Goal: Task Accomplishment & Management: Use online tool/utility

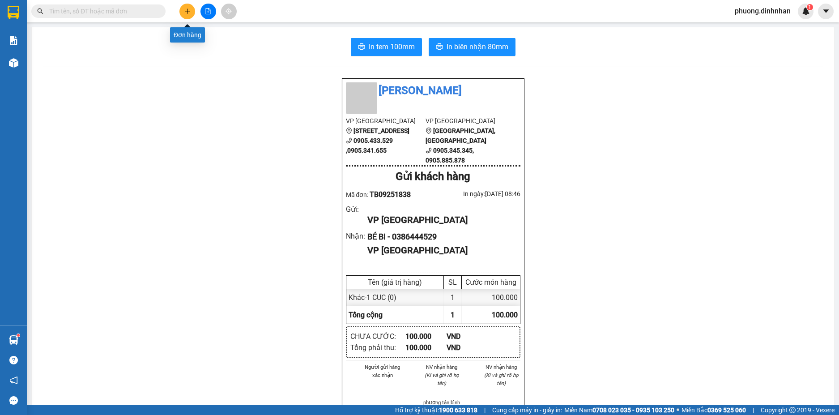
click at [187, 11] on icon "plus" at bounding box center [187, 11] width 5 height 0
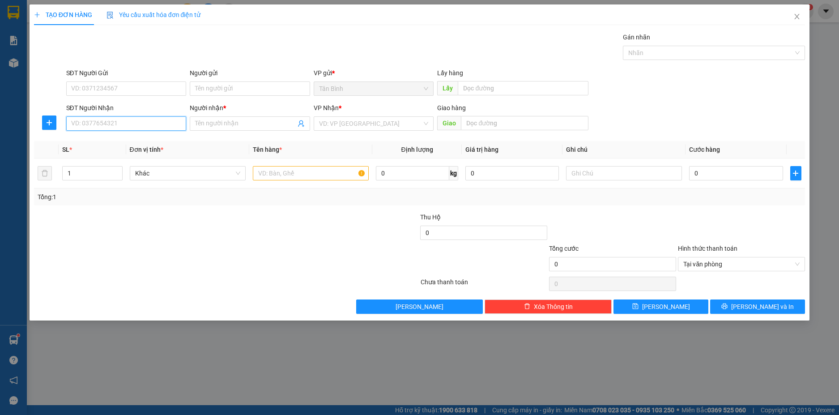
click at [87, 124] on input "SĐT Người Nhận" at bounding box center [126, 123] width 120 height 14
type input "0903542486"
click at [121, 141] on div "0903542486 - THÀNH" at bounding box center [127, 142] width 110 height 10
type input "THÀNH"
type input "0903542486"
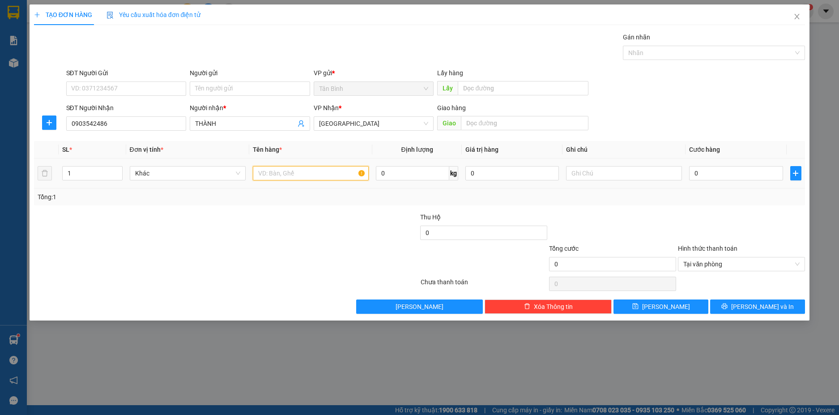
click at [270, 167] on input "text" at bounding box center [311, 173] width 116 height 14
drag, startPoint x: 261, startPoint y: 172, endPoint x: 782, endPoint y: 278, distance: 531.8
click at [271, 172] on input "text" at bounding box center [311, 173] width 116 height 14
type input "1T+1 TAM"
type input "2"
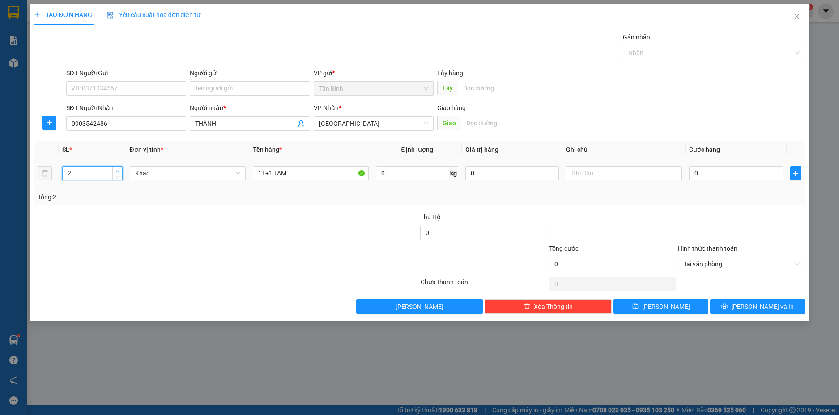
click at [116, 167] on span "Increase Value" at bounding box center [117, 171] width 10 height 8
click at [486, 125] on input "text" at bounding box center [525, 123] width 128 height 14
type input "N"
type input "VINH DIEN"
click at [728, 172] on input "0" at bounding box center [736, 173] width 94 height 14
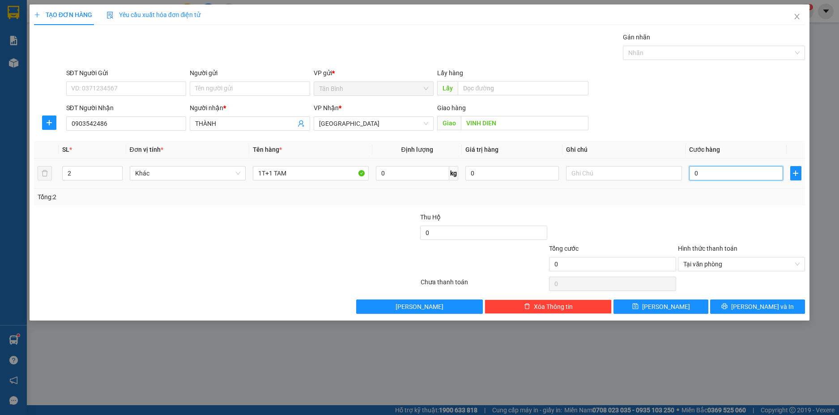
type input "1"
type input "15"
type input "150"
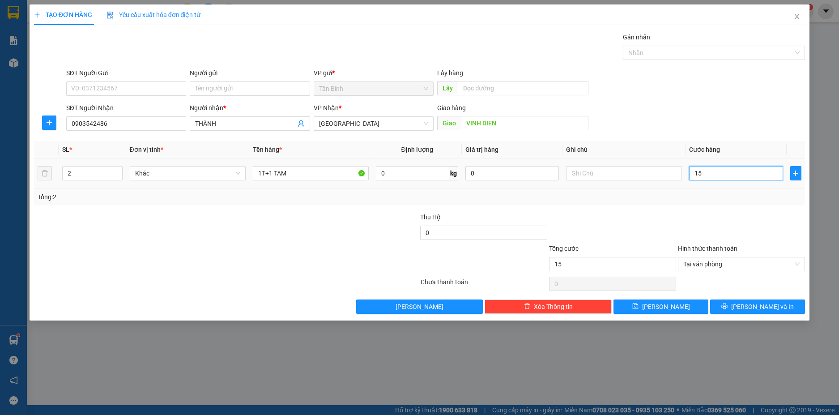
type input "150"
type input "1.500"
type input "15.000"
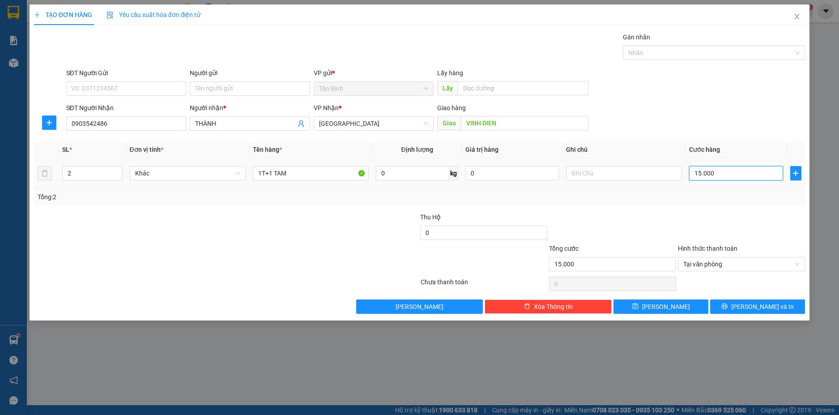
type input "150.000"
click at [729, 304] on button "[PERSON_NAME] và In" at bounding box center [757, 306] width 95 height 14
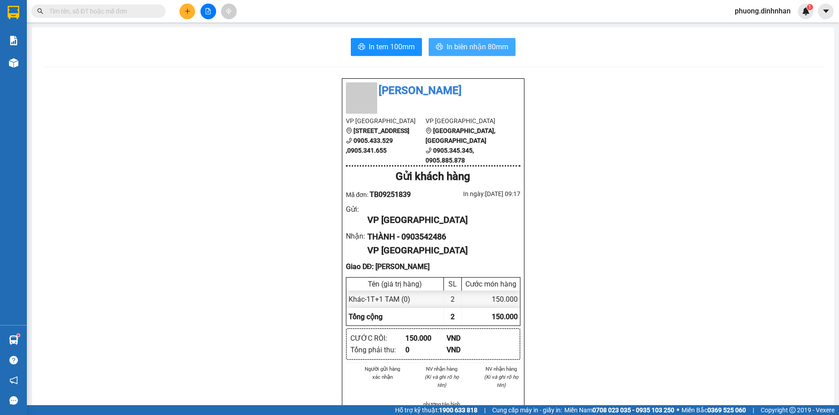
click at [505, 49] on button "In biên nhận 80mm" at bounding box center [472, 47] width 87 height 18
click at [186, 11] on icon "plus" at bounding box center [187, 11] width 5 height 0
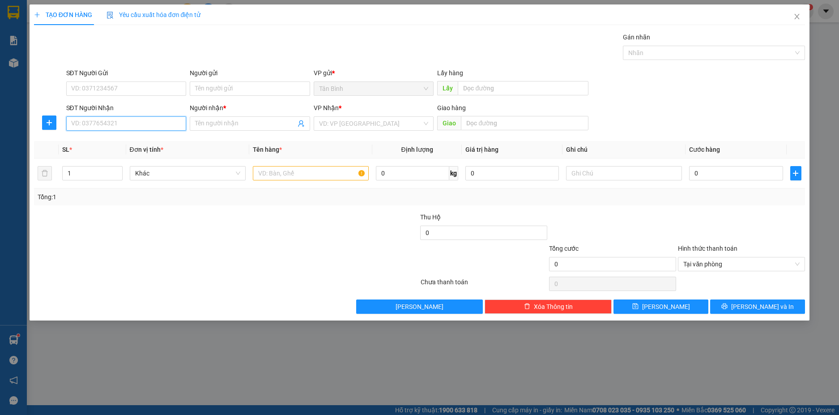
click at [100, 127] on input "SĐT Người Nhận" at bounding box center [126, 123] width 120 height 14
type input "0764470941"
click at [107, 136] on div "0764470941 - [PERSON_NAME]" at bounding box center [126, 141] width 120 height 14
type input "HONG"
type input "0764470941"
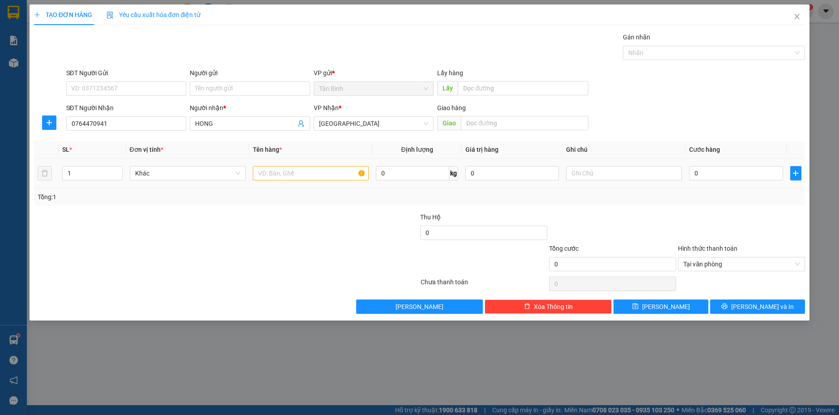
click at [286, 180] on div at bounding box center [311, 173] width 116 height 18
drag, startPoint x: 286, startPoint y: 180, endPoint x: 283, endPoint y: 176, distance: 5.2
click at [285, 177] on div at bounding box center [311, 173] width 116 height 18
click at [283, 175] on input "text" at bounding box center [311, 173] width 116 height 14
type input "1 HOP"
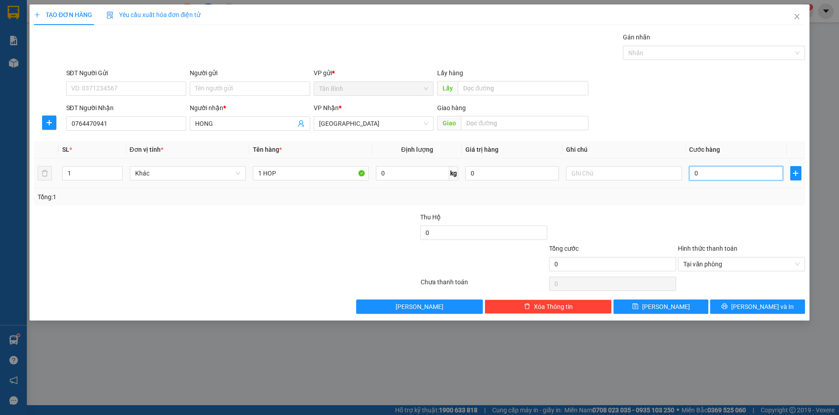
click at [748, 174] on input "0" at bounding box center [736, 173] width 94 height 14
type input "5"
type input "50"
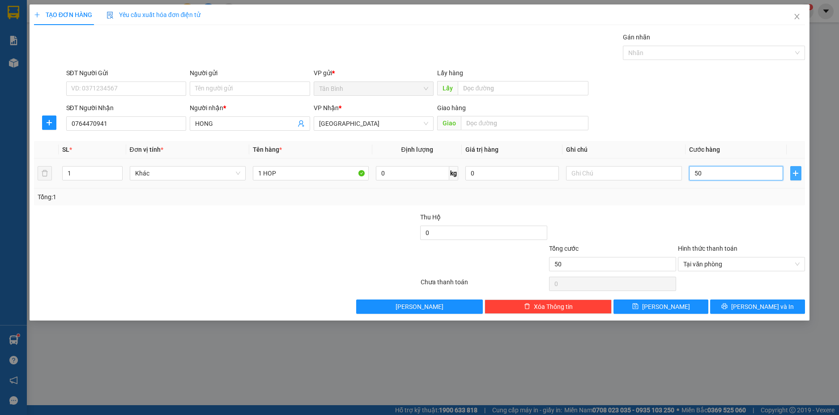
type input "500"
type input "5.000"
type input "50.000"
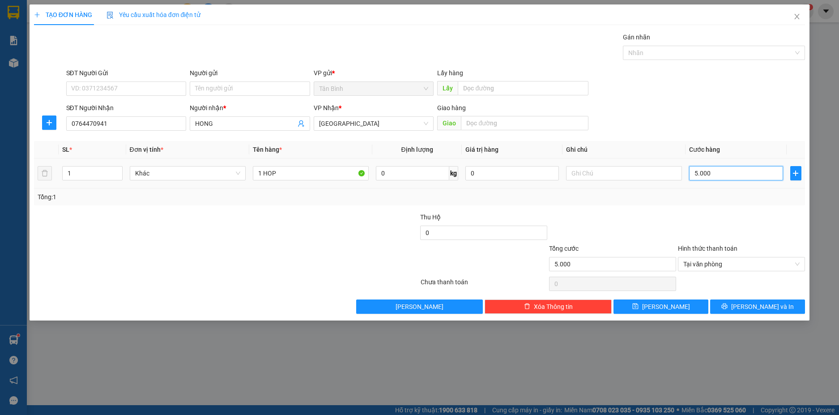
type input "50.000"
click at [782, 306] on button "[PERSON_NAME] và In" at bounding box center [757, 306] width 95 height 14
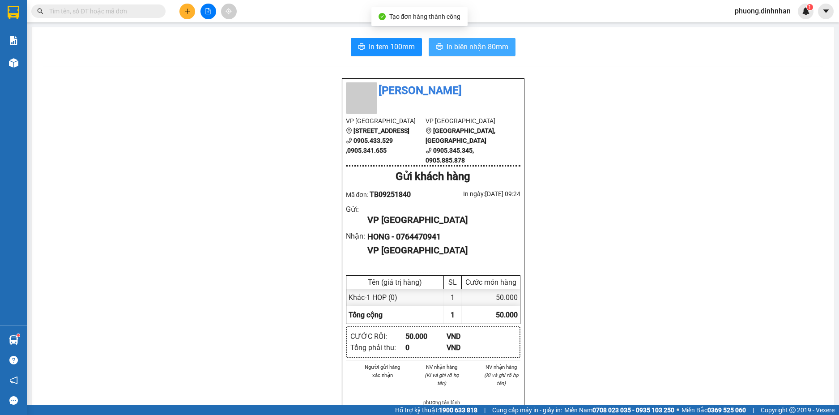
click at [451, 44] on span "In biên nhận 80mm" at bounding box center [478, 46] width 62 height 11
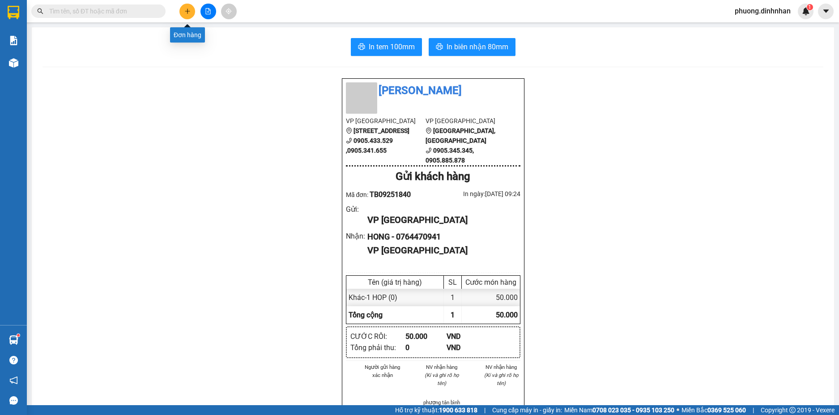
click at [187, 15] on button at bounding box center [188, 12] width 16 height 16
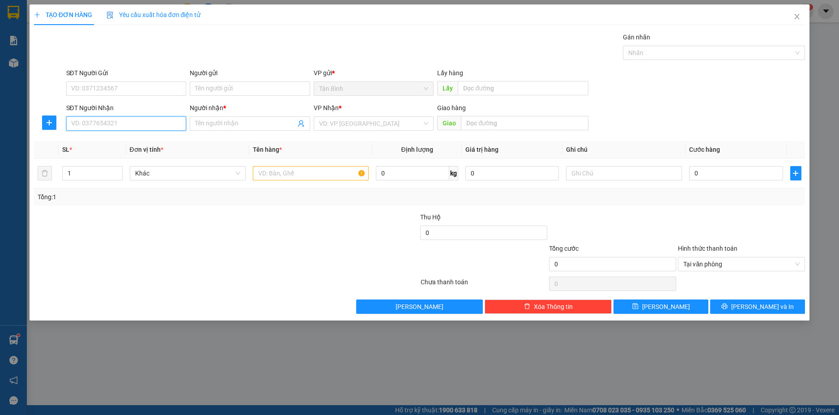
click at [89, 123] on input "SĐT Người Nhận" at bounding box center [126, 123] width 120 height 14
type input "0946877977"
drag, startPoint x: 208, startPoint y: 125, endPoint x: 695, endPoint y: 134, distance: 486.7
click at [210, 123] on input "Người nhận *" at bounding box center [245, 124] width 101 height 10
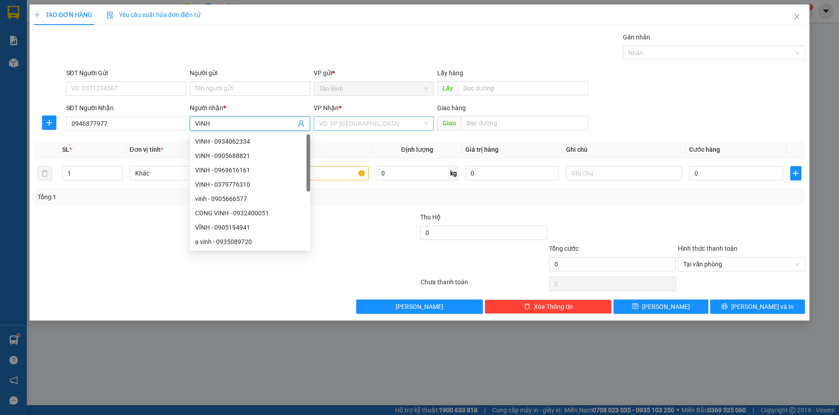
type input "VINH"
click at [363, 122] on input "search" at bounding box center [370, 123] width 103 height 13
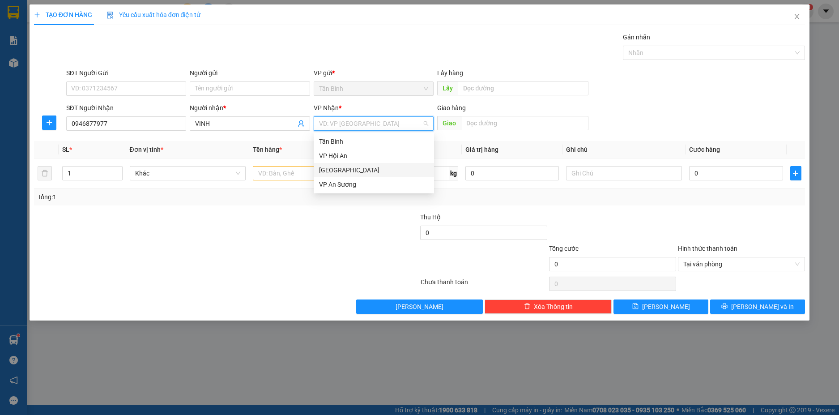
click at [337, 167] on div "[GEOGRAPHIC_DATA]" at bounding box center [374, 170] width 110 height 10
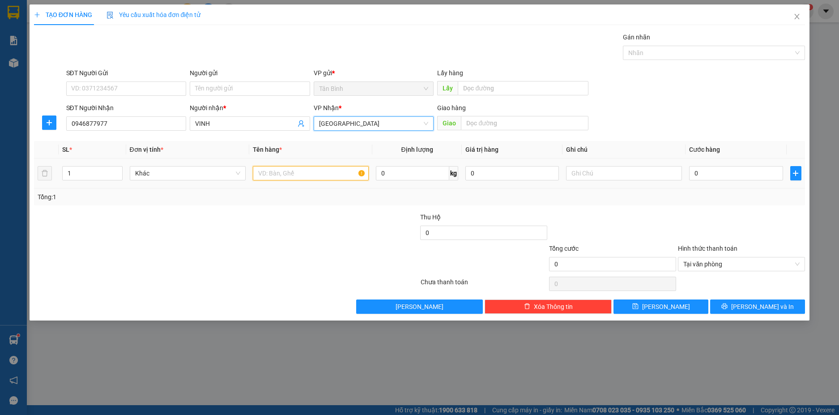
click at [276, 171] on input "text" at bounding box center [311, 173] width 116 height 14
type input "1 XE 63C1 28466"
click at [589, 173] on input "text" at bounding box center [624, 173] width 116 height 14
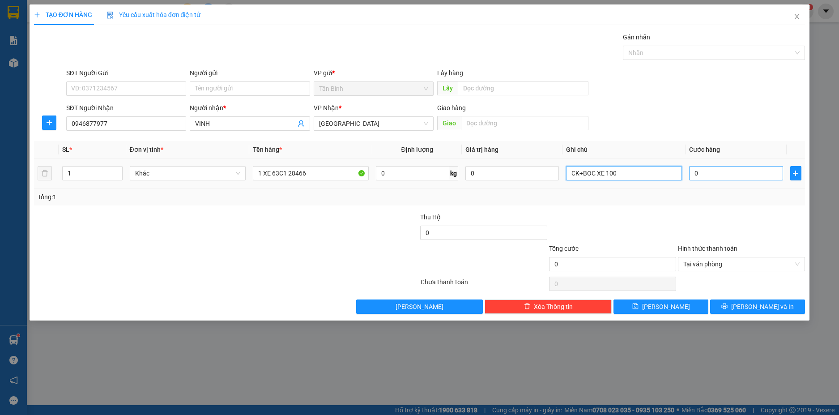
type input "CK+BOC XE 100"
click at [722, 175] on input "0" at bounding box center [736, 173] width 94 height 14
type input "7"
type input "70"
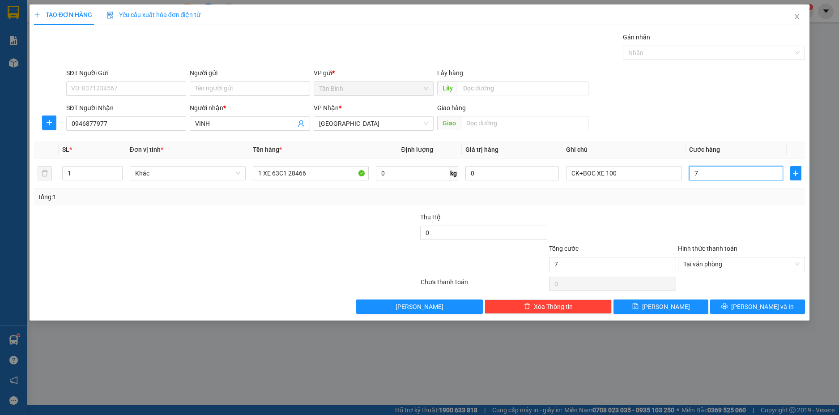
type input "70"
type input "700"
type input "7.000"
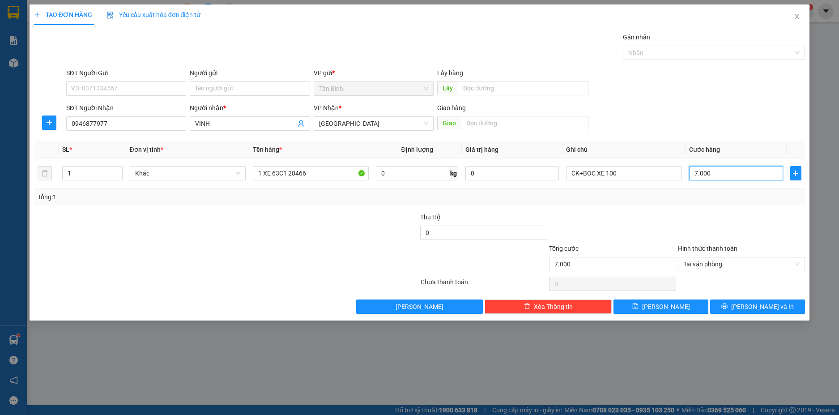
type input "70.000"
type input "700.000"
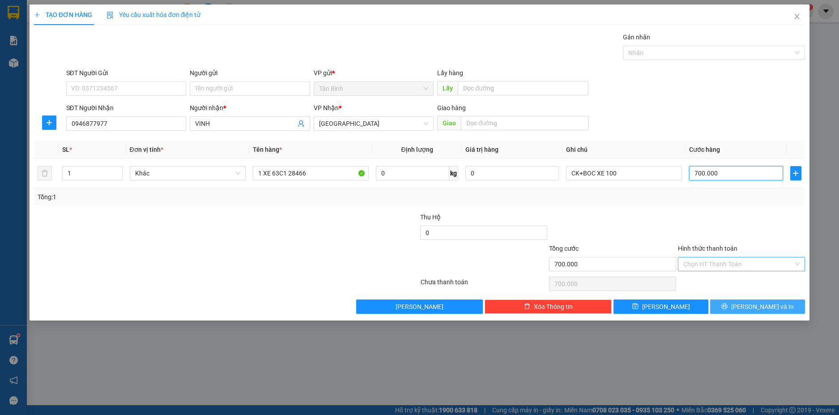
type input "700.000"
click at [785, 310] on button "[PERSON_NAME] và In" at bounding box center [757, 306] width 95 height 14
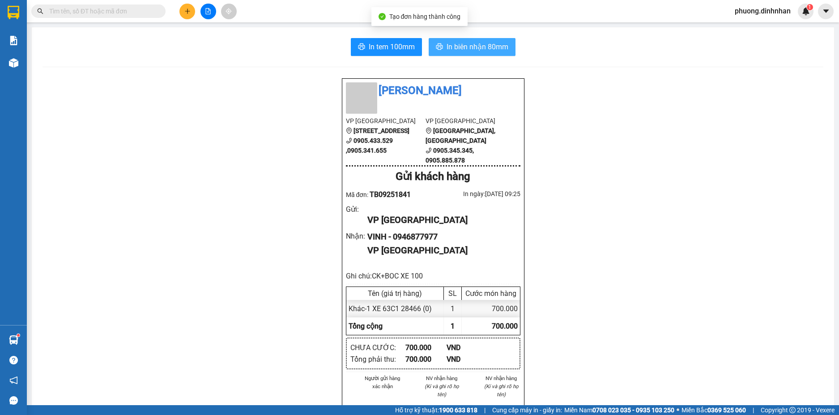
click at [470, 51] on span "In biên nhận 80mm" at bounding box center [478, 46] width 62 height 11
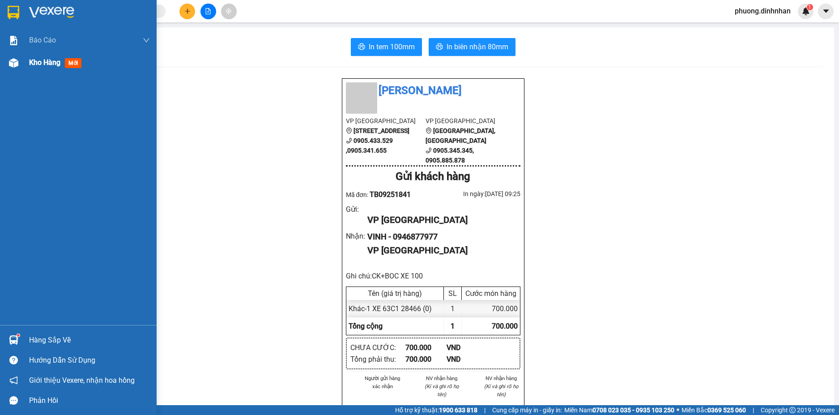
click at [19, 65] on div at bounding box center [14, 63] width 16 height 16
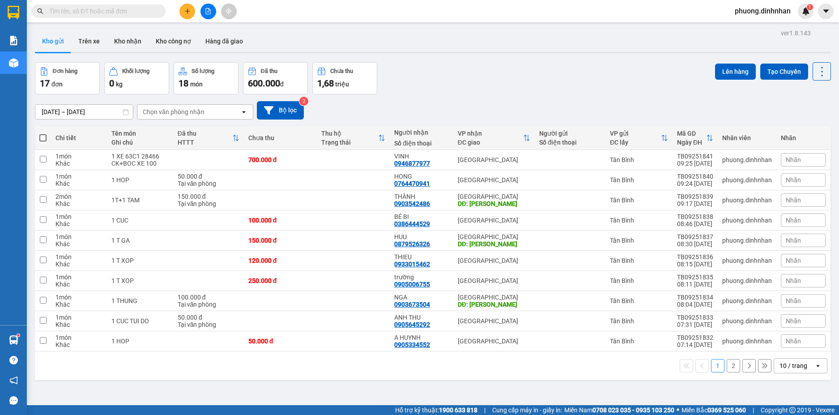
click at [728, 368] on button "2" at bounding box center [733, 365] width 13 height 13
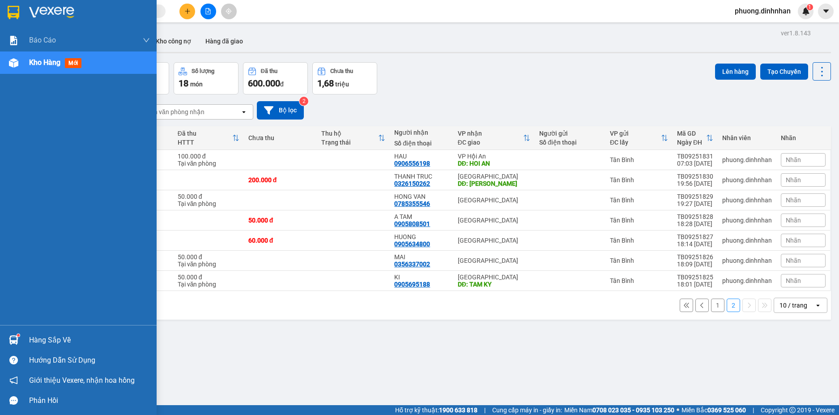
click at [16, 64] on img at bounding box center [13, 62] width 9 height 9
click at [17, 67] on img at bounding box center [13, 62] width 9 height 9
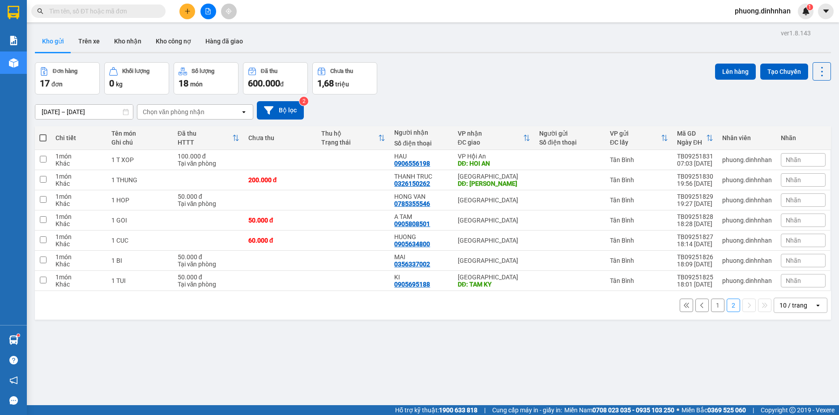
click at [82, 9] on input "text" at bounding box center [102, 11] width 106 height 10
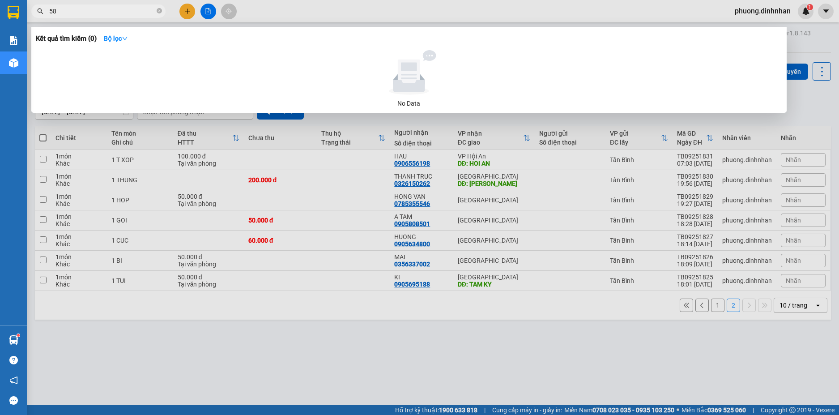
type input "589"
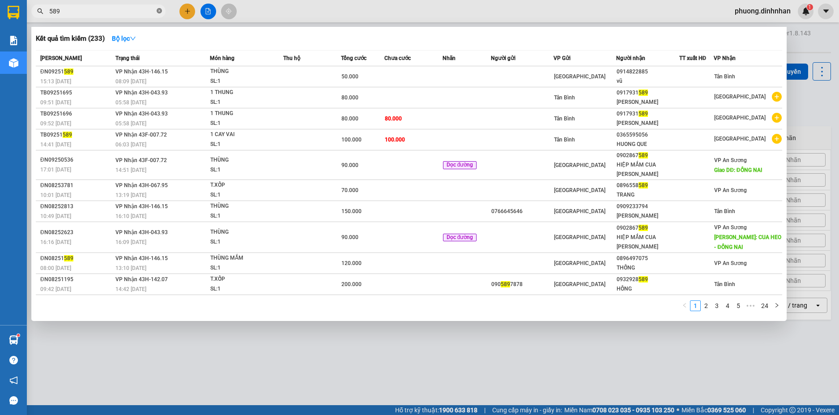
click at [158, 10] on icon "close-circle" at bounding box center [159, 10] width 5 height 5
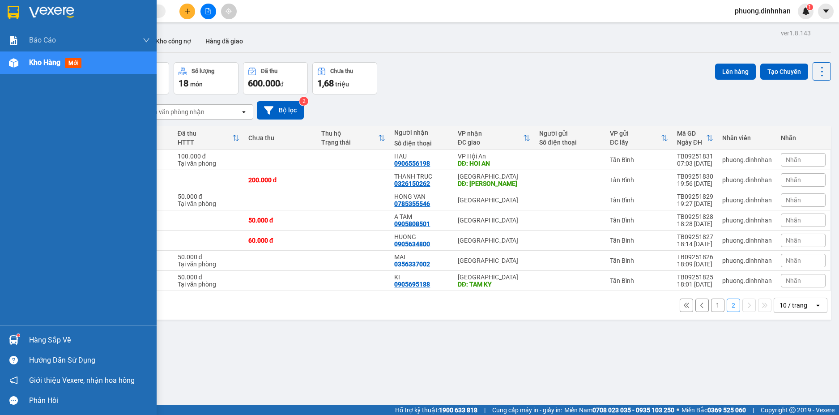
click at [17, 64] on img at bounding box center [13, 62] width 9 height 9
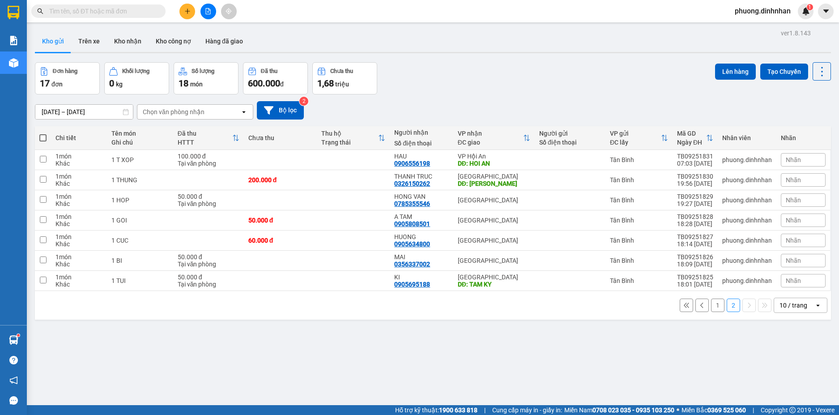
drag, startPoint x: 709, startPoint y: 303, endPoint x: 709, endPoint y: 293, distance: 10.3
click at [711, 303] on button "1" at bounding box center [717, 305] width 13 height 13
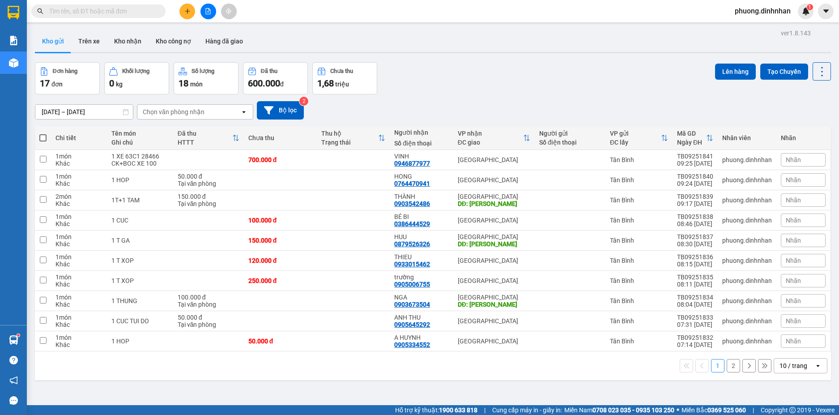
click at [44, 136] on span at bounding box center [42, 137] width 7 height 7
click at [43, 133] on input "checkbox" at bounding box center [43, 133] width 0 height 0
checkbox input "true"
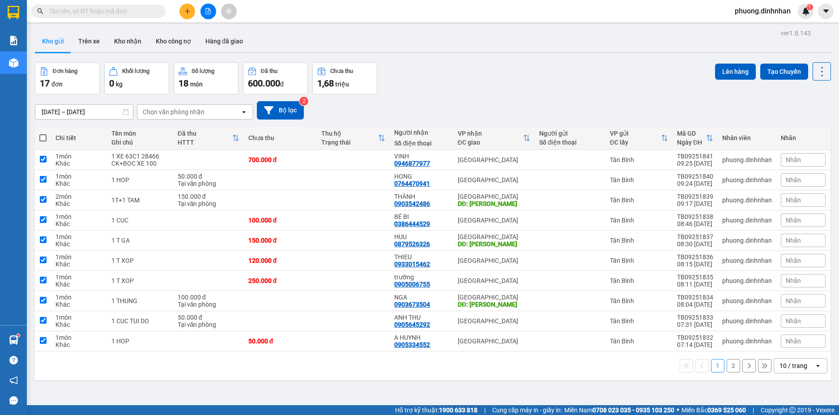
checkbox input "true"
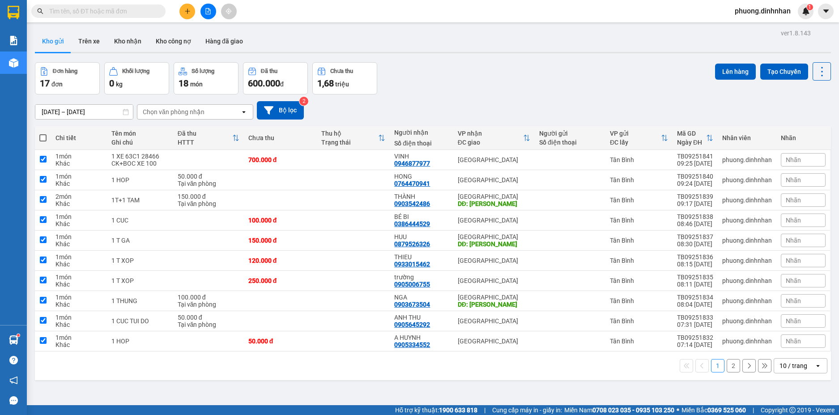
checkbox input "true"
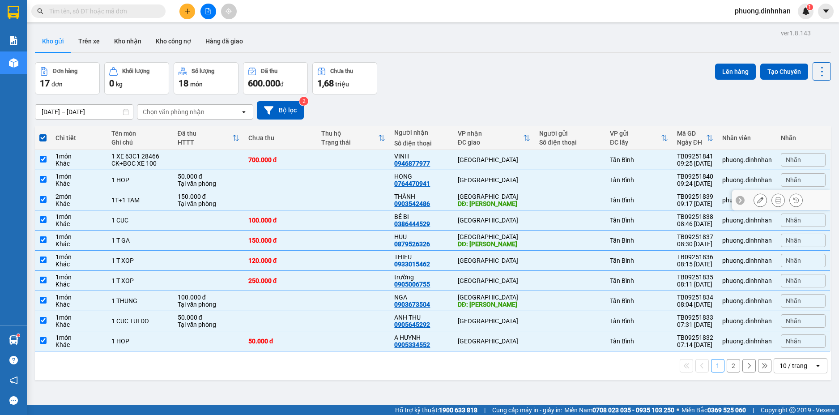
click at [524, 196] on div "[GEOGRAPHIC_DATA]" at bounding box center [494, 196] width 73 height 7
checkbox input "false"
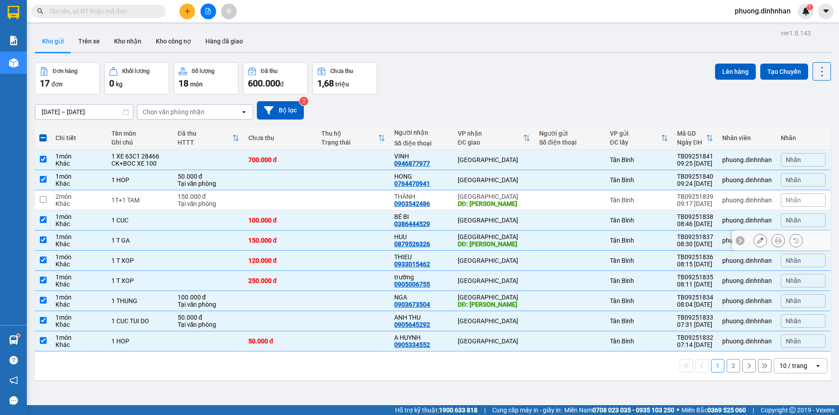
click at [548, 237] on div at bounding box center [570, 240] width 62 height 7
checkbox input "false"
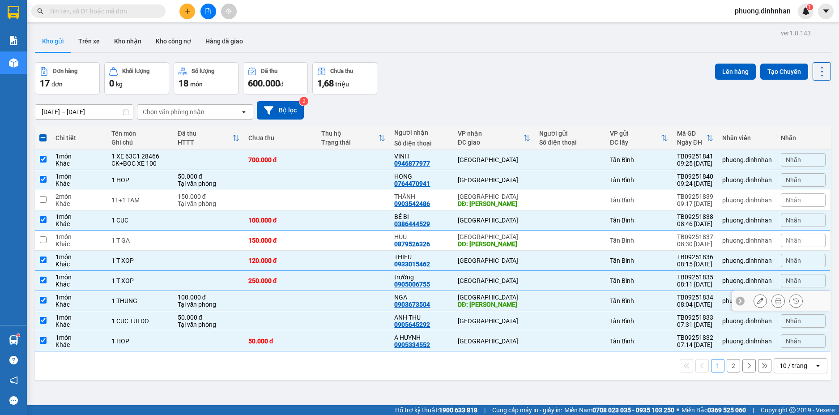
click at [548, 294] on td at bounding box center [570, 301] width 71 height 20
checkbox input "false"
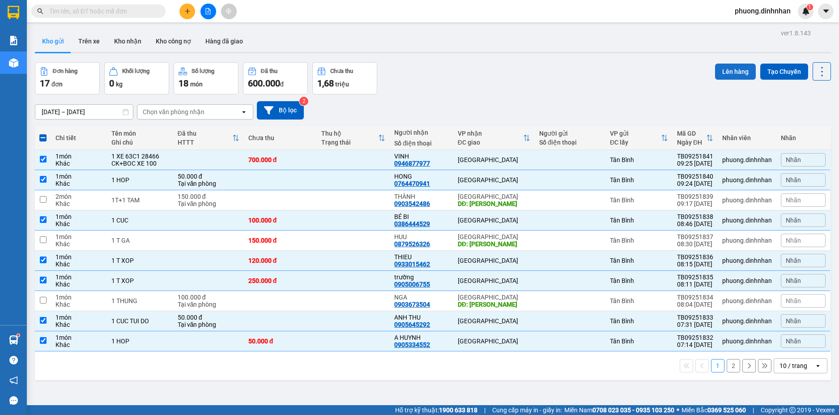
click at [720, 72] on button "Lên hàng" at bounding box center [735, 72] width 41 height 16
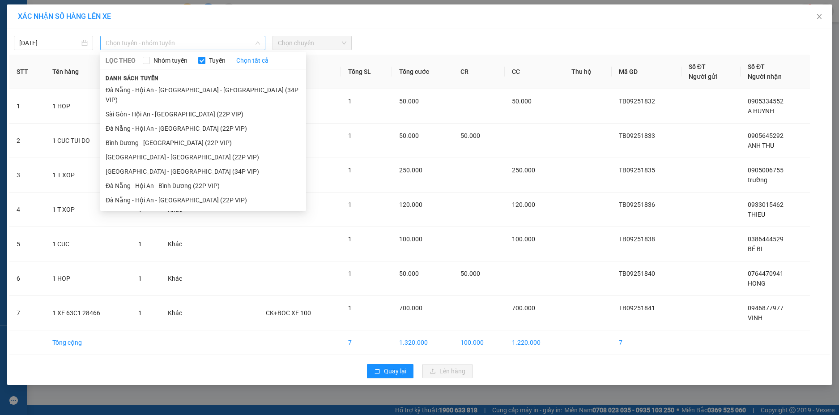
click at [195, 44] on span "Chọn tuyến - nhóm tuyến" at bounding box center [183, 42] width 154 height 13
drag, startPoint x: 163, startPoint y: 145, endPoint x: 170, endPoint y: 142, distance: 7.2
click at [164, 150] on li "[GEOGRAPHIC_DATA] - [GEOGRAPHIC_DATA] (22P VIP)" at bounding box center [203, 157] width 206 height 14
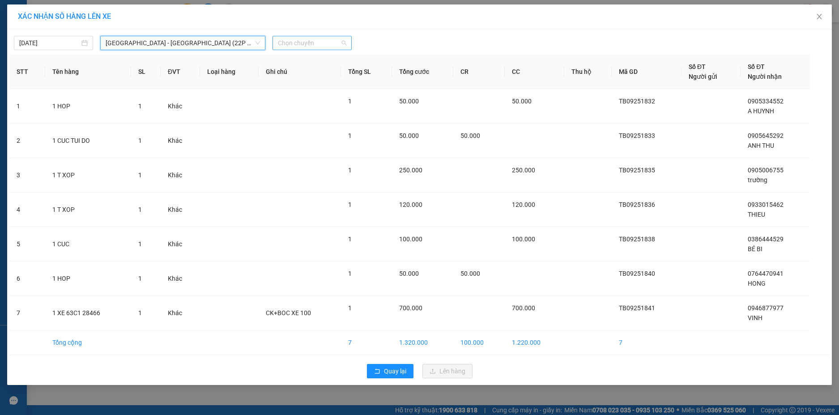
click at [312, 47] on span "Chọn chuyến" at bounding box center [312, 42] width 68 height 13
click at [203, 40] on span "[GEOGRAPHIC_DATA] - [GEOGRAPHIC_DATA] (22P VIP)" at bounding box center [183, 42] width 154 height 13
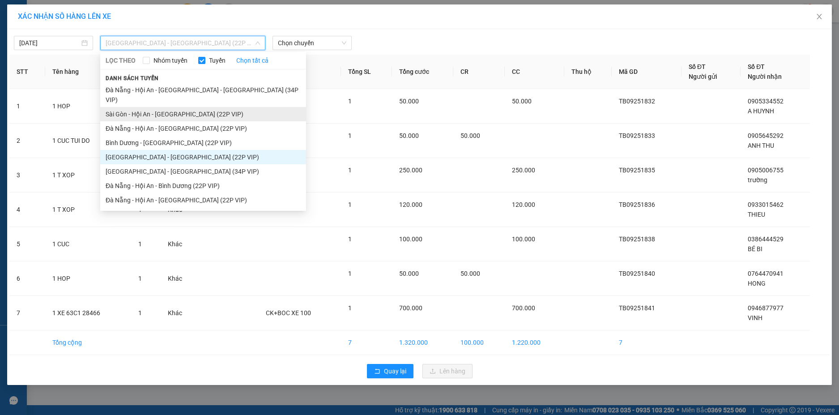
click at [171, 107] on li "Sài Gòn - Hội An - [GEOGRAPHIC_DATA] (22P VIP)" at bounding box center [203, 114] width 206 height 14
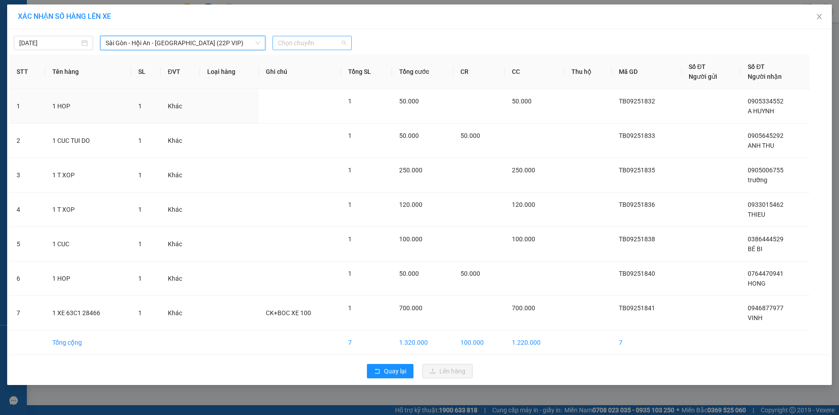
click at [307, 45] on span "Chọn chuyến" at bounding box center [312, 42] width 68 height 13
click at [206, 41] on span "Sài Gòn - Hội An - [GEOGRAPHIC_DATA] (22P VIP)" at bounding box center [183, 42] width 154 height 13
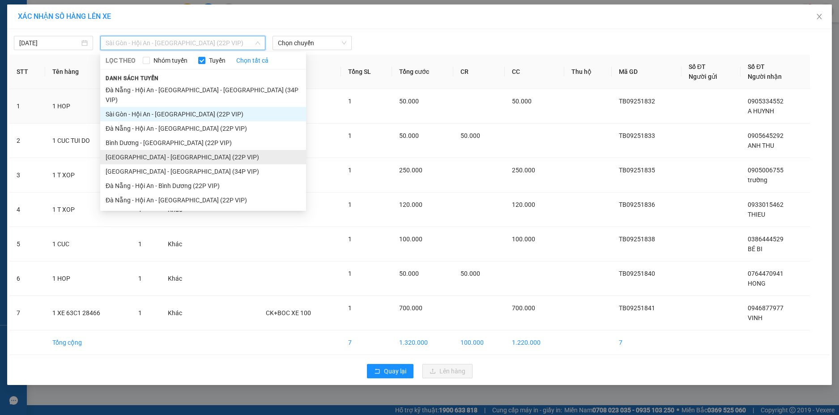
click at [159, 150] on li "[GEOGRAPHIC_DATA] - [GEOGRAPHIC_DATA] (22P VIP)" at bounding box center [203, 157] width 206 height 14
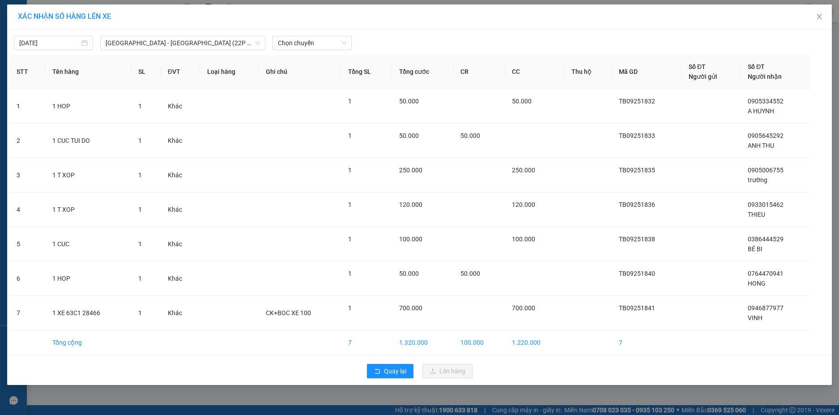
click at [313, 51] on div "[DATE] [GEOGRAPHIC_DATA] - [GEOGRAPHIC_DATA] (22P VIP) LỌC THEO Nhóm tuyến Tuyế…" at bounding box center [419, 207] width 825 height 356
click at [311, 45] on span "Chọn chuyến" at bounding box center [312, 42] width 68 height 13
click at [201, 43] on span "[GEOGRAPHIC_DATA] - [GEOGRAPHIC_DATA] (22P VIP)" at bounding box center [183, 42] width 154 height 13
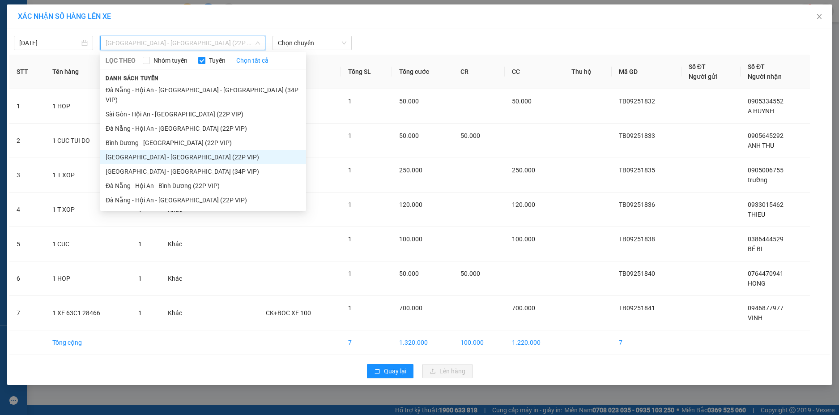
click at [170, 150] on li "[GEOGRAPHIC_DATA] - [GEOGRAPHIC_DATA] (22P VIP)" at bounding box center [203, 157] width 206 height 14
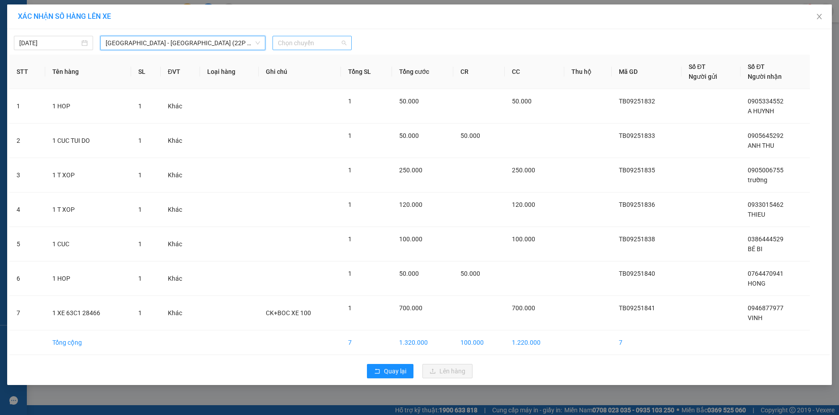
click at [276, 44] on div "Chọn chuyến" at bounding box center [312, 43] width 79 height 14
click at [213, 44] on span "[GEOGRAPHIC_DATA] - [GEOGRAPHIC_DATA] (22P VIP)" at bounding box center [183, 42] width 154 height 13
click at [205, 43] on span "[GEOGRAPHIC_DATA] - [GEOGRAPHIC_DATA] (22P VIP)" at bounding box center [183, 42] width 154 height 13
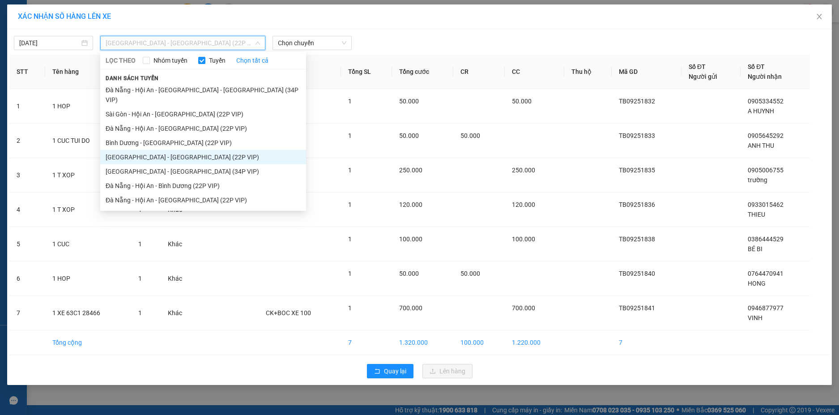
drag, startPoint x: 172, startPoint y: 101, endPoint x: 293, endPoint y: 75, distance: 123.3
click at [175, 107] on li "Sài Gòn - Hội An - [GEOGRAPHIC_DATA] (22P VIP)" at bounding box center [203, 114] width 206 height 14
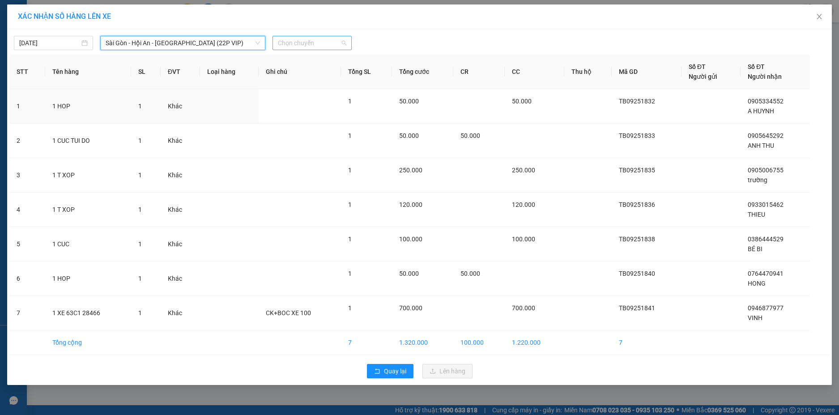
click at [308, 46] on span "Chọn chuyến" at bounding box center [312, 42] width 68 height 13
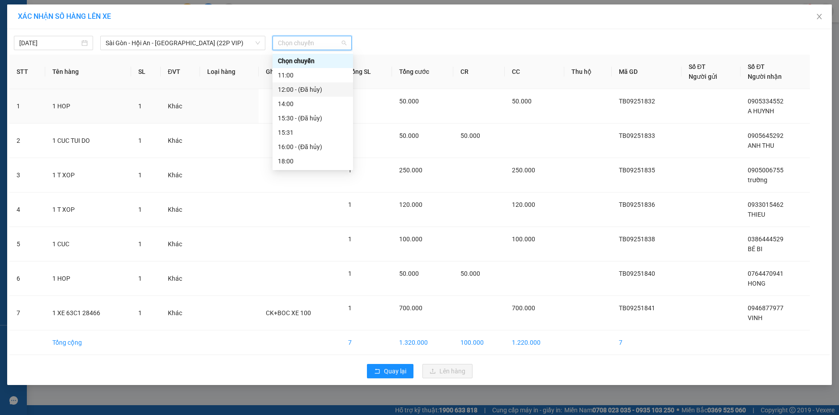
click at [305, 86] on div "12:00 - (Đã hủy)" at bounding box center [313, 90] width 70 height 10
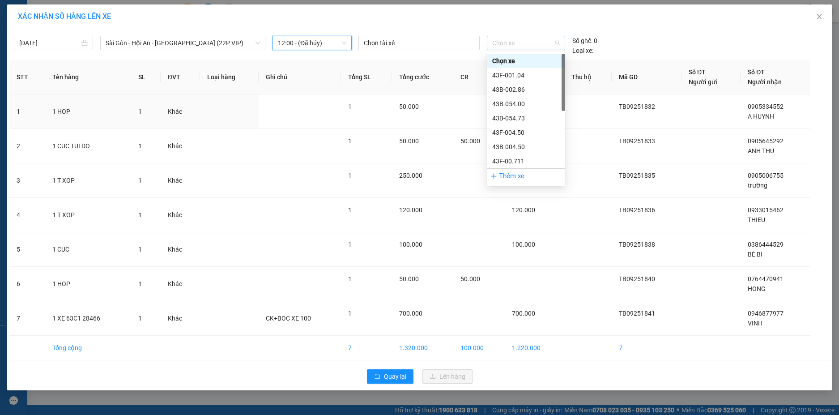
click at [514, 42] on span "Chọn xe" at bounding box center [526, 42] width 68 height 13
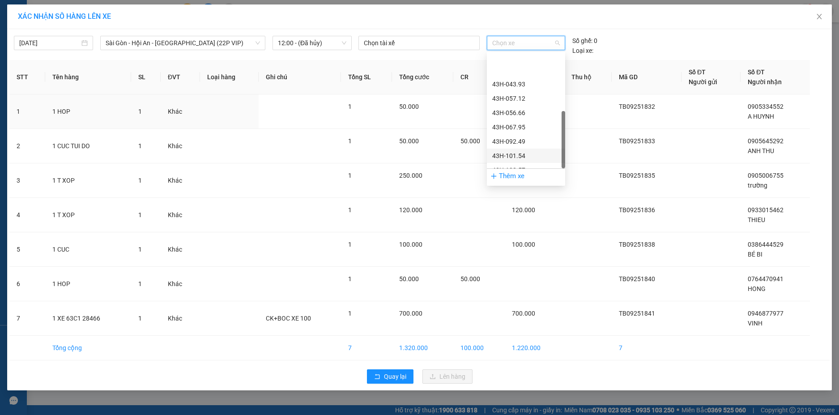
scroll to position [172, 0]
click at [513, 158] on div "43H-142.07" at bounding box center [526, 161] width 68 height 10
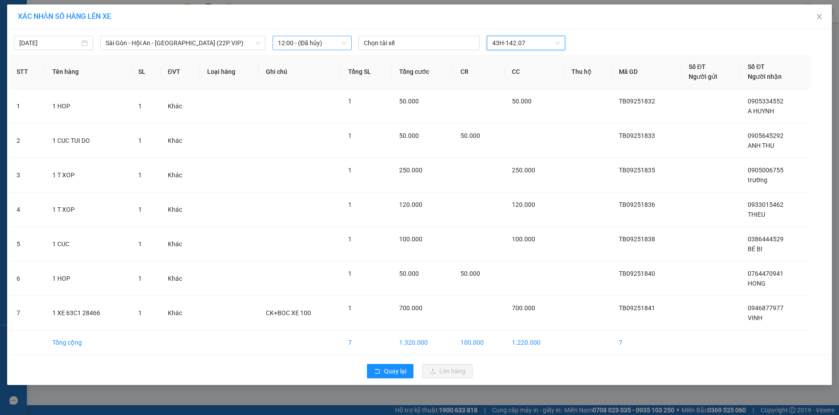
click at [316, 42] on span "12:00 - (Đã hủy)" at bounding box center [312, 42] width 68 height 13
click at [380, 375] on button "Quay lại" at bounding box center [390, 371] width 47 height 14
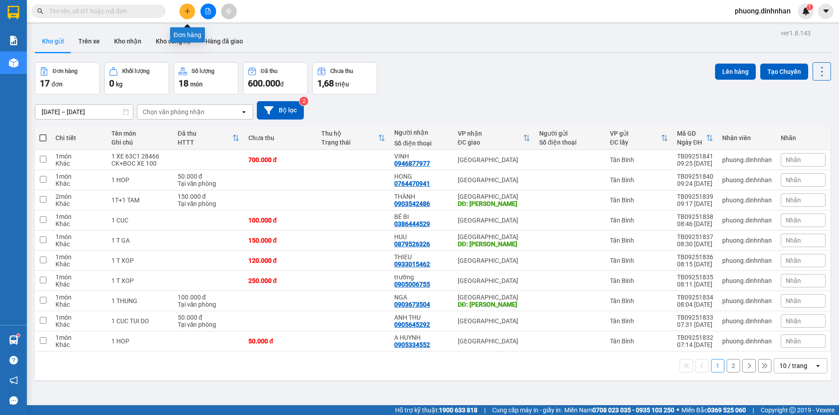
click at [188, 10] on icon "plus" at bounding box center [187, 11] width 0 height 5
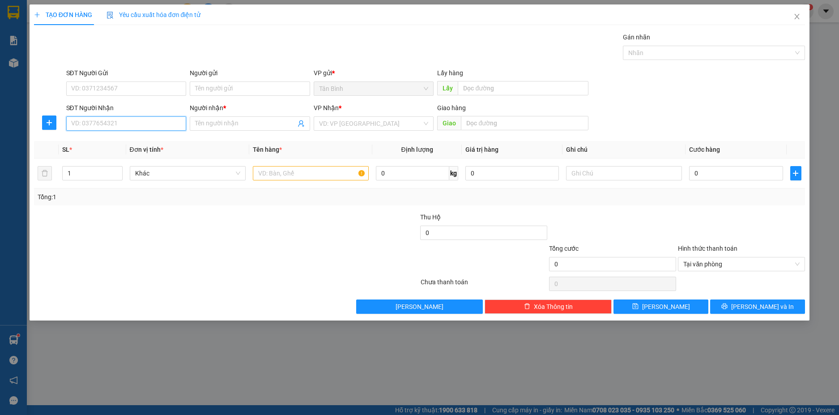
click at [92, 123] on input "SĐT Người Nhận" at bounding box center [126, 123] width 120 height 14
type input "0777992994"
drag, startPoint x: 126, startPoint y: 140, endPoint x: 296, endPoint y: 182, distance: 175.2
click at [126, 140] on div "0777992994 - CO THANH" at bounding box center [127, 142] width 110 height 10
type input "CO THANH"
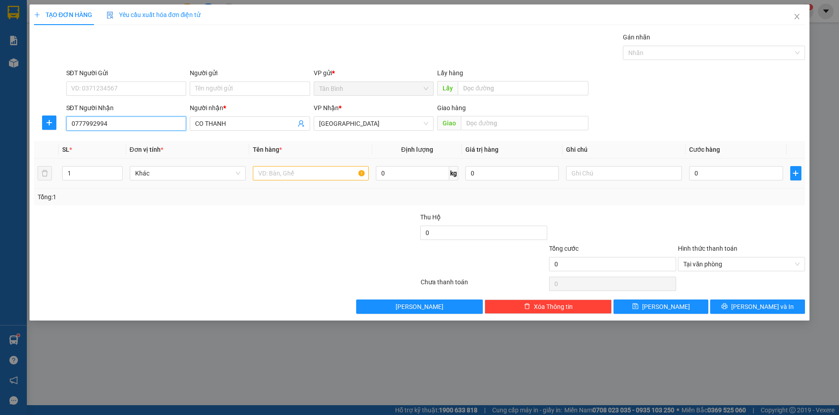
type input "0777992994"
click at [296, 169] on input "text" at bounding box center [311, 173] width 116 height 14
type input "2 THUNG"
type input "2"
click at [120, 171] on span "Increase Value" at bounding box center [117, 171] width 10 height 8
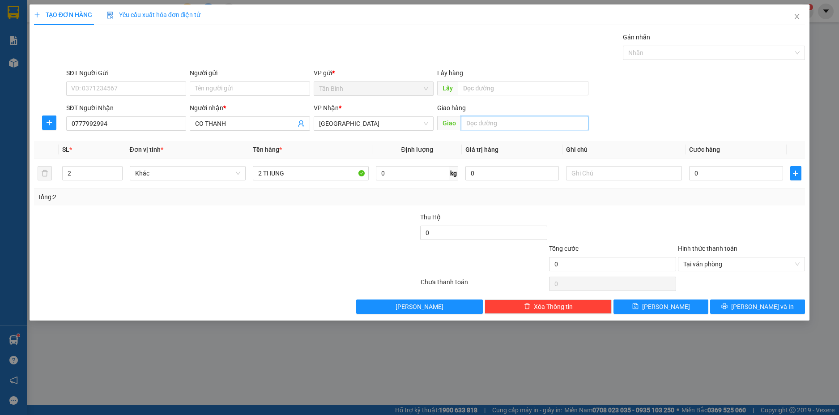
click at [476, 126] on input "text" at bounding box center [525, 123] width 128 height 14
type input "CAY COC"
click at [754, 167] on input "0" at bounding box center [736, 173] width 94 height 14
type input "2"
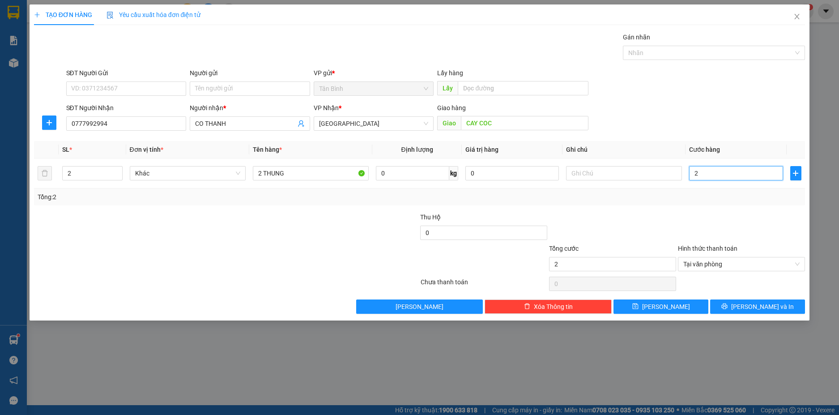
type input "20"
type input "200"
type input "2.000"
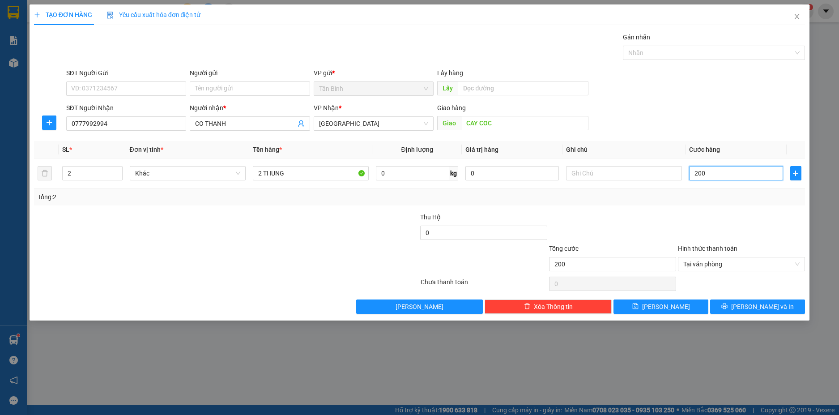
type input "2.000"
type input "20.000"
type input "200.000"
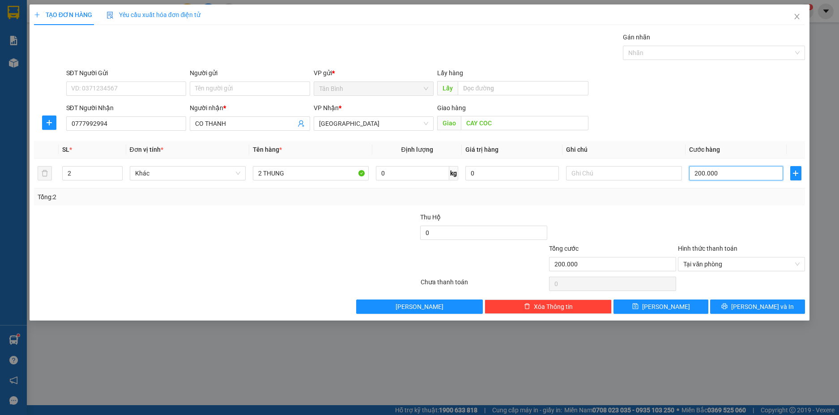
type input "200.000"
drag, startPoint x: 739, startPoint y: 296, endPoint x: 741, endPoint y: 304, distance: 8.4
click at [740, 298] on div "Transit Pickup Surcharge Ids Transit Deliver Surcharge Ids Transit Deliver Surc…" at bounding box center [420, 173] width 772 height 282
click at [728, 308] on icon "printer" at bounding box center [725, 306] width 6 height 6
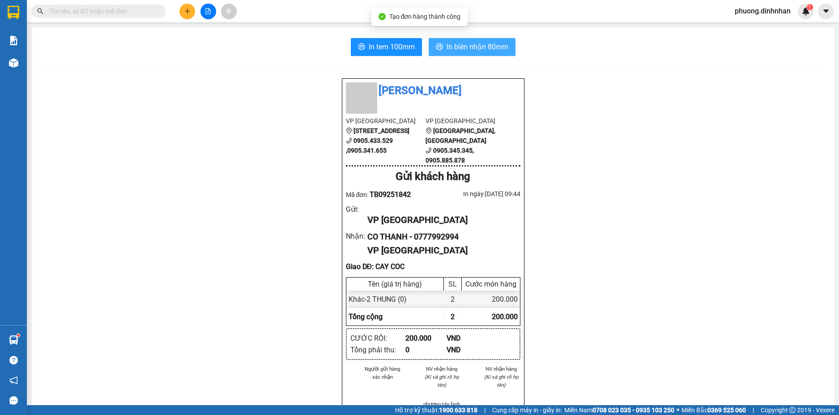
click at [450, 50] on span "In biên nhận 80mm" at bounding box center [478, 46] width 62 height 11
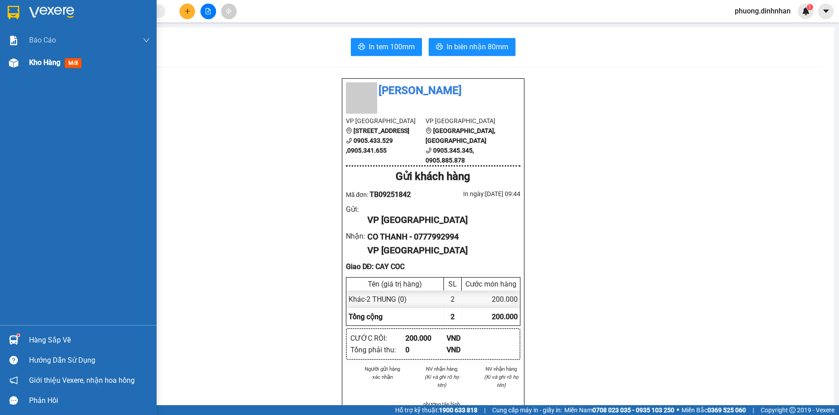
click at [12, 62] on img at bounding box center [13, 62] width 9 height 9
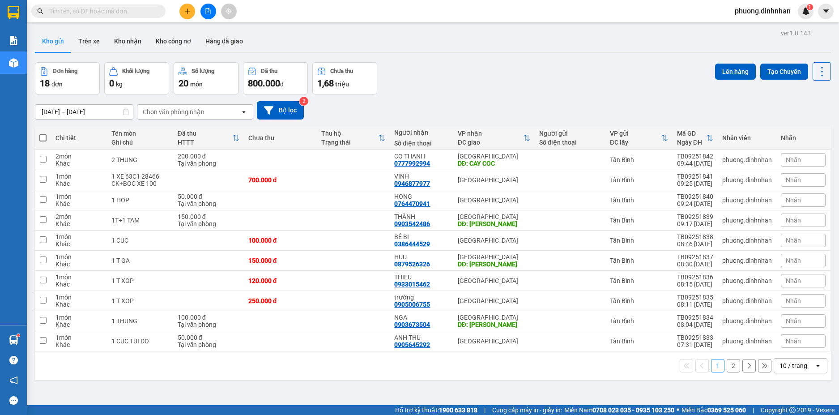
drag, startPoint x: 44, startPoint y: 134, endPoint x: 77, endPoint y: 137, distance: 33.2
click at [43, 134] on span at bounding box center [42, 137] width 7 height 7
click at [43, 133] on input "checkbox" at bounding box center [43, 133] width 0 height 0
checkbox input "true"
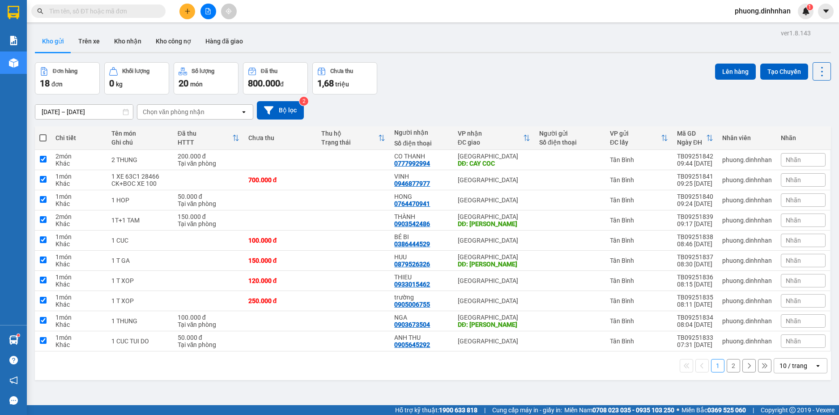
checkbox input "true"
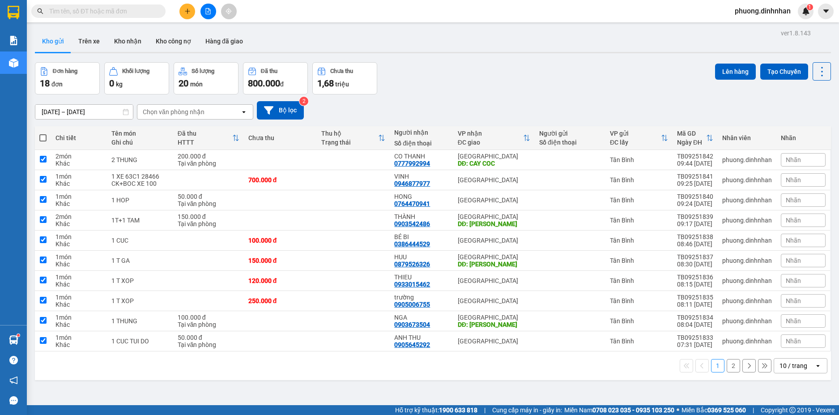
checkbox input "true"
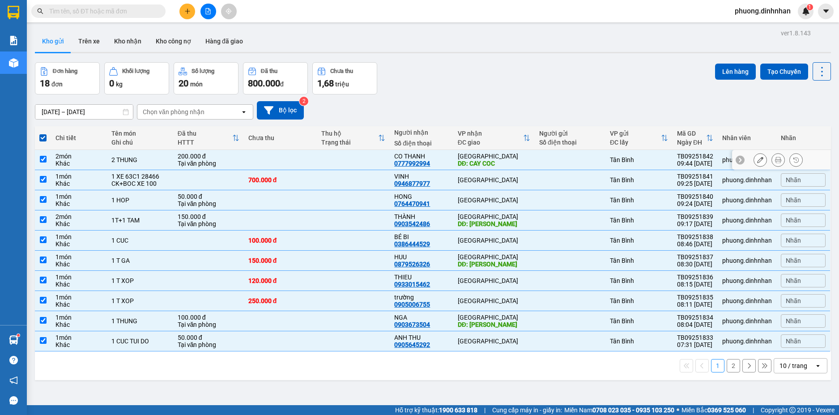
click at [320, 159] on td at bounding box center [353, 160] width 73 height 20
checkbox input "false"
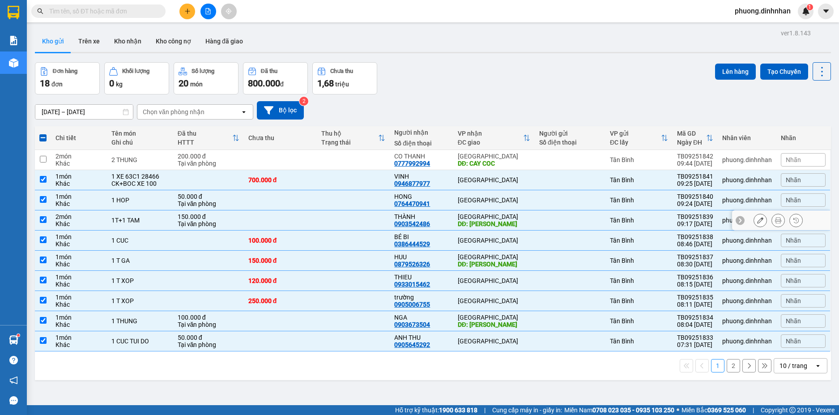
click at [356, 217] on td at bounding box center [353, 220] width 73 height 20
checkbox input "false"
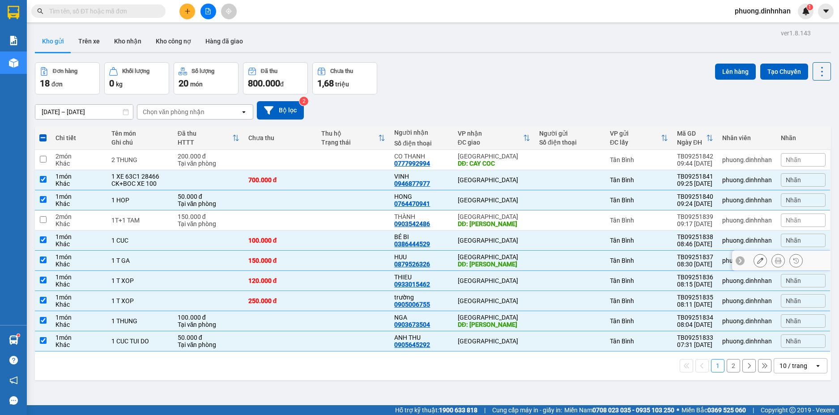
click at [369, 260] on td at bounding box center [353, 261] width 73 height 20
checkbox input "false"
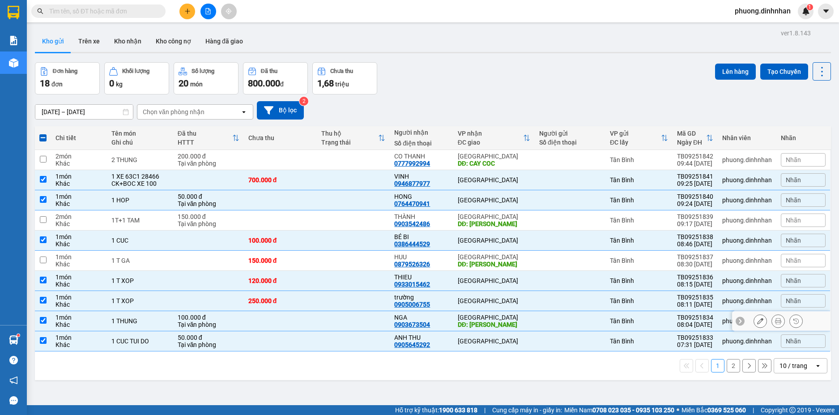
click at [379, 317] on td at bounding box center [353, 321] width 73 height 20
checkbox input "false"
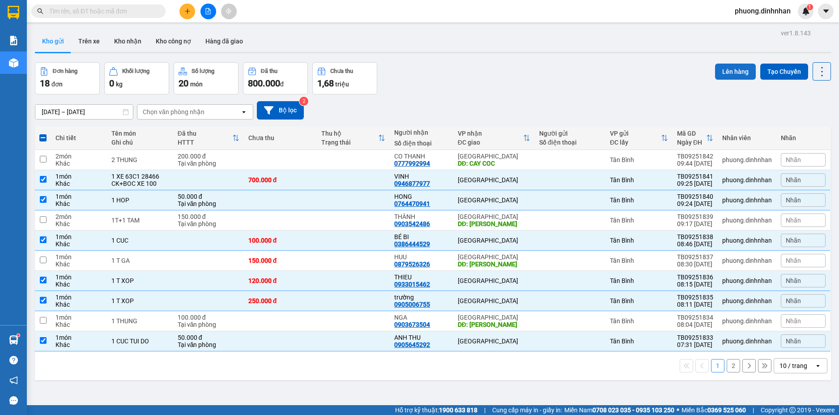
click at [727, 72] on button "Lên hàng" at bounding box center [735, 72] width 41 height 16
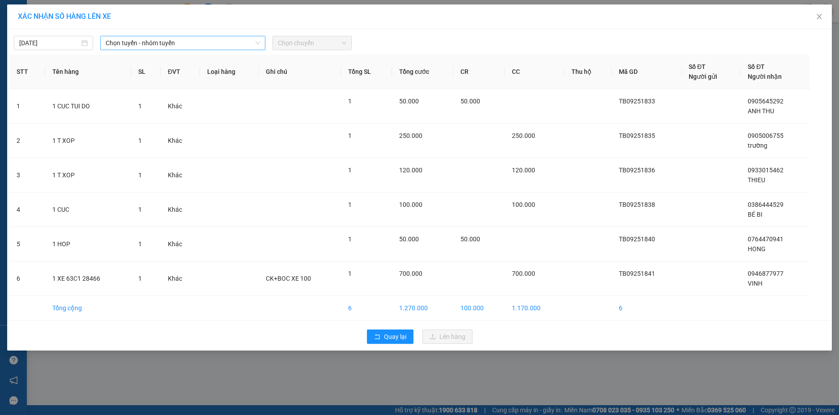
click at [207, 49] on span "Chọn tuyến - nhóm tuyến" at bounding box center [183, 42] width 154 height 13
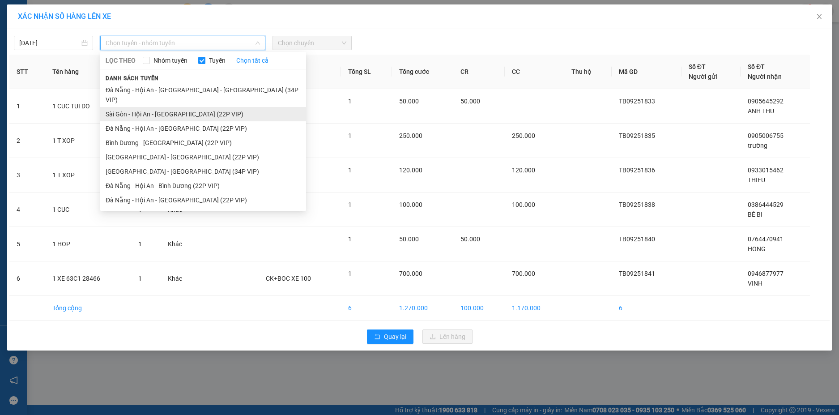
drag, startPoint x: 169, startPoint y: 103, endPoint x: 254, endPoint y: 84, distance: 86.9
click at [170, 107] on li "Sài Gòn - Hội An - [GEOGRAPHIC_DATA] (22P VIP)" at bounding box center [203, 114] width 206 height 14
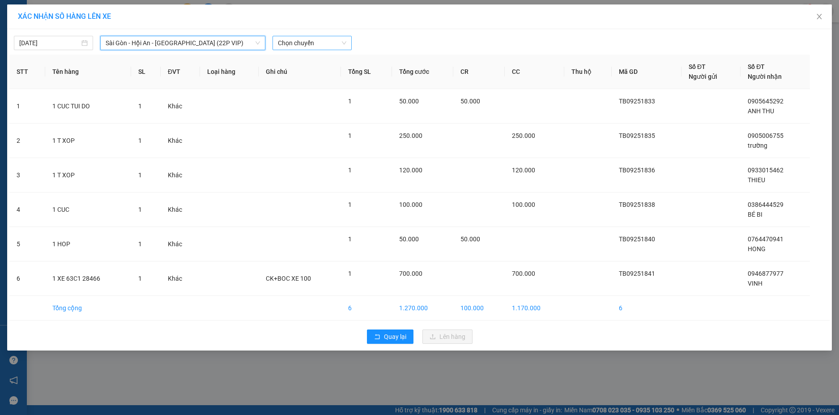
click at [334, 45] on span "Chọn chuyến" at bounding box center [312, 42] width 68 height 13
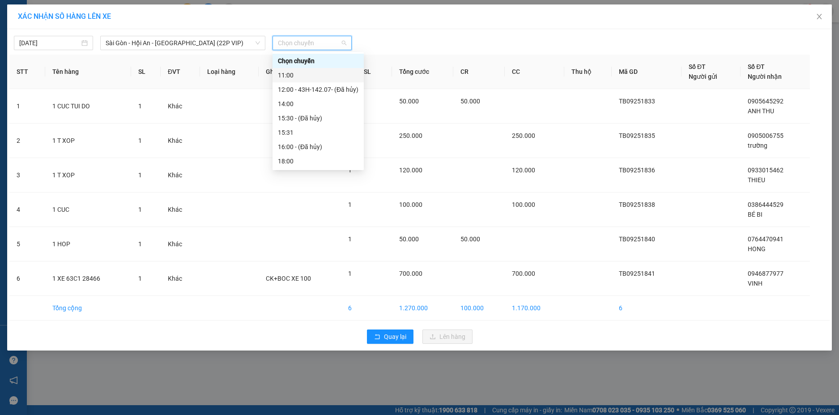
click at [313, 73] on div "11:00" at bounding box center [318, 75] width 81 height 10
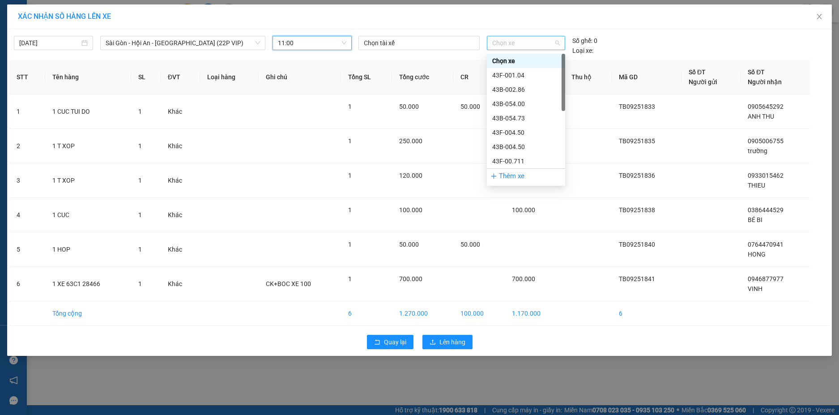
click at [512, 45] on span "Chọn xe" at bounding box center [526, 42] width 68 height 13
click at [515, 161] on div "43H-142.07" at bounding box center [526, 161] width 68 height 10
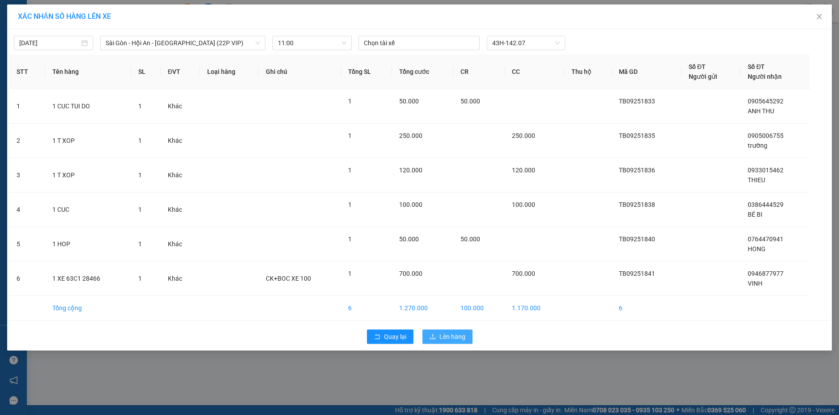
click at [458, 339] on span "Lên hàng" at bounding box center [453, 337] width 26 height 10
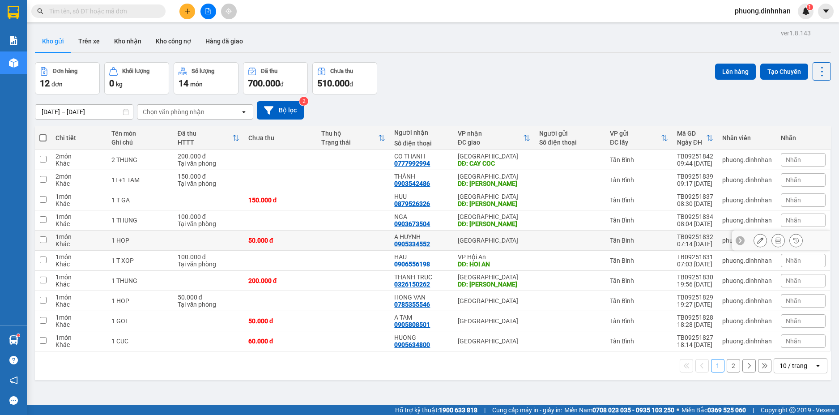
click at [308, 239] on div "50.000 đ" at bounding box center [280, 240] width 64 height 7
checkbox input "true"
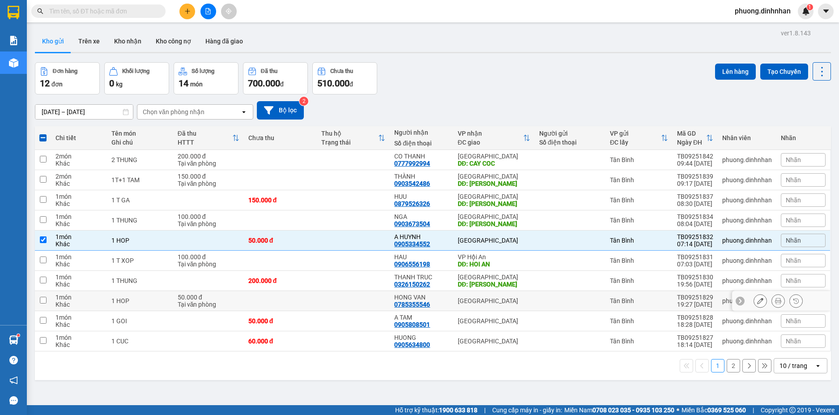
click at [323, 295] on td at bounding box center [353, 301] width 73 height 20
checkbox input "true"
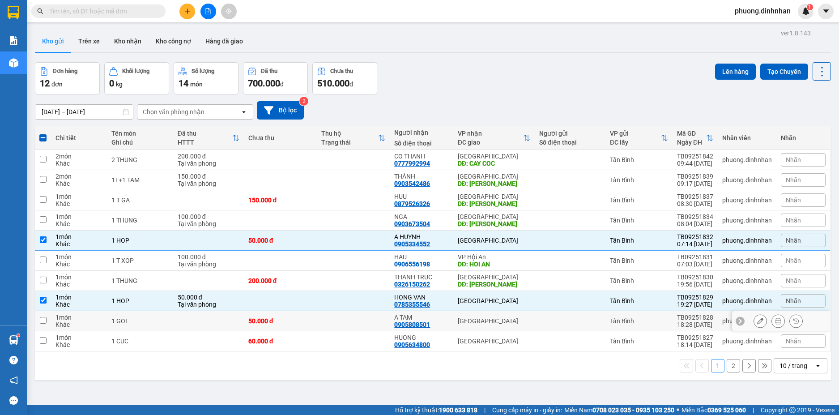
click at [325, 318] on td at bounding box center [353, 321] width 73 height 20
checkbox input "true"
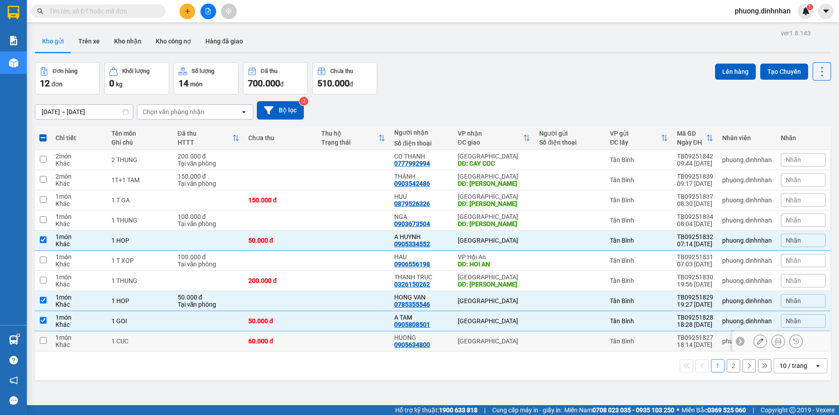
click at [331, 341] on td at bounding box center [353, 341] width 73 height 20
checkbox input "true"
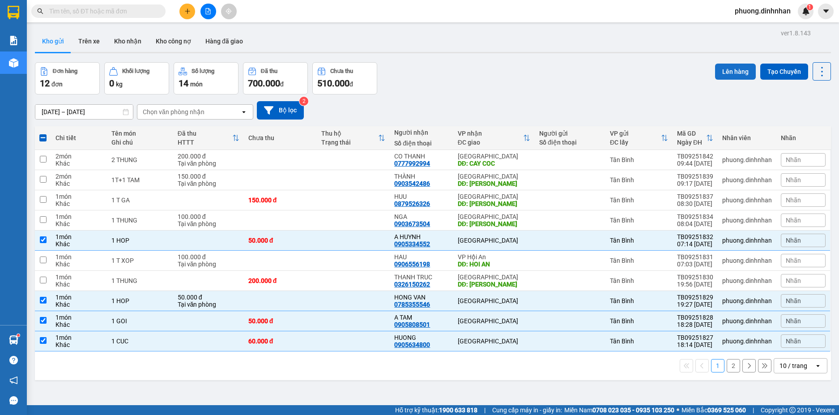
click at [730, 68] on button "Lên hàng" at bounding box center [735, 72] width 41 height 16
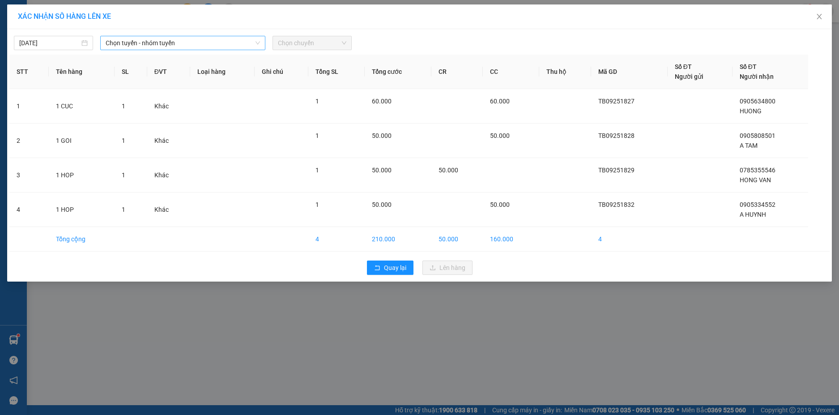
click at [212, 45] on span "Chọn tuyến - nhóm tuyến" at bounding box center [183, 42] width 154 height 13
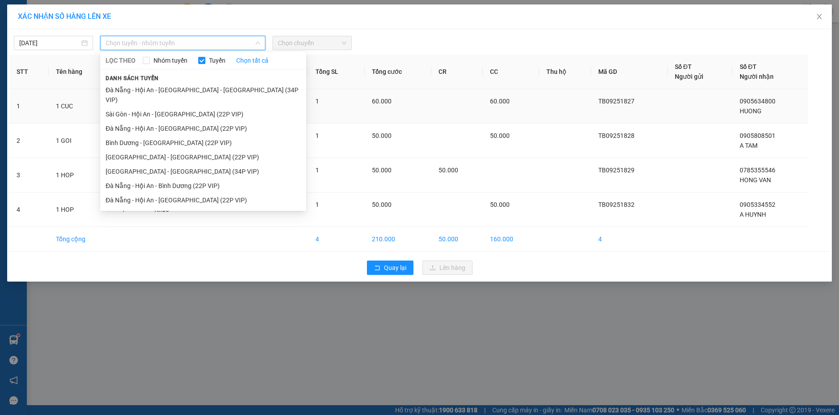
drag, startPoint x: 156, startPoint y: 103, endPoint x: 167, endPoint y: 100, distance: 11.1
click at [157, 107] on li "Sài Gòn - Hội An - [GEOGRAPHIC_DATA] (22P VIP)" at bounding box center [203, 114] width 206 height 14
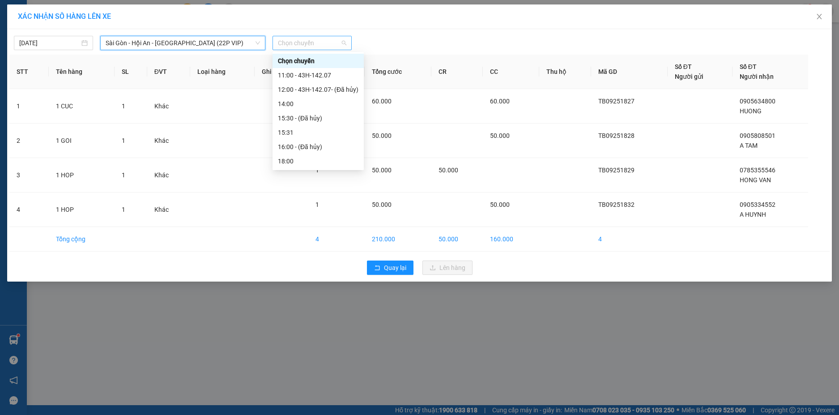
click at [296, 45] on span "Chọn chuyến" at bounding box center [312, 42] width 68 height 13
click at [296, 72] on div "11:00 - 43H-142.07" at bounding box center [318, 75] width 81 height 10
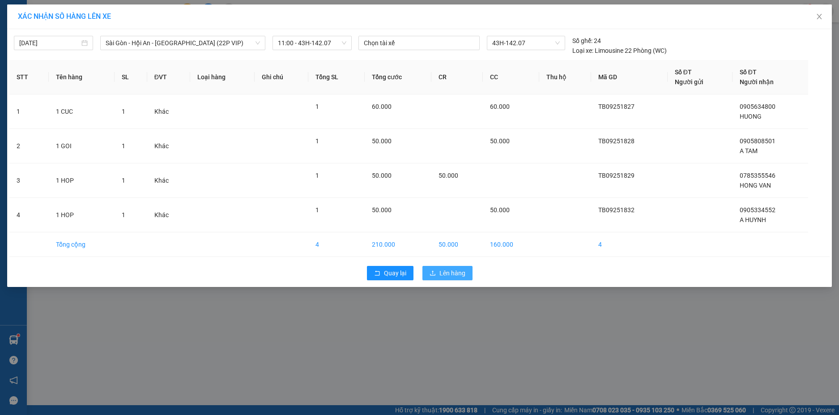
click at [455, 274] on button "Lên hàng" at bounding box center [448, 273] width 50 height 14
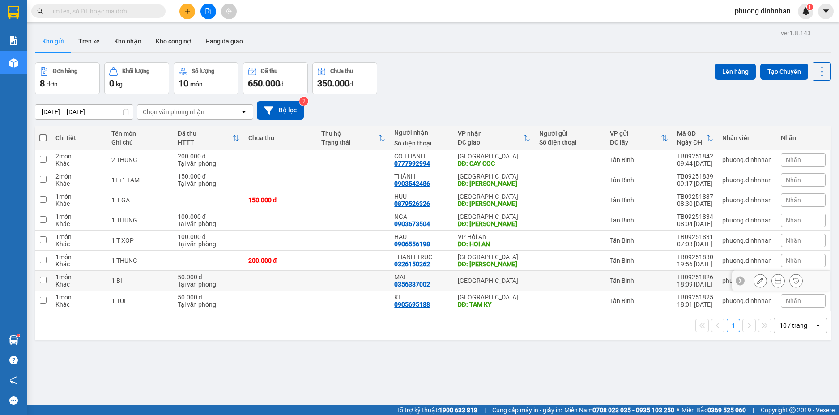
click at [394, 281] on div "0356337002" at bounding box center [412, 284] width 36 height 7
click at [363, 275] on td at bounding box center [353, 281] width 73 height 20
checkbox input "true"
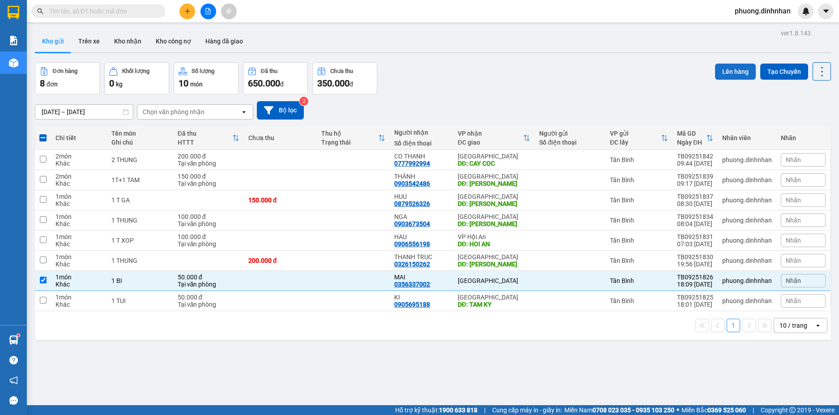
click at [716, 75] on button "Lên hàng" at bounding box center [735, 72] width 41 height 16
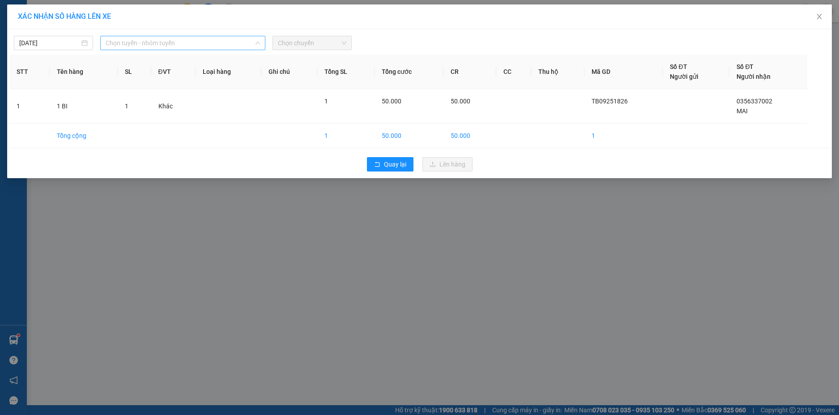
click at [228, 43] on span "Chọn tuyến - nhóm tuyến" at bounding box center [183, 42] width 154 height 13
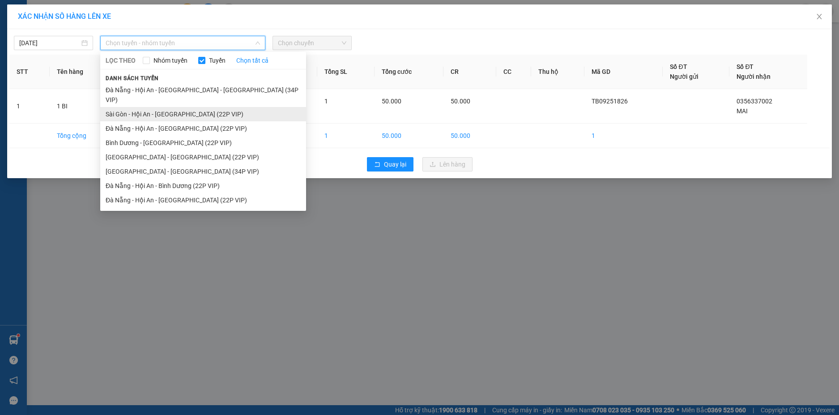
click at [187, 107] on li "Sài Gòn - Hội An - [GEOGRAPHIC_DATA] (22P VIP)" at bounding box center [203, 114] width 206 height 14
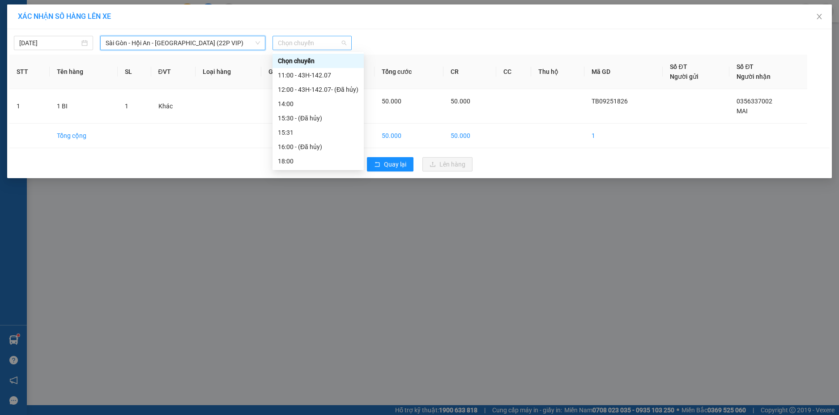
click at [294, 43] on span "Chọn chuyến" at bounding box center [312, 42] width 68 height 13
drag, startPoint x: 304, startPoint y: 74, endPoint x: 299, endPoint y: 74, distance: 4.9
click at [303, 74] on div "11:00 - 43H-142.07" at bounding box center [318, 75] width 81 height 10
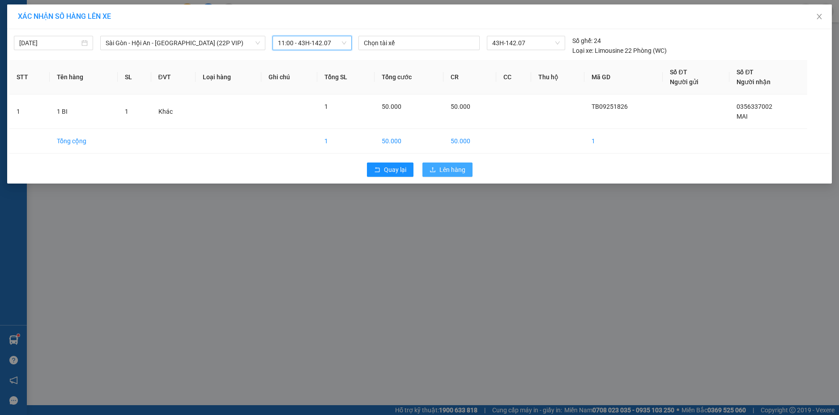
click at [462, 170] on span "Lên hàng" at bounding box center [453, 170] width 26 height 10
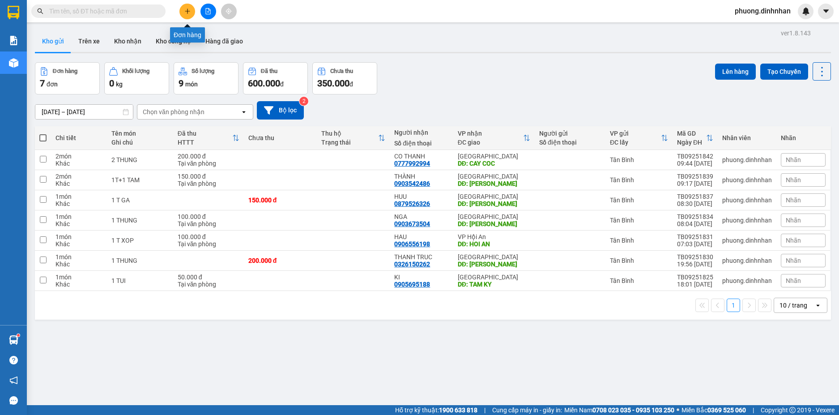
click at [191, 11] on button at bounding box center [188, 12] width 16 height 16
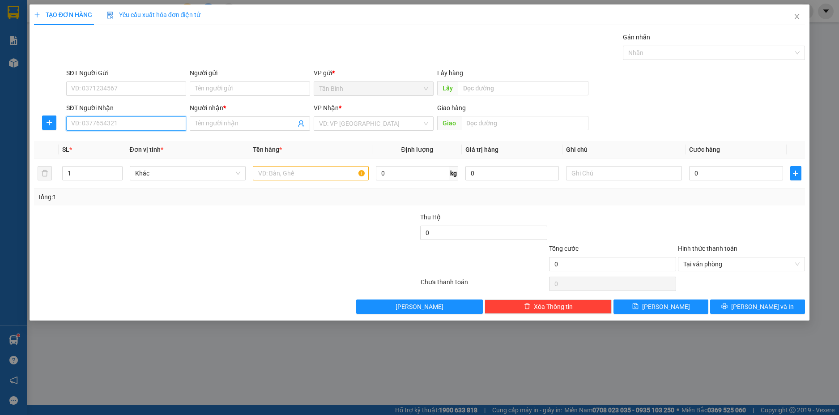
click at [81, 123] on input "SĐT Người Nhận" at bounding box center [126, 123] width 120 height 14
type input "0388560314"
drag, startPoint x: 210, startPoint y: 125, endPoint x: 779, endPoint y: 141, distance: 569.2
click at [213, 124] on input "Người nhận *" at bounding box center [245, 124] width 101 height 10
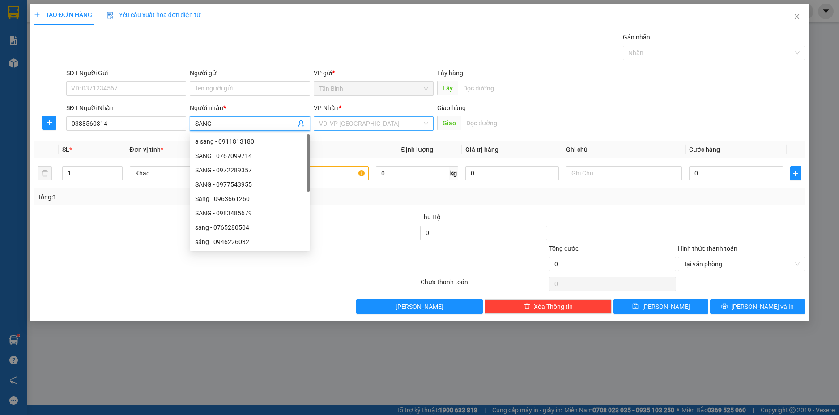
type input "SANG"
click at [355, 124] on input "search" at bounding box center [370, 123] width 103 height 13
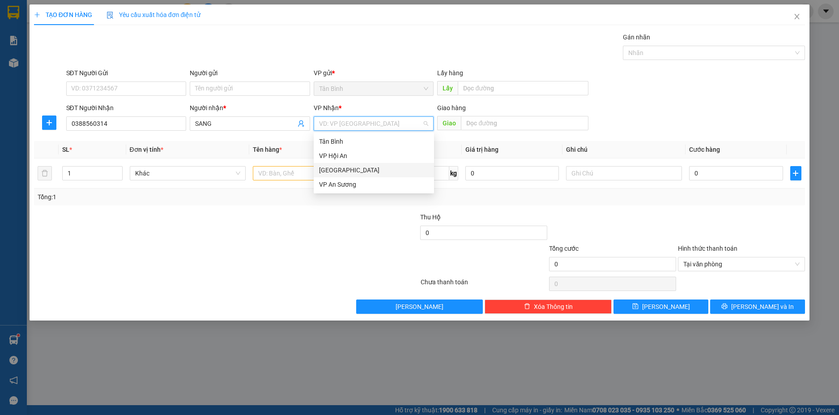
click at [336, 167] on div "[GEOGRAPHIC_DATA]" at bounding box center [374, 170] width 110 height 10
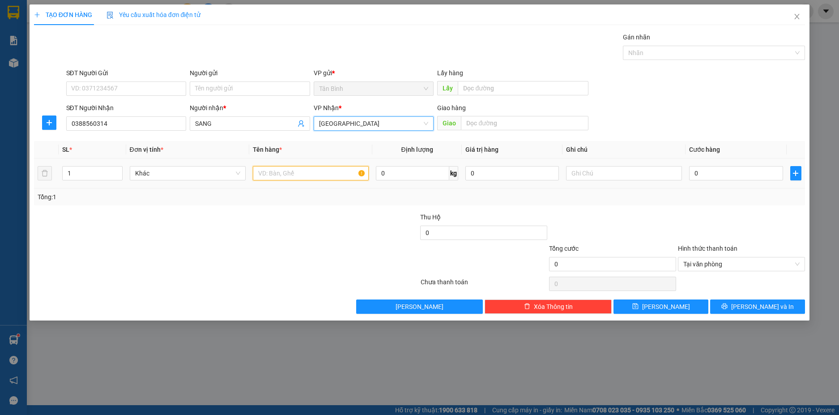
click at [291, 177] on input "text" at bounding box center [311, 173] width 116 height 14
type input "1 T XOP"
click at [757, 177] on input "0" at bounding box center [736, 173] width 94 height 14
type input "2"
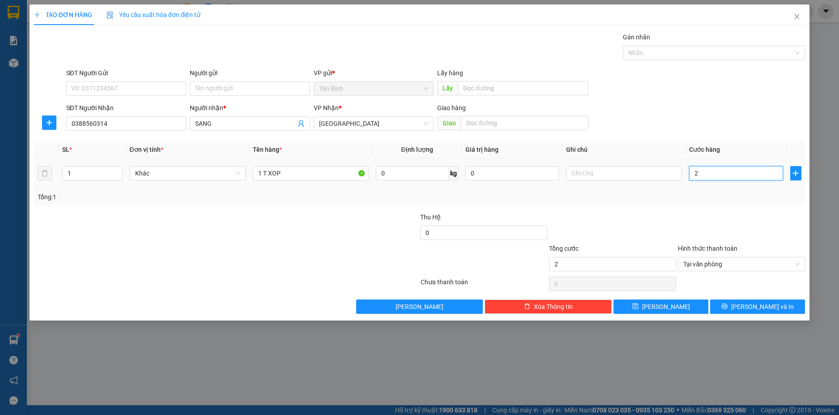
type input "20"
type input "200"
type input "2.000"
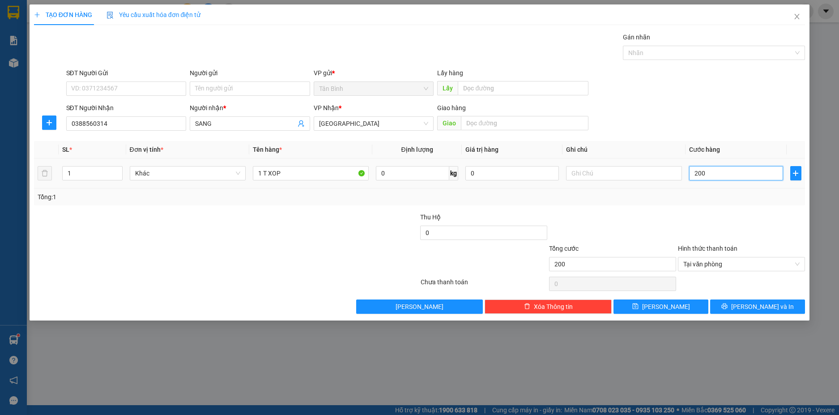
type input "2.000"
type input "20.000"
type input "200.000"
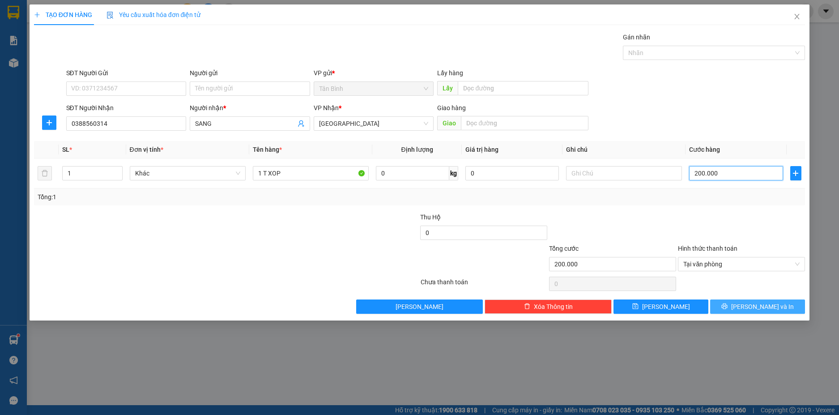
type input "200.000"
click at [768, 305] on span "[PERSON_NAME] và In" at bounding box center [762, 307] width 63 height 10
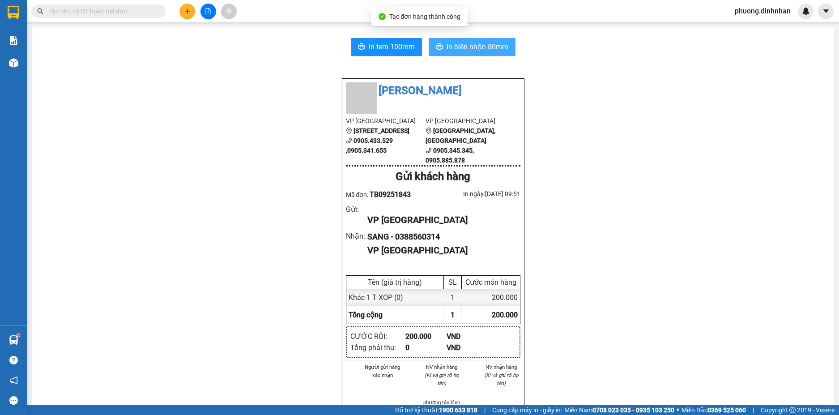
click at [495, 47] on span "In biên nhận 80mm" at bounding box center [478, 46] width 62 height 11
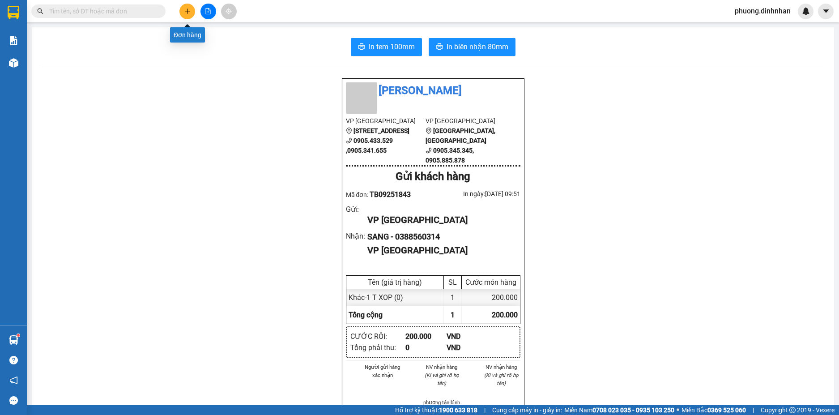
click at [183, 9] on button at bounding box center [188, 12] width 16 height 16
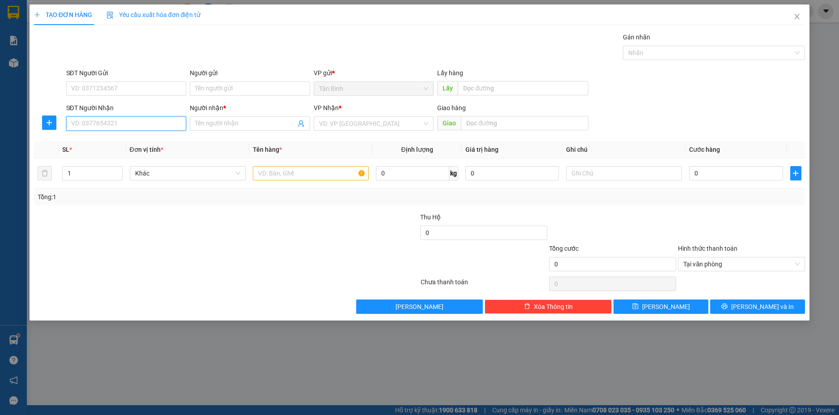
click at [120, 123] on input "SĐT Người Nhận" at bounding box center [126, 123] width 120 height 14
type input "0375500825"
drag, startPoint x: 126, startPoint y: 145, endPoint x: 141, endPoint y: 154, distance: 17.7
click at [128, 148] on div "0375500825 - CO 5" at bounding box center [126, 141] width 120 height 14
type input "CO 5"
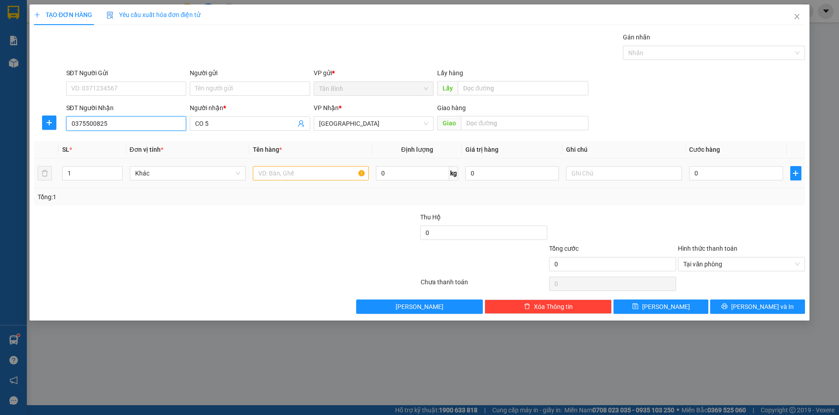
type input "0375500825"
click at [259, 170] on input "text" at bounding box center [311, 173] width 116 height 14
click at [223, 124] on input "CO 5" at bounding box center [245, 124] width 101 height 10
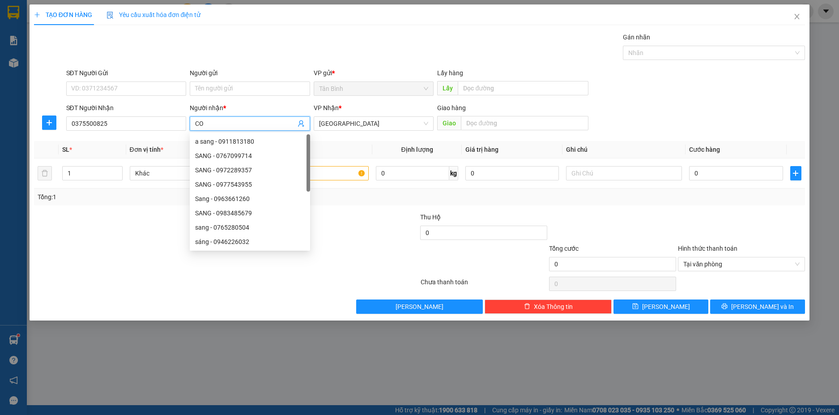
type input "C"
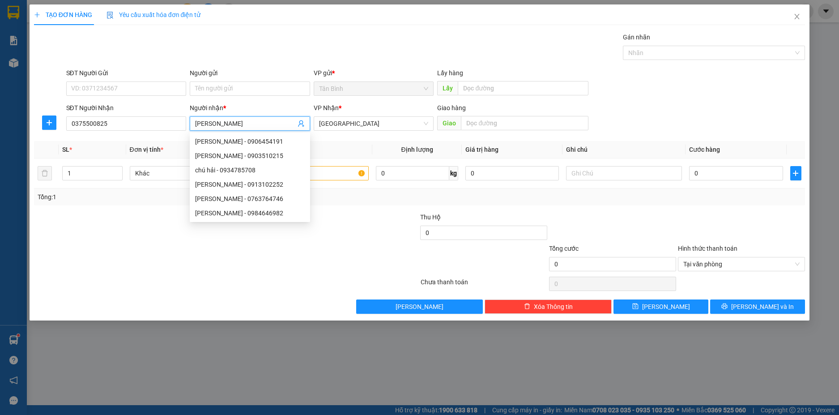
type input "[PERSON_NAME]"
drag, startPoint x: 239, startPoint y: 48, endPoint x: 393, endPoint y: 134, distance: 176.3
click at [261, 62] on div "Gán nhãn Nhãn" at bounding box center [435, 47] width 743 height 31
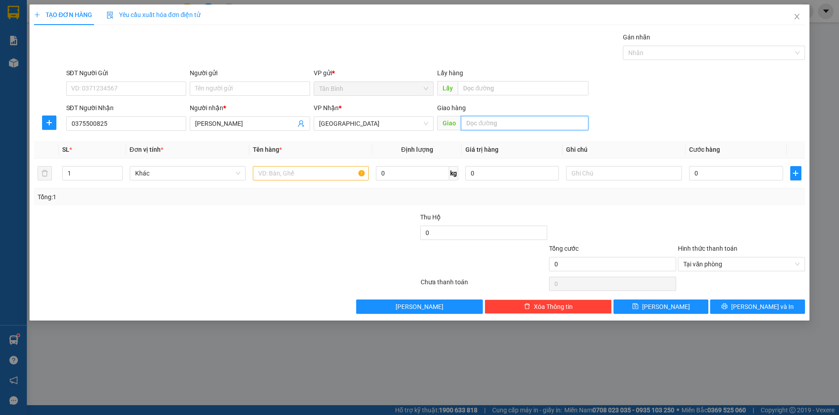
click at [486, 124] on input "text" at bounding box center [525, 123] width 128 height 14
type input "BA REN"
click at [274, 174] on input "text" at bounding box center [311, 173] width 116 height 14
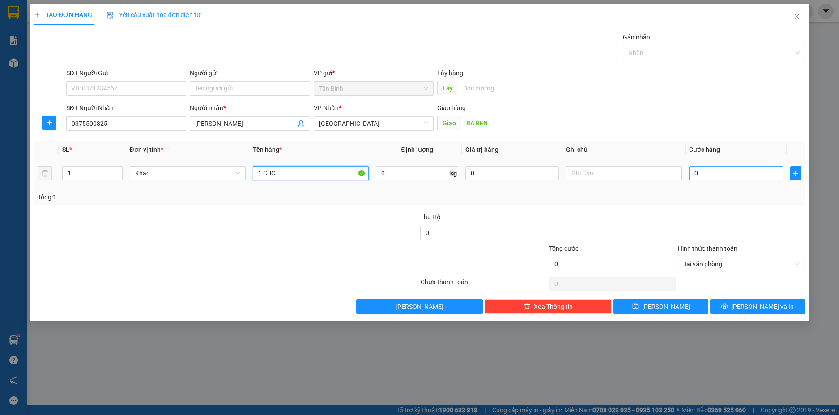
type input "1 CUC"
click at [711, 175] on input "0" at bounding box center [736, 173] width 94 height 14
type input "7"
type input "70"
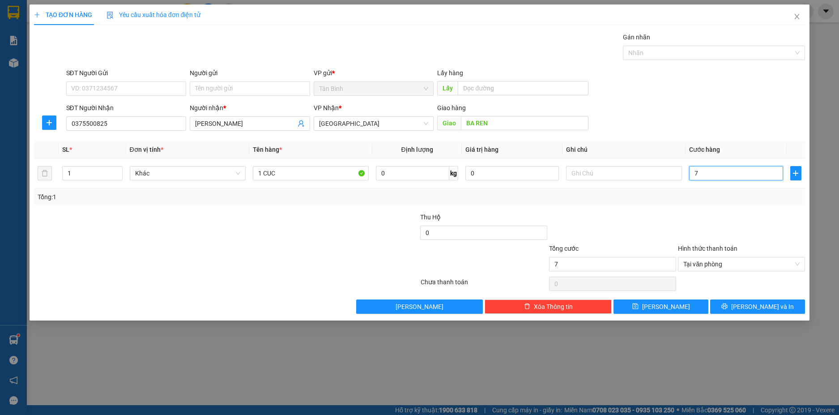
type input "70"
type input "700"
type input "7.000"
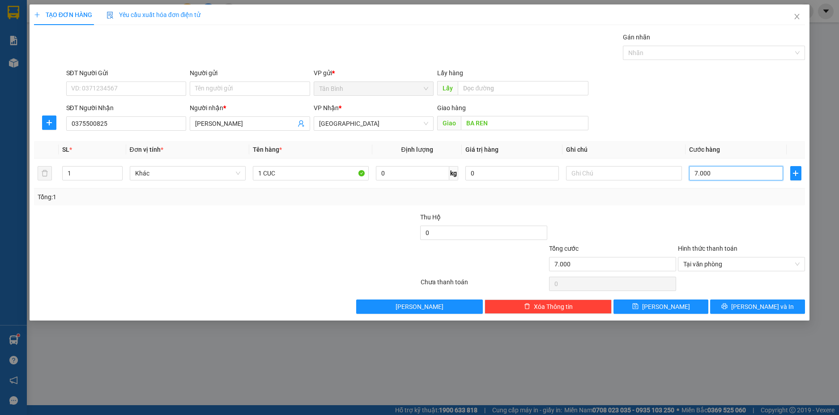
type input "70.000"
type input "700.000"
type input "70.000"
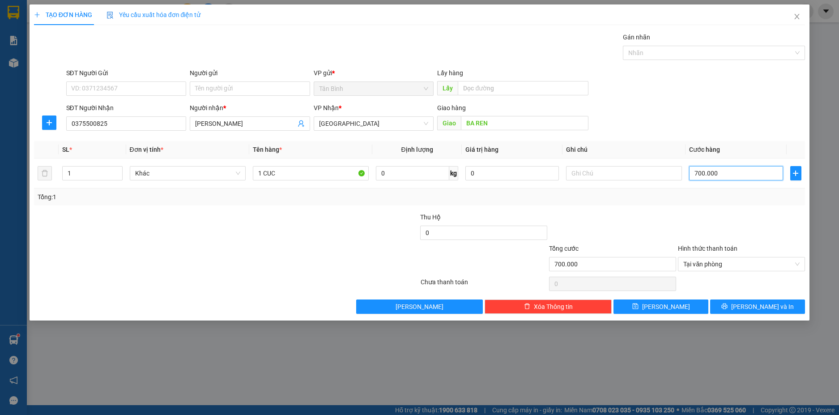
type input "70.000"
click at [728, 304] on icon "printer" at bounding box center [725, 306] width 6 height 6
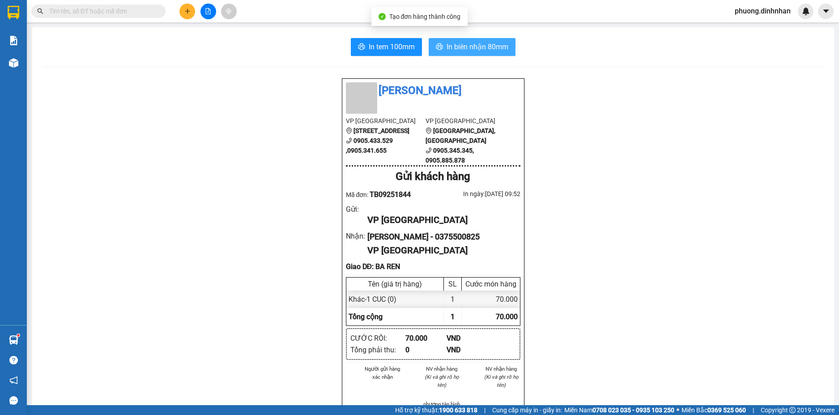
click at [492, 49] on span "In biên nhận 80mm" at bounding box center [478, 46] width 62 height 11
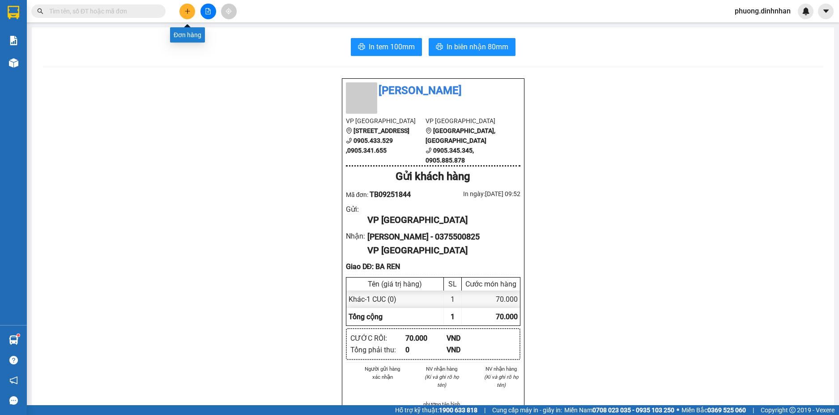
click at [182, 10] on button at bounding box center [188, 12] width 16 height 16
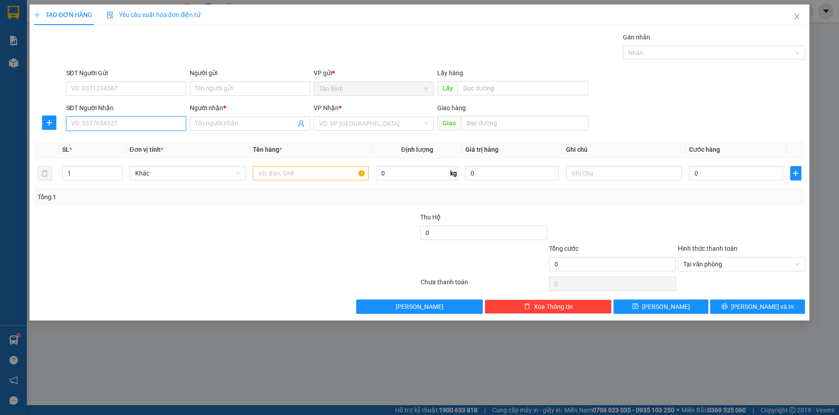
click at [96, 127] on input "SĐT Người Nhận" at bounding box center [126, 123] width 120 height 14
type input "0905106686"
click at [197, 123] on input "Người nhận *" at bounding box center [245, 124] width 101 height 10
click at [209, 122] on input "DUBNG" at bounding box center [245, 124] width 101 height 10
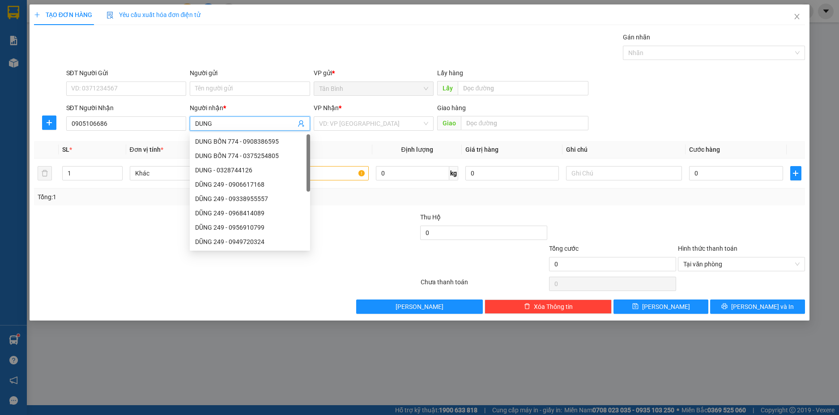
type input "DUNG"
click at [362, 131] on div "VP Nhận * VD: VP [GEOGRAPHIC_DATA]" at bounding box center [374, 118] width 120 height 31
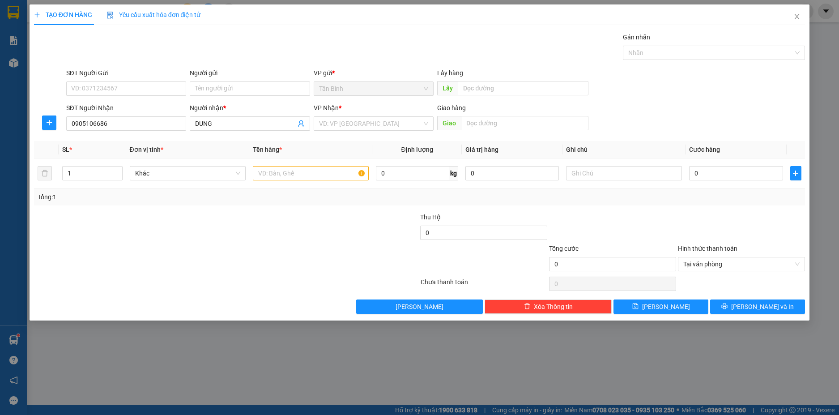
drag, startPoint x: 341, startPoint y: 123, endPoint x: 341, endPoint y: 131, distance: 7.6
click at [341, 125] on input "search" at bounding box center [370, 123] width 103 height 13
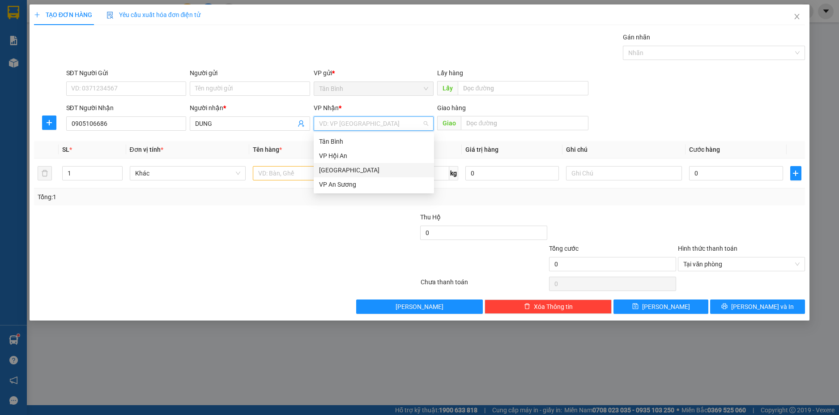
click at [340, 167] on div "[GEOGRAPHIC_DATA]" at bounding box center [374, 170] width 110 height 10
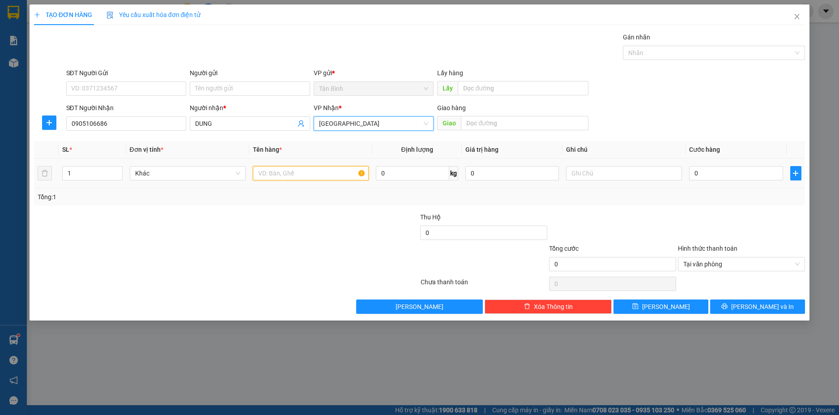
drag, startPoint x: 304, startPoint y: 174, endPoint x: 303, endPoint y: 168, distance: 5.8
click at [303, 172] on input "text" at bounding box center [311, 173] width 116 height 14
type input "1 THUNG"
type input "1"
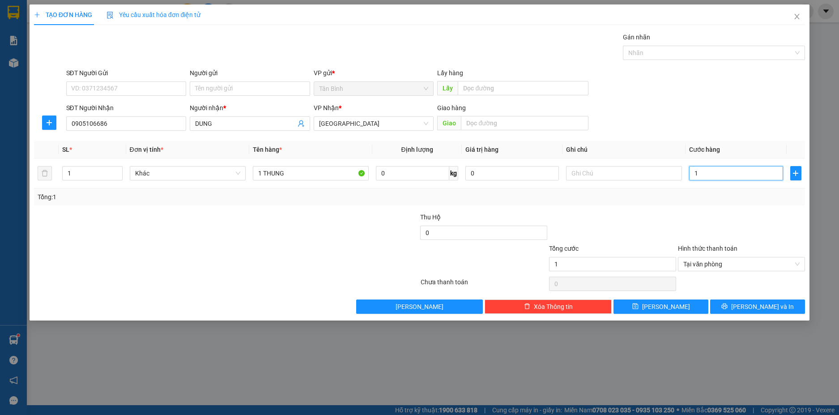
type input "12"
type input "120"
type input "1.200"
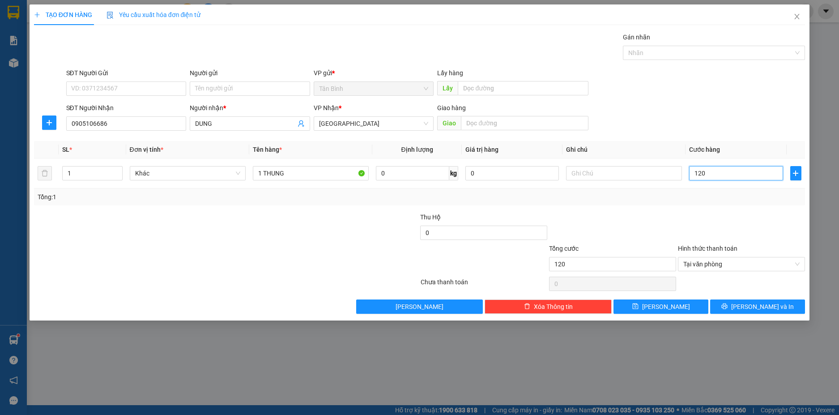
type input "1.200"
type input "12.000"
type input "120.000"
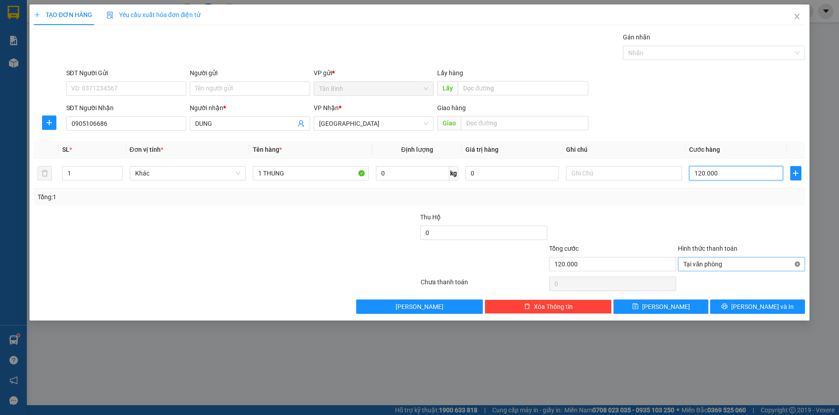
type input "120.000"
drag, startPoint x: 780, startPoint y: 310, endPoint x: 772, endPoint y: 299, distance: 12.8
click at [776, 306] on button "[PERSON_NAME] và In" at bounding box center [757, 306] width 95 height 14
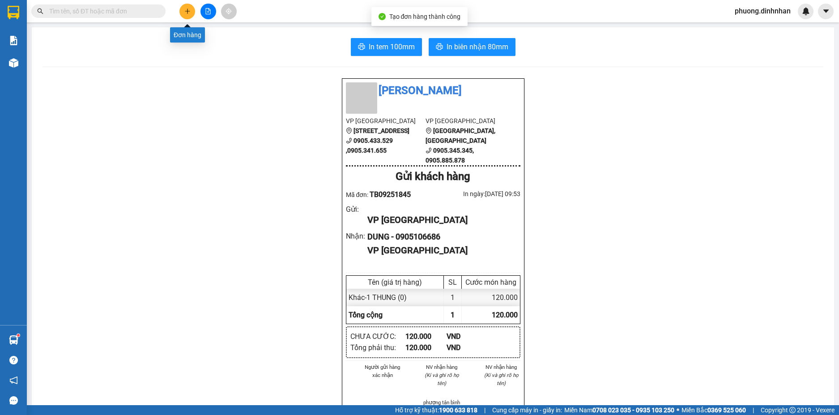
click at [186, 15] on button at bounding box center [188, 12] width 16 height 16
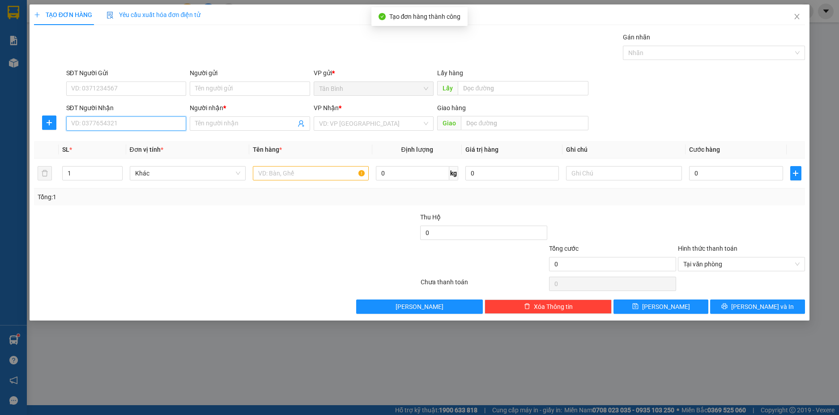
click at [82, 127] on input "SĐT Người Nhận" at bounding box center [126, 123] width 120 height 14
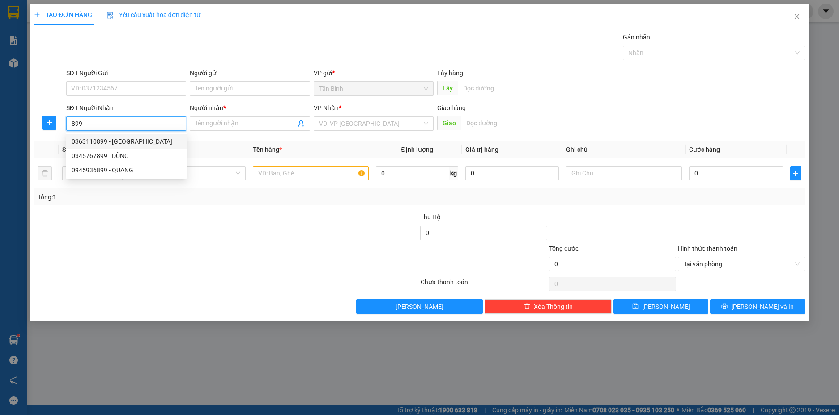
click at [145, 142] on div "0363110899 - [GEOGRAPHIC_DATA]" at bounding box center [127, 142] width 110 height 10
type input "0363110899"
type input "THANH NHẠN"
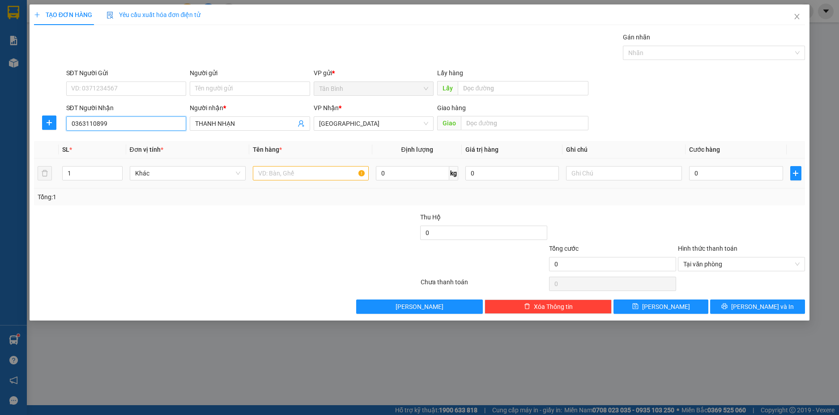
type input "0363110899"
click at [271, 175] on input "text" at bounding box center [311, 173] width 116 height 14
type input "1 BAO"
click at [708, 176] on input "0" at bounding box center [736, 173] width 94 height 14
type input "2"
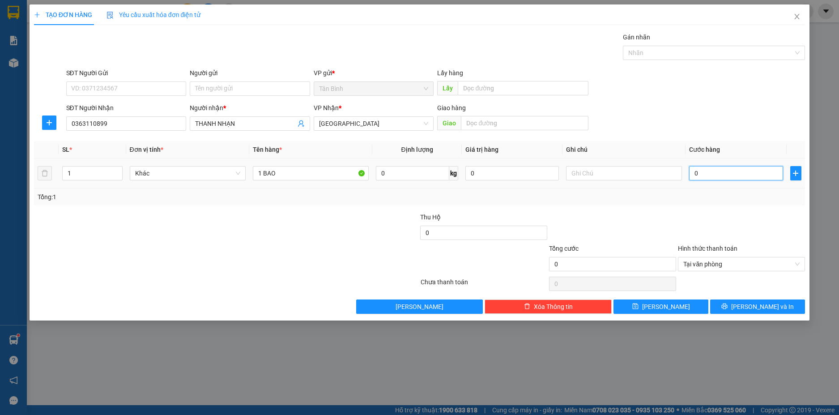
type input "2"
type input "25"
type input "250"
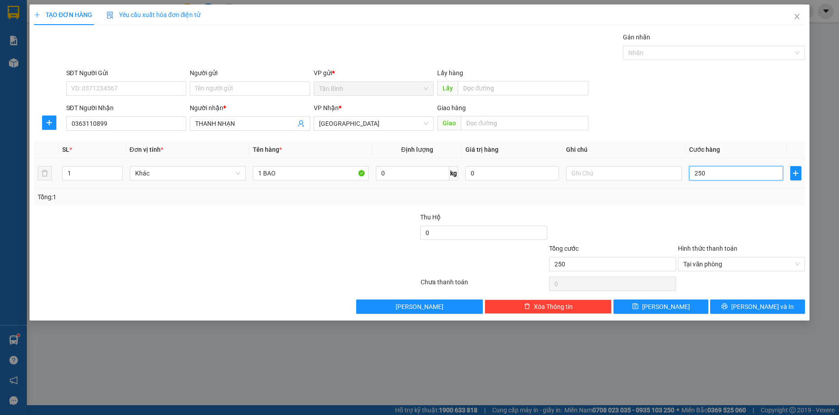
type input "2.500"
type input "25.000"
type input "250.000"
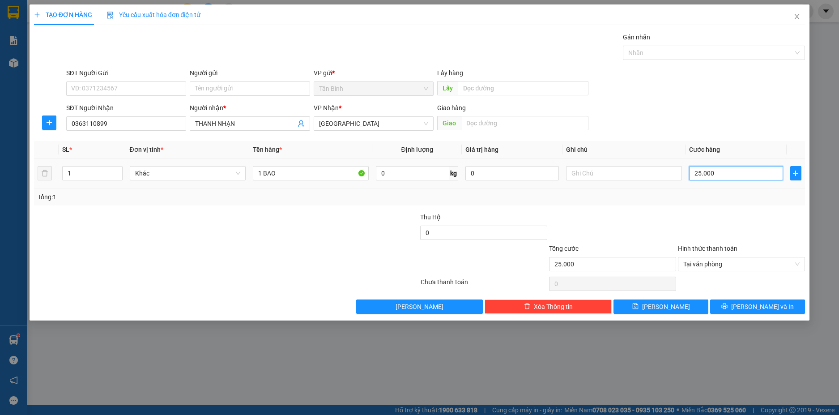
type input "250.000"
click at [751, 312] on button "[PERSON_NAME] và In" at bounding box center [757, 306] width 95 height 14
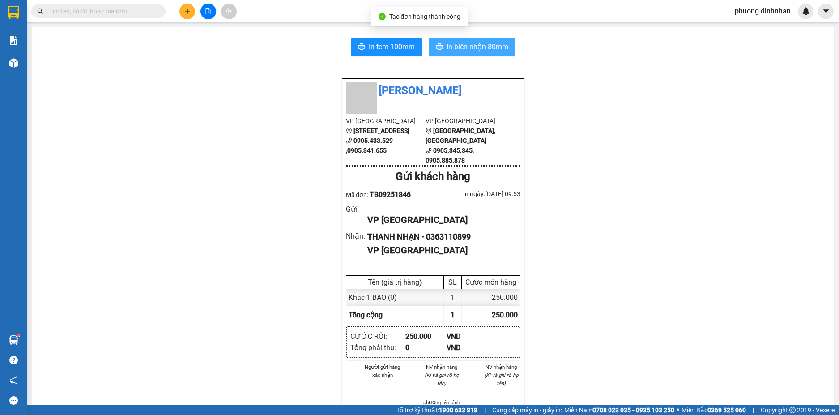
click at [476, 48] on span "In biên nhận 80mm" at bounding box center [478, 46] width 62 height 11
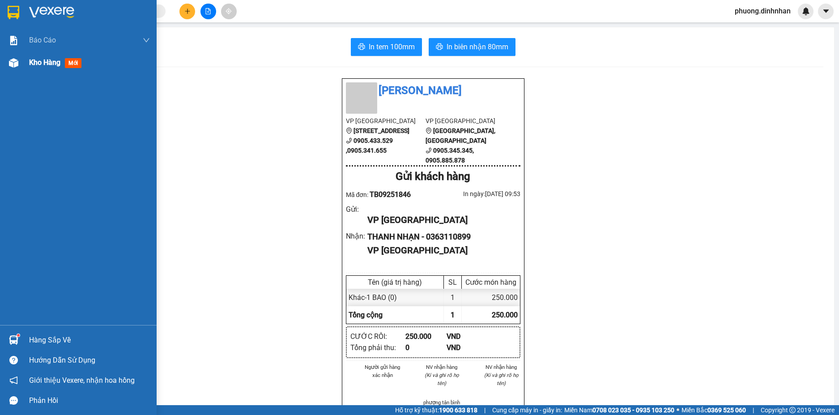
click at [12, 64] on img at bounding box center [13, 62] width 9 height 9
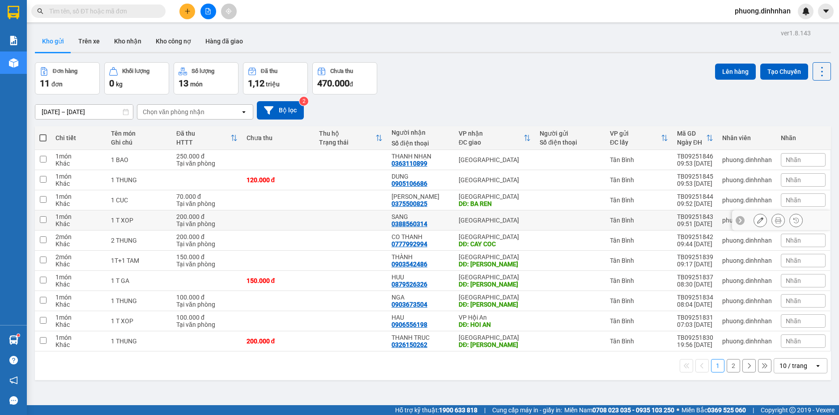
click at [521, 213] on td "[GEOGRAPHIC_DATA]" at bounding box center [494, 220] width 81 height 20
checkbox input "true"
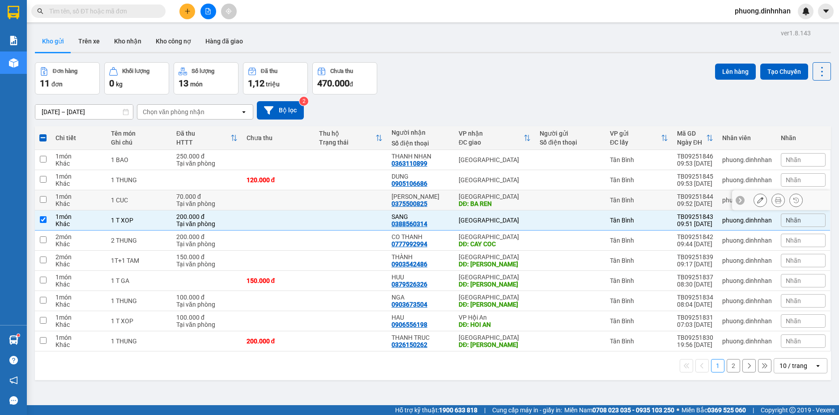
click at [510, 193] on div "[GEOGRAPHIC_DATA]" at bounding box center [495, 196] width 72 height 7
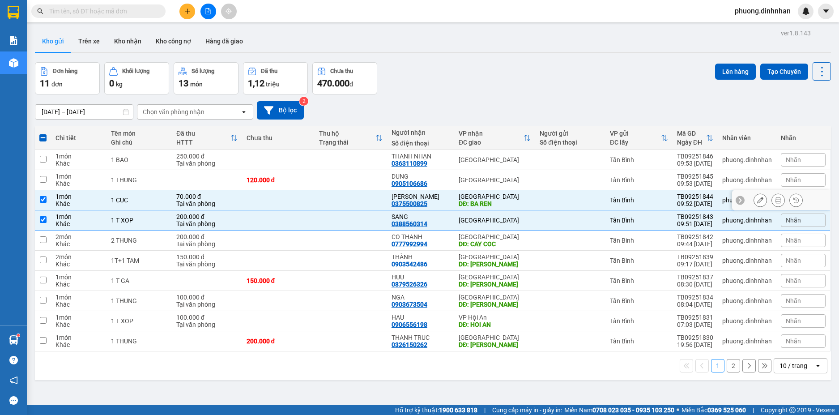
click at [513, 193] on div "[GEOGRAPHIC_DATA]" at bounding box center [495, 196] width 72 height 7
checkbox input "false"
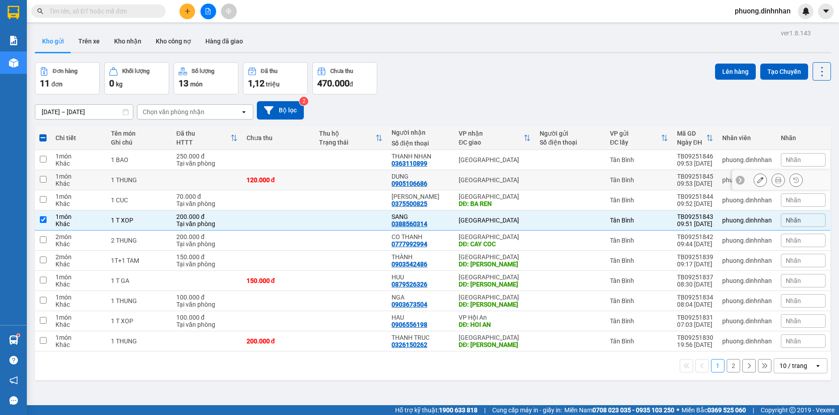
click at [512, 176] on div "[GEOGRAPHIC_DATA]" at bounding box center [495, 179] width 72 height 7
checkbox input "true"
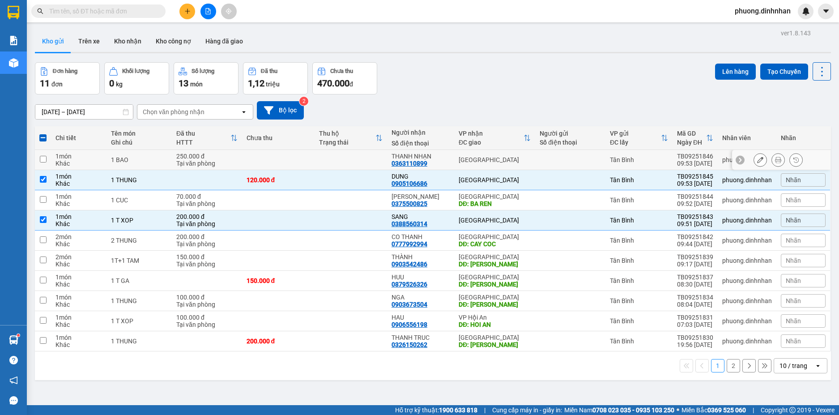
click at [501, 157] on div "[GEOGRAPHIC_DATA]" at bounding box center [495, 159] width 72 height 7
checkbox input "true"
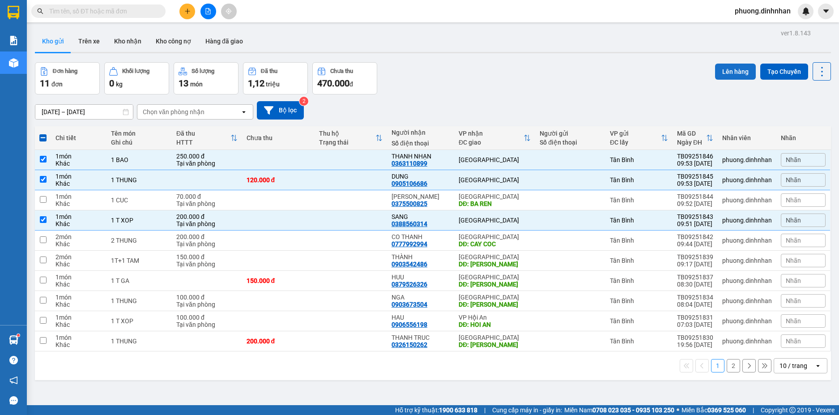
click at [728, 71] on button "Lên hàng" at bounding box center [735, 72] width 41 height 16
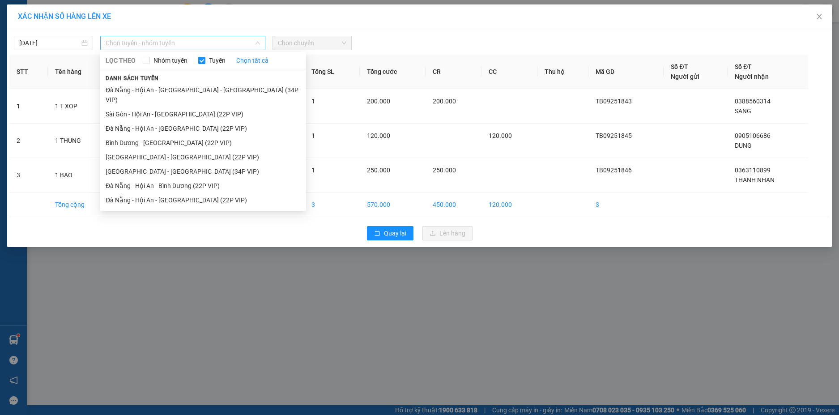
click at [238, 46] on span "Chọn tuyến - nhóm tuyến" at bounding box center [183, 42] width 154 height 13
click at [180, 107] on li "Sài Gòn - Hội An - [GEOGRAPHIC_DATA] (22P VIP)" at bounding box center [203, 114] width 206 height 14
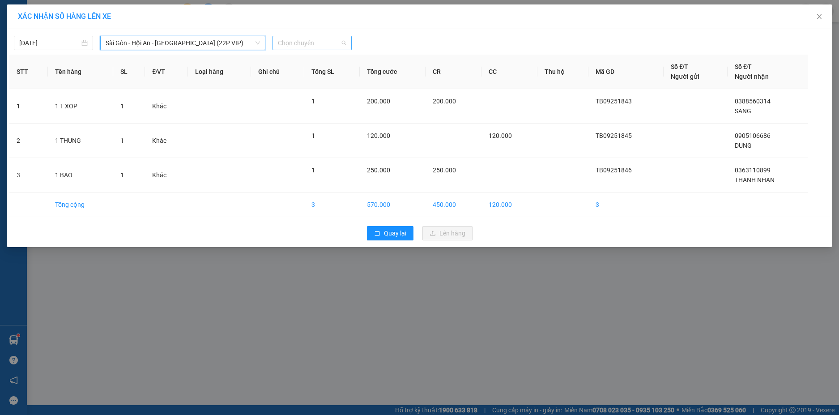
click at [294, 45] on span "Chọn chuyến" at bounding box center [312, 42] width 68 height 13
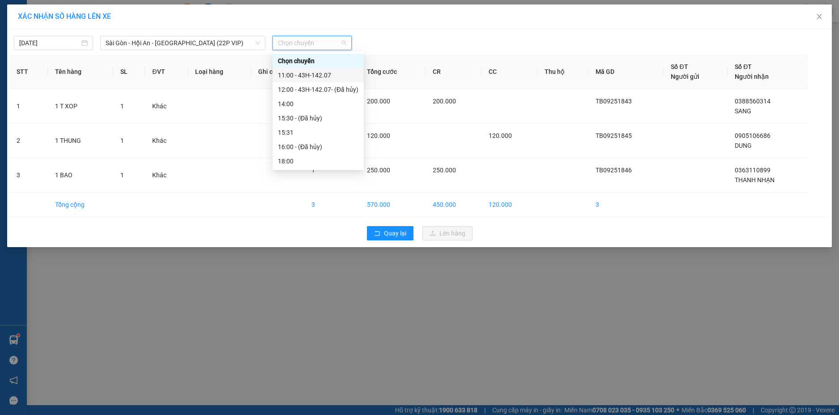
click at [302, 73] on div "11:00 - 43H-142.07" at bounding box center [318, 75] width 81 height 10
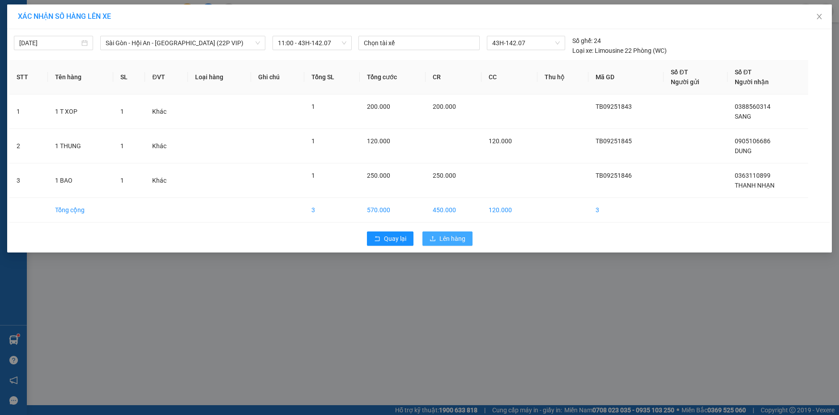
click at [452, 235] on span "Lên hàng" at bounding box center [453, 239] width 26 height 10
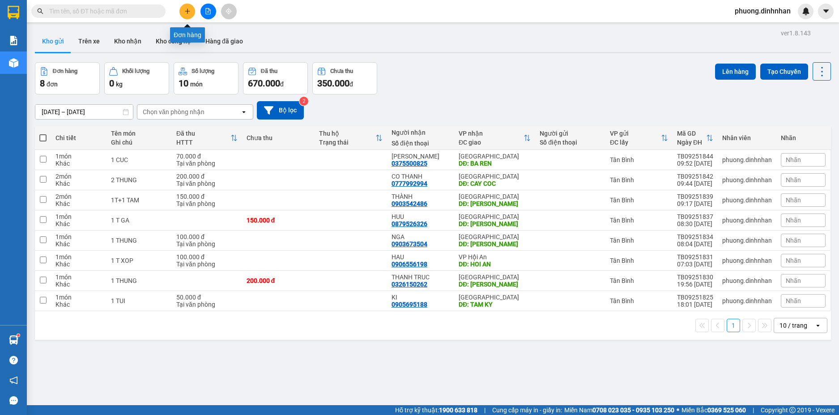
click at [188, 14] on button at bounding box center [188, 12] width 16 height 16
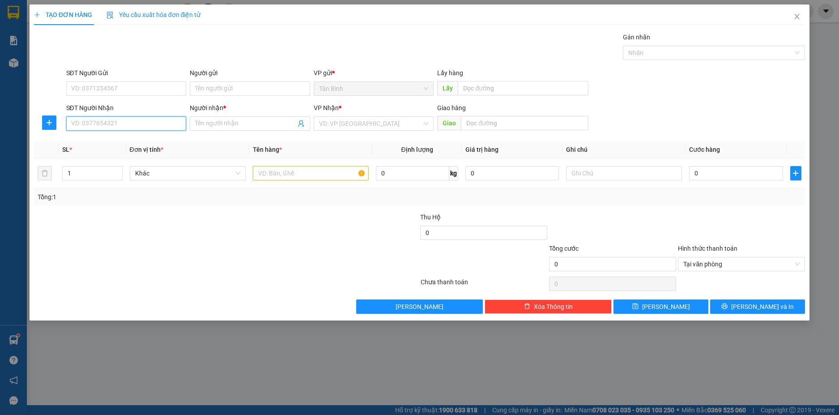
click at [118, 125] on input "SĐT Người Nhận" at bounding box center [126, 123] width 120 height 14
click at [126, 158] on div "0903505008 - TÝ" at bounding box center [127, 156] width 110 height 10
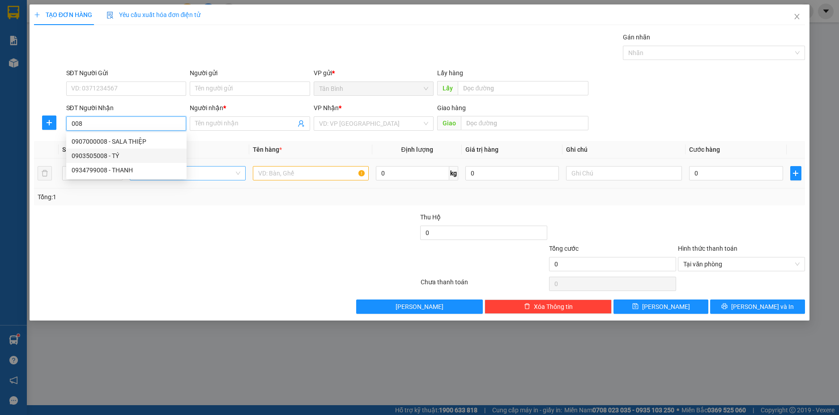
type input "0903505008"
type input "TÝ"
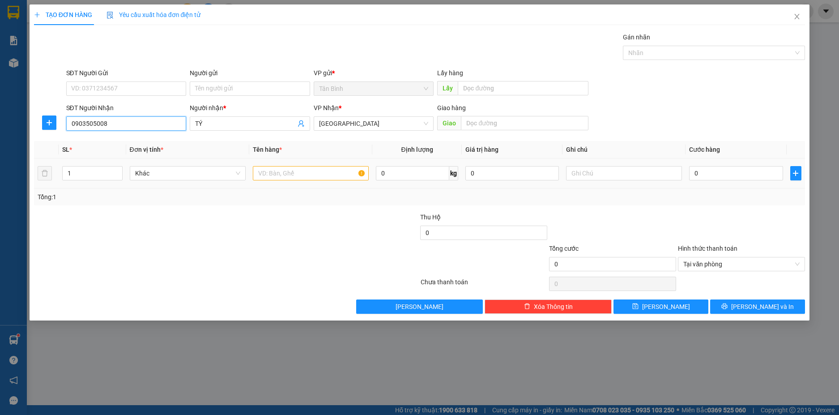
type input "0903505008"
click at [266, 171] on input "text" at bounding box center [311, 173] width 116 height 14
type input "1 THUNG"
click at [735, 171] on input "0" at bounding box center [736, 173] width 94 height 14
type input "1"
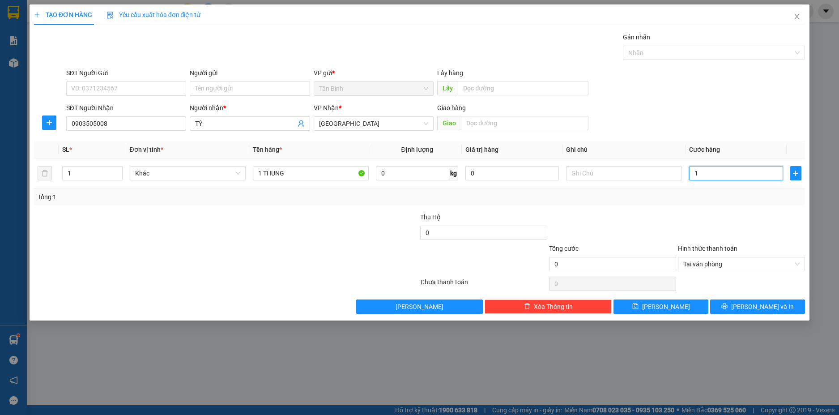
type input "1"
type input "12"
type input "120"
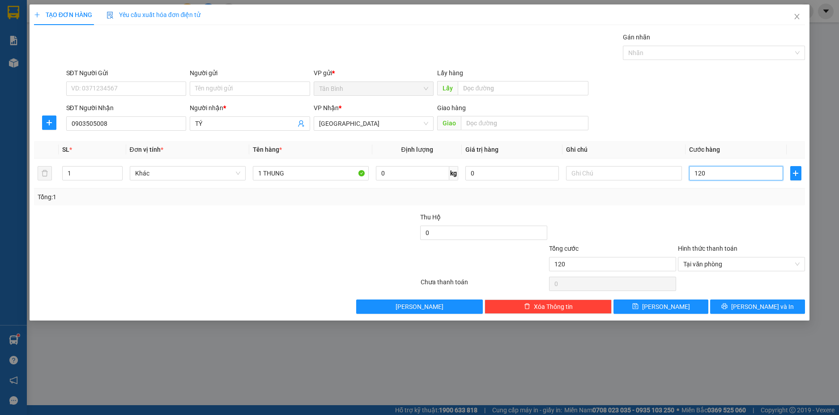
type input "1.200"
type input "12.000"
type input "120.000"
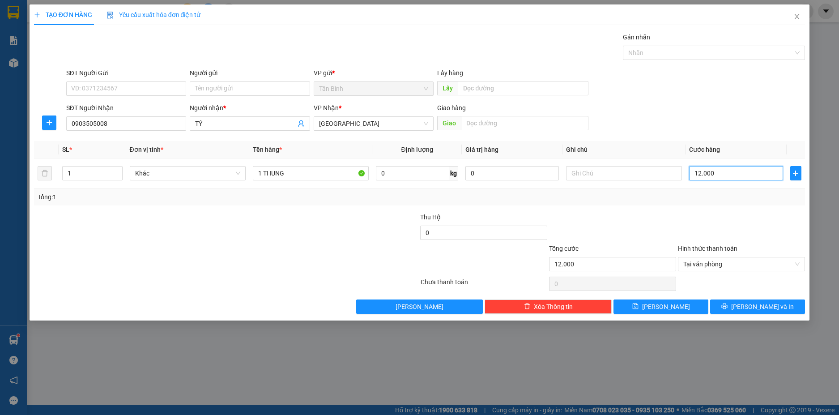
type input "120.000"
click at [619, 223] on div at bounding box center [612, 227] width 129 height 31
click at [764, 308] on span "[PERSON_NAME] và In" at bounding box center [762, 307] width 63 height 10
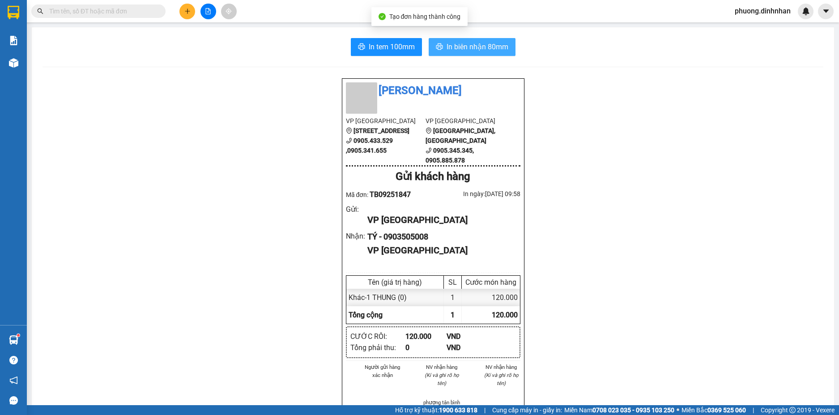
click at [498, 40] on button "In biên nhận 80mm" at bounding box center [472, 47] width 87 height 18
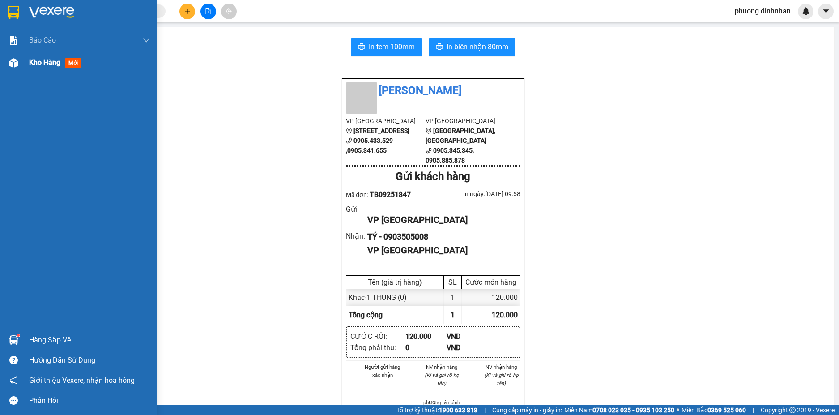
click at [8, 65] on div at bounding box center [14, 63] width 16 height 16
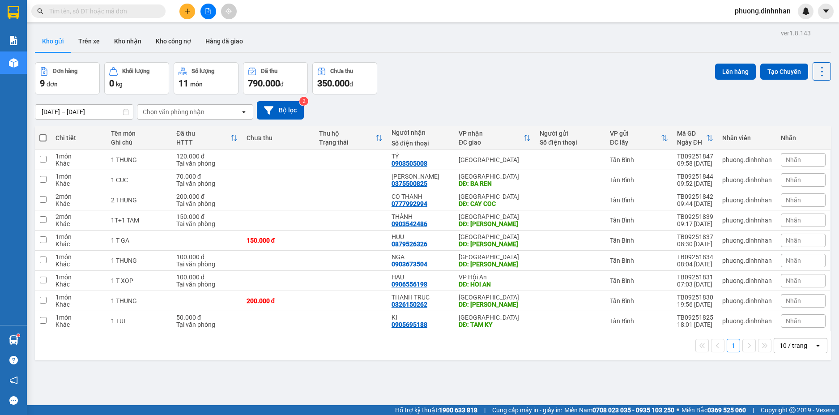
click at [80, 13] on input "text" at bounding box center [102, 11] width 106 height 10
click at [73, 10] on input "text" at bounding box center [102, 11] width 106 height 10
click at [187, 13] on icon "plus" at bounding box center [187, 11] width 6 height 6
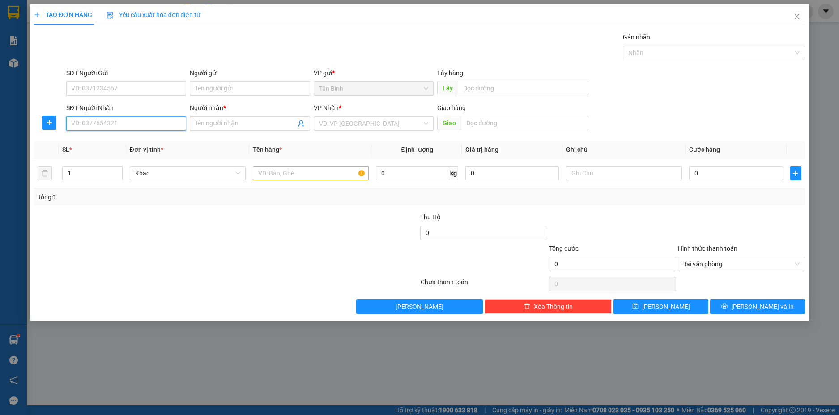
click at [132, 123] on input "SĐT Người Nhận" at bounding box center [126, 123] width 120 height 14
click at [87, 121] on input "SĐT Người Nhận" at bounding box center [126, 123] width 120 height 14
click at [80, 126] on input "09635889015" at bounding box center [126, 123] width 120 height 14
type input "0935889015"
drag, startPoint x: 130, startPoint y: 144, endPoint x: 275, endPoint y: 170, distance: 147.0
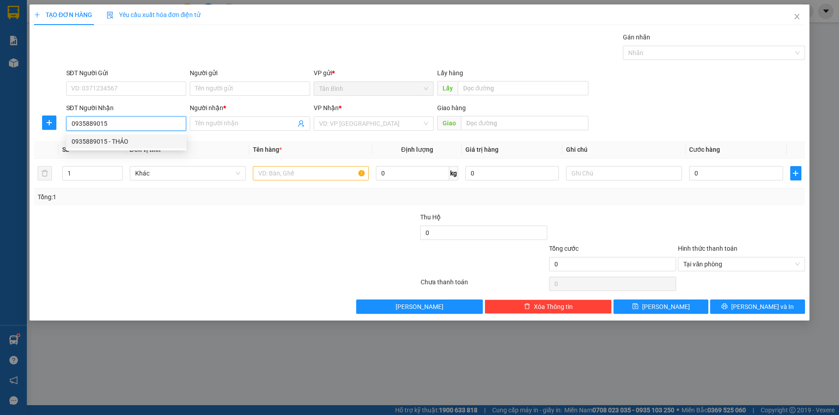
click at [130, 143] on div "0935889015 - THẢO" at bounding box center [127, 142] width 110 height 10
click at [272, 172] on input "text" at bounding box center [311, 173] width 116 height 14
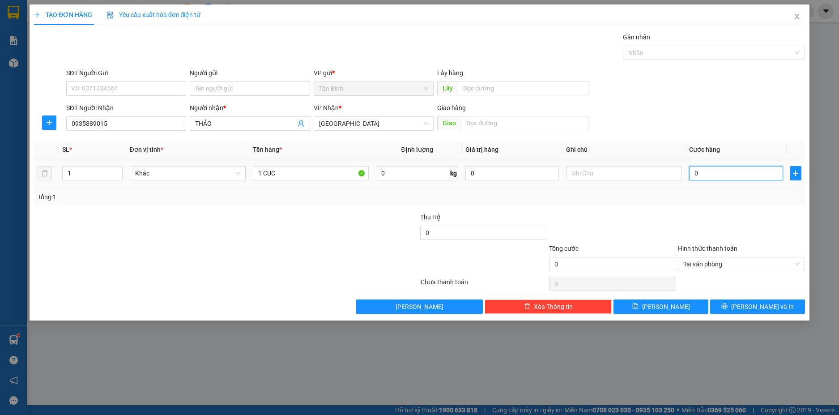
click at [706, 180] on input "0" at bounding box center [736, 173] width 94 height 14
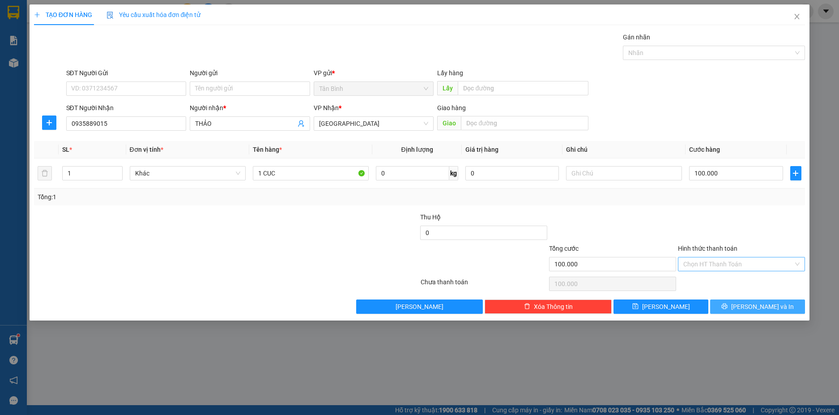
drag, startPoint x: 781, startPoint y: 295, endPoint x: 781, endPoint y: 303, distance: 7.6
click at [781, 303] on div "Transit Pickup Surcharge Ids Transit Deliver Surcharge Ids Transit Deliver Surc…" at bounding box center [420, 173] width 772 height 282
click at [781, 305] on button "[PERSON_NAME] và In" at bounding box center [757, 306] width 95 height 14
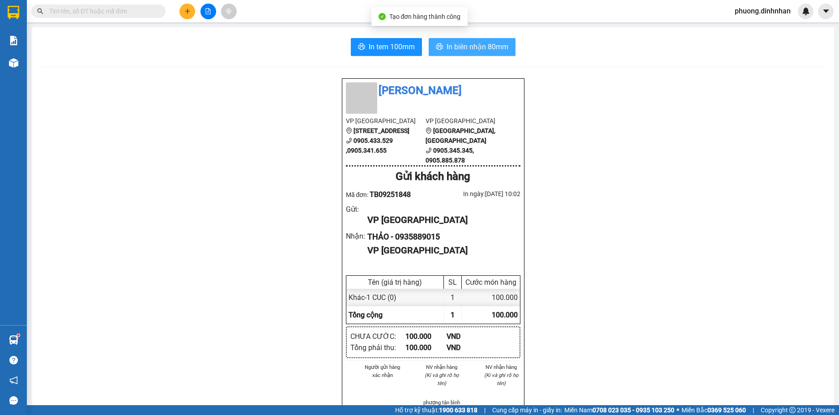
drag, startPoint x: 491, startPoint y: 39, endPoint x: 509, endPoint y: -51, distance: 91.7
click at [509, 0] on html "Kết quả tìm kiếm ( 233 ) Bộ lọc Mã ĐH Trạng thái Món hàng Thu hộ Tổng cước Chưa…" at bounding box center [419, 207] width 839 height 415
click at [483, 48] on span "In biên nhận 80mm" at bounding box center [478, 46] width 62 height 11
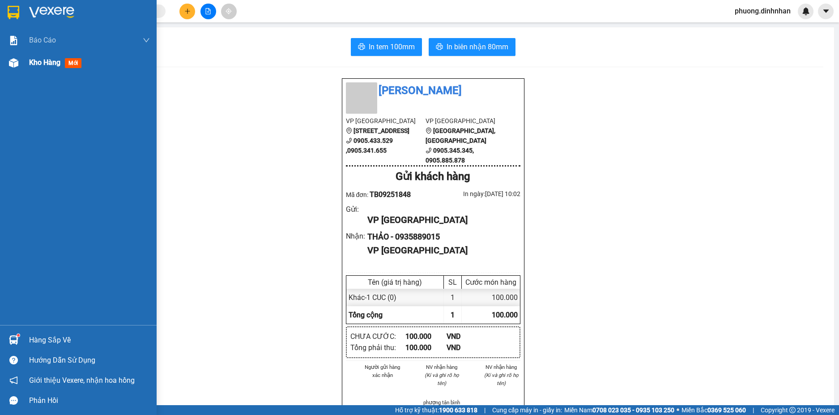
click at [11, 63] on img at bounding box center [13, 62] width 9 height 9
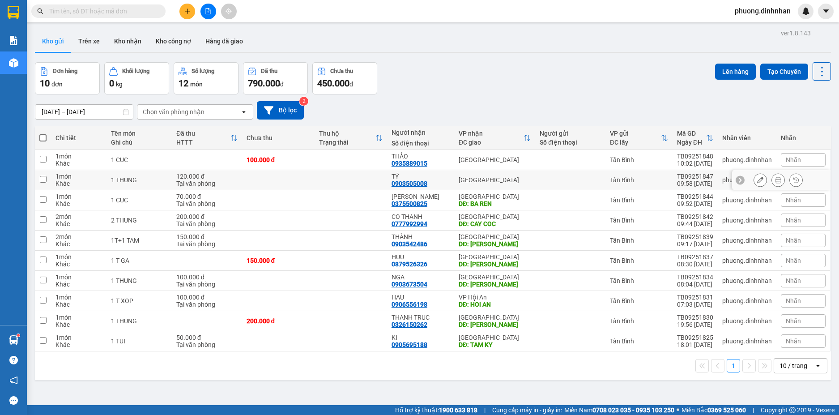
click at [361, 179] on td at bounding box center [351, 180] width 73 height 20
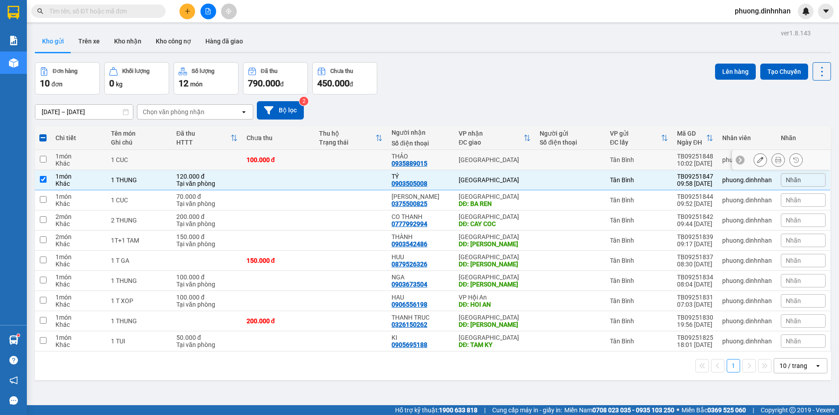
click at [363, 158] on td at bounding box center [351, 160] width 73 height 20
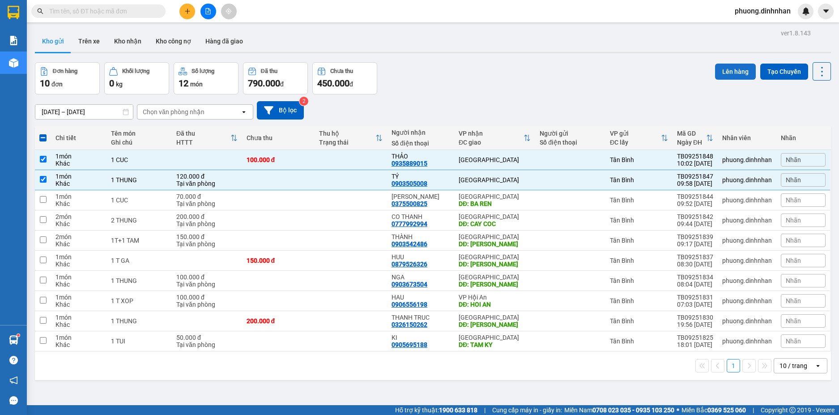
click at [721, 64] on button "Lên hàng" at bounding box center [735, 72] width 41 height 16
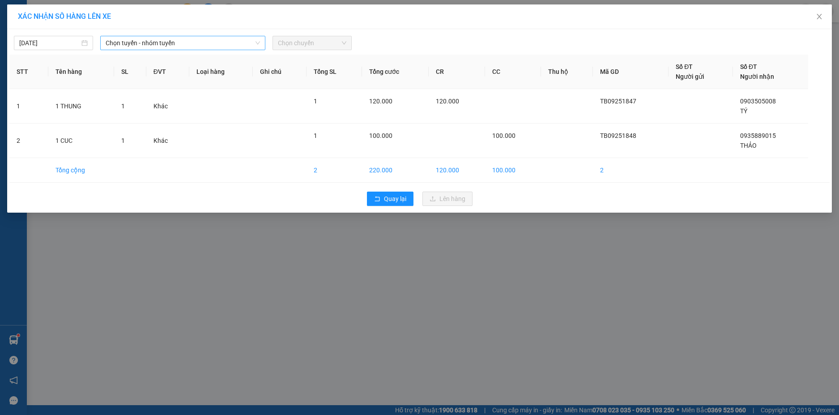
click at [222, 43] on span "Chọn tuyến - nhóm tuyến" at bounding box center [183, 42] width 154 height 13
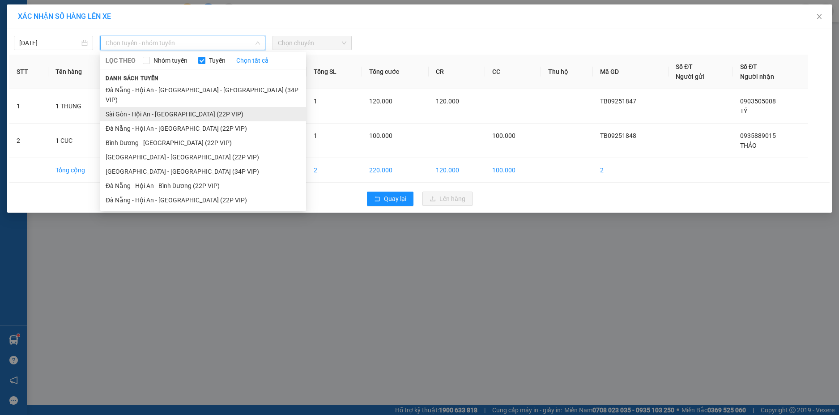
click at [176, 107] on li "Sài Gòn - Hội An - [GEOGRAPHIC_DATA] (22P VIP)" at bounding box center [203, 114] width 206 height 14
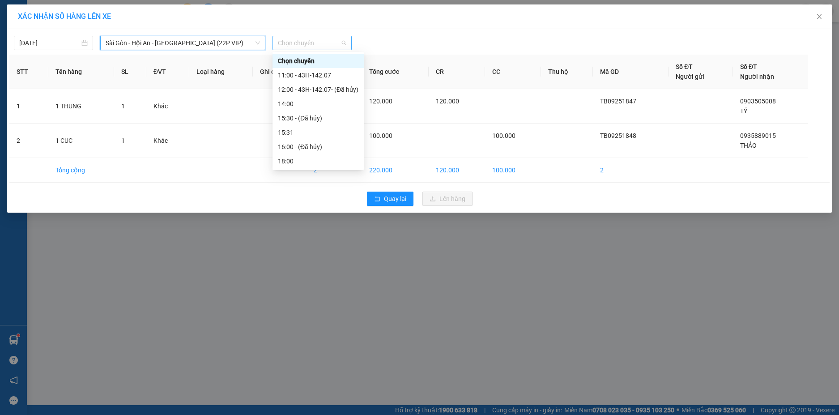
click at [291, 43] on span "Chọn chuyến" at bounding box center [312, 42] width 68 height 13
click at [290, 76] on div "11:00 - 43H-142.07" at bounding box center [318, 75] width 81 height 10
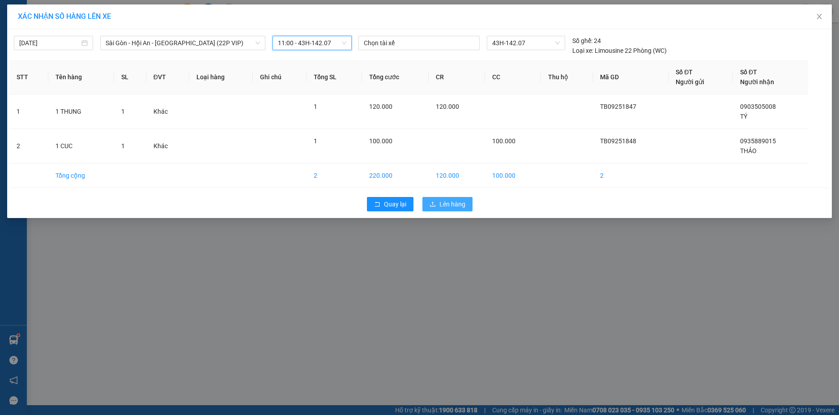
click at [451, 202] on span "Lên hàng" at bounding box center [453, 204] width 26 height 10
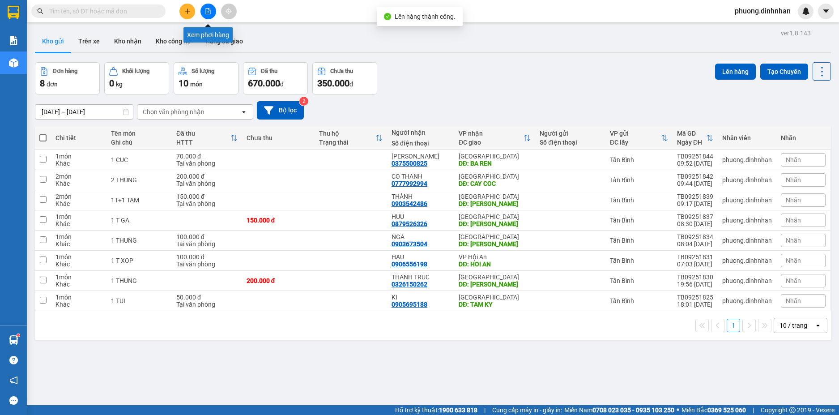
click at [211, 9] on icon "file-add" at bounding box center [208, 11] width 6 height 6
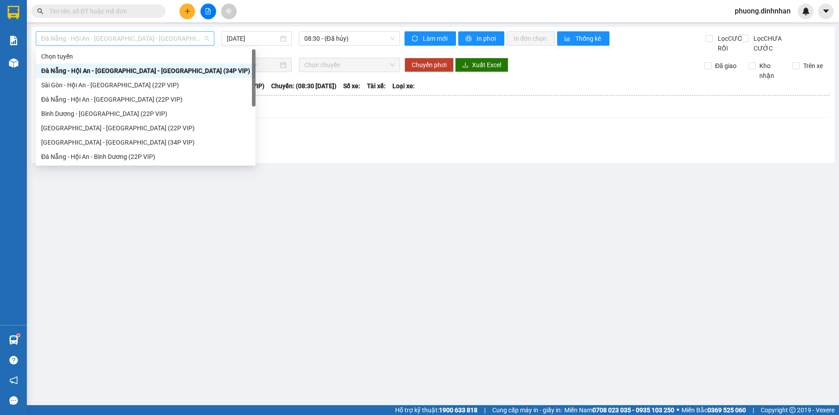
click at [203, 38] on span "Đà Nẵng - Hội An - [GEOGRAPHIC_DATA] - [GEOGRAPHIC_DATA] (34P VIP)" at bounding box center [125, 38] width 168 height 13
drag, startPoint x: 132, startPoint y: 86, endPoint x: 168, endPoint y: 77, distance: 36.5
click at [132, 85] on div "Sài Gòn - Hội An - [GEOGRAPHIC_DATA] (22P VIP)" at bounding box center [145, 85] width 209 height 10
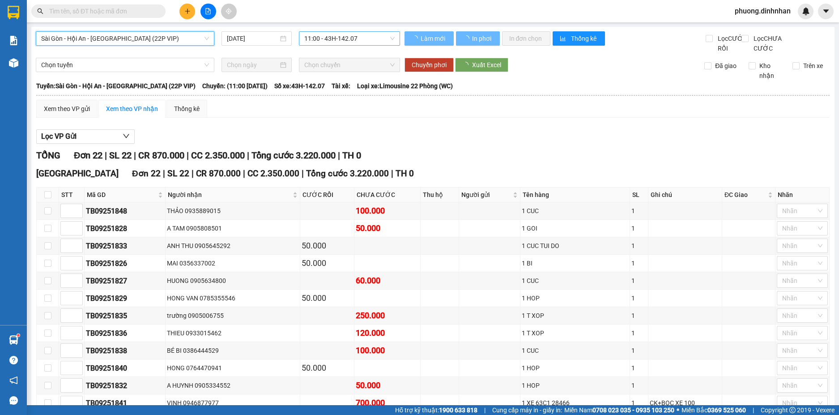
click at [342, 38] on span "11:00 - 43H-142.07" at bounding box center [349, 38] width 90 height 13
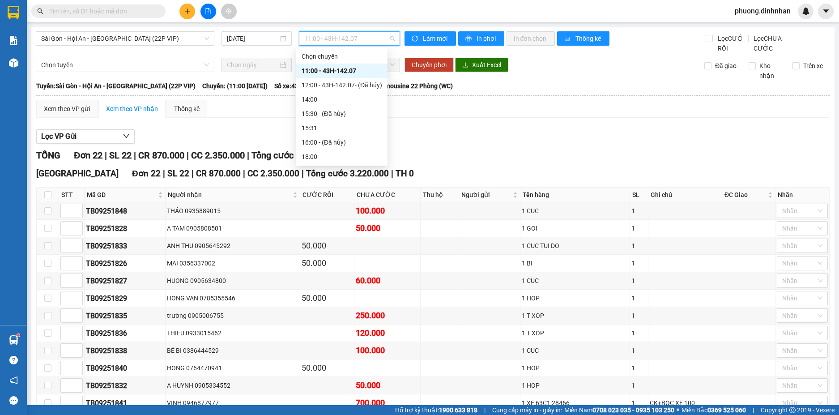
click at [338, 73] on div "11:00 - 43H-142.07" at bounding box center [342, 71] width 81 height 10
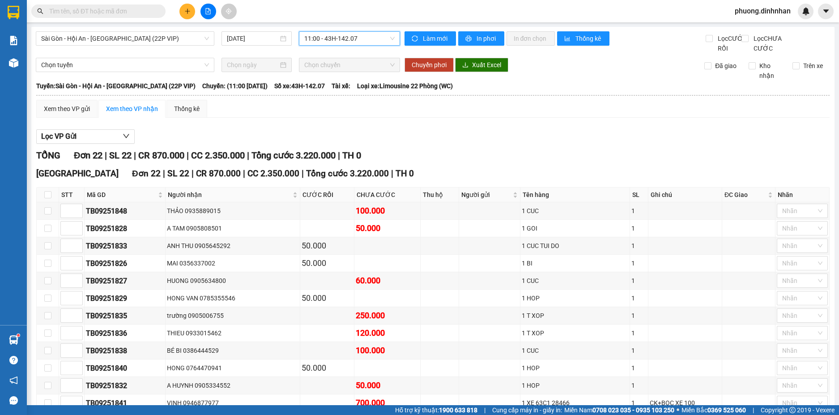
click at [354, 27] on div "[GEOGRAPHIC_DATA] - Hội An - [GEOGRAPHIC_DATA] (22P VIP) [DATE] 11:00 11:00 - 4…" at bounding box center [432, 327] width 803 height 601
click at [358, 33] on span "11:00 - 43H-142.07" at bounding box center [349, 38] width 90 height 13
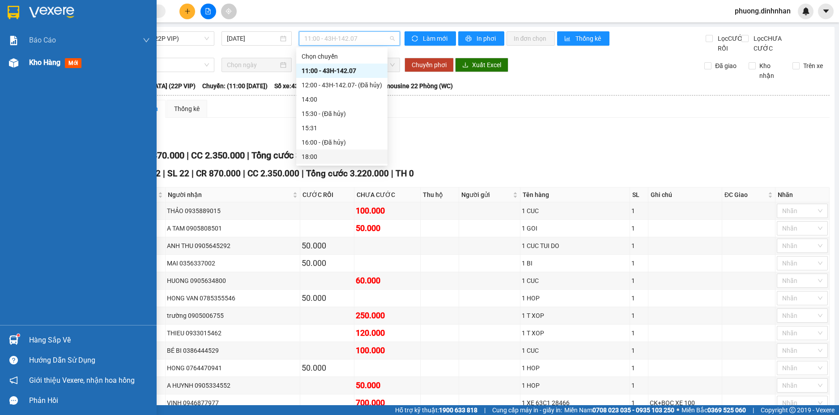
click at [14, 67] on img at bounding box center [13, 62] width 9 height 9
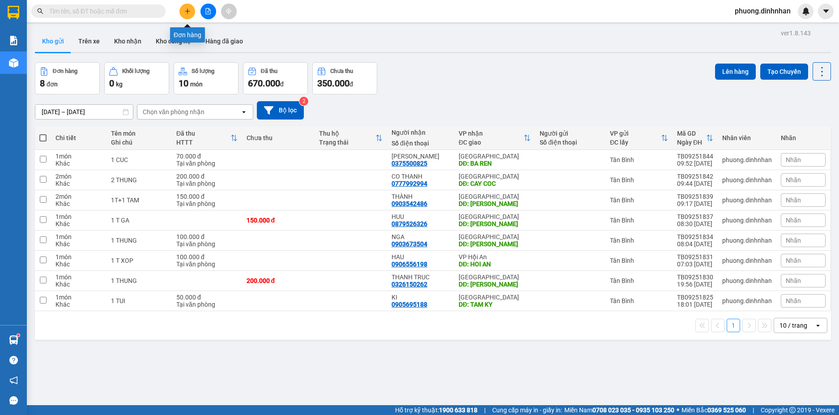
click at [188, 12] on icon "plus" at bounding box center [187, 11] width 6 height 6
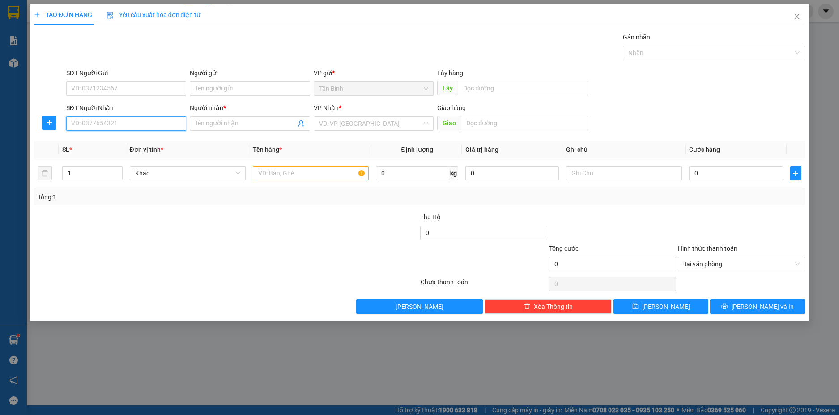
click at [99, 122] on input "SĐT Người Nhận" at bounding box center [126, 123] width 120 height 14
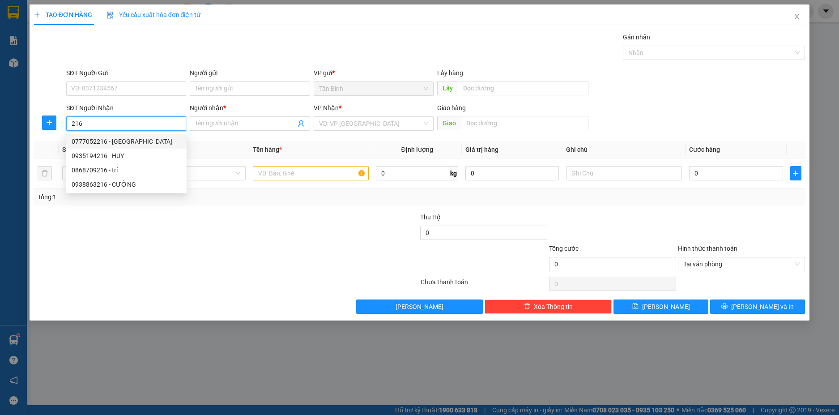
drag, startPoint x: 140, startPoint y: 137, endPoint x: 230, endPoint y: 79, distance: 107.0
click at [183, 78] on body "Kết quả tìm kiếm ( 233 ) Bộ lọc Mã ĐH Trạng thái Món hàng Thu hộ Tổng cước Chưa…" at bounding box center [419, 207] width 839 height 415
click at [128, 141] on div "0777052216 - [GEOGRAPHIC_DATA]" at bounding box center [127, 142] width 110 height 10
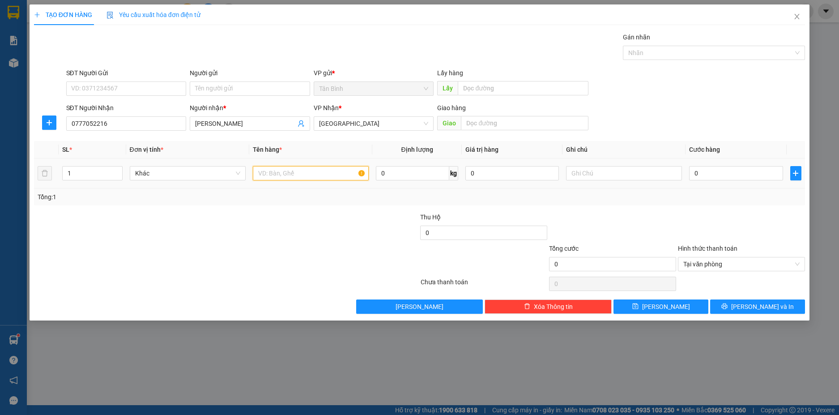
click at [265, 172] on input "text" at bounding box center [311, 173] width 116 height 14
click at [721, 173] on input "0" at bounding box center [736, 173] width 94 height 14
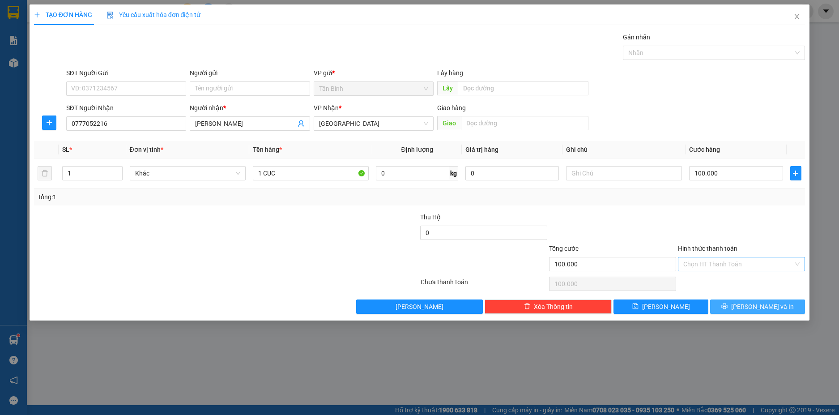
drag, startPoint x: 790, startPoint y: 303, endPoint x: 787, endPoint y: 289, distance: 14.2
click at [789, 301] on button "[PERSON_NAME] và In" at bounding box center [757, 306] width 95 height 14
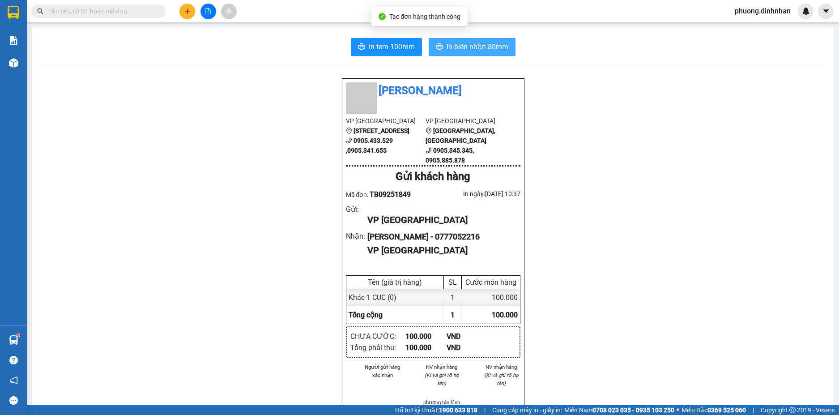
click at [473, 52] on span "In biên nhận 80mm" at bounding box center [478, 46] width 62 height 11
click at [188, 13] on icon "plus" at bounding box center [187, 11] width 6 height 6
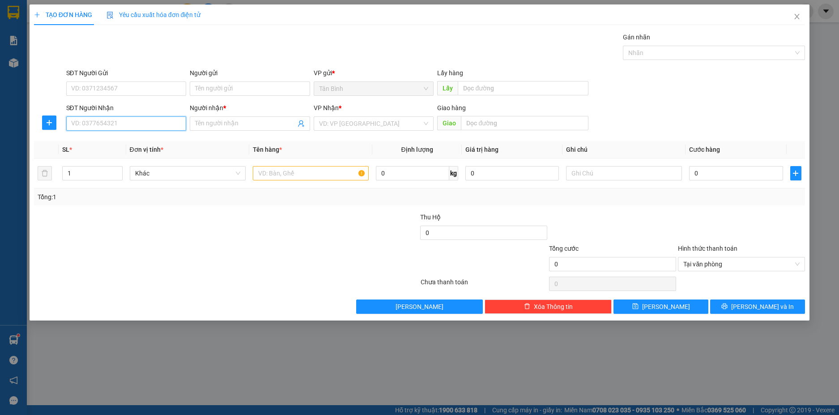
click at [109, 125] on input "SĐT Người Nhận" at bounding box center [126, 123] width 120 height 14
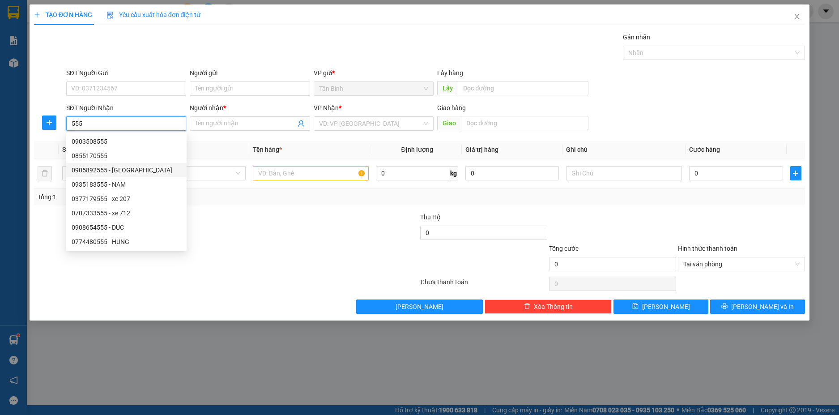
click at [135, 167] on div "0905892555 - [GEOGRAPHIC_DATA]" at bounding box center [127, 170] width 110 height 10
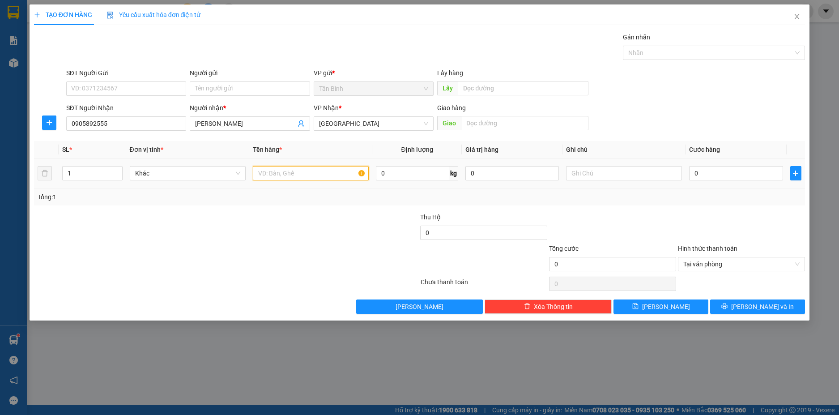
click at [265, 179] on input "text" at bounding box center [311, 173] width 116 height 14
click at [712, 171] on input "0" at bounding box center [736, 173] width 94 height 14
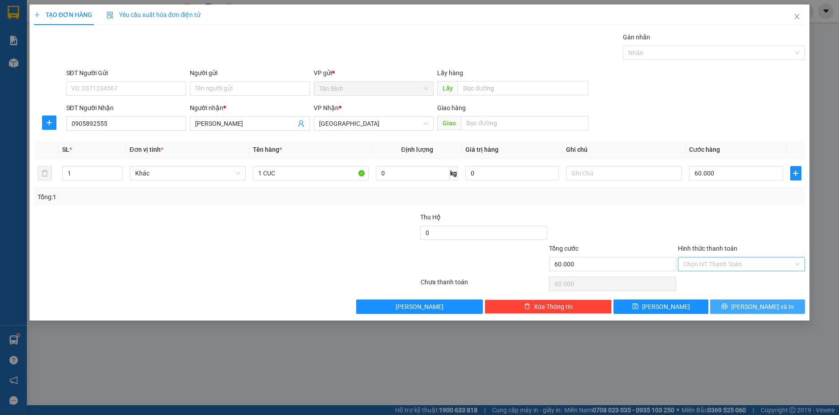
click at [789, 307] on button "[PERSON_NAME] và In" at bounding box center [757, 306] width 95 height 14
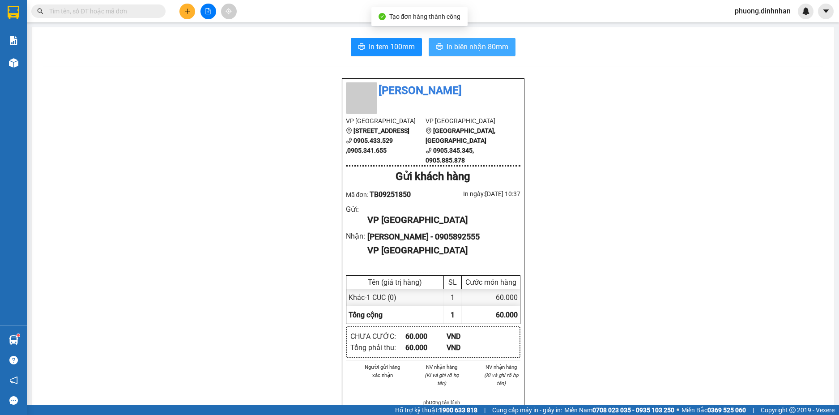
click at [495, 48] on span "In biên nhận 80mm" at bounding box center [478, 46] width 62 height 11
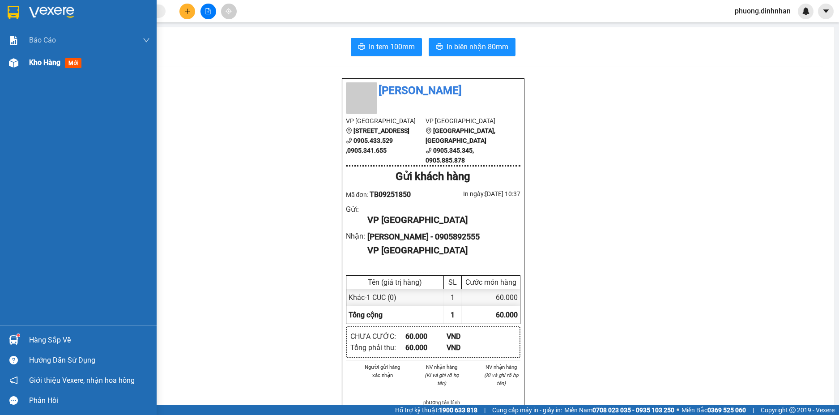
click at [12, 64] on img at bounding box center [13, 62] width 9 height 9
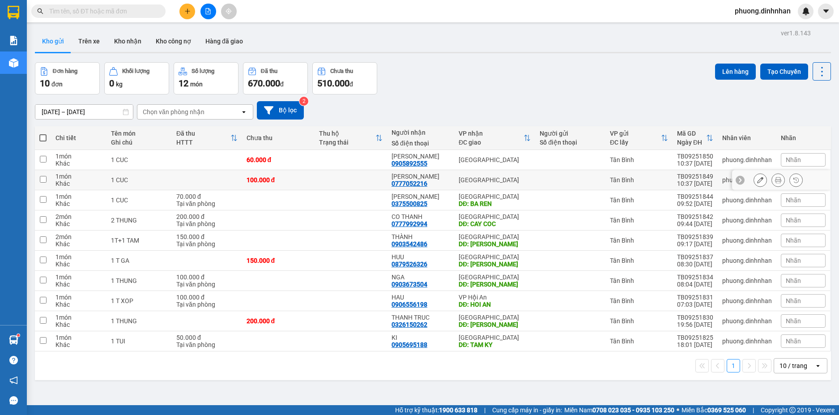
click at [493, 175] on td "[GEOGRAPHIC_DATA]" at bounding box center [494, 180] width 81 height 20
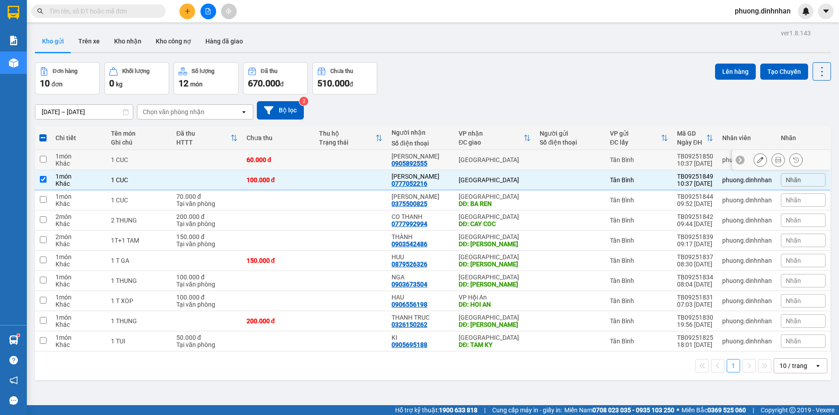
click at [498, 158] on div "[GEOGRAPHIC_DATA]" at bounding box center [495, 159] width 72 height 7
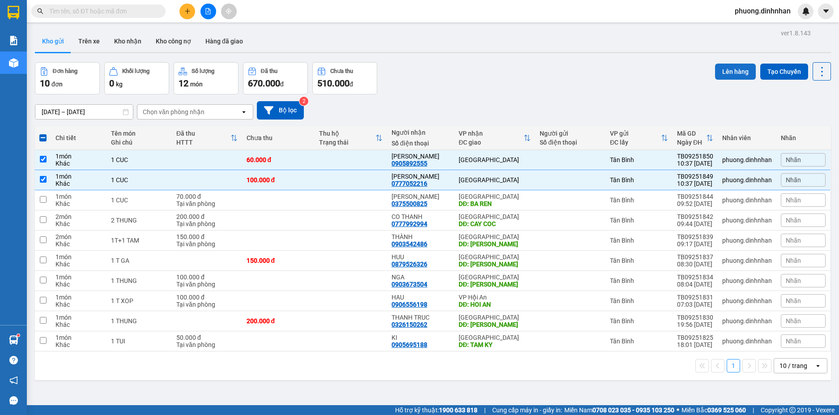
click at [738, 72] on button "Lên hàng" at bounding box center [735, 72] width 41 height 16
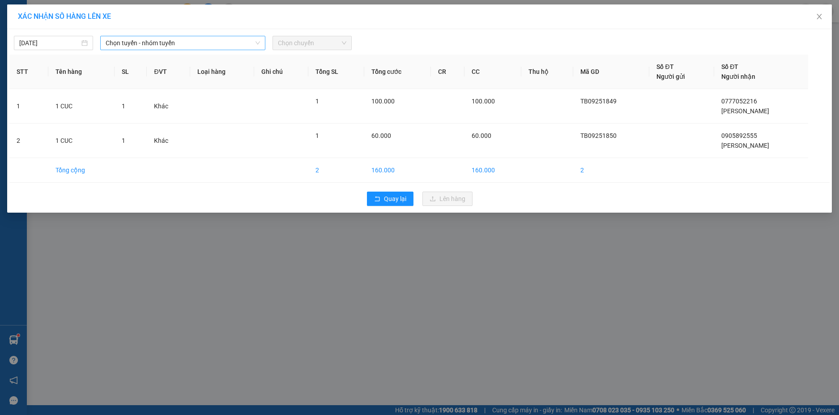
click at [235, 48] on span "Chọn tuyến - nhóm tuyến" at bounding box center [183, 42] width 154 height 13
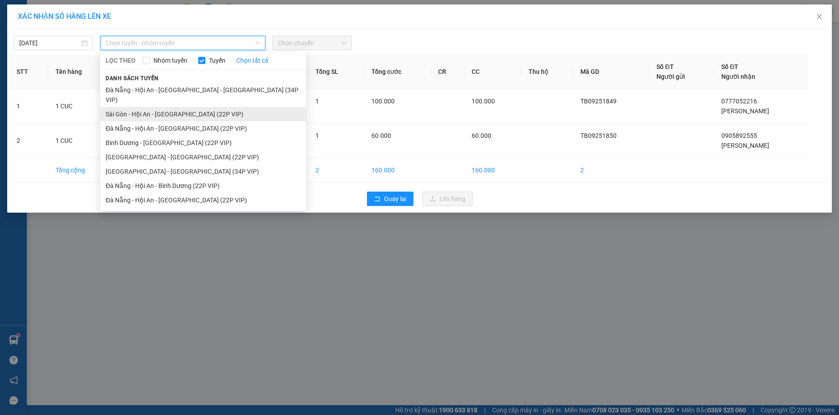
click at [171, 107] on li "Sài Gòn - Hội An - [GEOGRAPHIC_DATA] (22P VIP)" at bounding box center [203, 114] width 206 height 14
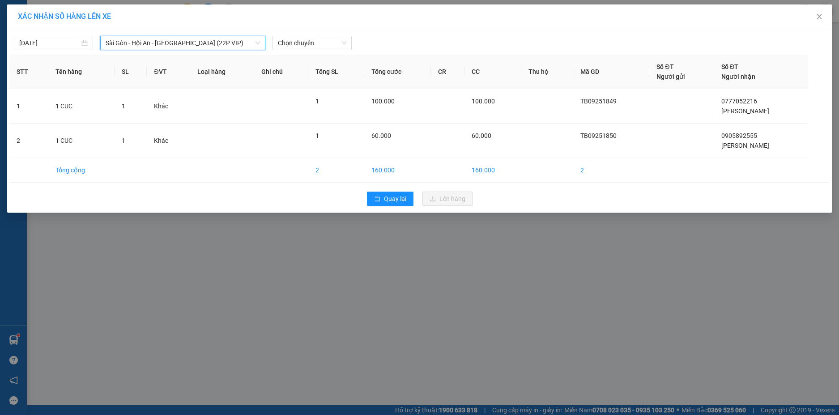
click at [308, 50] on div "[DATE] [GEOGRAPHIC_DATA] - Hội An - [GEOGRAPHIC_DATA] (22P VIP) [GEOGRAPHIC_DAT…" at bounding box center [419, 121] width 825 height 184
click at [308, 46] on span "Chọn chuyến" at bounding box center [312, 42] width 68 height 13
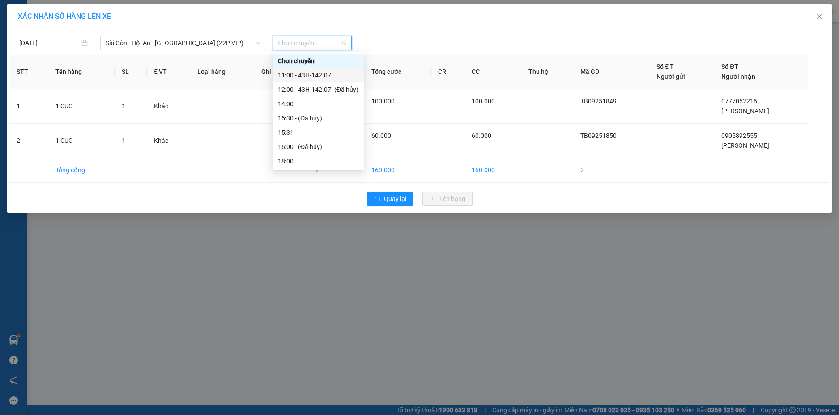
click at [311, 70] on div "11:00 - 43H-142.07" at bounding box center [318, 75] width 81 height 10
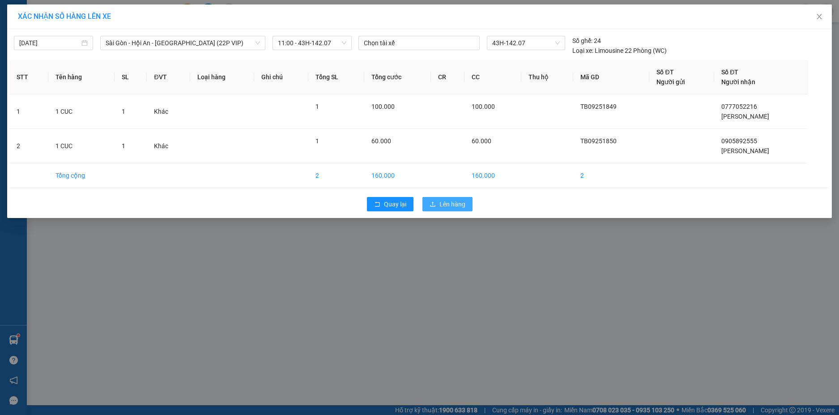
click at [447, 203] on span "Lên hàng" at bounding box center [453, 204] width 26 height 10
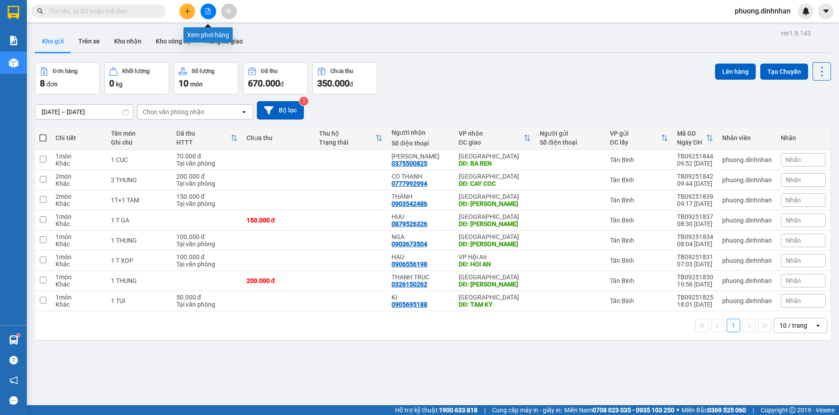
drag, startPoint x: 212, startPoint y: 11, endPoint x: 399, endPoint y: 25, distance: 187.6
click at [208, 10] on button at bounding box center [209, 12] width 16 height 16
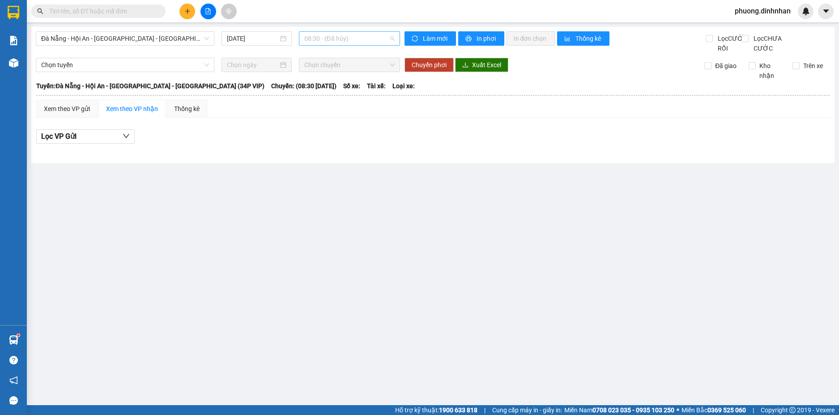
click at [351, 39] on span "08:30 - (Đã hủy)" at bounding box center [349, 38] width 90 height 13
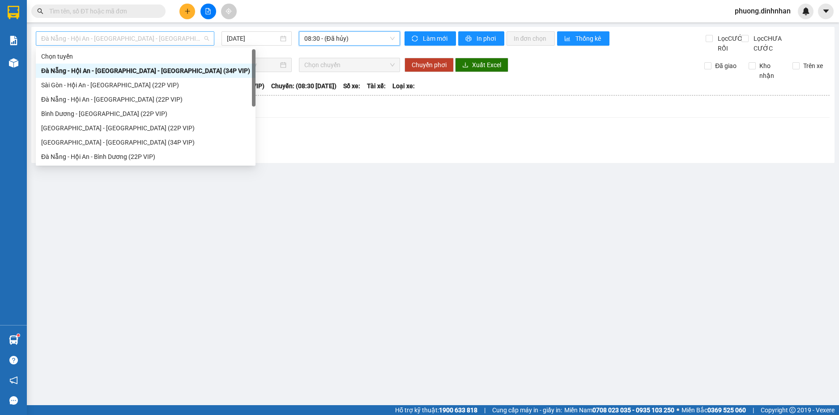
click at [175, 44] on span "Đà Nẵng - Hội An - [GEOGRAPHIC_DATA] - [GEOGRAPHIC_DATA] (34P VIP)" at bounding box center [125, 38] width 168 height 13
click at [103, 85] on div "Sài Gòn - Hội An - [GEOGRAPHIC_DATA] (22P VIP)" at bounding box center [145, 85] width 209 height 10
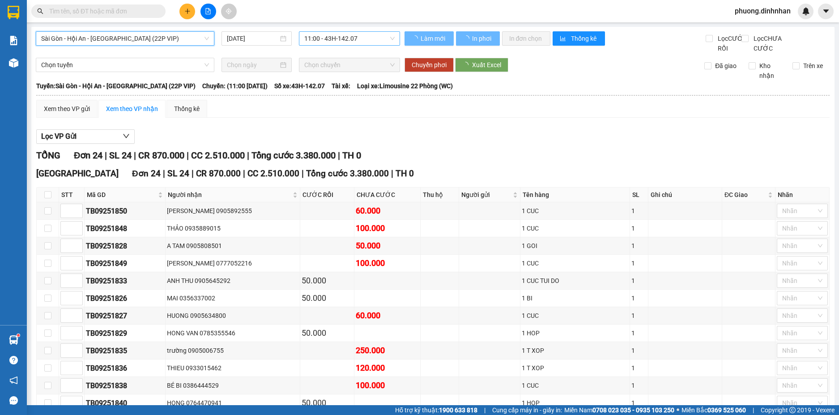
click at [368, 34] on span "11:00 - 43H-142.07" at bounding box center [349, 38] width 90 height 13
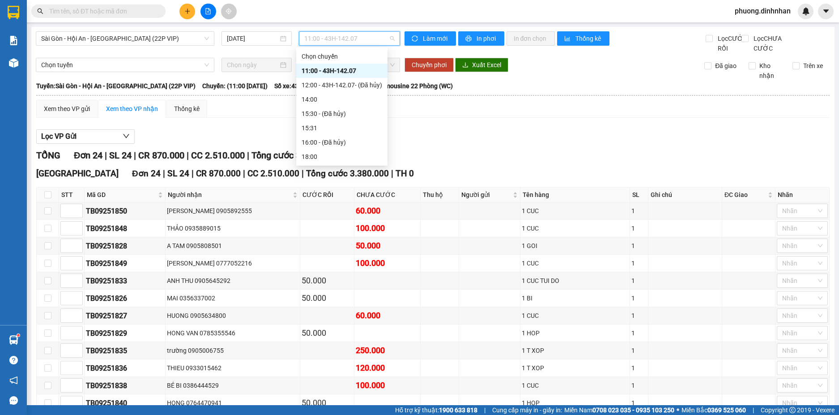
click at [359, 69] on div "11:00 - 43H-142.07" at bounding box center [342, 71] width 81 height 10
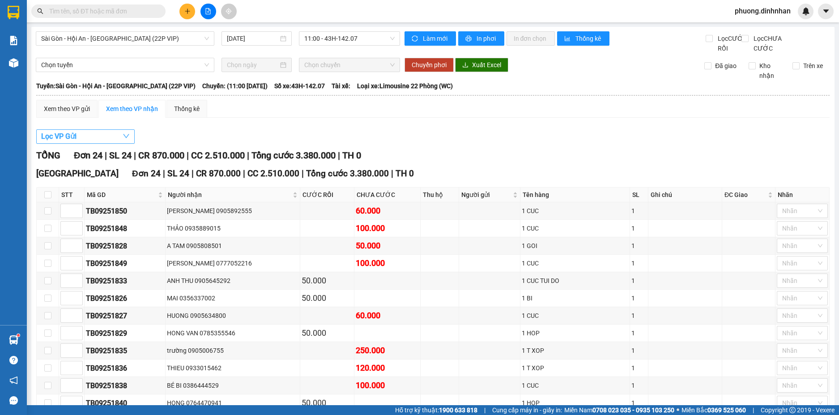
click at [67, 140] on button "Lọc VP Gửi" at bounding box center [85, 136] width 98 height 14
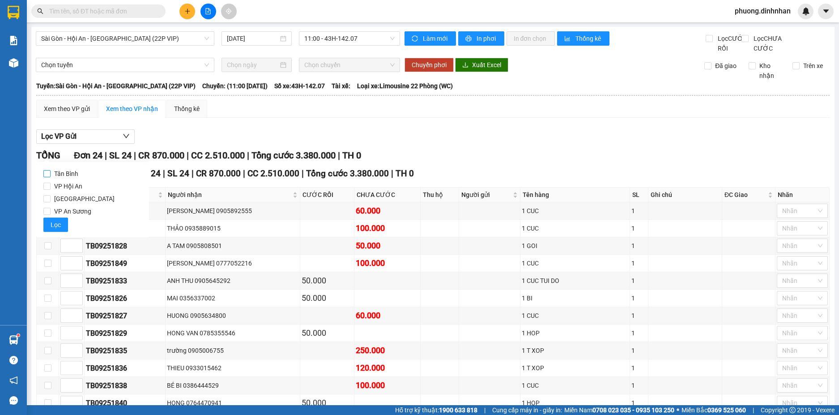
click at [46, 173] on input "Tân Bình" at bounding box center [46, 173] width 7 height 7
click at [54, 228] on span "Lọc" at bounding box center [56, 225] width 10 height 10
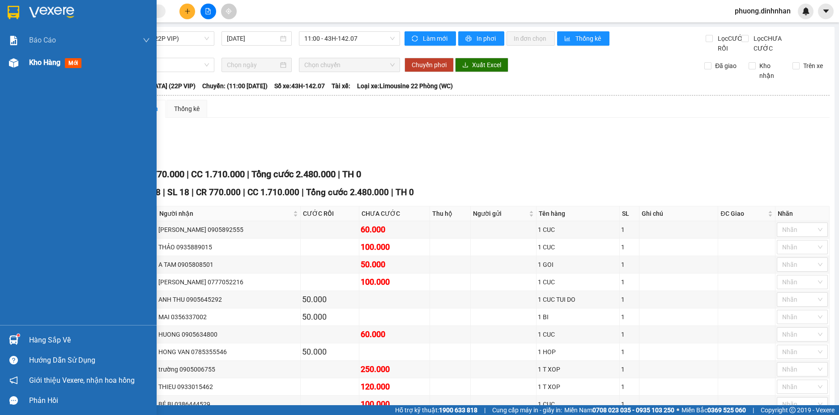
click at [13, 66] on img at bounding box center [13, 62] width 9 height 9
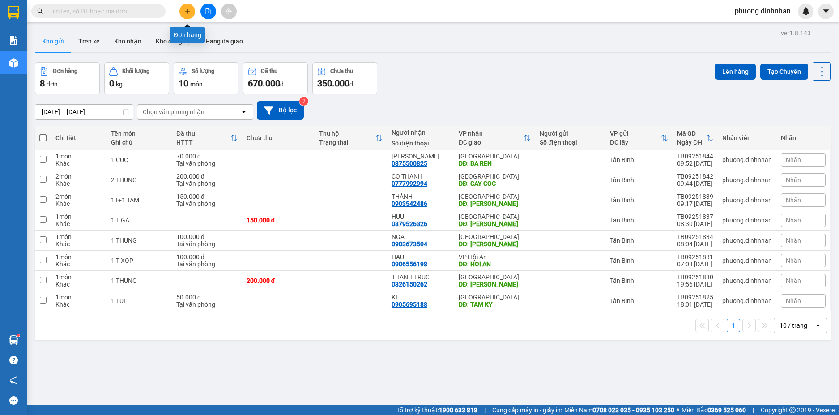
click at [186, 10] on icon "plus" at bounding box center [187, 11] width 6 height 6
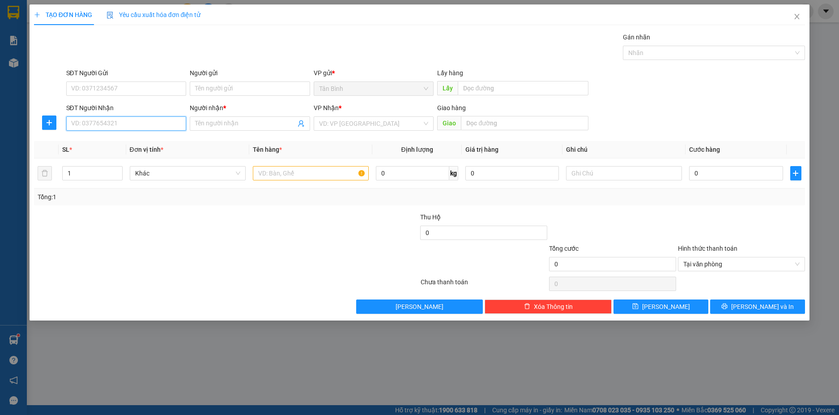
click at [107, 125] on input "SĐT Người Nhận" at bounding box center [126, 123] width 120 height 14
click at [103, 124] on input "SĐT Người Nhận" at bounding box center [126, 123] width 120 height 14
click at [122, 136] on div "0909435677 - QUY" at bounding box center [126, 141] width 120 height 14
click at [292, 174] on input "text" at bounding box center [311, 173] width 116 height 14
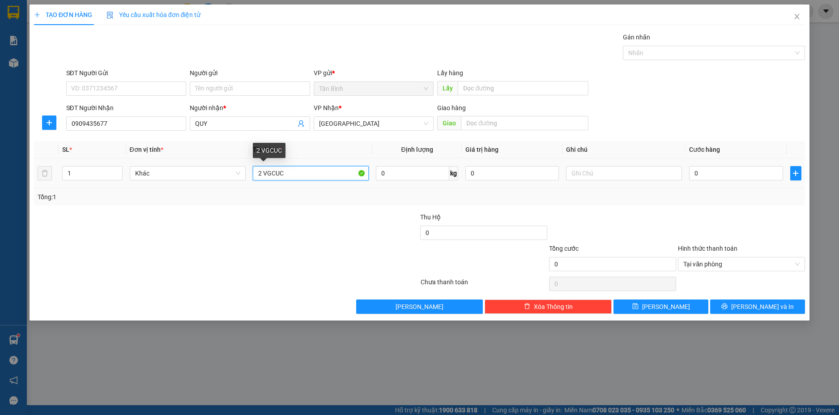
click at [272, 176] on input "2 VGCUC" at bounding box center [311, 173] width 116 height 14
click at [119, 170] on icon "up" at bounding box center [117, 171] width 3 height 3
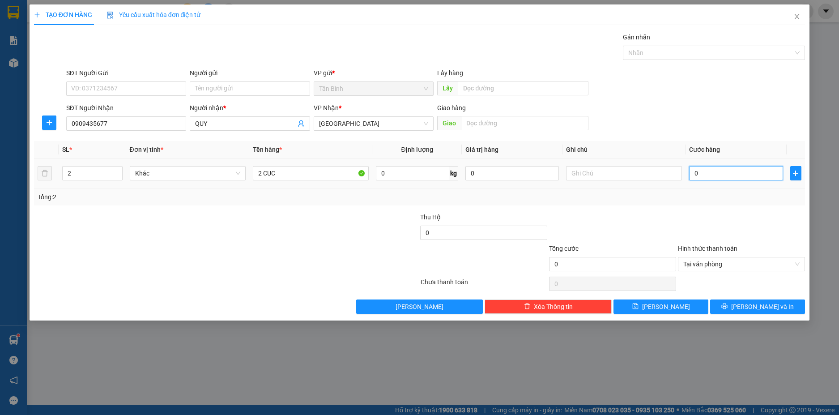
click at [709, 175] on input "0" at bounding box center [736, 173] width 94 height 14
click at [753, 302] on span "[PERSON_NAME] và In" at bounding box center [762, 307] width 63 height 10
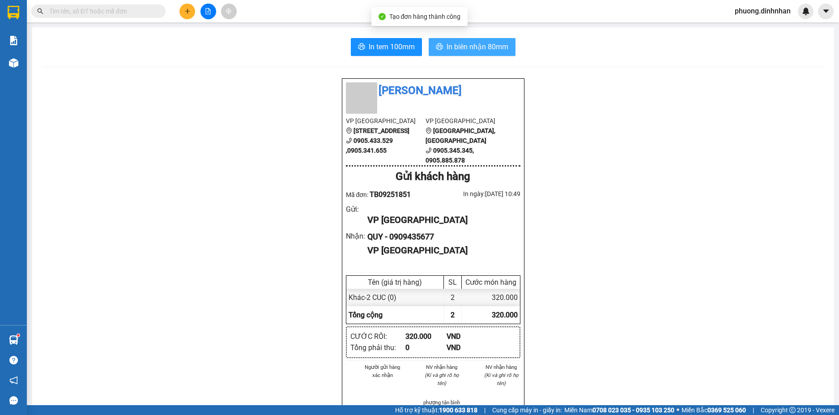
click at [496, 39] on button "In biên nhận 80mm" at bounding box center [472, 47] width 87 height 18
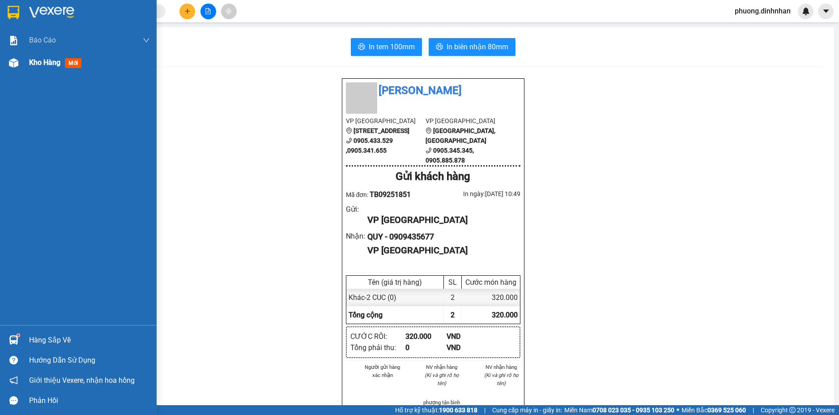
click at [11, 60] on img at bounding box center [13, 62] width 9 height 9
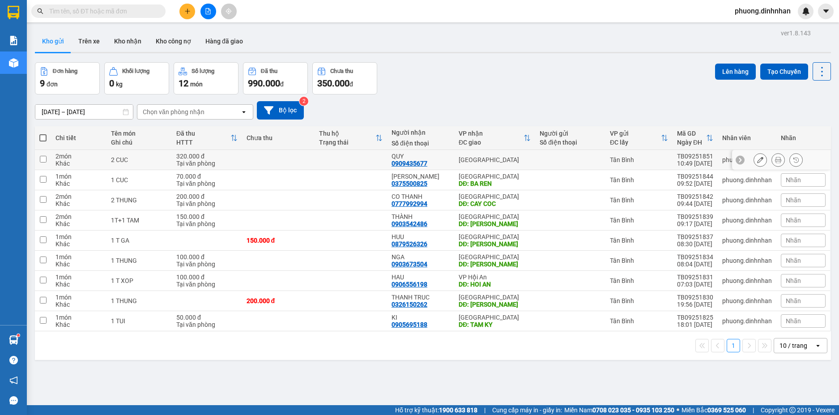
click at [544, 157] on div at bounding box center [570, 159] width 61 height 7
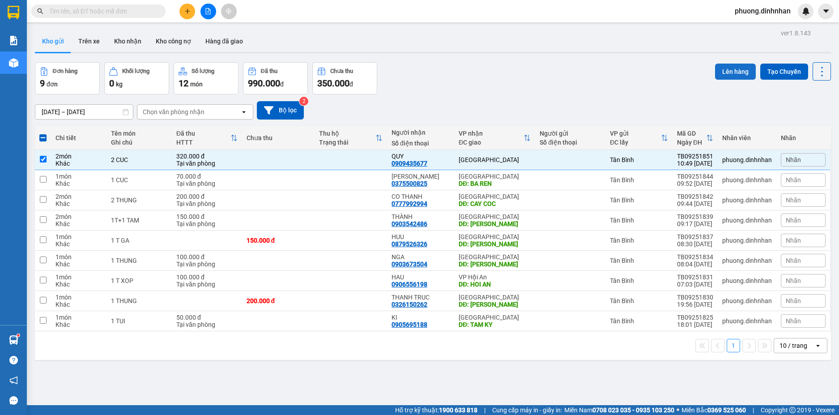
click at [728, 74] on button "Lên hàng" at bounding box center [735, 72] width 41 height 16
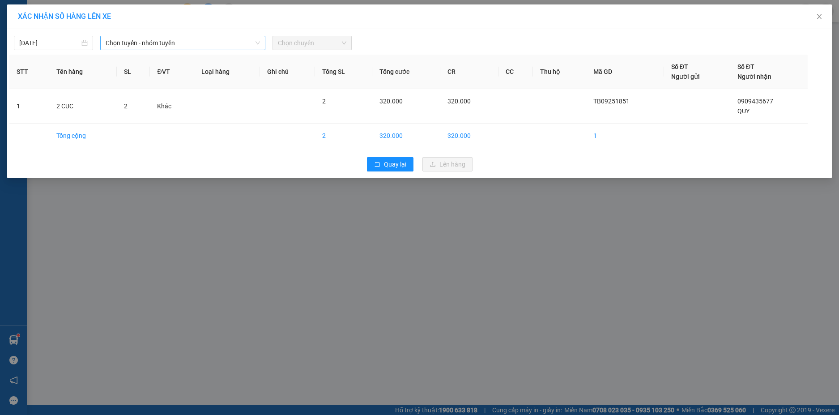
click at [188, 43] on span "Chọn tuyến - nhóm tuyến" at bounding box center [183, 42] width 154 height 13
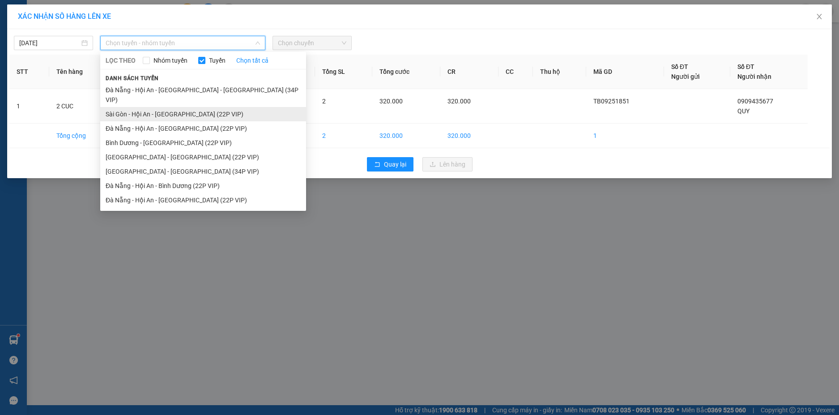
drag, startPoint x: 166, startPoint y: 101, endPoint x: 275, endPoint y: 88, distance: 110.0
click at [167, 107] on li "Sài Gòn - Hội An - [GEOGRAPHIC_DATA] (22P VIP)" at bounding box center [203, 114] width 206 height 14
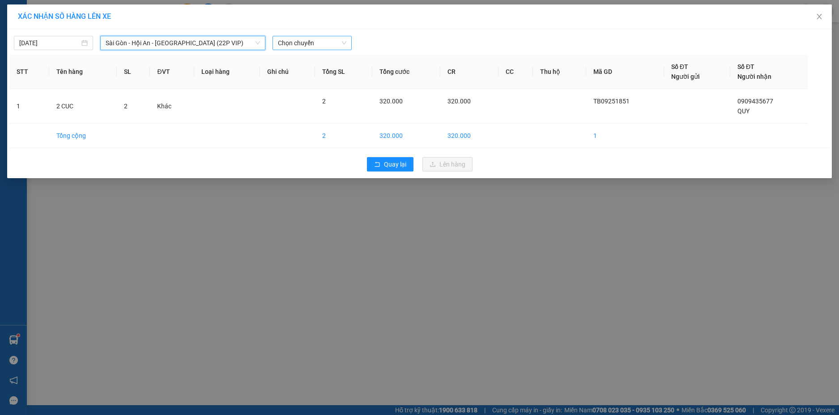
click at [323, 45] on span "Chọn chuyến" at bounding box center [312, 42] width 68 height 13
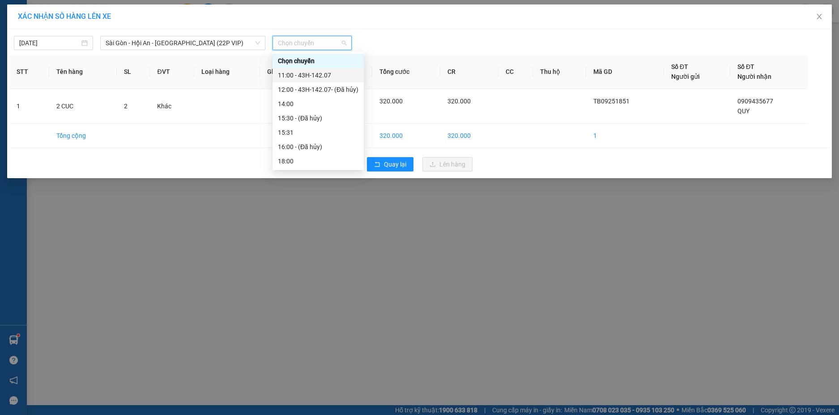
click at [316, 74] on div "11:00 - 43H-142.07" at bounding box center [318, 75] width 81 height 10
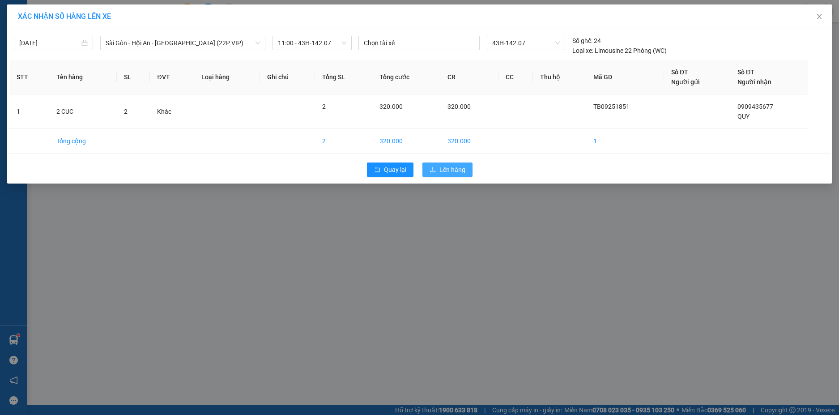
click at [440, 170] on span "Lên hàng" at bounding box center [453, 170] width 26 height 10
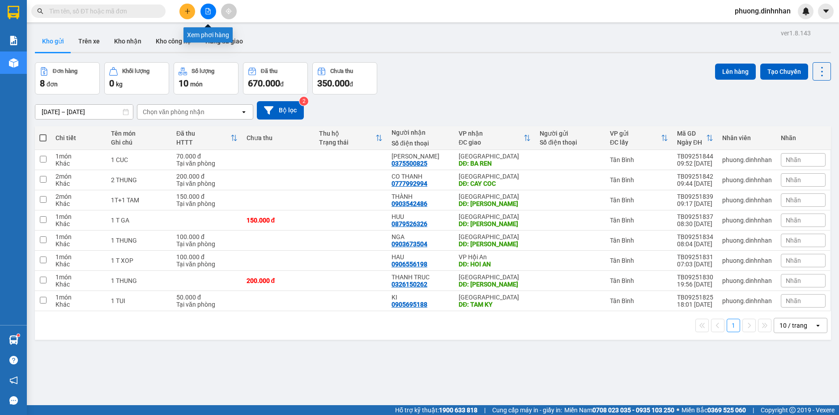
click at [209, 13] on icon "file-add" at bounding box center [208, 11] width 6 height 6
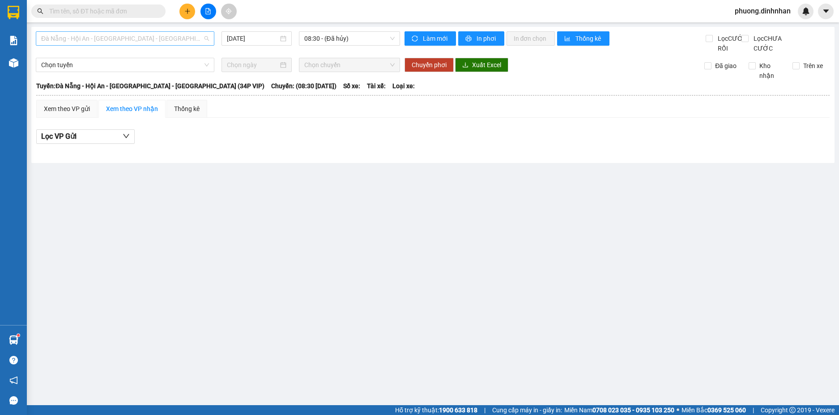
click at [190, 34] on span "Đà Nẵng - Hội An - [GEOGRAPHIC_DATA] - [GEOGRAPHIC_DATA] (34P VIP)" at bounding box center [125, 38] width 168 height 13
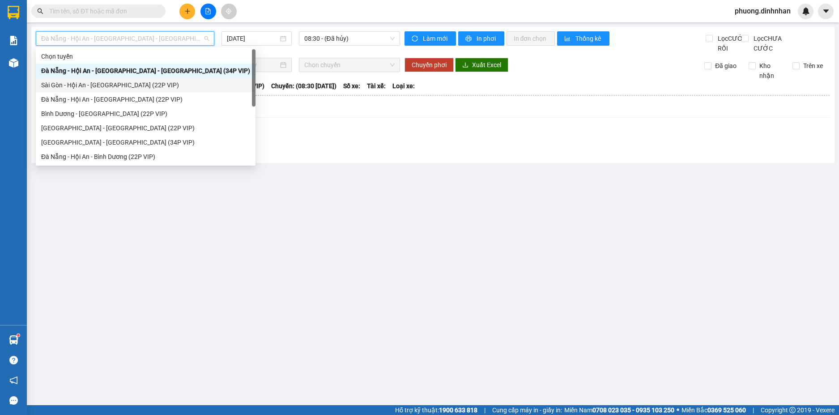
click at [130, 87] on div "Sài Gòn - Hội An - [GEOGRAPHIC_DATA] (22P VIP)" at bounding box center [145, 85] width 209 height 10
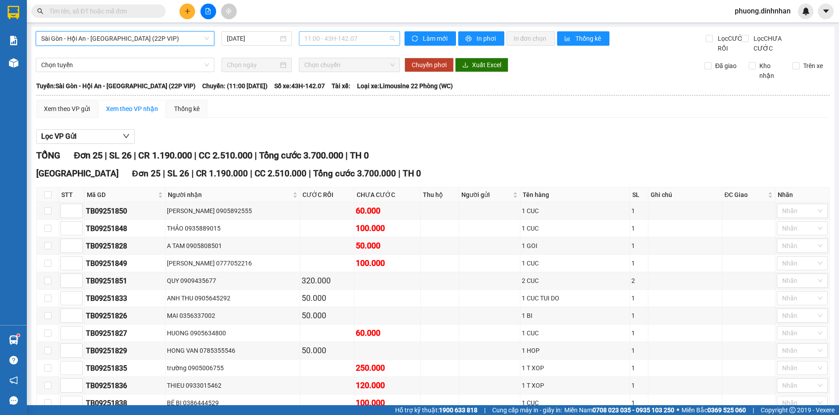
click at [331, 38] on span "11:00 - 43H-142.07" at bounding box center [349, 38] width 90 height 13
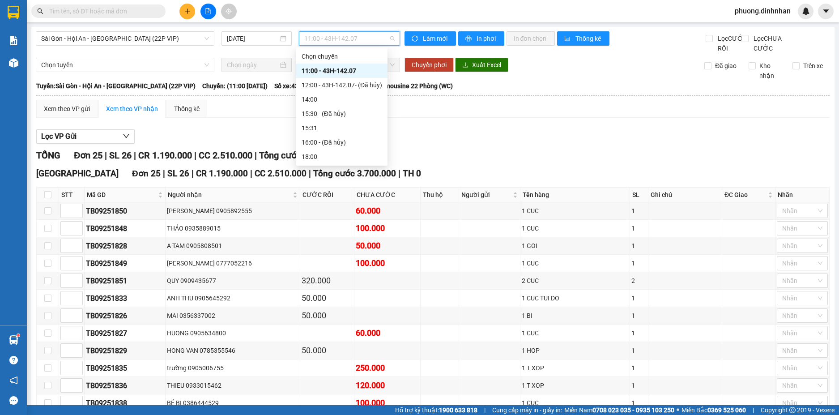
click at [349, 68] on div "11:00 - 43H-142.07" at bounding box center [342, 71] width 81 height 10
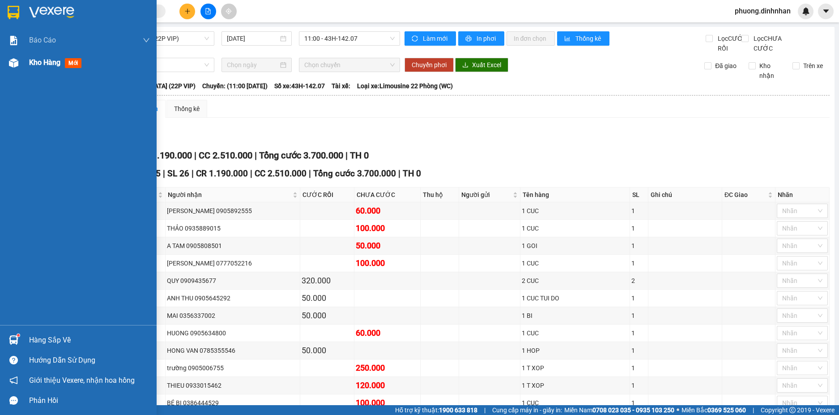
click at [7, 66] on div at bounding box center [14, 63] width 16 height 16
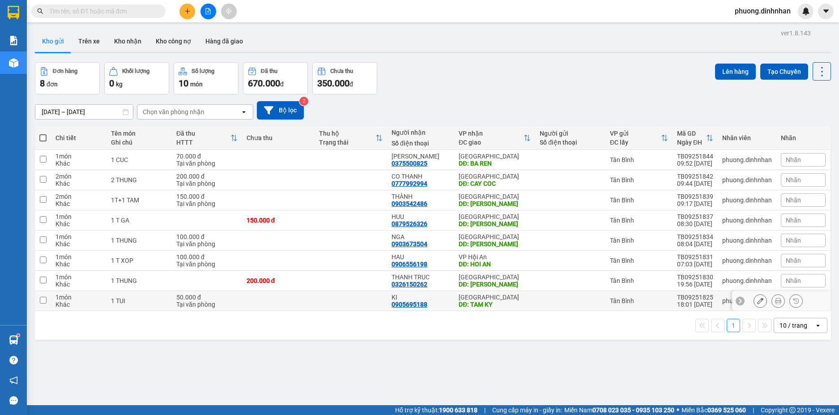
click at [377, 303] on td at bounding box center [351, 301] width 73 height 20
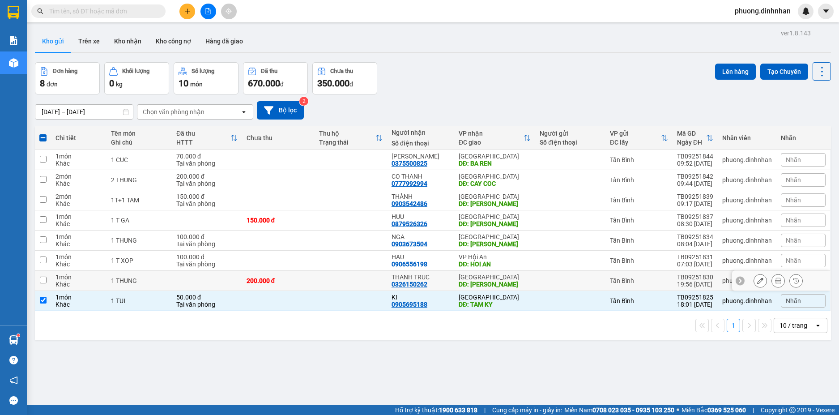
click at [361, 279] on td at bounding box center [351, 281] width 73 height 20
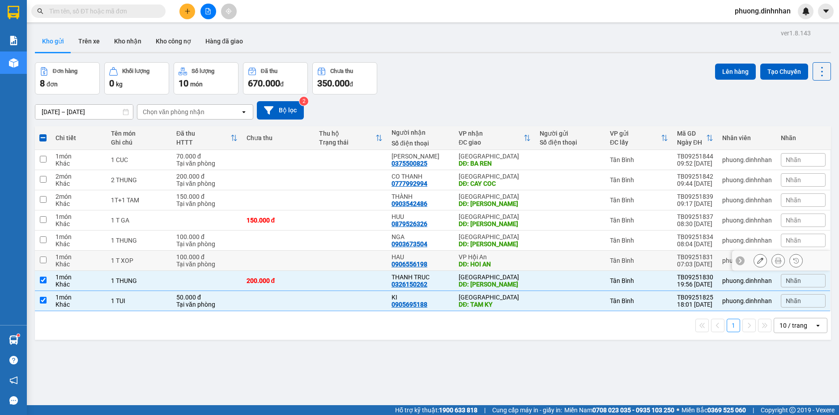
click at [363, 257] on td at bounding box center [351, 261] width 73 height 20
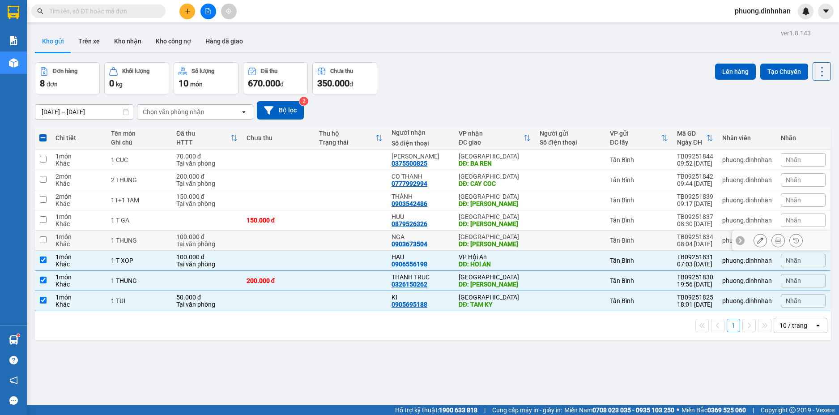
click at [351, 241] on td at bounding box center [351, 241] width 73 height 20
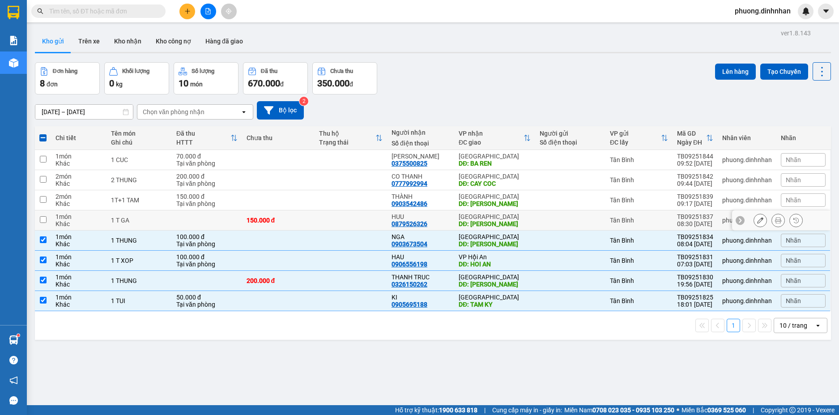
click at [338, 216] on td at bounding box center [351, 220] width 73 height 20
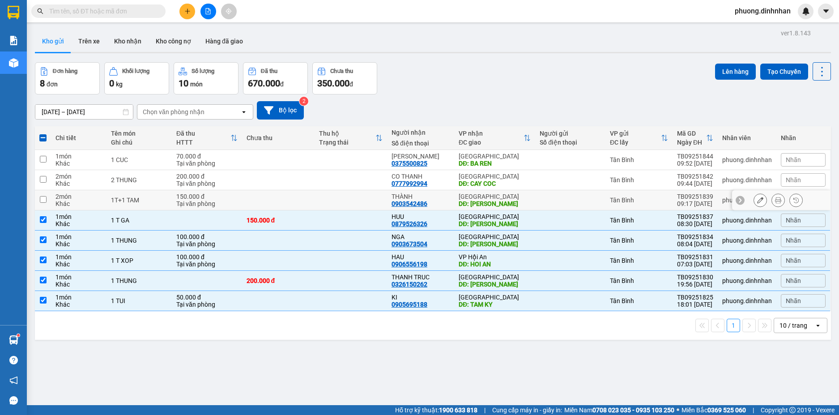
click at [331, 200] on td at bounding box center [351, 200] width 73 height 20
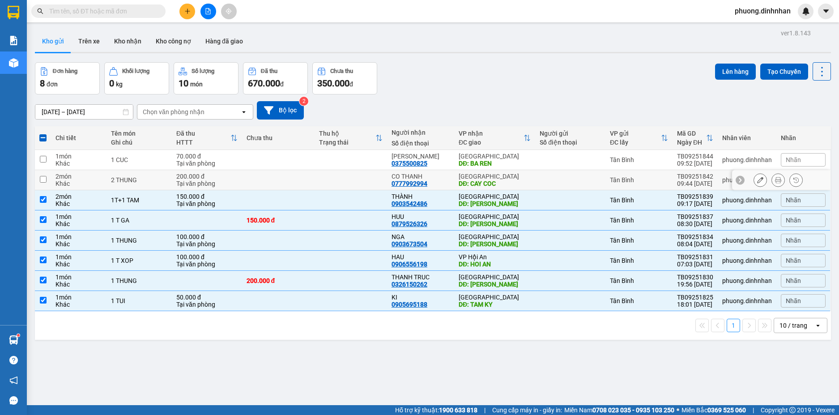
click at [331, 184] on td at bounding box center [351, 180] width 73 height 20
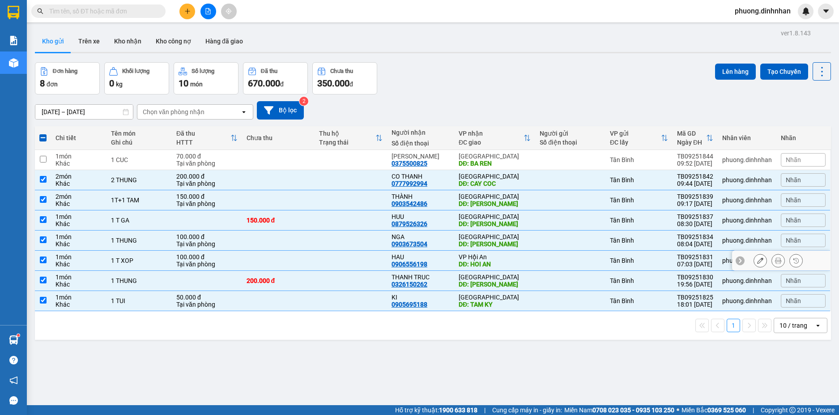
click at [332, 260] on td at bounding box center [351, 261] width 73 height 20
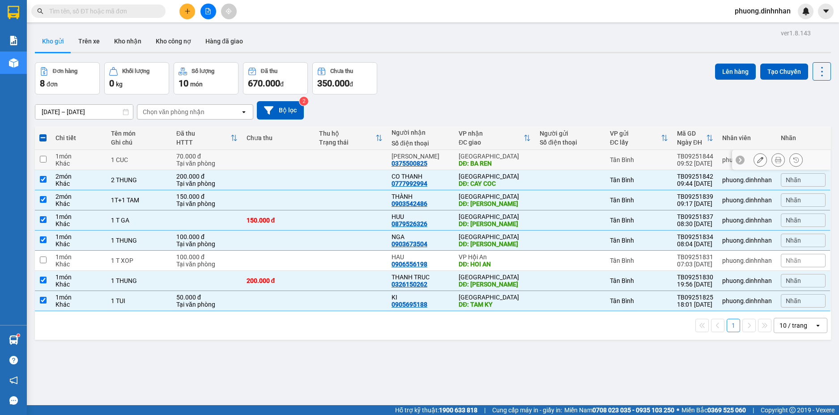
click at [314, 159] on td at bounding box center [278, 160] width 73 height 20
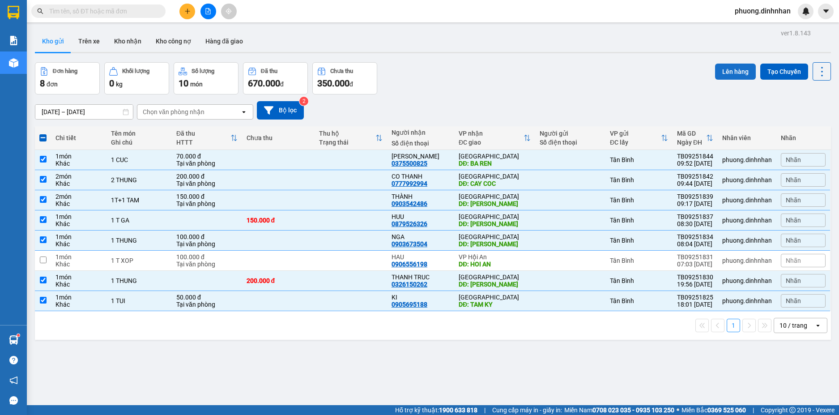
click at [715, 72] on button "Lên hàng" at bounding box center [735, 72] width 41 height 16
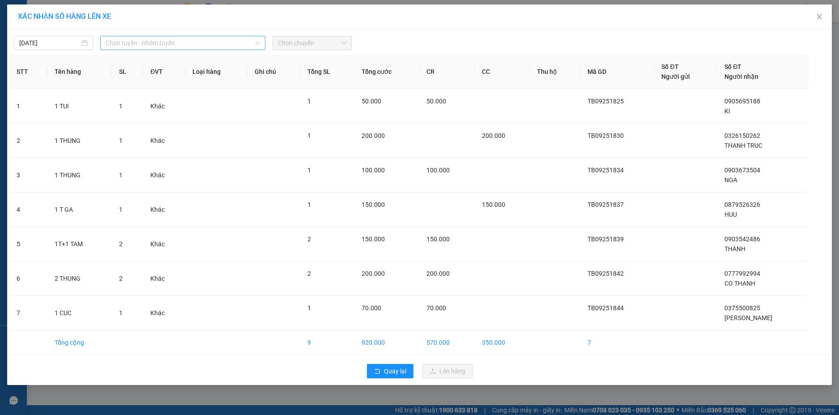
click at [209, 46] on span "Chọn tuyến - nhóm tuyến" at bounding box center [183, 42] width 154 height 13
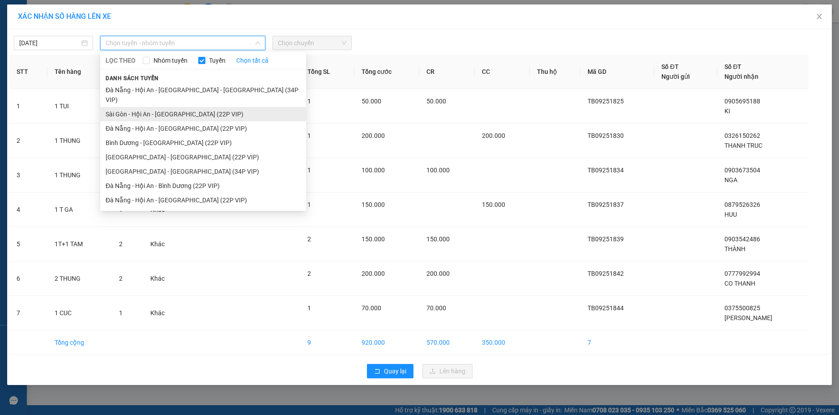
click at [178, 107] on li "Sài Gòn - Hội An - [GEOGRAPHIC_DATA] (22P VIP)" at bounding box center [203, 114] width 206 height 14
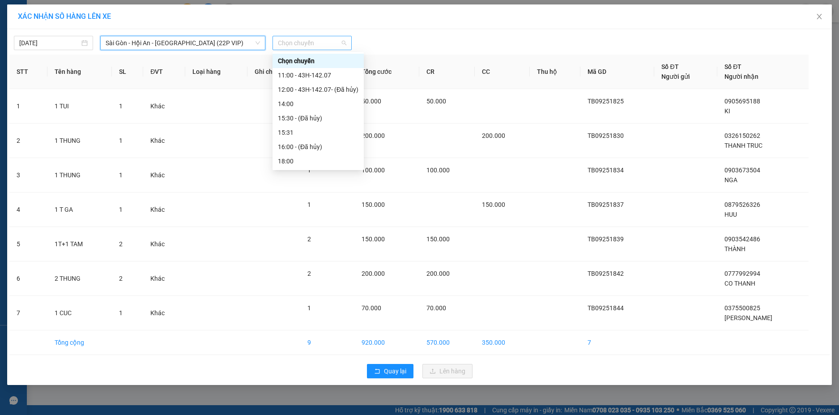
click at [302, 40] on span "Chọn chuyến" at bounding box center [312, 42] width 68 height 13
click at [312, 77] on div "11:00 - 43H-142.07" at bounding box center [318, 75] width 81 height 10
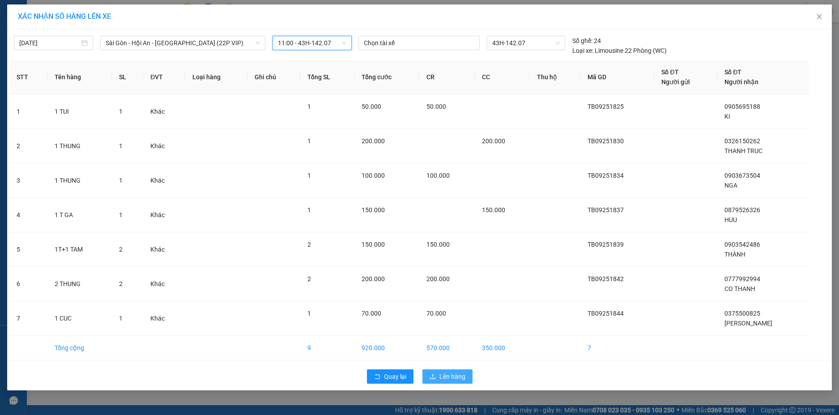
click at [448, 374] on span "Lên hàng" at bounding box center [453, 377] width 26 height 10
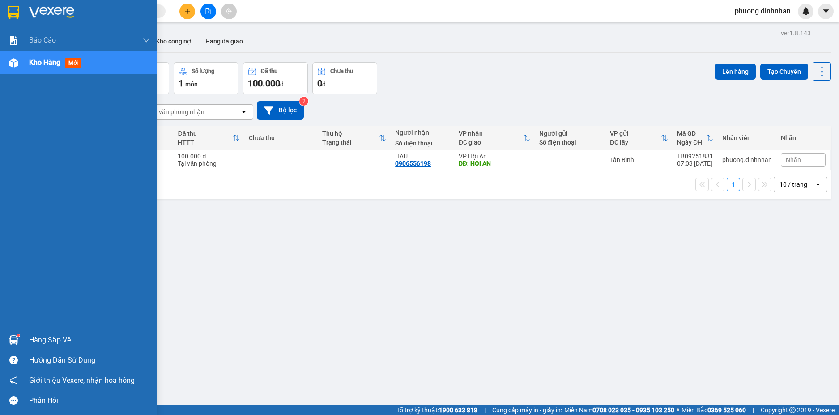
click at [11, 65] on img at bounding box center [13, 62] width 9 height 9
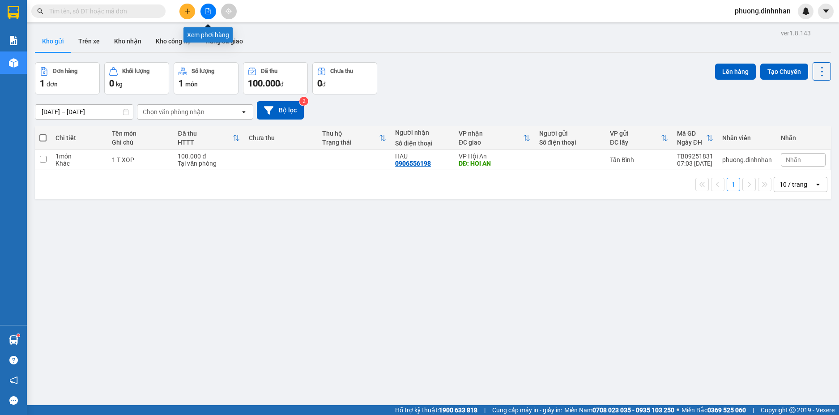
click at [209, 10] on icon "file-add" at bounding box center [208, 11] width 6 height 6
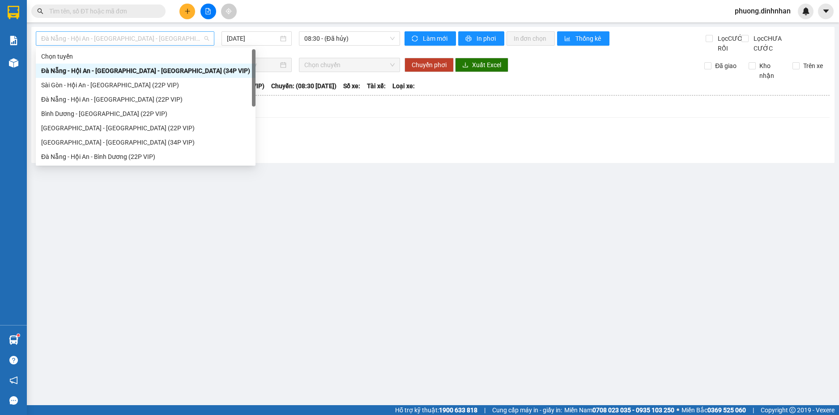
click at [171, 40] on span "Đà Nẵng - Hội An - [GEOGRAPHIC_DATA] - [GEOGRAPHIC_DATA] (34P VIP)" at bounding box center [125, 38] width 168 height 13
click at [100, 88] on div "Sài Gòn - Hội An - [GEOGRAPHIC_DATA] (22P VIP)" at bounding box center [145, 85] width 209 height 10
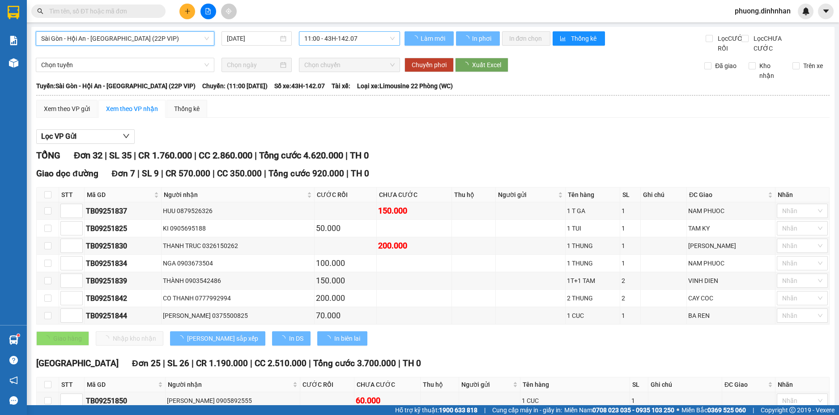
click at [332, 36] on span "11:00 - 43H-142.07" at bounding box center [349, 38] width 90 height 13
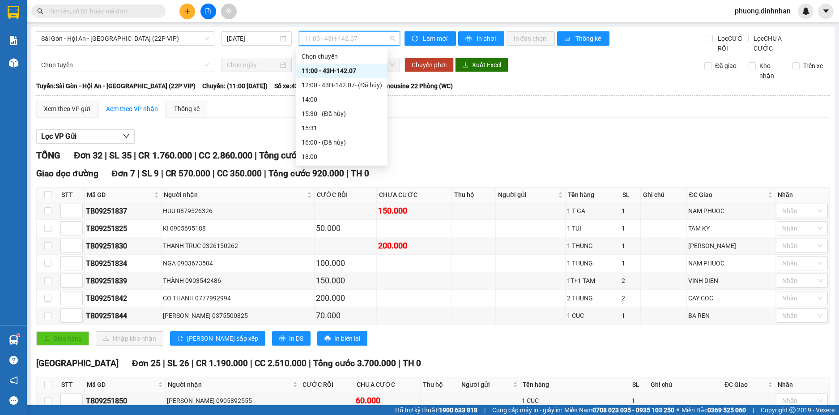
click at [339, 72] on div "11:00 - 43H-142.07" at bounding box center [342, 71] width 81 height 10
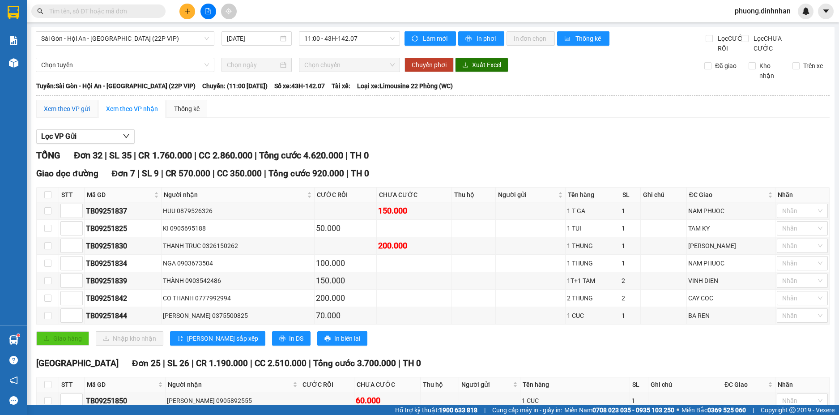
click at [72, 114] on div "Xem theo VP gửi" at bounding box center [67, 109] width 46 height 10
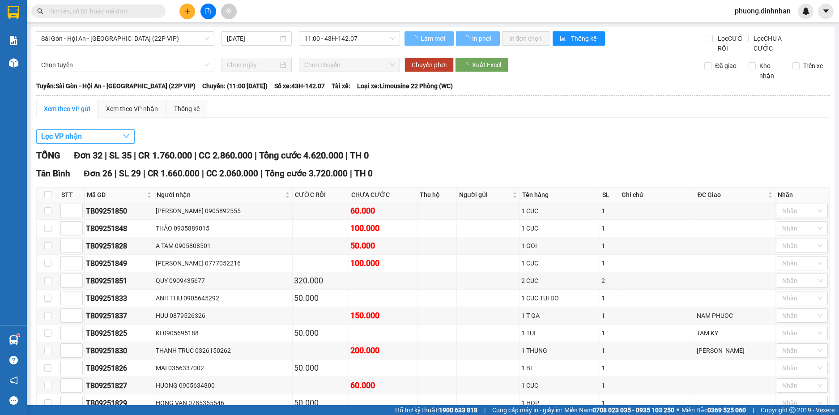
click at [52, 142] on span "Lọc VP nhận" at bounding box center [61, 136] width 41 height 11
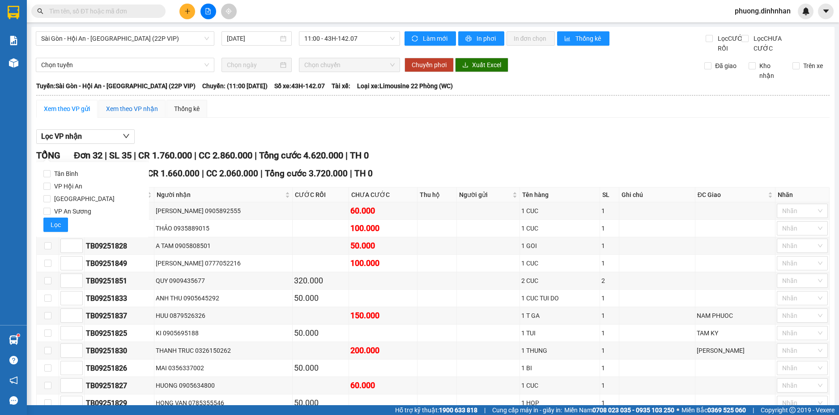
click at [139, 114] on div "Xem theo VP nhận" at bounding box center [132, 109] width 52 height 10
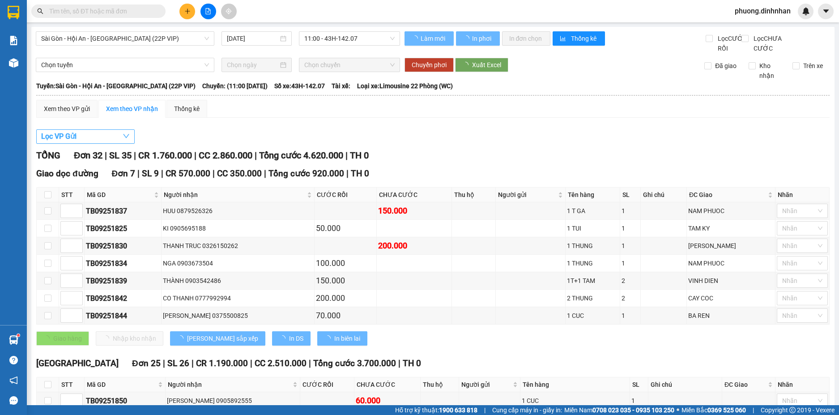
click at [45, 142] on span "Lọc VP Gửi" at bounding box center [58, 136] width 35 height 11
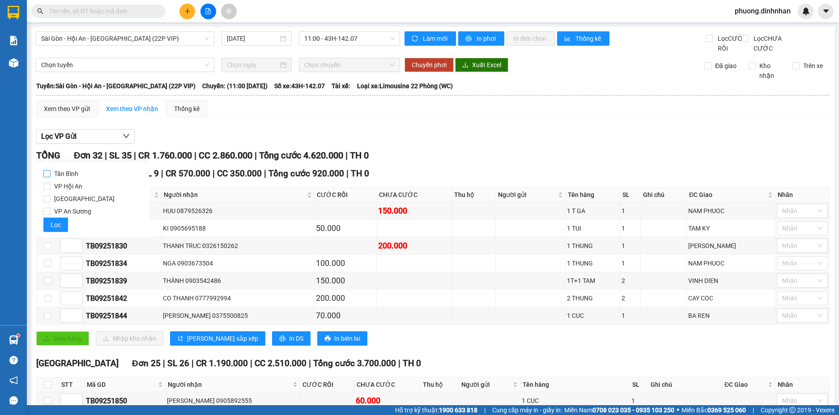
click at [46, 173] on input "Tân Bình" at bounding box center [46, 173] width 7 height 7
click at [57, 221] on span "Lọc" at bounding box center [56, 225] width 10 height 10
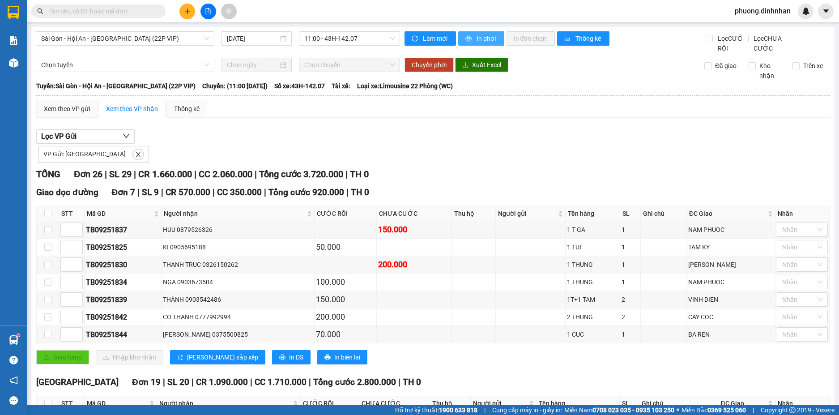
click at [486, 37] on span "In phơi" at bounding box center [487, 39] width 21 height 10
click at [184, 14] on button at bounding box center [188, 12] width 16 height 16
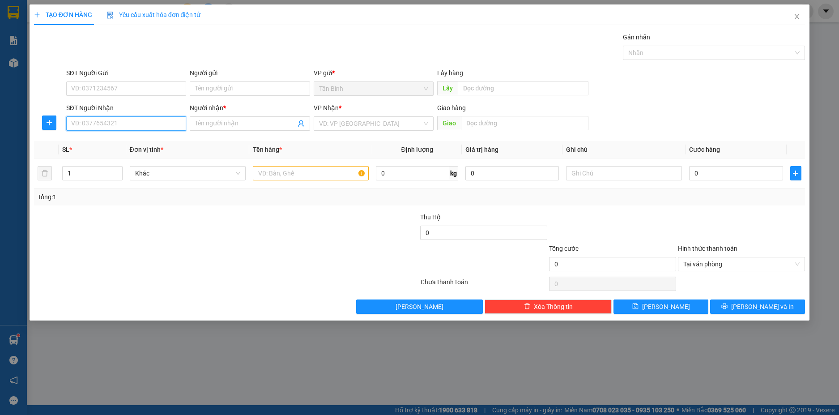
click at [147, 129] on input "SĐT Người Nhận" at bounding box center [126, 123] width 120 height 14
click at [294, 174] on input "text" at bounding box center [311, 173] width 116 height 14
type input "1BAO"
click at [87, 127] on input "SĐT Người Nhận" at bounding box center [126, 123] width 120 height 14
click at [112, 141] on div "0905280784 - NHUNG" at bounding box center [127, 142] width 110 height 10
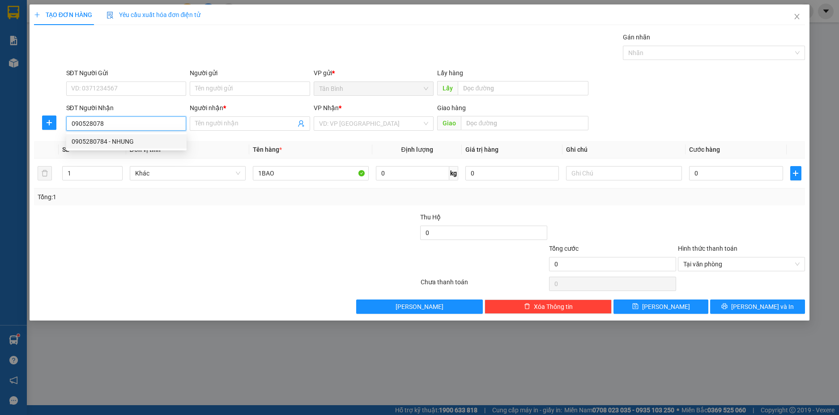
type input "0905280784"
type input "NHUNG"
click at [798, 259] on span "Tại văn phòng" at bounding box center [742, 263] width 116 height 13
type input "0905280784"
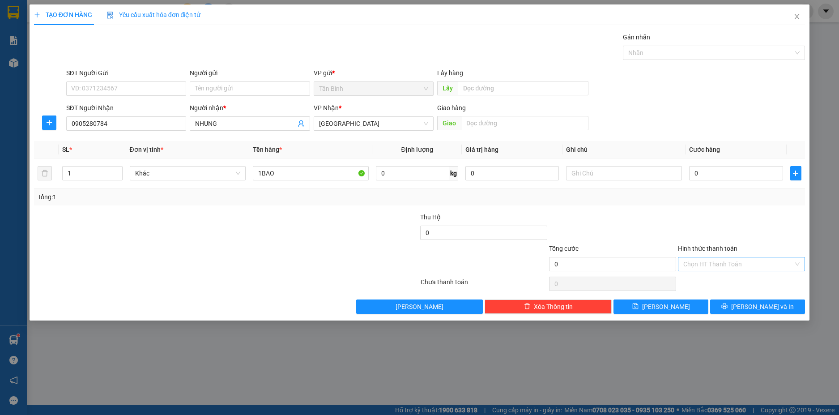
click at [774, 214] on div at bounding box center [741, 227] width 129 height 31
click at [748, 171] on input "0" at bounding box center [736, 173] width 94 height 14
type input "1"
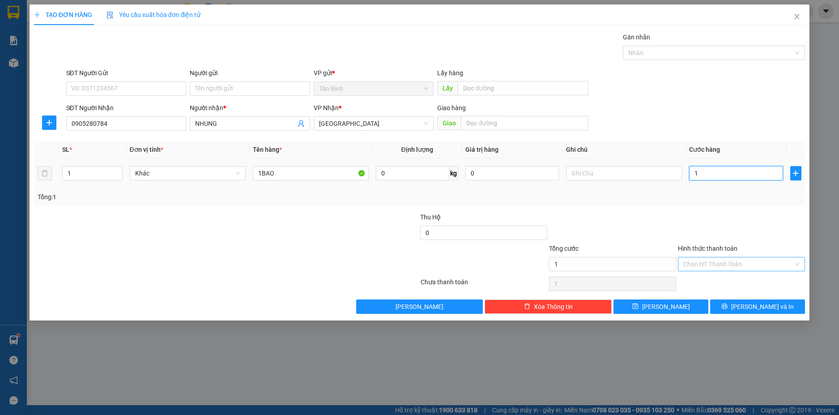
type input "15"
type input "150"
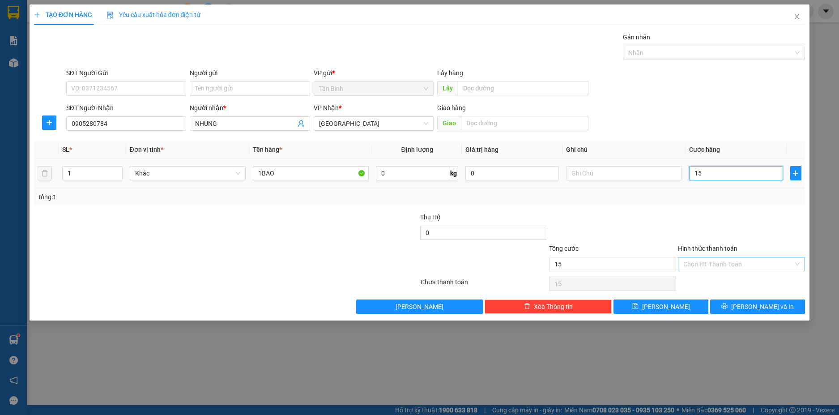
type input "150"
type input "150.000"
click at [753, 209] on div "Transit Pickup Surcharge Ids Transit Deliver Surcharge Ids Transit Deliver Surc…" at bounding box center [420, 173] width 772 height 282
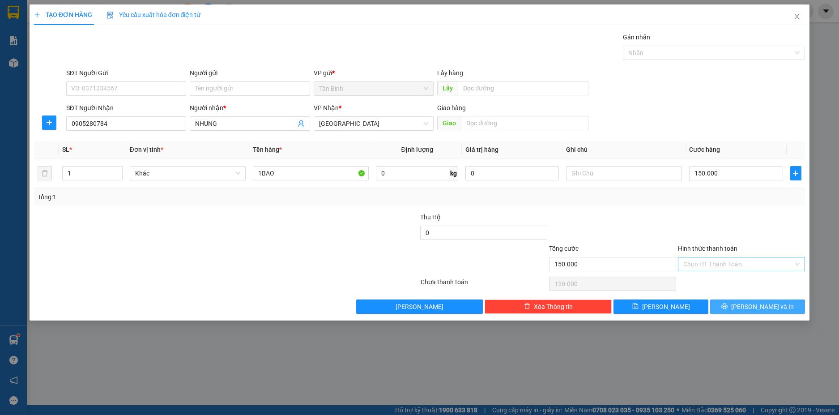
click at [728, 306] on icon "printer" at bounding box center [725, 306] width 6 height 6
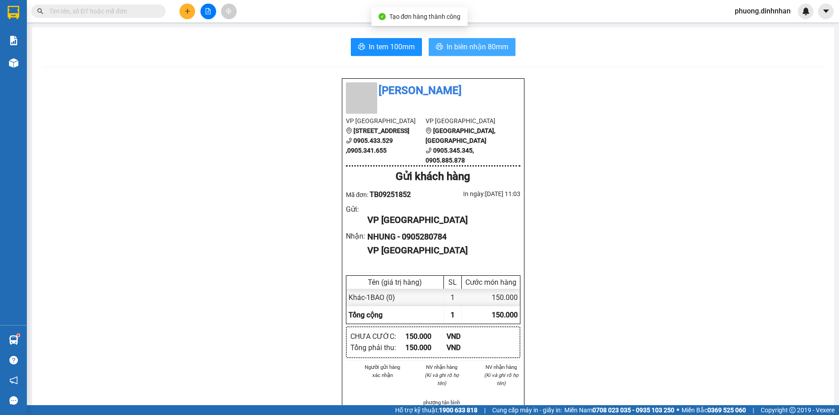
click at [468, 48] on span "In biên nhận 80mm" at bounding box center [478, 46] width 62 height 11
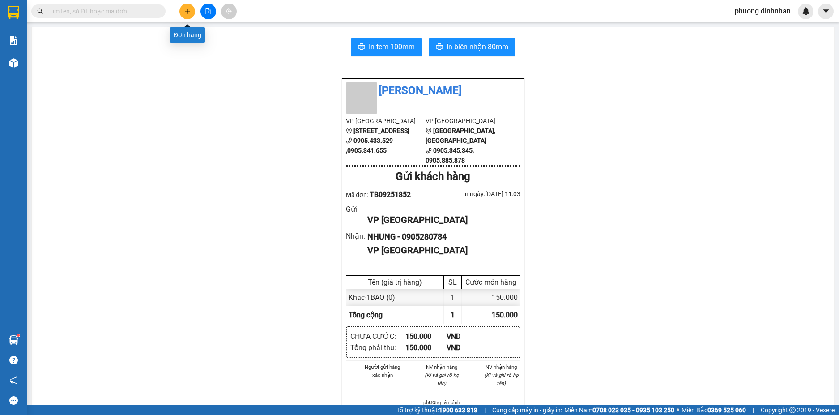
click at [193, 13] on button at bounding box center [188, 12] width 16 height 16
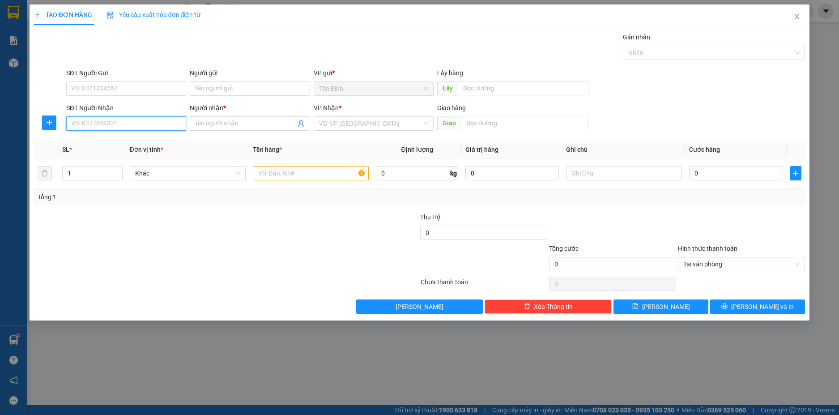
click at [76, 123] on input "SĐT Người Nhận" at bounding box center [126, 123] width 120 height 14
click at [265, 178] on input "text" at bounding box center [311, 173] width 116 height 14
type input "1 XE 92E1 37552"
click at [77, 124] on input "SĐT Người Nhận" at bounding box center [126, 123] width 120 height 14
type input "0905273469"
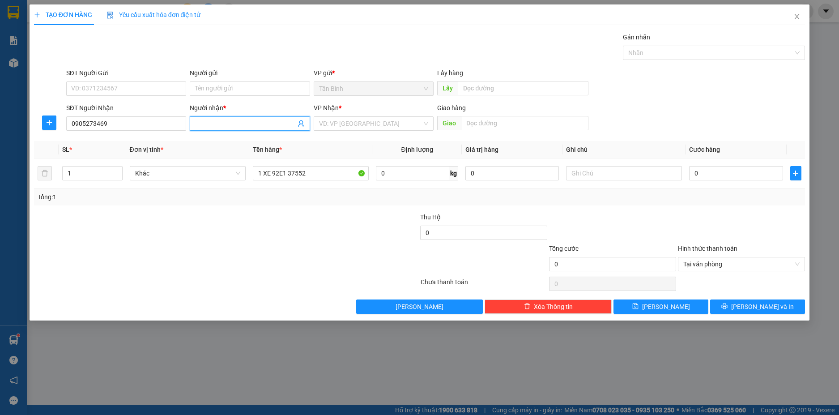
click at [208, 125] on input "Người nhận *" at bounding box center [245, 124] width 101 height 10
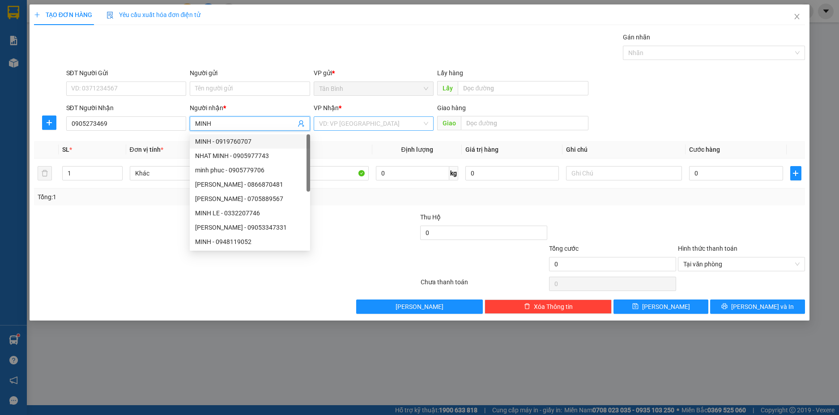
type input "MINH"
click at [356, 124] on input "search" at bounding box center [370, 123] width 103 height 13
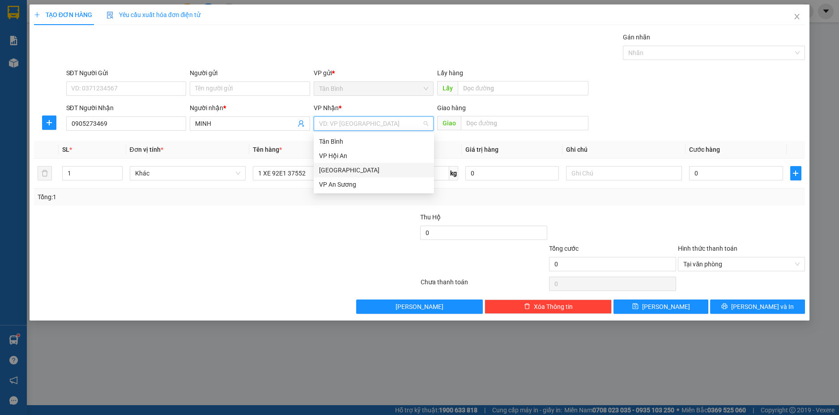
click at [343, 164] on div "[GEOGRAPHIC_DATA]" at bounding box center [374, 170] width 120 height 14
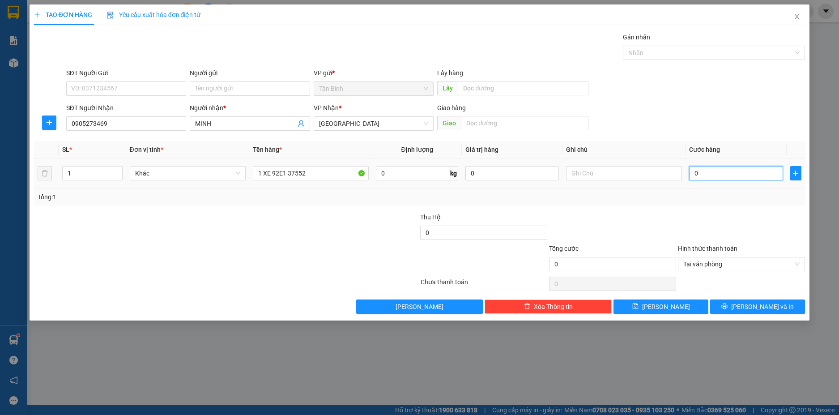
click at [710, 176] on input "0" at bounding box center [736, 173] width 94 height 14
click at [578, 178] on input "text" at bounding box center [624, 173] width 116 height 14
click at [710, 169] on input "0" at bounding box center [736, 173] width 94 height 14
click at [645, 171] on input "CK+CA VET" at bounding box center [624, 173] width 116 height 14
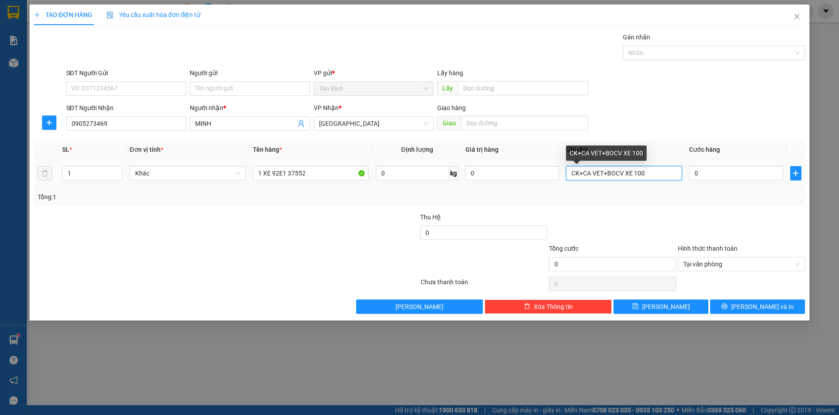
click at [624, 176] on input "CK+CA VET+BOCV XE 100" at bounding box center [624, 173] width 116 height 14
type input "CK+CA VET+BOC XE 100"
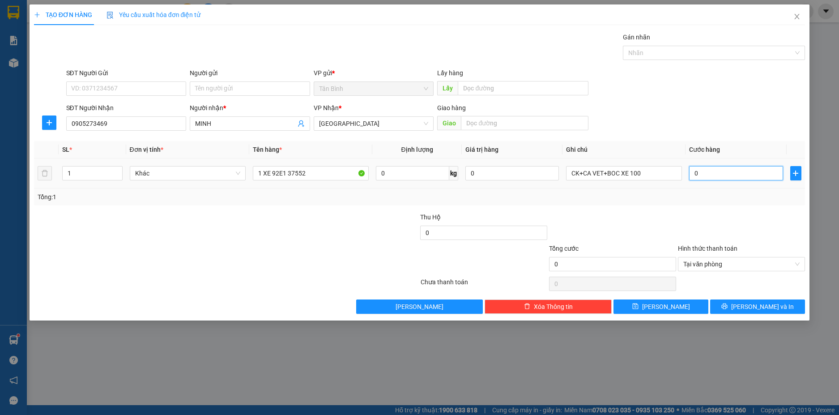
click at [743, 180] on input "0" at bounding box center [736, 173] width 94 height 14
type input "7"
type input "70"
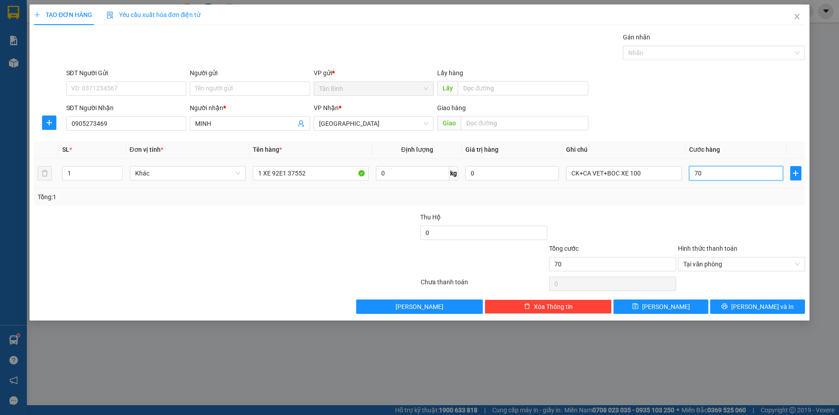
type input "700"
type input "7.000"
type input "70.000"
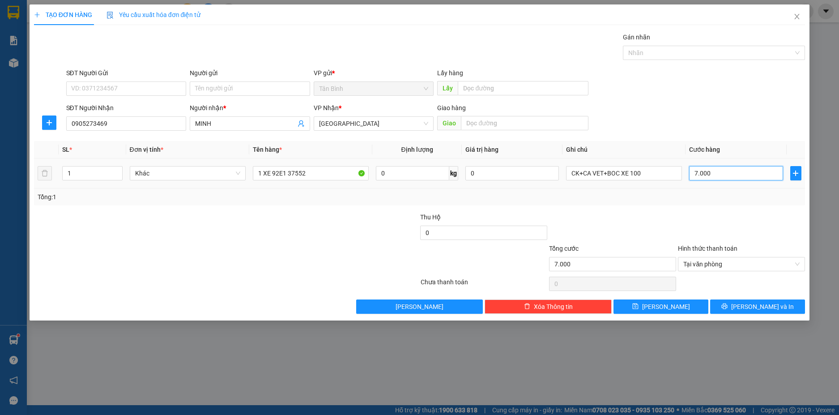
type input "70.000"
type input "700.000"
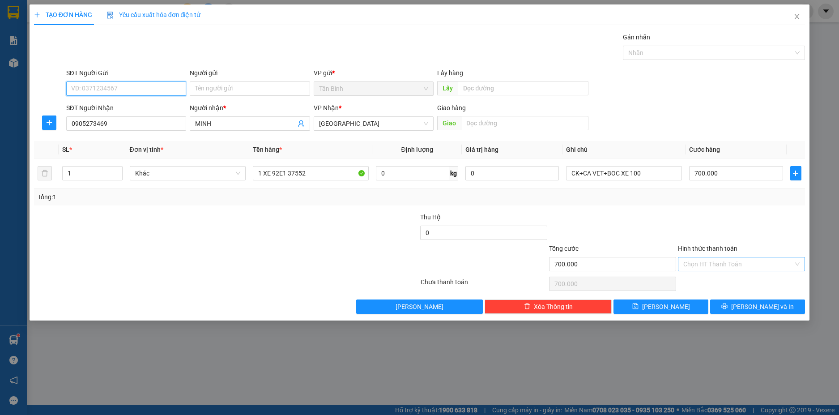
click at [94, 87] on input "SĐT Người Gửi" at bounding box center [126, 88] width 120 height 14
type input "0919400155"
click at [212, 87] on input "Người gửi" at bounding box center [250, 88] width 120 height 14
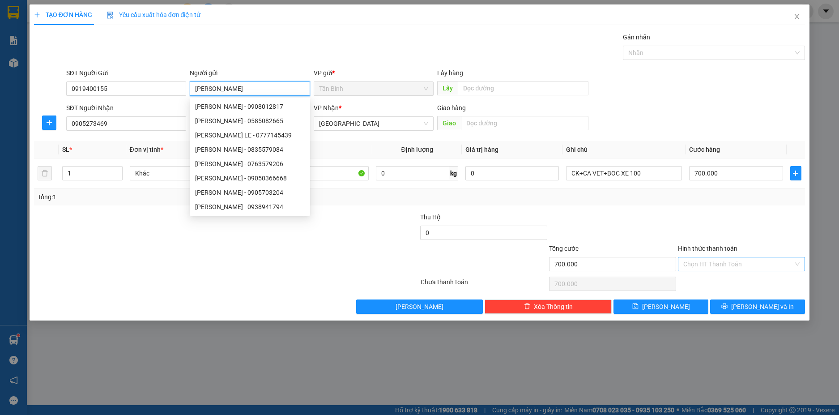
type input "KIM ANH"
click at [760, 211] on div "Transit Pickup Surcharge Ids Transit Deliver Surcharge Ids Transit Deliver Surc…" at bounding box center [420, 173] width 772 height 282
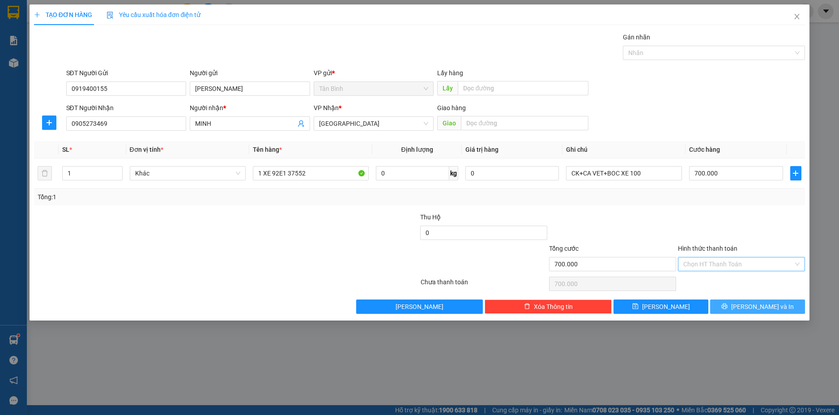
click at [769, 308] on span "[PERSON_NAME] và In" at bounding box center [762, 307] width 63 height 10
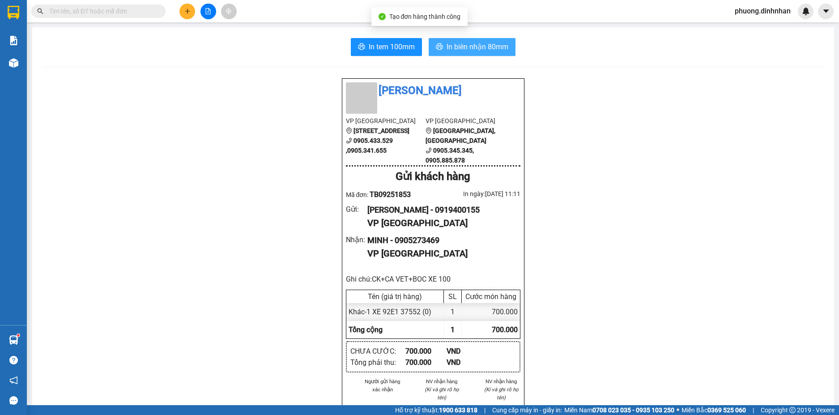
click at [466, 45] on span "In biên nhận 80mm" at bounding box center [478, 46] width 62 height 11
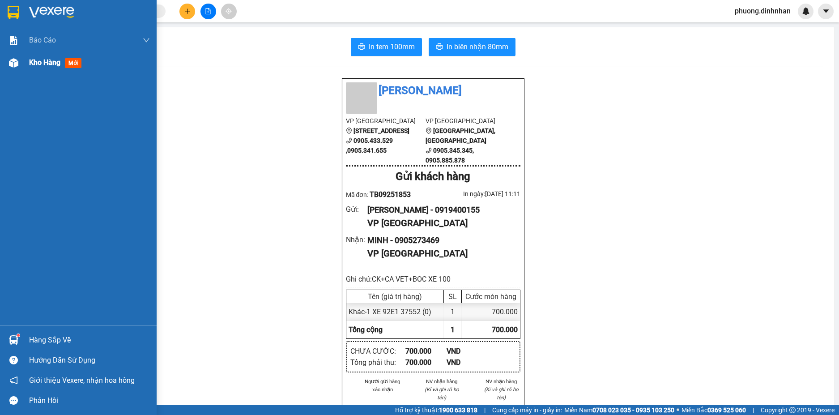
click at [17, 64] on img at bounding box center [13, 62] width 9 height 9
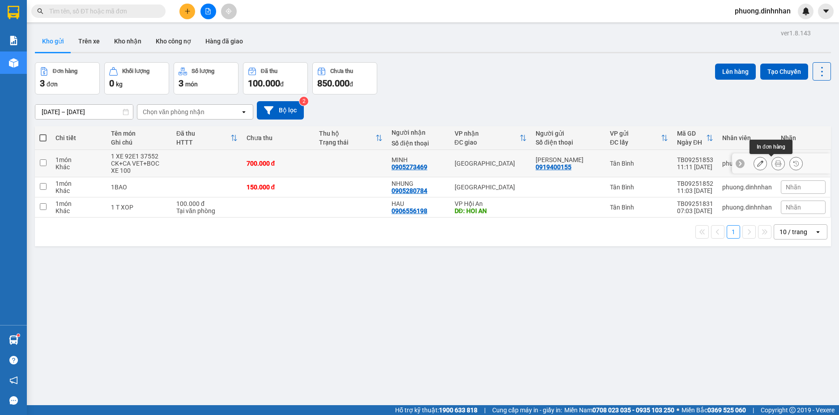
click at [775, 163] on icon at bounding box center [778, 163] width 6 height 6
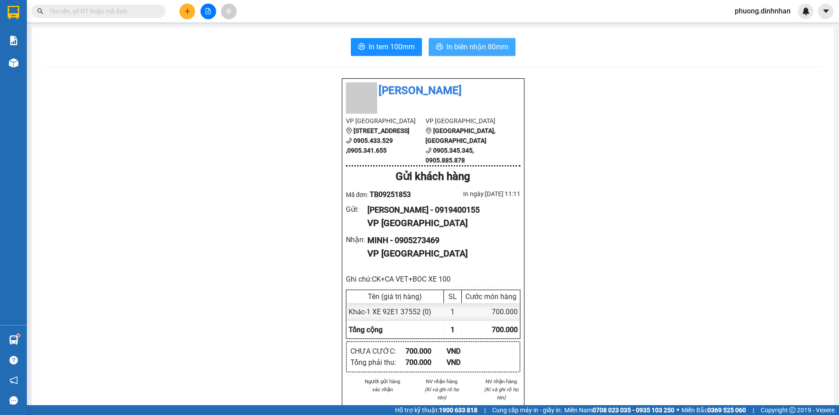
click at [450, 51] on span "In biên nhận 80mm" at bounding box center [478, 46] width 62 height 11
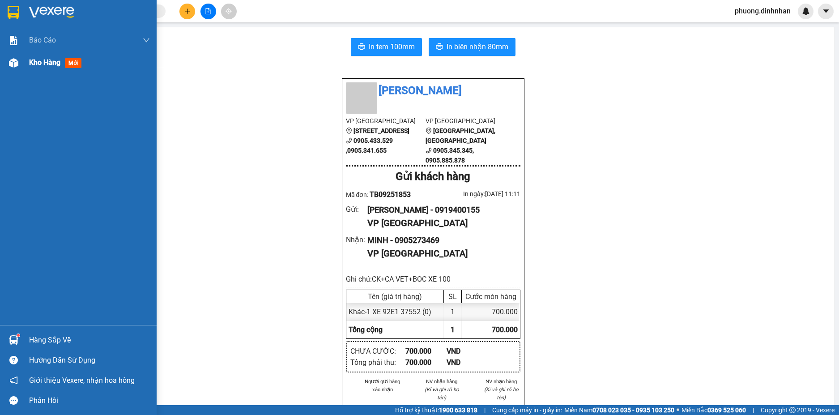
click at [11, 61] on img at bounding box center [13, 62] width 9 height 9
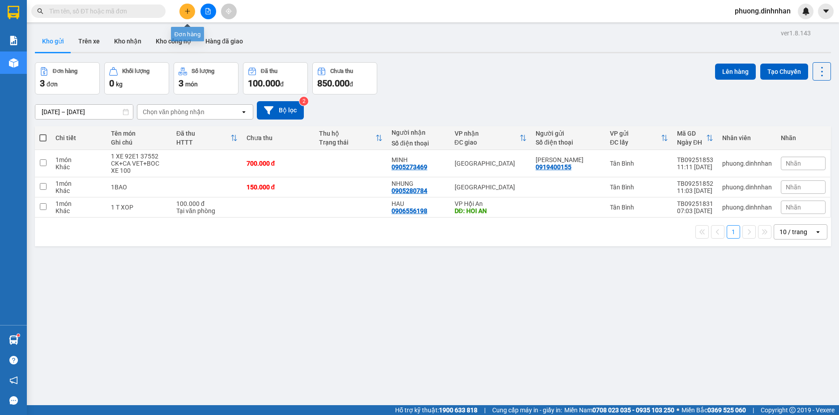
click at [188, 10] on icon "plus" at bounding box center [187, 11] width 6 height 6
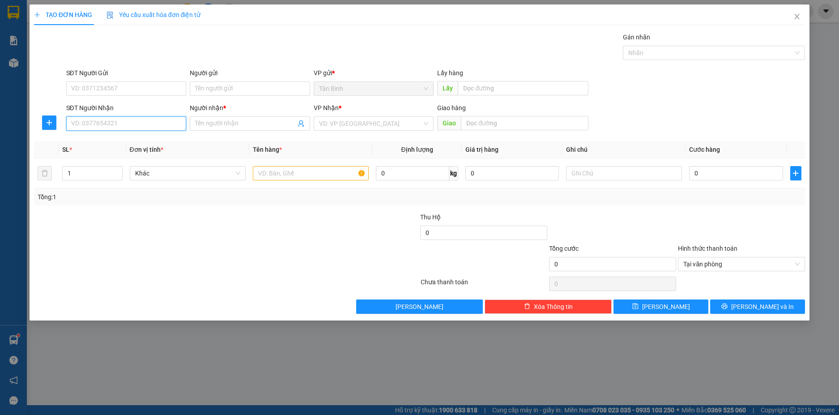
click at [117, 123] on input "SĐT Người Nhận" at bounding box center [126, 123] width 120 height 14
type input "0913205208"
drag, startPoint x: 98, startPoint y: 139, endPoint x: 145, endPoint y: 141, distance: 47.0
click at [103, 140] on div "0913205208 - AN" at bounding box center [127, 142] width 110 height 10
type input "AN"
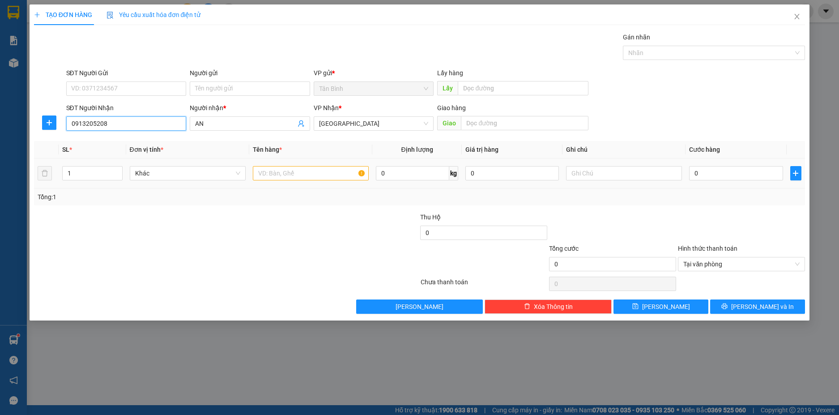
type input "0913205208"
click at [266, 173] on input "text" at bounding box center [311, 173] width 116 height 14
type input "1 GOI"
click at [745, 180] on input "0" at bounding box center [736, 173] width 94 height 14
type input "5"
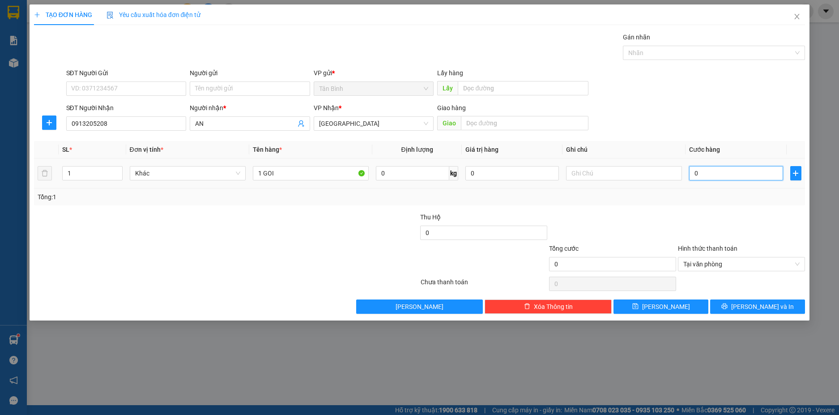
type input "5"
type input "50"
type input "500"
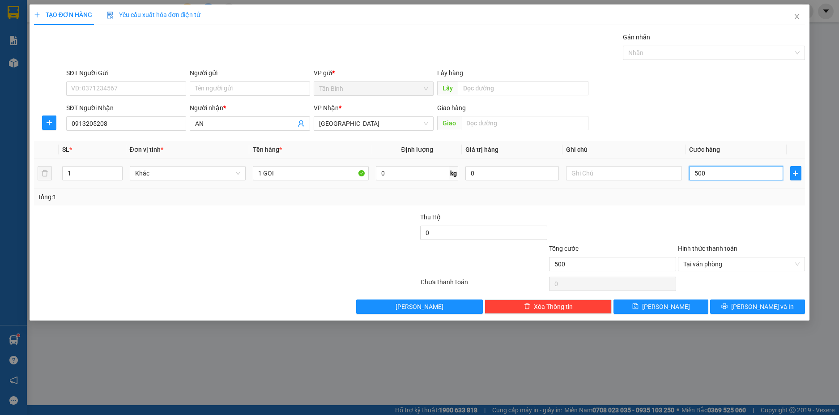
type input "5.000"
type input "50.000"
type input "500.000"
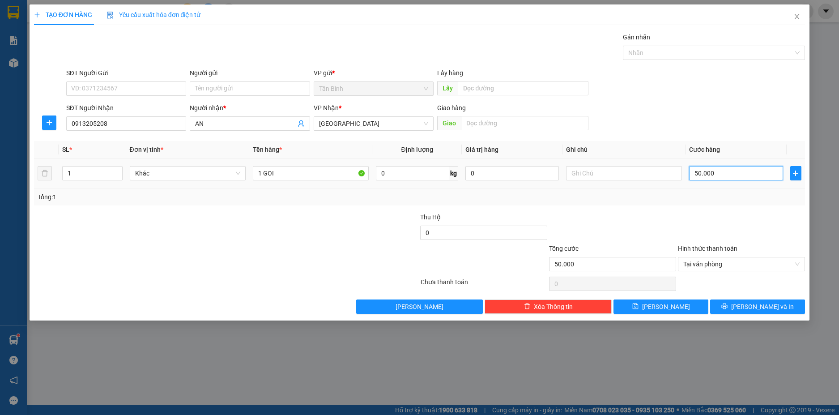
type input "500.000"
type input "50.000"
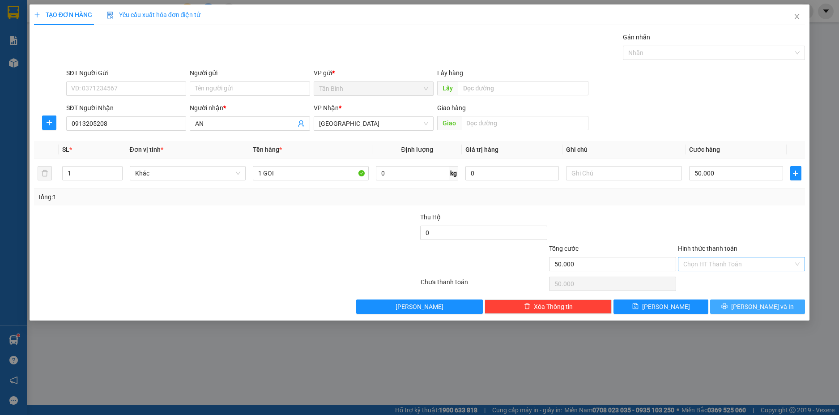
click at [790, 310] on button "[PERSON_NAME] và In" at bounding box center [757, 306] width 95 height 14
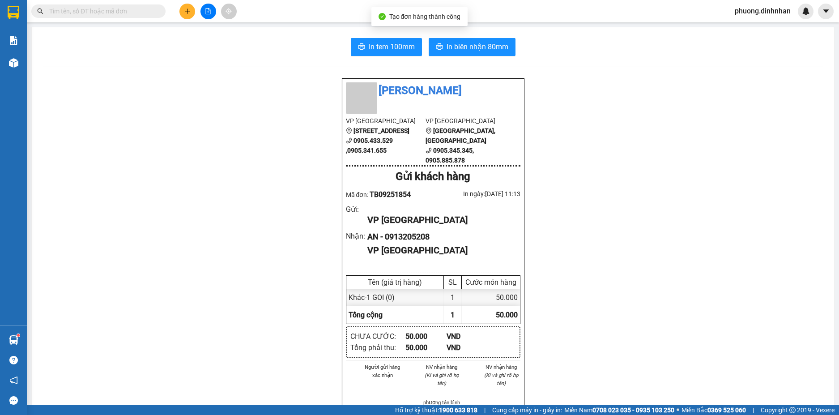
click at [457, 35] on div "In tem 100mm In biên nhận 80mm Đình Nhân VP Tân Bình 306A Hồng Lạc, Phường 11 0…" at bounding box center [433, 345] width 803 height 636
click at [456, 43] on span "In biên nhận 80mm" at bounding box center [478, 46] width 62 height 11
click at [183, 6] on button at bounding box center [188, 12] width 16 height 16
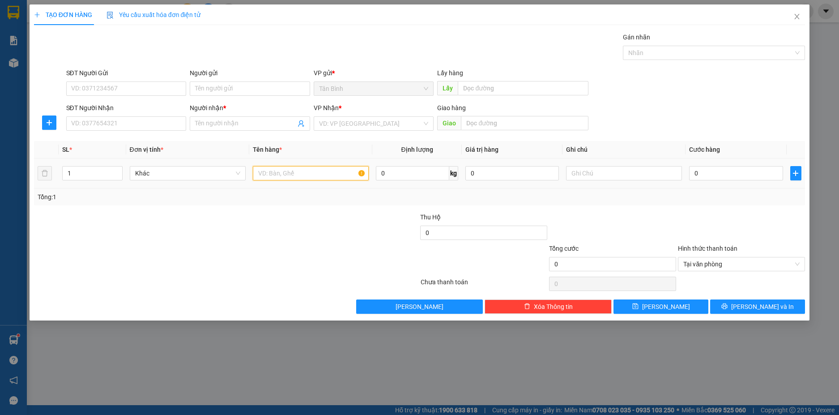
click at [290, 168] on input "text" at bounding box center [311, 173] width 116 height 14
type input "1BAO"
click at [180, 121] on input "SĐT Người Nhận" at bounding box center [126, 123] width 120 height 14
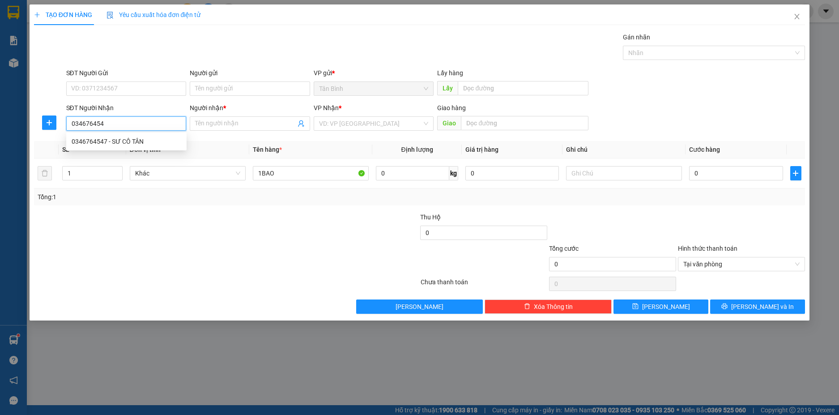
type input "0346764547"
click at [158, 142] on div "0346764547 - SƯ CÔ TÂN" at bounding box center [127, 142] width 110 height 10
type input "SƯ CÔ TÂN"
click at [797, 262] on div "Tại văn phòng" at bounding box center [741, 264] width 127 height 14
type input "0346764547"
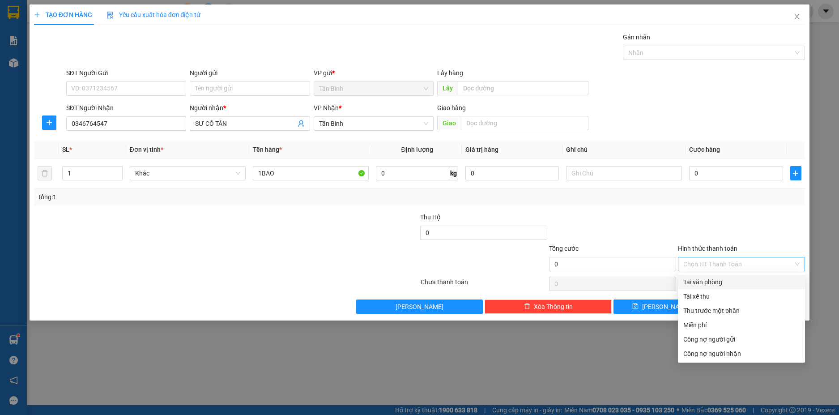
drag, startPoint x: 778, startPoint y: 222, endPoint x: 782, endPoint y: 316, distance: 94.1
click at [778, 243] on form "Thu Hộ 0 Tổng cước 0 Hình thức thanh toán Chọn HT Thanh Toán" at bounding box center [420, 243] width 772 height 63
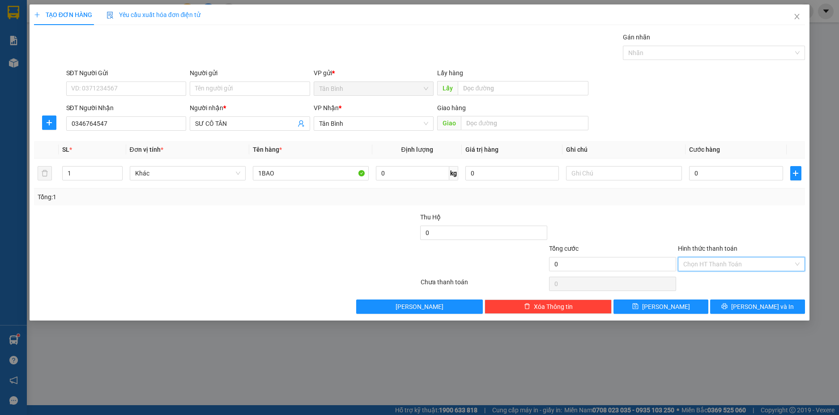
drag, startPoint x: 773, startPoint y: 260, endPoint x: 771, endPoint y: 270, distance: 10.4
click at [773, 261] on input "Hình thức thanh toán" at bounding box center [739, 263] width 110 height 13
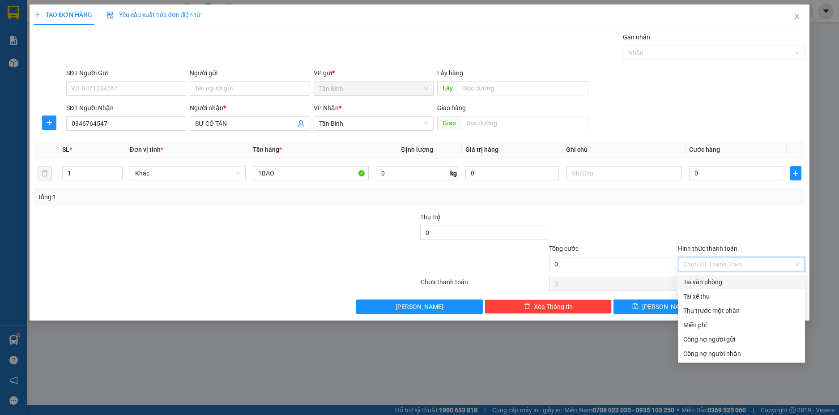
click at [749, 279] on div "Tại văn phòng" at bounding box center [742, 282] width 116 height 10
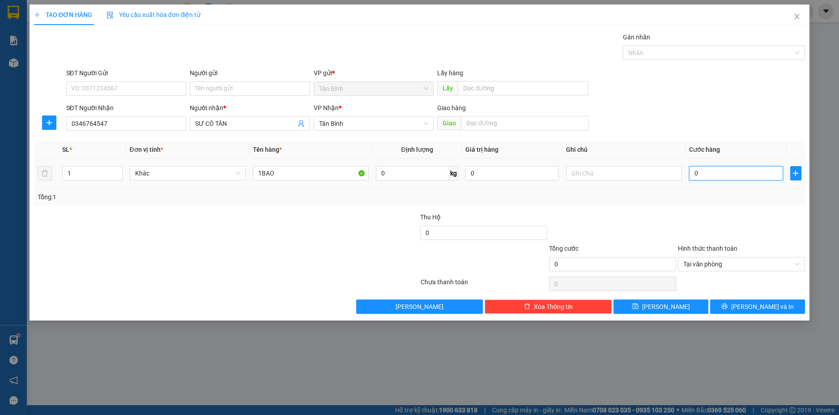
click at [724, 176] on input "0" at bounding box center [736, 173] width 94 height 14
type input "2"
type input "25"
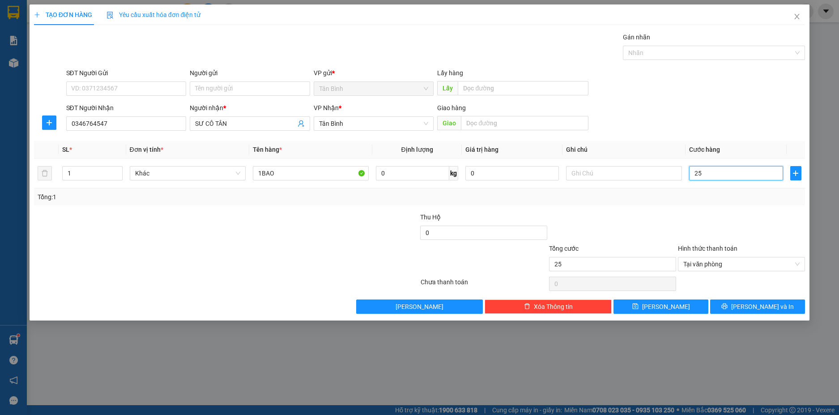
type input "250"
type input "250.000"
drag, startPoint x: 724, startPoint y: 219, endPoint x: 724, endPoint y: 248, distance: 28.6
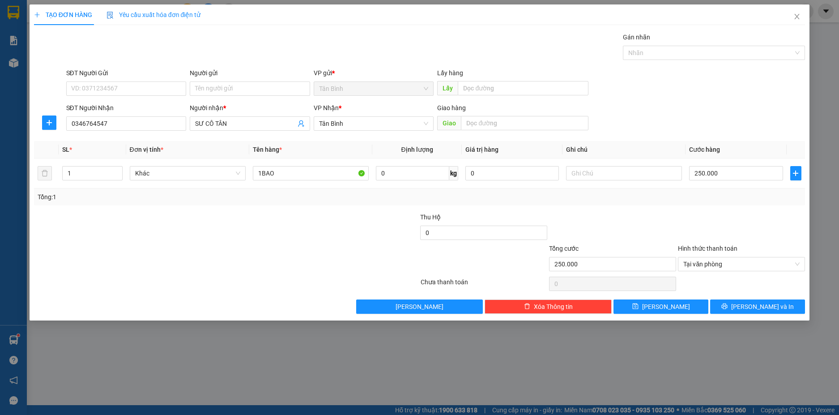
click at [724, 222] on div at bounding box center [741, 227] width 129 height 31
click at [725, 308] on button "[PERSON_NAME] và In" at bounding box center [757, 306] width 95 height 14
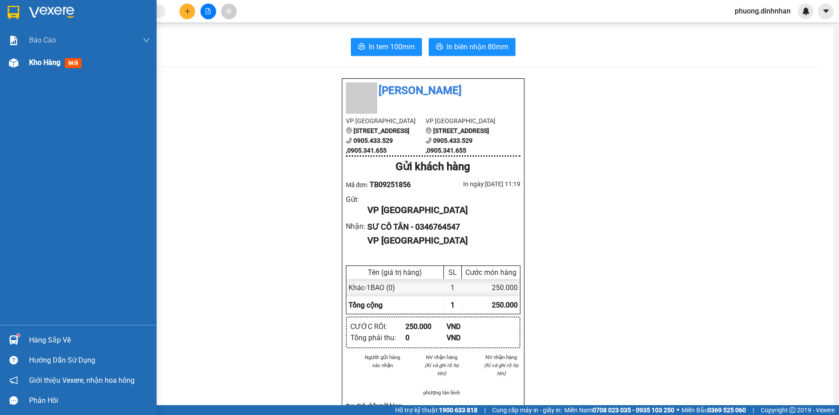
click at [11, 67] on img at bounding box center [13, 62] width 9 height 9
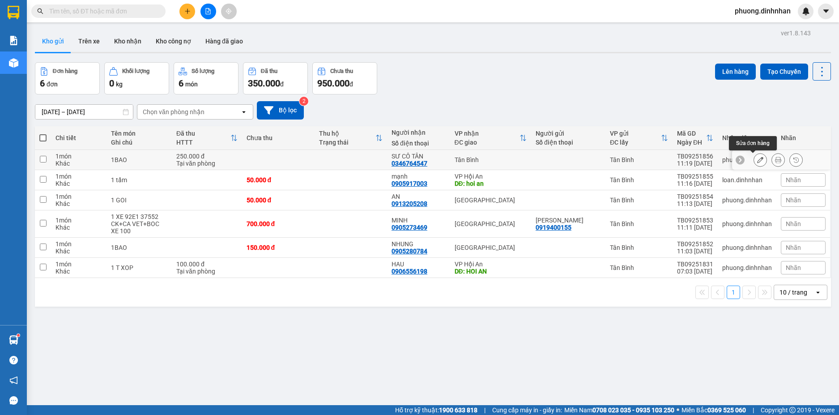
click at [755, 156] on button at bounding box center [760, 160] width 13 height 16
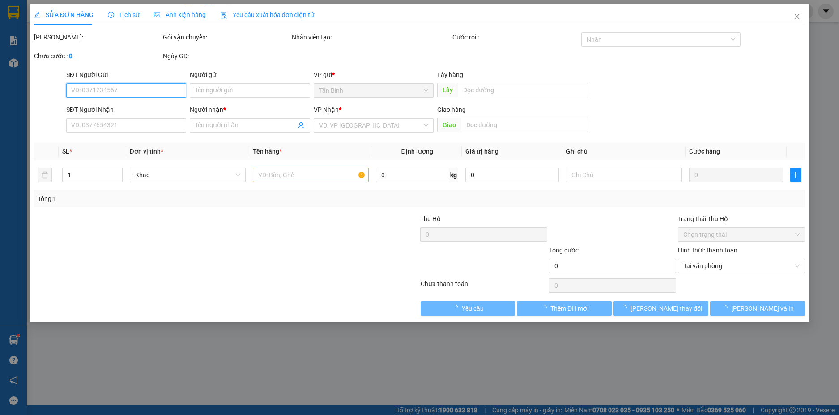
type input "0346764547"
type input "SƯ CÔ TÂN"
type input "250.000"
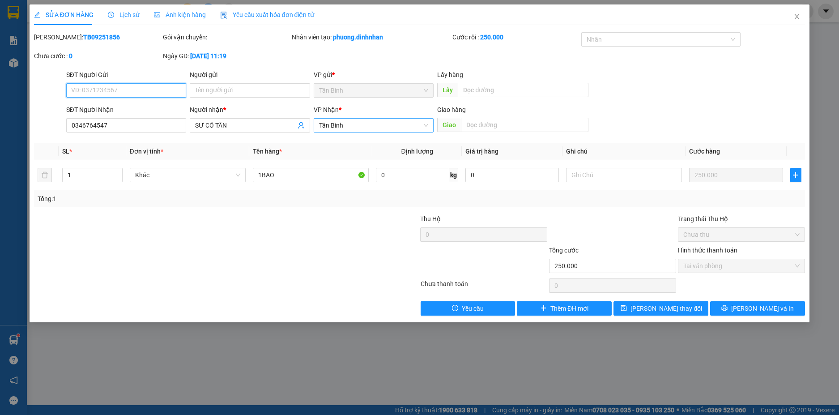
click at [363, 127] on span "Tân Bình" at bounding box center [374, 125] width 110 height 13
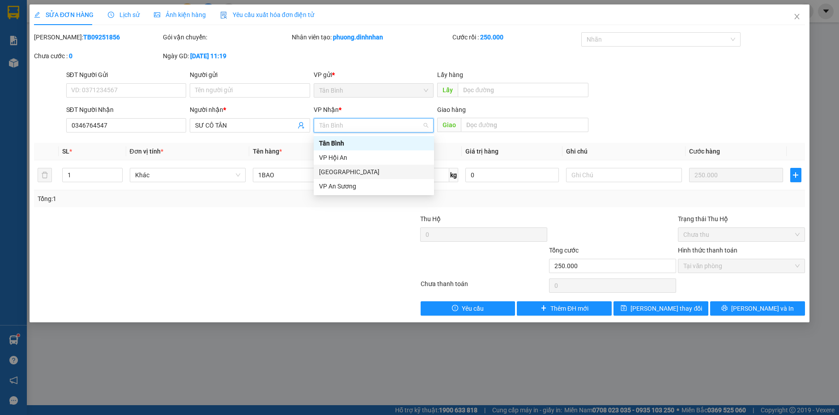
click at [336, 170] on div "[GEOGRAPHIC_DATA]" at bounding box center [374, 172] width 110 height 10
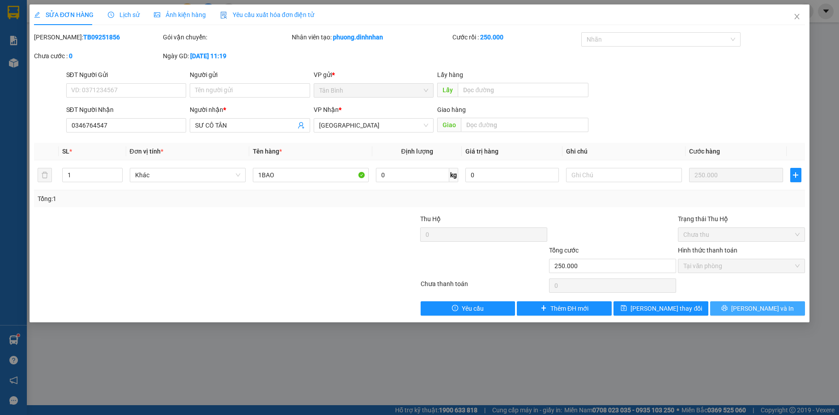
drag, startPoint x: 749, startPoint y: 305, endPoint x: 738, endPoint y: 315, distance: 14.6
click at [749, 306] on button "[PERSON_NAME] và In" at bounding box center [757, 308] width 95 height 14
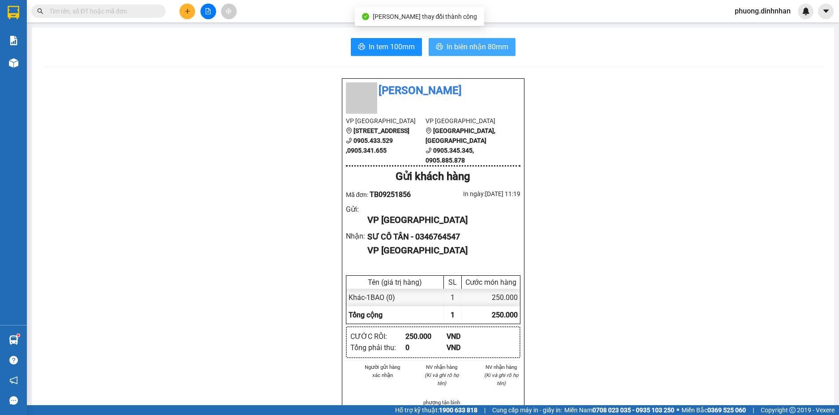
click at [499, 52] on span "In biên nhận 80mm" at bounding box center [478, 46] width 62 height 11
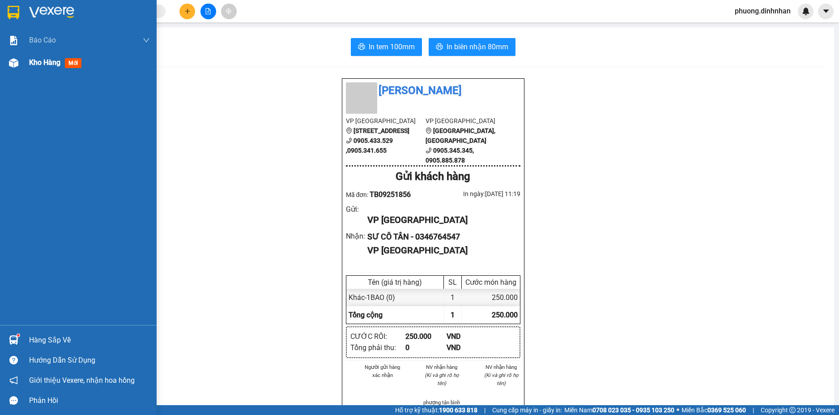
click at [12, 65] on img at bounding box center [13, 62] width 9 height 9
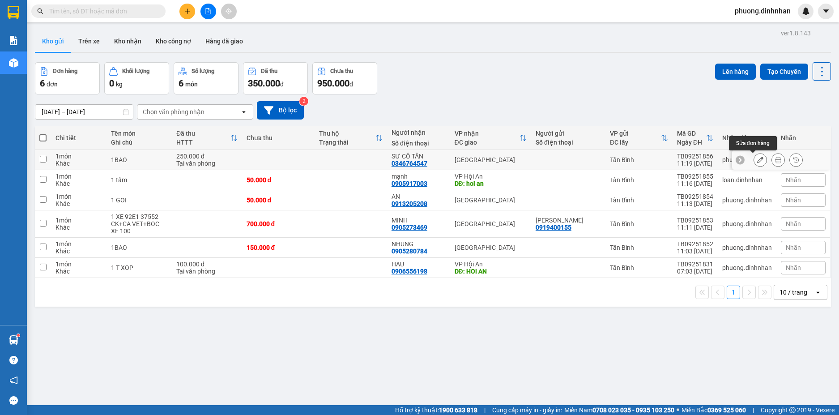
click at [757, 157] on icon at bounding box center [760, 160] width 6 height 6
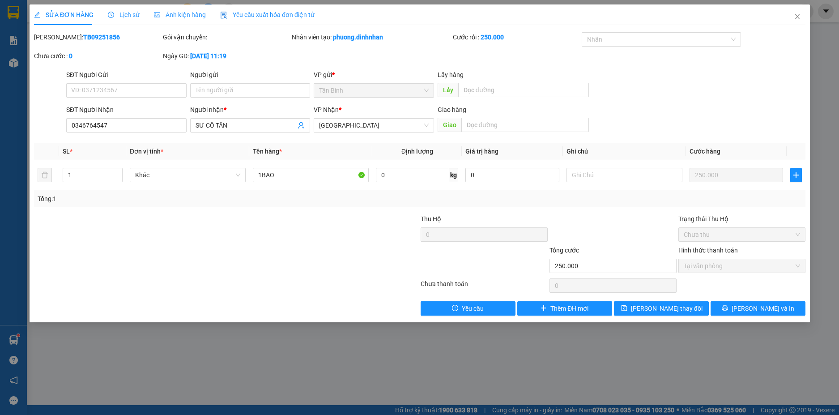
type input "0346764547"
type input "SƯ CÔ TÂN"
type input "250.000"
click at [112, 125] on input "0346764547" at bounding box center [126, 125] width 120 height 14
type input "0"
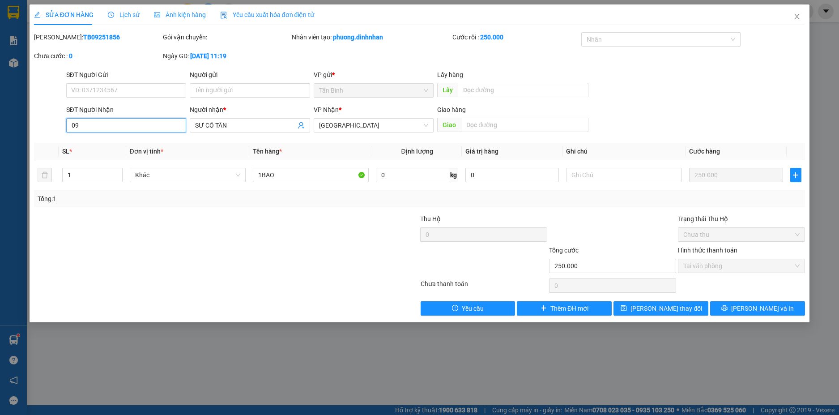
type input "0"
click at [133, 124] on input "SĐT Người Nhận" at bounding box center [126, 125] width 120 height 14
type input "515"
click at [235, 128] on input "SƯ CÔ TÂN" at bounding box center [245, 125] width 101 height 10
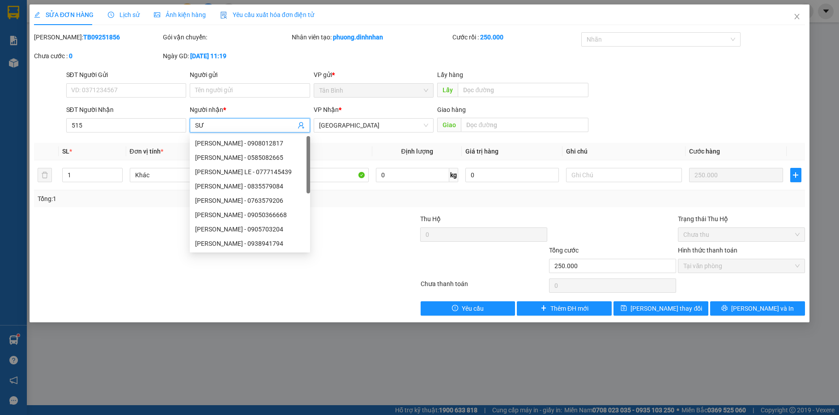
type input "S"
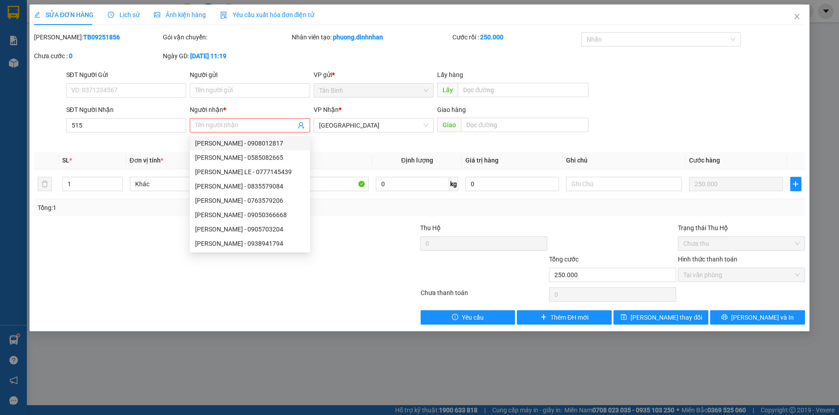
click at [111, 47] on div "Mã ĐH: TB09251856" at bounding box center [97, 41] width 129 height 19
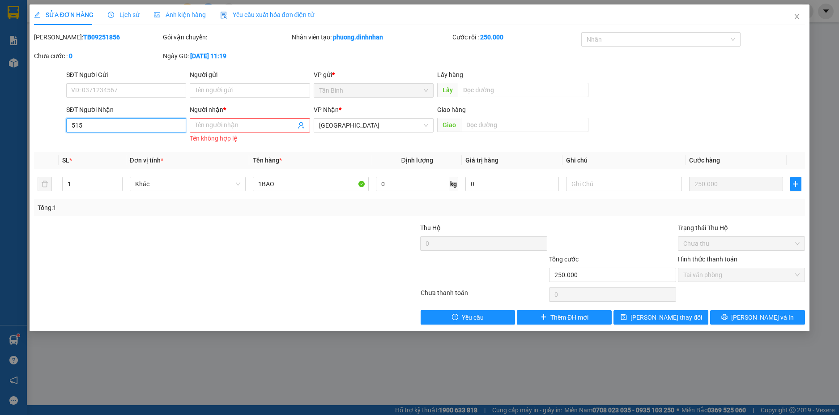
click at [114, 129] on input "515" at bounding box center [126, 125] width 120 height 14
type input "5"
type input "0"
click at [84, 130] on input "SĐT Người Nhận" at bounding box center [126, 125] width 120 height 14
type input "0"
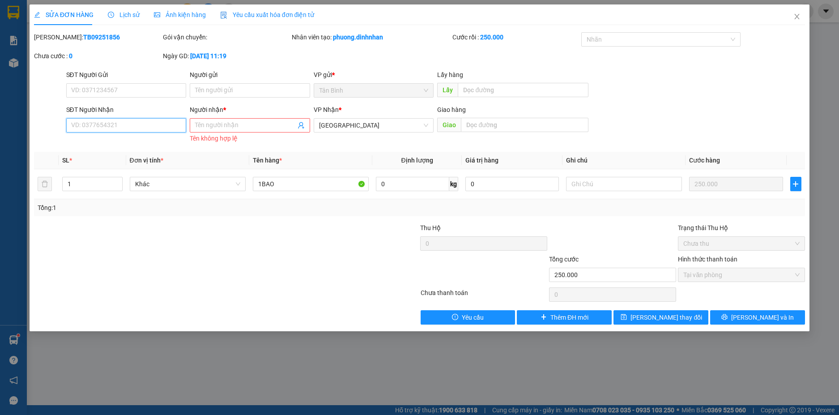
click at [115, 128] on input "SĐT Người Nhận" at bounding box center [126, 125] width 120 height 14
type input "0355329515"
click at [202, 128] on input "Người nhận *" at bounding box center [245, 125] width 101 height 10
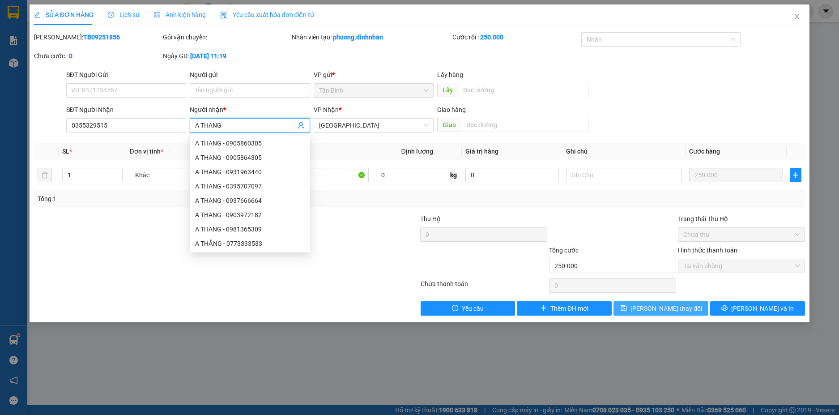
type input "A THANG"
click at [677, 306] on span "Lưu thay đổi" at bounding box center [667, 308] width 72 height 10
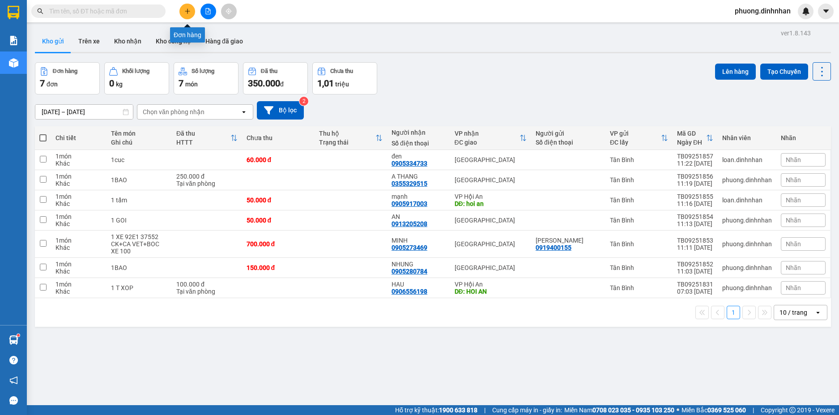
click at [188, 8] on icon "plus" at bounding box center [187, 11] width 6 height 6
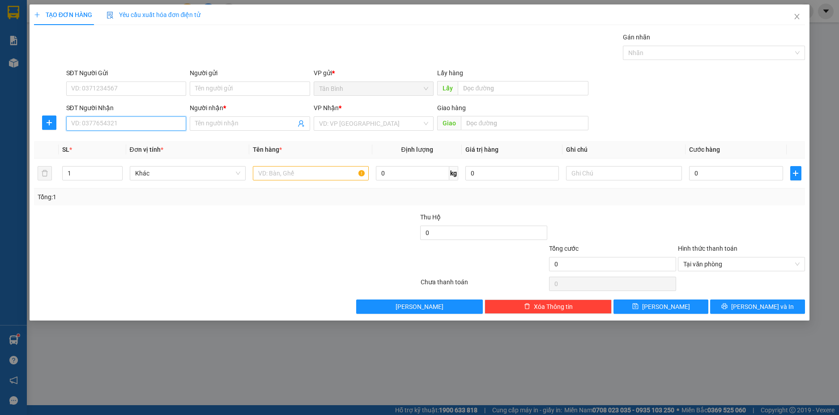
click at [92, 128] on input "SĐT Người Nhận" at bounding box center [126, 123] width 120 height 14
type input "0983133503"
click at [204, 124] on input "Người nhận *" at bounding box center [245, 124] width 101 height 10
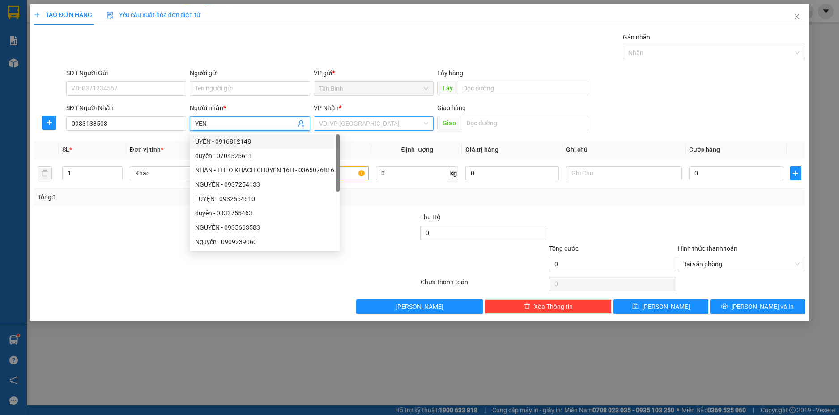
type input "YEN"
click at [336, 120] on input "search" at bounding box center [370, 123] width 103 height 13
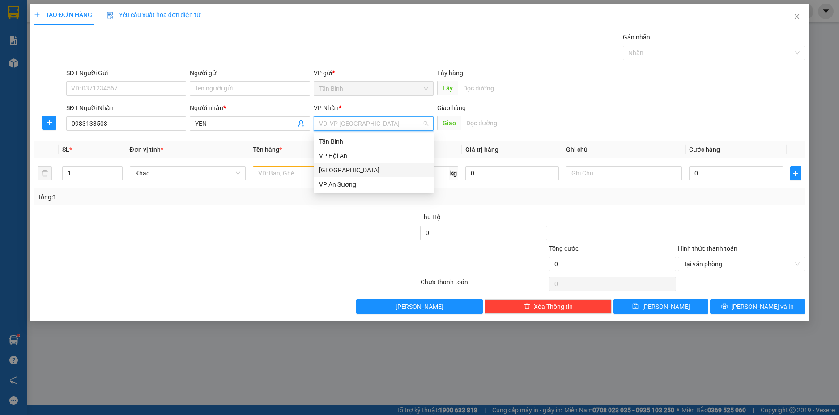
click at [342, 168] on div "[GEOGRAPHIC_DATA]" at bounding box center [374, 170] width 110 height 10
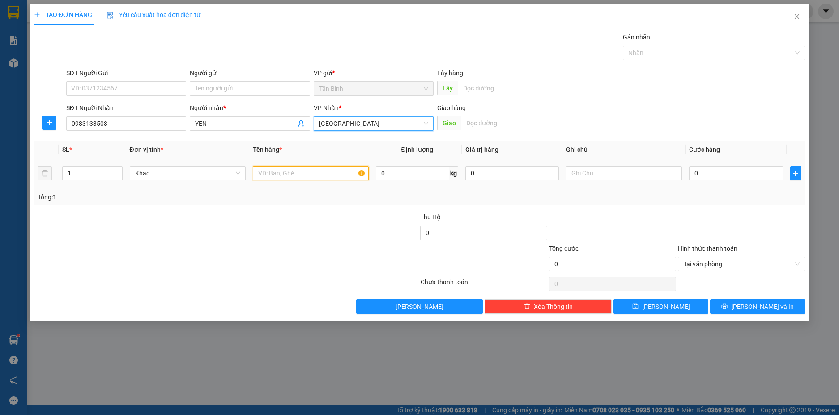
click at [301, 178] on input "text" at bounding box center [311, 173] width 116 height 14
type input "1 KIEN"
click at [600, 175] on input "text" at bounding box center [624, 173] width 116 height 14
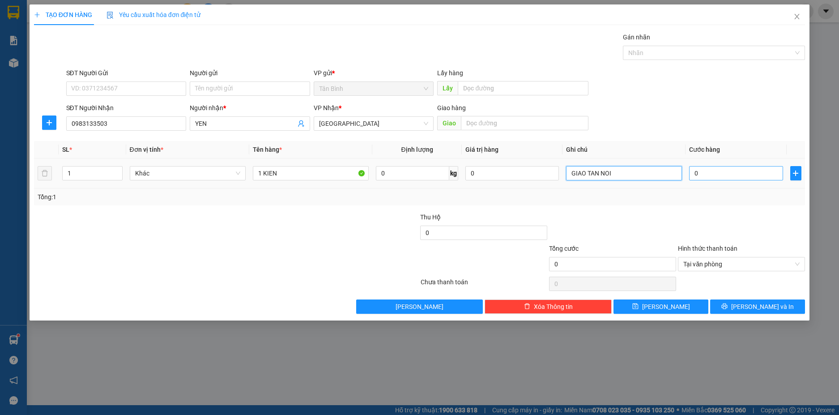
type input "GIAO TAN NOI"
click at [709, 175] on input "0" at bounding box center [736, 173] width 94 height 14
type input "1"
type input "18"
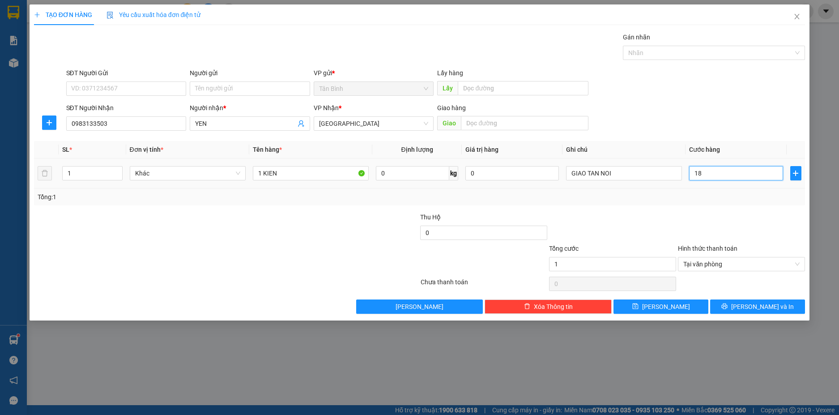
type input "18"
type input "180"
type input "1.800"
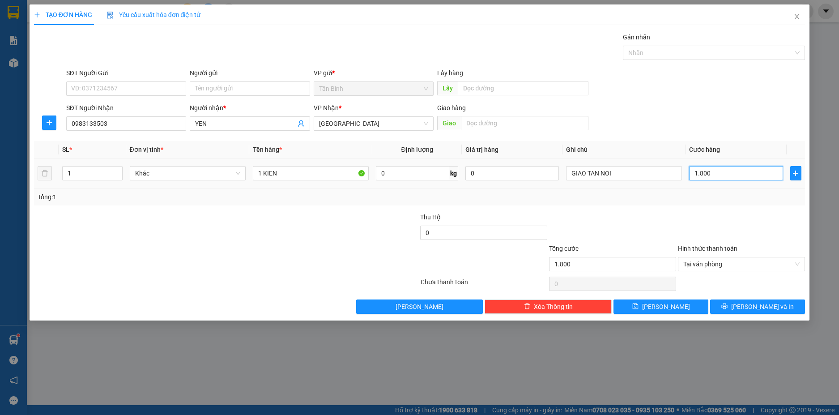
type input "18.000"
type input "180.000"
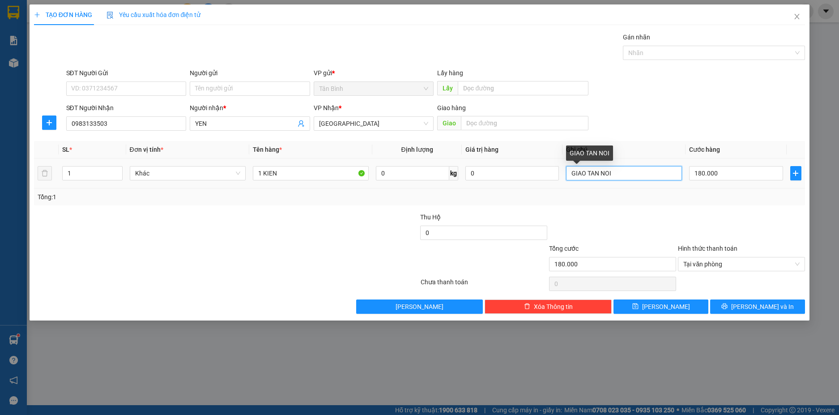
click at [636, 173] on input "GIAO TAN NOI" at bounding box center [624, 173] width 116 height 14
type input "GIAO TAN NOI 51 NAM TRAN"
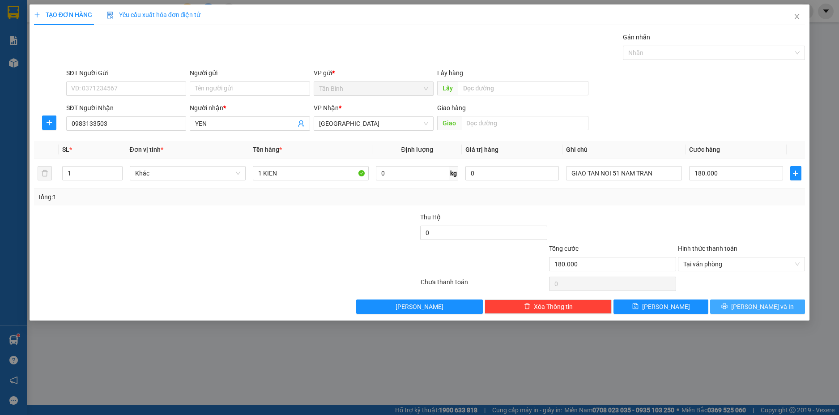
click at [728, 304] on icon "printer" at bounding box center [725, 306] width 6 height 6
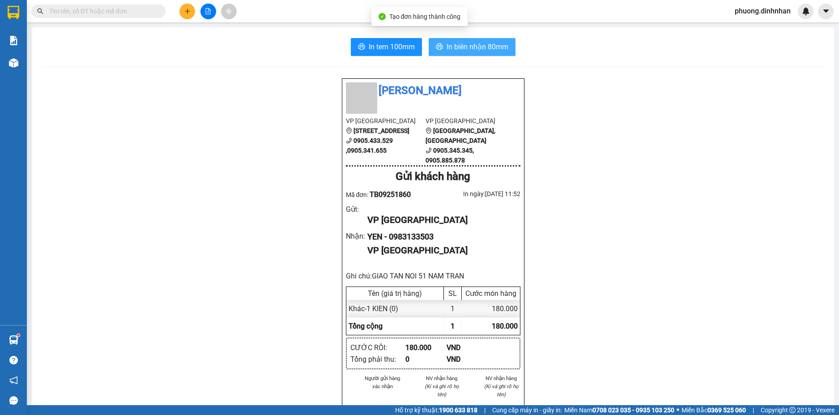
click at [499, 51] on span "In biên nhận 80mm" at bounding box center [478, 46] width 62 height 11
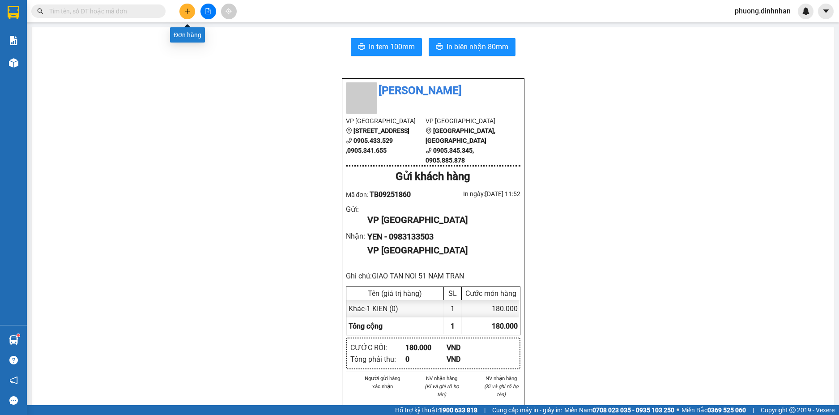
click at [184, 9] on button at bounding box center [188, 12] width 16 height 16
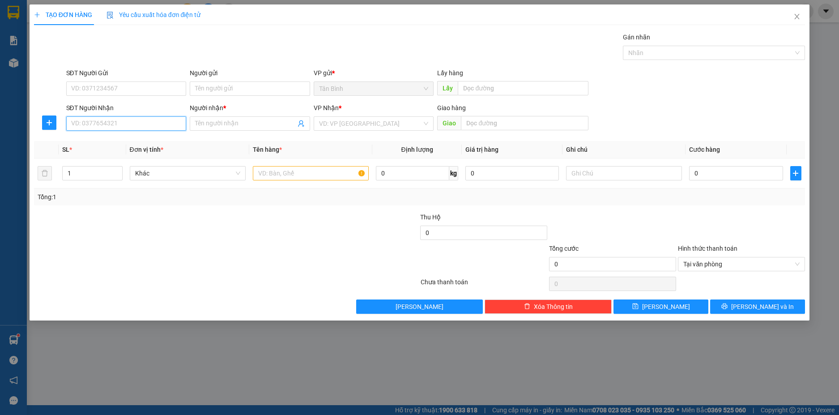
click at [96, 121] on input "SĐT Người Nhận" at bounding box center [126, 123] width 120 height 14
type input "0983133503"
click at [129, 143] on div "0983133503 - YEN" at bounding box center [127, 142] width 110 height 10
type input "YEN"
type input "0983133503"
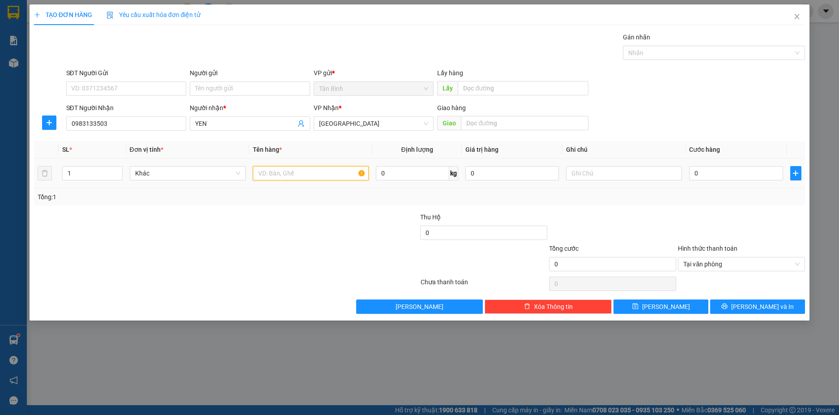
click at [271, 170] on input "text" at bounding box center [311, 173] width 116 height 14
type input "1 KIEN"
click at [589, 175] on input "text" at bounding box center [624, 173] width 116 height 14
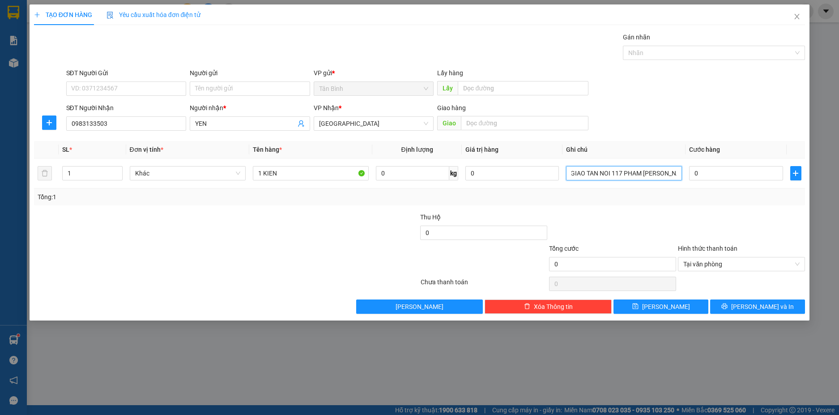
scroll to position [0, 5]
type input "GIAO TAN NOI 117 PHAM NHU XUONG"
click at [729, 176] on input "0" at bounding box center [736, 173] width 94 height 14
type input "2"
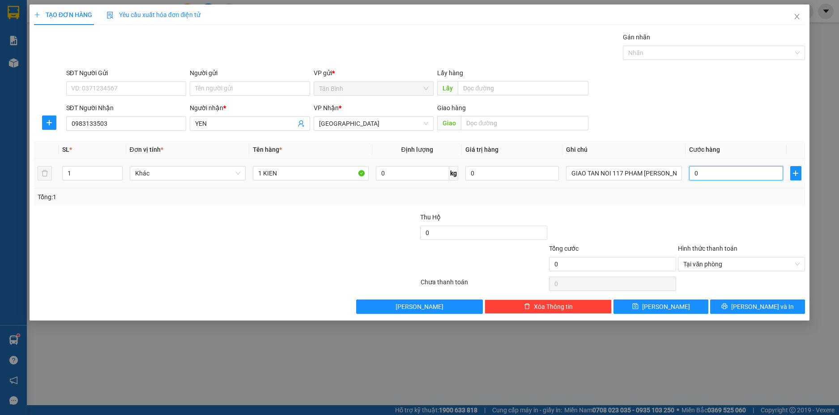
type input "2"
type input "20"
type input "200"
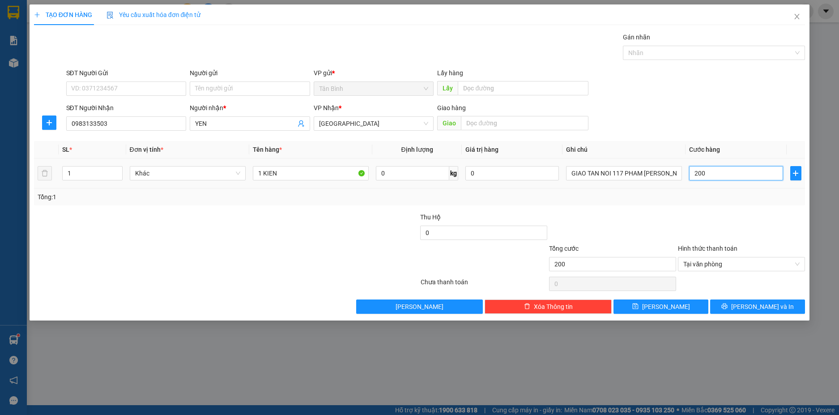
type input "2.000"
type input "20.000"
type input "200.000"
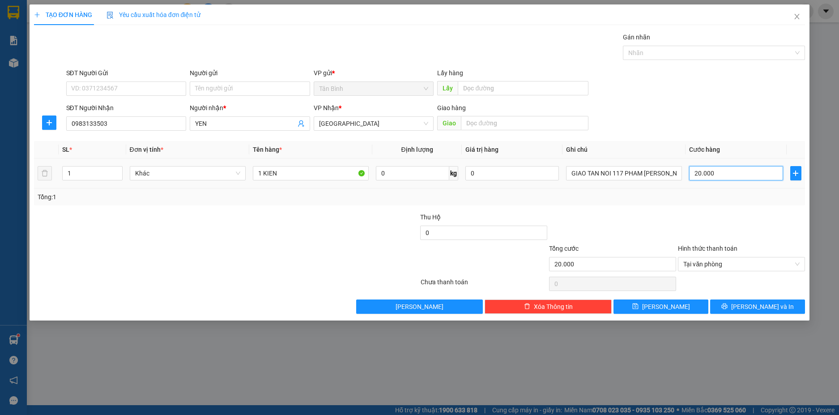
type input "200.000"
click at [757, 308] on span "[PERSON_NAME] và In" at bounding box center [762, 307] width 63 height 10
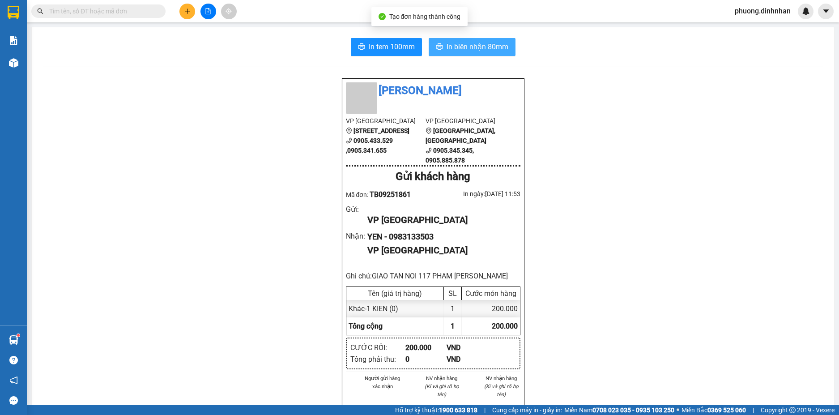
click at [504, 47] on span "In biên nhận 80mm" at bounding box center [478, 46] width 62 height 11
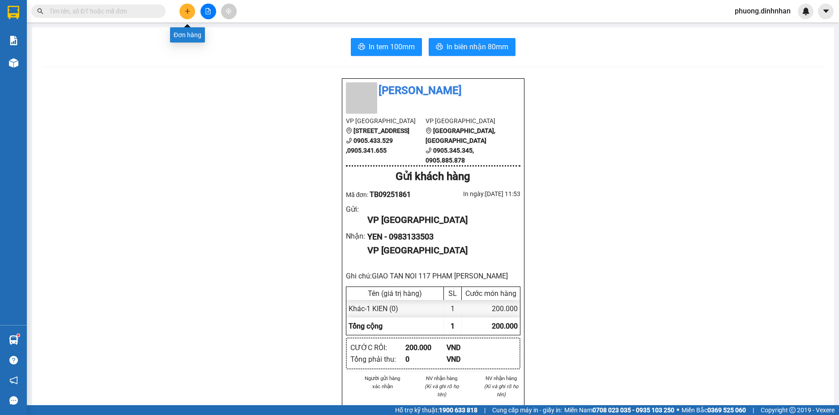
click at [182, 9] on button at bounding box center [188, 12] width 16 height 16
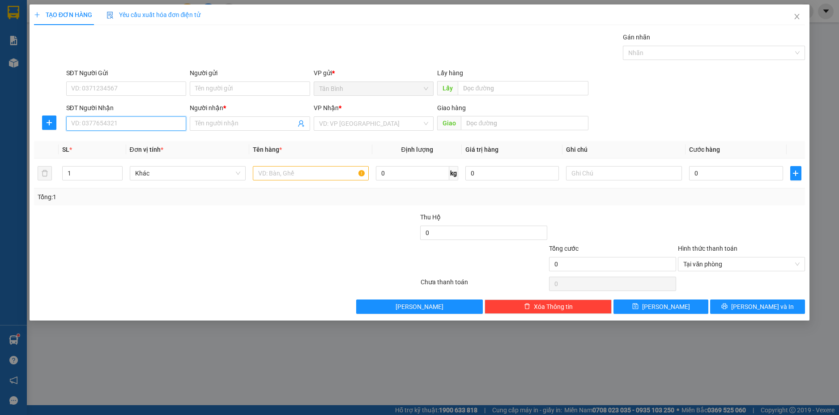
click at [122, 124] on input "SĐT Người Nhận" at bounding box center [126, 123] width 120 height 14
type input "0387757883"
click at [132, 142] on div "0387757883 - THU HA" at bounding box center [127, 142] width 110 height 10
type input "THU HA"
type input "0387757883"
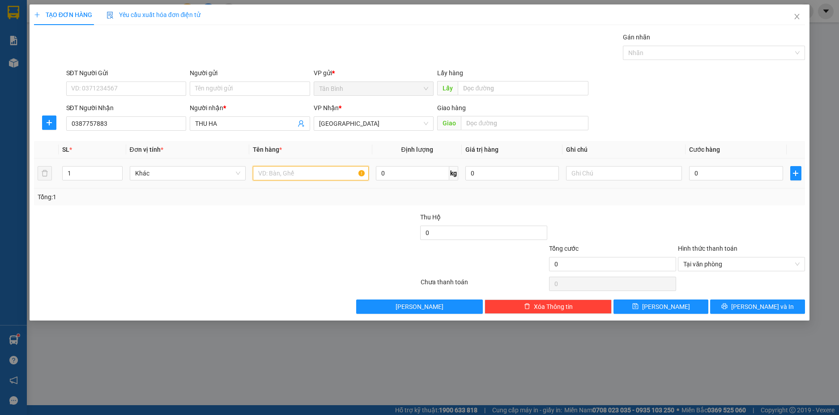
click at [282, 171] on input "text" at bounding box center [311, 173] width 116 height 14
type input "1 THUNG"
click at [496, 123] on input "text" at bounding box center [525, 123] width 128 height 14
type input "QUAN GO"
click at [723, 176] on input "0" at bounding box center [736, 173] width 94 height 14
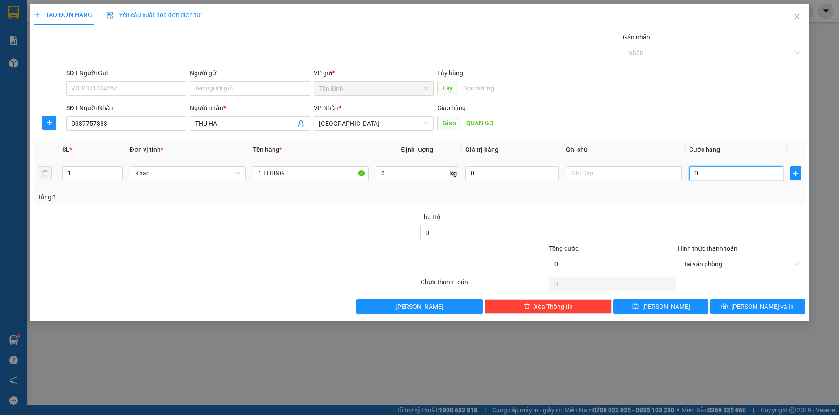
type input "7"
type input "70"
type input "700"
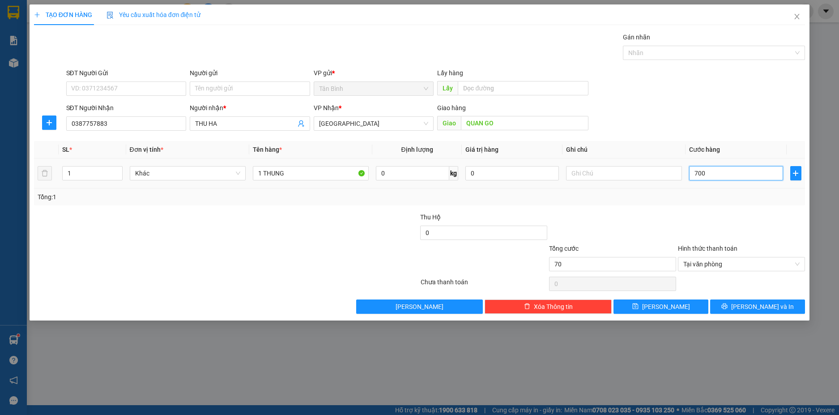
type input "700"
type input "7.000"
type input "70.000"
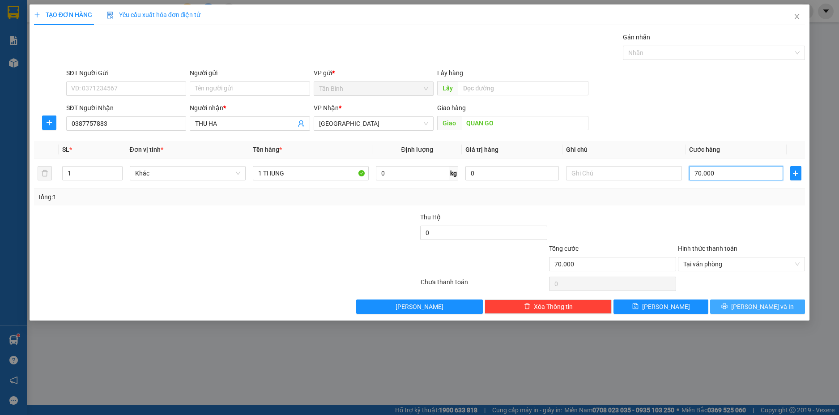
type input "70.000"
click at [747, 301] on button "[PERSON_NAME] và In" at bounding box center [757, 306] width 95 height 14
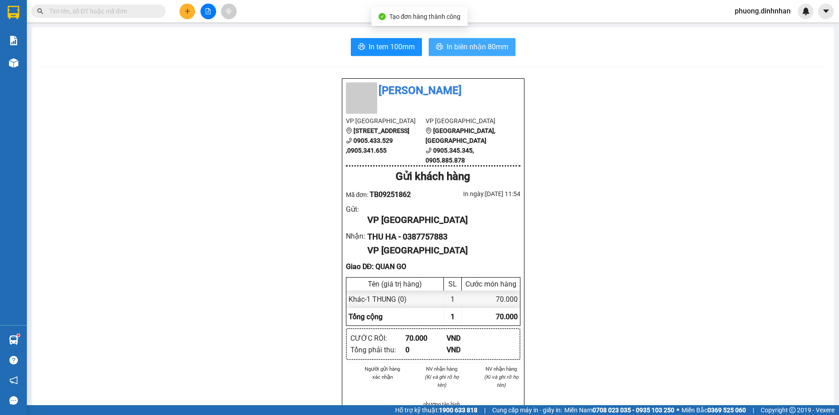
click at [438, 45] on icon "printer" at bounding box center [439, 46] width 7 height 7
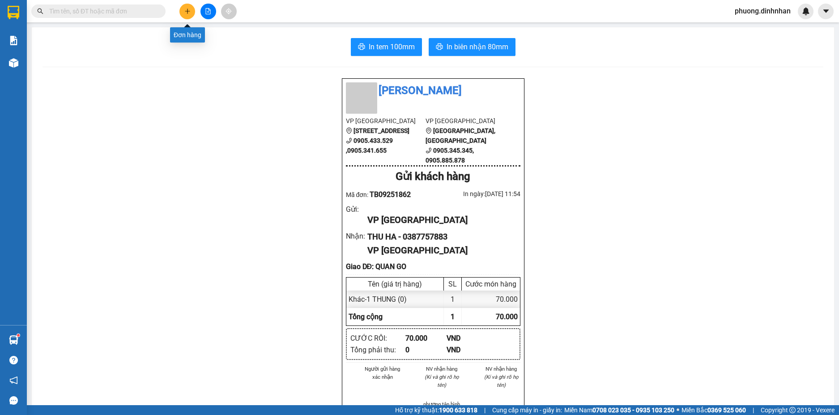
click at [187, 13] on icon "plus" at bounding box center [187, 11] width 6 height 6
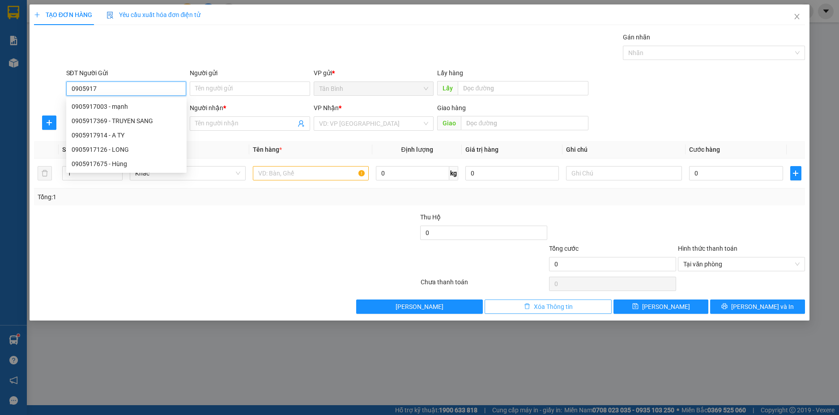
type input "0905917"
drag, startPoint x: 564, startPoint y: 300, endPoint x: 325, endPoint y: 225, distance: 250.6
click at [563, 300] on button "Xóa Thông tin" at bounding box center [548, 306] width 127 height 14
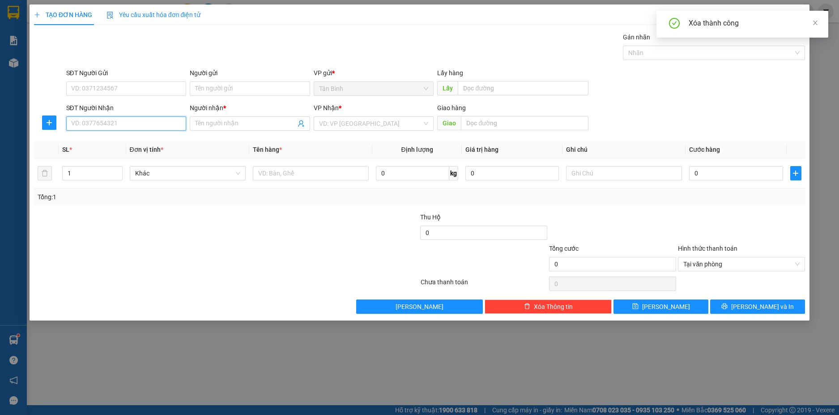
click at [84, 124] on input "SĐT Người Nhận" at bounding box center [126, 123] width 120 height 14
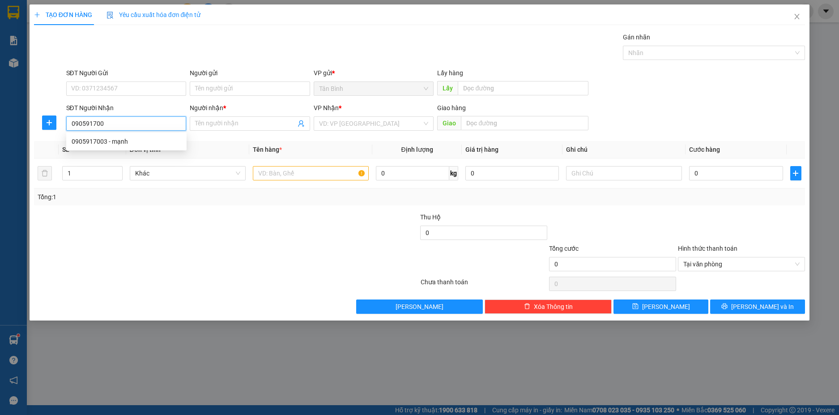
type input "0905917003"
click at [125, 144] on div "0905917003 - mạnh" at bounding box center [127, 142] width 110 height 10
type input "mạnh"
type input "0905917003"
click at [273, 177] on input "text" at bounding box center [311, 173] width 116 height 14
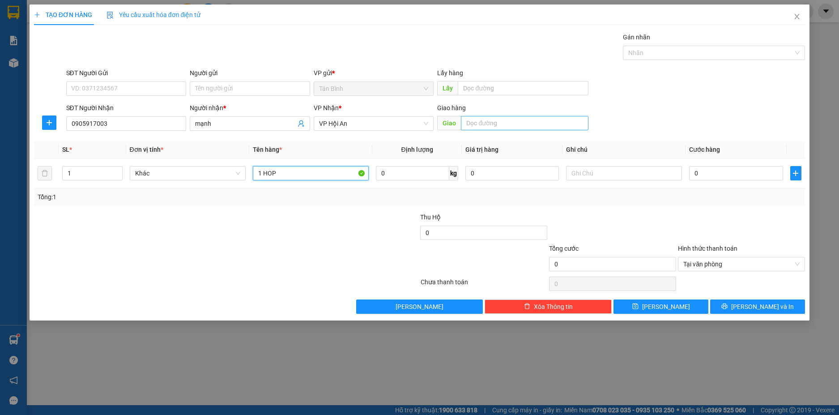
type input "1 HOP"
click at [470, 124] on input "text" at bounding box center [525, 123] width 128 height 14
type input "HOI AN"
click at [713, 175] on input "0" at bounding box center [736, 173] width 94 height 14
type input "5"
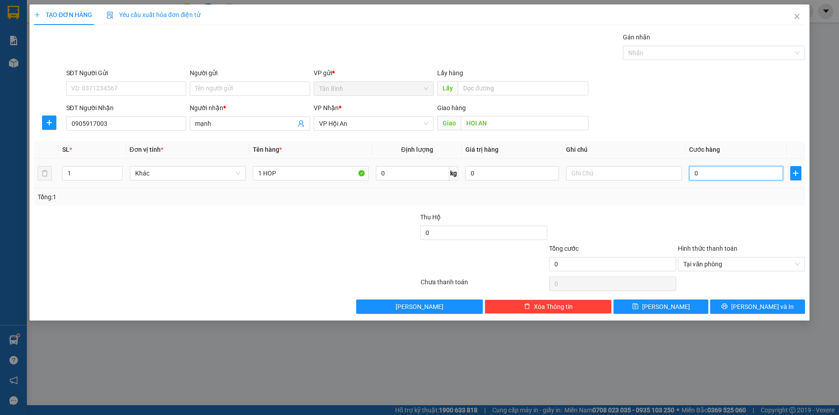
type input "5"
type input "50"
type input "500"
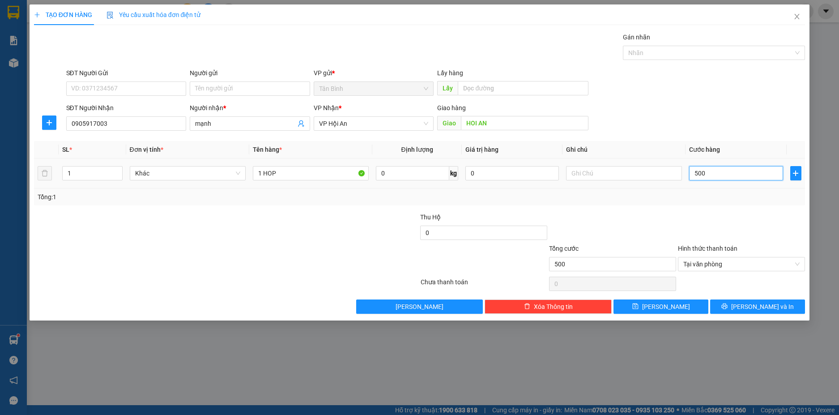
type input "5.000"
type input "50.000"
type input "500.000"
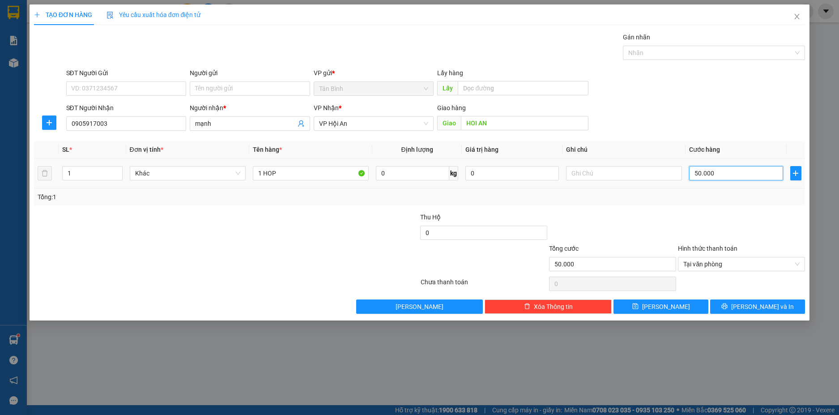
type input "500.000"
type input "50.000"
click at [764, 307] on span "[PERSON_NAME] và In" at bounding box center [762, 307] width 63 height 10
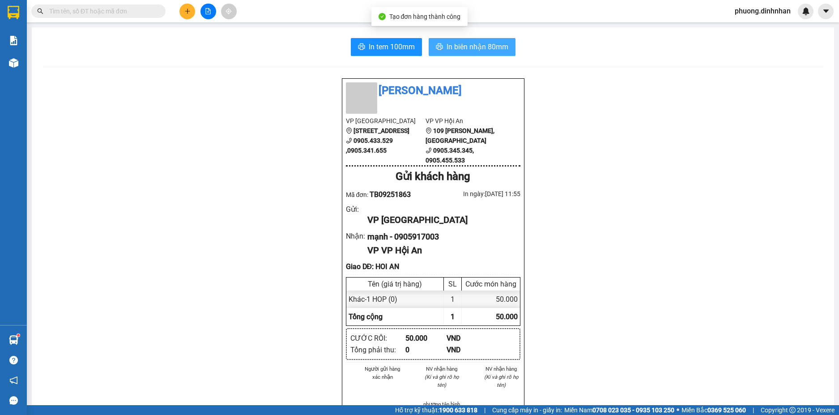
click at [457, 48] on span "In biên nhận 80mm" at bounding box center [478, 46] width 62 height 11
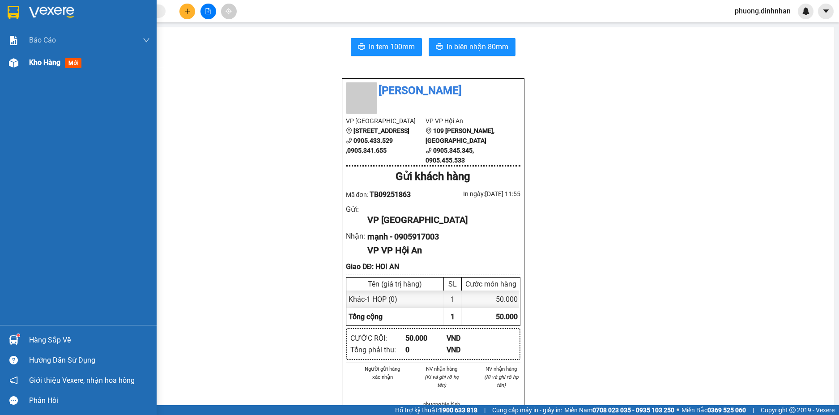
click at [11, 64] on img at bounding box center [13, 62] width 9 height 9
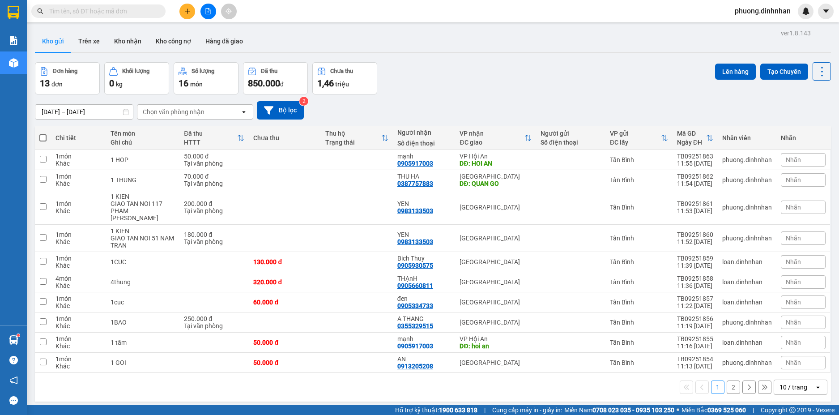
click at [189, 14] on button at bounding box center [188, 12] width 16 height 16
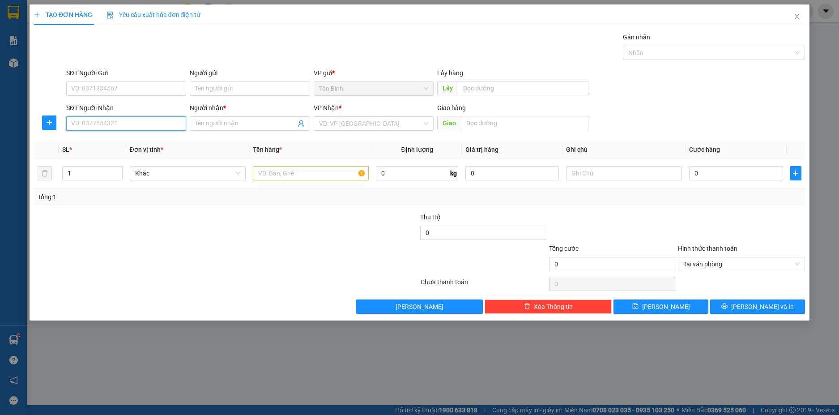
click at [118, 122] on input "SĐT Người Nhận" at bounding box center [126, 123] width 120 height 14
click at [127, 142] on div "0905608568 - THANH DUY" at bounding box center [127, 142] width 110 height 10
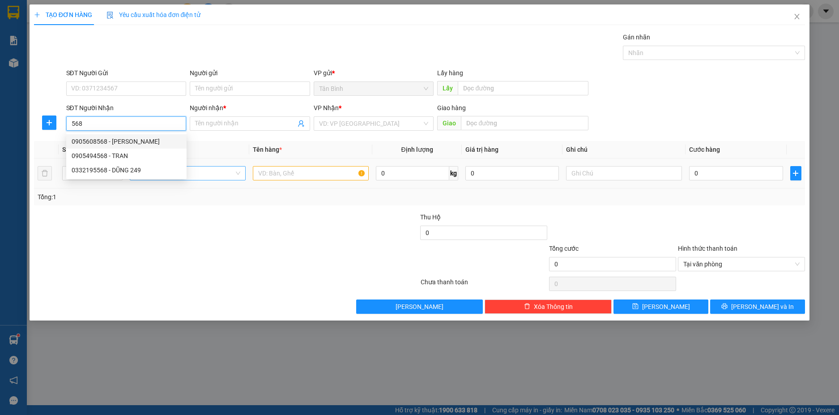
type input "0905608568"
type input "THANH DUY"
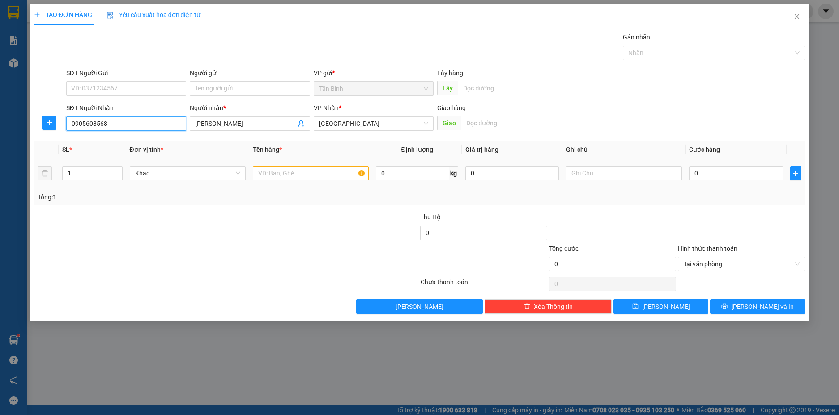
type input "0905608568"
click at [265, 175] on input "text" at bounding box center [311, 173] width 116 height 14
type input "1 CUC"
click at [704, 178] on input "0" at bounding box center [736, 173] width 94 height 14
type input "5"
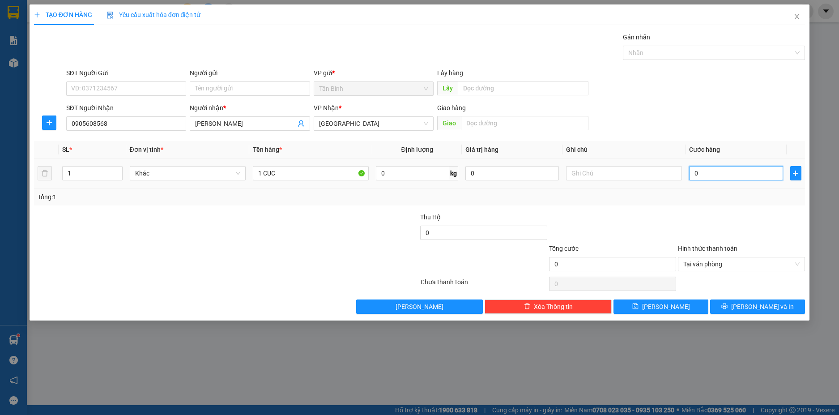
type input "5"
type input "50"
type input "500"
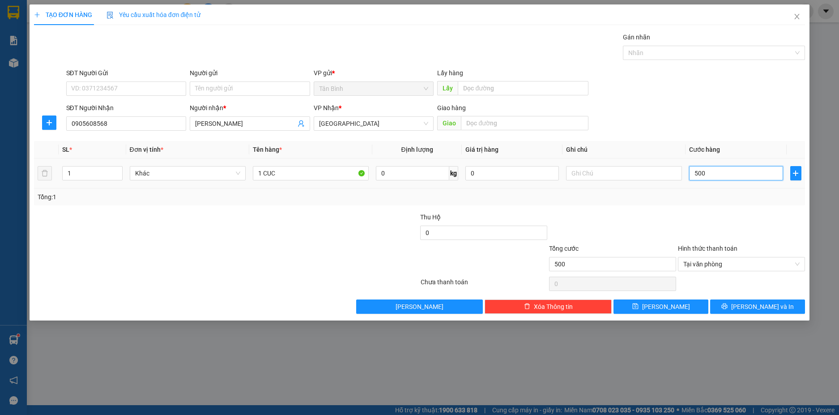
type input "5.000"
type input "50.000"
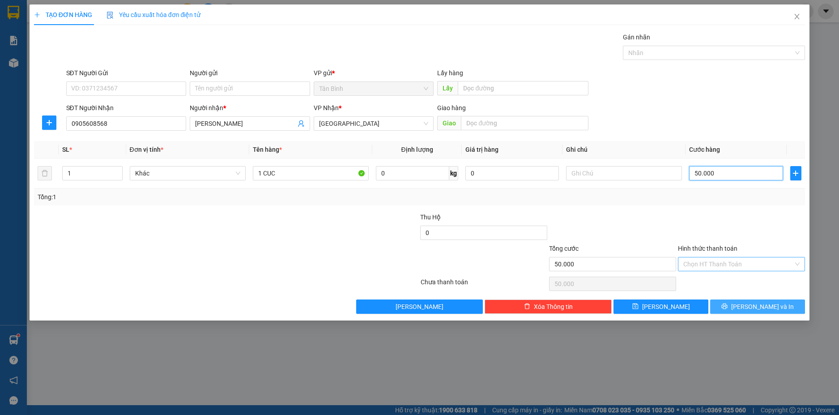
type input "50.000"
click at [789, 304] on button "[PERSON_NAME] và In" at bounding box center [757, 306] width 95 height 14
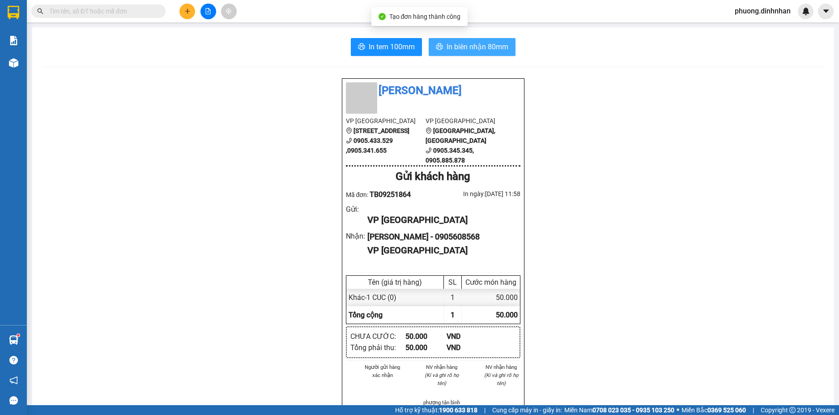
click at [477, 48] on span "In biên nhận 80mm" at bounding box center [478, 46] width 62 height 11
click at [194, 6] on div at bounding box center [208, 12] width 67 height 16
click at [190, 12] on icon "plus" at bounding box center [187, 11] width 6 height 6
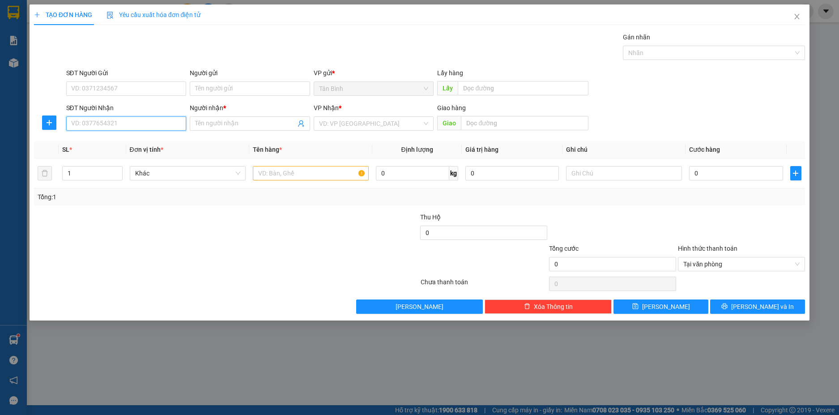
click at [80, 130] on input "SĐT Người Nhận" at bounding box center [126, 123] width 120 height 14
click at [127, 121] on input "SĐT Người Nhận" at bounding box center [126, 123] width 120 height 14
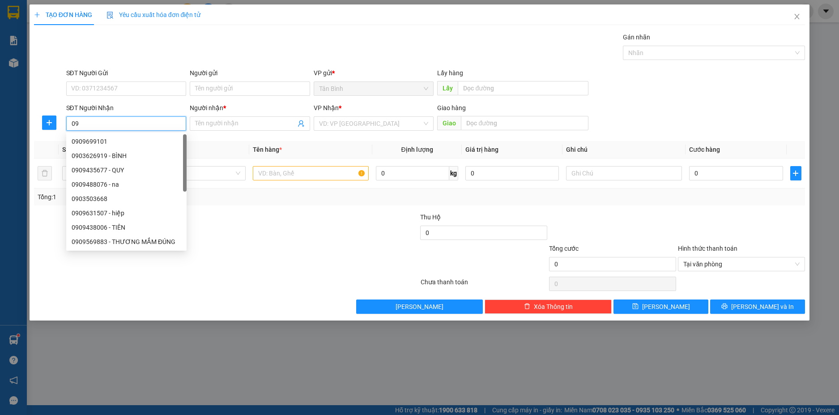
type input "0"
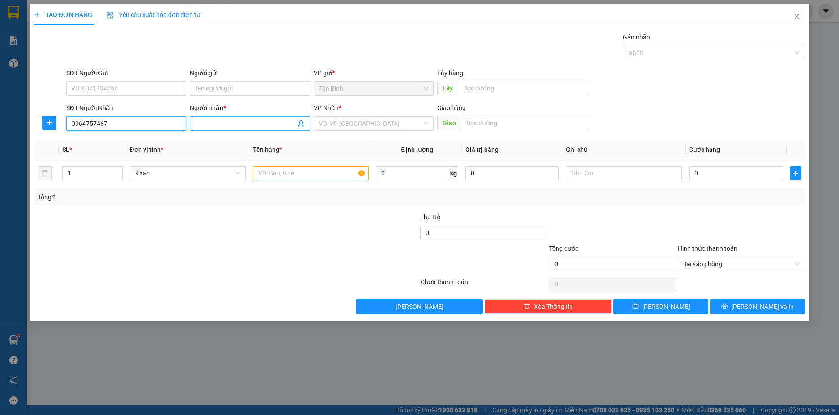
type input "0964757467"
click at [210, 123] on input "Người nhận *" at bounding box center [245, 124] width 101 height 10
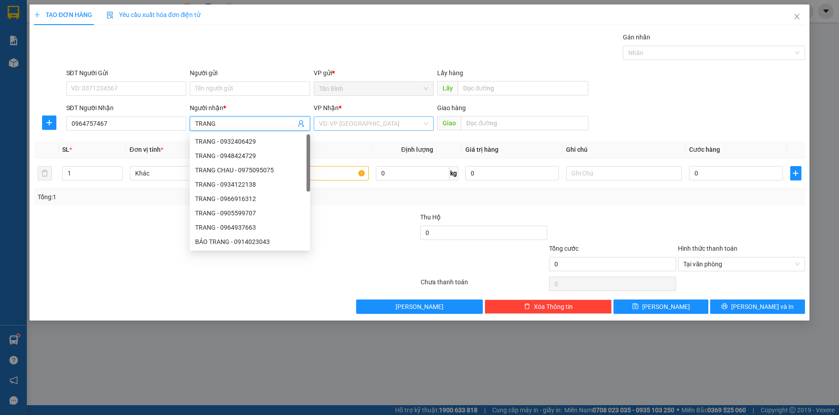
type input "TRANG"
click at [356, 128] on input "search" at bounding box center [370, 123] width 103 height 13
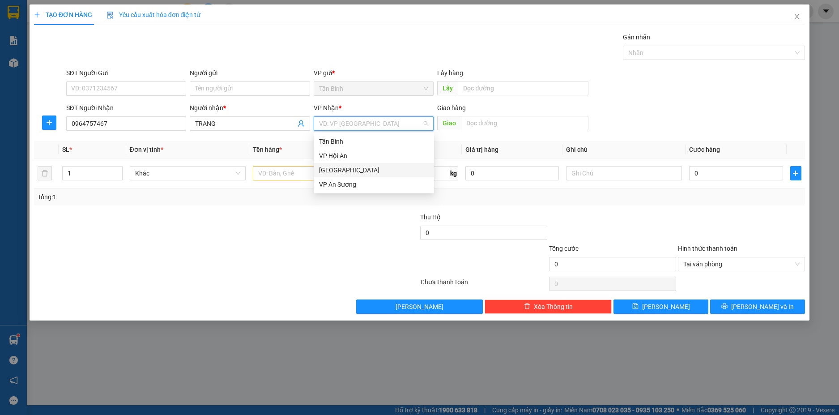
click at [345, 170] on div "[GEOGRAPHIC_DATA]" at bounding box center [374, 170] width 110 height 10
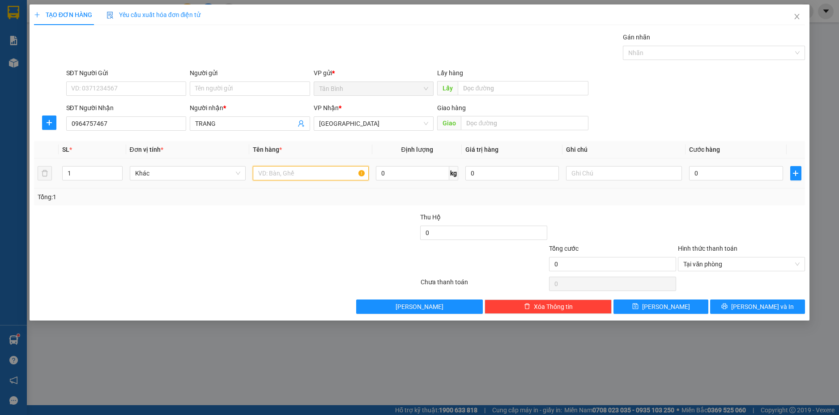
click at [308, 169] on input "text" at bounding box center [311, 173] width 116 height 14
type input "1 T XOP"
click at [716, 176] on input "0" at bounding box center [736, 173] width 94 height 14
type input "1"
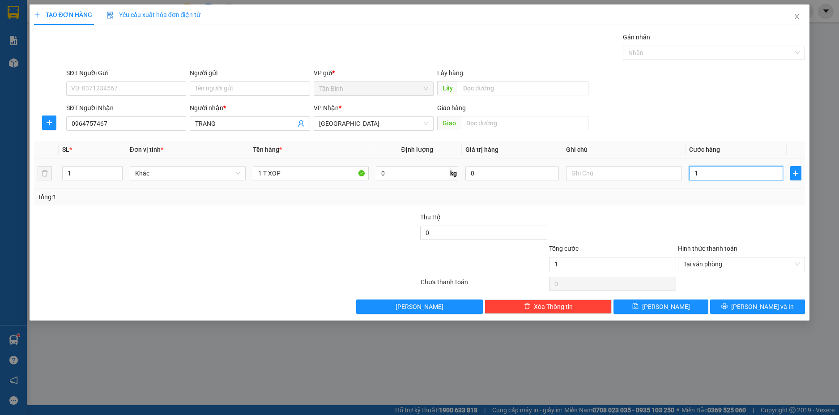
type input "15"
type input "150"
type input "1.500"
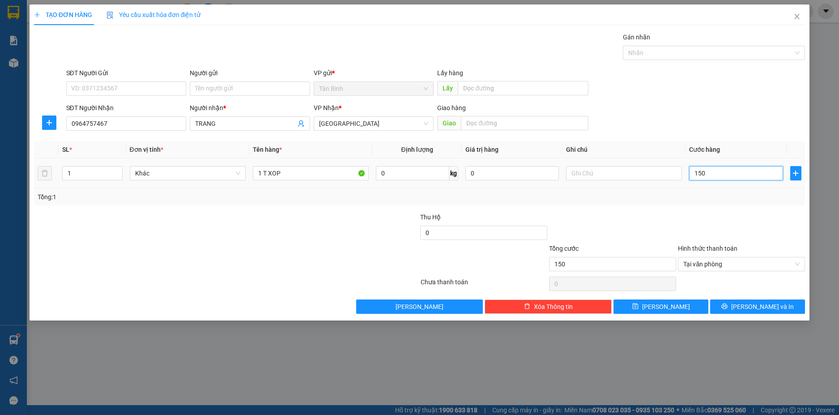
type input "1.500"
type input "15.000"
type input "150.000"
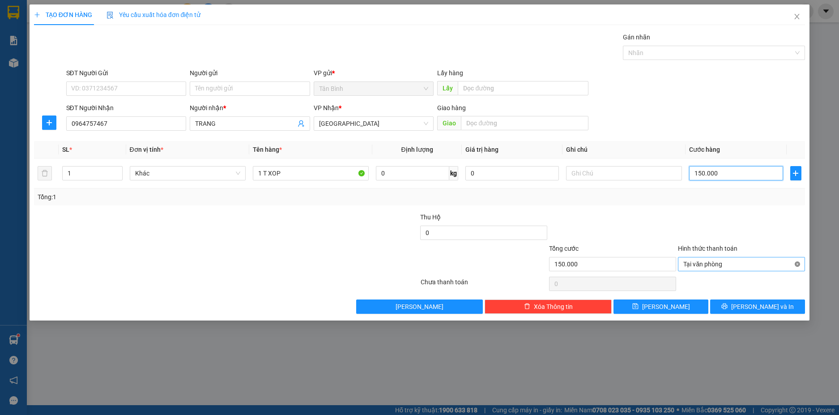
type input "150.000"
drag, startPoint x: 779, startPoint y: 296, endPoint x: 779, endPoint y: 310, distance: 13.9
click at [779, 300] on div "Transit Pickup Surcharge Ids Transit Deliver Surcharge Ids Transit Deliver Surc…" at bounding box center [420, 173] width 772 height 282
click at [779, 309] on button "[PERSON_NAME] và In" at bounding box center [757, 306] width 95 height 14
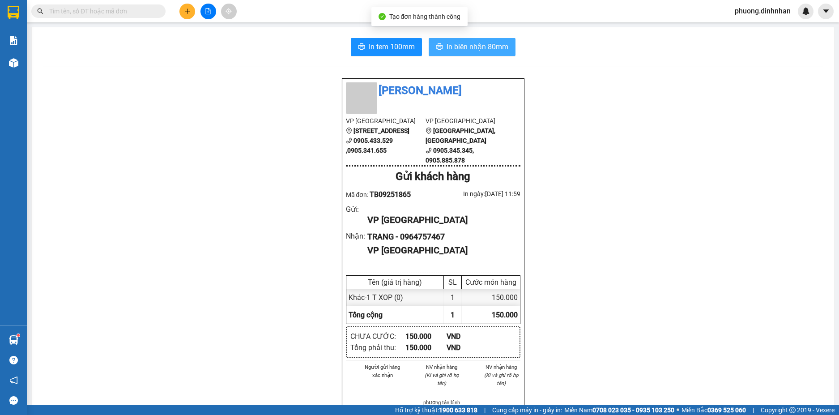
click at [483, 48] on span "In biên nhận 80mm" at bounding box center [478, 46] width 62 height 11
click at [185, 15] on button at bounding box center [188, 12] width 16 height 16
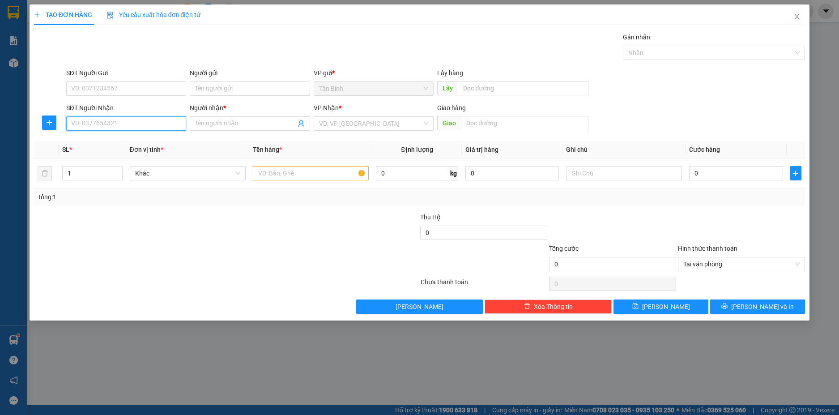
click at [106, 125] on input "SĐT Người Nhận" at bounding box center [126, 123] width 120 height 14
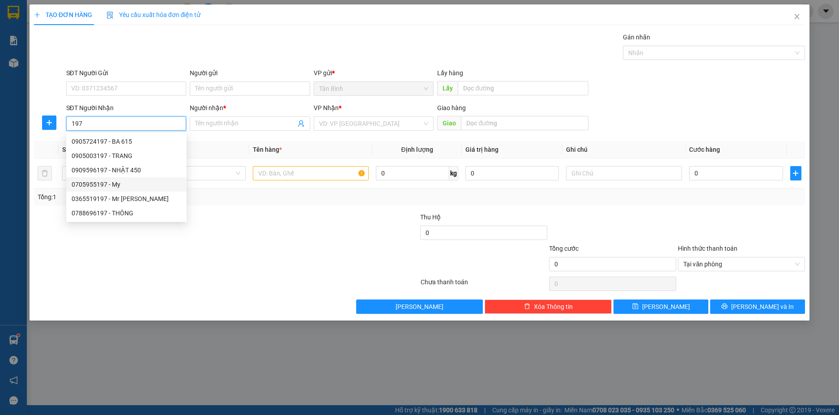
click at [122, 181] on div "0705955197 - My" at bounding box center [127, 185] width 110 height 10
type input "0705955197"
type input "My"
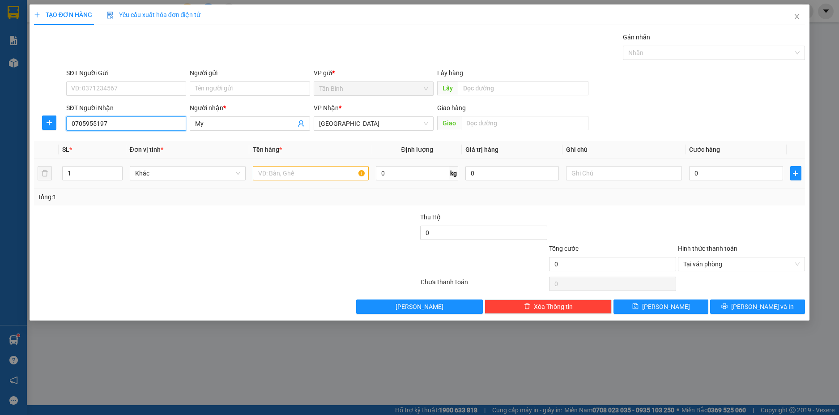
type input "0705955197"
click at [279, 175] on input "text" at bounding box center [311, 173] width 116 height 14
type input "1 CAY VAI"
click at [486, 123] on input "text" at bounding box center [525, 123] width 128 height 14
type input "TAM KY"
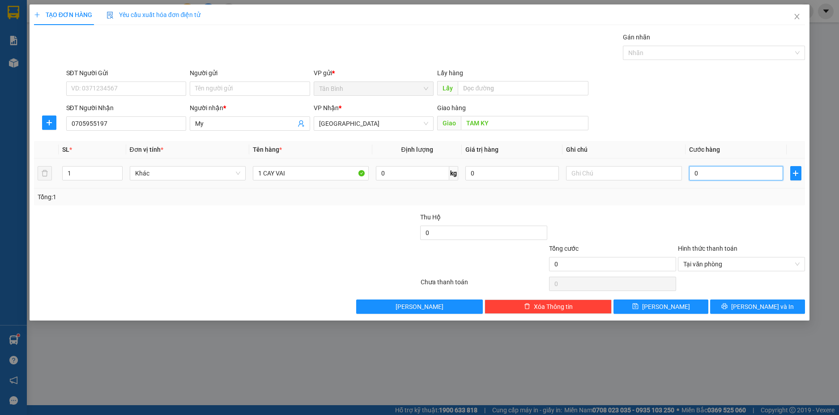
click at [718, 175] on input "0" at bounding box center [736, 173] width 94 height 14
type input "9"
type input "90"
click at [780, 304] on button "[PERSON_NAME] và In" at bounding box center [757, 306] width 95 height 14
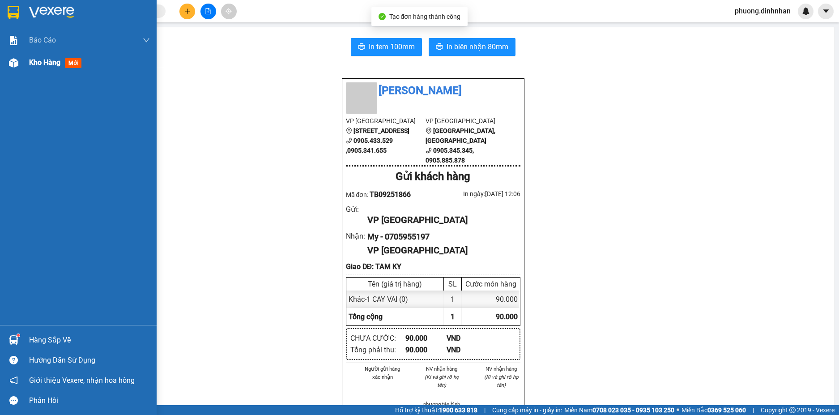
click at [9, 66] on img at bounding box center [13, 62] width 9 height 9
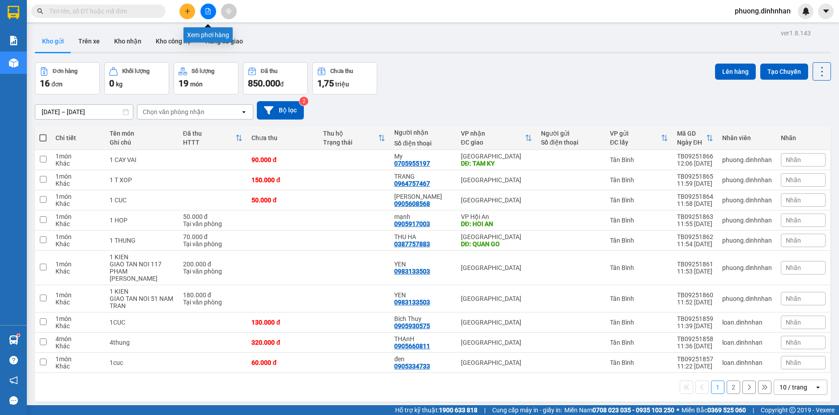
click at [211, 12] on button at bounding box center [209, 12] width 16 height 16
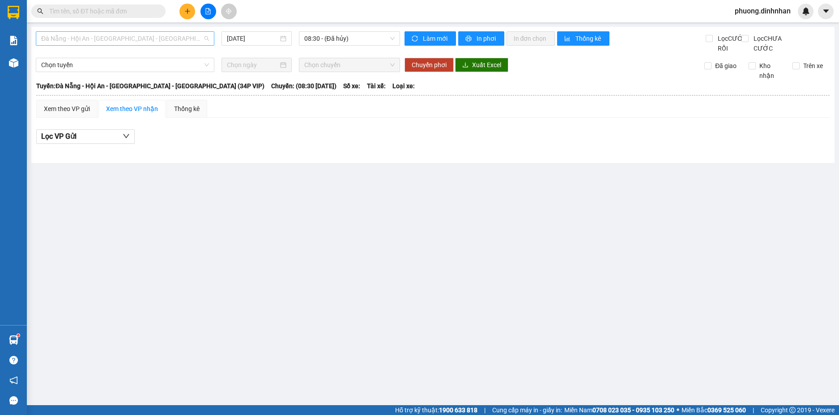
click at [196, 38] on span "Đà Nẵng - Hội An - [GEOGRAPHIC_DATA] - [GEOGRAPHIC_DATA] (34P VIP)" at bounding box center [125, 38] width 168 height 13
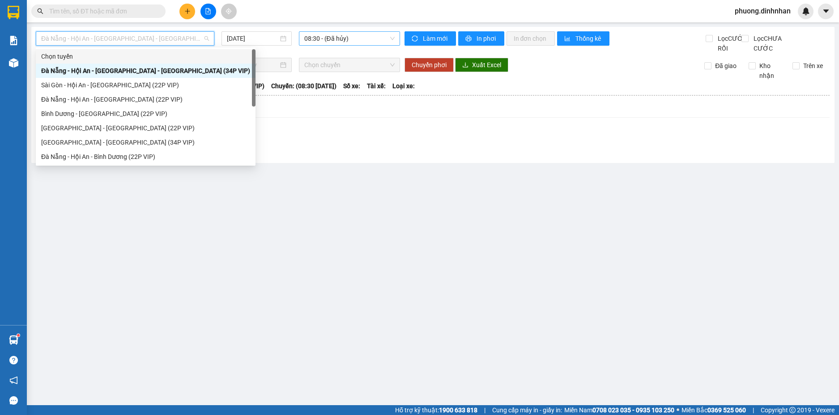
click at [325, 43] on span "08:30 - (Đã hủy)" at bounding box center [349, 38] width 90 height 13
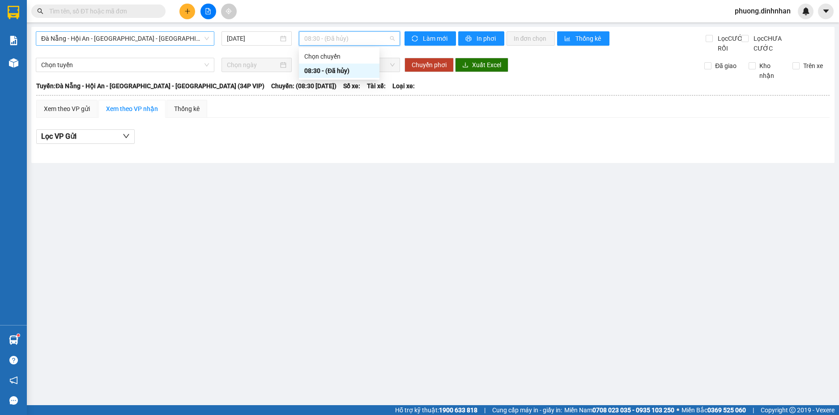
click at [196, 36] on span "Đà Nẵng - Hội An - [GEOGRAPHIC_DATA] - [GEOGRAPHIC_DATA] (34P VIP)" at bounding box center [125, 38] width 168 height 13
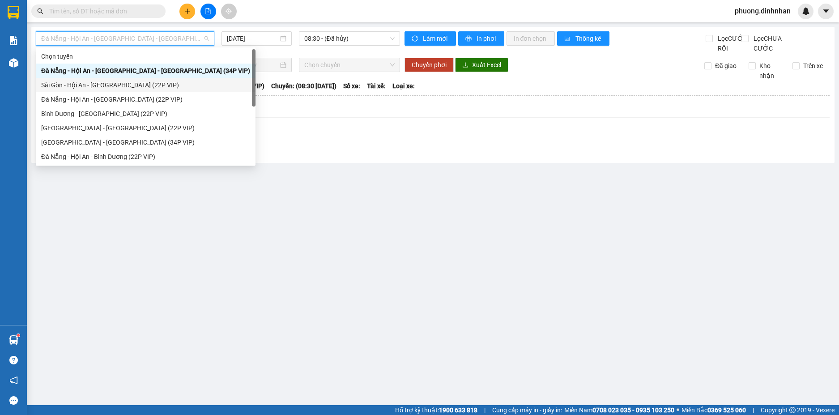
click at [135, 81] on div "Sài Gòn - Hội An - [GEOGRAPHIC_DATA] (22P VIP)" at bounding box center [145, 85] width 209 height 10
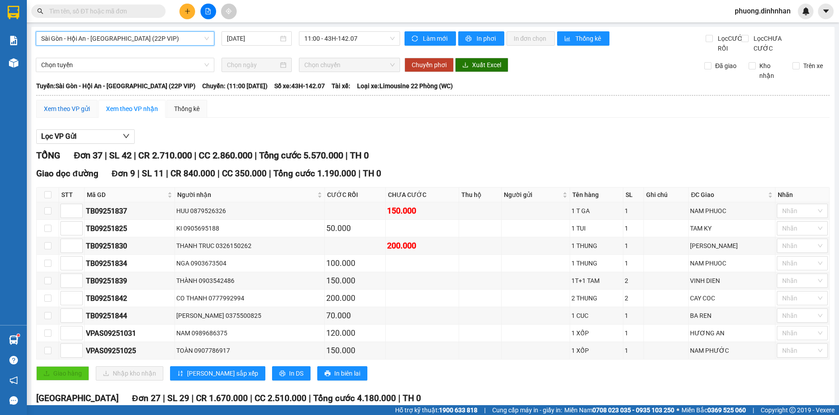
click at [65, 114] on div "Xem theo VP gửi" at bounding box center [67, 109] width 46 height 10
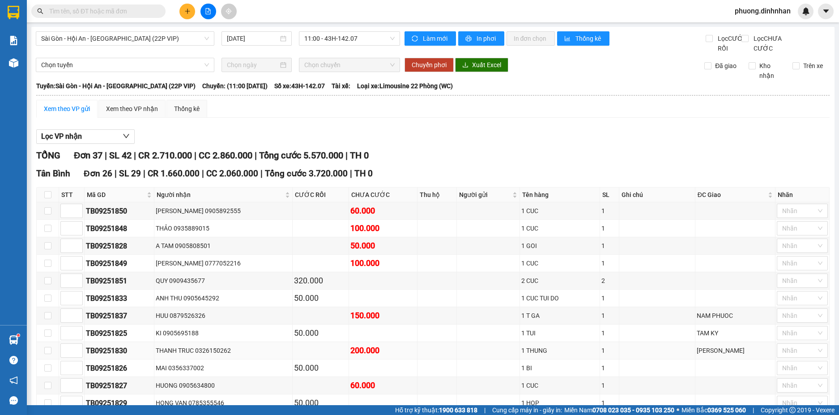
scroll to position [134, 0]
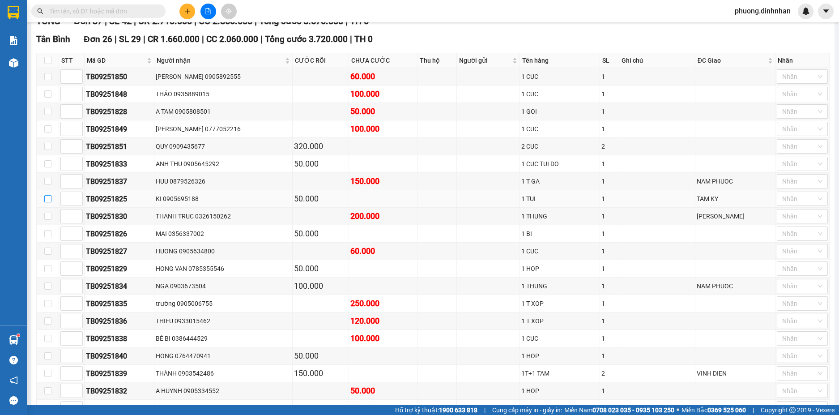
click at [47, 202] on input "checkbox" at bounding box center [47, 198] width 7 height 7
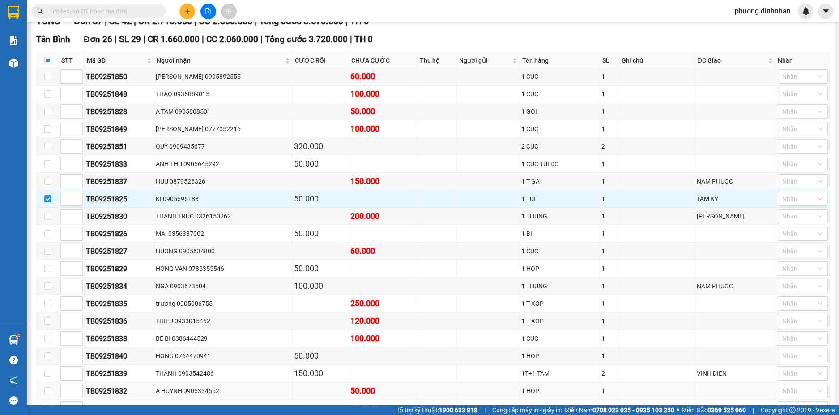
scroll to position [358, 0]
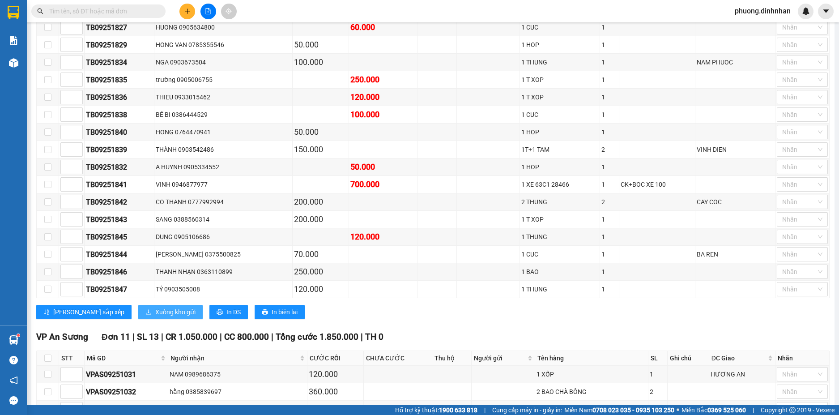
click at [155, 317] on span "Xuống kho gửi" at bounding box center [175, 312] width 40 height 10
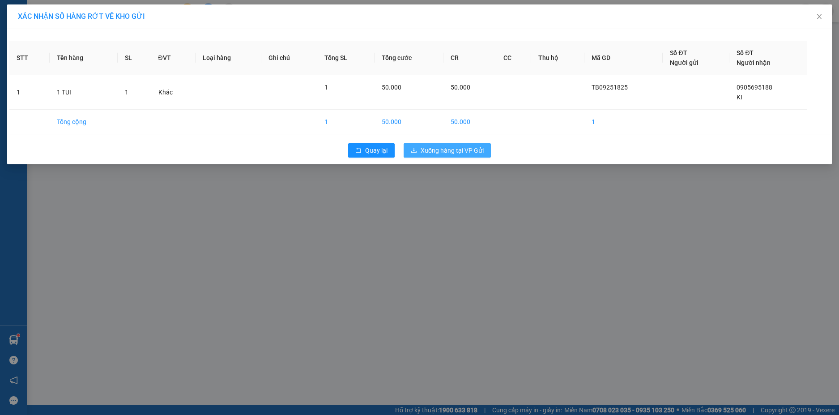
click at [470, 149] on span "Xuống hàng tại VP Gửi" at bounding box center [452, 150] width 63 height 10
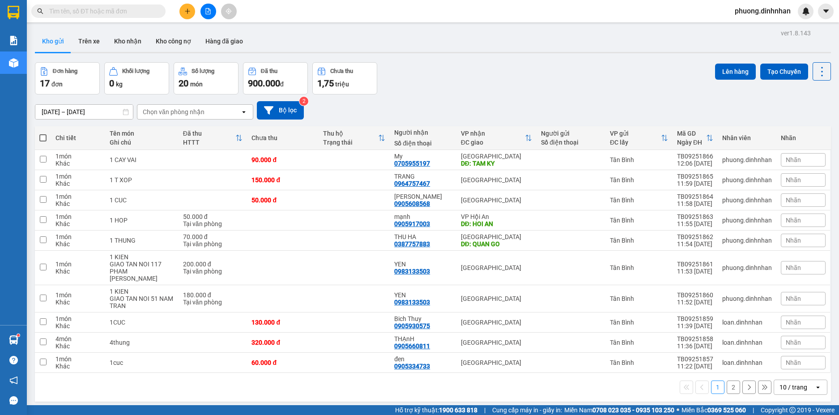
click at [42, 136] on span at bounding box center [42, 137] width 7 height 7
click at [43, 133] on input "checkbox" at bounding box center [43, 133] width 0 height 0
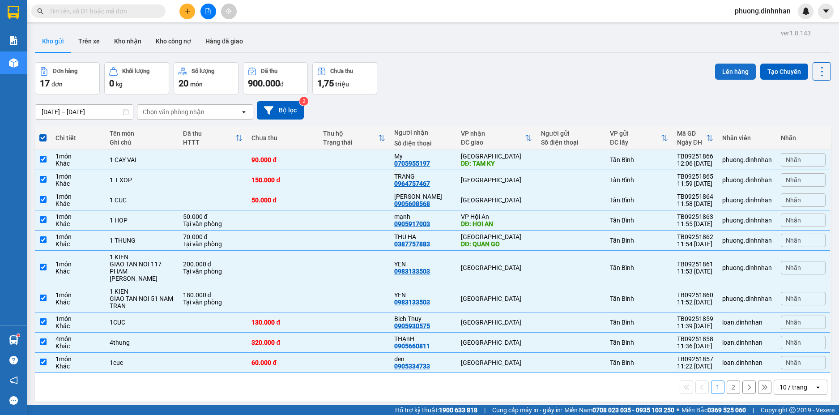
click at [718, 70] on button "Lên hàng" at bounding box center [735, 72] width 41 height 16
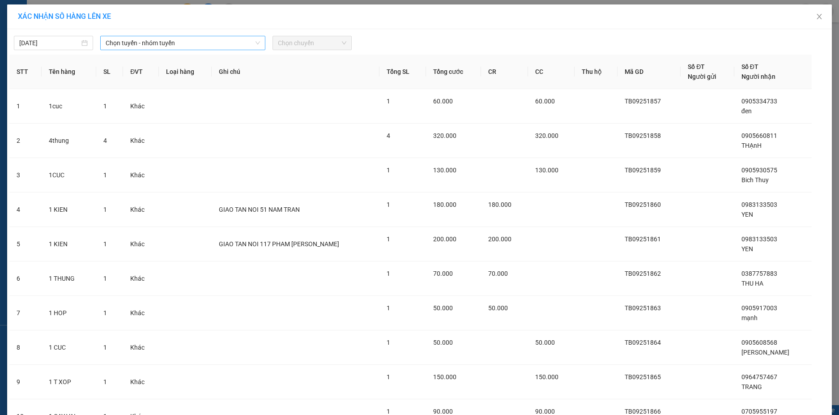
click at [177, 39] on span "Chọn tuyến - nhóm tuyến" at bounding box center [183, 42] width 154 height 13
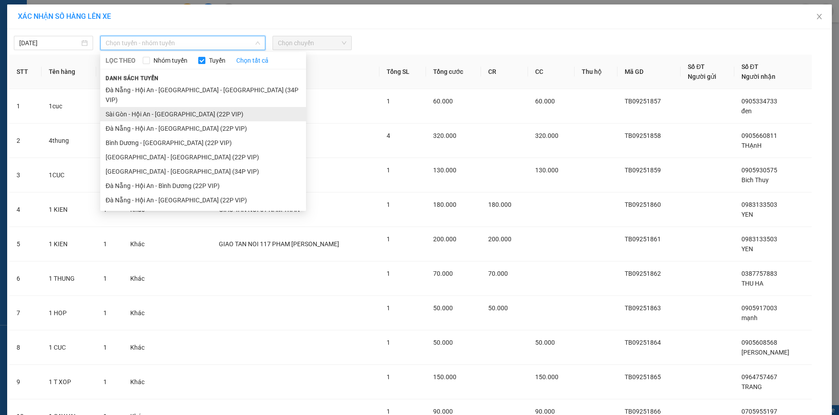
click at [165, 107] on li "Sài Gòn - Hội An - [GEOGRAPHIC_DATA] (22P VIP)" at bounding box center [203, 114] width 206 height 14
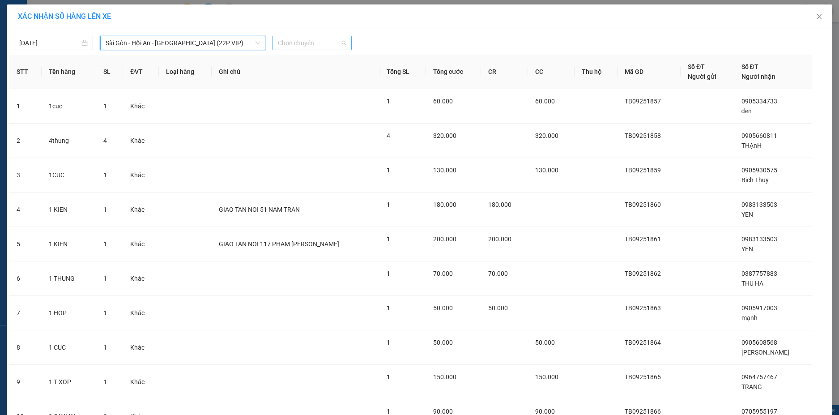
click at [318, 43] on span "Chọn chuyến" at bounding box center [312, 42] width 68 height 13
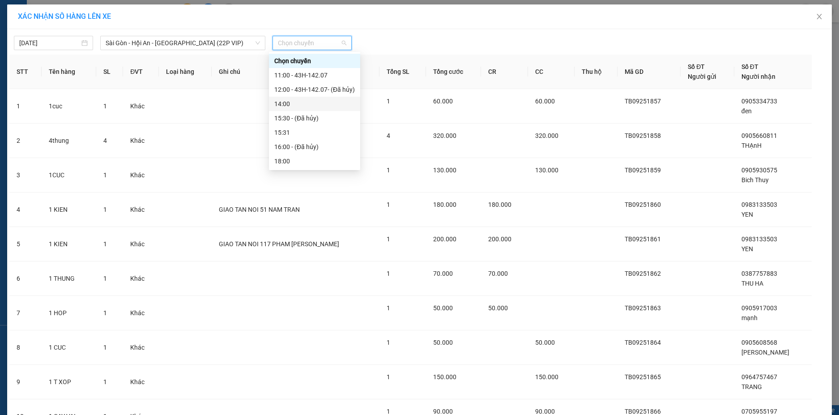
click at [295, 102] on div "14:00" at bounding box center [314, 104] width 81 height 10
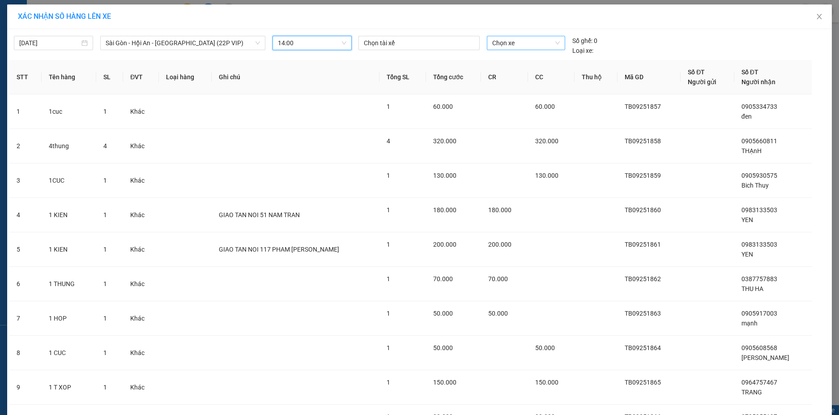
click at [507, 42] on span "Chọn xe" at bounding box center [526, 42] width 68 height 13
click at [327, 45] on span "14:00" at bounding box center [312, 42] width 68 height 13
click at [511, 46] on span "Chọn xe" at bounding box center [526, 42] width 68 height 13
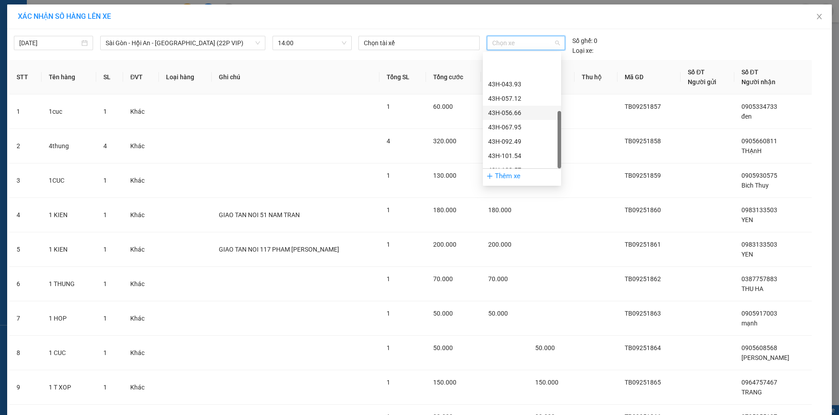
scroll to position [172, 0]
click at [517, 145] on div "43H-146.15" at bounding box center [522, 147] width 68 height 10
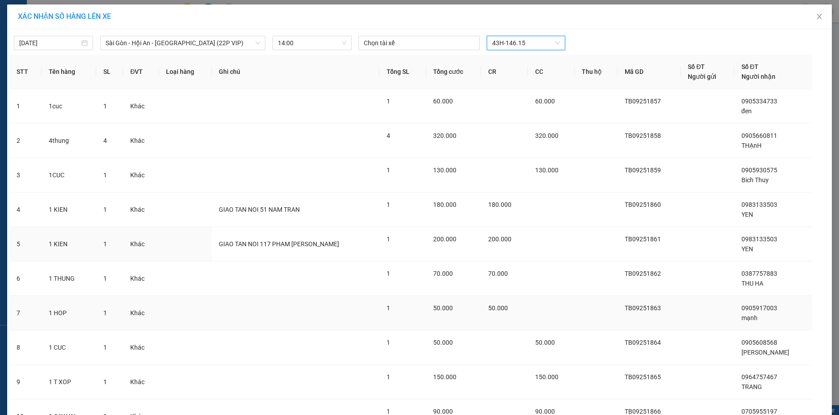
scroll to position [84, 0]
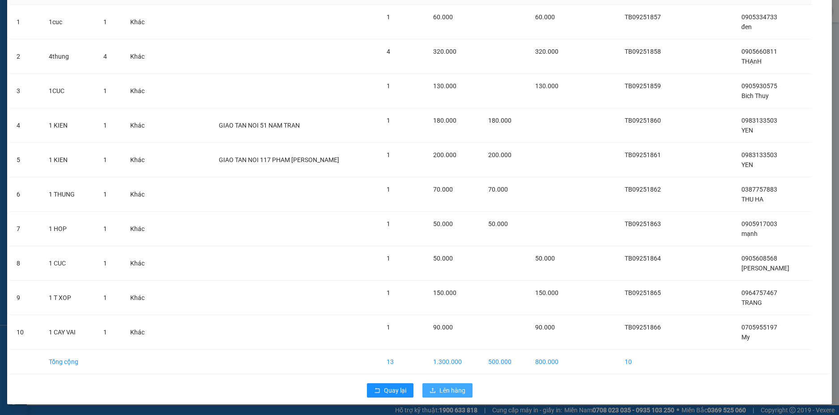
click at [446, 390] on span "Lên hàng" at bounding box center [453, 390] width 26 height 10
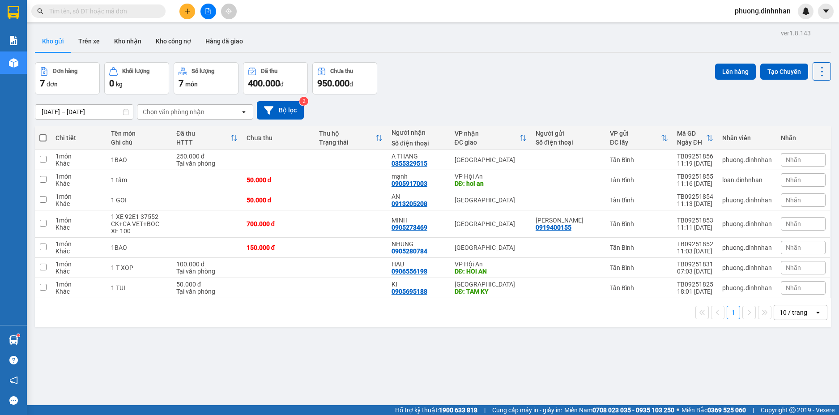
click at [43, 138] on span at bounding box center [42, 137] width 7 height 7
click at [43, 133] on input "checkbox" at bounding box center [43, 133] width 0 height 0
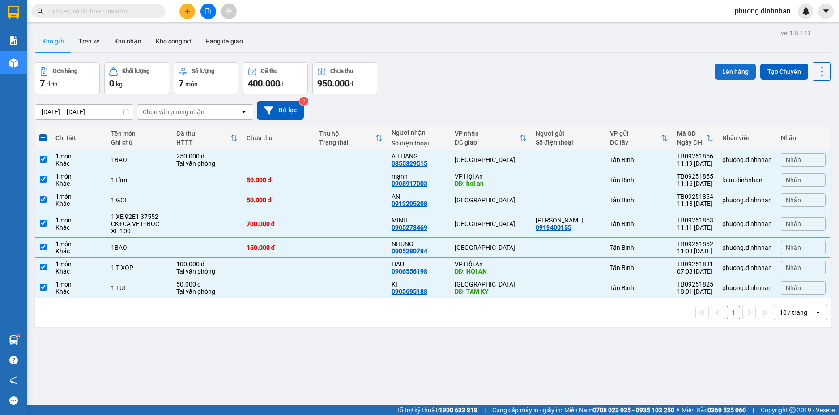
click at [723, 73] on button "Lên hàng" at bounding box center [735, 72] width 41 height 16
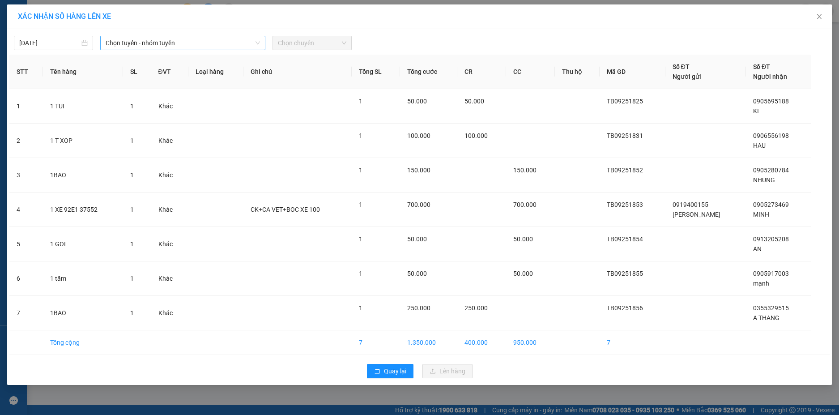
click at [197, 47] on span "Chọn tuyến - nhóm tuyến" at bounding box center [183, 42] width 154 height 13
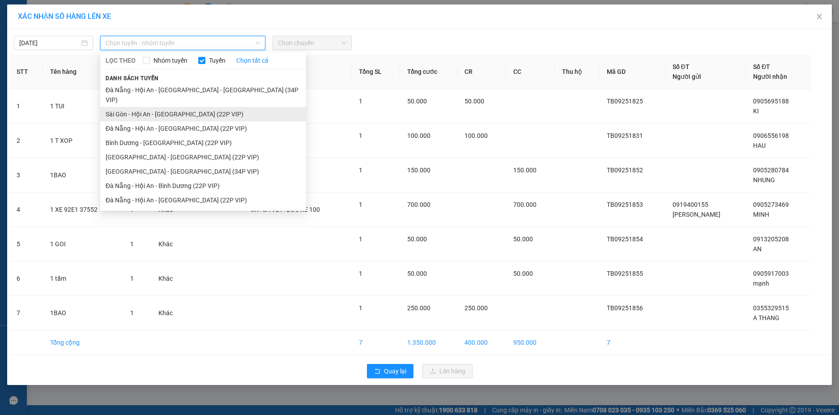
drag, startPoint x: 172, startPoint y: 103, endPoint x: 261, endPoint y: 89, distance: 90.2
click at [173, 107] on li "Sài Gòn - Hội An - [GEOGRAPHIC_DATA] (22P VIP)" at bounding box center [203, 114] width 206 height 14
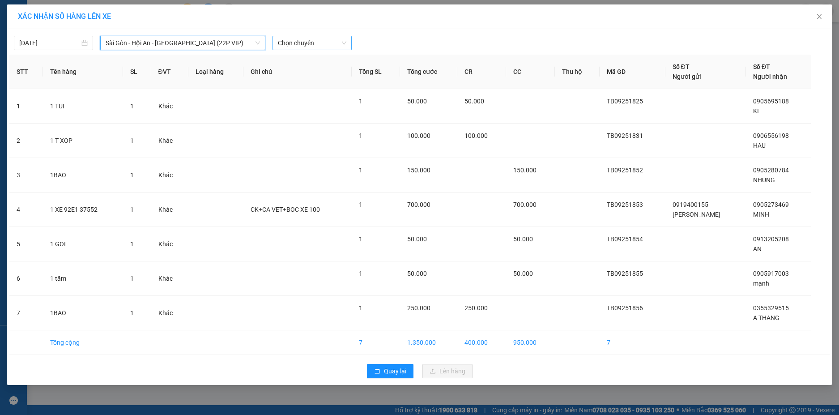
click at [312, 46] on span "Chọn chuyến" at bounding box center [312, 42] width 68 height 13
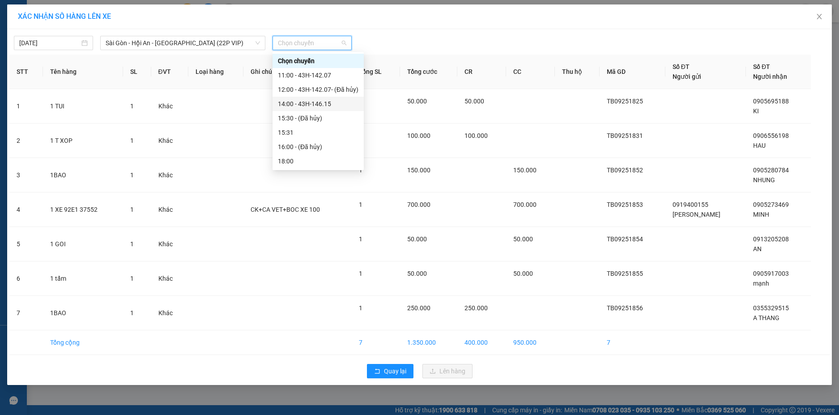
click at [315, 104] on div "14:00 - 43H-146.15" at bounding box center [318, 104] width 81 height 10
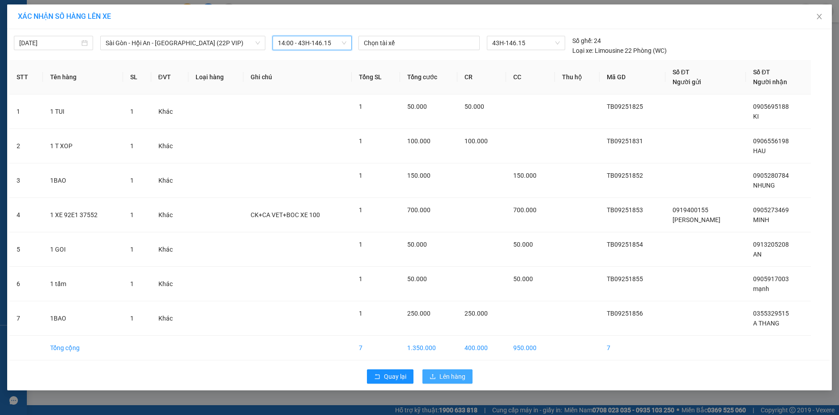
click at [447, 383] on button "Lên hàng" at bounding box center [448, 376] width 50 height 14
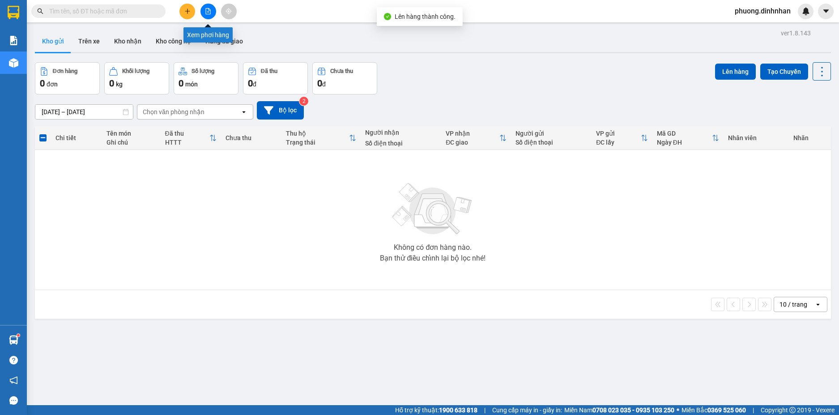
click at [206, 12] on icon "file-add" at bounding box center [208, 11] width 6 height 6
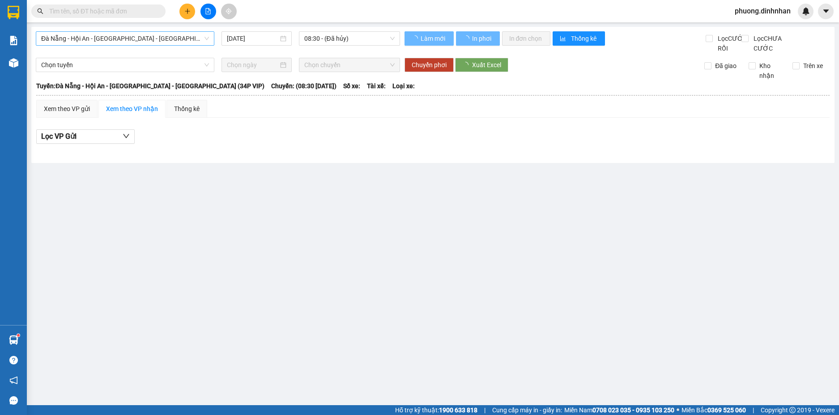
click at [182, 38] on span "Đà Nẵng - Hội An - [GEOGRAPHIC_DATA] - [GEOGRAPHIC_DATA] (34P VIP)" at bounding box center [125, 38] width 168 height 13
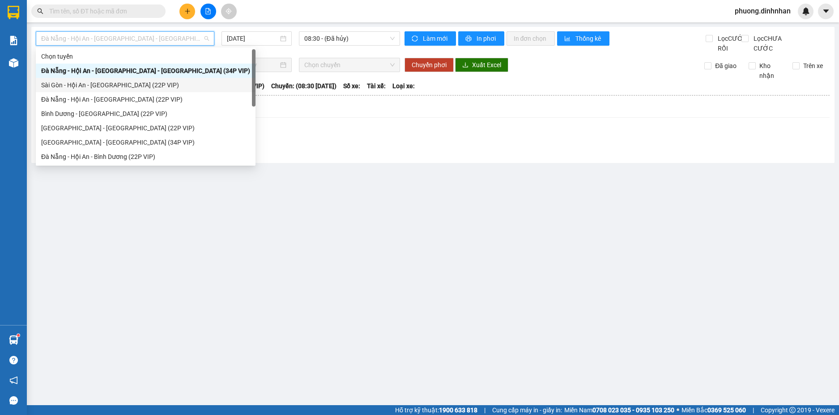
click at [124, 84] on div "Sài Gòn - Hội An - [GEOGRAPHIC_DATA] (22P VIP)" at bounding box center [145, 85] width 209 height 10
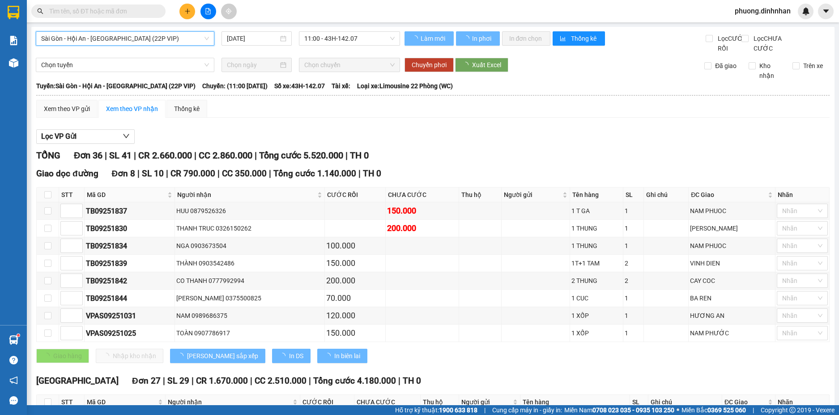
click at [353, 38] on span "11:00 - 43H-142.07" at bounding box center [349, 38] width 90 height 13
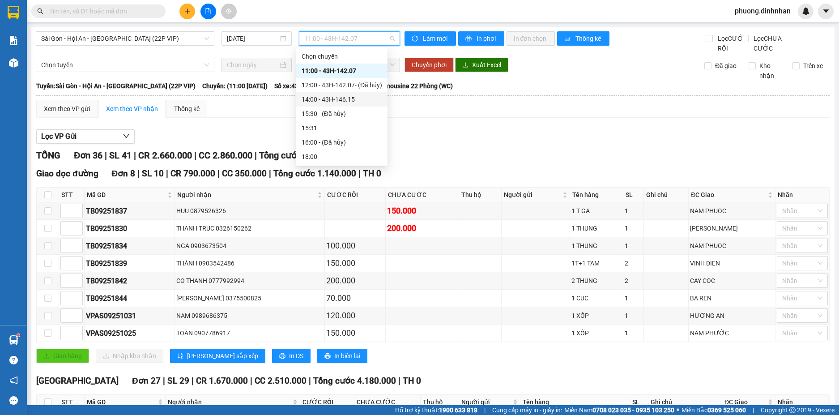
click at [351, 98] on div "14:00 - 43H-146.15" at bounding box center [342, 99] width 81 height 10
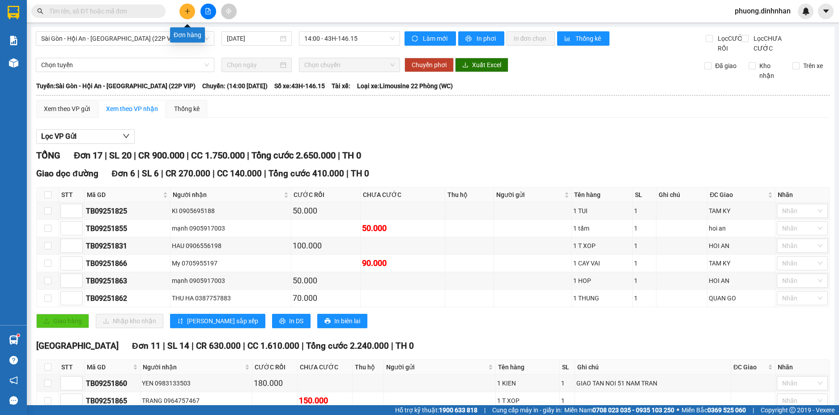
click at [188, 19] on button at bounding box center [188, 12] width 16 height 16
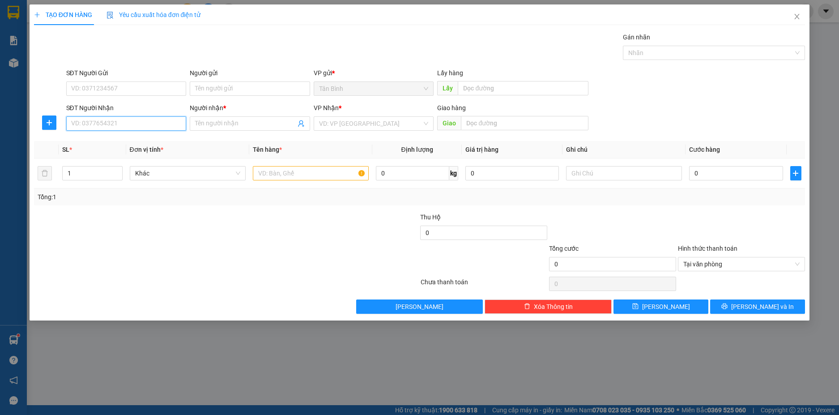
click at [102, 119] on input "SĐT Người Nhận" at bounding box center [126, 123] width 120 height 14
click at [101, 119] on input "SĐT Người Nhận" at bounding box center [126, 123] width 120 height 14
click at [130, 140] on div "0914180145 - THAI HUNG" at bounding box center [127, 142] width 110 height 10
drag, startPoint x: 276, startPoint y: 178, endPoint x: 301, endPoint y: 163, distance: 29.1
click at [275, 176] on input "text" at bounding box center [311, 173] width 116 height 14
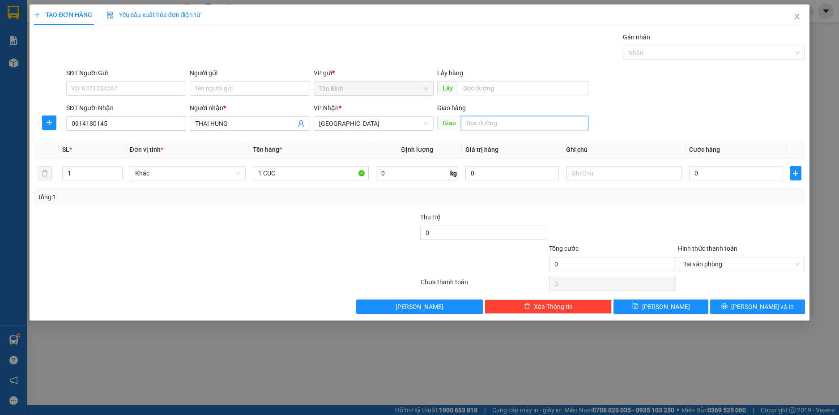
click at [498, 124] on input "text" at bounding box center [525, 123] width 128 height 14
click at [767, 179] on input "0" at bounding box center [736, 173] width 94 height 14
click at [771, 308] on span "[PERSON_NAME] và In" at bounding box center [762, 307] width 63 height 10
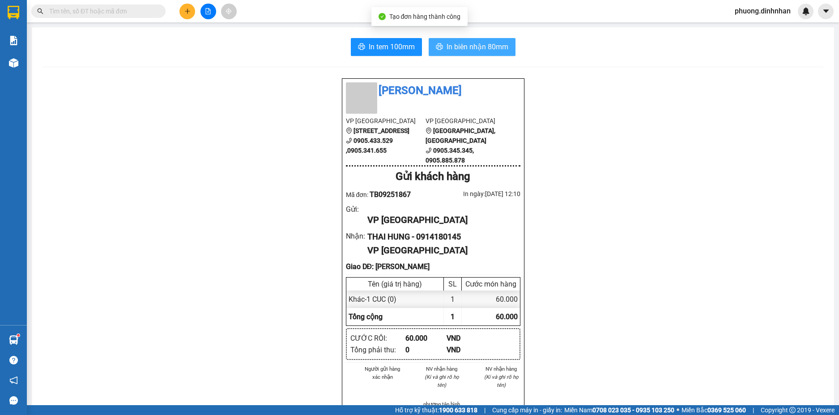
click at [457, 43] on span "In biên nhận 80mm" at bounding box center [478, 46] width 62 height 11
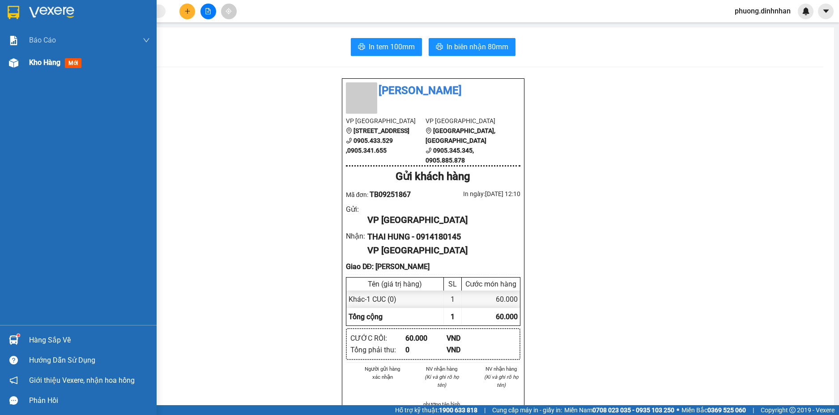
click at [13, 61] on img at bounding box center [13, 62] width 9 height 9
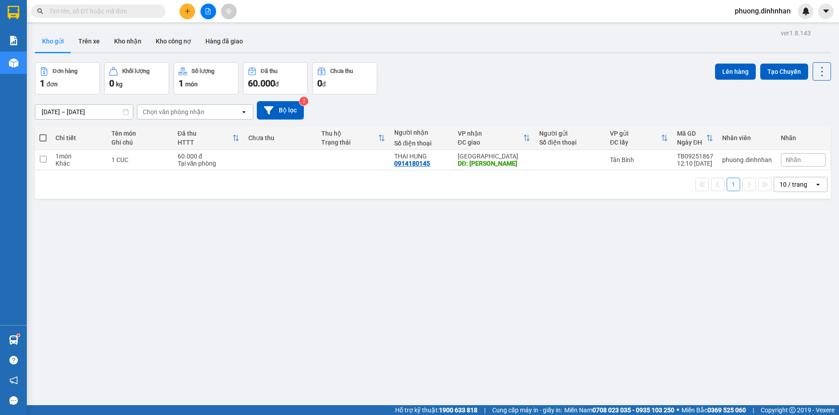
click at [187, 11] on icon "plus" at bounding box center [187, 11] width 5 height 0
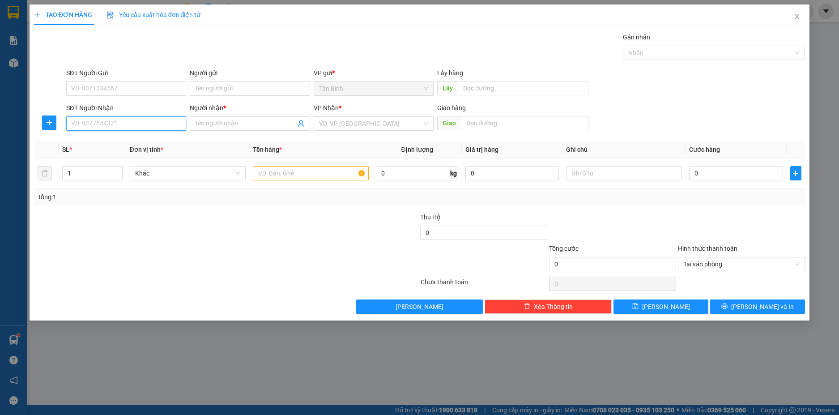
click at [123, 120] on input "SĐT Người Nhận" at bounding box center [126, 123] width 120 height 14
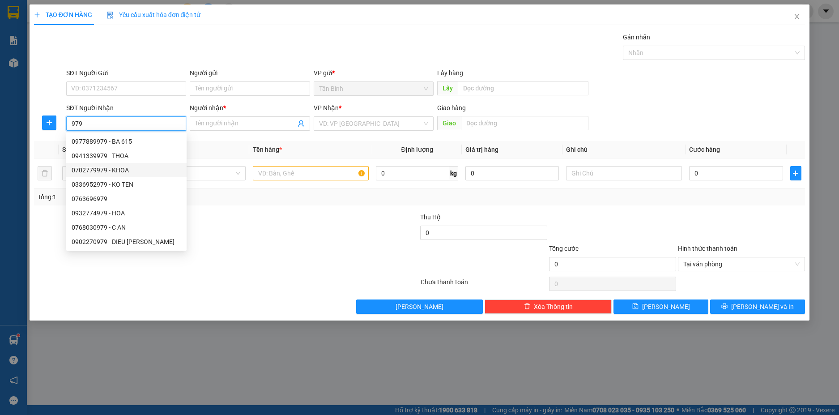
click at [123, 169] on div "0702779979 - KHOA" at bounding box center [127, 170] width 110 height 10
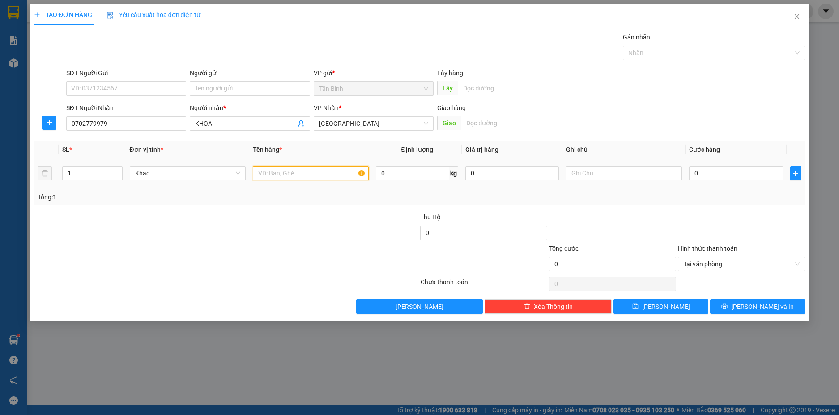
click at [271, 178] on input "text" at bounding box center [311, 173] width 116 height 14
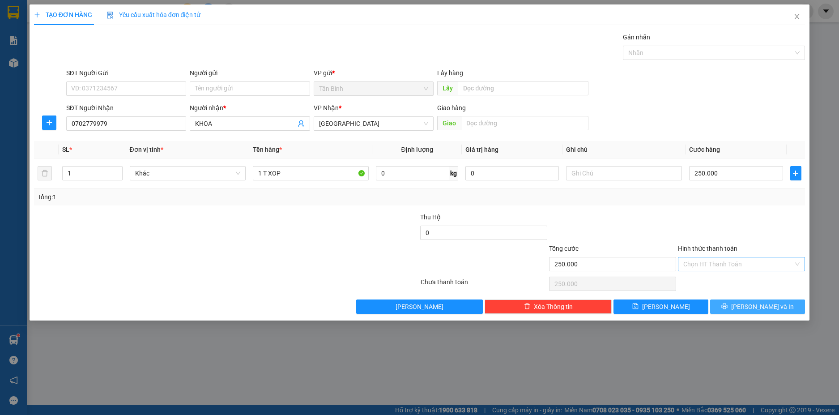
click at [778, 300] on button "[PERSON_NAME] và In" at bounding box center [757, 306] width 95 height 14
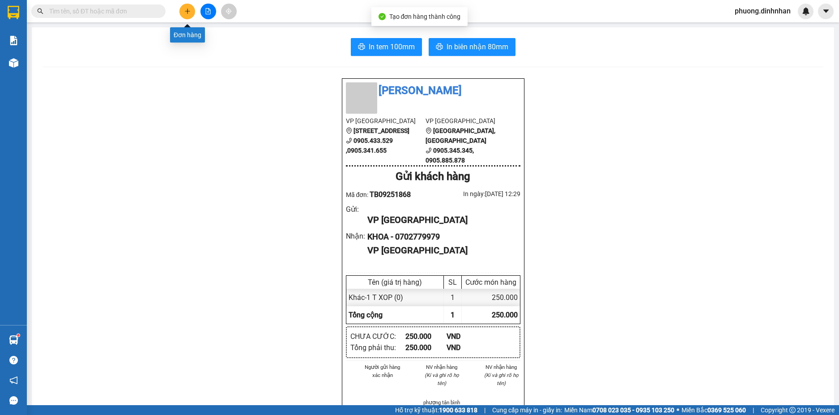
click at [186, 10] on icon "plus" at bounding box center [187, 11] width 6 height 6
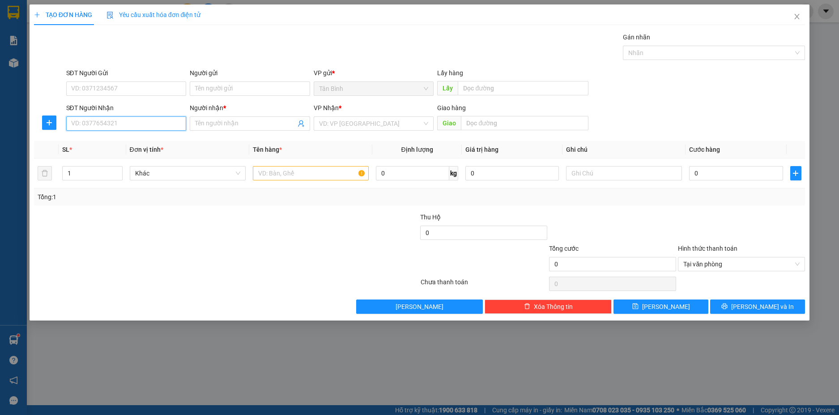
click at [81, 117] on input "SĐT Người Nhận" at bounding box center [126, 123] width 120 height 14
click at [75, 123] on input "SĐT Người Nhận" at bounding box center [126, 123] width 120 height 14
click at [209, 123] on input "Người nhận *" at bounding box center [245, 124] width 101 height 10
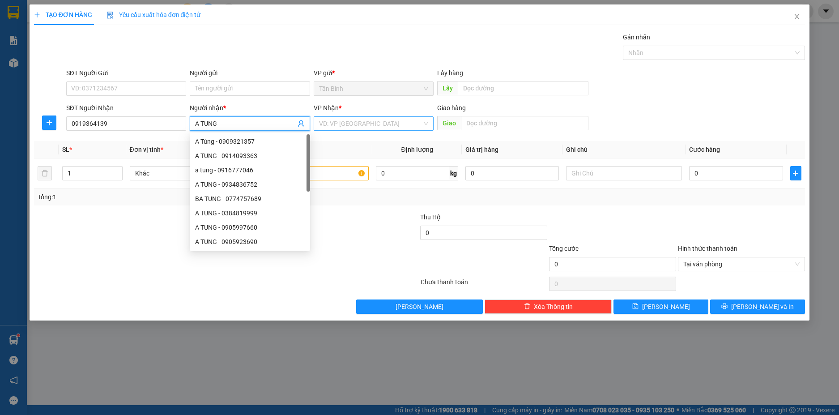
click at [354, 129] on input "search" at bounding box center [370, 123] width 103 height 13
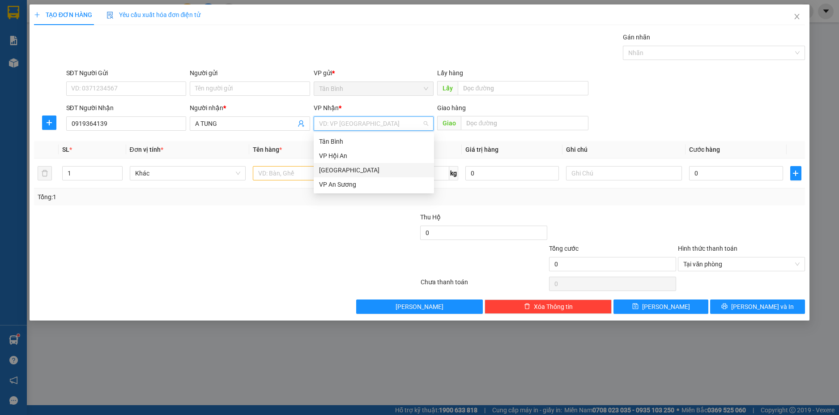
click at [334, 167] on div "[GEOGRAPHIC_DATA]" at bounding box center [374, 170] width 110 height 10
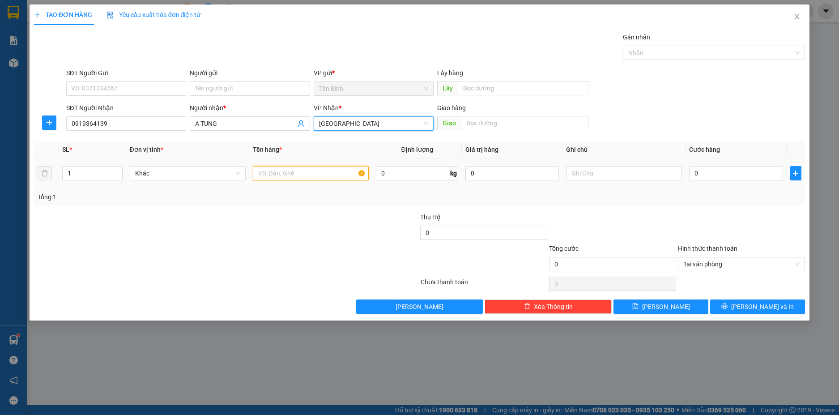
click at [276, 173] on input "text" at bounding box center [311, 173] width 116 height 14
click at [120, 167] on span "Increase Value" at bounding box center [117, 171] width 10 height 8
click at [758, 176] on input "0" at bounding box center [736, 173] width 94 height 14
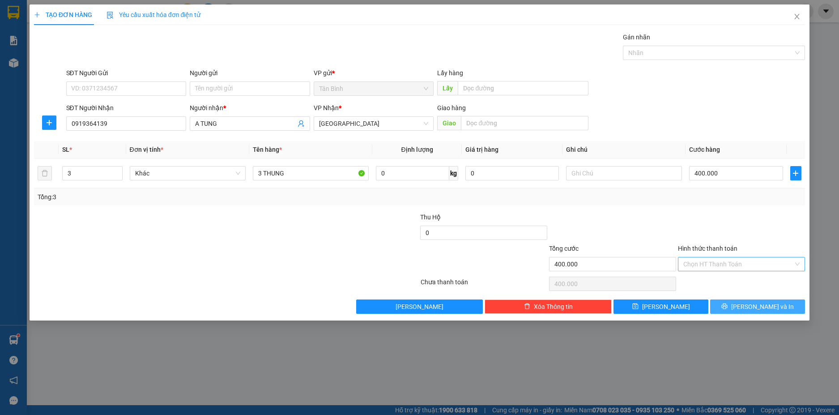
click at [786, 304] on button "[PERSON_NAME] và In" at bounding box center [757, 306] width 95 height 14
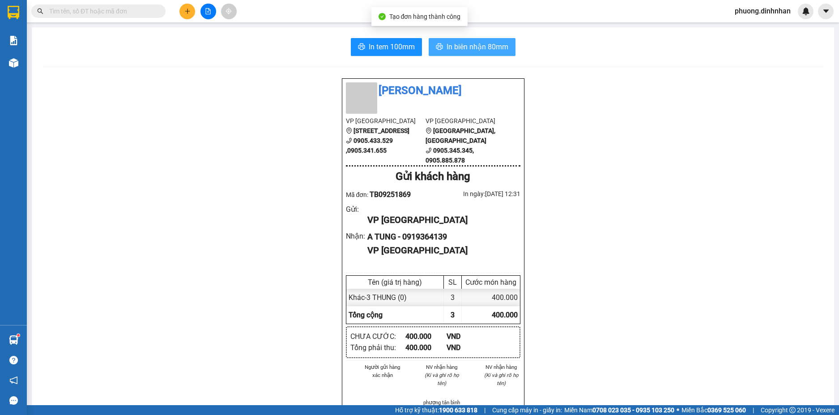
click at [481, 49] on span "In biên nhận 80mm" at bounding box center [478, 46] width 62 height 11
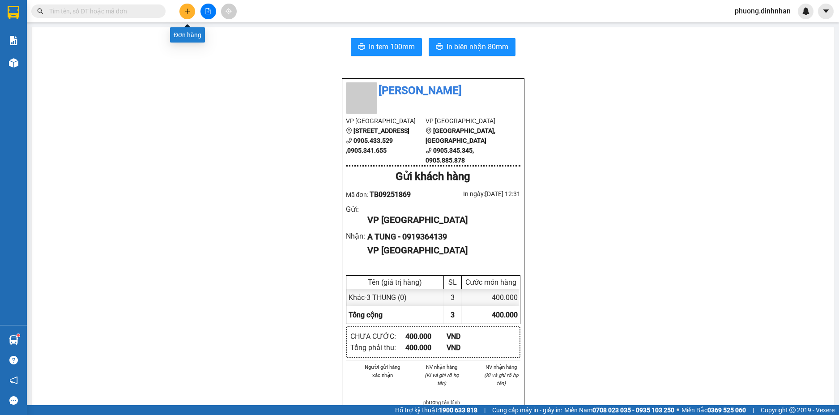
click at [184, 12] on icon "plus" at bounding box center [187, 11] width 6 height 6
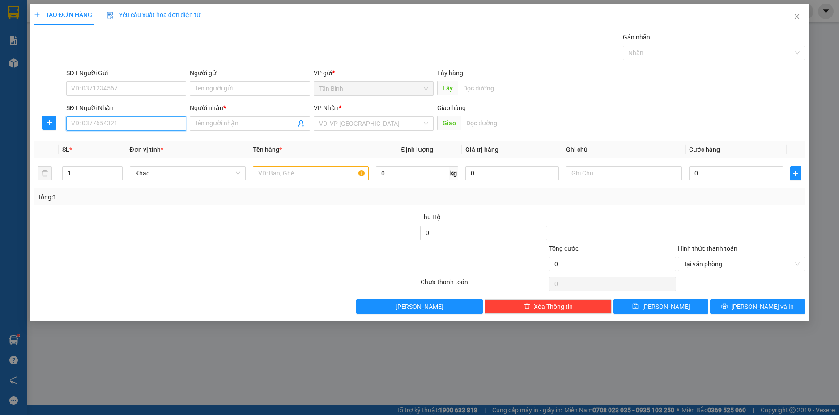
click at [90, 123] on input "SĐT Người Nhận" at bounding box center [126, 123] width 120 height 14
click at [281, 169] on input "text" at bounding box center [311, 173] width 116 height 14
click at [141, 127] on input "SĐT Người Nhận" at bounding box center [126, 123] width 120 height 14
click at [130, 145] on div "0986152555 - KHANH" at bounding box center [127, 142] width 110 height 10
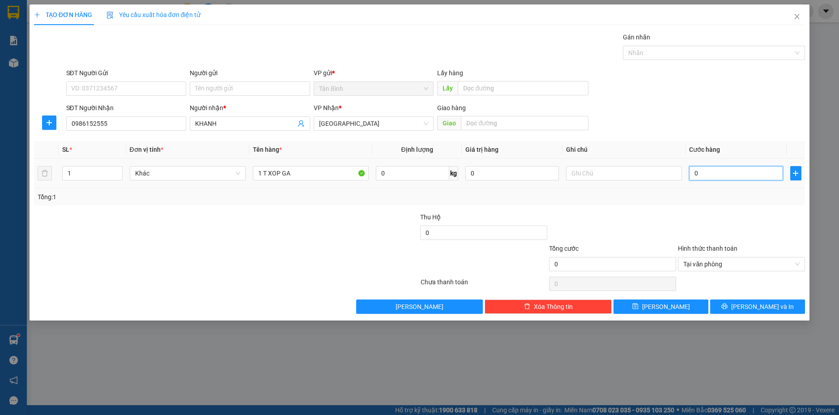
click at [704, 175] on input "0" at bounding box center [736, 173] width 94 height 14
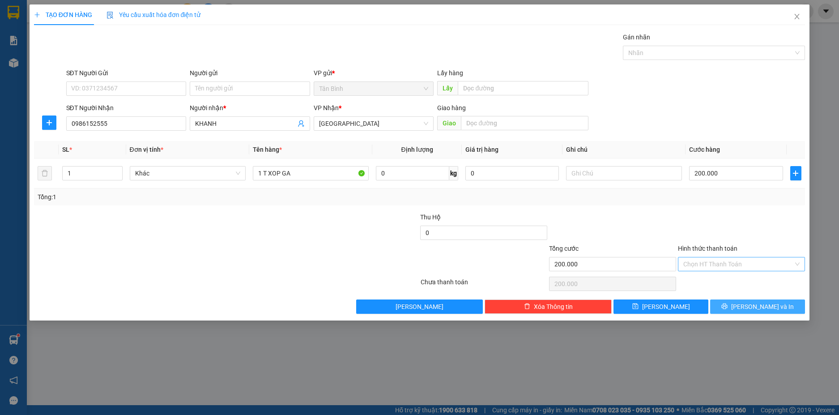
click at [784, 308] on button "[PERSON_NAME] và In" at bounding box center [757, 306] width 95 height 14
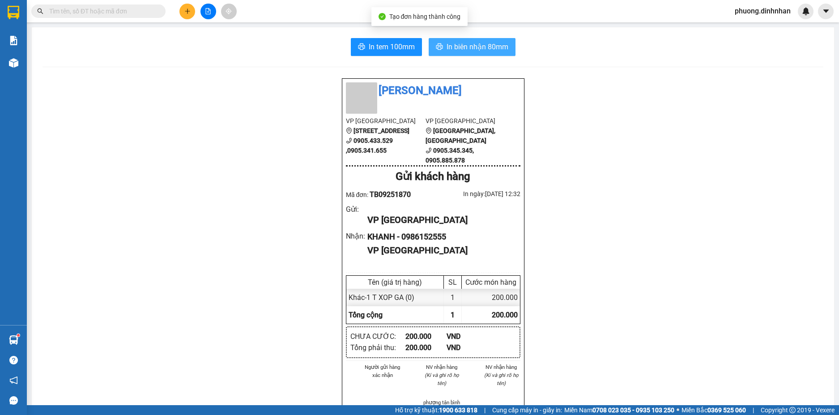
click at [491, 51] on span "In biên nhận 80mm" at bounding box center [478, 46] width 62 height 11
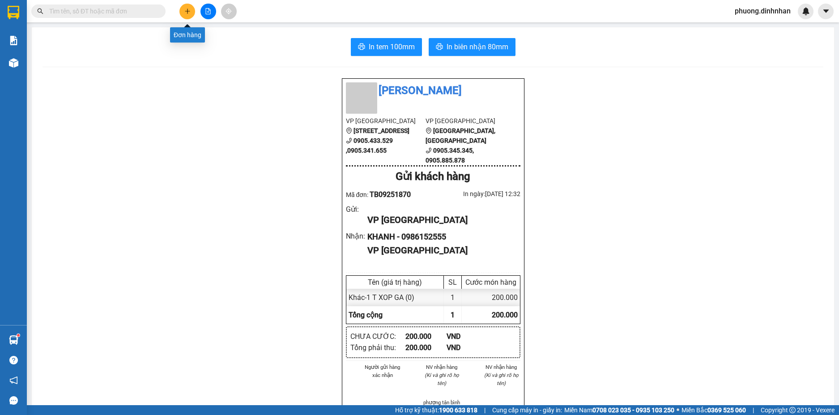
click at [181, 14] on button at bounding box center [188, 12] width 16 height 16
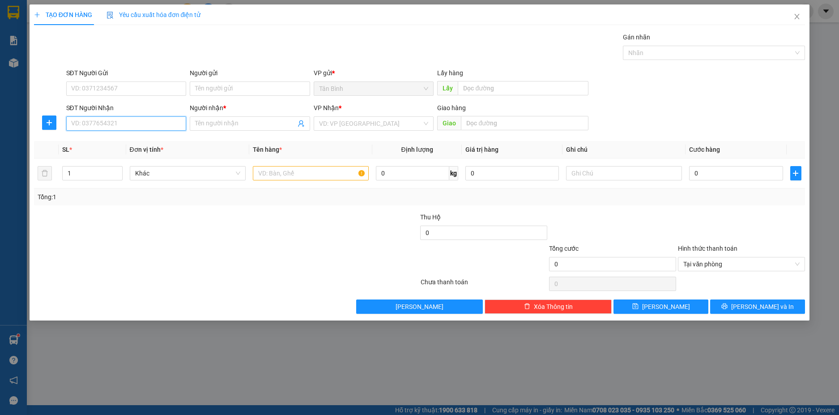
click at [105, 124] on input "SĐT Người Nhận" at bounding box center [126, 123] width 120 height 14
click at [101, 125] on input "SĐT Người Nhận" at bounding box center [126, 123] width 120 height 14
click at [100, 124] on input "SĐT Người Nhận" at bounding box center [126, 123] width 120 height 14
click at [115, 141] on div "0987100043 - TRAM" at bounding box center [127, 142] width 110 height 10
click at [290, 178] on input "text" at bounding box center [311, 173] width 116 height 14
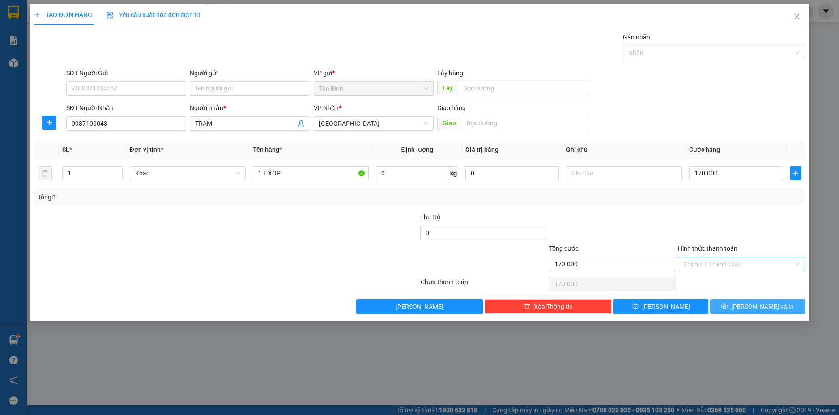
click at [799, 302] on button "[PERSON_NAME] và In" at bounding box center [757, 306] width 95 height 14
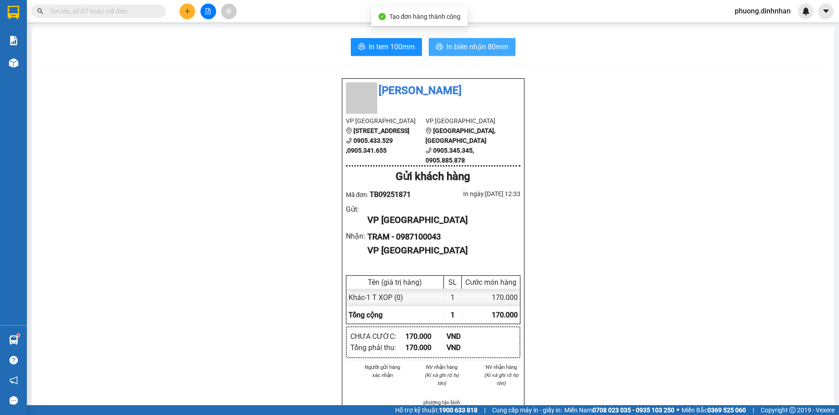
drag, startPoint x: 462, startPoint y: 39, endPoint x: 463, endPoint y: 46, distance: 6.5
click at [462, 42] on button "In biên nhận 80mm" at bounding box center [472, 47] width 87 height 18
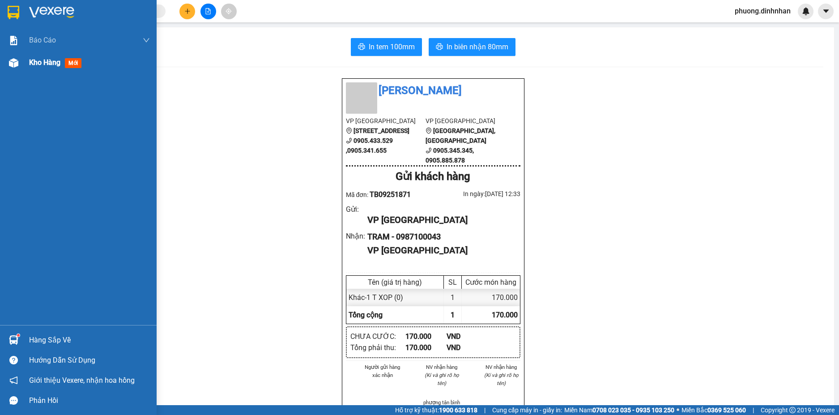
click at [13, 61] on img at bounding box center [13, 62] width 9 height 9
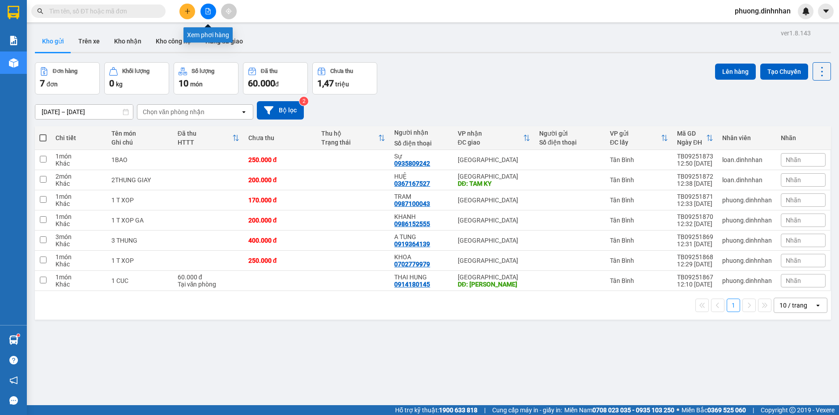
click at [210, 12] on icon "file-add" at bounding box center [208, 11] width 5 height 6
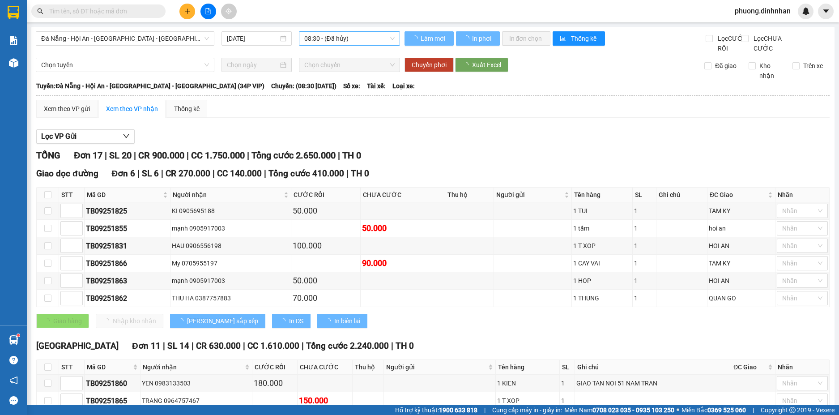
click at [354, 36] on span "08:30 - (Đã hủy)" at bounding box center [349, 38] width 90 height 13
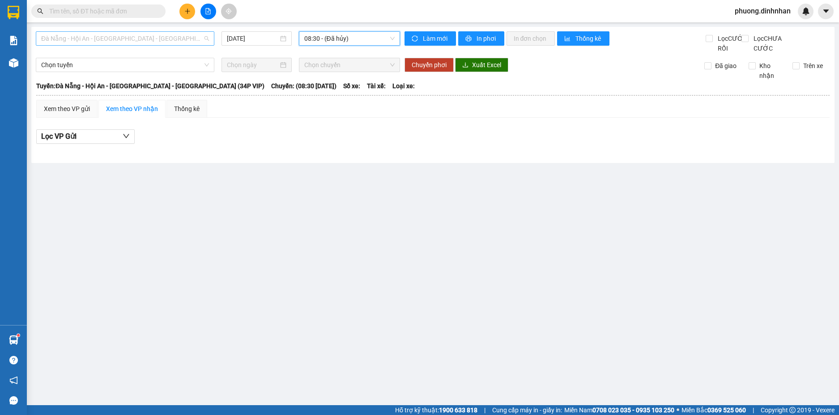
click at [185, 39] on span "Đà Nẵng - Hội An - [GEOGRAPHIC_DATA] - [GEOGRAPHIC_DATA] (34P VIP)" at bounding box center [125, 38] width 168 height 13
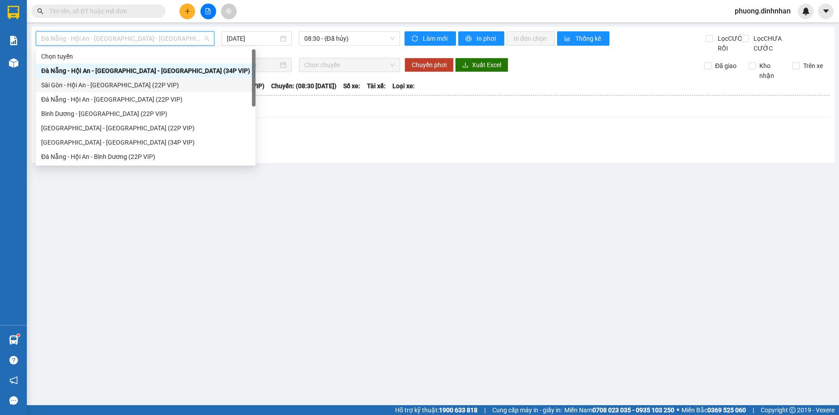
click at [130, 85] on div "Sài Gòn - Hội An - [GEOGRAPHIC_DATA] (22P VIP)" at bounding box center [145, 85] width 209 height 10
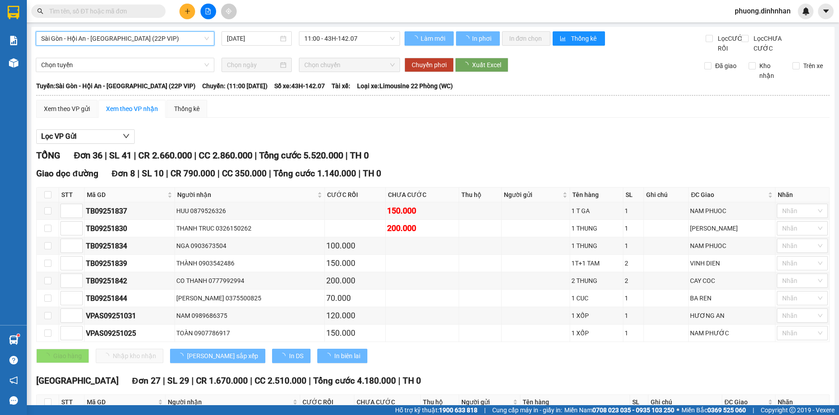
click at [363, 38] on span "11:00 - 43H-142.07" at bounding box center [349, 38] width 90 height 13
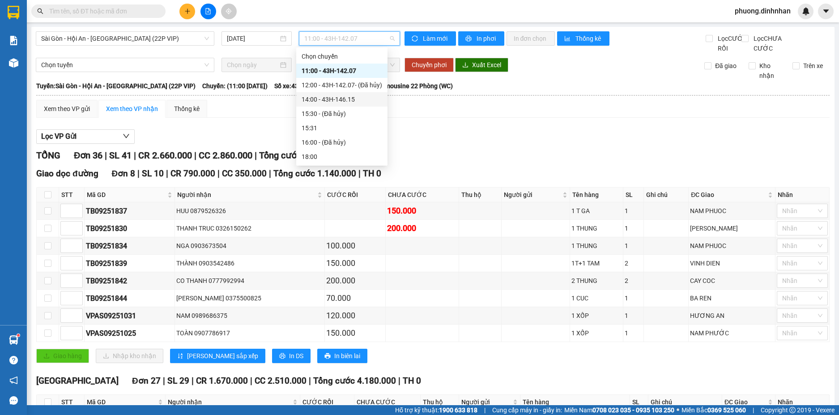
click at [353, 94] on div "14:00 - 43H-146.15" at bounding box center [341, 99] width 91 height 14
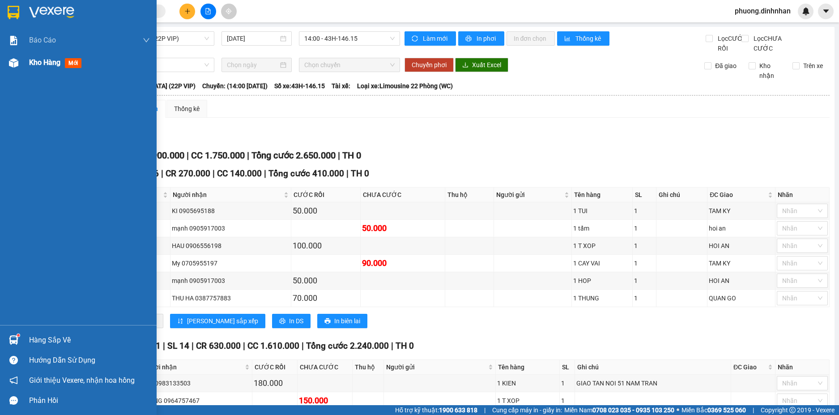
click at [13, 66] on img at bounding box center [13, 62] width 9 height 9
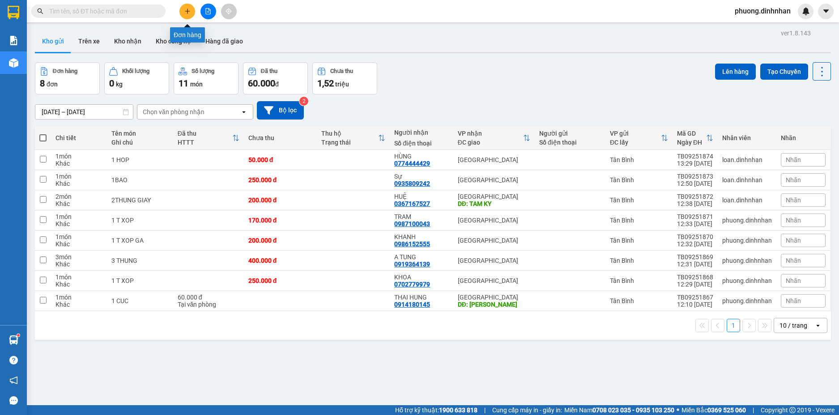
click at [185, 9] on icon "plus" at bounding box center [187, 11] width 6 height 6
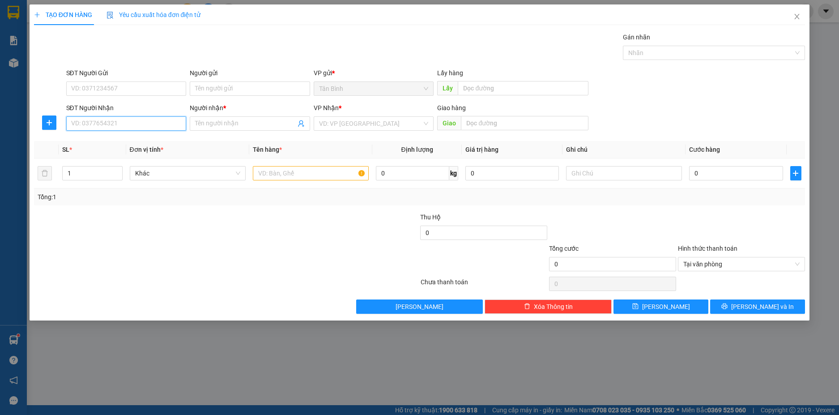
click at [123, 124] on input "SĐT Người Nhận" at bounding box center [126, 123] width 120 height 14
click at [130, 132] on div "SĐT Người Nhận VD: 0377654321" at bounding box center [126, 118] width 120 height 31
click at [213, 127] on input "Người nhận *" at bounding box center [245, 124] width 101 height 10
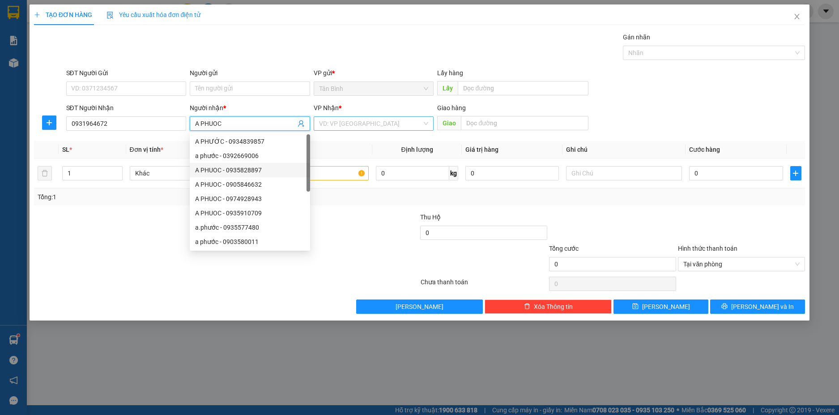
click at [340, 126] on input "search" at bounding box center [370, 123] width 103 height 13
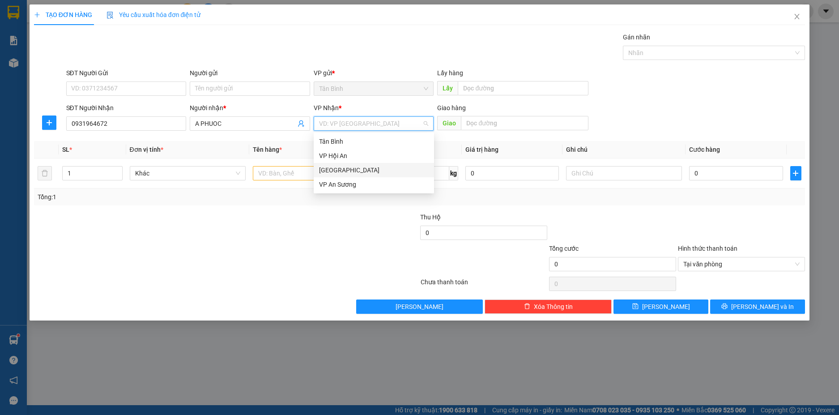
click at [343, 164] on div "[GEOGRAPHIC_DATA]" at bounding box center [374, 170] width 120 height 14
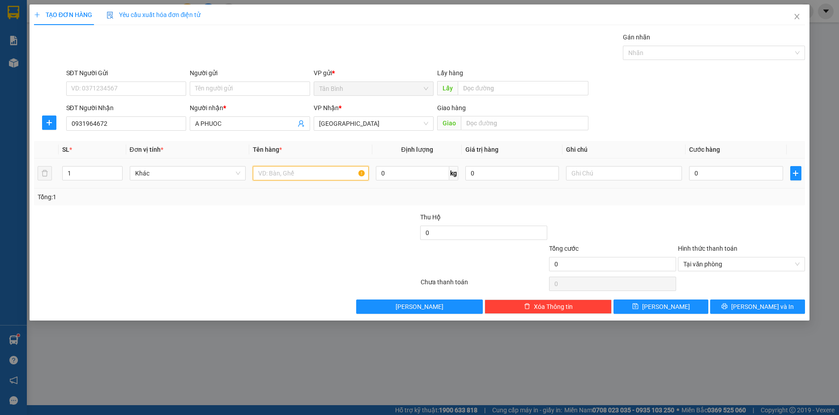
click at [298, 178] on input "text" at bounding box center [311, 173] width 116 height 14
drag, startPoint x: 706, startPoint y: 173, endPoint x: 715, endPoint y: 170, distance: 9.1
click at [707, 173] on input "0" at bounding box center [736, 173] width 94 height 14
click at [714, 170] on input "0" at bounding box center [736, 173] width 94 height 14
click at [654, 302] on button "[PERSON_NAME]" at bounding box center [661, 306] width 95 height 14
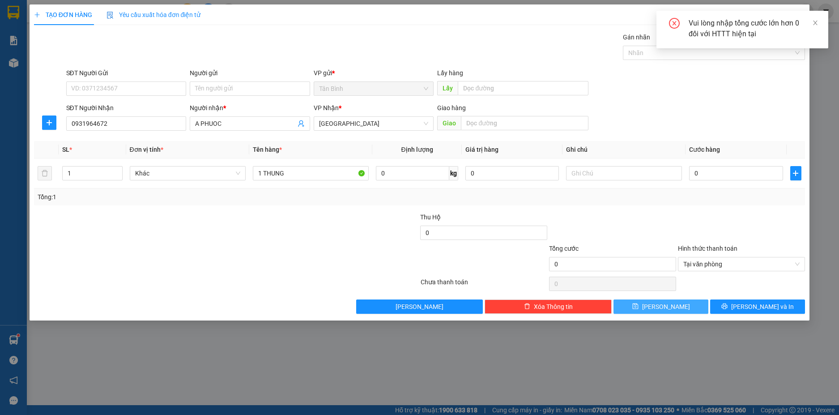
drag, startPoint x: 660, startPoint y: 305, endPoint x: 679, endPoint y: 293, distance: 22.7
click at [661, 305] on button "[PERSON_NAME]" at bounding box center [661, 306] width 95 height 14
click at [797, 262] on div "Tại văn phòng" at bounding box center [741, 264] width 127 height 14
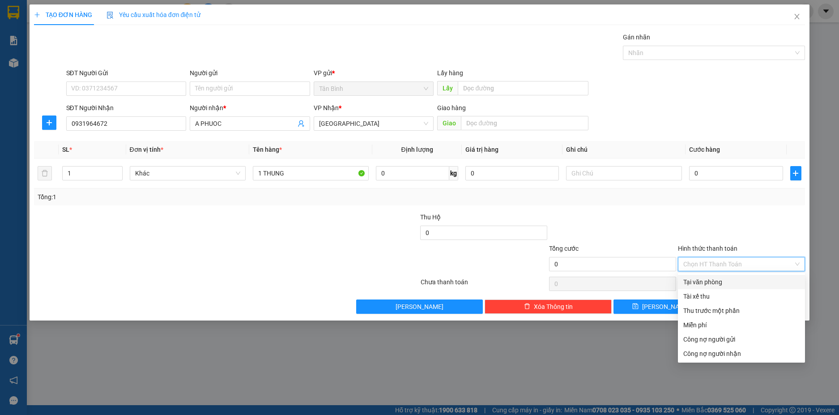
click at [789, 238] on div at bounding box center [741, 227] width 129 height 31
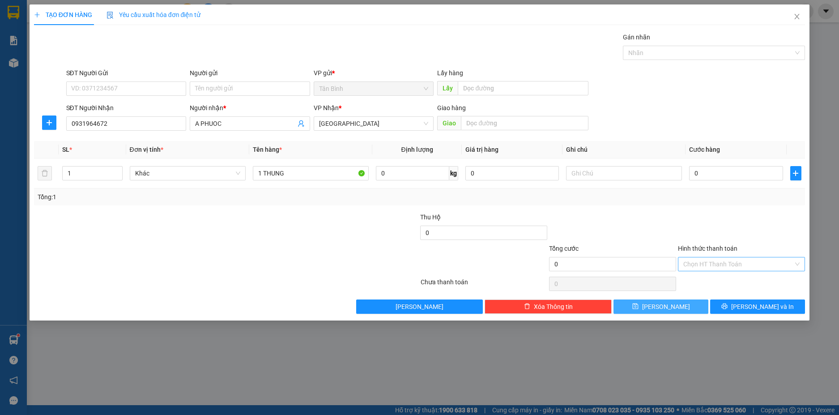
click at [675, 309] on button "[PERSON_NAME]" at bounding box center [661, 306] width 95 height 14
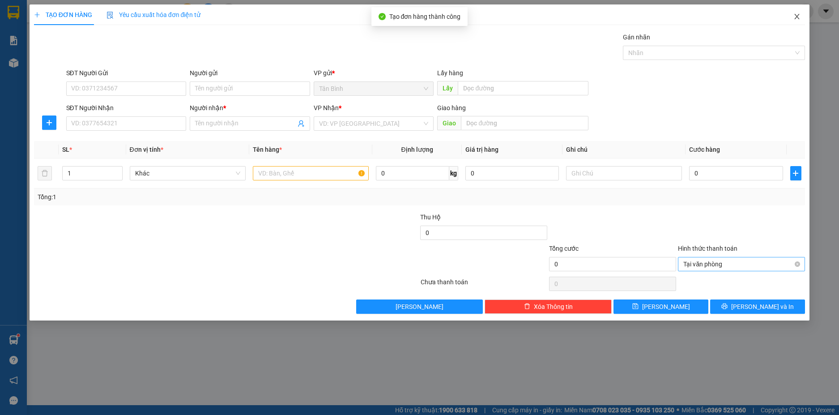
click at [798, 15] on icon "close" at bounding box center [797, 16] width 7 height 7
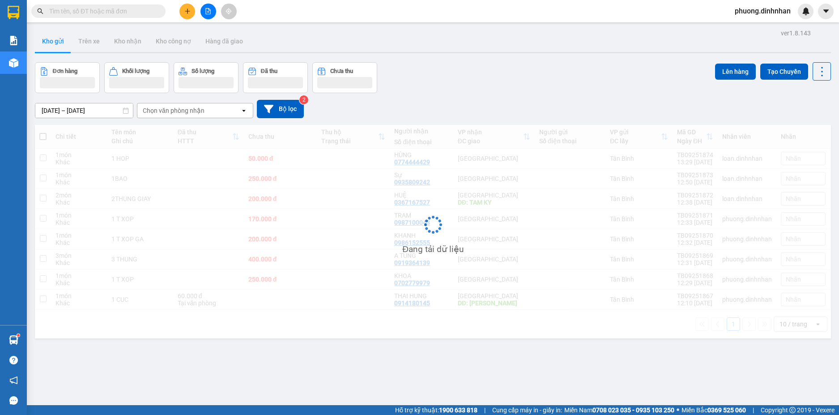
click at [798, 15] on span "phuong.dinhnhan" at bounding box center [763, 10] width 70 height 11
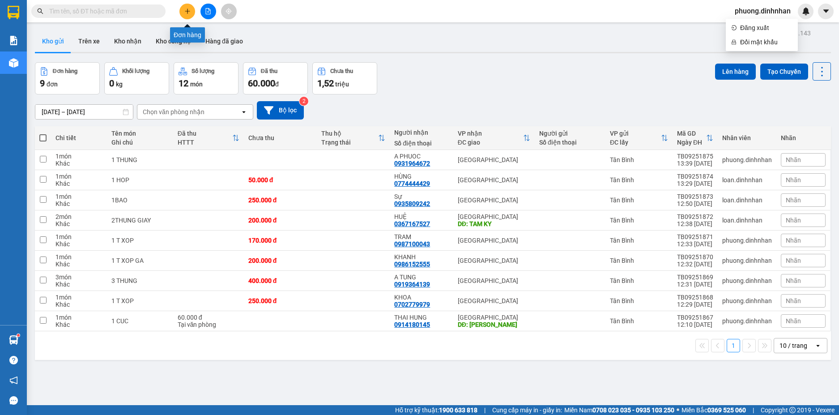
click at [180, 11] on button at bounding box center [188, 12] width 16 height 16
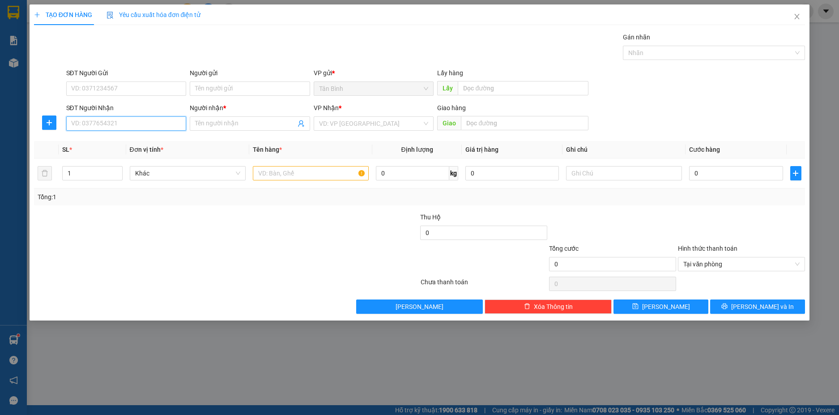
click at [171, 122] on input "SĐT Người Nhận" at bounding box center [126, 123] width 120 height 14
click at [107, 137] on div "0335752425 - BON" at bounding box center [127, 142] width 110 height 10
click at [292, 167] on input "text" at bounding box center [311, 173] width 116 height 14
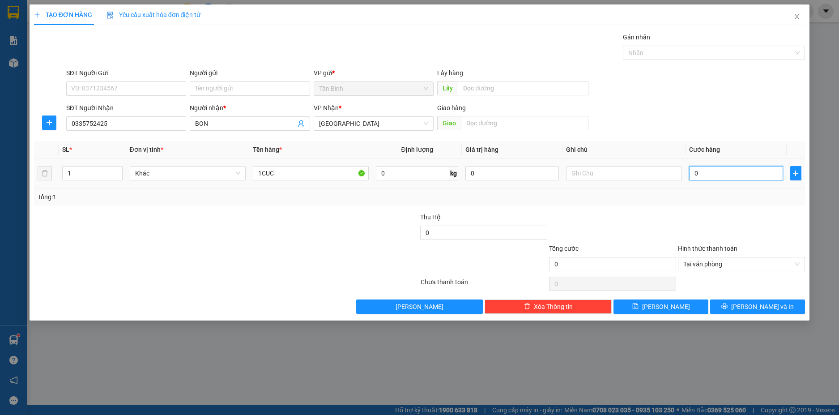
click at [714, 174] on input "0" at bounding box center [736, 173] width 94 height 14
click at [713, 190] on div "SL * Đơn vị tính * Tên hàng * Định lượng Giá trị hàng Ghi chú Cước hàng 1 Khác …" at bounding box center [420, 173] width 772 height 64
drag, startPoint x: 798, startPoint y: 260, endPoint x: 798, endPoint y: 269, distance: 9.0
click at [798, 261] on span "Tại văn phòng" at bounding box center [742, 263] width 116 height 13
click at [796, 237] on div at bounding box center [741, 227] width 129 height 31
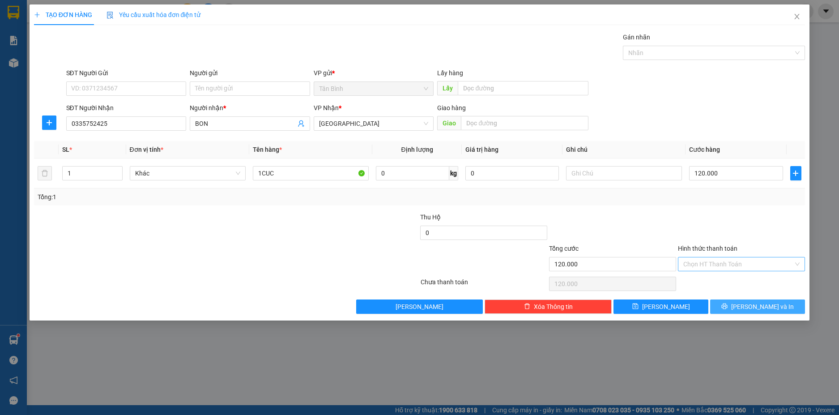
click at [759, 302] on span "[PERSON_NAME] và In" at bounding box center [762, 307] width 63 height 10
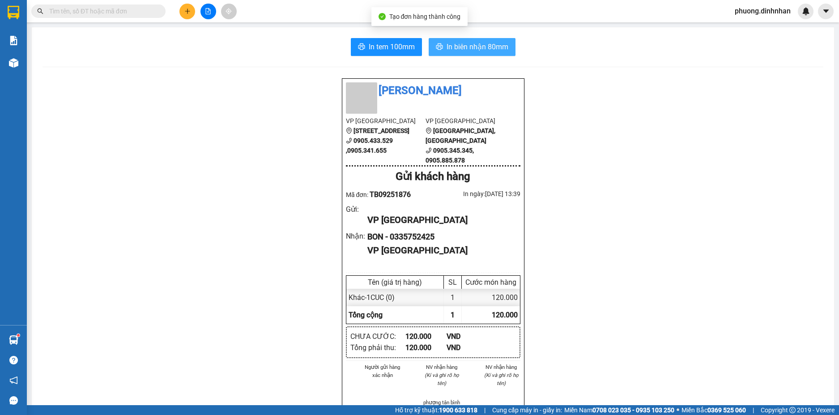
click at [440, 49] on button "In biên nhận 80mm" at bounding box center [472, 47] width 87 height 18
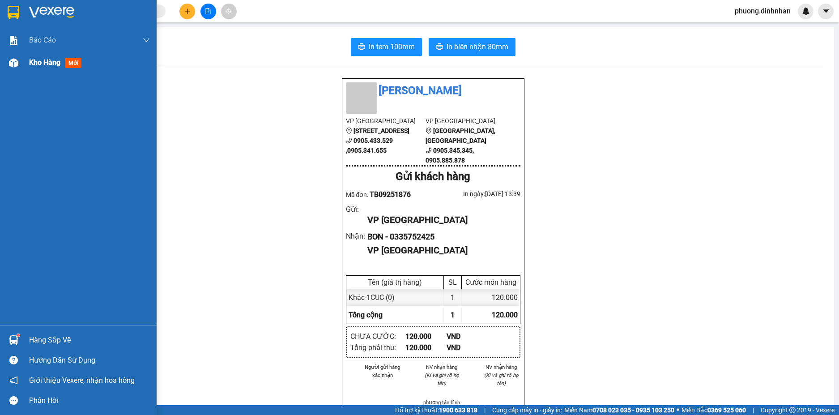
click at [21, 71] on div "Kho hàng mới" at bounding box center [78, 62] width 157 height 22
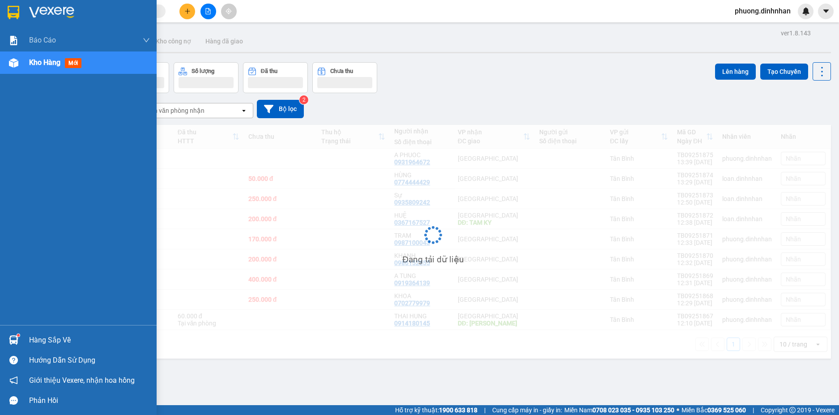
click at [21, 59] on div "Kho hàng mới" at bounding box center [78, 62] width 157 height 22
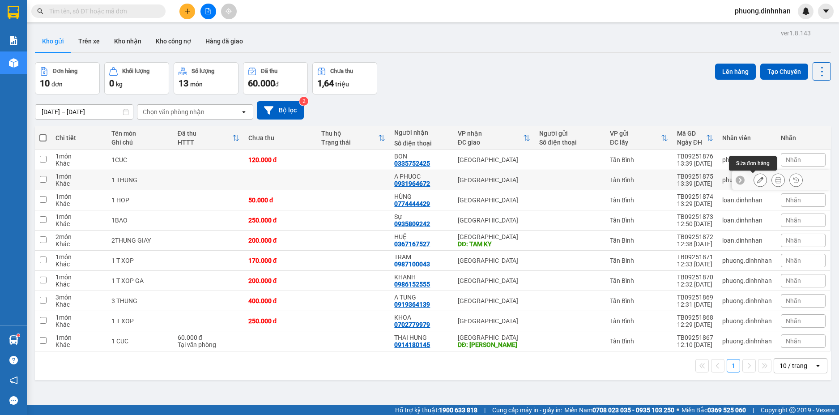
click at [757, 179] on icon at bounding box center [760, 180] width 6 height 6
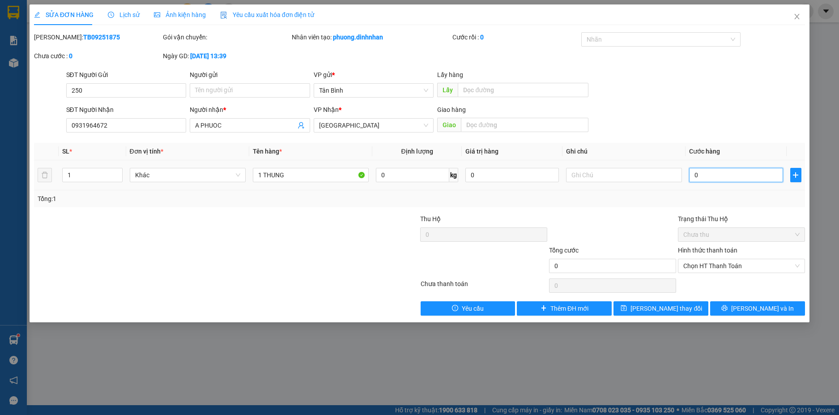
click at [727, 177] on input "0" at bounding box center [736, 175] width 94 height 14
drag, startPoint x: 641, startPoint y: 222, endPoint x: 683, endPoint y: 231, distance: 42.4
click at [651, 222] on div at bounding box center [612, 229] width 129 height 31
click at [763, 303] on span "[PERSON_NAME] và In" at bounding box center [762, 308] width 63 height 10
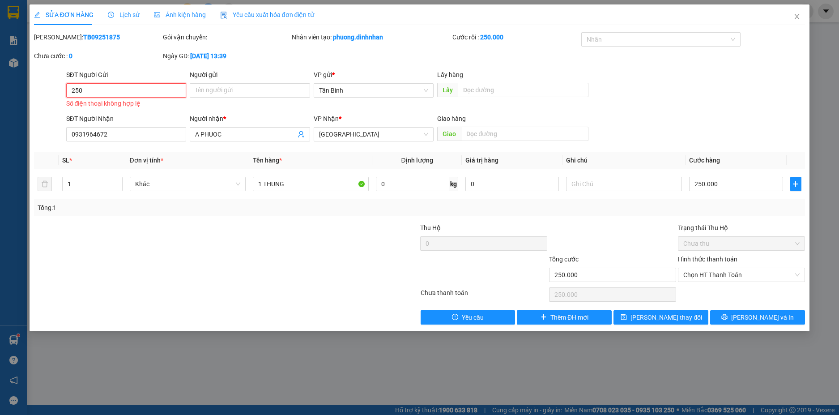
click at [117, 95] on input "250" at bounding box center [126, 90] width 120 height 14
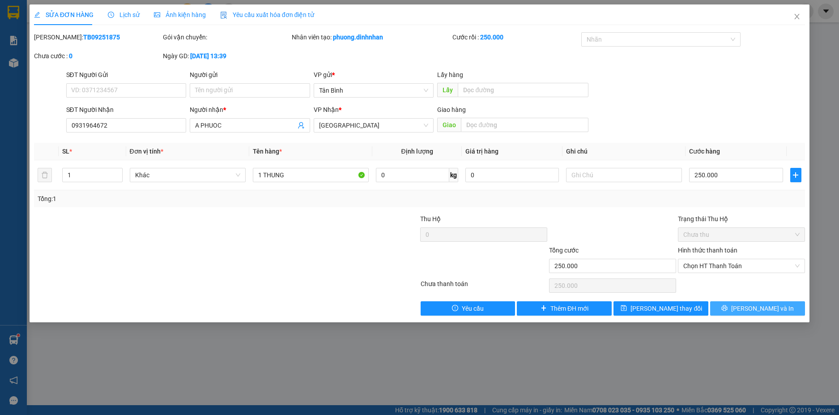
click at [766, 306] on span "[PERSON_NAME] và In" at bounding box center [762, 308] width 63 height 10
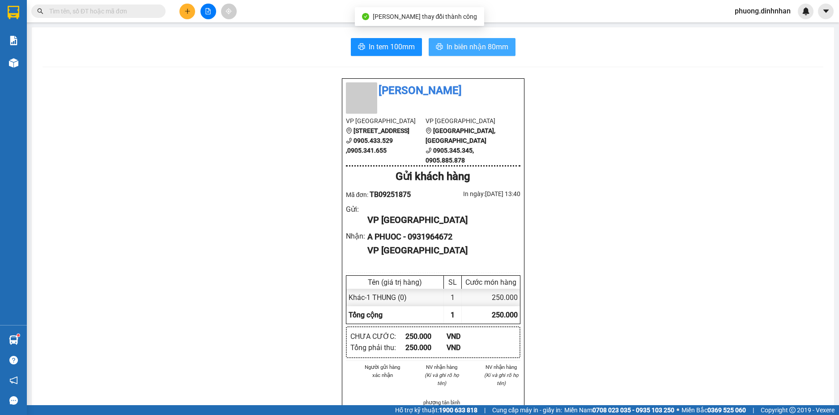
click at [495, 42] on span "In biên nhận 80mm" at bounding box center [478, 46] width 62 height 11
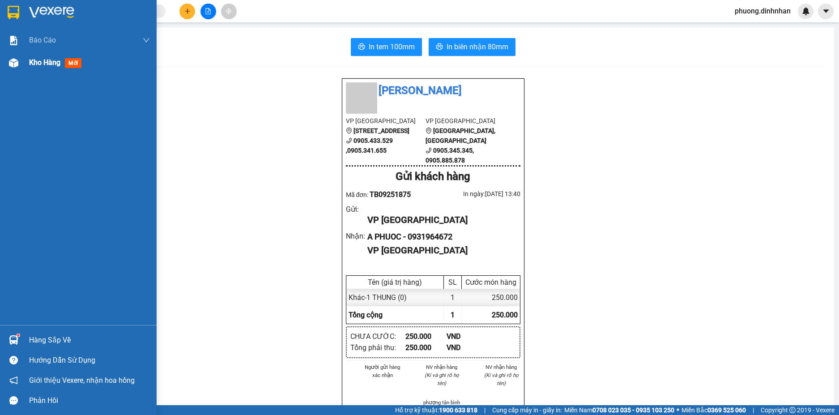
click at [36, 60] on span "Kho hàng" at bounding box center [44, 62] width 31 height 9
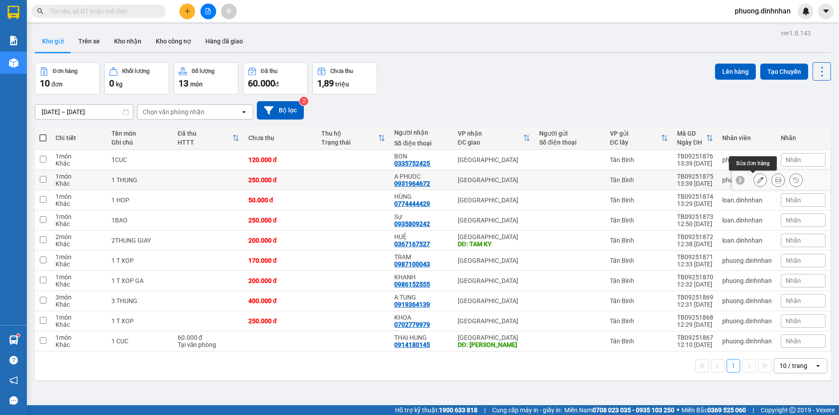
click at [757, 183] on button at bounding box center [760, 180] width 13 height 16
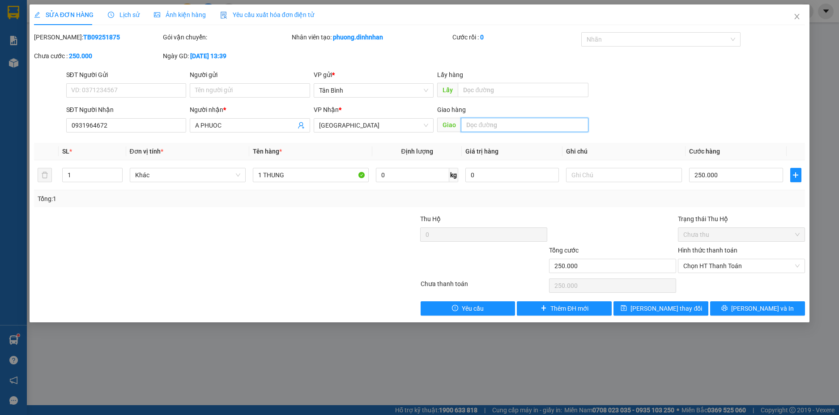
click at [483, 125] on input "text" at bounding box center [525, 125] width 128 height 14
click at [798, 14] on icon "close" at bounding box center [797, 16] width 7 height 7
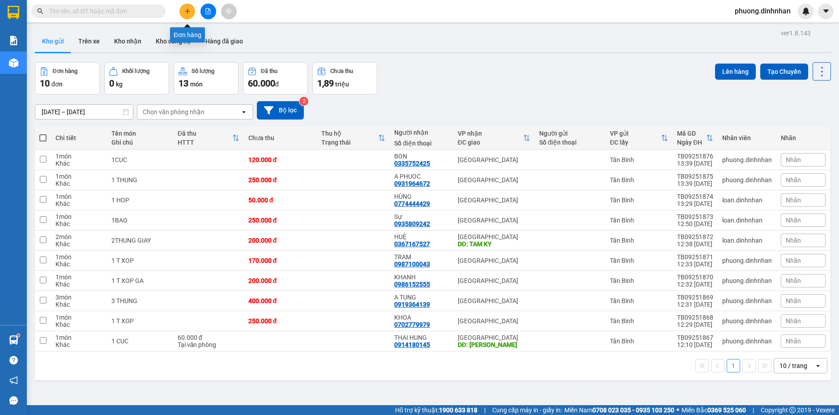
click at [185, 11] on icon "plus" at bounding box center [187, 11] width 5 height 0
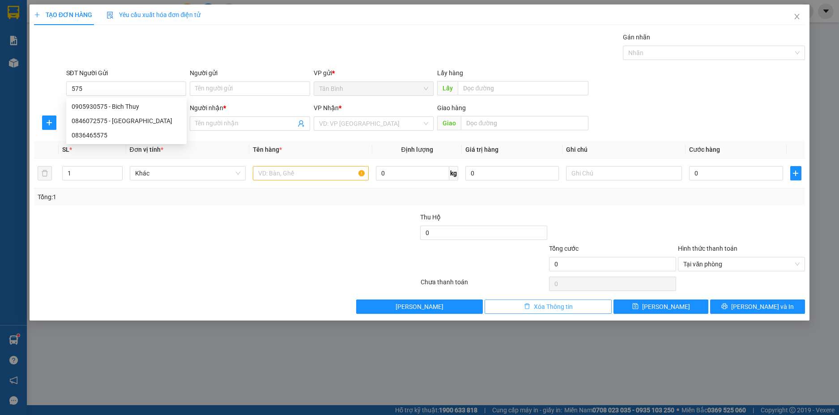
drag, startPoint x: 523, startPoint y: 304, endPoint x: 497, endPoint y: 285, distance: 32.9
click at [522, 303] on button "Xóa Thông tin" at bounding box center [548, 306] width 127 height 14
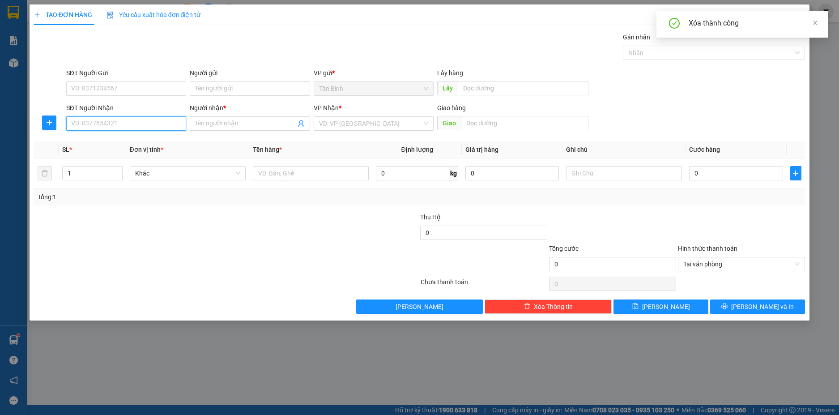
click at [94, 124] on input "SĐT Người Nhận" at bounding box center [126, 123] width 120 height 14
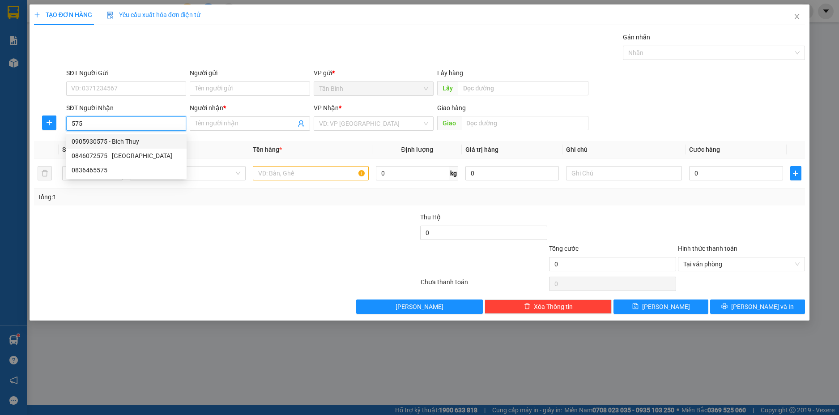
drag, startPoint x: 124, startPoint y: 139, endPoint x: 231, endPoint y: 163, distance: 109.6
click at [125, 139] on div "0905930575 - Bich Thuy" at bounding box center [127, 142] width 110 height 10
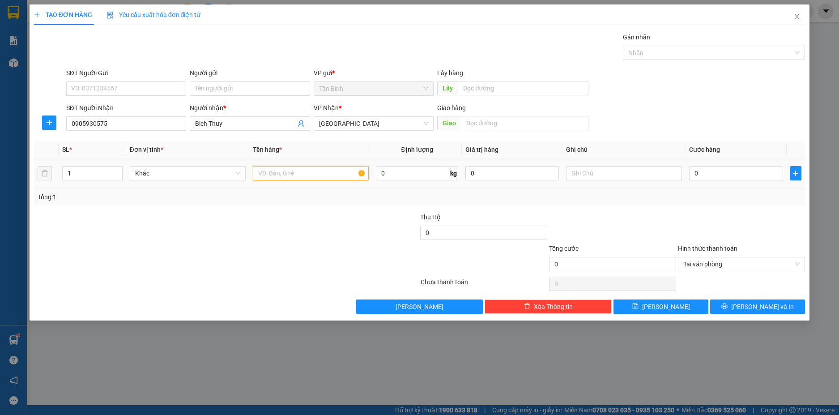
click at [300, 173] on input "text" at bounding box center [311, 173] width 116 height 14
drag, startPoint x: 551, startPoint y: 308, endPoint x: 329, endPoint y: 245, distance: 230.7
click at [550, 308] on span "Xóa Thông tin" at bounding box center [553, 307] width 39 height 10
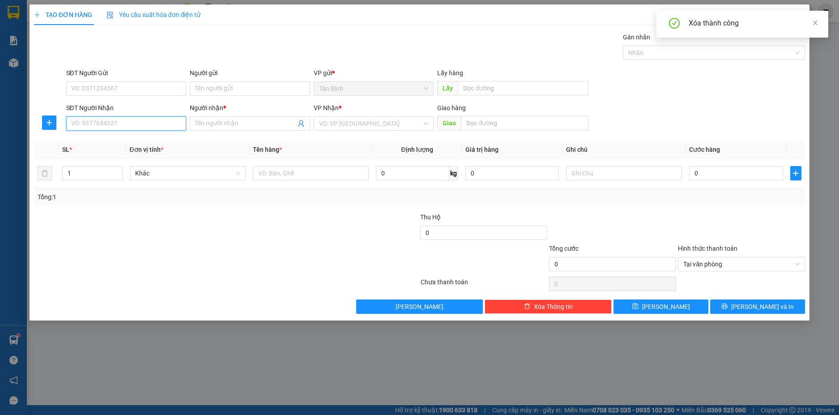
click at [124, 124] on input "SĐT Người Nhận" at bounding box center [126, 123] width 120 height 14
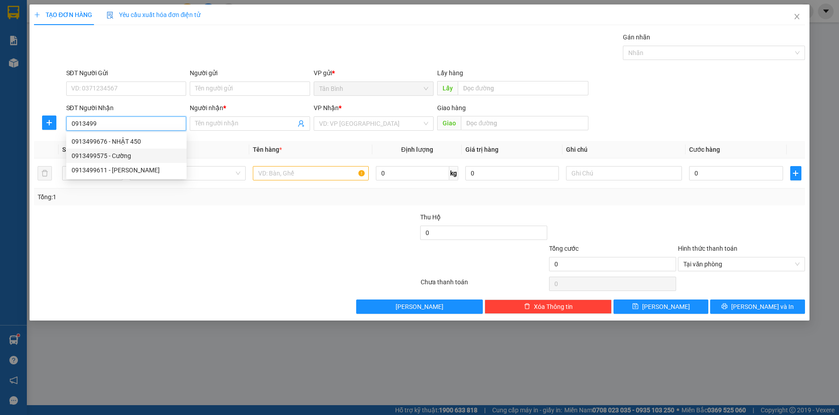
click at [125, 155] on div "0913499575 - Cường" at bounding box center [127, 156] width 110 height 10
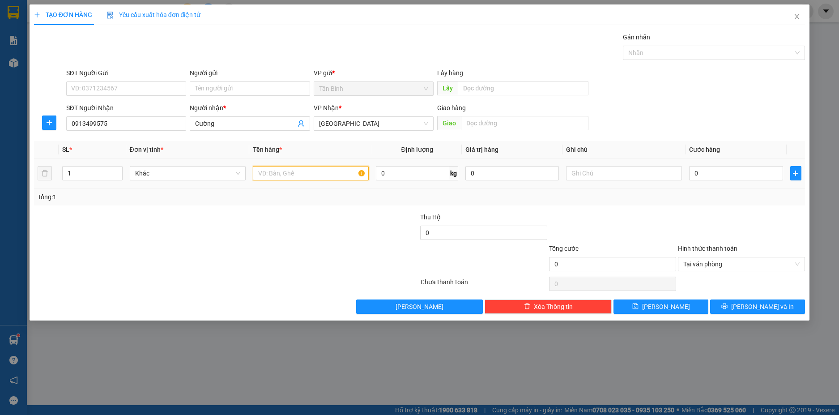
drag, startPoint x: 268, startPoint y: 174, endPoint x: 272, endPoint y: 169, distance: 6.0
click at [269, 173] on input "text" at bounding box center [311, 173] width 116 height 14
click at [116, 169] on span "up" at bounding box center [117, 170] width 5 height 5
click at [116, 168] on span "up" at bounding box center [117, 170] width 5 height 5
click at [737, 171] on input "0" at bounding box center [736, 173] width 94 height 14
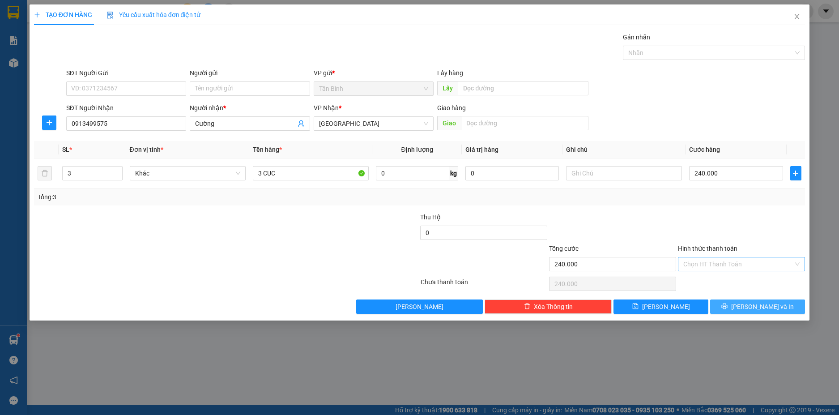
click at [784, 308] on button "[PERSON_NAME] và In" at bounding box center [757, 306] width 95 height 14
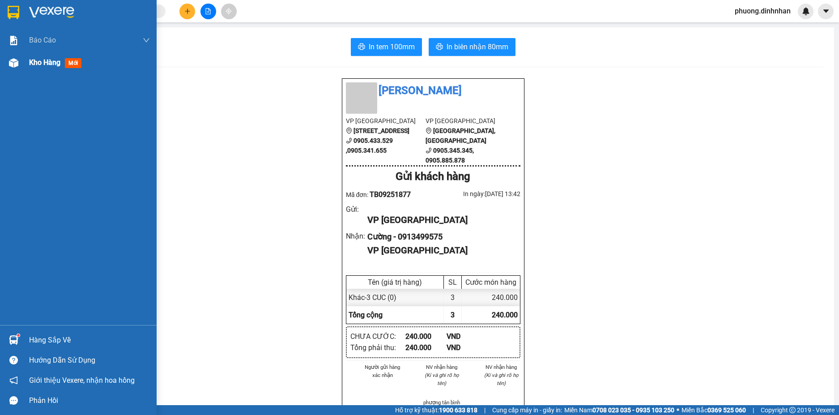
click at [10, 63] on img at bounding box center [13, 62] width 9 height 9
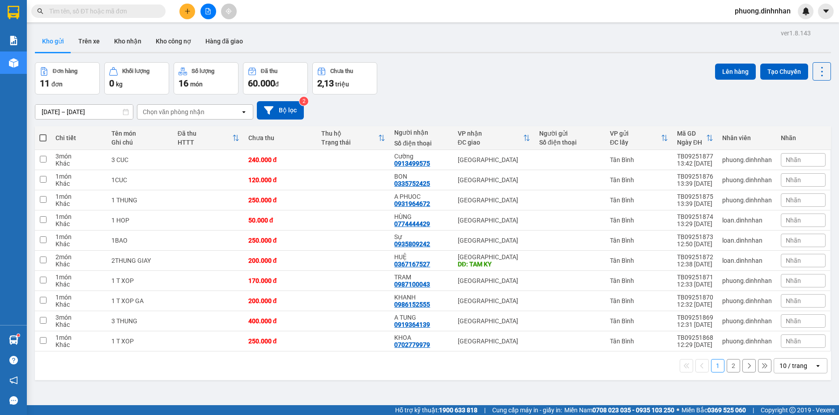
click at [43, 136] on span at bounding box center [42, 137] width 7 height 7
click at [43, 133] on input "checkbox" at bounding box center [43, 133] width 0 height 0
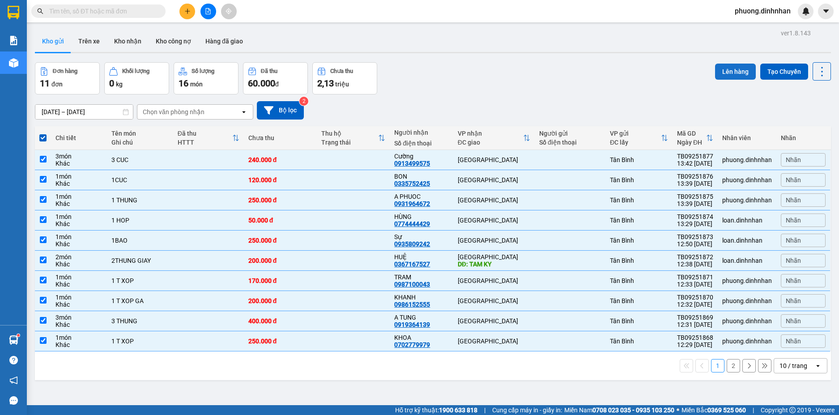
click at [748, 73] on button "Lên hàng" at bounding box center [735, 72] width 41 height 16
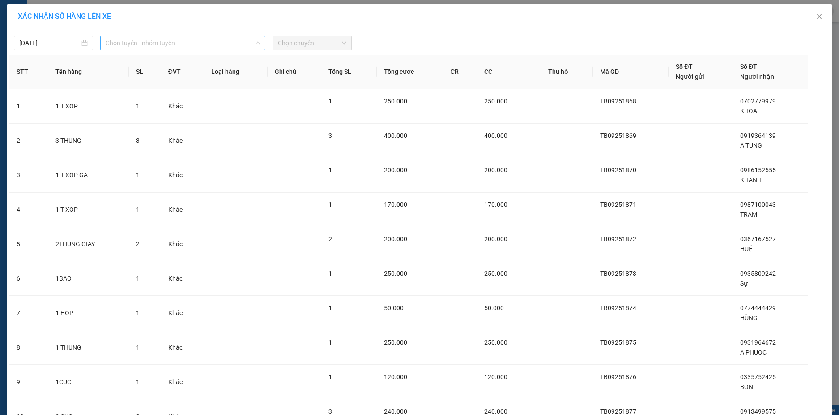
click at [182, 49] on span "Chọn tuyến - nhóm tuyến" at bounding box center [183, 42] width 154 height 13
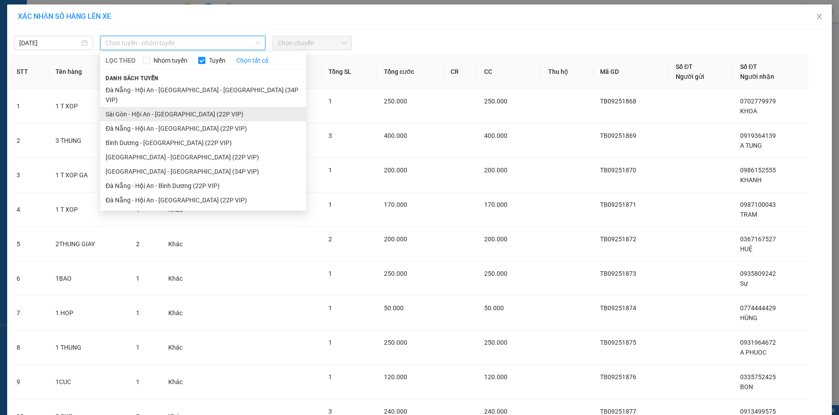
click at [160, 107] on li "Sài Gòn - Hội An - [GEOGRAPHIC_DATA] (22P VIP)" at bounding box center [203, 114] width 206 height 14
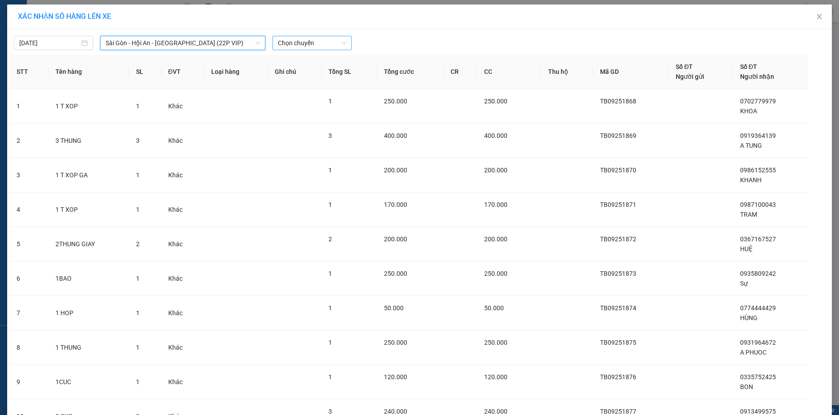
click at [321, 45] on span "Chọn chuyến" at bounding box center [312, 42] width 68 height 13
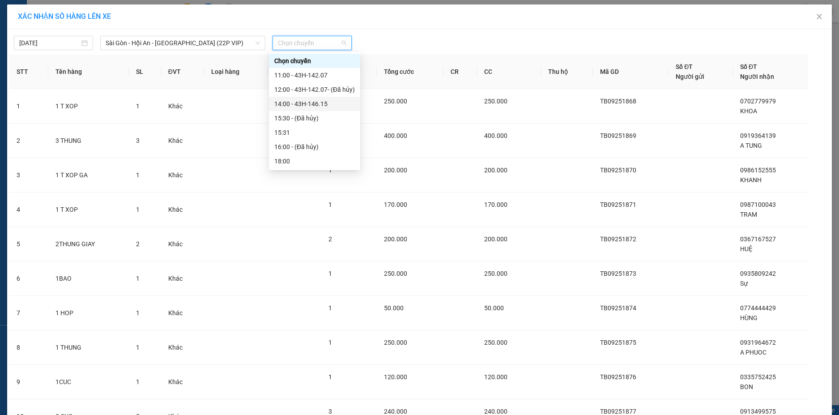
click at [317, 102] on div "14:00 - 43H-146.15" at bounding box center [314, 104] width 81 height 10
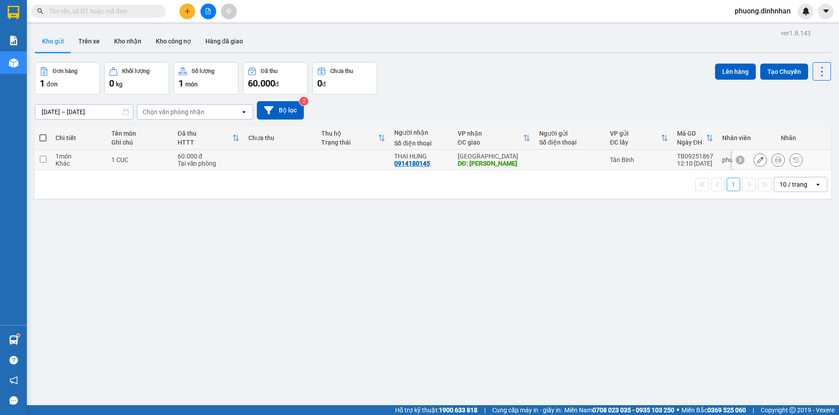
click at [539, 162] on div at bounding box center [570, 159] width 62 height 7
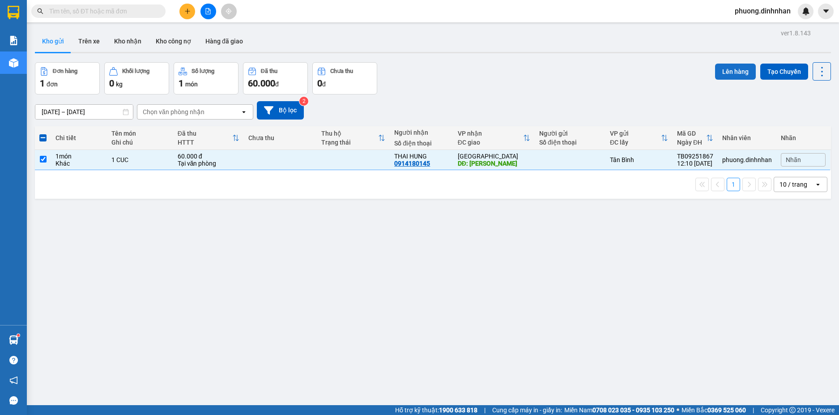
click at [722, 70] on button "Lên hàng" at bounding box center [735, 72] width 41 height 16
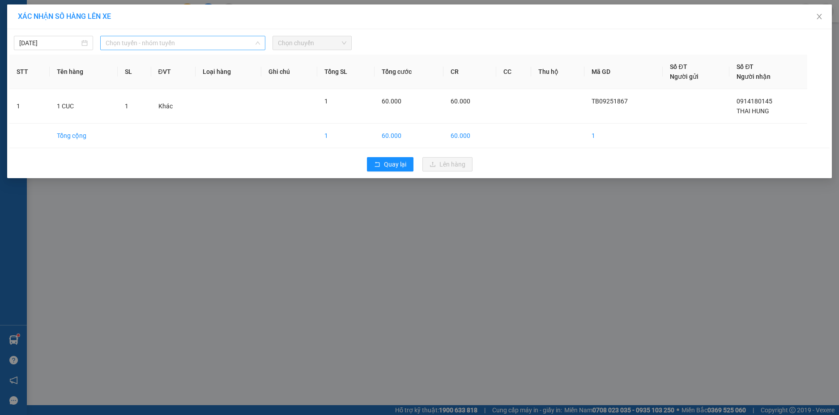
click at [189, 44] on span "Chọn tuyến - nhóm tuyến" at bounding box center [183, 42] width 154 height 13
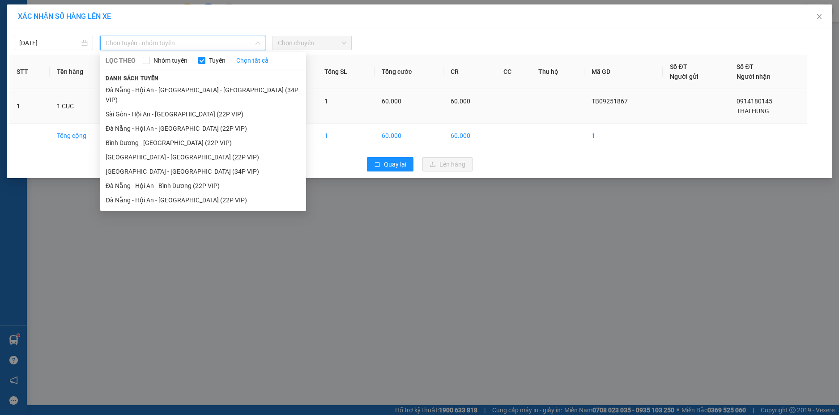
drag, startPoint x: 187, startPoint y: 104, endPoint x: 192, endPoint y: 103, distance: 5.8
click at [189, 107] on li "Sài Gòn - Hội An - [GEOGRAPHIC_DATA] (22P VIP)" at bounding box center [203, 114] width 206 height 14
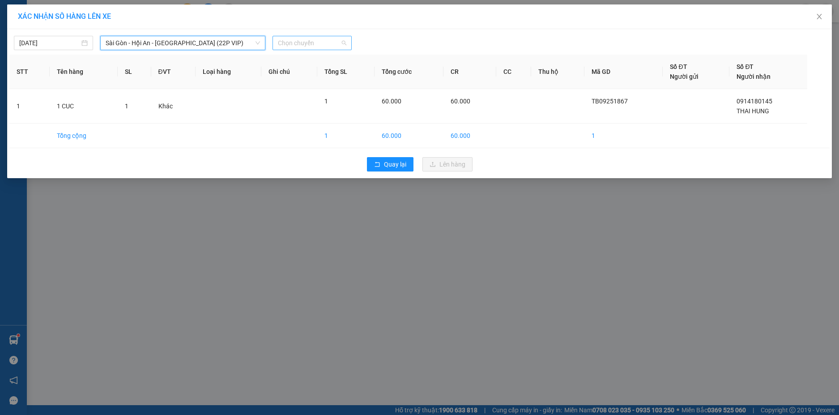
click at [318, 42] on span "Chọn chuyến" at bounding box center [312, 42] width 68 height 13
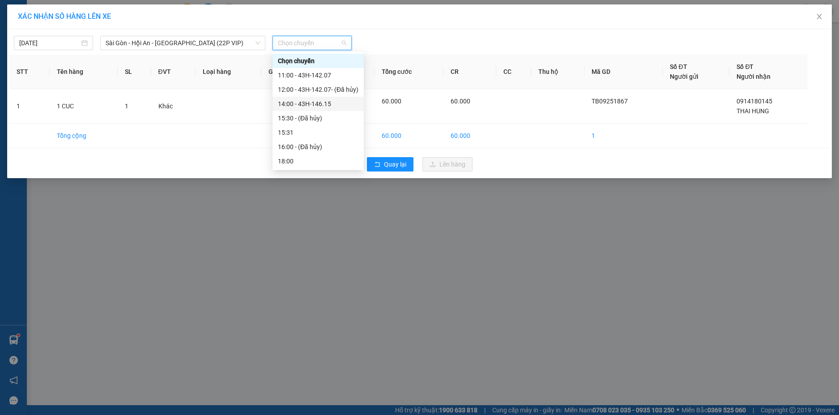
click at [323, 105] on div "14:00 - 43H-146.15" at bounding box center [318, 104] width 81 height 10
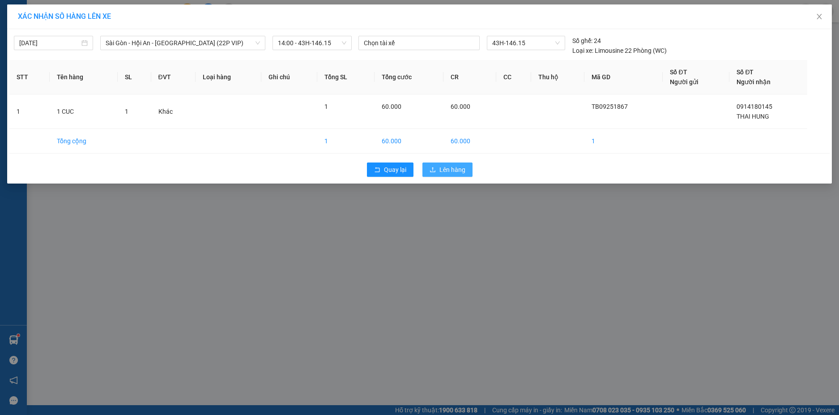
click at [439, 171] on button "Lên hàng" at bounding box center [448, 169] width 50 height 14
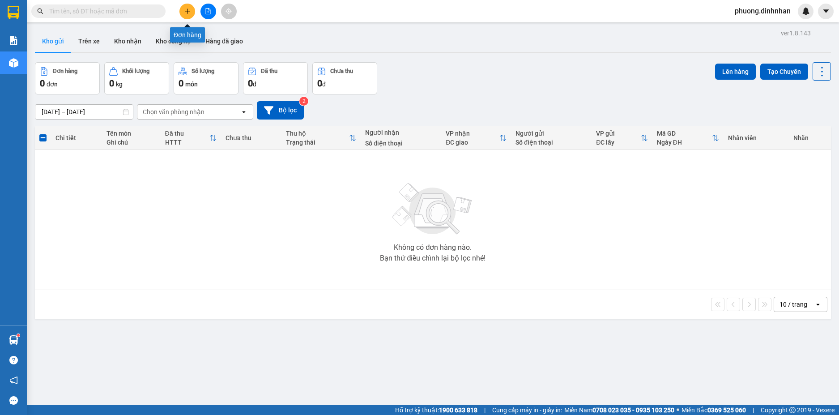
click at [183, 14] on button at bounding box center [188, 12] width 16 height 16
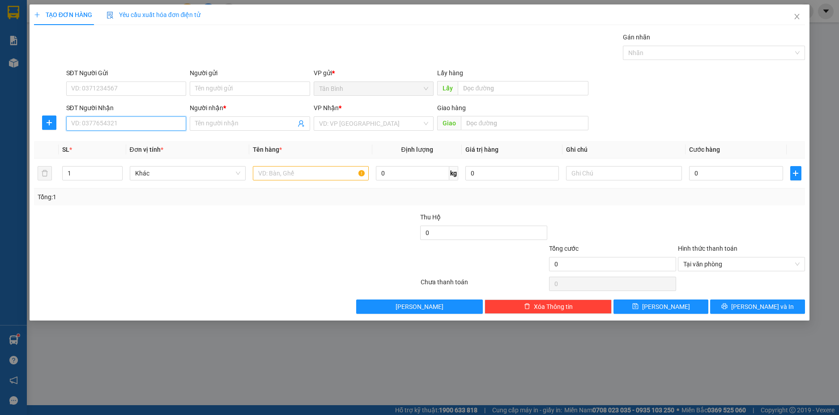
click at [95, 128] on input "SĐT Người Nhận" at bounding box center [126, 123] width 120 height 14
drag, startPoint x: 116, startPoint y: 146, endPoint x: 186, endPoint y: 163, distance: 72.4
click at [116, 146] on div "0973307767 - TRI" at bounding box center [127, 142] width 110 height 10
click at [283, 176] on input "text" at bounding box center [311, 173] width 116 height 14
click at [479, 123] on input "text" at bounding box center [525, 123] width 128 height 14
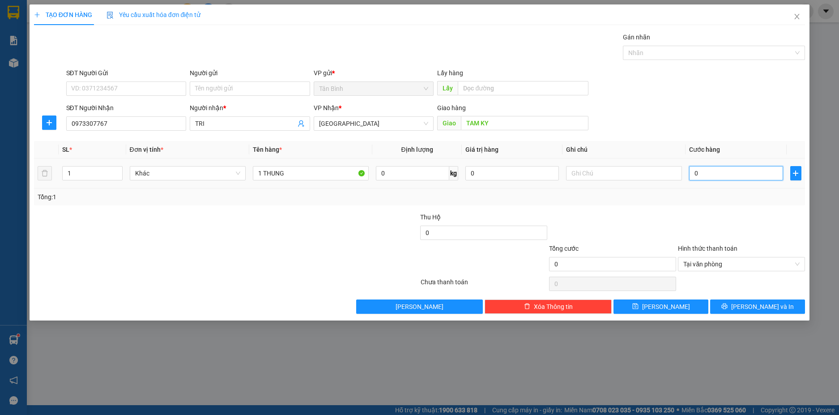
click at [722, 169] on input "0" at bounding box center [736, 173] width 94 height 14
click at [716, 169] on input "700" at bounding box center [736, 173] width 94 height 14
click at [716, 169] on input "7.000" at bounding box center [736, 173] width 94 height 14
drag, startPoint x: 778, startPoint y: 310, endPoint x: 775, endPoint y: 250, distance: 59.6
click at [780, 299] on button "[PERSON_NAME] và In" at bounding box center [757, 306] width 95 height 14
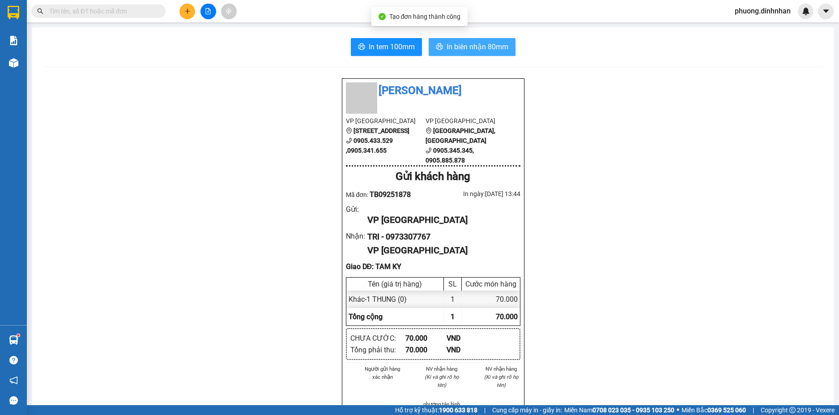
click at [470, 49] on span "In biên nhận 80mm" at bounding box center [478, 46] width 62 height 11
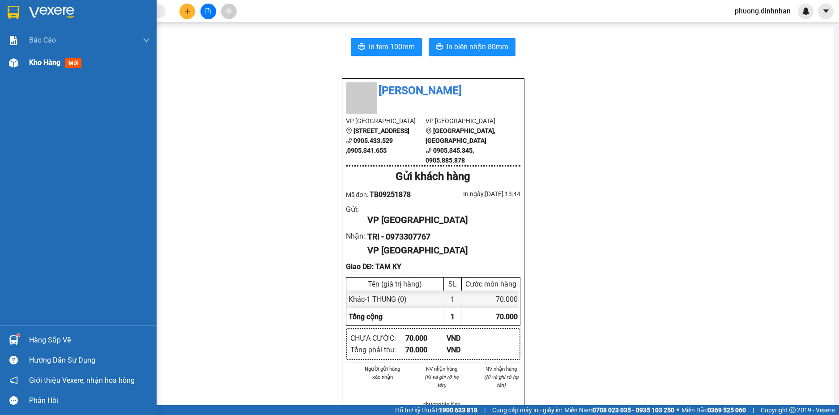
click at [10, 59] on img at bounding box center [13, 62] width 9 height 9
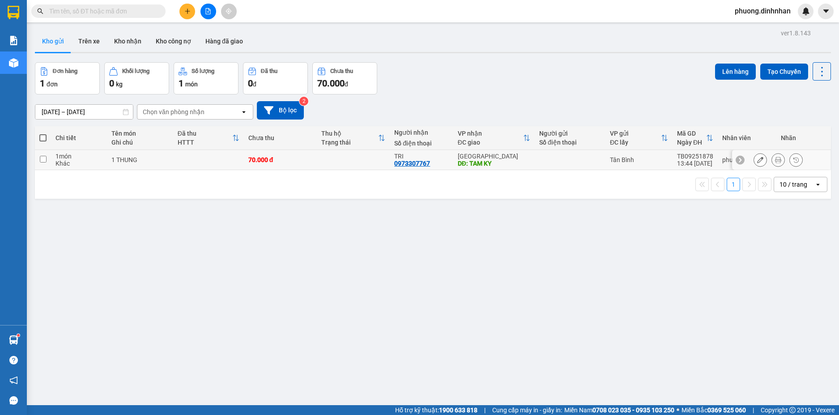
click at [546, 159] on div at bounding box center [570, 159] width 62 height 7
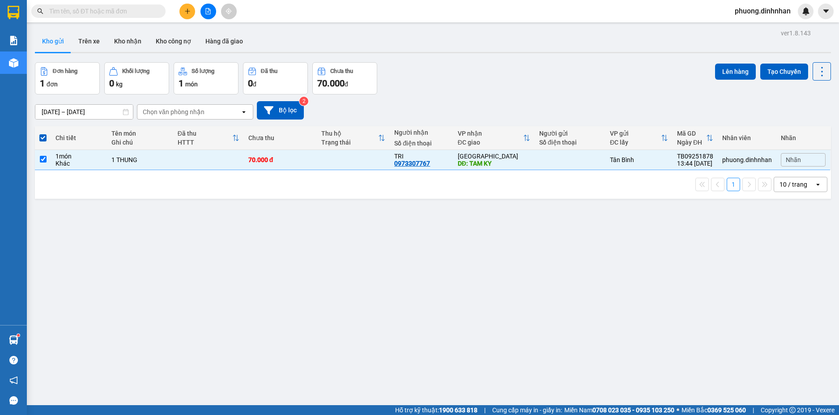
click at [734, 80] on div "Lên hàng Tạo Chuyến" at bounding box center [773, 71] width 116 height 18
click at [717, 80] on div "Lên hàng Tạo Chuyến" at bounding box center [773, 71] width 116 height 18
click at [717, 75] on button "Lên hàng" at bounding box center [735, 72] width 41 height 16
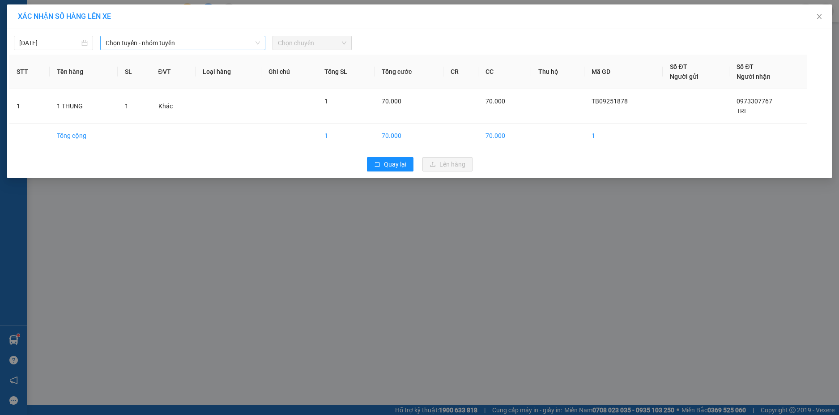
click at [201, 45] on span "Chọn tuyến - nhóm tuyến" at bounding box center [183, 42] width 154 height 13
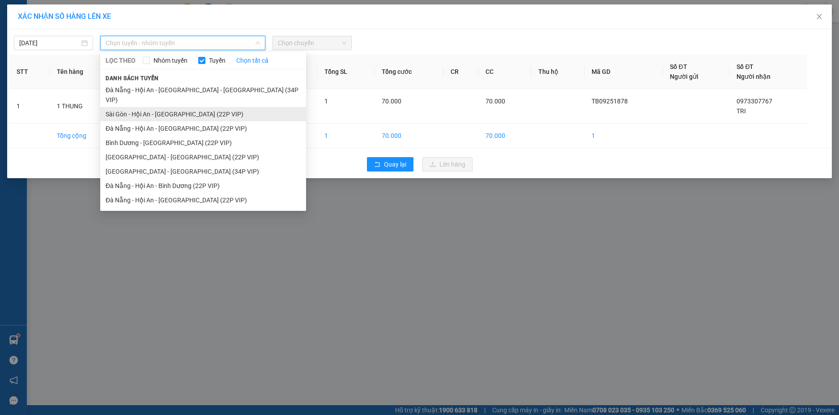
click at [174, 107] on li "Sài Gòn - Hội An - [GEOGRAPHIC_DATA] (22P VIP)" at bounding box center [203, 114] width 206 height 14
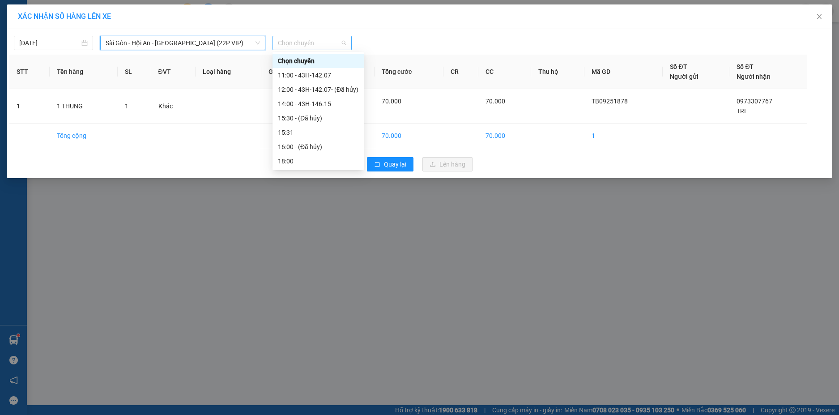
click at [311, 44] on span "Chọn chuyến" at bounding box center [312, 42] width 68 height 13
click at [319, 101] on div "14:00 - 43H-146.15" at bounding box center [318, 104] width 81 height 10
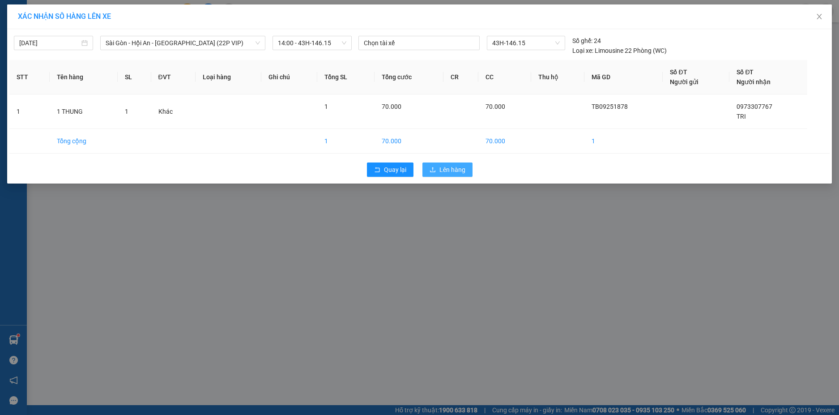
click at [460, 171] on span "Lên hàng" at bounding box center [453, 170] width 26 height 10
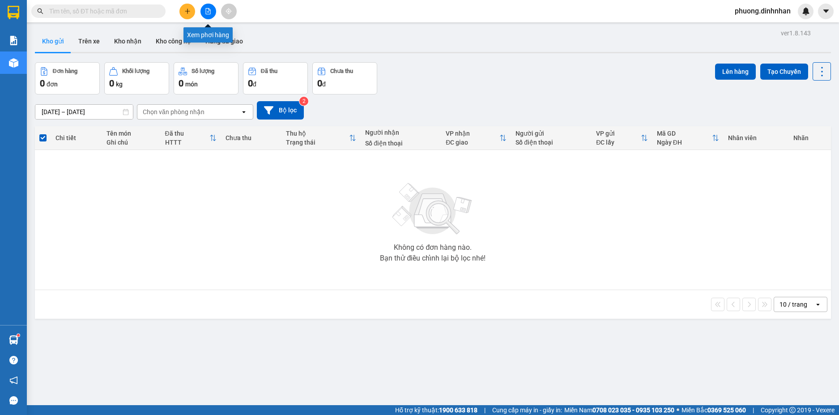
click at [209, 12] on icon "file-add" at bounding box center [208, 11] width 6 height 6
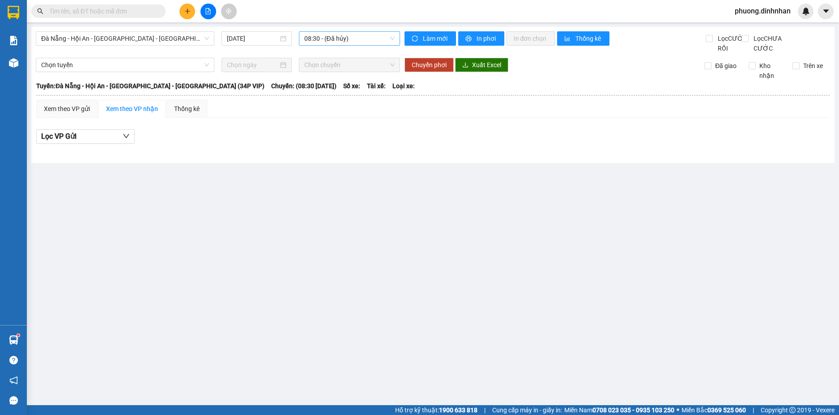
click at [357, 38] on span "08:30 - (Đã hủy)" at bounding box center [349, 38] width 90 height 13
click at [165, 38] on span "Đà Nẵng - Hội An - [GEOGRAPHIC_DATA] - [GEOGRAPHIC_DATA] (34P VIP)" at bounding box center [125, 38] width 168 height 13
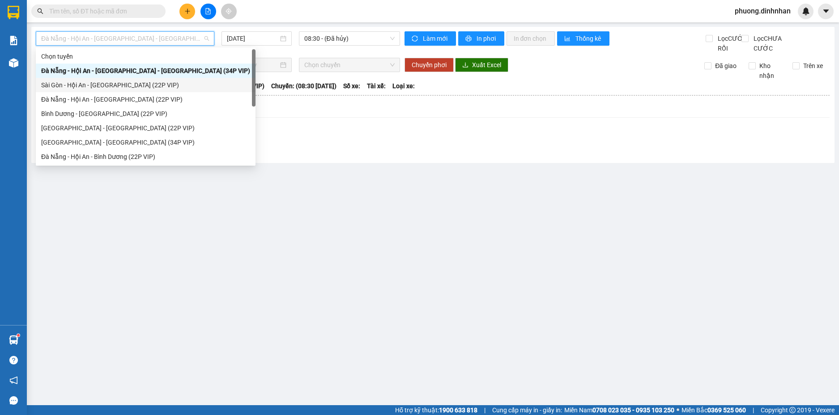
click at [131, 85] on div "Sài Gòn - Hội An - [GEOGRAPHIC_DATA] (22P VIP)" at bounding box center [145, 85] width 209 height 10
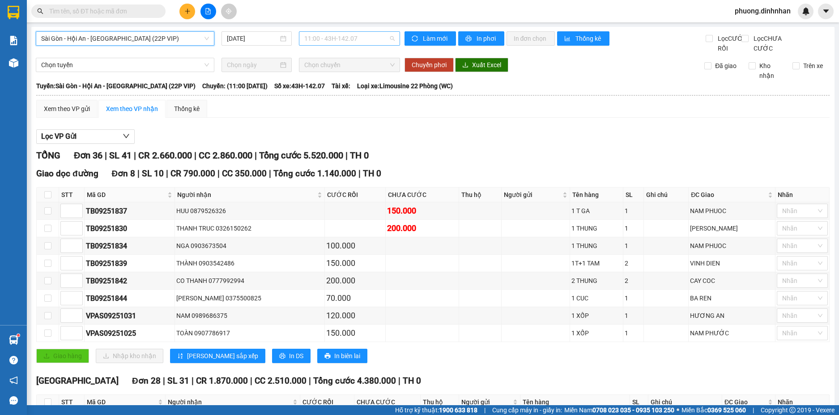
click at [339, 37] on span "11:00 - 43H-142.07" at bounding box center [349, 38] width 90 height 13
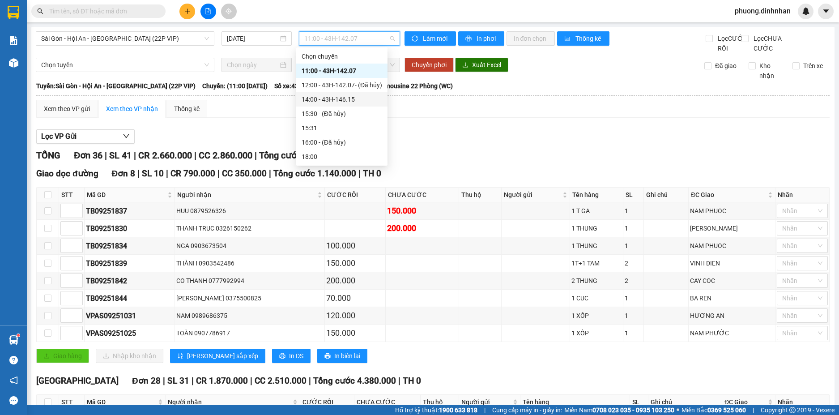
click at [347, 97] on div "14:00 - 43H-146.15" at bounding box center [342, 99] width 81 height 10
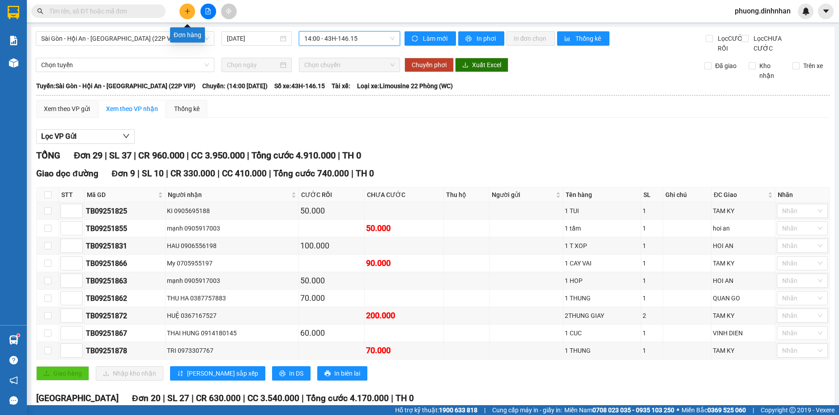
click at [189, 11] on icon "plus" at bounding box center [187, 11] width 5 height 0
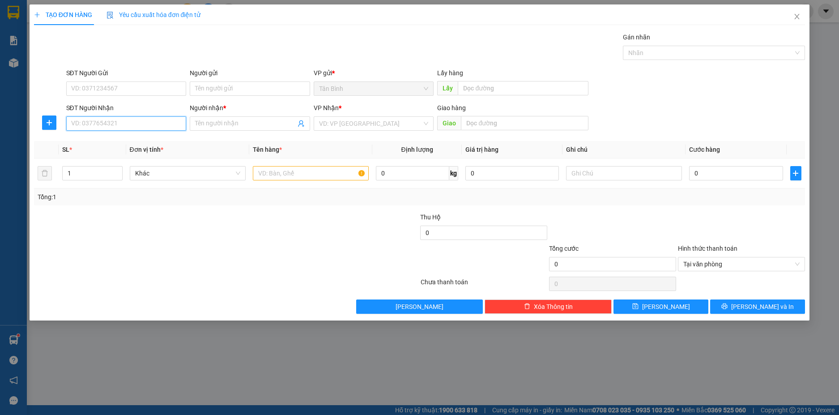
click at [120, 124] on input "SĐT Người Nhận" at bounding box center [126, 123] width 120 height 14
click at [86, 123] on input "SĐT Người Nhận" at bounding box center [126, 123] width 120 height 14
click at [128, 119] on input "SĐT Người Nhận" at bounding box center [126, 123] width 120 height 14
type input "0934862808"
click at [209, 125] on input "Người nhận *" at bounding box center [245, 124] width 101 height 10
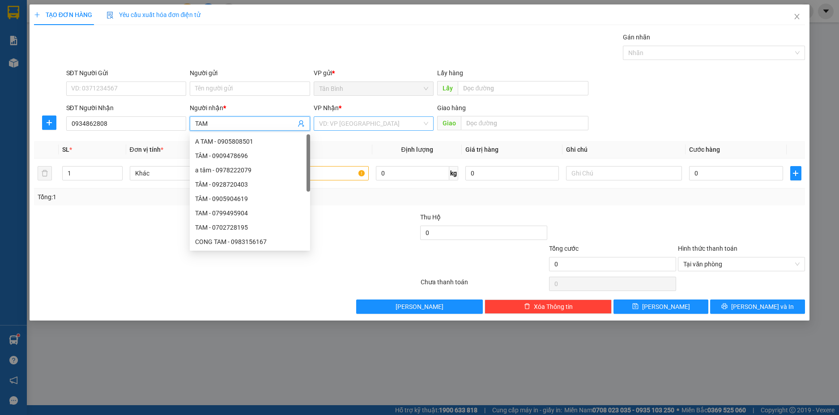
type input "TAM"
click at [329, 128] on input "search" at bounding box center [370, 123] width 103 height 13
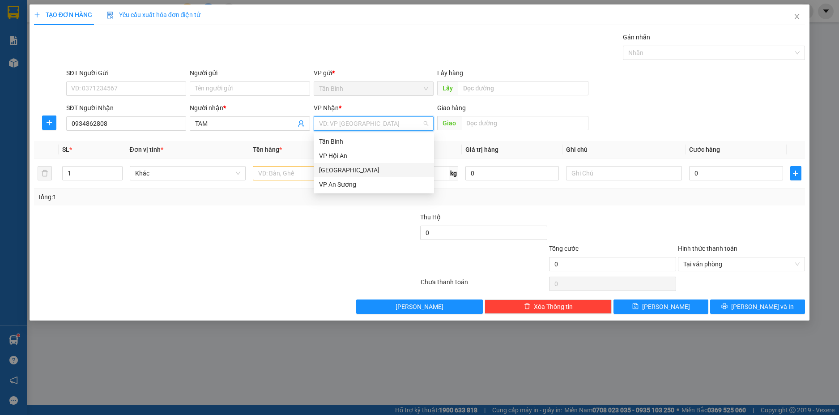
click at [333, 164] on div "[GEOGRAPHIC_DATA]" at bounding box center [374, 170] width 120 height 14
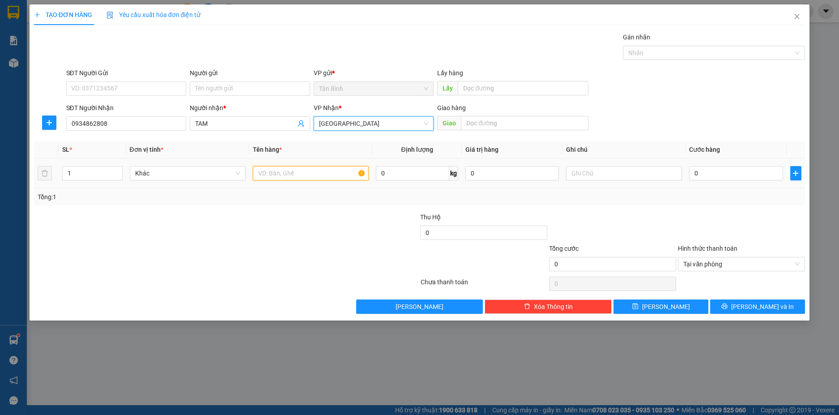
click at [297, 168] on input "text" at bounding box center [311, 173] width 116 height 14
type input "1 XE 86C1 76008"
click at [579, 174] on input "text" at bounding box center [624, 173] width 116 height 14
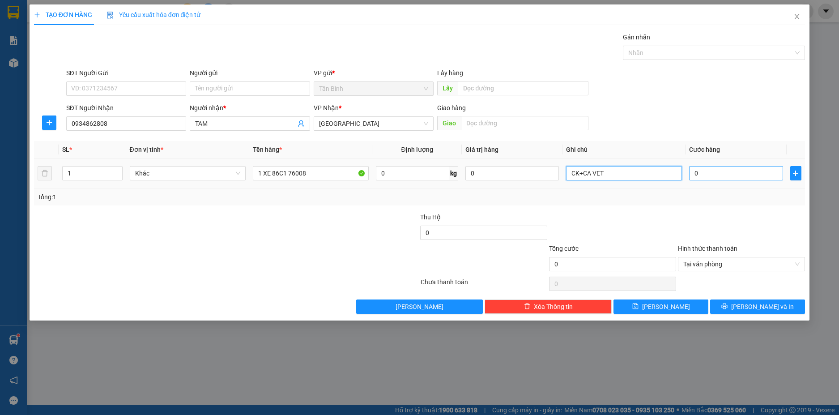
type input "CK+CA VET"
type input "5"
type input "50"
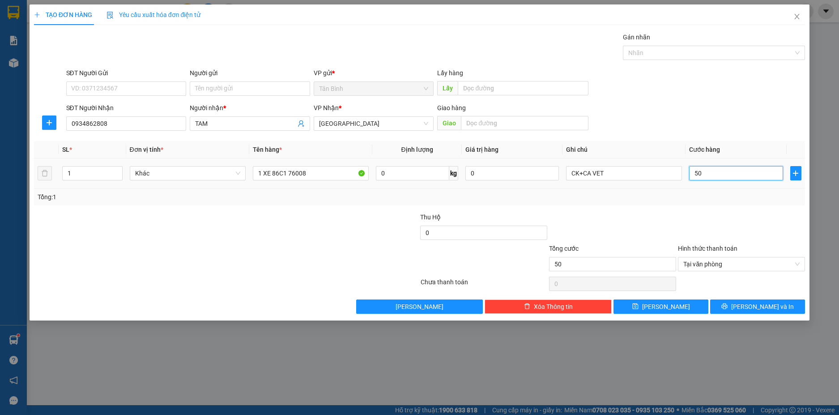
type input "500"
type input "5.000"
type input "50.000"
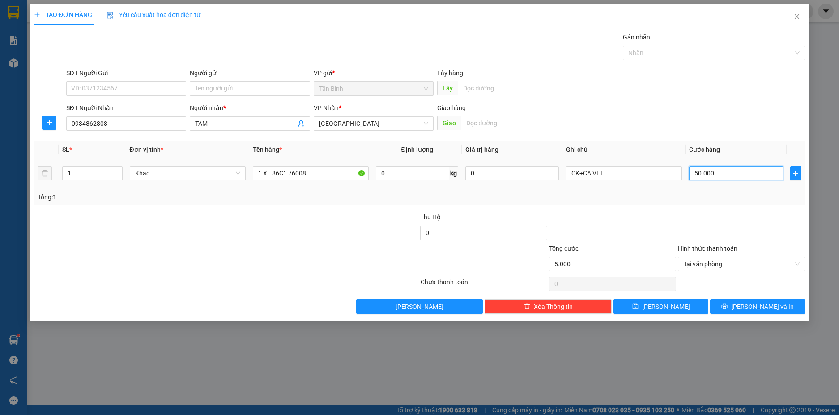
type input "50.000"
type input "500.000"
click at [489, 122] on input "text" at bounding box center [525, 123] width 128 height 14
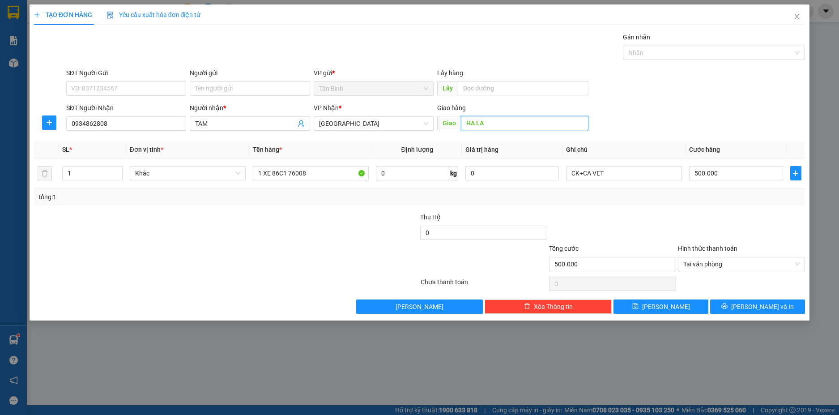
type input "HA LAM"
type input "500.000"
type input "HA LAM"
drag, startPoint x: 761, startPoint y: 313, endPoint x: 758, endPoint y: 307, distance: 6.7
click at [760, 312] on button "[PERSON_NAME] và In" at bounding box center [757, 306] width 95 height 14
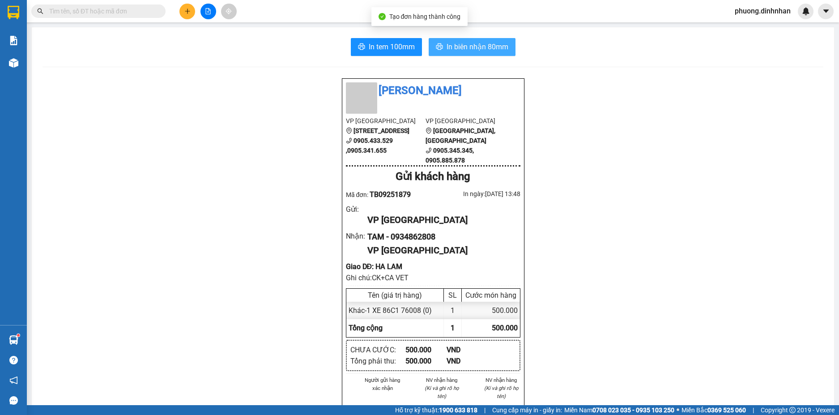
click at [498, 43] on span "In biên nhận 80mm" at bounding box center [478, 46] width 62 height 11
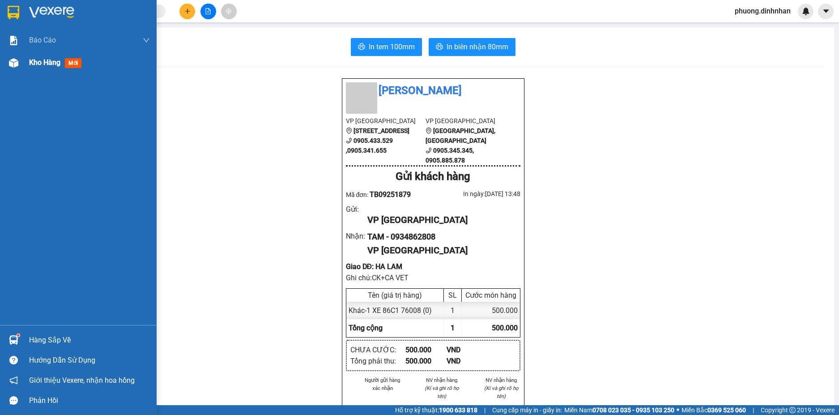
click at [9, 62] on img at bounding box center [13, 62] width 9 height 9
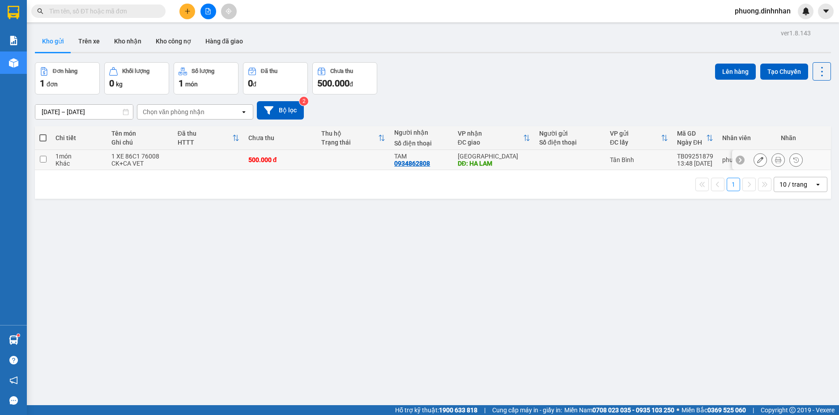
click at [509, 157] on div "[GEOGRAPHIC_DATA]" at bounding box center [494, 156] width 73 height 7
checkbox input "true"
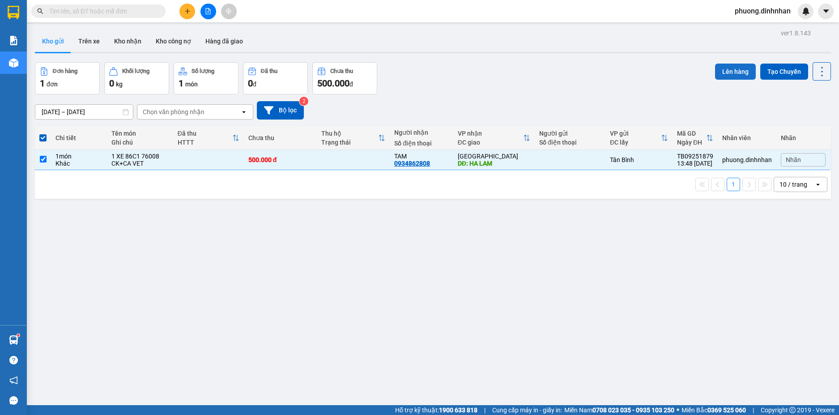
click at [728, 70] on button "Lên hàng" at bounding box center [735, 72] width 41 height 16
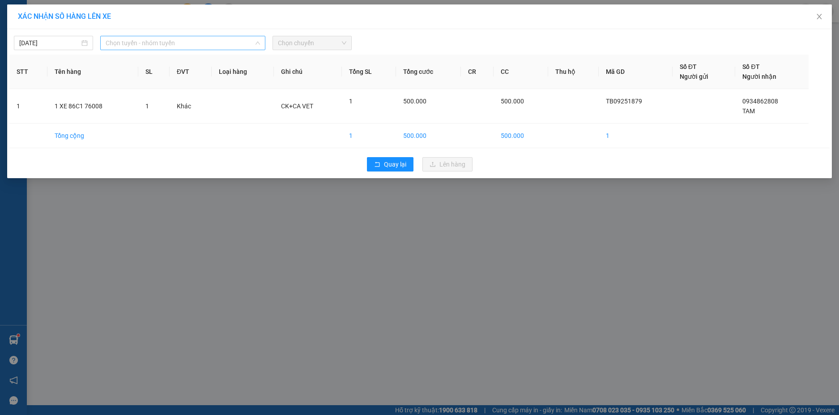
click at [212, 47] on span "Chọn tuyến - nhóm tuyến" at bounding box center [183, 42] width 154 height 13
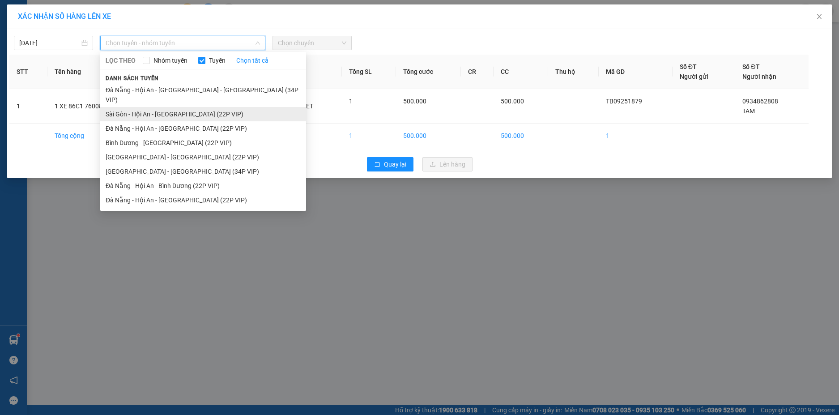
click at [182, 107] on li "Sài Gòn - Hội An - [GEOGRAPHIC_DATA] (22P VIP)" at bounding box center [203, 114] width 206 height 14
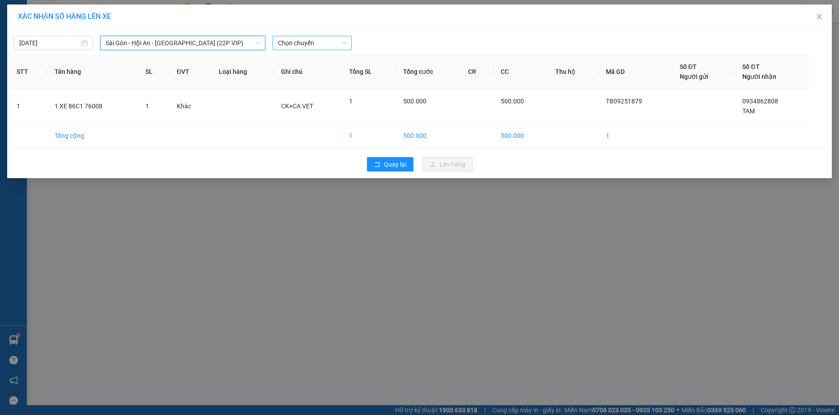
click at [326, 44] on span "Chọn chuyến" at bounding box center [312, 42] width 68 height 13
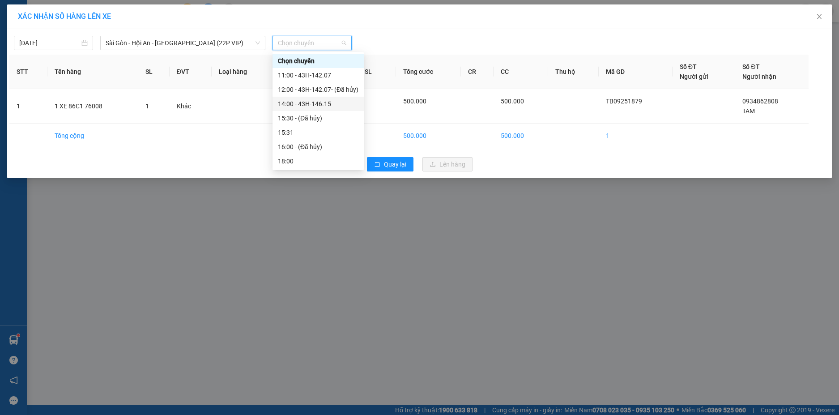
click at [324, 103] on div "14:00 - 43H-146.15" at bounding box center [318, 104] width 81 height 10
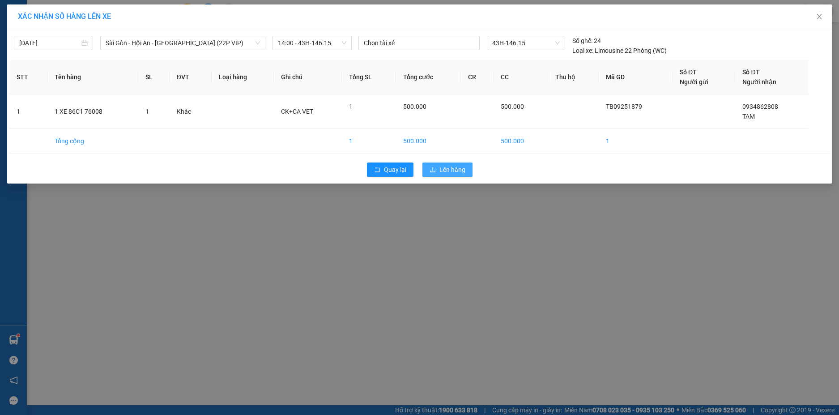
click at [452, 168] on span "Lên hàng" at bounding box center [453, 170] width 26 height 10
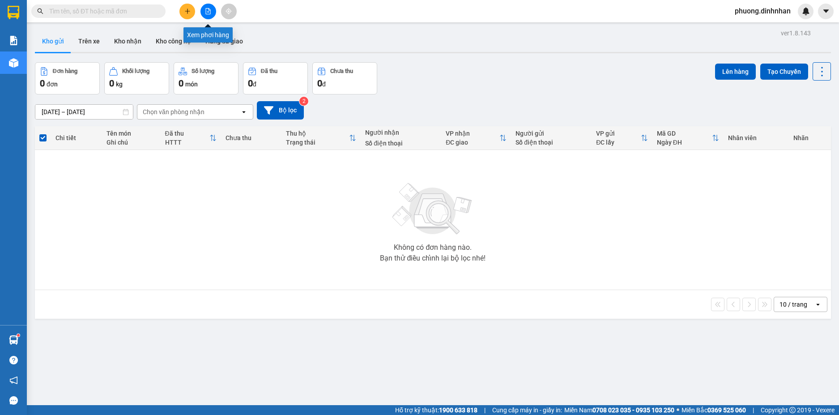
click at [213, 14] on button at bounding box center [209, 12] width 16 height 16
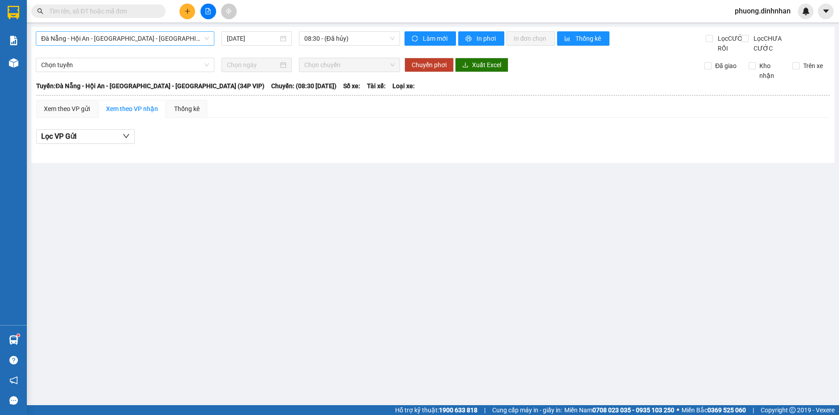
click at [189, 37] on span "Đà Nẵng - Hội An - [GEOGRAPHIC_DATA] - [GEOGRAPHIC_DATA] (34P VIP)" at bounding box center [125, 38] width 168 height 13
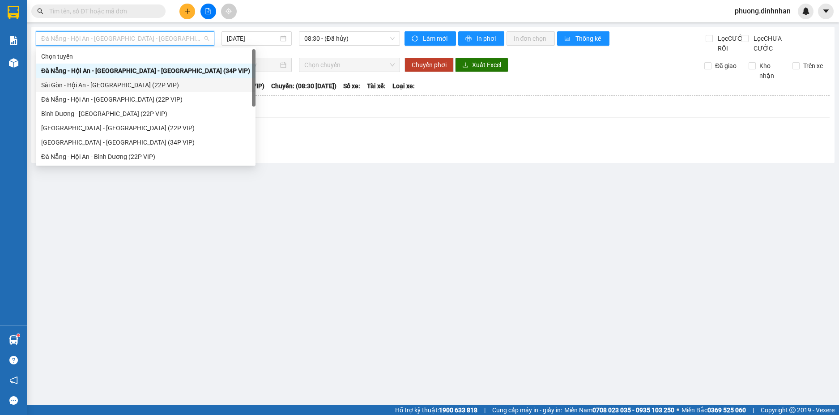
click at [124, 85] on div "Sài Gòn - Hội An - [GEOGRAPHIC_DATA] (22P VIP)" at bounding box center [145, 85] width 209 height 10
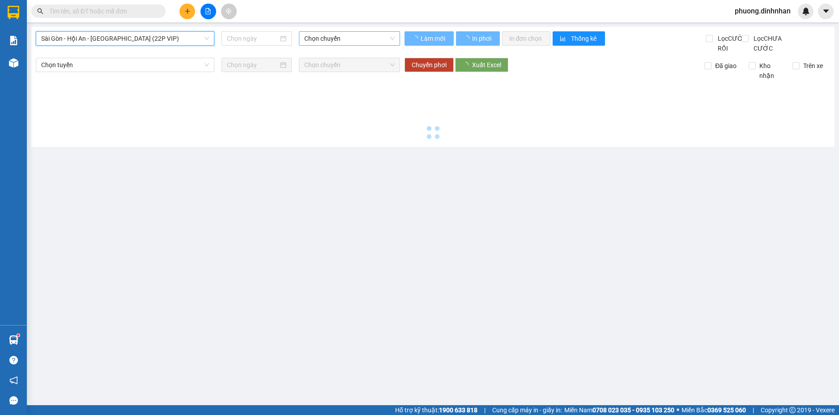
type input "[DATE]"
click at [348, 36] on span "Chọn chuyến" at bounding box center [349, 38] width 90 height 13
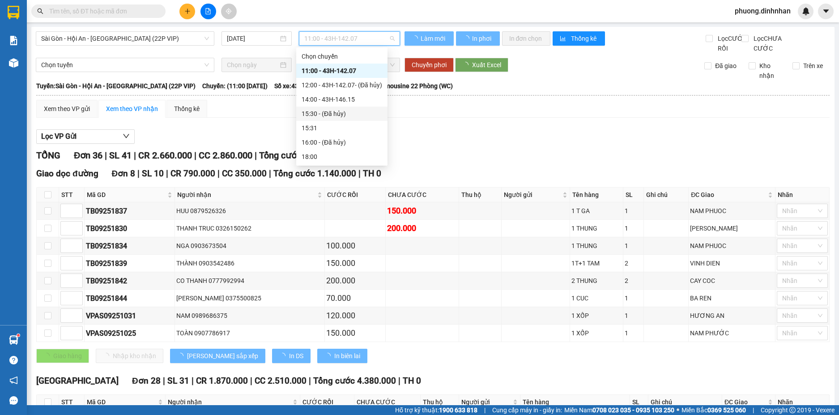
click at [333, 95] on div "14:00 - 43H-146.15" at bounding box center [342, 99] width 81 height 10
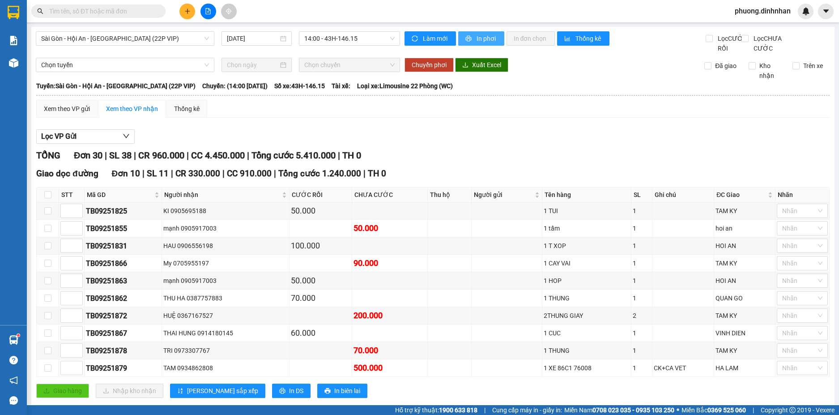
click at [483, 34] on span "In phơi" at bounding box center [487, 39] width 21 height 10
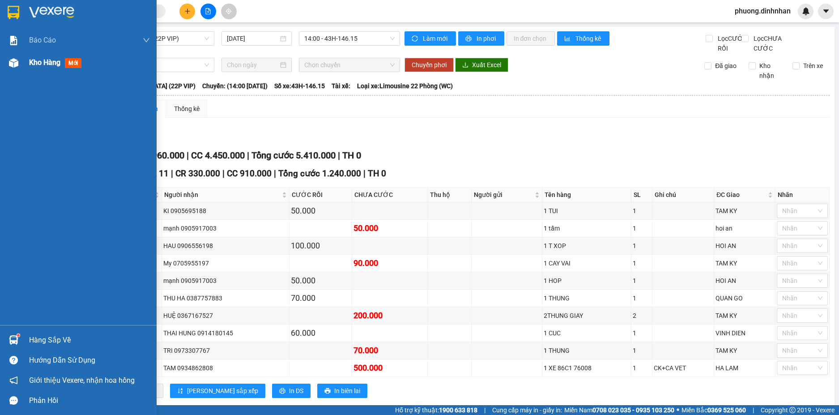
click at [17, 65] on img at bounding box center [13, 62] width 9 height 9
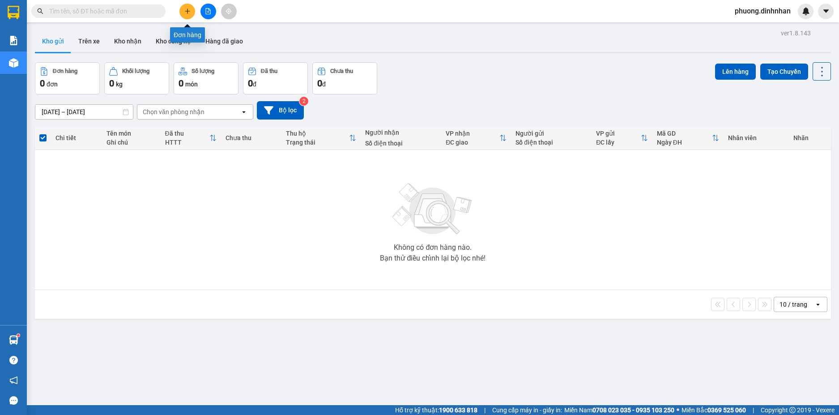
click at [184, 9] on icon "plus" at bounding box center [187, 11] width 6 height 6
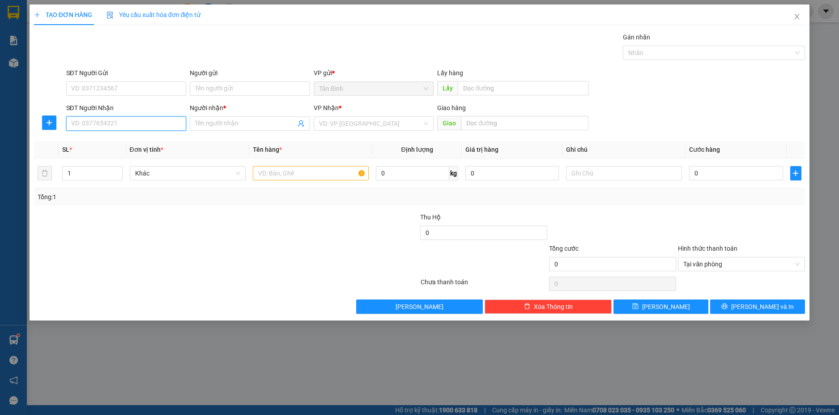
click at [126, 124] on input "SĐT Người Nhận" at bounding box center [126, 123] width 120 height 14
drag, startPoint x: 257, startPoint y: 175, endPoint x: 261, endPoint y: 174, distance: 4.6
click at [259, 175] on input "text" at bounding box center [311, 173] width 116 height 14
type input "1 T XOP"
click at [104, 119] on input "SĐT Người Nhận" at bounding box center [126, 123] width 120 height 14
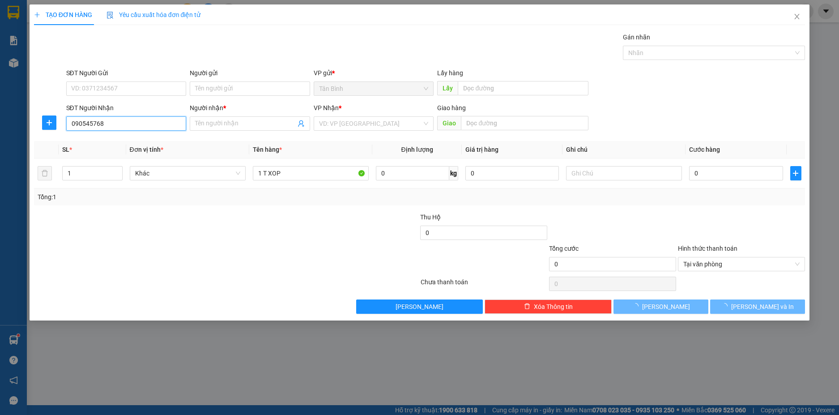
type input "0905457688"
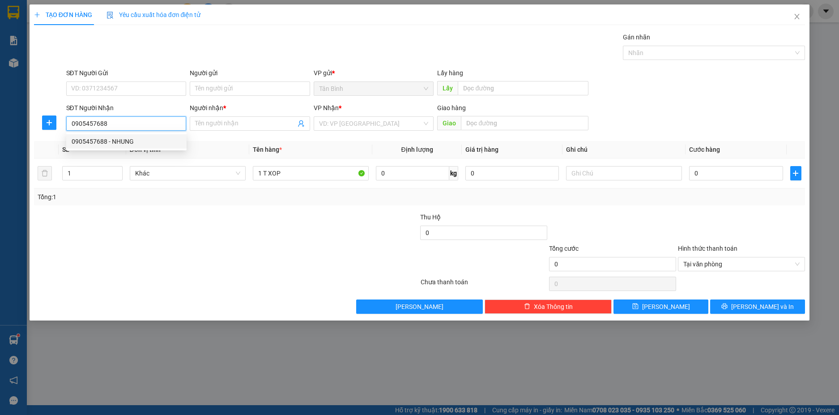
click at [108, 140] on div "0905457688 - NHUNG" at bounding box center [127, 142] width 110 height 10
type input "NHUNG"
type input "0905457688"
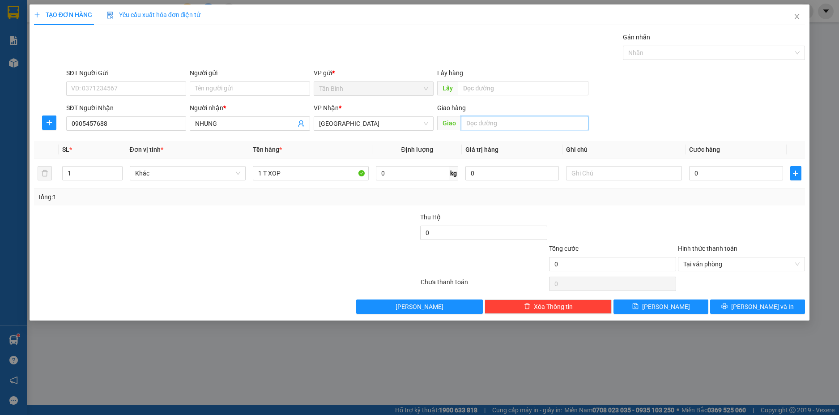
click at [479, 126] on input "text" at bounding box center [525, 123] width 128 height 14
type input "MIEU BONG"
click at [739, 175] on input "0" at bounding box center [736, 173] width 94 height 14
type input "1"
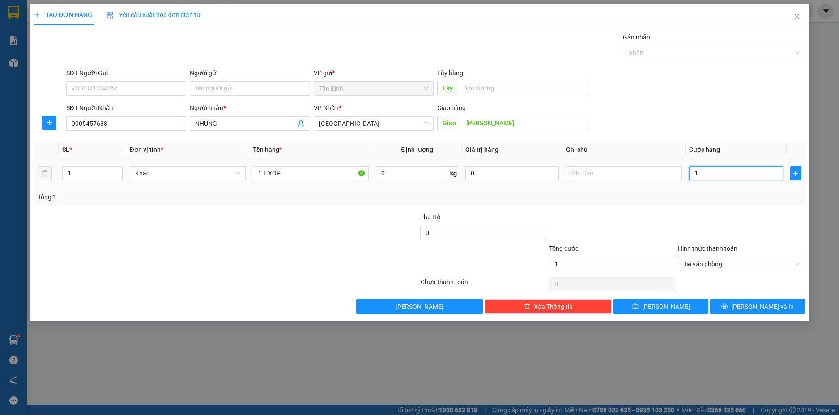
type input "15"
type input "150"
type input "1.500"
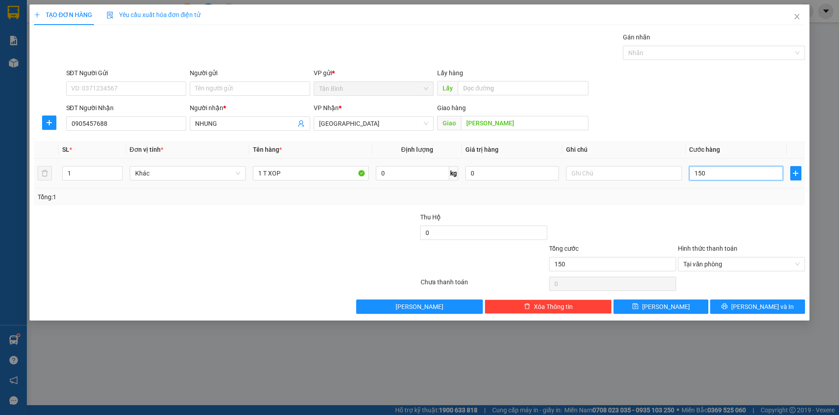
type input "1.500"
type input "15.000"
type input "150.000"
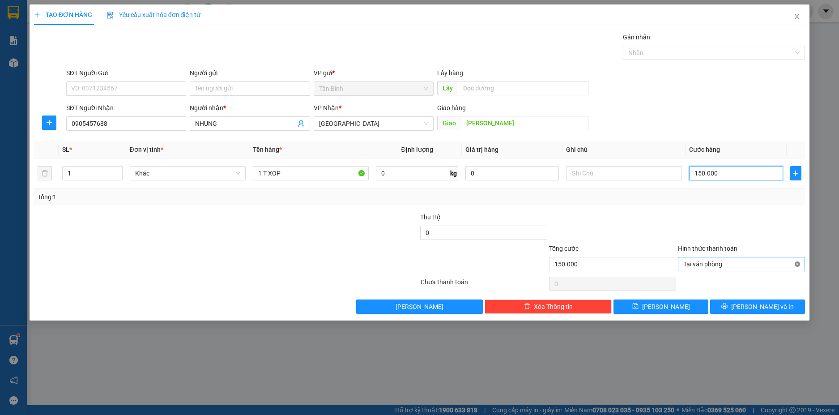
type input "150.000"
click at [780, 302] on div "Transit Pickup Surcharge Ids Transit Deliver Surcharge Ids Transit Deliver Surc…" at bounding box center [420, 173] width 772 height 282
click at [764, 310] on span "[PERSON_NAME] và In" at bounding box center [762, 307] width 63 height 10
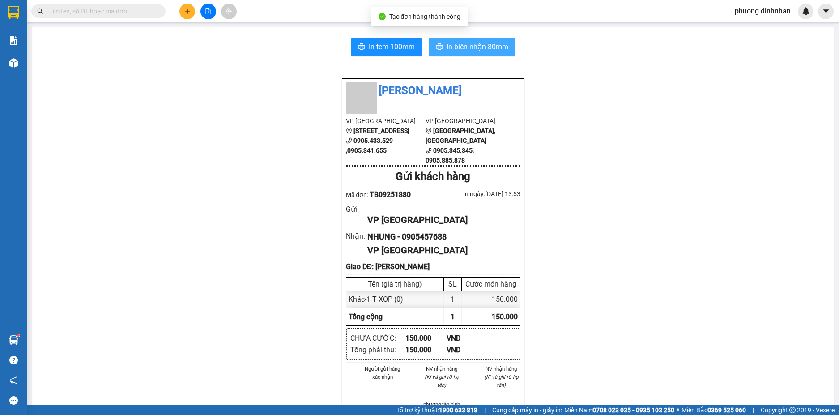
click at [491, 49] on span "In biên nhận 80mm" at bounding box center [478, 46] width 62 height 11
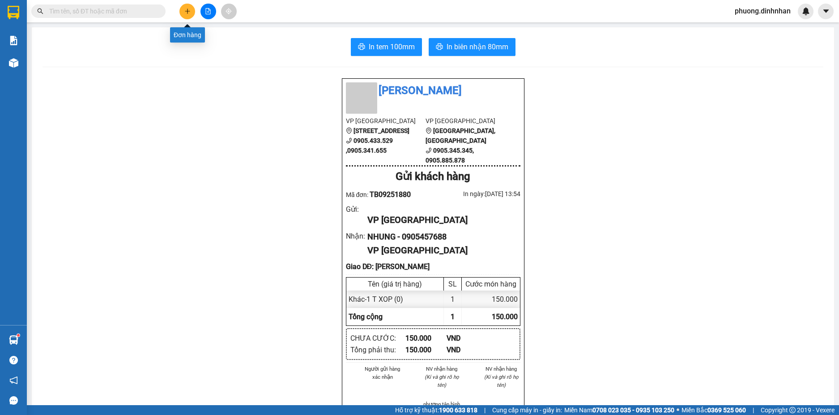
click at [189, 13] on icon "plus" at bounding box center [187, 11] width 6 height 6
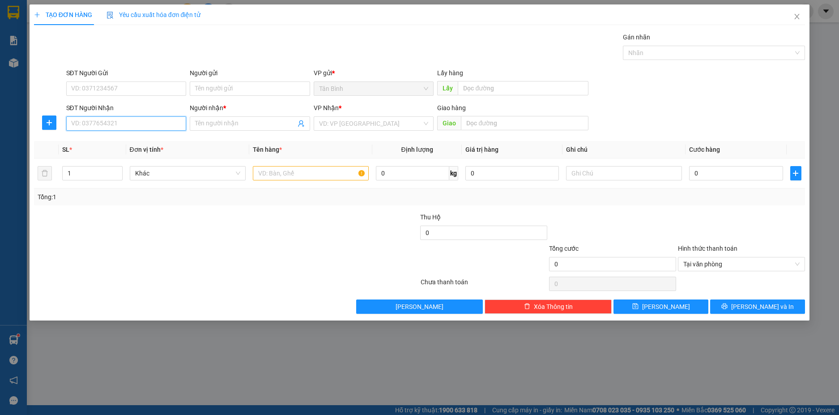
click at [90, 125] on input "SĐT Người Nhận" at bounding box center [126, 123] width 120 height 14
type input "0783781231"
click at [111, 137] on div "0783781231 - HOÀNG" at bounding box center [127, 142] width 110 height 10
type input "HOÀNG"
type input "0783781231"
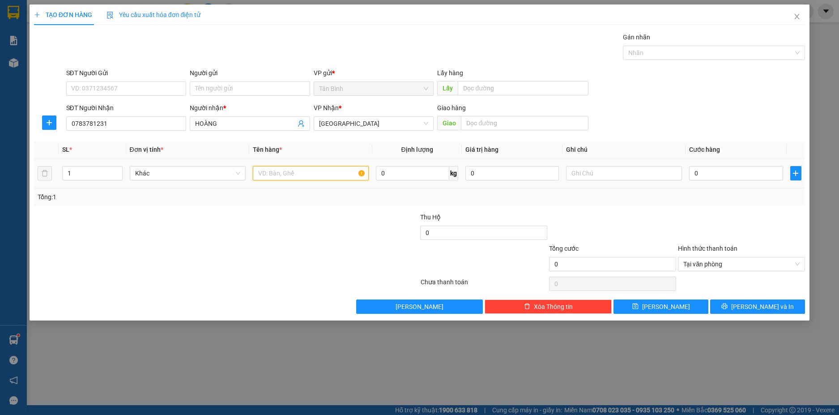
click at [295, 176] on input "text" at bounding box center [311, 173] width 116 height 14
type input "1 T XOP"
click at [696, 172] on input "0" at bounding box center [736, 173] width 94 height 14
type input "2"
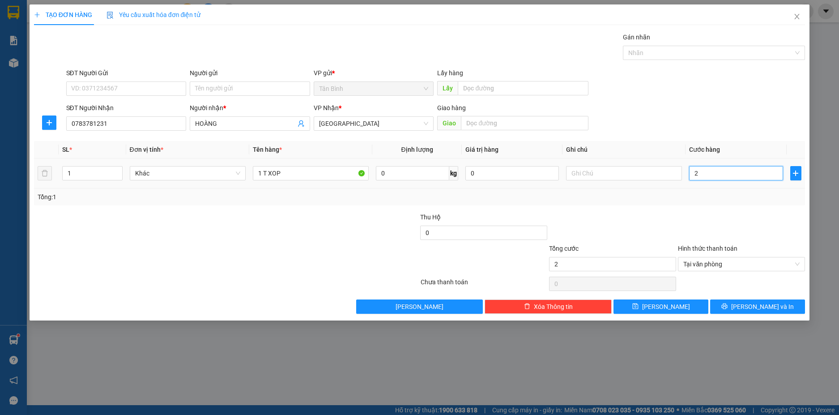
type input "20"
type input "200"
type input "2.000"
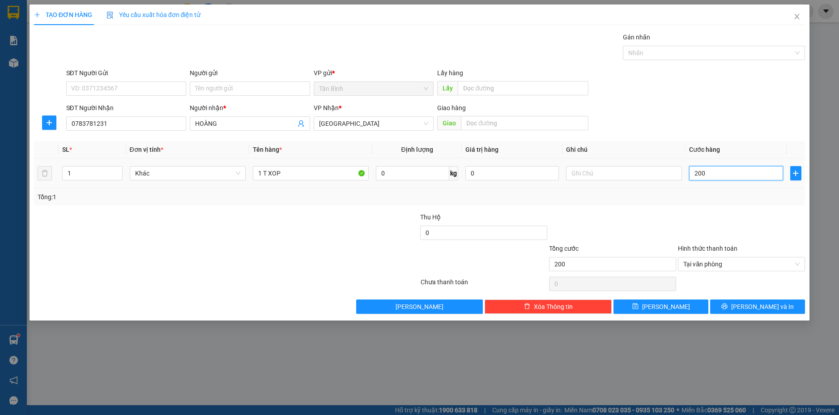
type input "2.000"
type input "20.000"
type input "200.000"
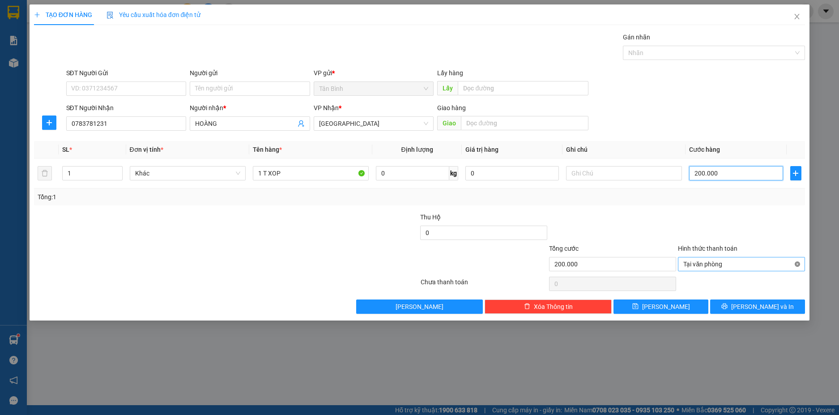
type input "200.000"
click at [768, 304] on span "[PERSON_NAME] và In" at bounding box center [762, 307] width 63 height 10
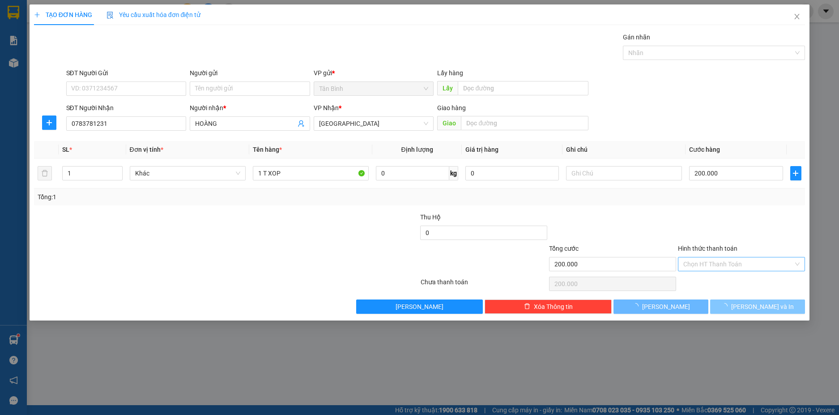
click at [727, 309] on button "[PERSON_NAME] và In" at bounding box center [757, 306] width 95 height 14
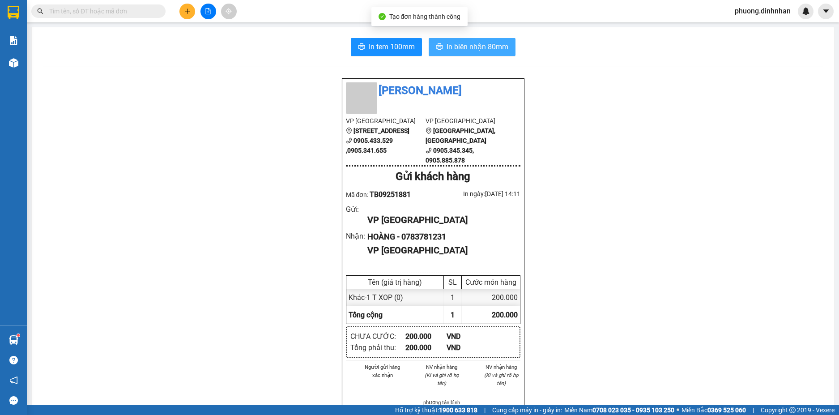
click at [488, 47] on span "In biên nhận 80mm" at bounding box center [478, 46] width 62 height 11
click at [188, 12] on icon "plus" at bounding box center [187, 11] width 0 height 5
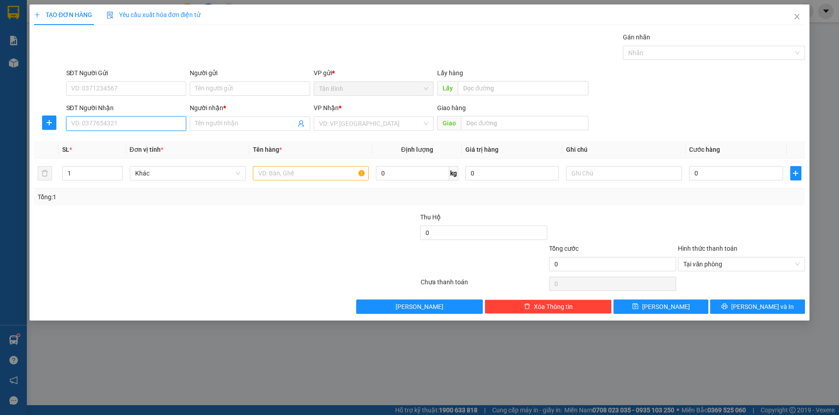
click at [110, 125] on input "SĐT Người Nhận" at bounding box center [126, 123] width 120 height 14
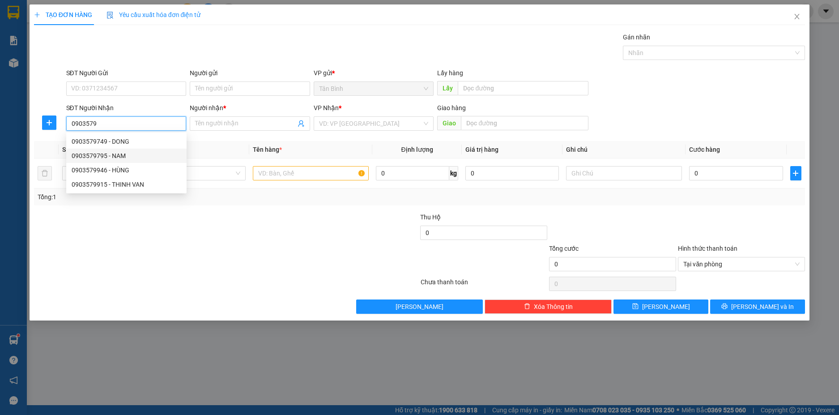
click at [132, 154] on div "0903579795 - NAM" at bounding box center [127, 156] width 110 height 10
type input "0903579795"
type input "NAM"
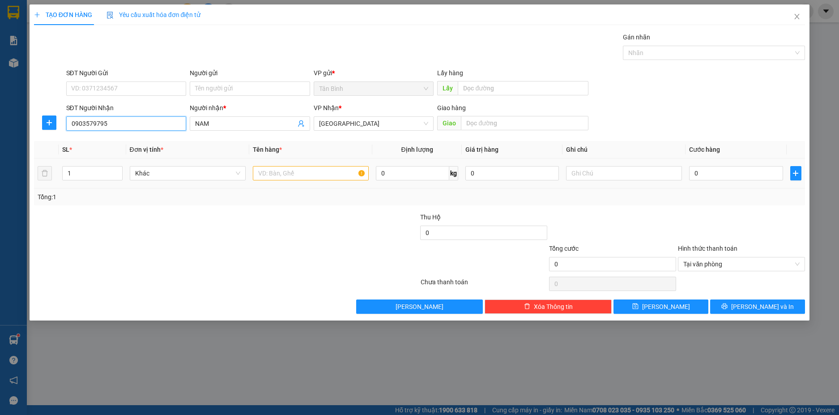
type input "0903579795"
click at [271, 168] on input "text" at bounding box center [311, 173] width 116 height 14
type input "1 BAO"
click at [714, 174] on input "0" at bounding box center [736, 173] width 94 height 14
type input "2"
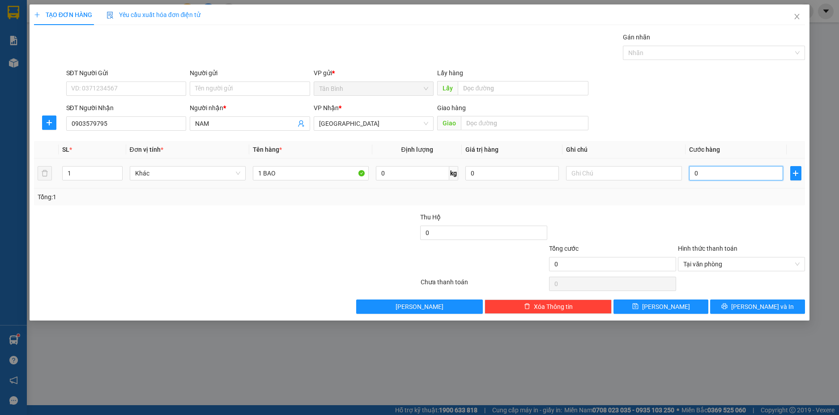
type input "2"
type input "25"
type input "250"
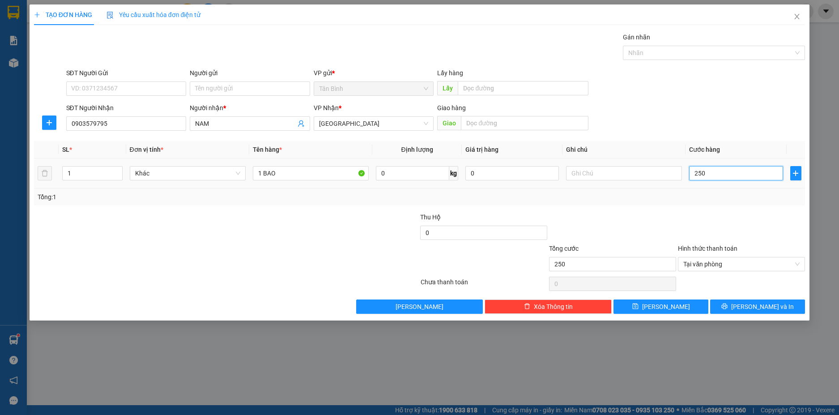
type input "2.500"
type input "25.000"
type input "250.000"
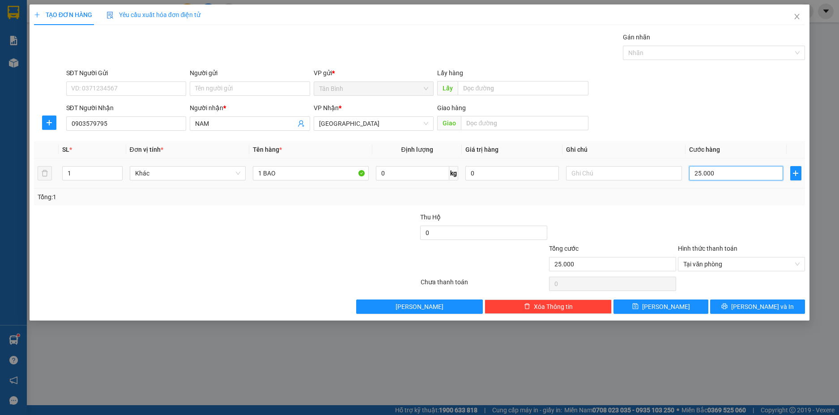
type input "250.000"
click at [794, 305] on button "[PERSON_NAME] và In" at bounding box center [757, 306] width 95 height 14
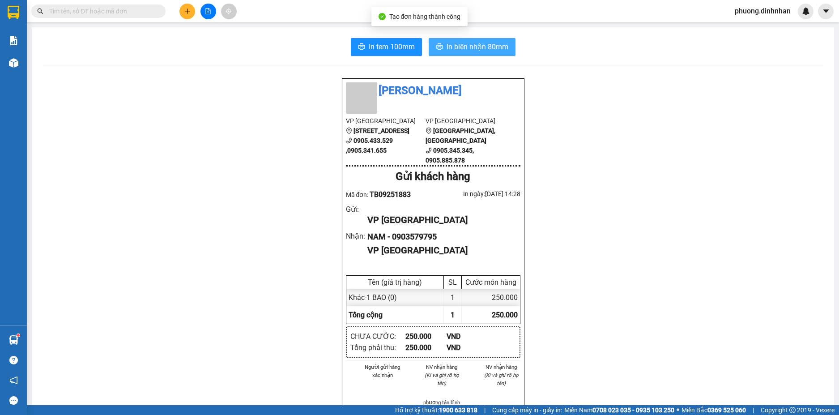
click at [476, 43] on span "In biên nhận 80mm" at bounding box center [478, 46] width 62 height 11
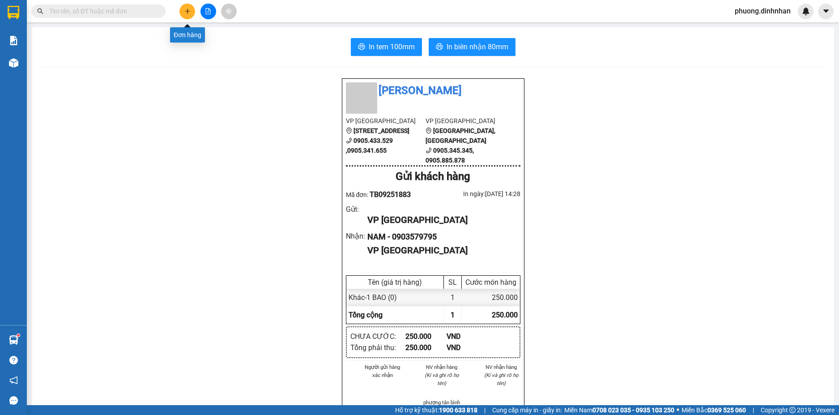
click at [185, 13] on icon "plus" at bounding box center [187, 11] width 6 height 6
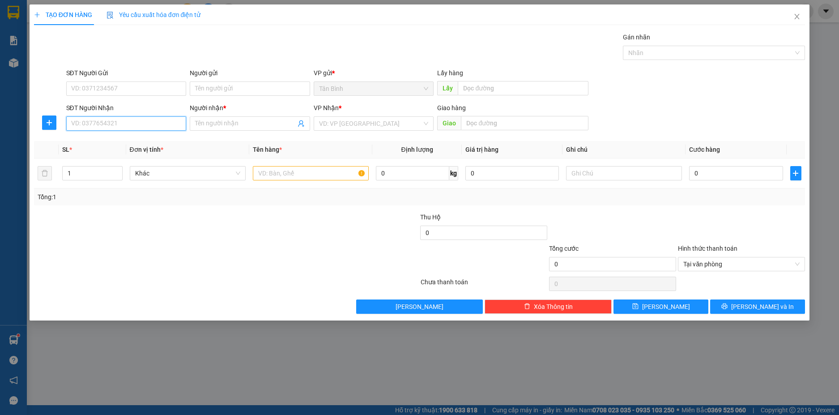
click at [127, 125] on input "SĐT Người Nhận" at bounding box center [126, 123] width 120 height 14
type input "0905158479"
click at [131, 137] on div "0905158479 - THANH BINH" at bounding box center [127, 142] width 110 height 10
type input "THANH BINH"
type input "0905158479"
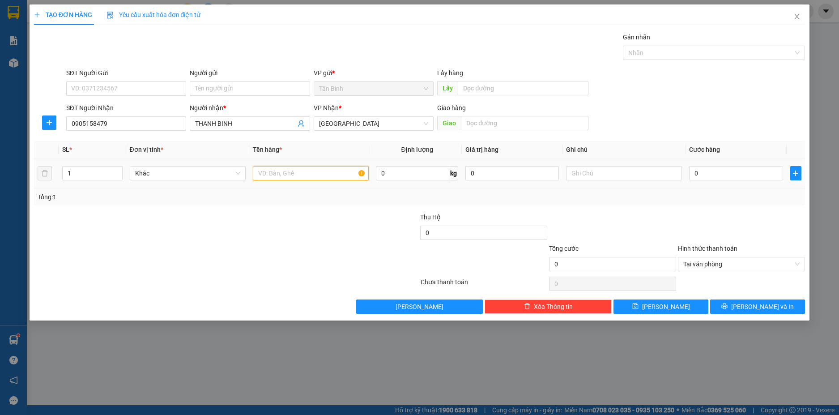
click at [275, 168] on input "text" at bounding box center [311, 173] width 116 height 14
type input "2 THUNG"
type input "2"
click at [117, 169] on span "up" at bounding box center [117, 170] width 5 height 5
click at [724, 168] on input "0" at bounding box center [736, 173] width 94 height 14
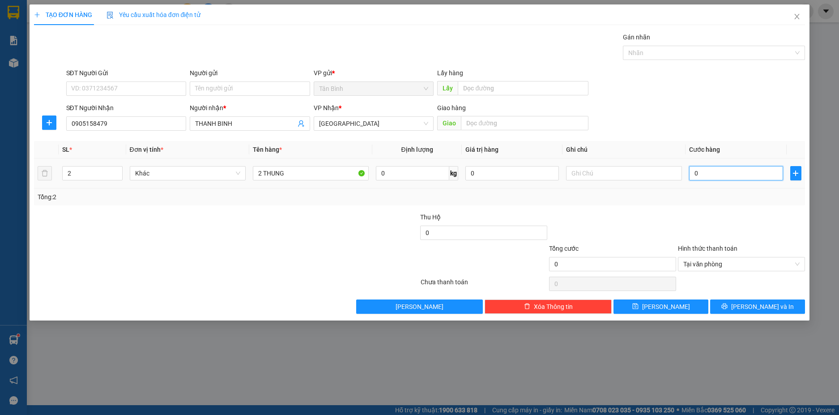
click at [724, 168] on input "0" at bounding box center [736, 173] width 94 height 14
click at [712, 174] on input "0" at bounding box center [736, 173] width 94 height 14
click at [724, 190] on div "Tổng: 2" at bounding box center [420, 196] width 772 height 17
click at [724, 173] on input "0" at bounding box center [736, 173] width 94 height 14
type input "1"
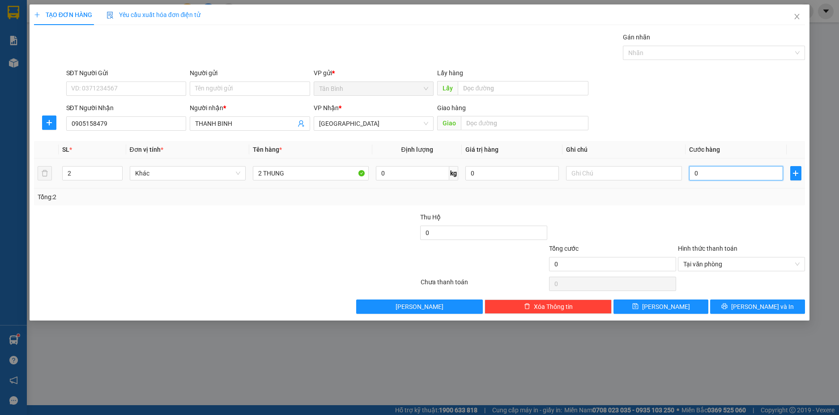
type input "1"
type input "18"
type input "180"
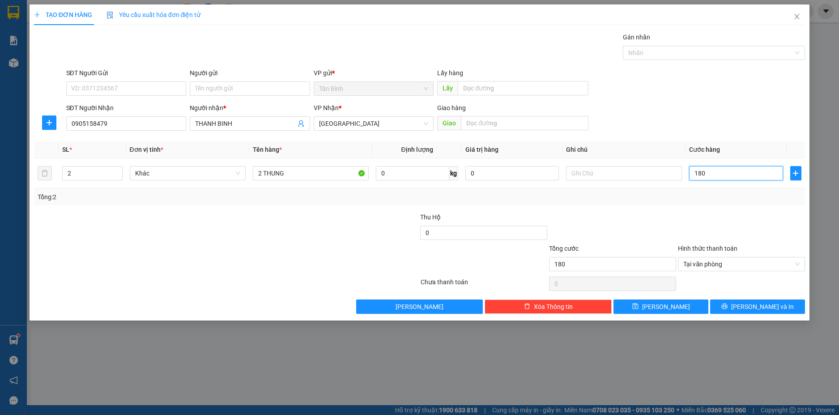
type input "1.800"
type input "18.000"
type input "180.000"
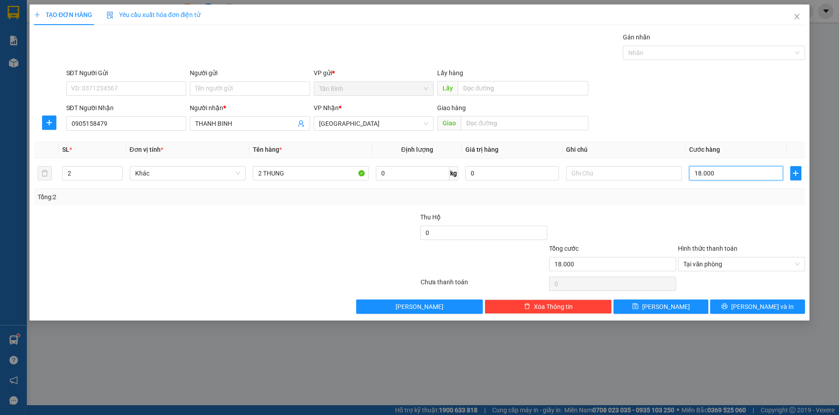
type input "180.000"
drag, startPoint x: 758, startPoint y: 307, endPoint x: 738, endPoint y: 252, distance: 58.5
click at [758, 303] on span "[PERSON_NAME] và In" at bounding box center [762, 307] width 63 height 10
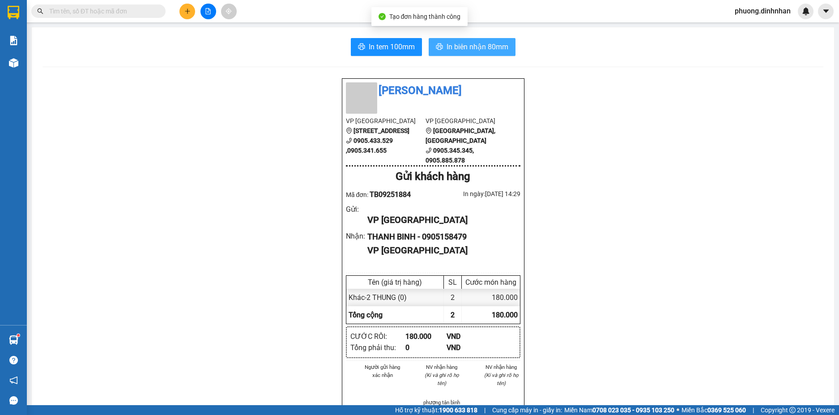
click at [503, 46] on span "In biên nhận 80mm" at bounding box center [478, 46] width 62 height 11
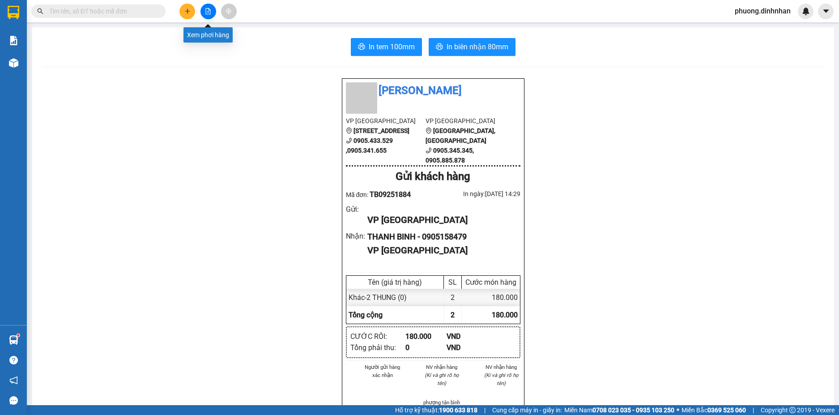
click at [207, 12] on icon "file-add" at bounding box center [208, 11] width 6 height 6
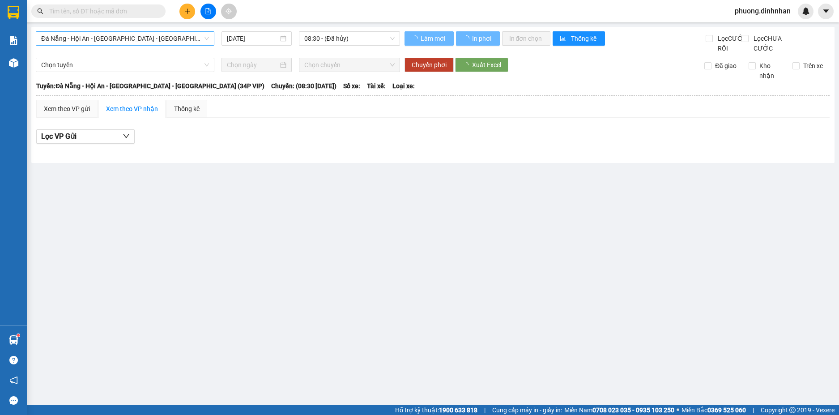
click at [174, 38] on span "Đà Nẵng - Hội An - [GEOGRAPHIC_DATA] - [GEOGRAPHIC_DATA] (34P VIP)" at bounding box center [125, 38] width 168 height 13
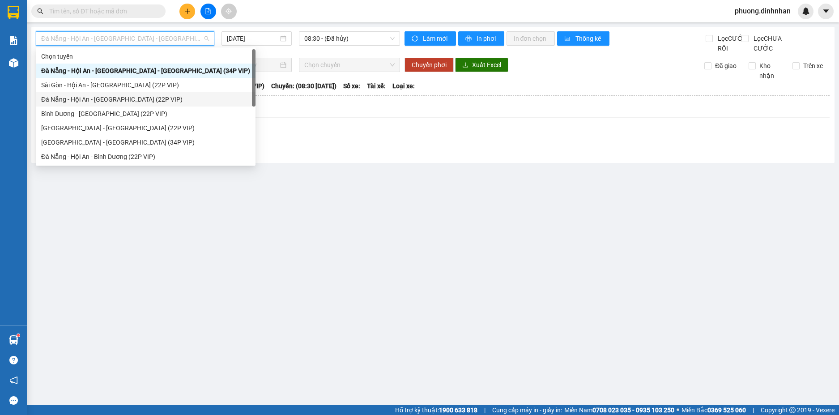
click at [128, 97] on div "Đà Nẵng - Hội An - [GEOGRAPHIC_DATA] (22P VIP)" at bounding box center [145, 99] width 209 height 10
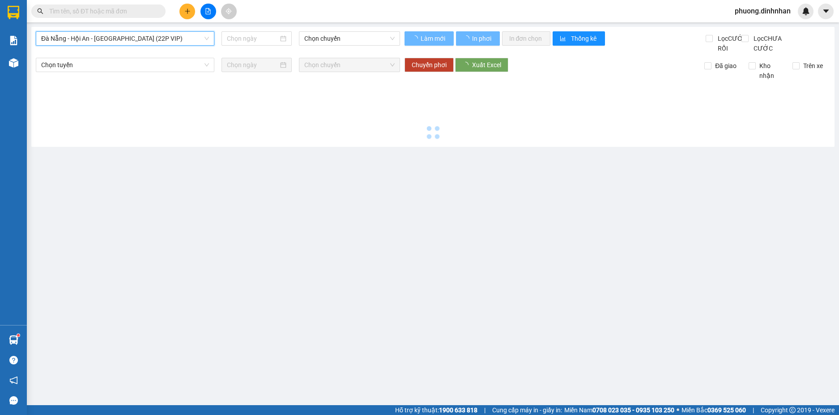
type input "[DATE]"
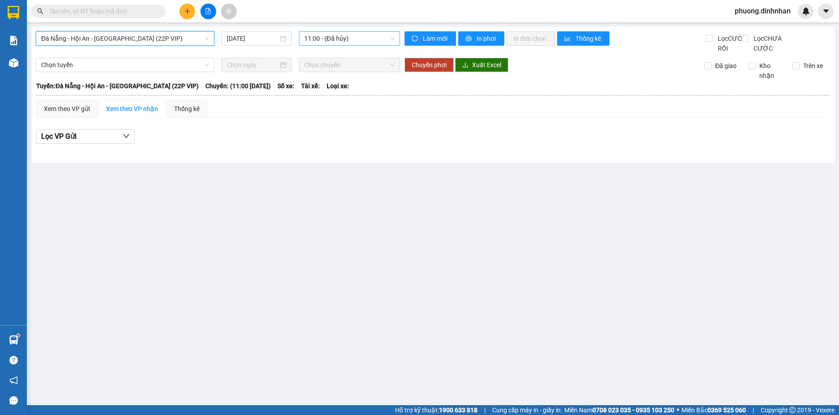
click at [343, 34] on span "11:00 - (Đã hủy)" at bounding box center [349, 38] width 90 height 13
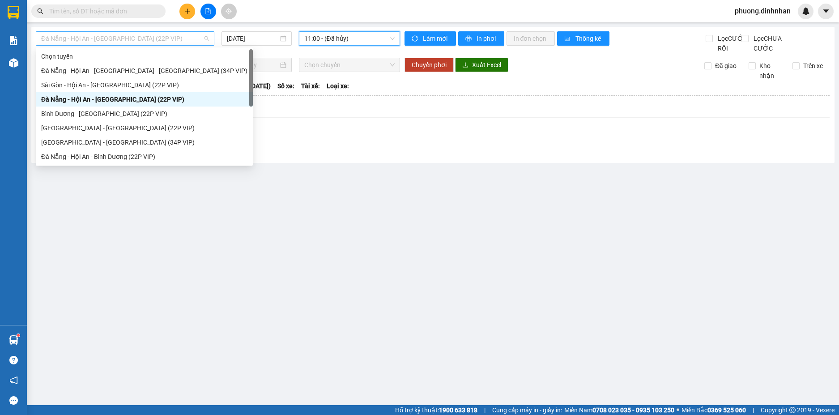
click at [158, 43] on span "Đà Nẵng - Hội An - [GEOGRAPHIC_DATA] (22P VIP)" at bounding box center [125, 38] width 168 height 13
click at [99, 155] on div "Đà Nẵng - Hội An - Bình Dương (22P VIP)" at bounding box center [144, 157] width 206 height 10
type input "[DATE]"
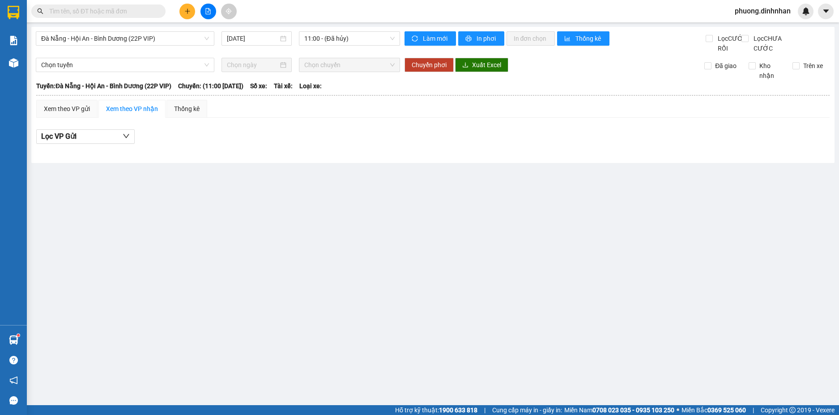
click at [139, 4] on div "Kết quả tìm kiếm ( 233 ) Bộ lọc Mã ĐH Trạng thái Món hàng Thu hộ Tổng cước Chưa…" at bounding box center [419, 11] width 839 height 22
click at [139, 4] on div "Kết quả tìm kiếm ( 233 ) Bộ lọc Mã ĐH Trạng thái Món hàng Thu hộ Tổng cước Chưa…" at bounding box center [87, 12] width 175 height 16
click at [144, 21] on div "Kết quả tìm kiếm ( 233 ) Bộ lọc Mã ĐH Trạng thái Món hàng Thu hộ Tổng cước Chưa…" at bounding box center [419, 11] width 839 height 22
click at [145, 12] on input "text" at bounding box center [102, 11] width 106 height 10
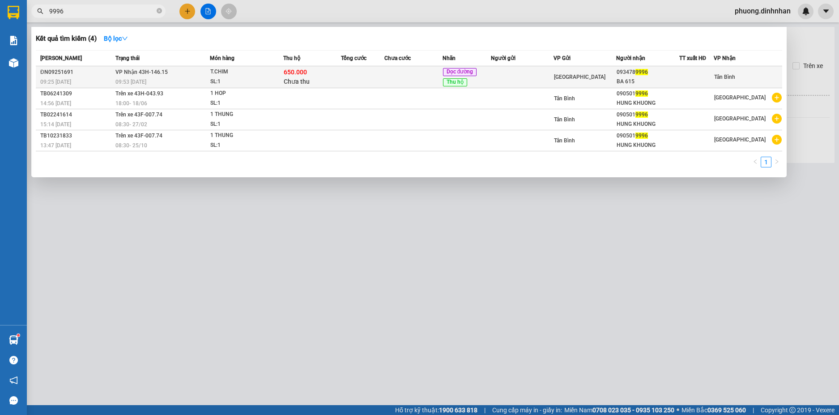
type input "9996"
click at [211, 74] on div "T.CHIM" at bounding box center [243, 72] width 67 height 10
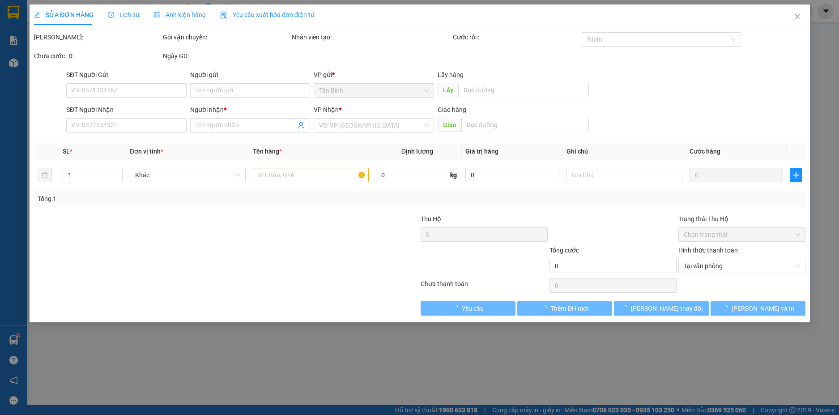
type input "0934789996"
type input "BA 615"
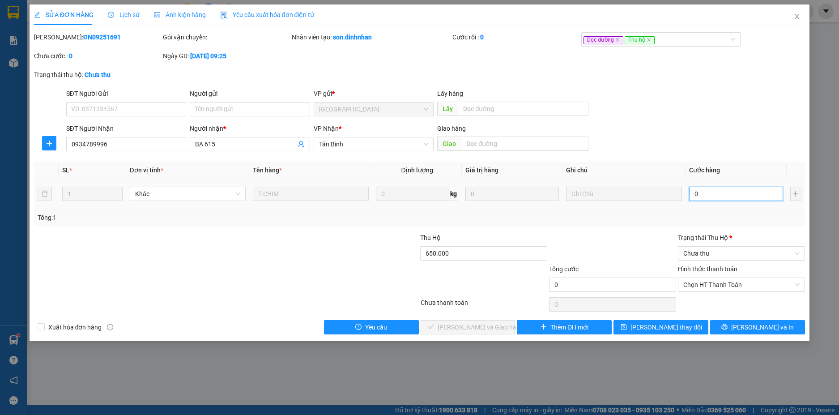
click at [711, 200] on input "0" at bounding box center [736, 194] width 94 height 14
type input "1"
type input "10"
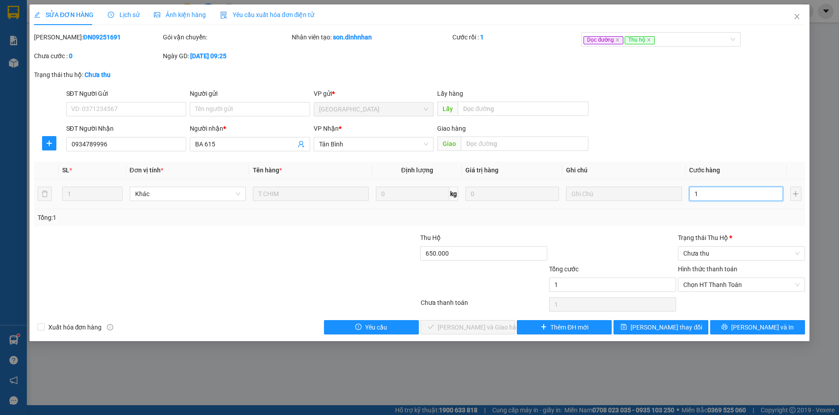
type input "10"
type input "100"
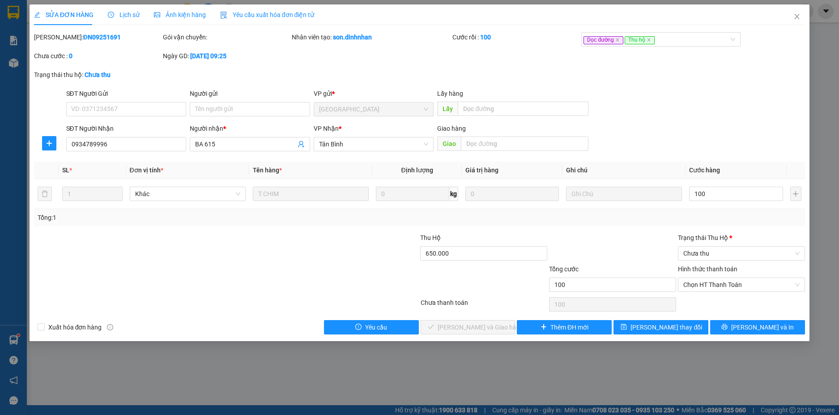
type input "100.000"
click at [577, 228] on div "Total Paid Fee 0 Total UnPaid Fee 0 Cash Collection Total Fee Mã ĐH: ĐN09251691…" at bounding box center [420, 183] width 772 height 302
click at [643, 323] on button "Lưu thay đổi" at bounding box center [661, 327] width 95 height 14
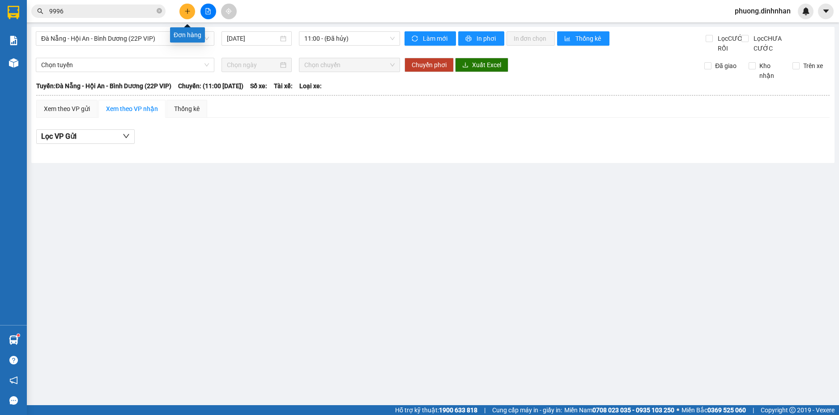
click at [185, 13] on icon "plus" at bounding box center [187, 11] width 6 height 6
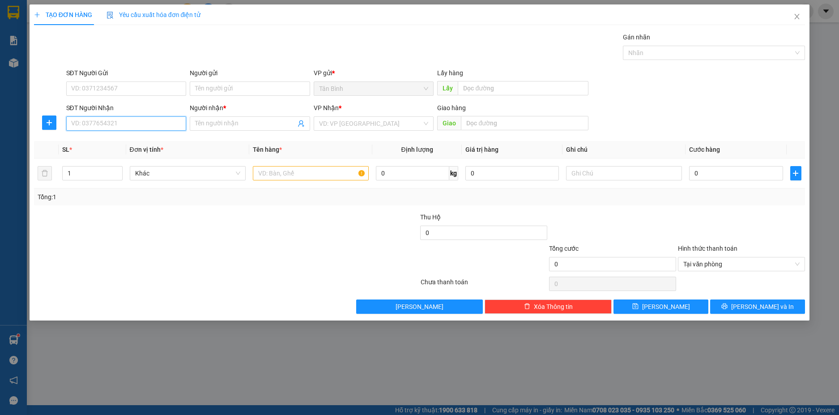
click at [121, 125] on input "SĐT Người Nhận" at bounding box center [126, 123] width 120 height 14
type input "0899725523"
click at [214, 121] on input "Người nhận *" at bounding box center [245, 124] width 101 height 10
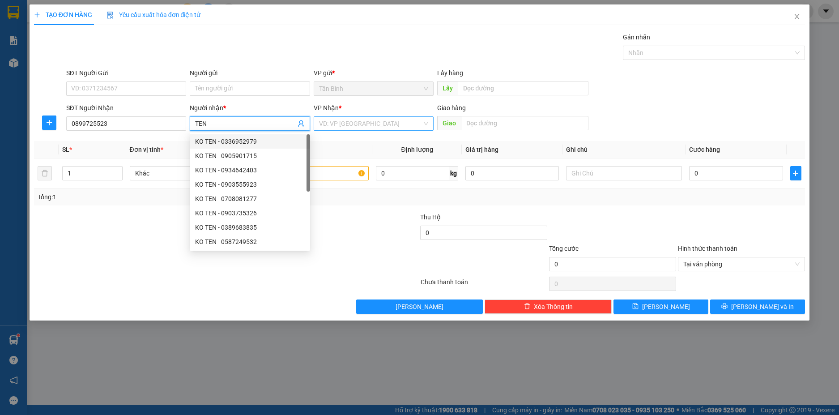
type input "TEN"
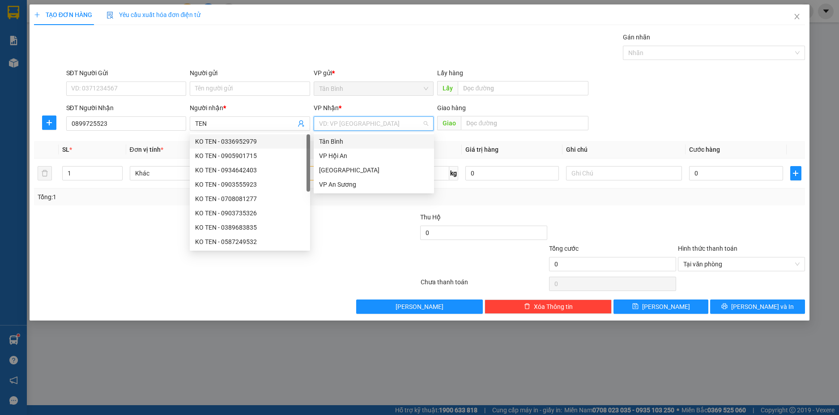
drag, startPoint x: 345, startPoint y: 128, endPoint x: 362, endPoint y: 168, distance: 43.7
click at [345, 128] on input "search" at bounding box center [370, 123] width 103 height 13
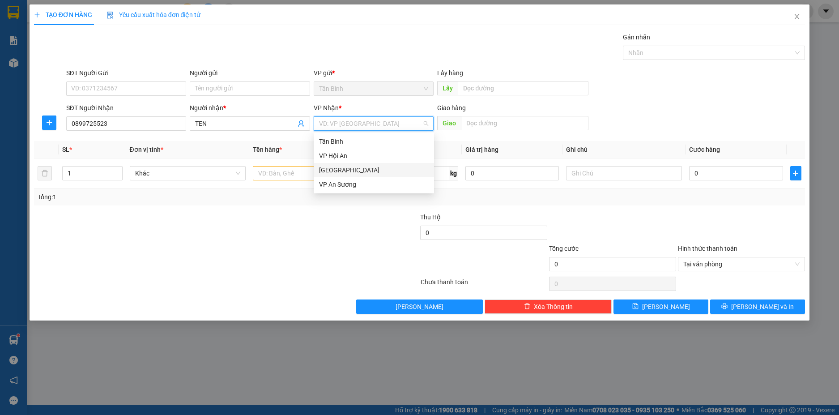
click at [350, 170] on div "[GEOGRAPHIC_DATA]" at bounding box center [374, 170] width 110 height 10
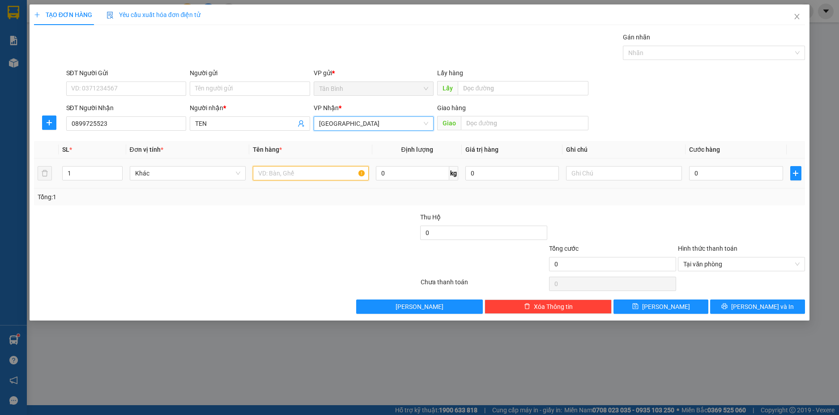
click at [288, 175] on input "text" at bounding box center [311, 173] width 116 height 14
type input "1 BOC BANH"
click at [732, 178] on input "0" at bounding box center [736, 173] width 94 height 14
type input "7"
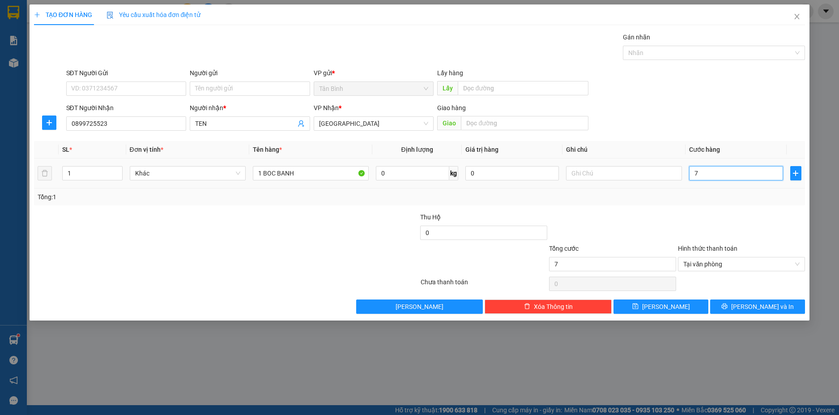
type input "70"
type input "700"
type input "7.000"
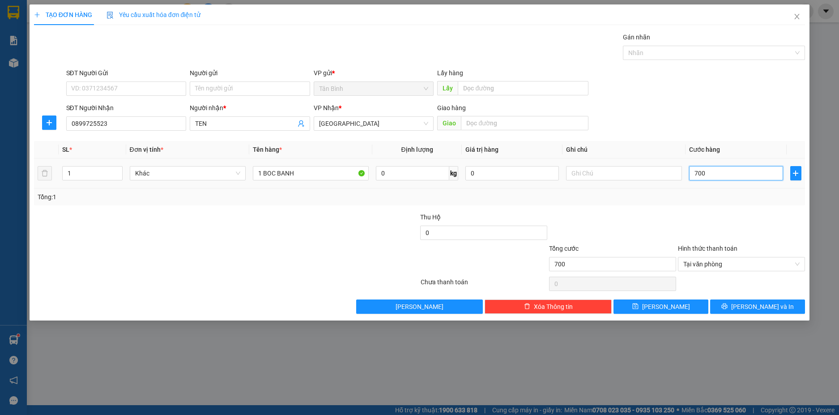
type input "7.000"
type input "70.000"
drag, startPoint x: 765, startPoint y: 306, endPoint x: 777, endPoint y: 298, distance: 14.9
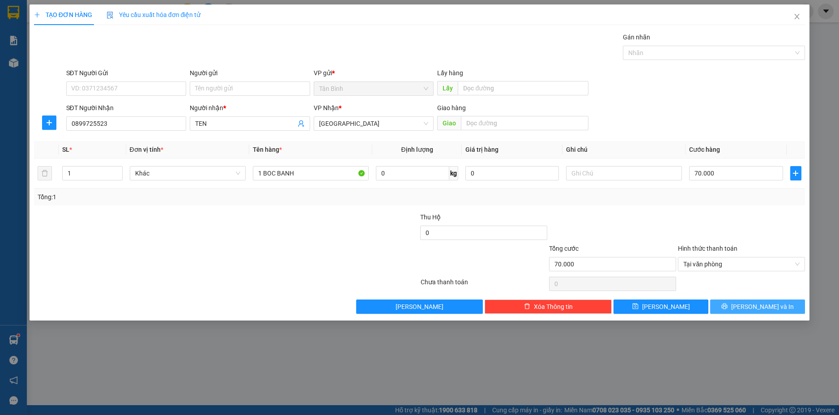
click at [766, 306] on span "[PERSON_NAME] và In" at bounding box center [762, 307] width 63 height 10
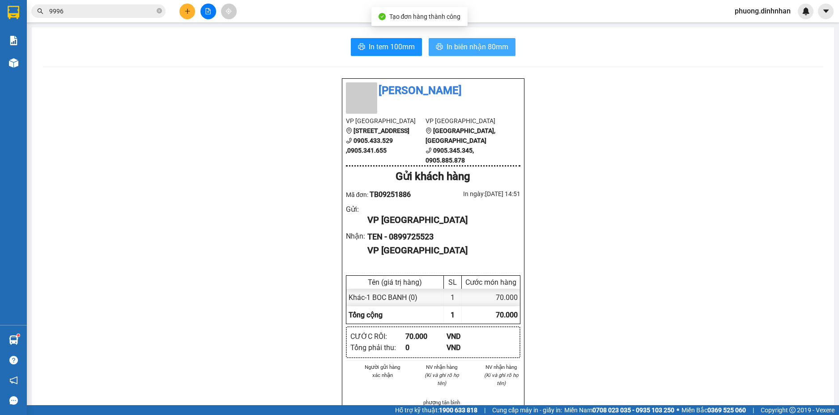
click at [483, 51] on span "In biên nhận 80mm" at bounding box center [478, 46] width 62 height 11
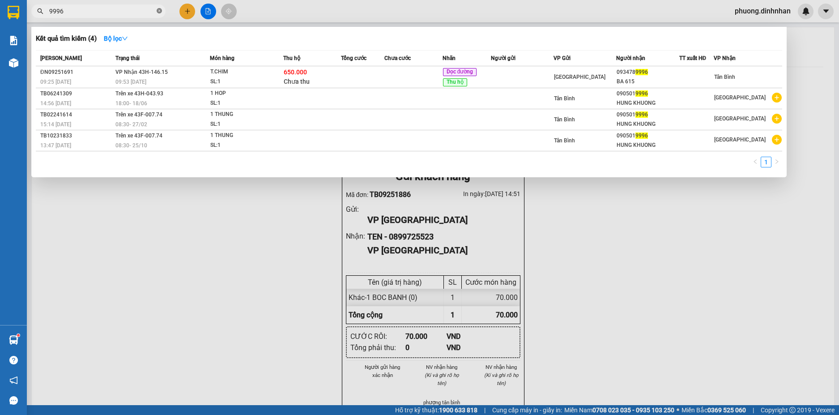
click at [159, 8] on span at bounding box center [159, 11] width 5 height 9
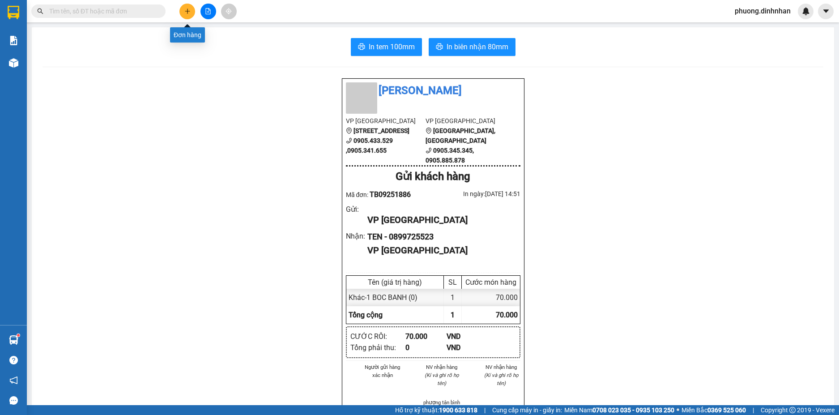
click at [185, 8] on icon "plus" at bounding box center [187, 11] width 6 height 6
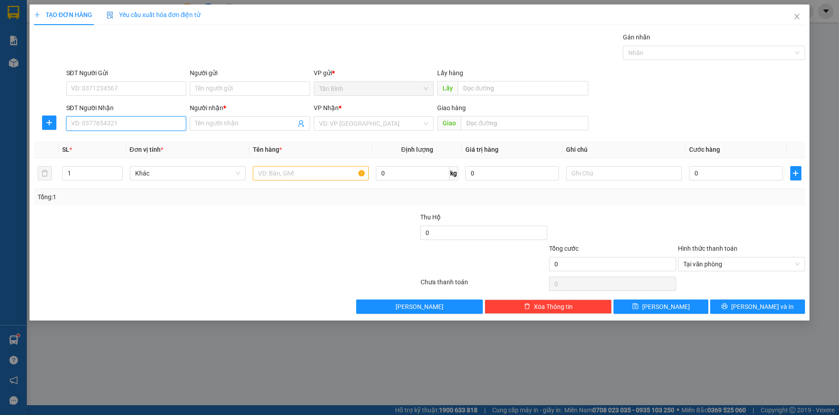
click at [94, 117] on input "SĐT Người Nhận" at bounding box center [126, 123] width 120 height 14
click at [84, 120] on input "SĐT Người Nhận" at bounding box center [126, 123] width 120 height 14
click at [106, 124] on input "SĐT Người Nhận" at bounding box center [126, 123] width 120 height 14
type input "0934678183"
click at [216, 124] on input "Người nhận *" at bounding box center [245, 124] width 101 height 10
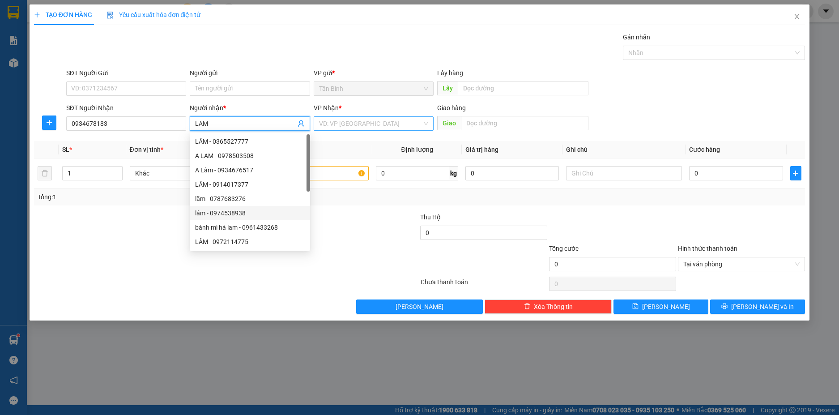
type input "LAM"
click at [346, 124] on input "search" at bounding box center [370, 123] width 103 height 13
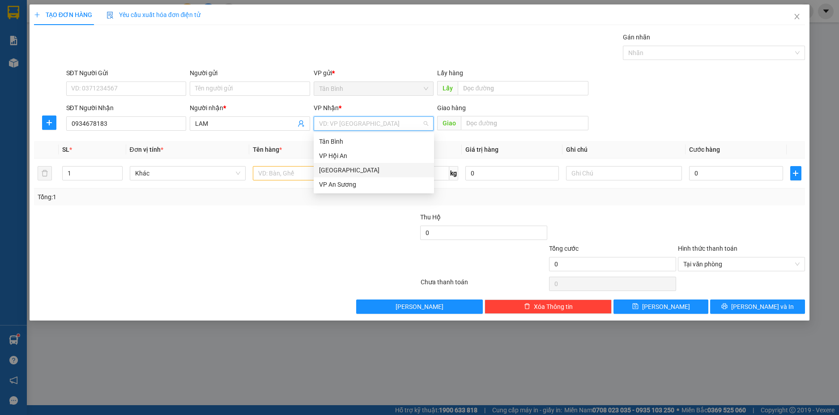
click at [329, 170] on div "[GEOGRAPHIC_DATA]" at bounding box center [374, 170] width 110 height 10
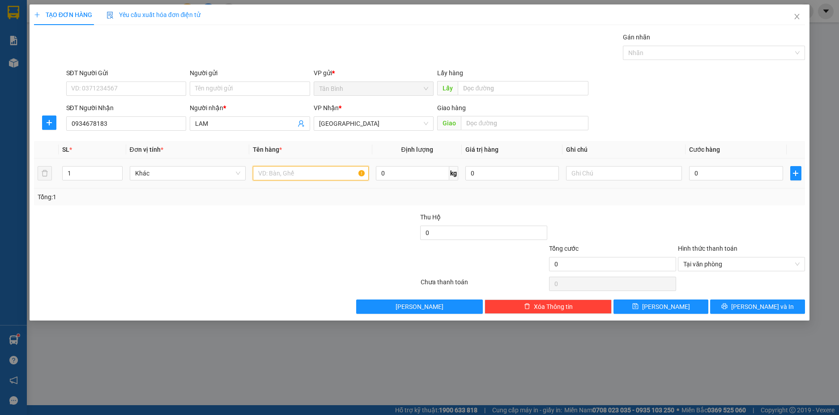
click at [292, 168] on input "text" at bounding box center [311, 173] width 116 height 14
type input "1 T XOP"
click at [483, 123] on input "text" at bounding box center [525, 123] width 128 height 14
type input "CAU DO"
click at [706, 174] on input "0" at bounding box center [736, 173] width 94 height 14
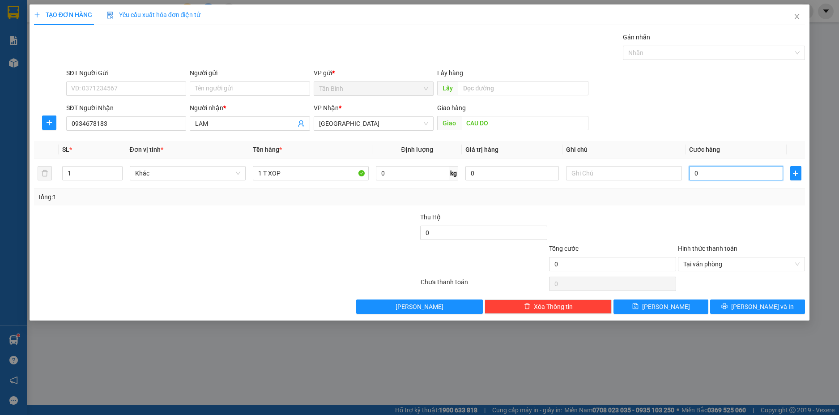
type input "8"
type input "80"
type input "800"
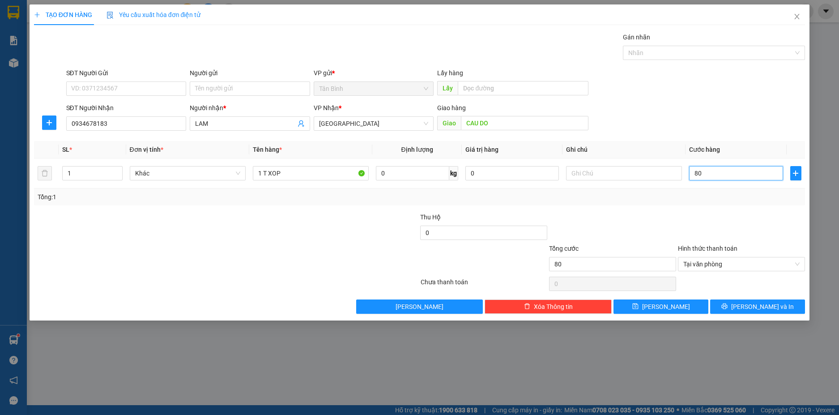
type input "800"
type input "8.000"
type input "80.000"
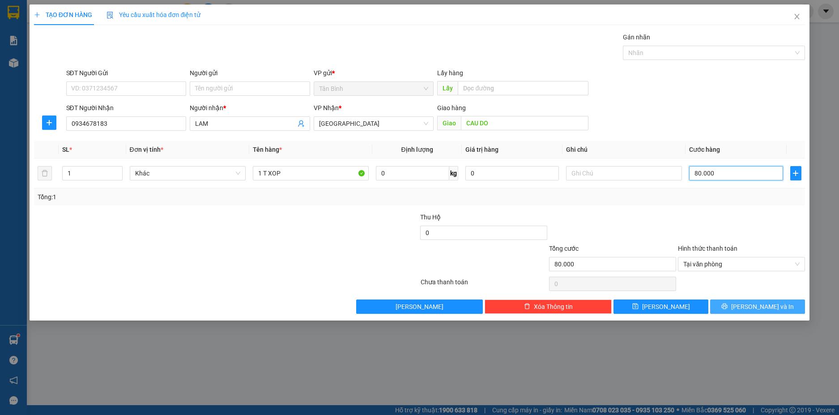
type input "80.000"
click at [751, 304] on span "[PERSON_NAME] và In" at bounding box center [762, 307] width 63 height 10
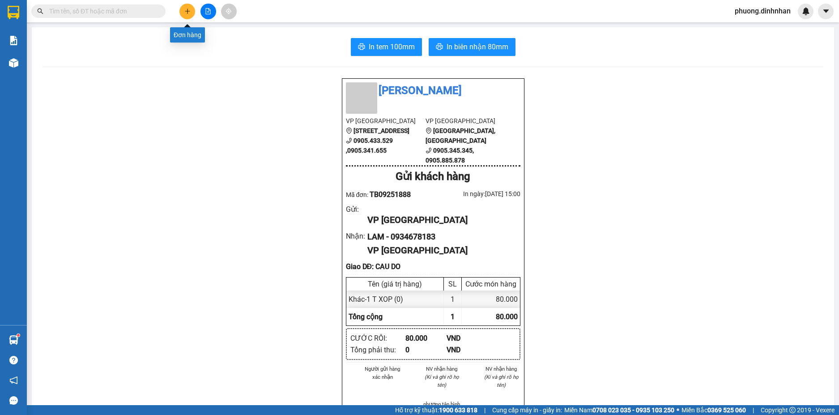
click at [195, 10] on button at bounding box center [188, 12] width 16 height 16
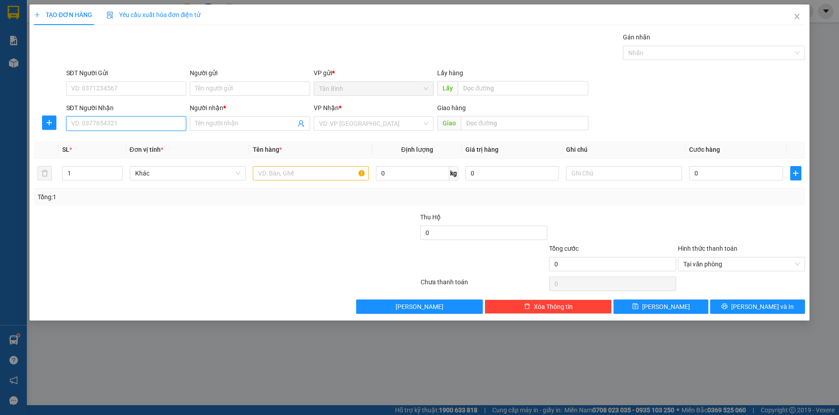
click at [85, 126] on input "SĐT Người Nhận" at bounding box center [126, 123] width 120 height 14
click at [89, 125] on input "SĐT Người Nhận" at bounding box center [126, 123] width 120 height 14
click at [93, 120] on input "SĐT Người Nhận" at bounding box center [126, 123] width 120 height 14
click at [125, 122] on input "SĐT Người Nhận" at bounding box center [126, 123] width 120 height 14
drag, startPoint x: 112, startPoint y: 144, endPoint x: 264, endPoint y: 188, distance: 157.8
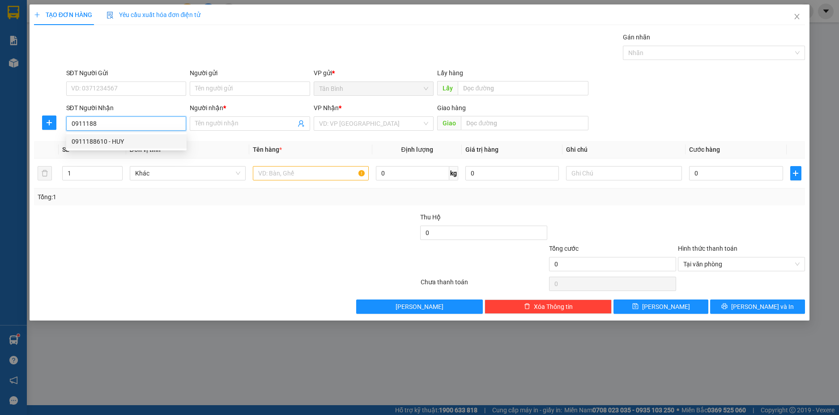
click at [117, 142] on div "0911188610 - HUY" at bounding box center [127, 142] width 110 height 10
type input "0911188610"
type input "HUY"
type input "0911188610"
drag, startPoint x: 282, startPoint y: 171, endPoint x: 345, endPoint y: 151, distance: 65.6
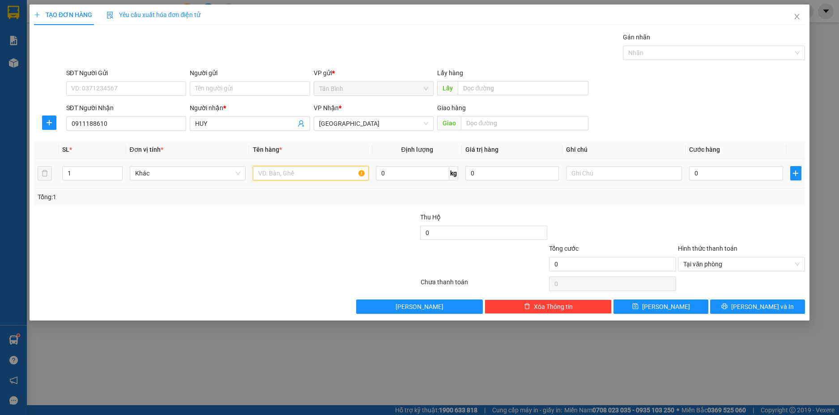
click at [282, 170] on input "text" at bounding box center [311, 173] width 116 height 14
type input "1 T XOP"
click at [720, 174] on input "0" at bounding box center [736, 173] width 94 height 14
type input "1"
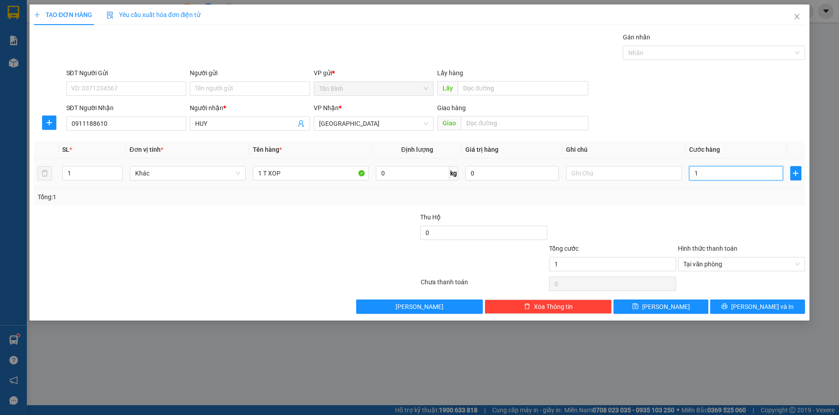
type input "15"
type input "150"
type input "1.500"
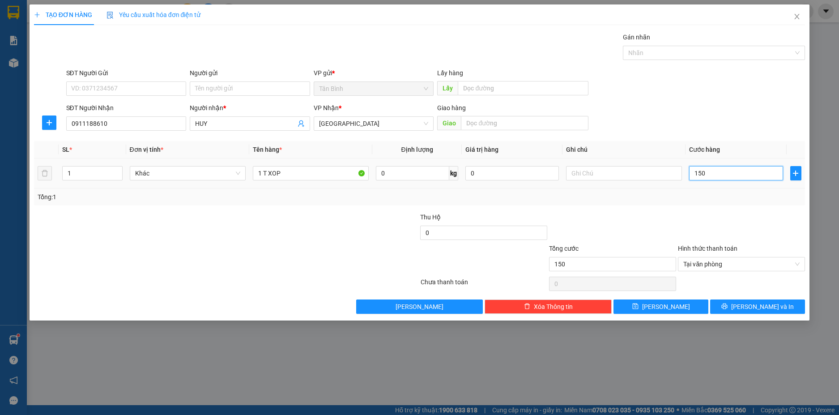
type input "1.500"
type input "15.000"
type input "150.000"
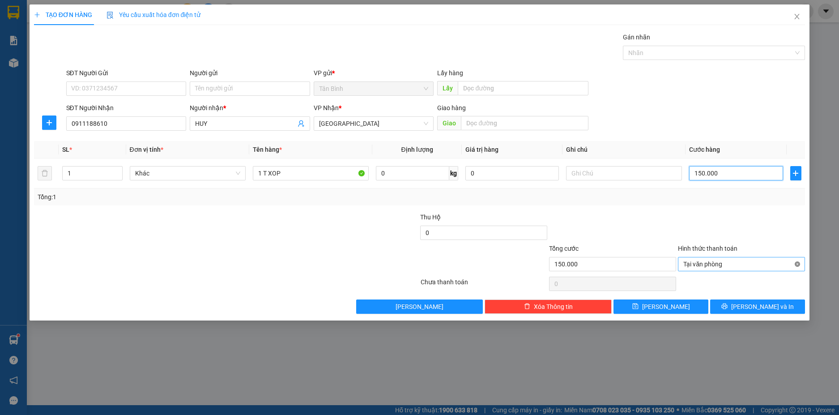
type input "150.000"
drag, startPoint x: 775, startPoint y: 306, endPoint x: 770, endPoint y: 290, distance: 16.7
click at [774, 306] on span "[PERSON_NAME] và In" at bounding box center [762, 307] width 63 height 10
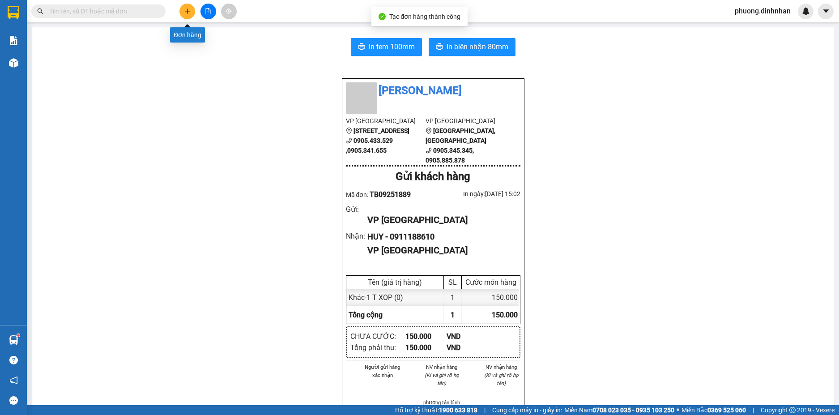
click at [184, 15] on button at bounding box center [188, 12] width 16 height 16
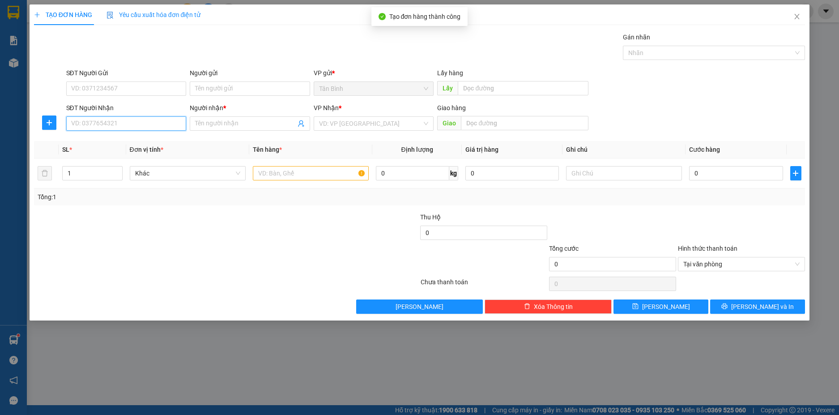
click at [124, 128] on input "SĐT Người Nhận" at bounding box center [126, 123] width 120 height 14
type input "0356599219"
drag, startPoint x: 200, startPoint y: 125, endPoint x: 312, endPoint y: 124, distance: 111.5
click at [202, 125] on input "Người nhận *" at bounding box center [245, 124] width 101 height 10
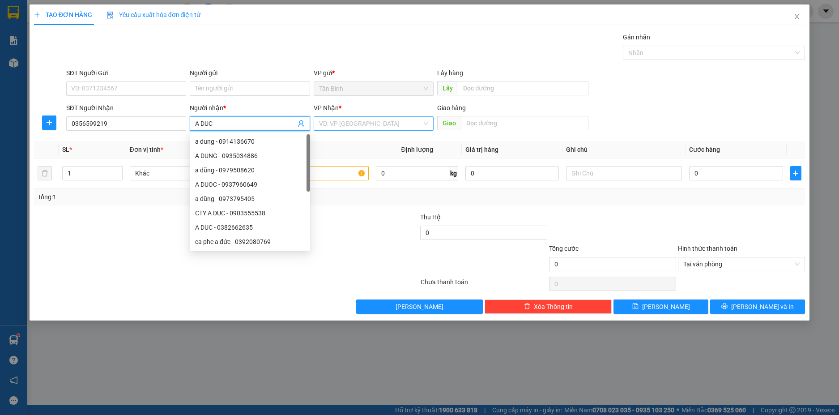
type input "A DUC"
click at [350, 128] on input "search" at bounding box center [370, 123] width 103 height 13
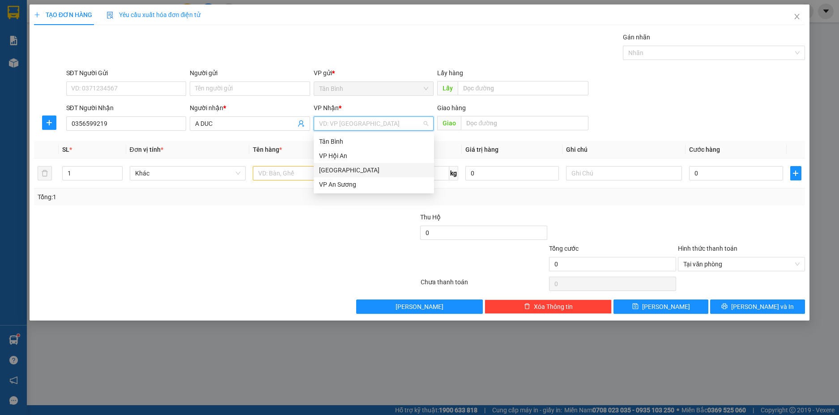
click at [337, 165] on div "[GEOGRAPHIC_DATA]" at bounding box center [374, 170] width 110 height 10
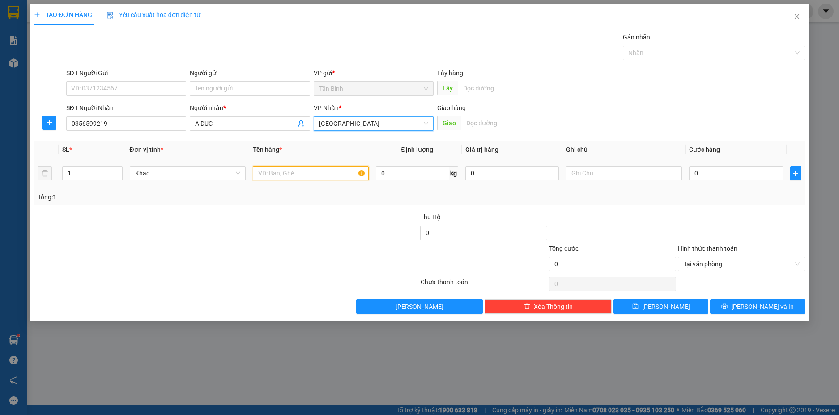
click at [274, 176] on input "text" at bounding box center [311, 173] width 116 height 14
type input "1 CAY"
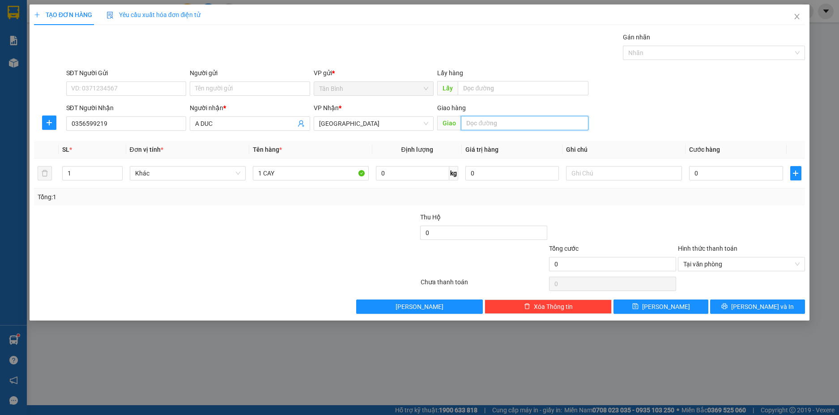
click at [531, 128] on input "text" at bounding box center [525, 123] width 128 height 14
type input "BXE DUC LONG"
click at [725, 175] on input "0" at bounding box center [736, 173] width 94 height 14
type input "2"
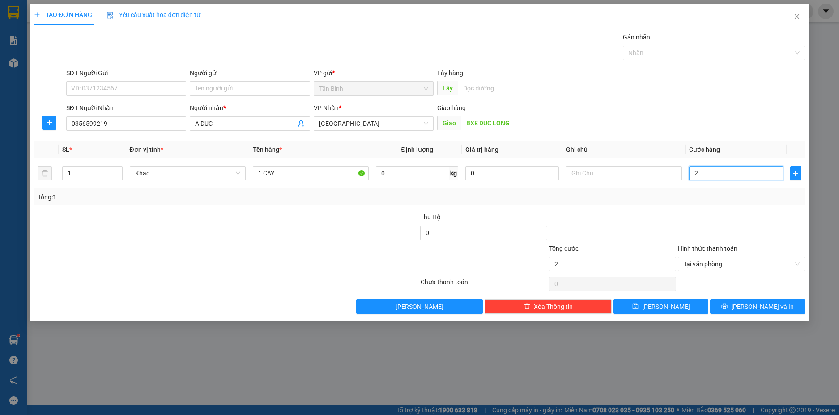
type input "20"
type input "200"
type input "2.000"
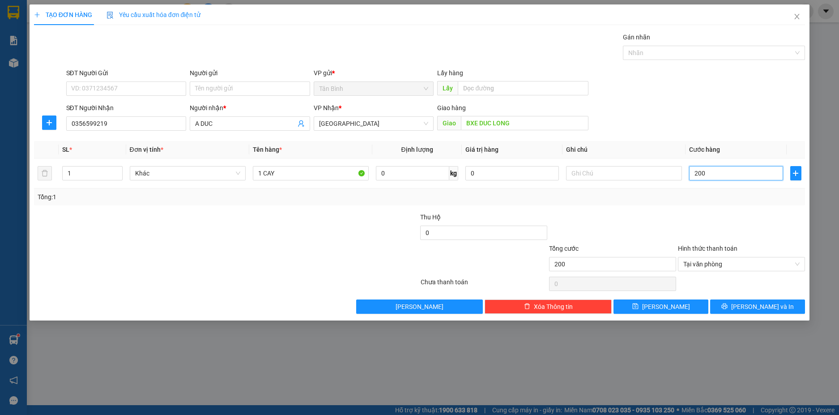
type input "2.000"
type input "20.000"
type input "200.000"
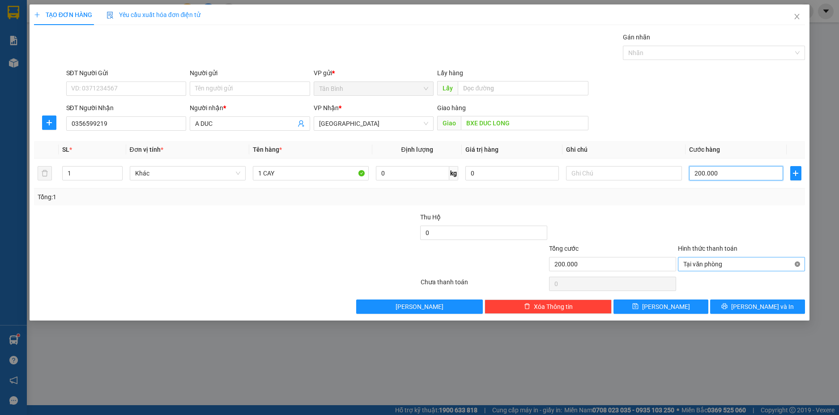
type input "200.000"
click at [763, 311] on span "[PERSON_NAME] và In" at bounding box center [762, 307] width 63 height 10
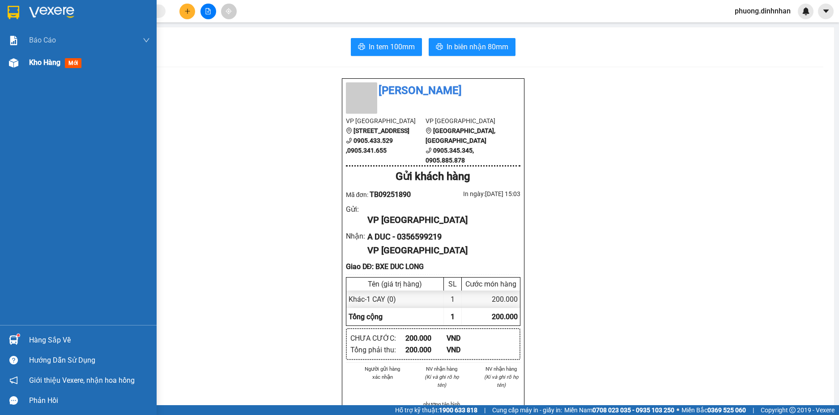
click at [16, 59] on img at bounding box center [13, 62] width 9 height 9
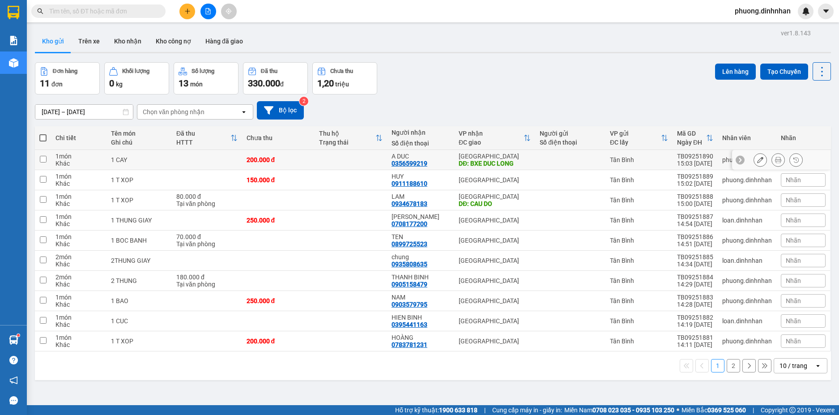
click at [754, 160] on div at bounding box center [760, 159] width 13 height 13
click at [757, 160] on icon at bounding box center [760, 160] width 6 height 6
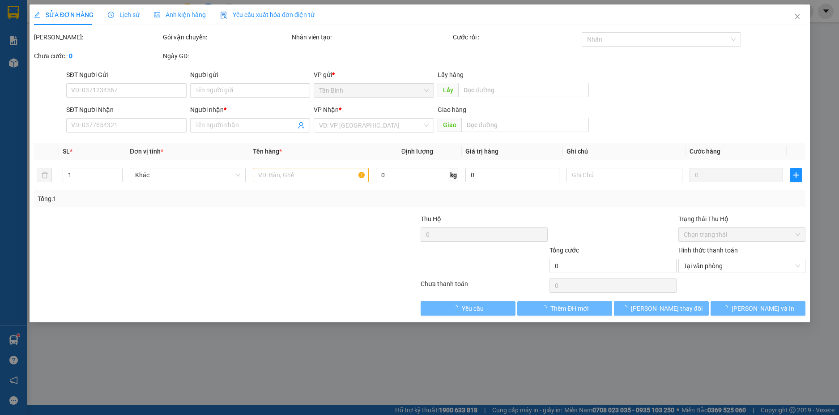
type input "0356599219"
type input "A DUC"
type input "BXE DUC LONG"
type input "200.000"
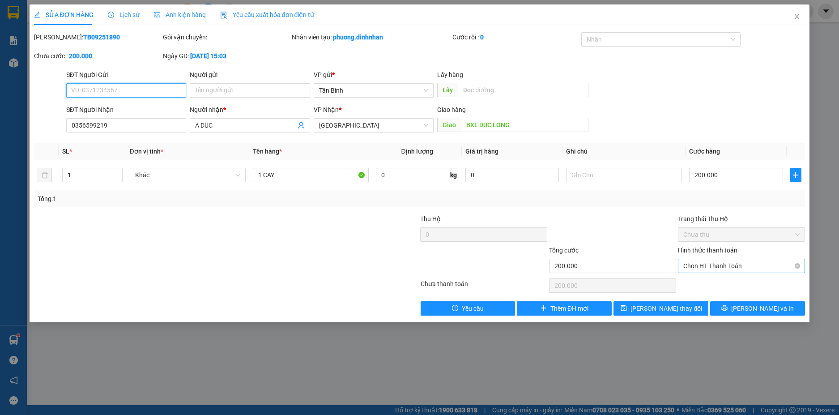
click at [714, 267] on span "Chọn HT Thanh Toán" at bounding box center [742, 265] width 116 height 13
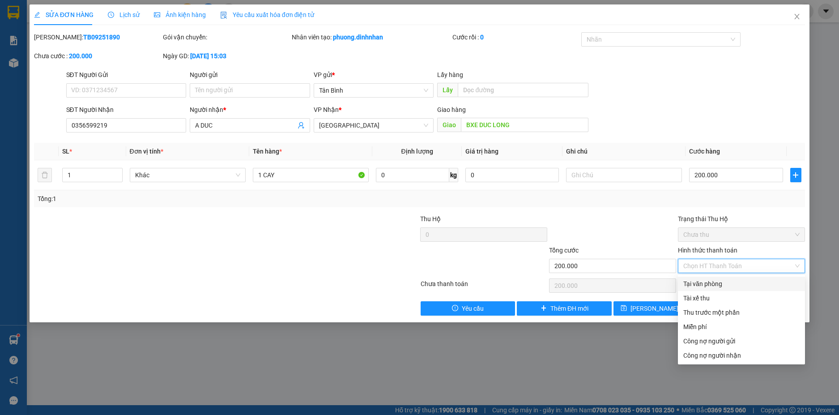
click at [709, 287] on div "Tại văn phòng" at bounding box center [742, 284] width 116 height 10
type input "0"
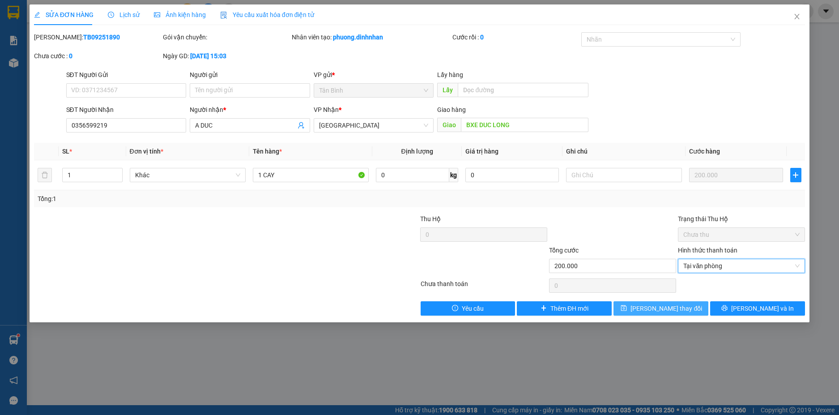
click at [670, 306] on span "Lưu thay đổi" at bounding box center [667, 308] width 72 height 10
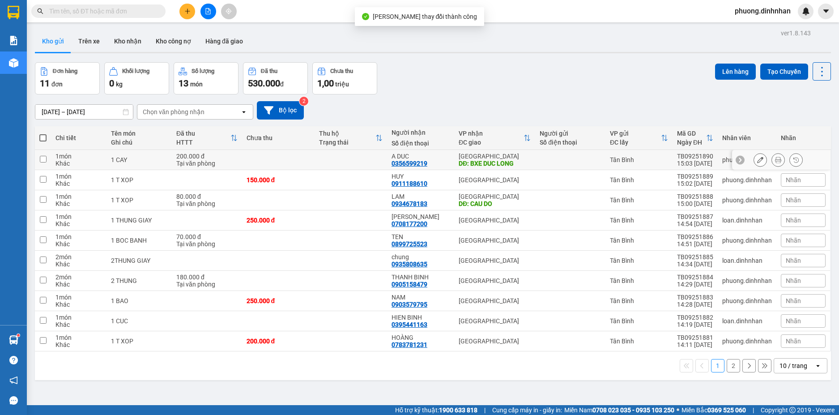
click at [773, 156] on button at bounding box center [778, 160] width 13 height 16
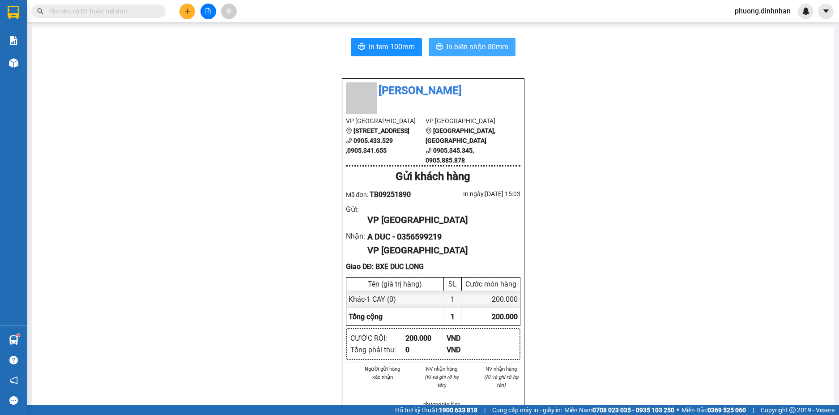
click at [453, 50] on span "In biên nhận 80mm" at bounding box center [478, 46] width 62 height 11
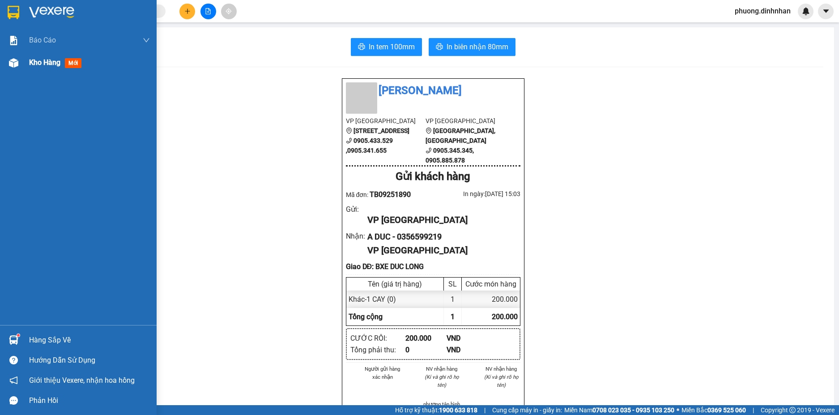
click at [17, 64] on img at bounding box center [13, 62] width 9 height 9
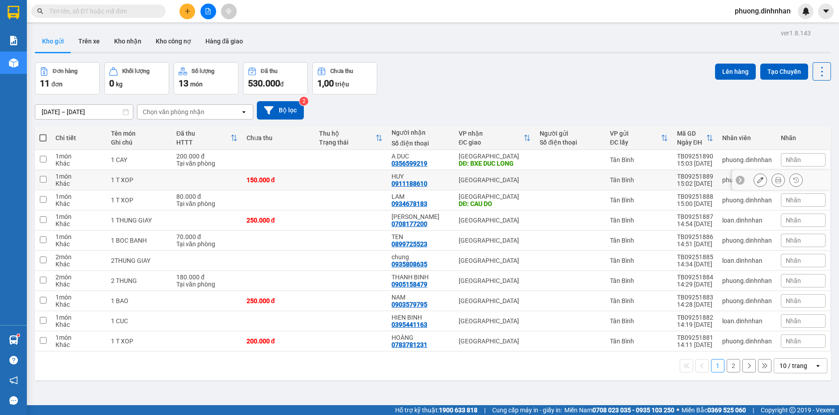
click at [754, 180] on button at bounding box center [760, 180] width 13 height 16
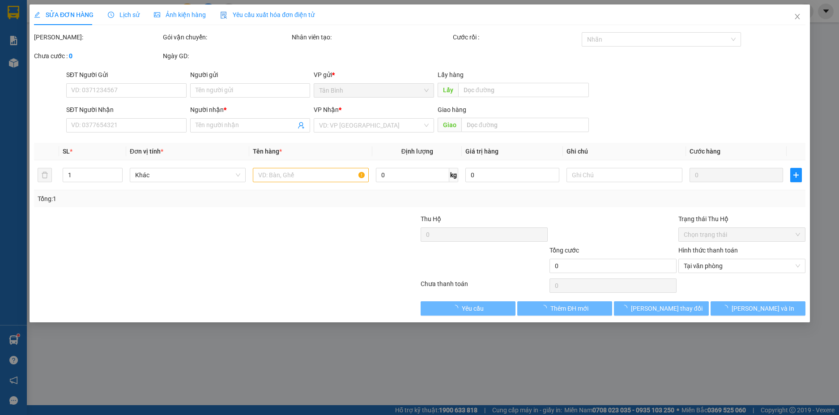
type input "0911188610"
type input "HUY"
type input "150.000"
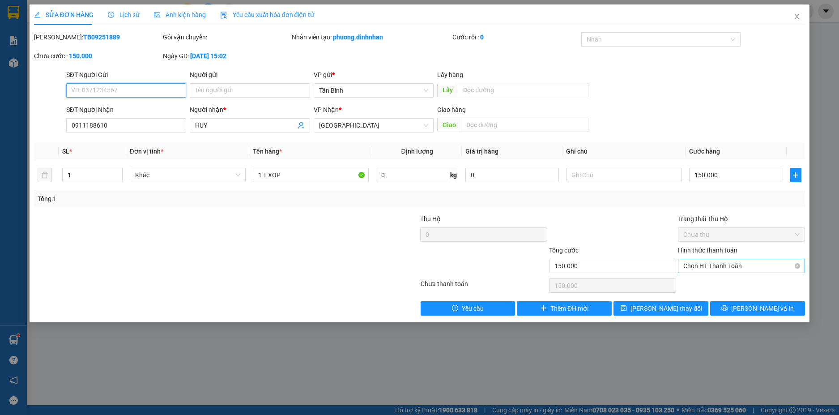
click at [684, 267] on span "Chọn HT Thanh Toán" at bounding box center [742, 265] width 116 height 13
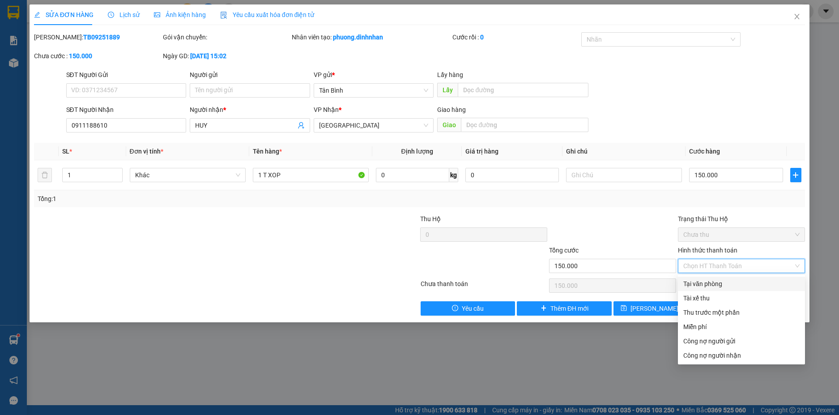
click at [689, 285] on div "Tại văn phòng" at bounding box center [742, 284] width 116 height 10
type input "0"
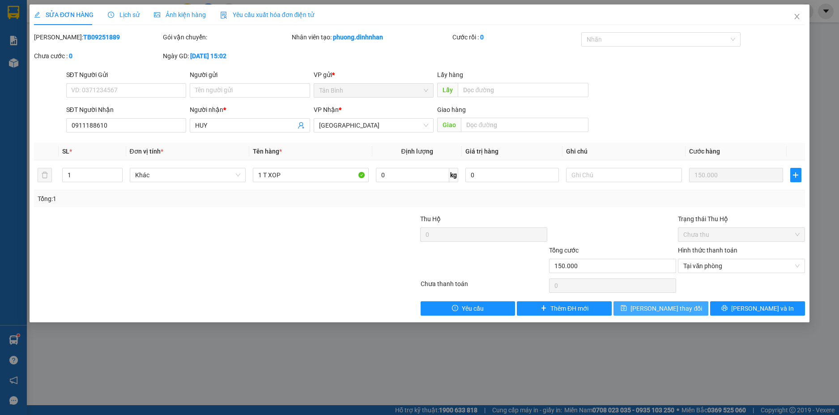
click at [663, 308] on span "Lưu thay đổi" at bounding box center [667, 308] width 72 height 10
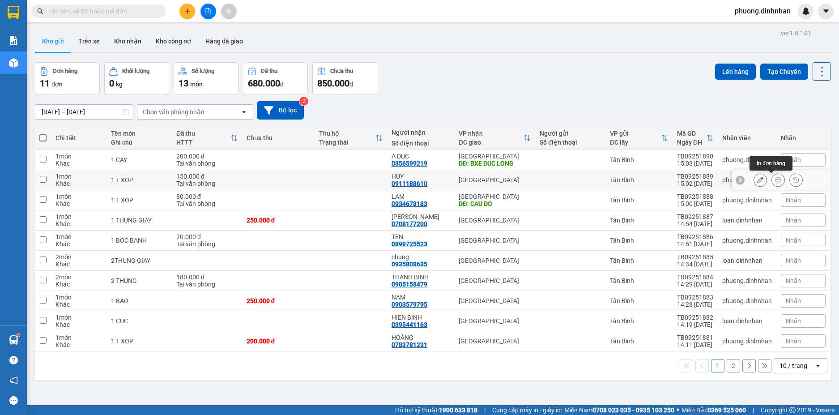
click at [775, 178] on icon at bounding box center [778, 180] width 6 height 6
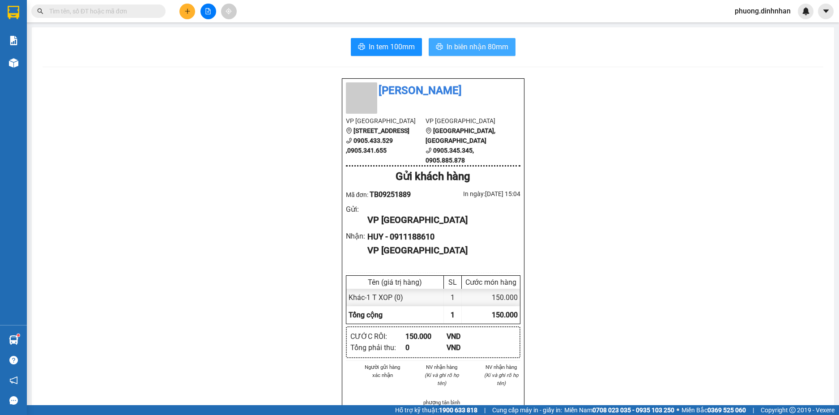
click at [487, 48] on span "In biên nhận 80mm" at bounding box center [478, 46] width 62 height 11
click at [181, 12] on button at bounding box center [188, 12] width 16 height 16
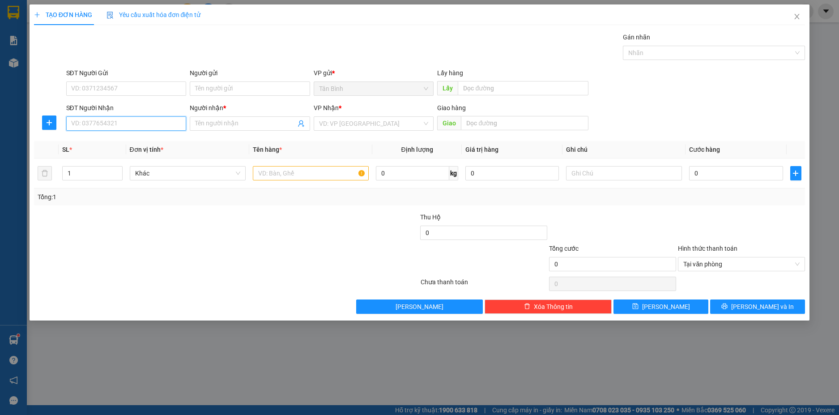
click at [129, 125] on input "SĐT Người Nhận" at bounding box center [126, 123] width 120 height 14
click at [80, 119] on input "SĐT Người Nhận" at bounding box center [126, 123] width 120 height 14
drag, startPoint x: 97, startPoint y: 145, endPoint x: 302, endPoint y: 175, distance: 206.8
click at [100, 145] on div "0773496583 - KIM YEN" at bounding box center [127, 142] width 110 height 10
type input "0773496583"
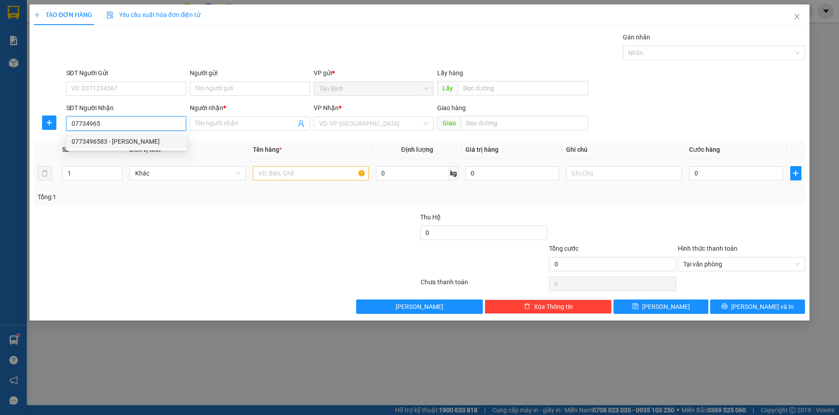
type input "KIM YEN"
type input "0773496583"
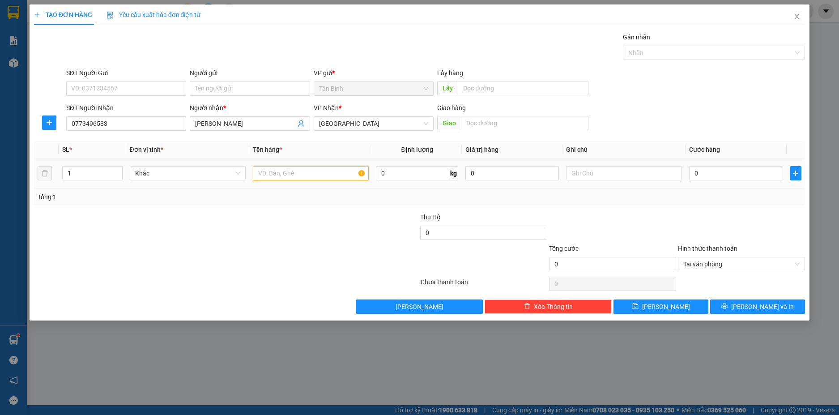
drag, startPoint x: 276, startPoint y: 177, endPoint x: 284, endPoint y: 172, distance: 9.2
click at [273, 175] on input "text" at bounding box center [311, 173] width 116 height 14
click at [261, 173] on input "1 T XOP" at bounding box center [311, 173] width 116 height 14
type input "2 T XOP"
type input "2"
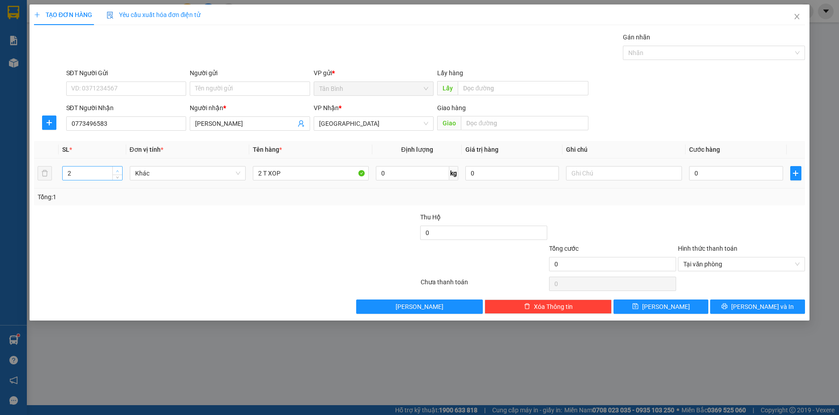
click at [114, 168] on span "Increase Value" at bounding box center [117, 171] width 10 height 8
click at [716, 179] on input "0" at bounding box center [736, 173] width 94 height 14
type input "4"
type input "40"
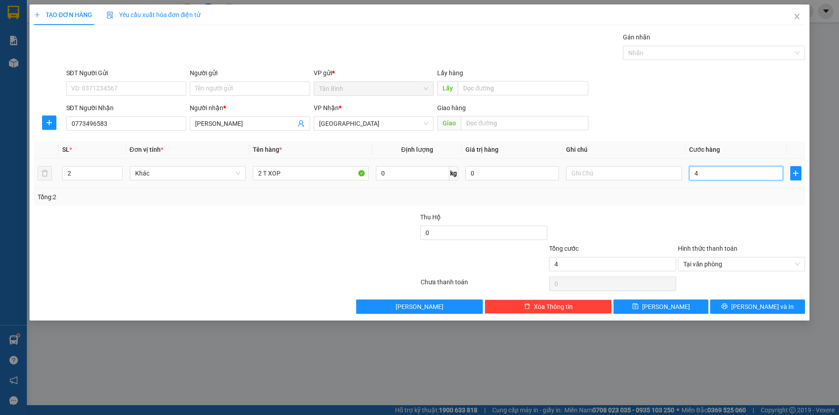
type input "40"
type input "400"
type input "4.000"
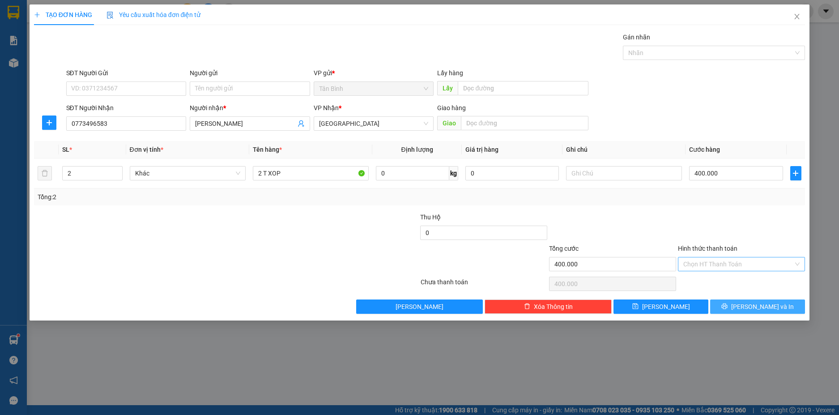
click at [776, 307] on button "[PERSON_NAME] và In" at bounding box center [757, 306] width 95 height 14
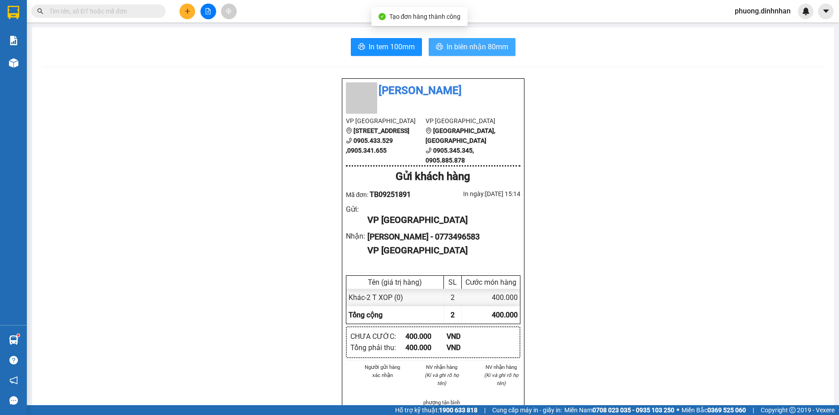
click at [462, 45] on span "In biên nhận 80mm" at bounding box center [478, 46] width 62 height 11
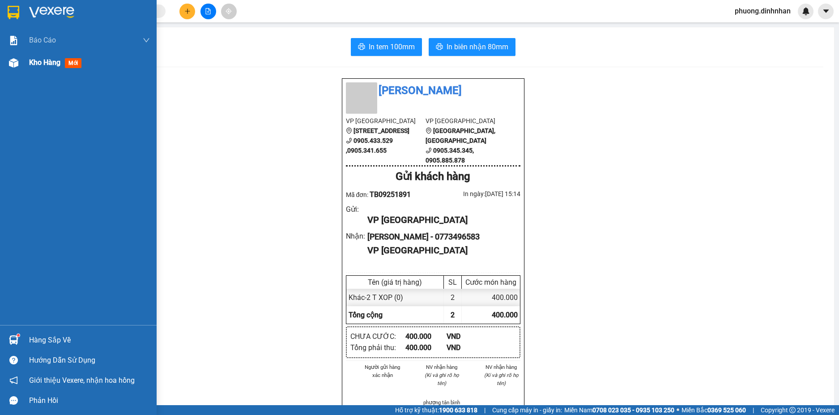
click at [13, 66] on img at bounding box center [13, 62] width 9 height 9
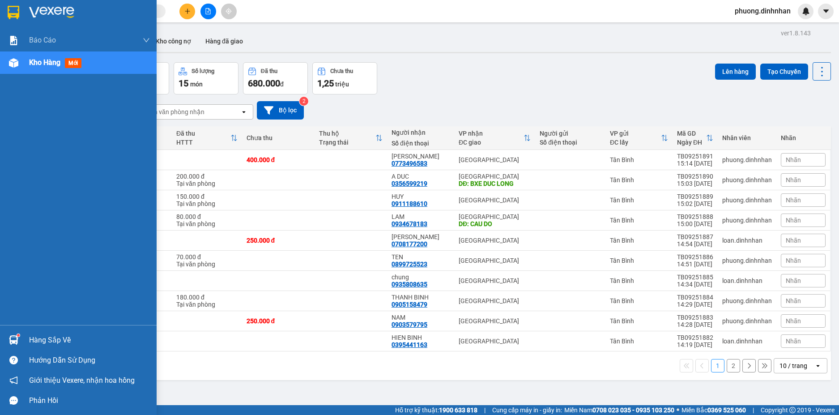
click at [18, 64] on div at bounding box center [14, 63] width 16 height 16
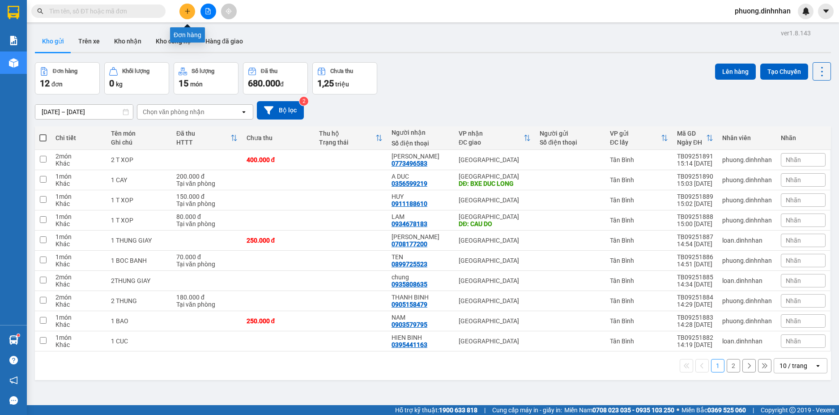
click at [187, 12] on icon "plus" at bounding box center [187, 11] width 6 height 6
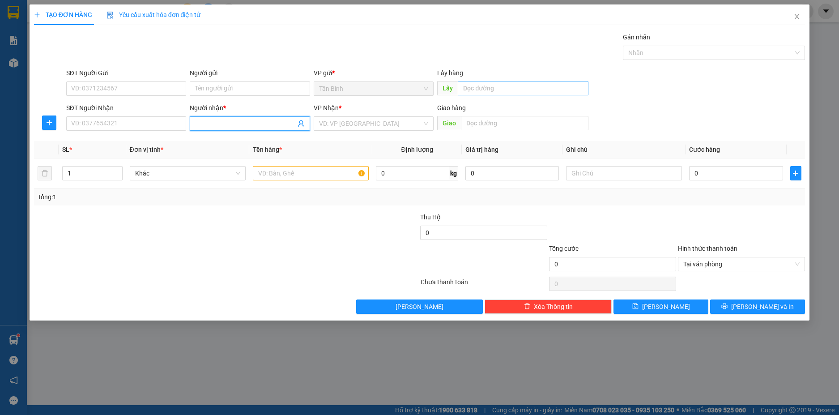
drag, startPoint x: 210, startPoint y: 120, endPoint x: 556, endPoint y: 88, distance: 347.5
click at [222, 117] on span at bounding box center [250, 123] width 120 height 14
click at [267, 138] on div "CO BAY - 0764361589" at bounding box center [250, 142] width 110 height 10
click at [793, 16] on span "Close" at bounding box center [797, 16] width 25 height 25
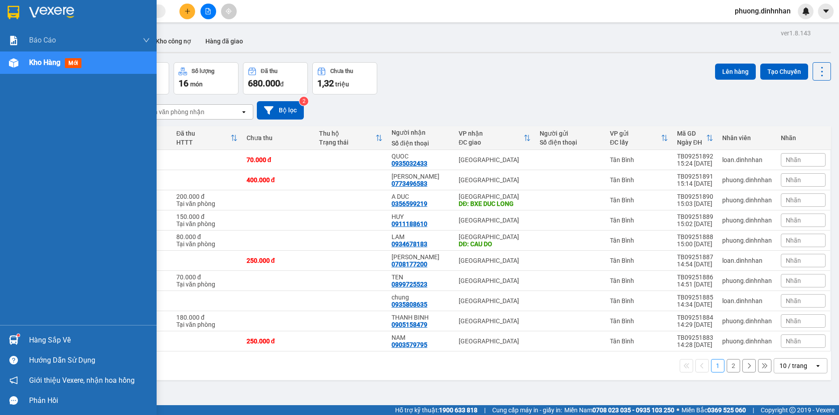
click at [8, 59] on div at bounding box center [14, 63] width 16 height 16
click at [11, 58] on img at bounding box center [13, 62] width 9 height 9
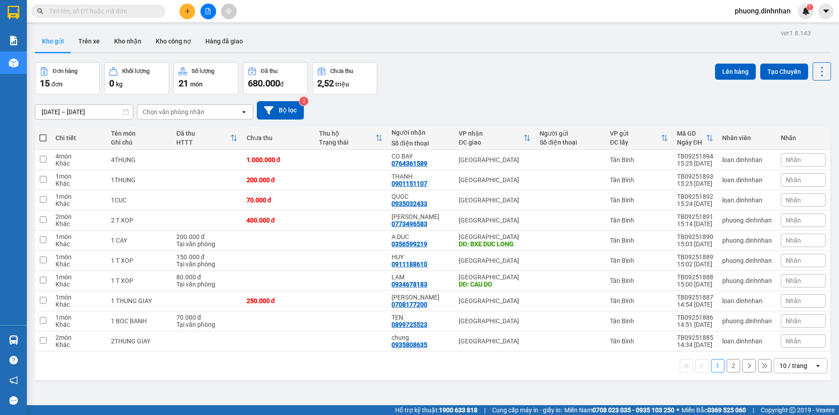
click at [44, 135] on span at bounding box center [42, 137] width 7 height 7
click at [43, 133] on input "checkbox" at bounding box center [43, 133] width 0 height 0
checkbox input "true"
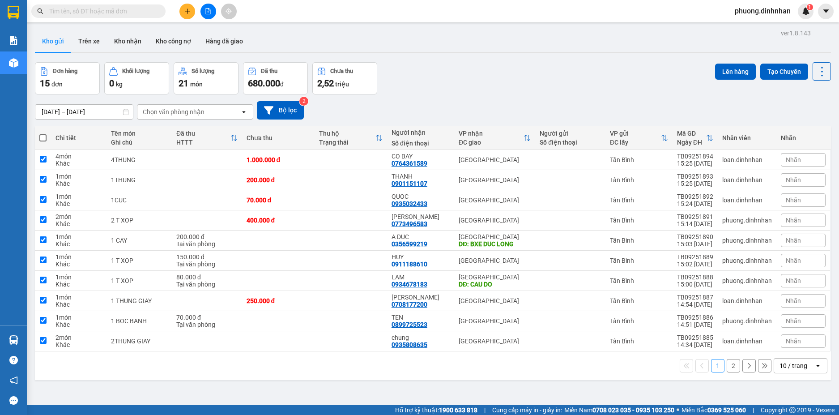
checkbox input "true"
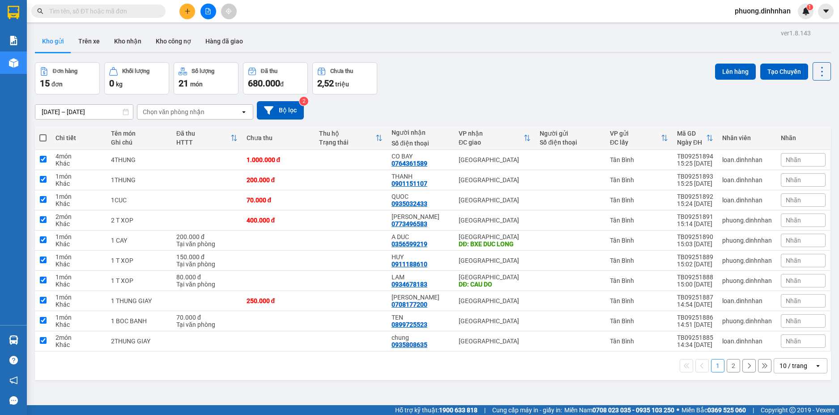
checkbox input "true"
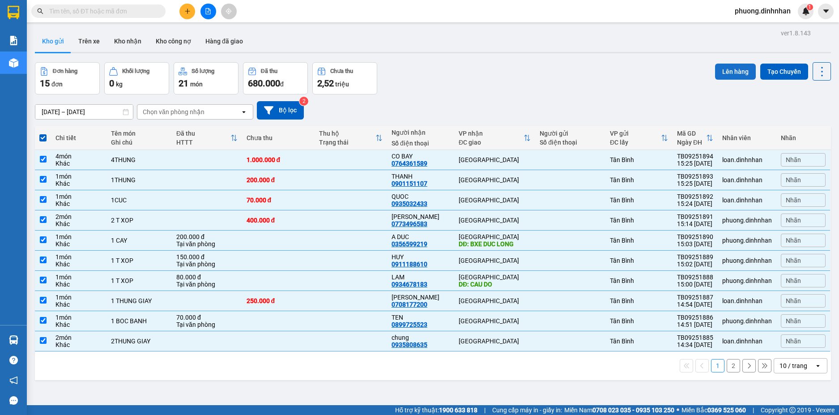
click at [726, 70] on button "Lên hàng" at bounding box center [735, 72] width 41 height 16
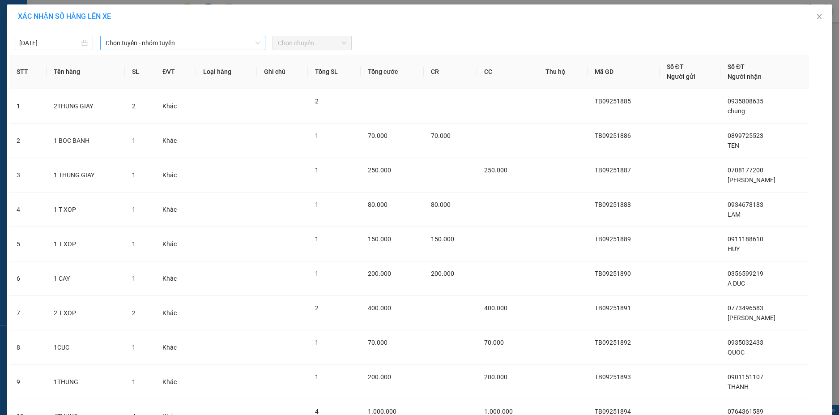
click at [218, 43] on span "Chọn tuyến - nhóm tuyến" at bounding box center [183, 42] width 154 height 13
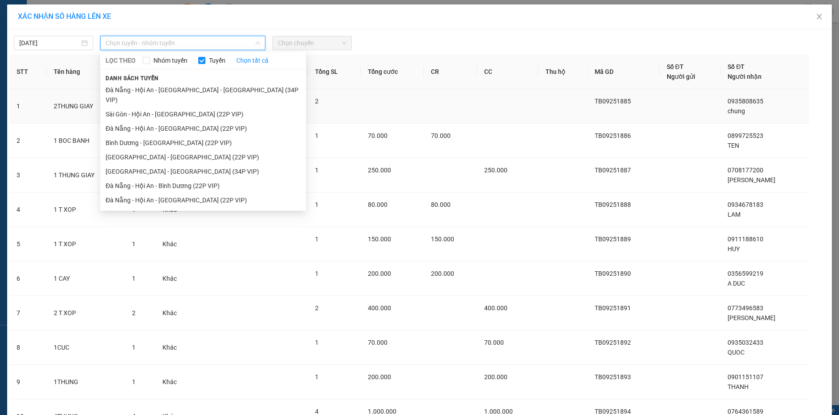
click at [182, 107] on li "Sài Gòn - Hội An - [GEOGRAPHIC_DATA] (22P VIP)" at bounding box center [203, 114] width 206 height 14
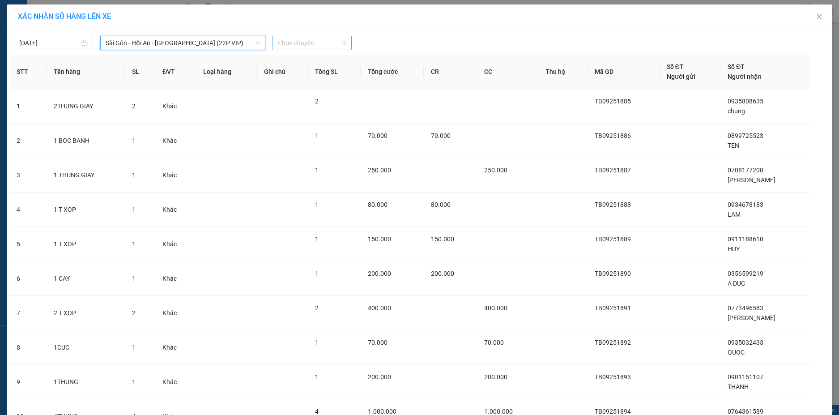
click at [298, 41] on span "Chọn chuyến" at bounding box center [312, 42] width 68 height 13
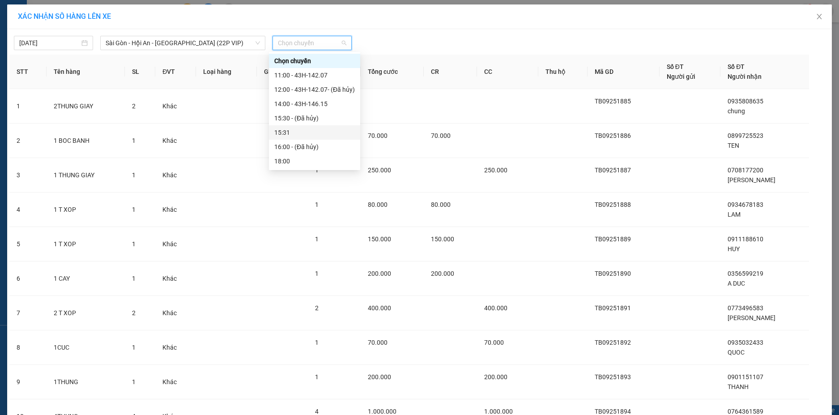
click at [294, 130] on div "15:31" at bounding box center [314, 133] width 81 height 10
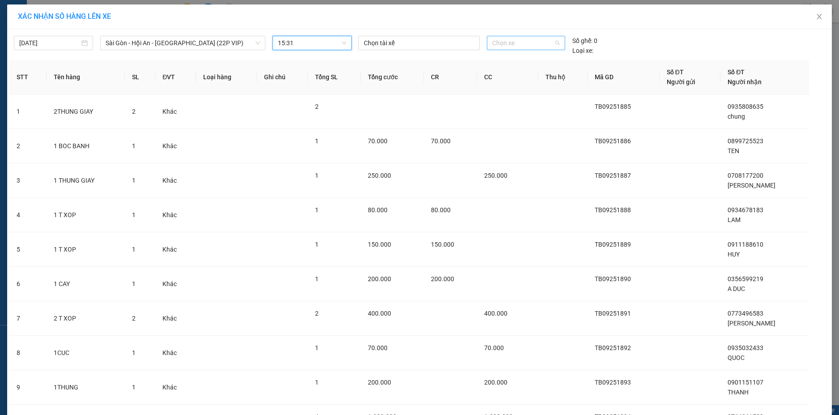
click at [504, 43] on span "Chọn xe" at bounding box center [526, 42] width 68 height 13
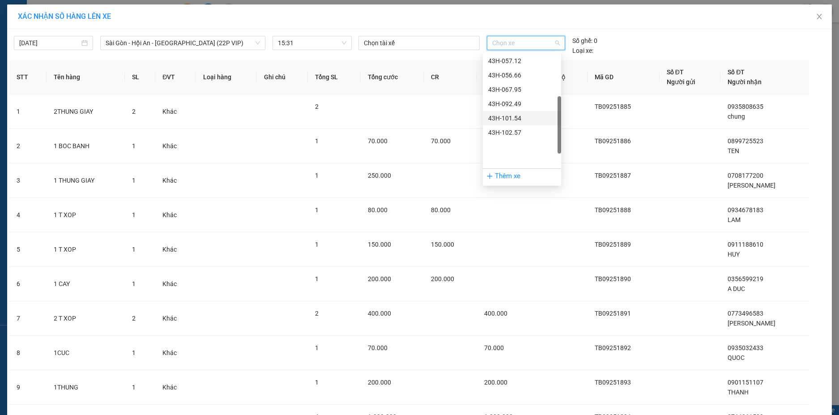
scroll to position [82, 0]
click at [515, 107] on div "43F-007.74" at bounding box center [522, 108] width 68 height 10
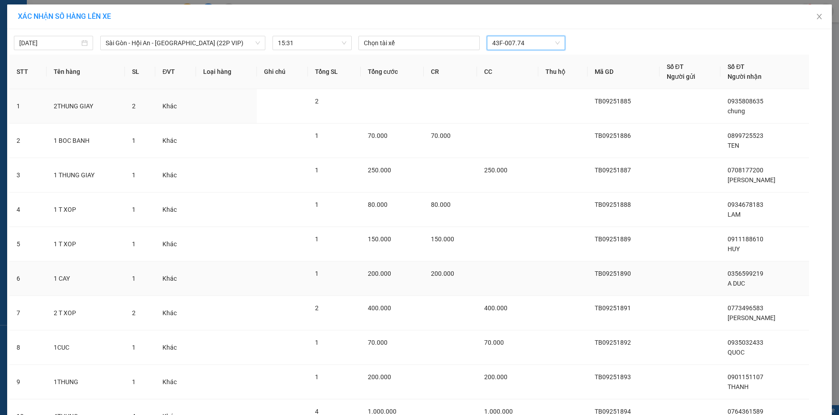
scroll to position [84, 0]
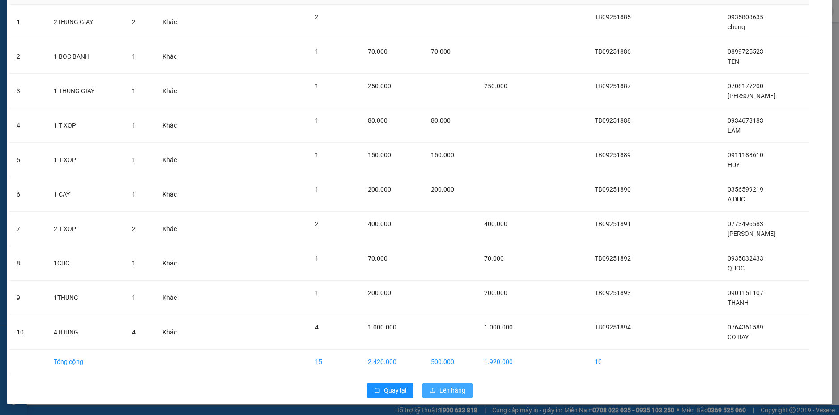
click at [449, 386] on span "Lên hàng" at bounding box center [453, 390] width 26 height 10
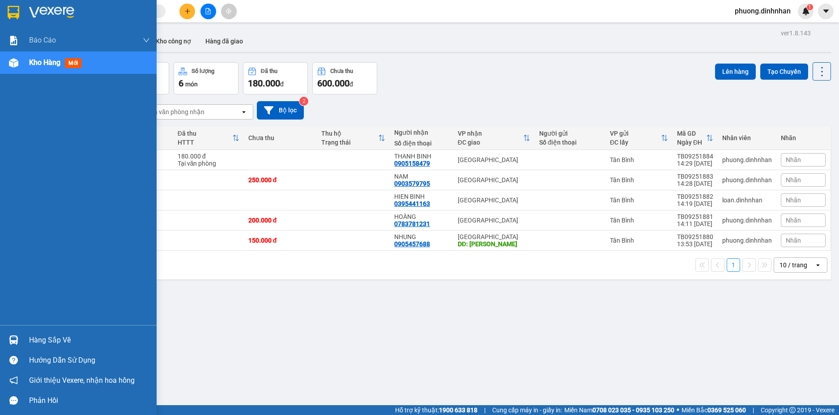
click at [9, 69] on div at bounding box center [14, 63] width 16 height 16
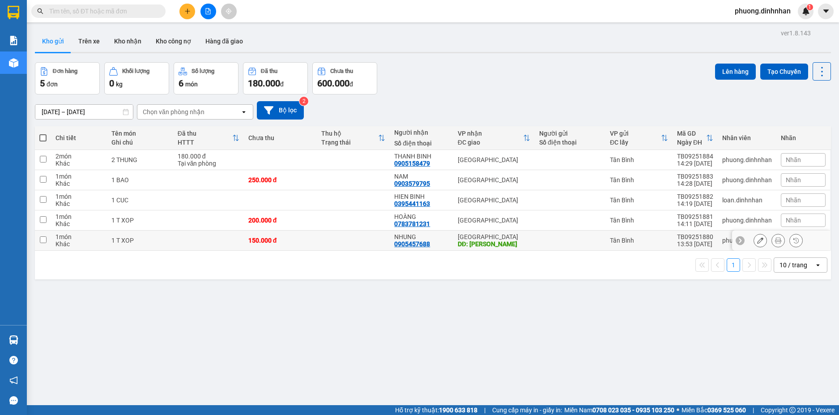
click at [613, 237] on div "Tân Bình" at bounding box center [639, 240] width 58 height 7
checkbox input "true"
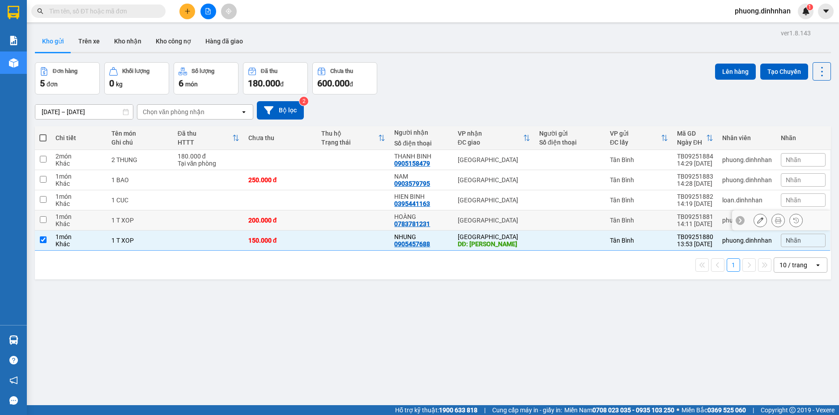
click at [581, 222] on div at bounding box center [570, 220] width 62 height 7
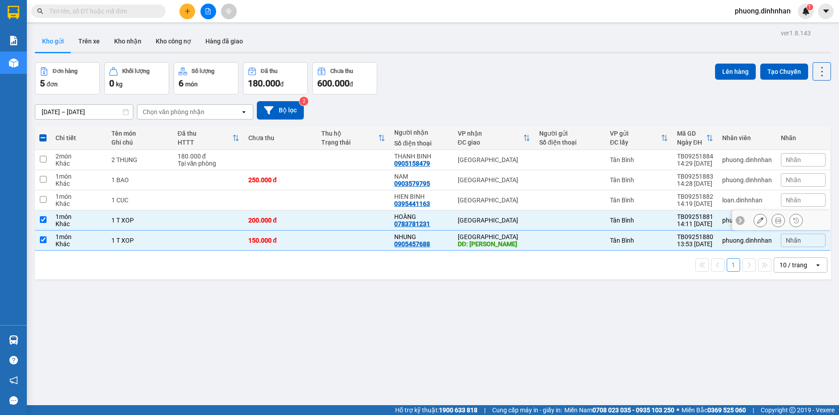
checkbox input "true"
click at [576, 204] on td at bounding box center [570, 200] width 71 height 20
checkbox input "true"
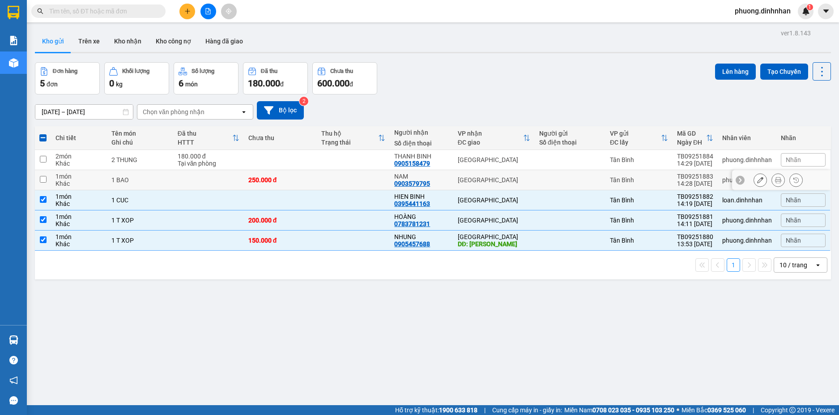
click at [568, 183] on div at bounding box center [570, 179] width 62 height 7
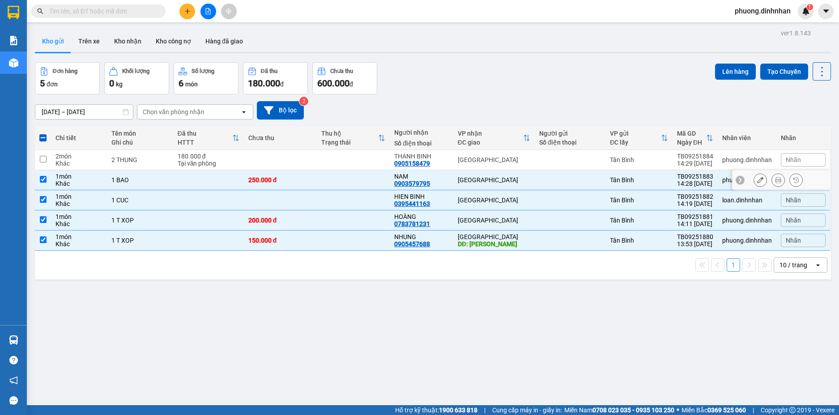
checkbox input "true"
click at [552, 159] on div at bounding box center [570, 159] width 62 height 7
checkbox input "true"
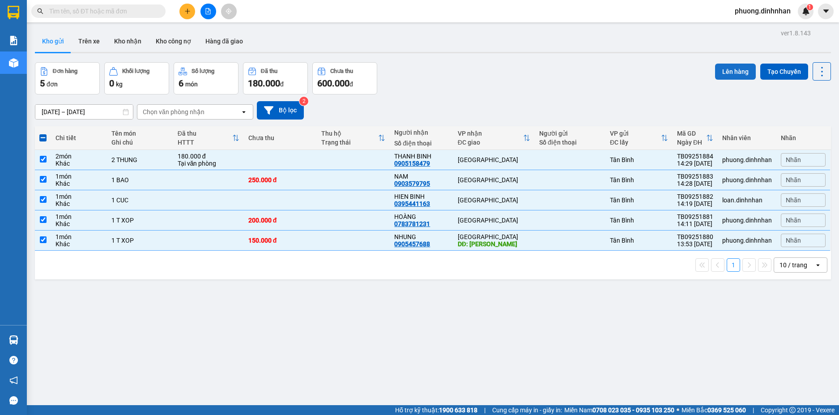
click at [723, 69] on button "Lên hàng" at bounding box center [735, 72] width 41 height 16
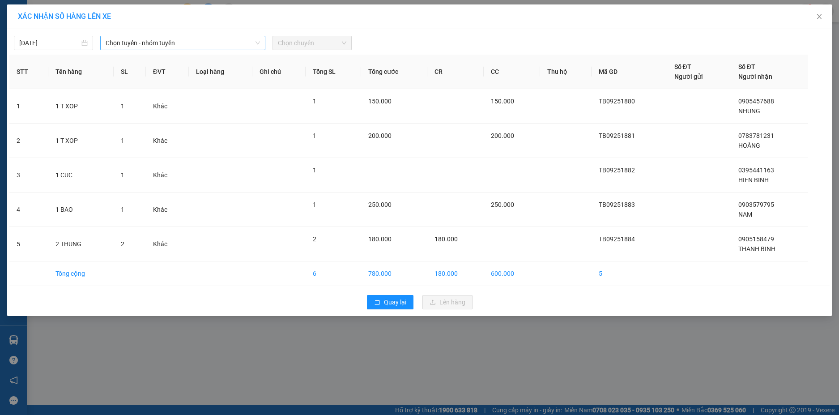
click at [192, 45] on span "Chọn tuyến - nhóm tuyến" at bounding box center [183, 42] width 154 height 13
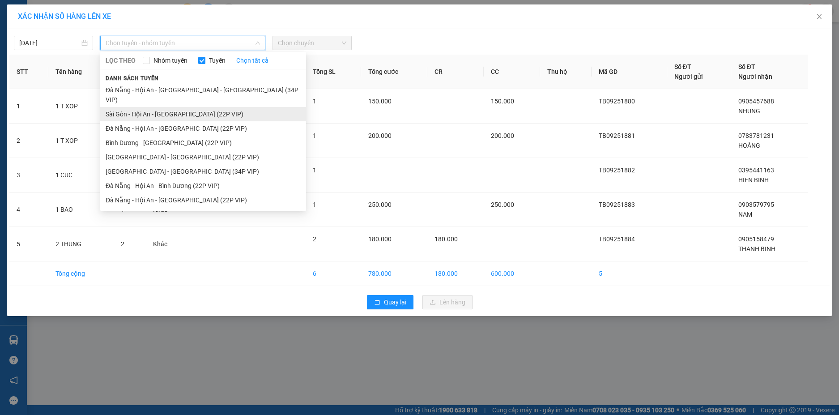
drag, startPoint x: 179, startPoint y: 100, endPoint x: 246, endPoint y: 98, distance: 67.6
click at [179, 107] on li "Sài Gòn - Hội An - [GEOGRAPHIC_DATA] (22P VIP)" at bounding box center [203, 114] width 206 height 14
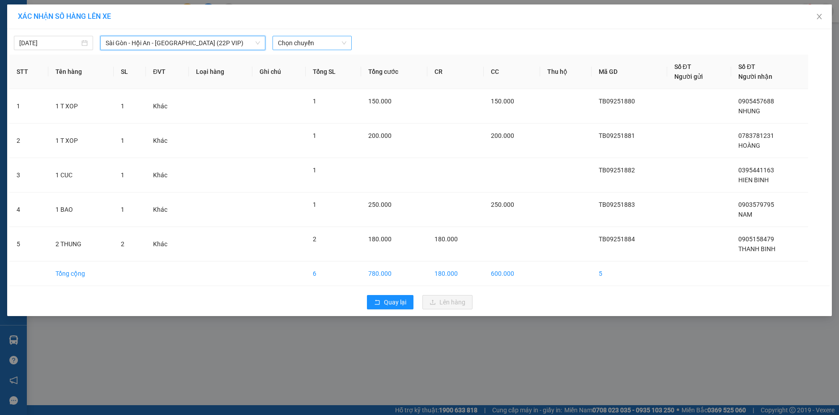
click at [321, 44] on span "Chọn chuyến" at bounding box center [312, 42] width 68 height 13
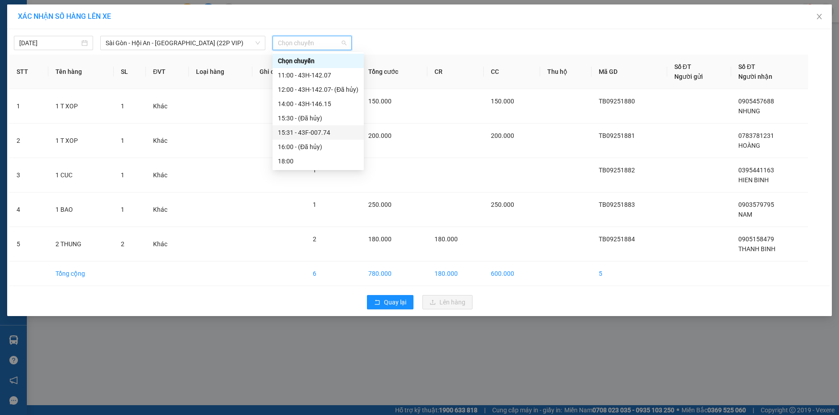
click at [329, 129] on div "15:31 - 43F-007.74" at bounding box center [318, 133] width 81 height 10
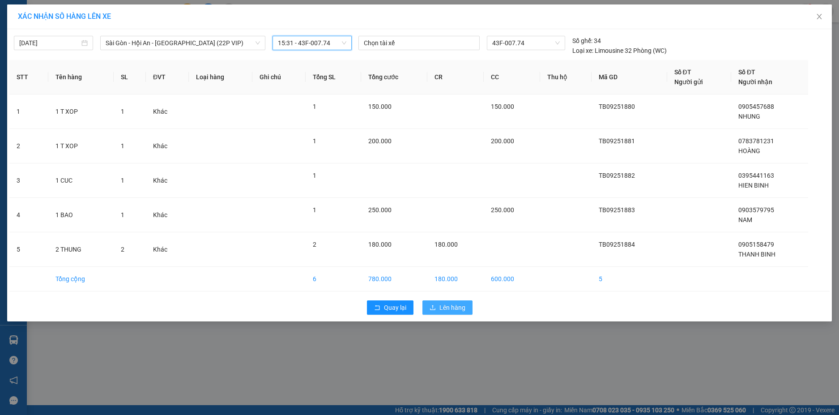
click at [445, 306] on span "Lên hàng" at bounding box center [453, 308] width 26 height 10
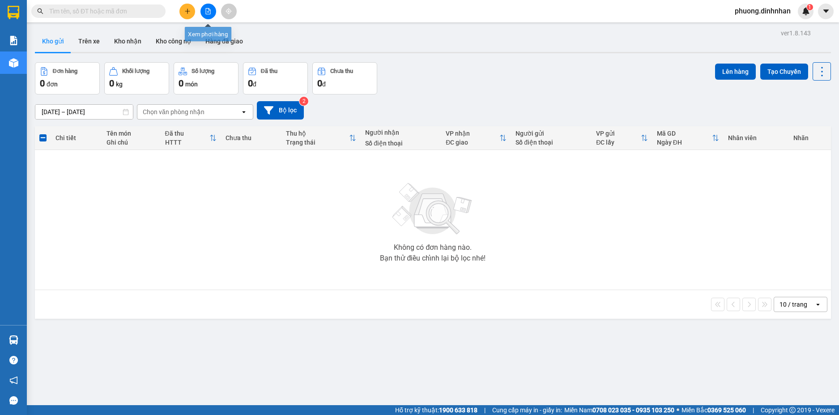
click at [212, 12] on button at bounding box center [209, 12] width 16 height 16
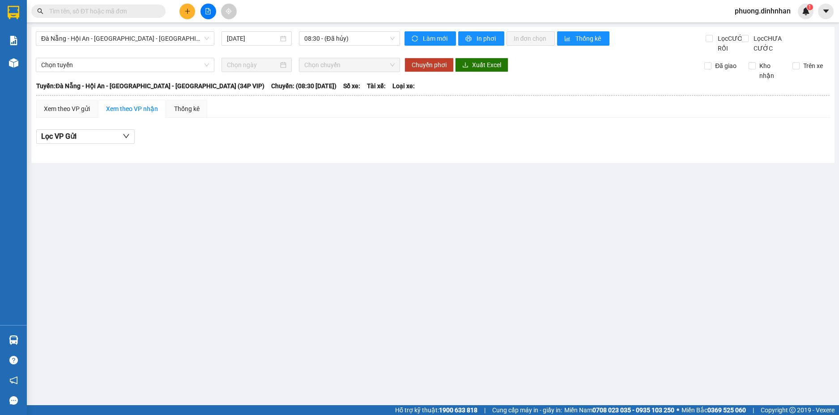
click at [352, 46] on div "Đà Nẵng - Hội An - Sài Gòn - Bình Dương (34P VIP) 14/09/2025 08:30 - (Đã hủy)" at bounding box center [218, 42] width 364 height 22
click at [342, 33] on span "08:30 - (Đã hủy)" at bounding box center [349, 38] width 90 height 13
click at [188, 40] on span "Đà Nẵng - Hội An - [GEOGRAPHIC_DATA] - [GEOGRAPHIC_DATA] (34P VIP)" at bounding box center [125, 38] width 168 height 13
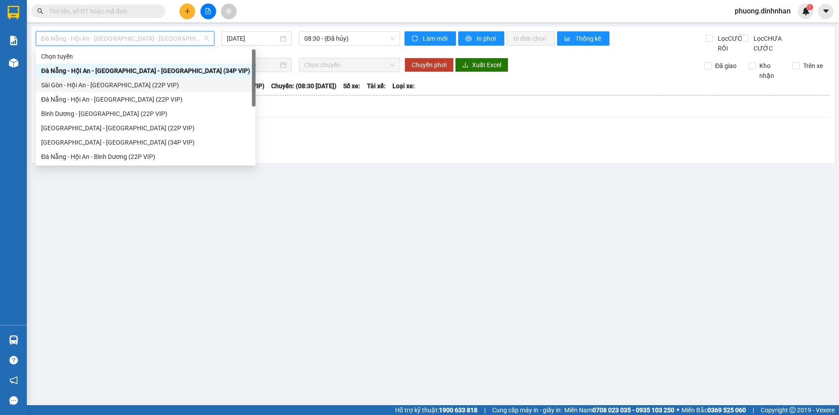
click at [120, 81] on div "Sài Gòn - Hội An - [GEOGRAPHIC_DATA] (22P VIP)" at bounding box center [145, 85] width 209 height 10
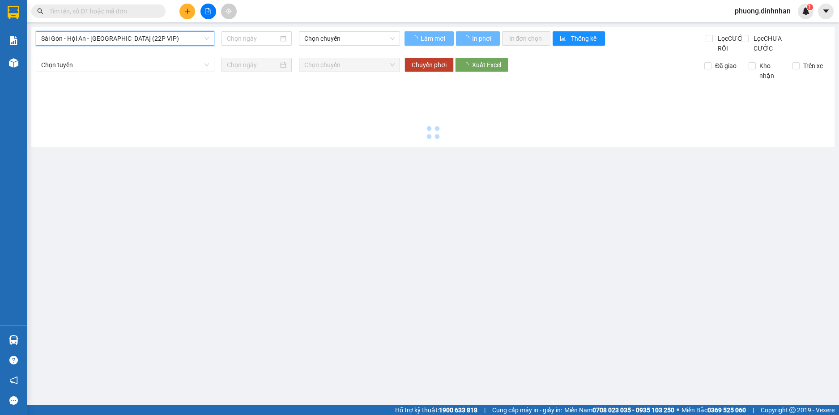
type input "[DATE]"
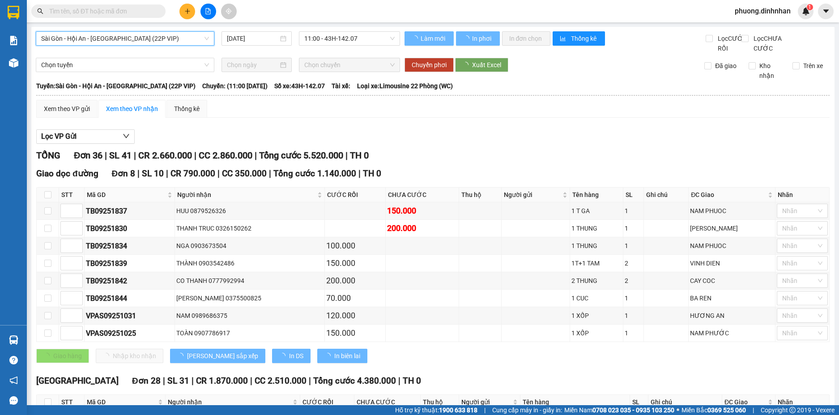
click at [344, 33] on span "11:00 - 43H-142.07" at bounding box center [349, 38] width 90 height 13
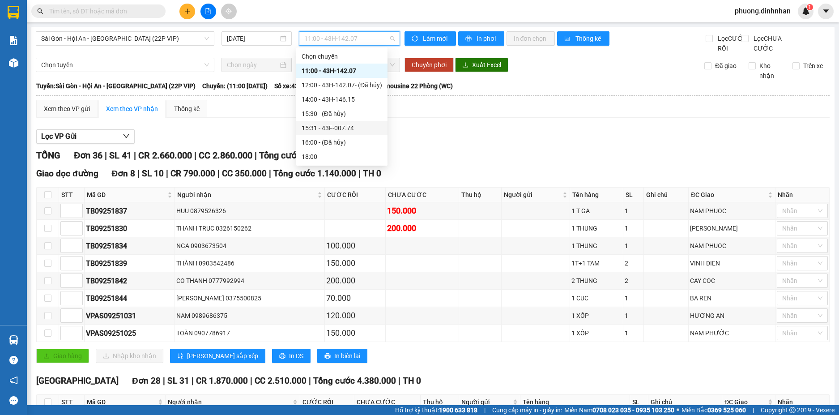
click at [350, 127] on div "15:31 - 43F-007.74" at bounding box center [342, 128] width 81 height 10
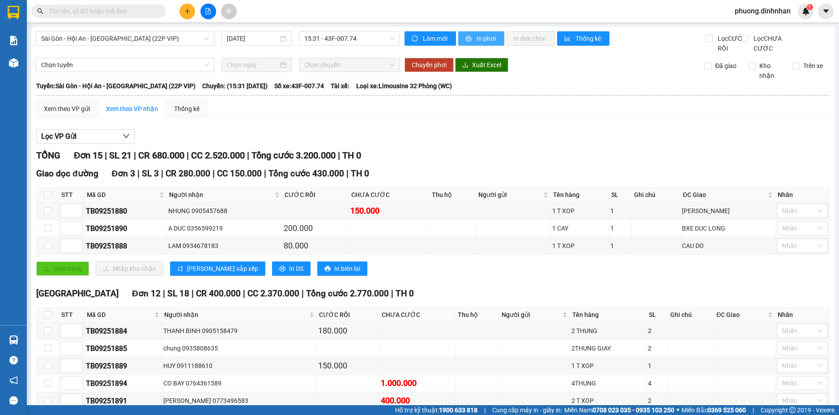
click at [489, 38] on span "In phơi" at bounding box center [487, 39] width 21 height 10
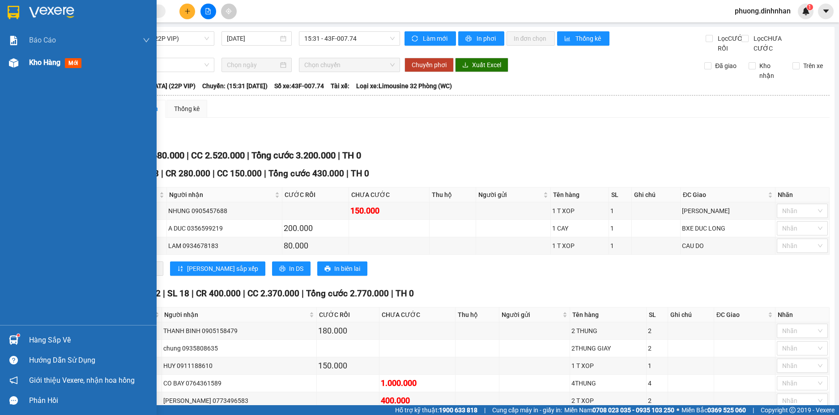
click at [11, 67] on img at bounding box center [13, 62] width 9 height 9
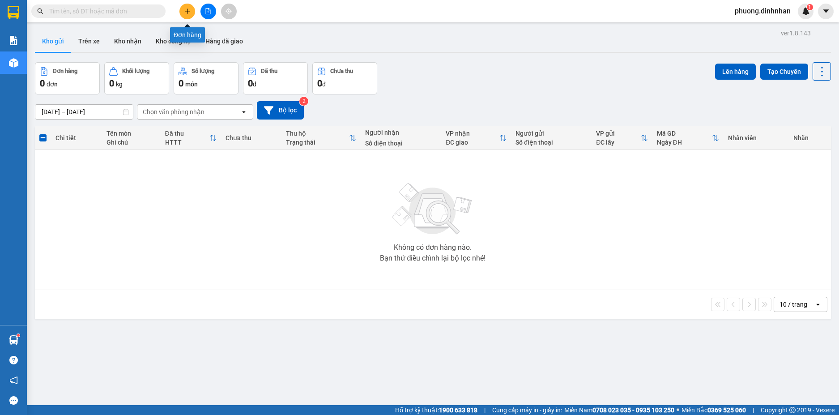
click at [180, 9] on button at bounding box center [188, 12] width 16 height 16
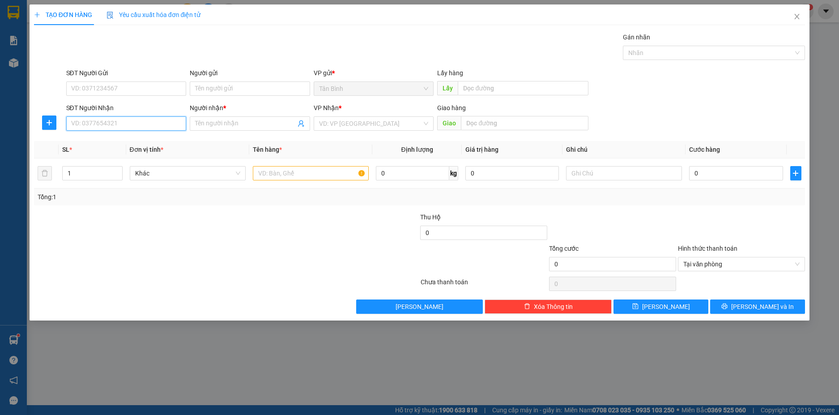
click at [81, 122] on input "SĐT Người Nhận" at bounding box center [126, 123] width 120 height 14
click at [88, 122] on input "SĐT Người Nhận" at bounding box center [126, 123] width 120 height 14
type input "0378164606"
click at [209, 124] on input "Người nhận *" at bounding box center [245, 124] width 101 height 10
type input "NHA UYEN"
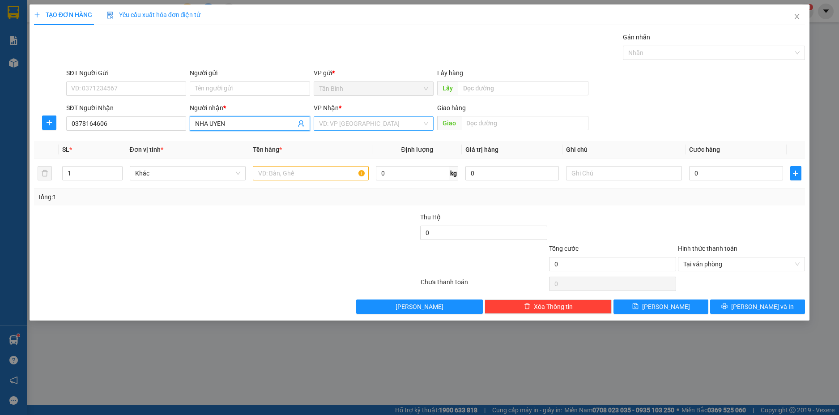
drag, startPoint x: 333, startPoint y: 124, endPoint x: 333, endPoint y: 130, distance: 6.3
click at [333, 125] on input "search" at bounding box center [370, 123] width 103 height 13
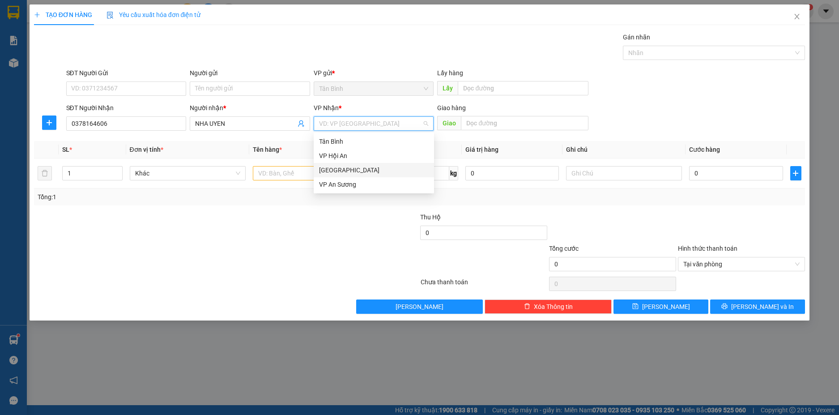
click at [323, 165] on div "[GEOGRAPHIC_DATA]" at bounding box center [374, 170] width 110 height 10
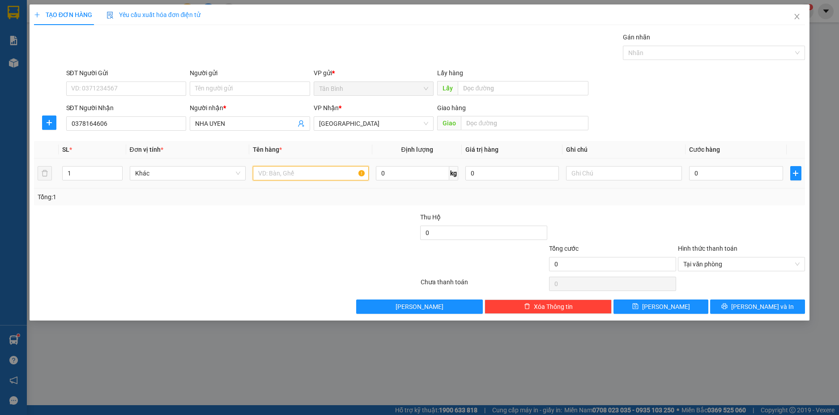
drag, startPoint x: 286, startPoint y: 178, endPoint x: 286, endPoint y: 172, distance: 5.9
click at [286, 176] on input "text" at bounding box center [311, 173] width 116 height 14
type input "1 T GA"
click at [483, 125] on input "text" at bounding box center [525, 123] width 128 height 14
type input "[PERSON_NAME]"
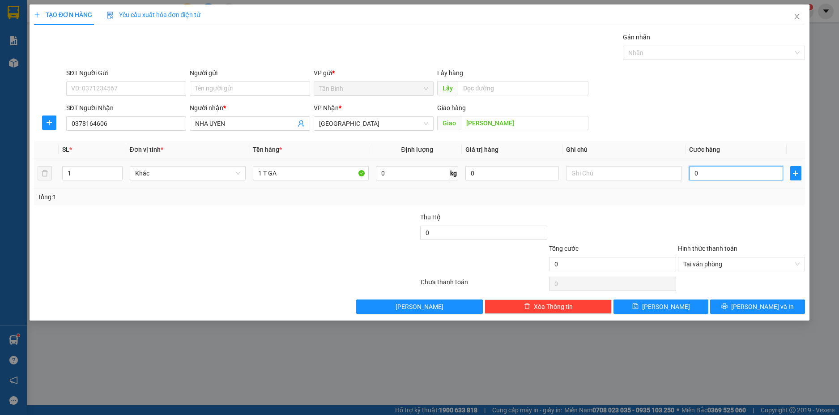
click at [725, 172] on input "0" at bounding box center [736, 173] width 94 height 14
type input "1"
type input "15"
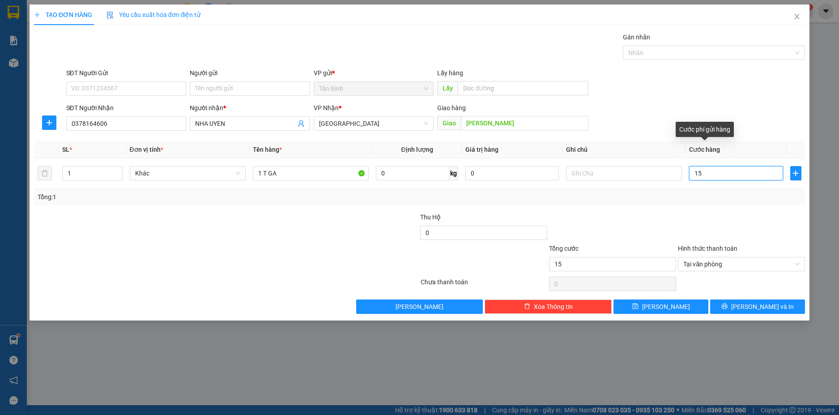
type input "150"
type input "1.500"
type input "15.000"
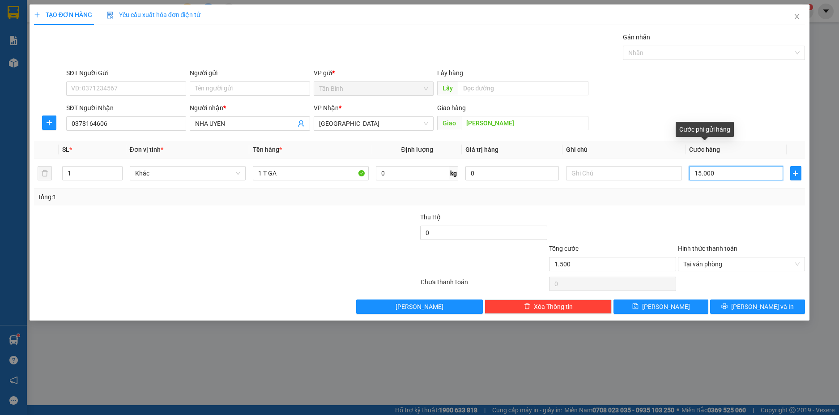
type input "15.000"
type input "150.000"
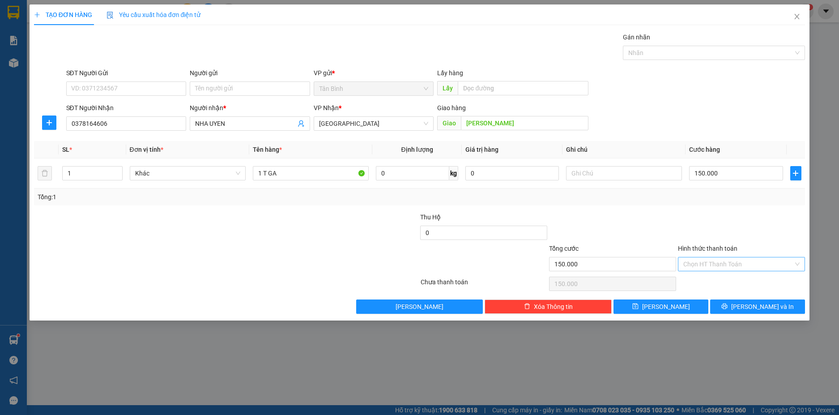
click at [780, 314] on div "TẠO ĐƠN HÀNG Yêu cầu xuất hóa đơn điện tử Transit Pickup Surcharge Ids Transit …" at bounding box center [420, 162] width 781 height 316
drag, startPoint x: 779, startPoint y: 308, endPoint x: 781, endPoint y: 269, distance: 39.0
click at [779, 307] on button "[PERSON_NAME] và In" at bounding box center [757, 306] width 95 height 14
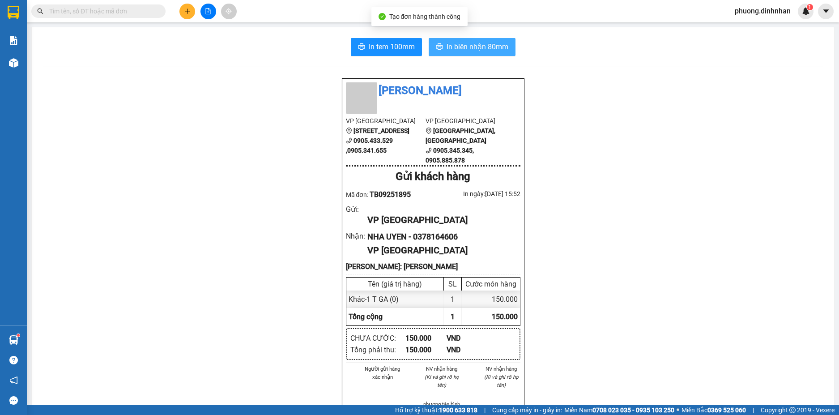
click at [500, 52] on span "In biên nhận 80mm" at bounding box center [478, 46] width 62 height 11
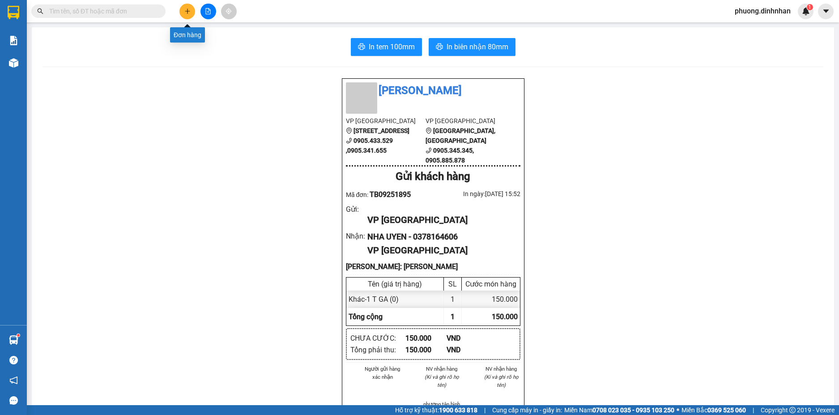
click at [183, 13] on button at bounding box center [188, 12] width 16 height 16
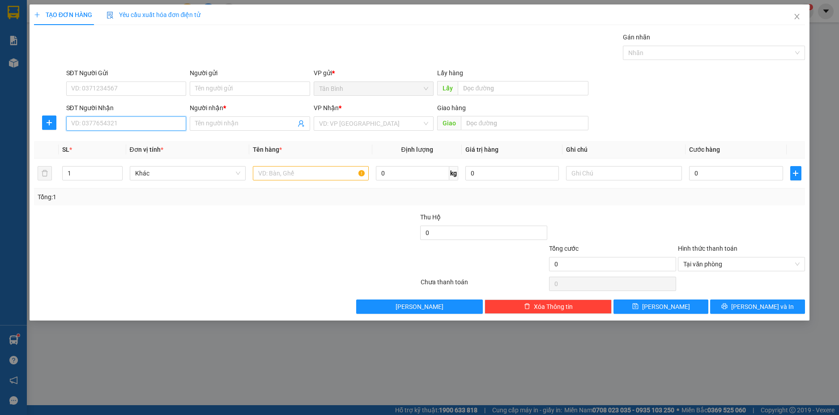
click at [104, 121] on input "SĐT Người Nhận" at bounding box center [126, 123] width 120 height 14
type input "0905087686"
click at [213, 123] on input "Người nhận *" at bounding box center [245, 124] width 101 height 10
type input "THANG PHAM"
click at [333, 128] on input "search" at bounding box center [370, 123] width 103 height 13
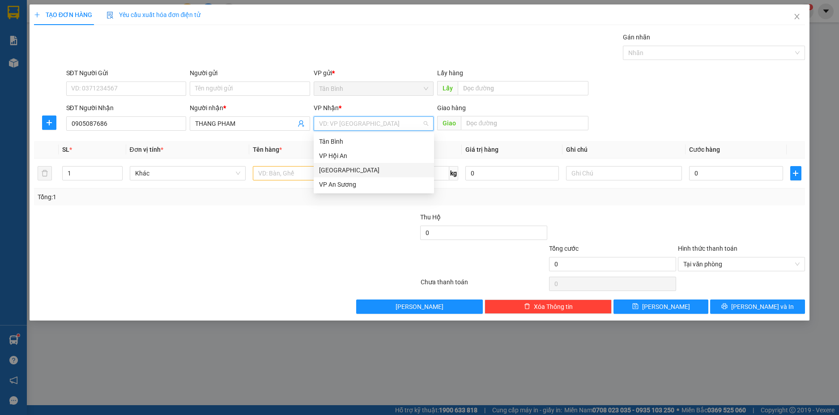
click at [331, 167] on div "[GEOGRAPHIC_DATA]" at bounding box center [374, 170] width 110 height 10
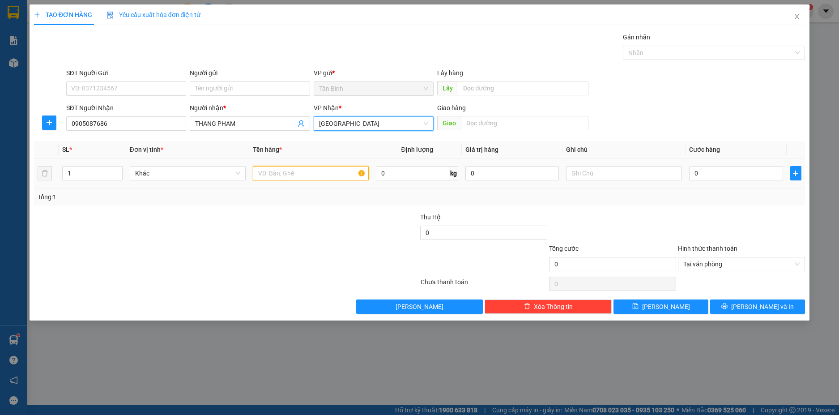
click at [290, 175] on input "text" at bounding box center [311, 173] width 116 height 14
type input "1 THUNG"
click at [711, 175] on input "0" at bounding box center [736, 173] width 94 height 14
type input "7"
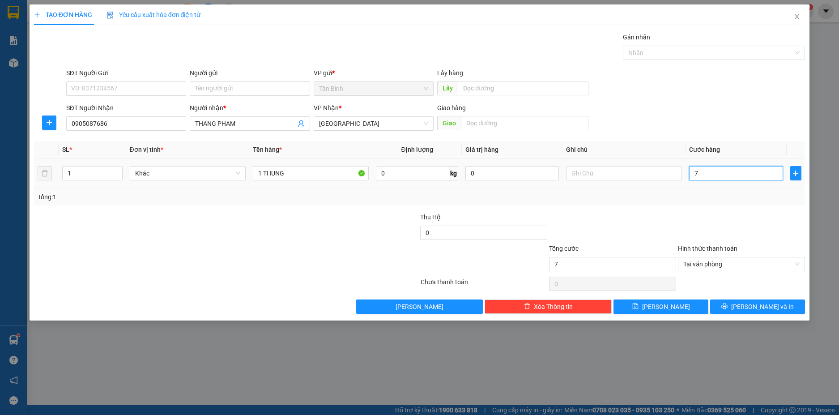
type input "70"
type input "700"
type input "7.000"
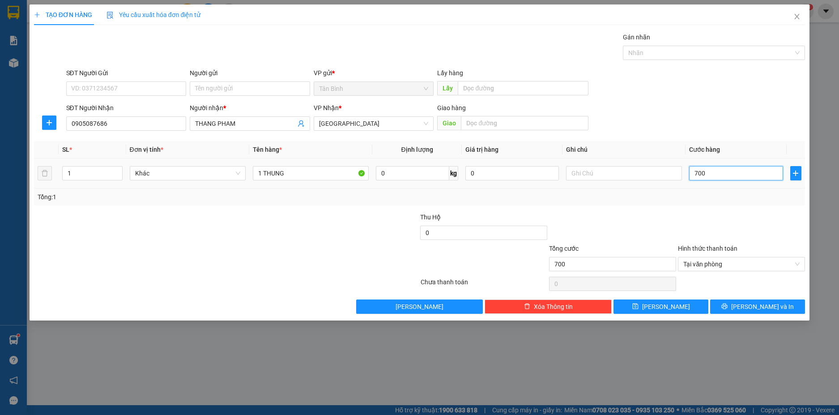
type input "7.000"
type input "70.000"
type input "7.000.001"
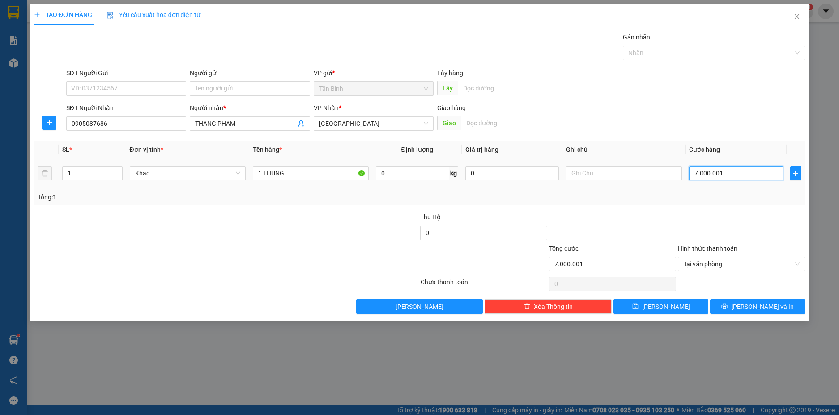
type input "700.000"
type input "70.000"
type input "7.000"
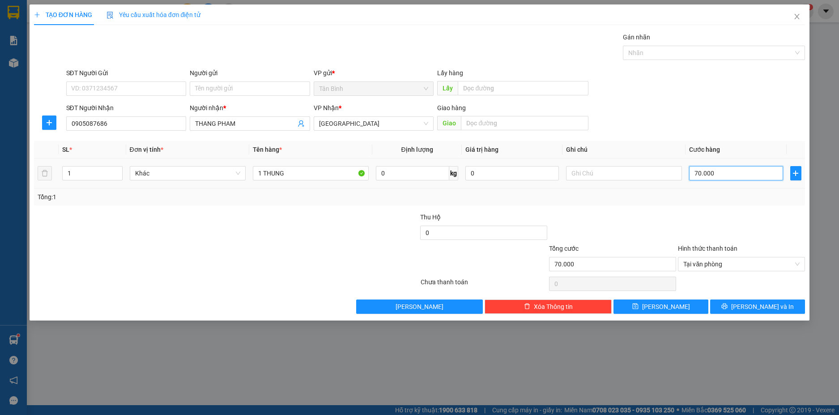
type input "7.000"
type input "70.000"
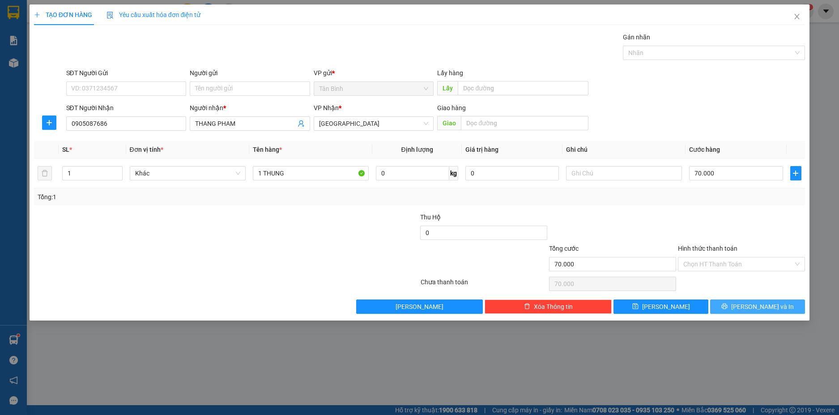
click at [771, 306] on span "[PERSON_NAME] và In" at bounding box center [762, 307] width 63 height 10
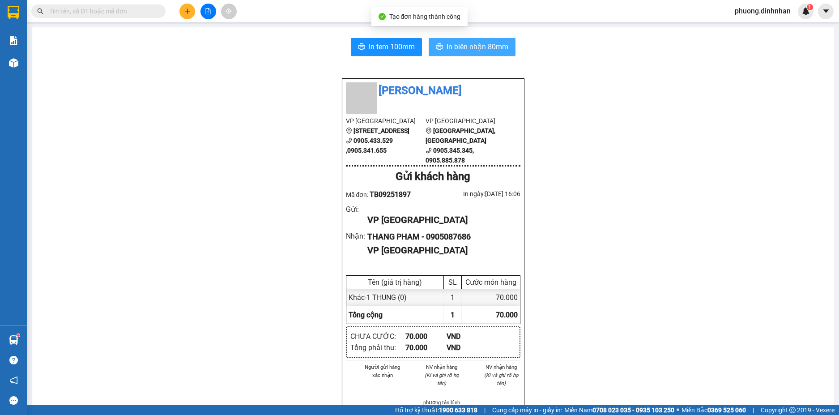
click at [466, 42] on span "In biên nhận 80mm" at bounding box center [478, 46] width 62 height 11
click at [156, 14] on span at bounding box center [98, 10] width 134 height 13
click at [154, 13] on input "text" at bounding box center [102, 11] width 106 height 10
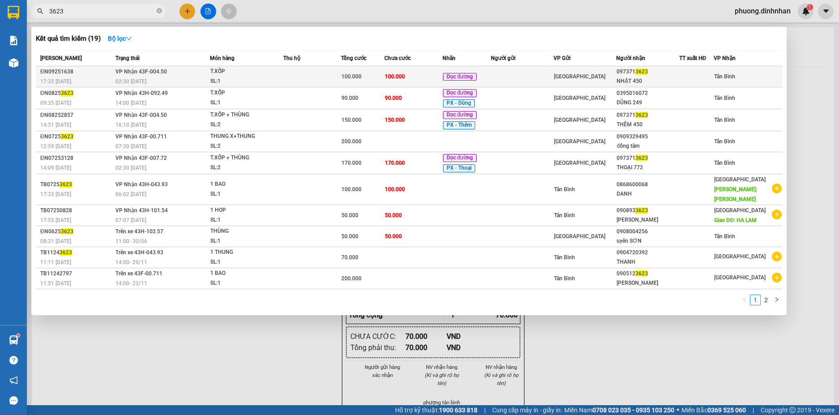
type input "3623"
click at [530, 77] on td at bounding box center [522, 76] width 63 height 21
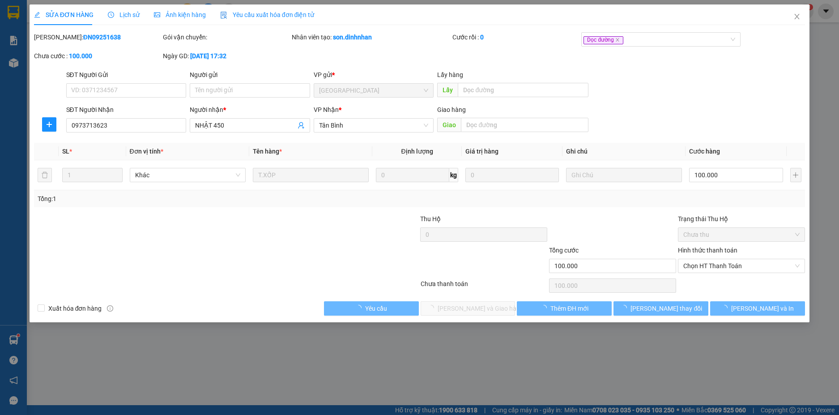
type input "0973713623"
type input "NHẬT 450"
type input "100.000"
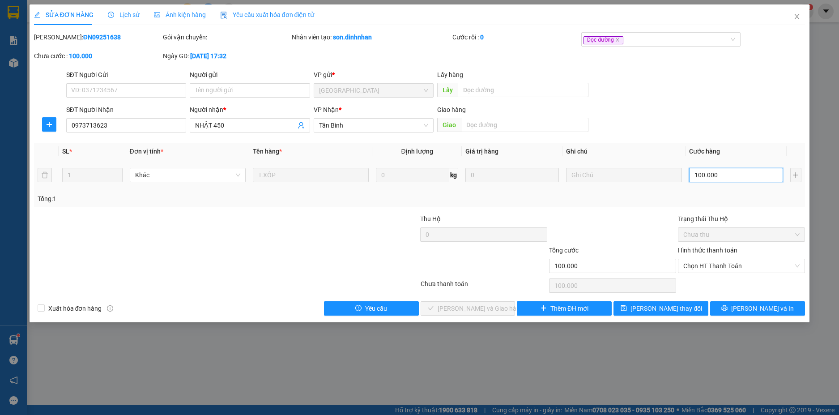
click at [721, 174] on input "100.000" at bounding box center [736, 175] width 94 height 14
type input "0"
type input "8"
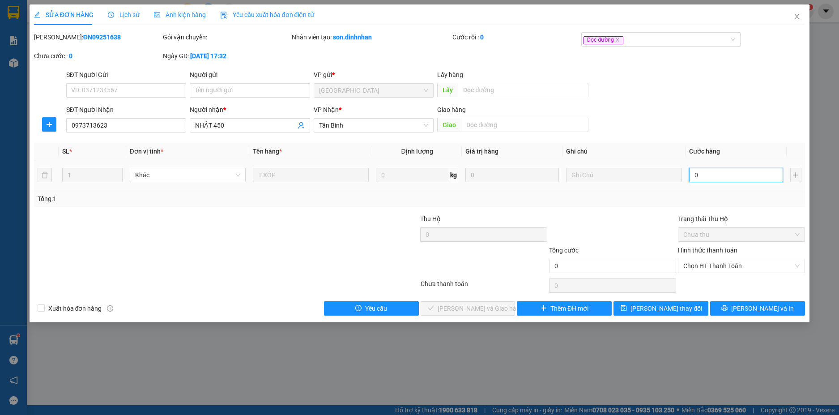
type input "8"
type input "08"
type input "80"
type input "080"
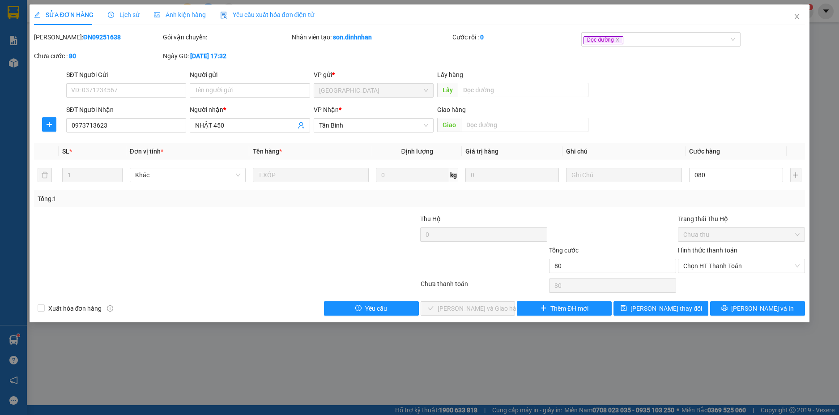
type input "80.000"
click at [589, 208] on div "Total Paid Fee 0 Total UnPaid Fee 100.000 Cash Collection Total Fee Mã ĐH: ĐN09…" at bounding box center [420, 173] width 772 height 283
click at [661, 308] on span "Lưu thay đổi" at bounding box center [667, 308] width 72 height 10
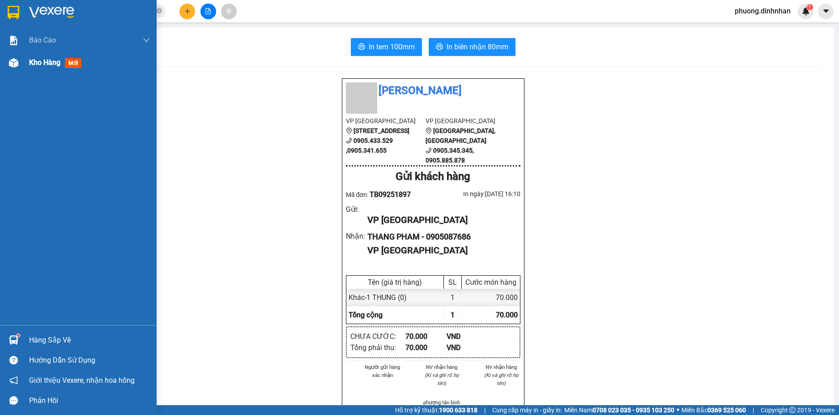
click at [15, 65] on img at bounding box center [13, 62] width 9 height 9
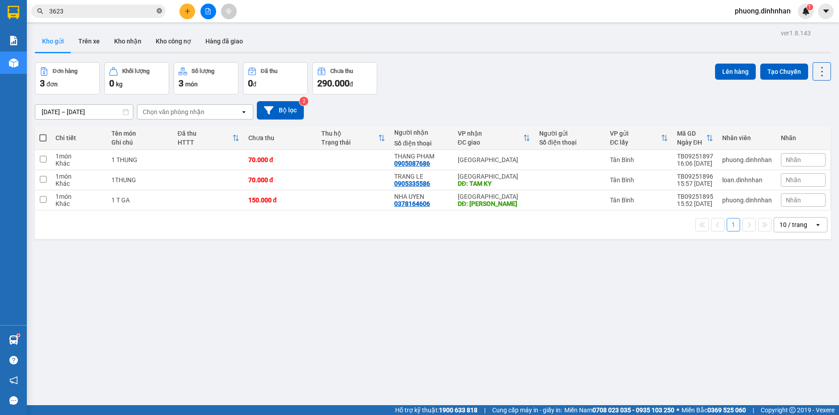
click at [158, 10] on icon "close-circle" at bounding box center [159, 10] width 5 height 5
click at [186, 10] on icon "plus" at bounding box center [187, 11] width 6 height 6
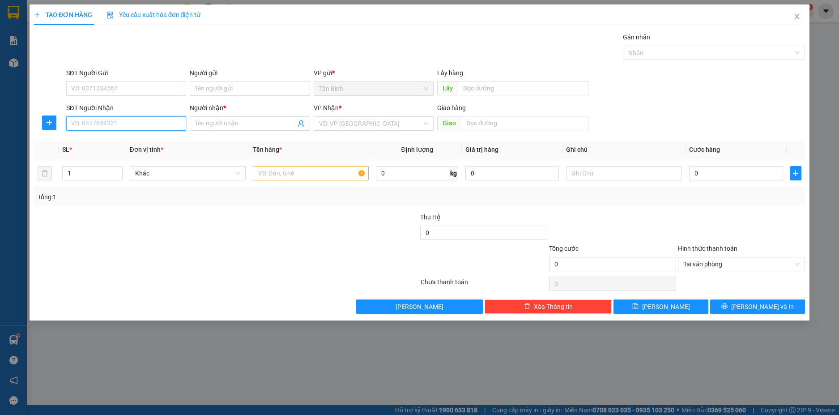
click at [98, 123] on input "SĐT Người Nhận" at bounding box center [126, 123] width 120 height 14
type input "0702770013"
click at [137, 144] on div "0702770013 - NHUNG" at bounding box center [127, 142] width 110 height 10
type input "NHUNG"
type input "0702770013"
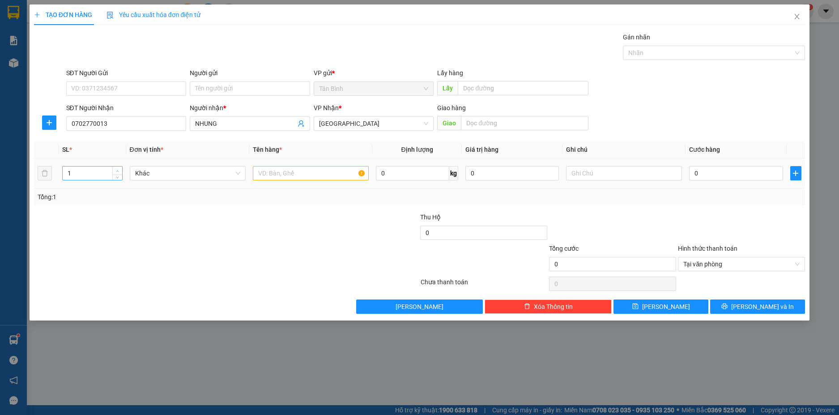
type input "2"
click at [115, 167] on span "Increase Value" at bounding box center [117, 171] width 10 height 8
click at [267, 176] on input "text" at bounding box center [311, 173] width 116 height 14
type input "2 THUNG"
drag, startPoint x: 479, startPoint y: 122, endPoint x: 814, endPoint y: 120, distance: 335.3
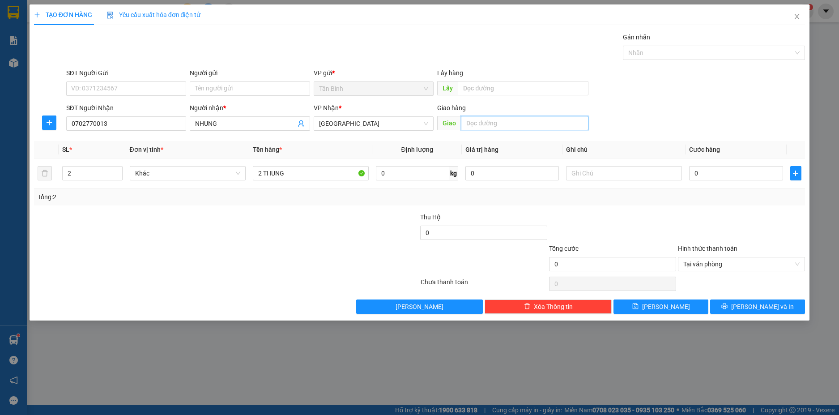
click at [504, 119] on input "text" at bounding box center [525, 123] width 128 height 14
type input "LAU SUP"
click at [730, 173] on input "0" at bounding box center [736, 173] width 94 height 14
type input "1"
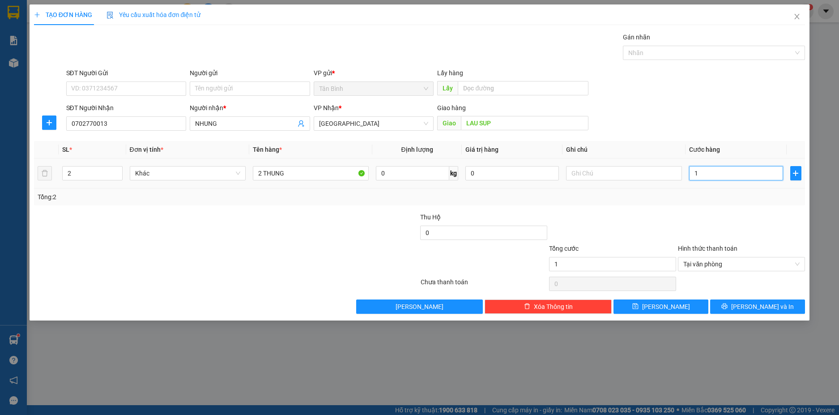
type input "15"
type input "150"
type input "1.500"
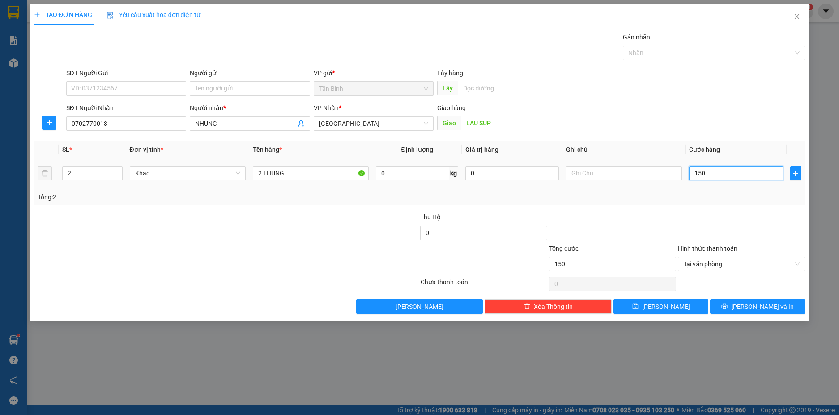
type input "1.500"
type input "15.000"
type input "150.000"
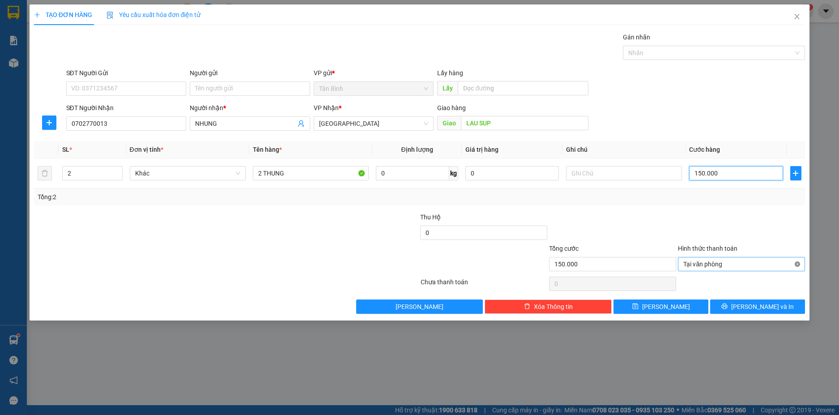
type input "150.000"
drag, startPoint x: 778, startPoint y: 305, endPoint x: 765, endPoint y: 272, distance: 35.3
click at [777, 304] on button "[PERSON_NAME] và In" at bounding box center [757, 306] width 95 height 14
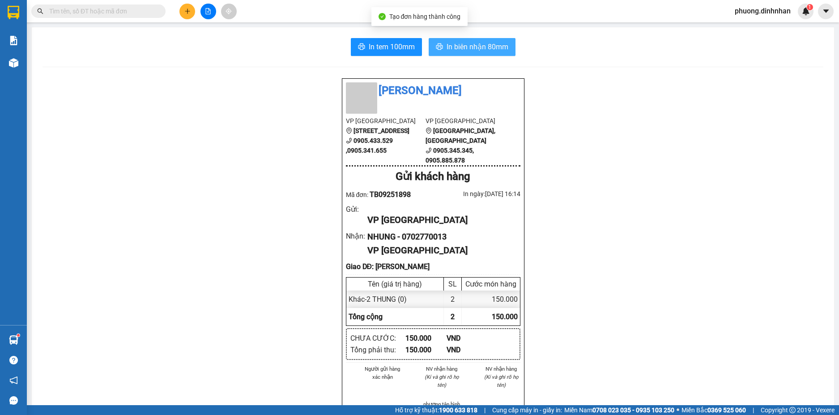
click at [483, 51] on span "In biên nhận 80mm" at bounding box center [478, 46] width 62 height 11
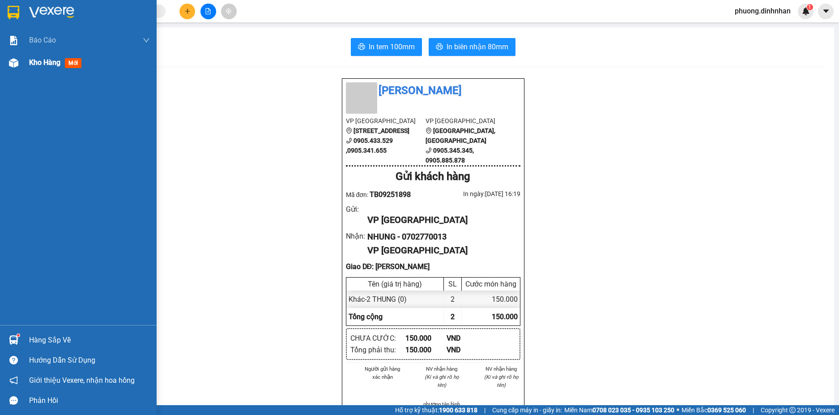
click at [11, 61] on img at bounding box center [13, 62] width 9 height 9
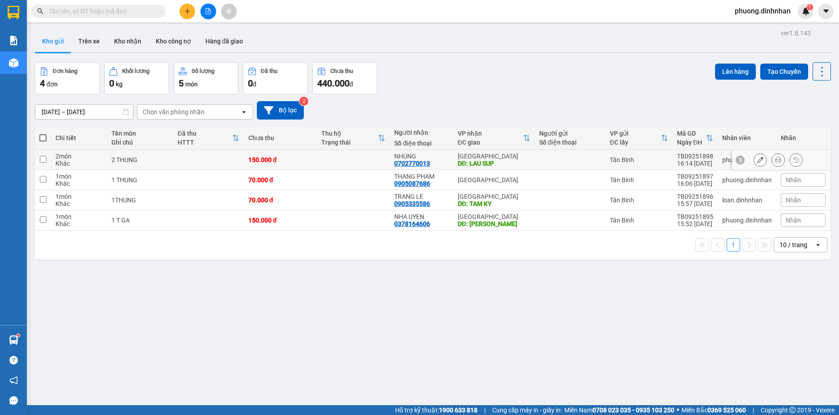
click at [754, 157] on button at bounding box center [760, 160] width 13 height 16
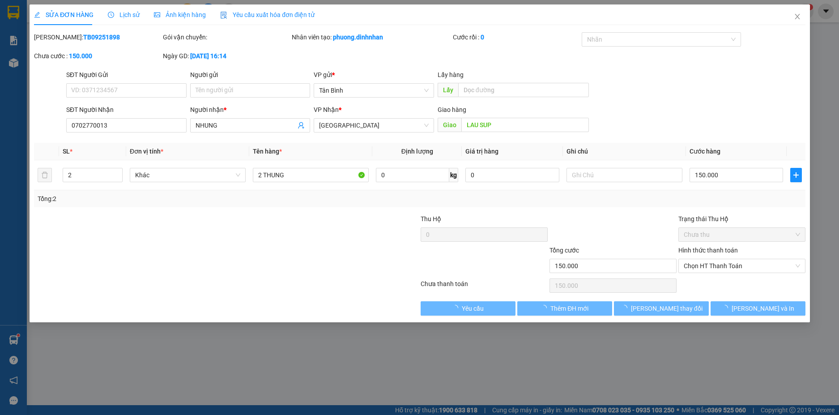
type input "0702770013"
type input "NHUNG"
type input "LAU SUP"
type input "150.000"
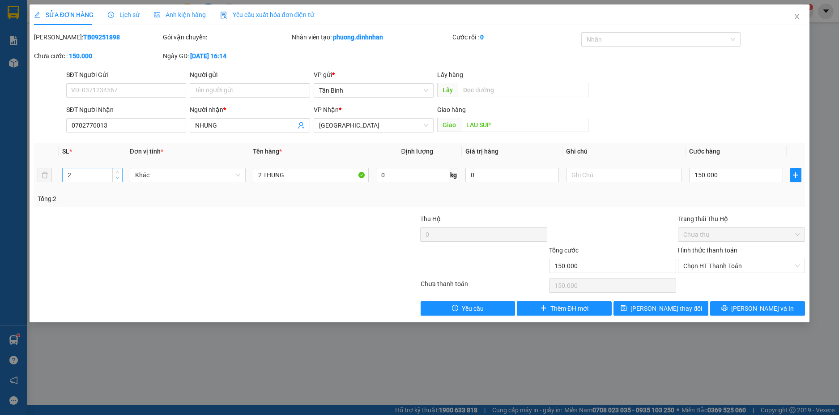
type input "1"
click at [118, 178] on icon "down" at bounding box center [117, 178] width 3 height 2
click at [261, 179] on input "2 THUNG" at bounding box center [311, 175] width 116 height 14
type input "1 THUNG"
click at [690, 303] on button "Lưu thay đổi" at bounding box center [661, 308] width 95 height 14
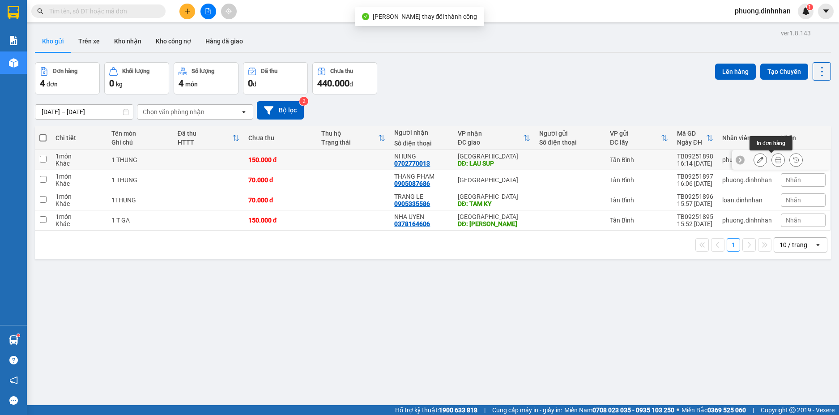
click at [775, 159] on icon at bounding box center [778, 160] width 6 height 6
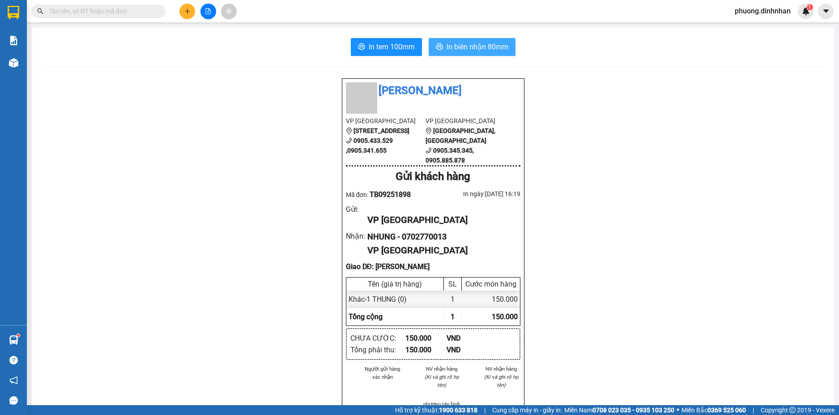
click at [459, 53] on button "In biên nhận 80mm" at bounding box center [472, 47] width 87 height 18
click at [183, 12] on button at bounding box center [188, 12] width 16 height 16
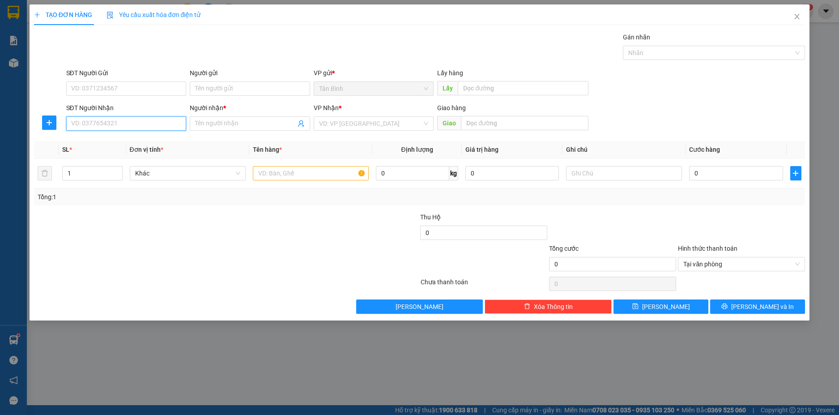
click at [96, 121] on input "SĐT Người Nhận" at bounding box center [126, 123] width 120 height 14
click at [115, 120] on input "SĐT Người Nhận" at bounding box center [126, 123] width 120 height 14
click at [81, 122] on input "SĐT Người Nhận" at bounding box center [126, 123] width 120 height 14
type input "0906901902"
drag, startPoint x: 142, startPoint y: 141, endPoint x: 334, endPoint y: 180, distance: 195.9
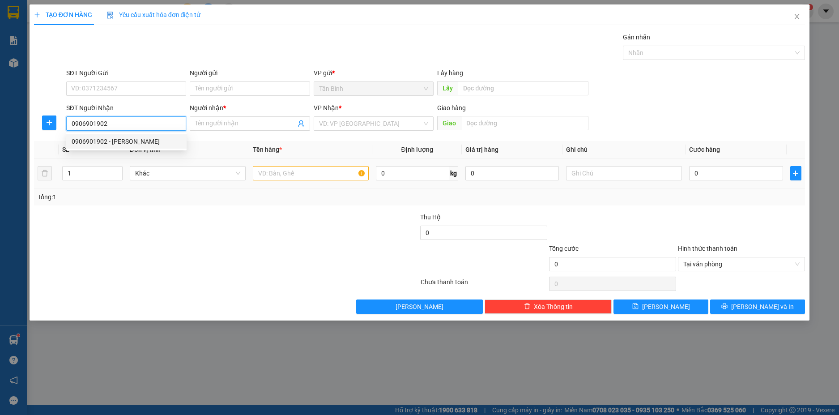
click at [149, 141] on div "0906901902 - THAO NGUYEN" at bounding box center [127, 142] width 110 height 10
type input "THAO NGUYEN"
type input "0906901902"
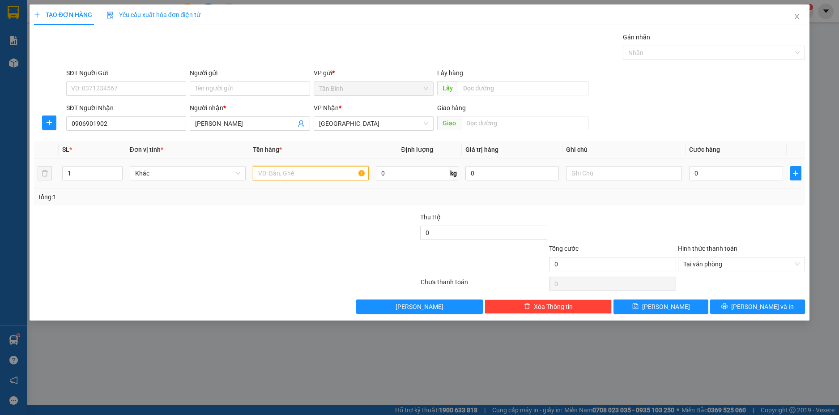
drag, startPoint x: 267, startPoint y: 172, endPoint x: 273, endPoint y: 172, distance: 5.8
click at [268, 172] on input "text" at bounding box center [311, 173] width 116 height 14
type input "1 THUNG"
click at [702, 174] on input "0" at bounding box center [736, 173] width 94 height 14
type input "2"
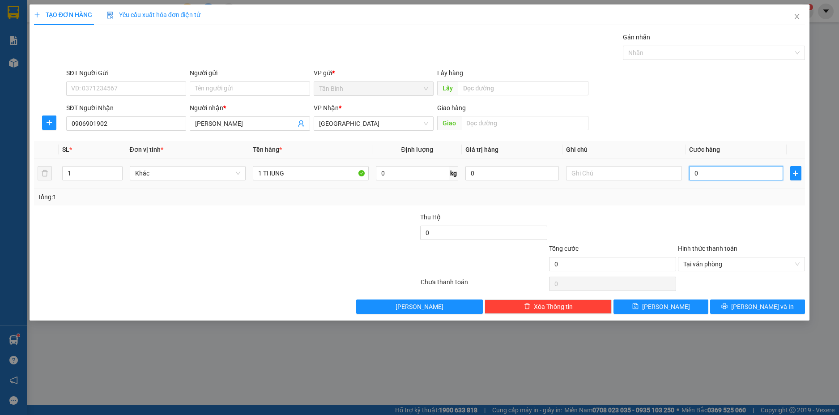
type input "2"
type input "20"
type input "200"
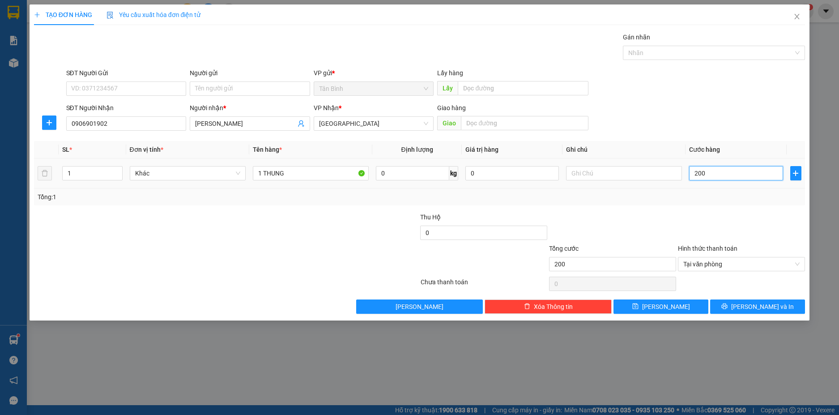
type input "2.000"
type input "20.000"
type input "200.000"
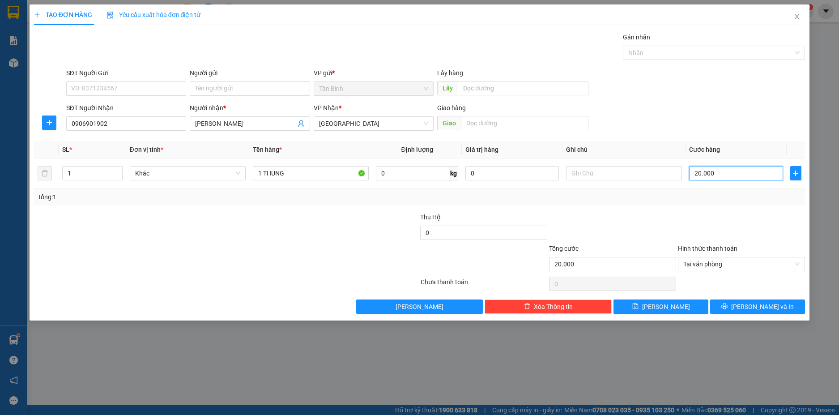
type input "200.000"
click at [121, 168] on span "Increase Value" at bounding box center [117, 171] width 10 height 8
type input "2"
click at [119, 171] on icon "up" at bounding box center [117, 171] width 3 height 3
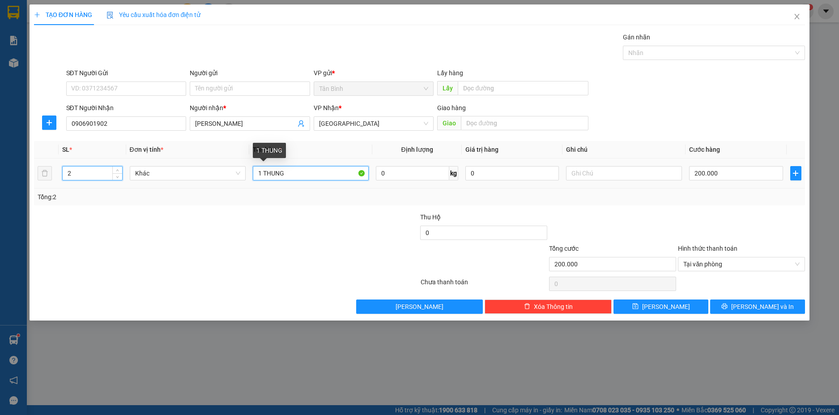
click at [260, 176] on input "1 THUNG" at bounding box center [311, 173] width 116 height 14
type input "2 THUNG"
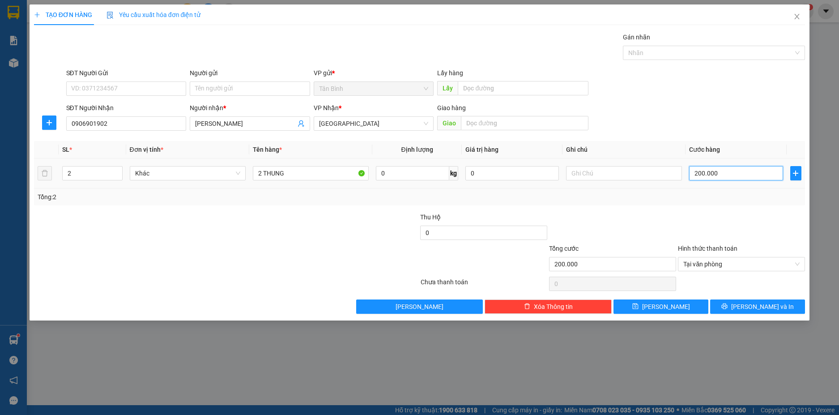
click at [739, 178] on input "200.000" at bounding box center [736, 173] width 94 height 14
type input "0"
click at [726, 186] on td "0" at bounding box center [736, 173] width 101 height 30
click at [723, 173] on input "0" at bounding box center [736, 173] width 94 height 14
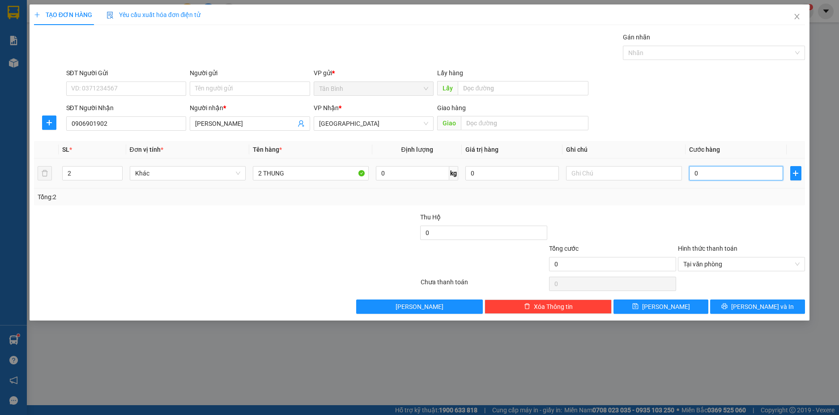
type input "2"
type input "25"
type input "250"
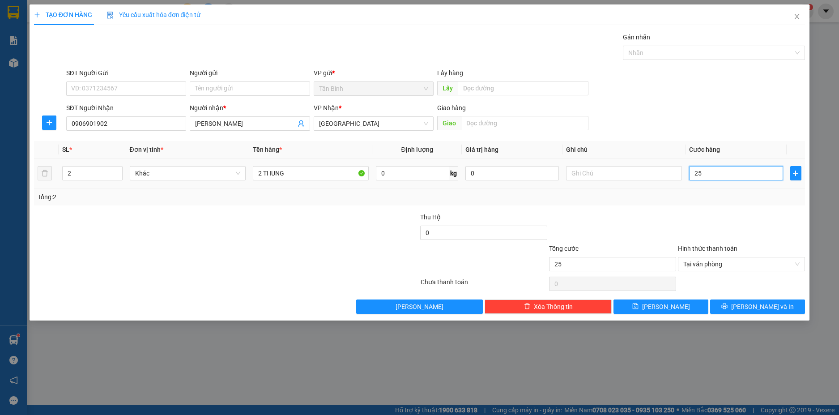
type input "250"
type input "2.500"
type input "25.000"
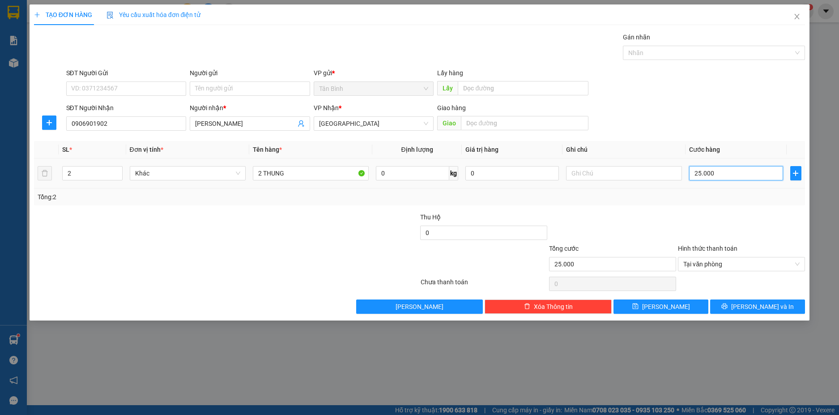
type input "250.000"
click at [790, 305] on button "[PERSON_NAME] và In" at bounding box center [757, 306] width 95 height 14
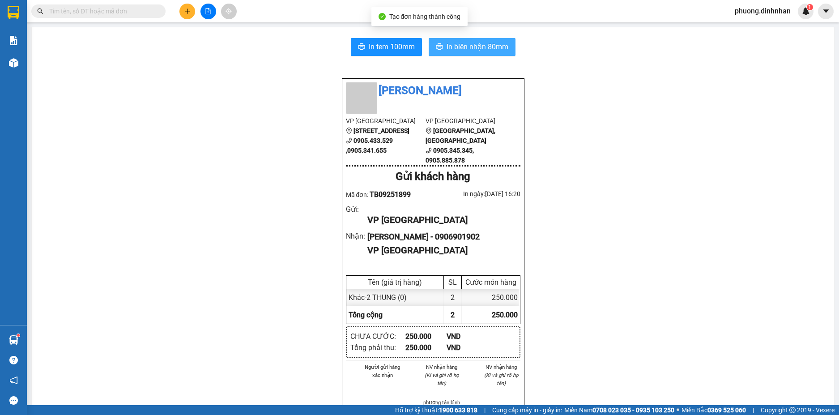
click at [476, 38] on button "In biên nhận 80mm" at bounding box center [472, 47] width 87 height 18
click at [476, 42] on span "In biên nhận 80mm" at bounding box center [478, 46] width 62 height 11
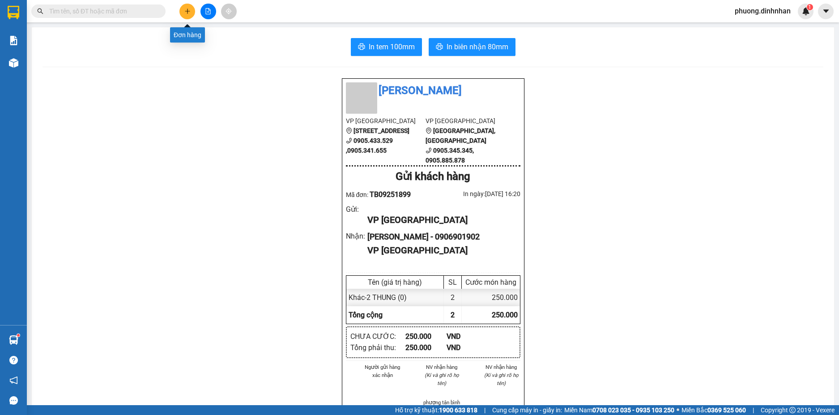
click at [183, 9] on button at bounding box center [188, 12] width 16 height 16
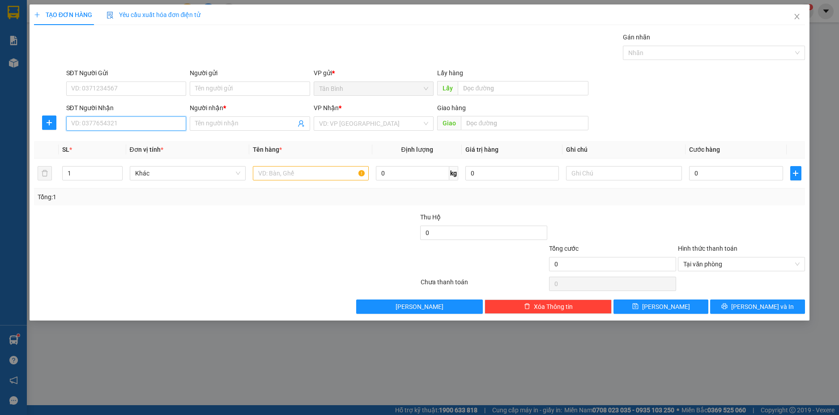
click at [88, 126] on input "SĐT Người Nhận" at bounding box center [126, 123] width 120 height 14
click at [142, 140] on div "0905608568 - THANH DUY" at bounding box center [127, 142] width 110 height 10
type input "0905608568"
type input "THANH DUY"
type input "0905608568"
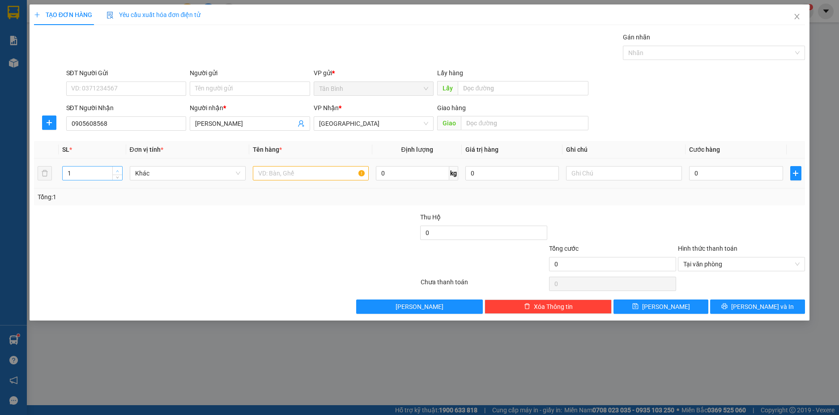
type input "2"
click at [118, 170] on icon "up" at bounding box center [117, 171] width 3 height 3
click at [277, 169] on input "text" at bounding box center [311, 173] width 116 height 14
type input "2 BAO"
click at [720, 171] on input "0" at bounding box center [736, 173] width 94 height 14
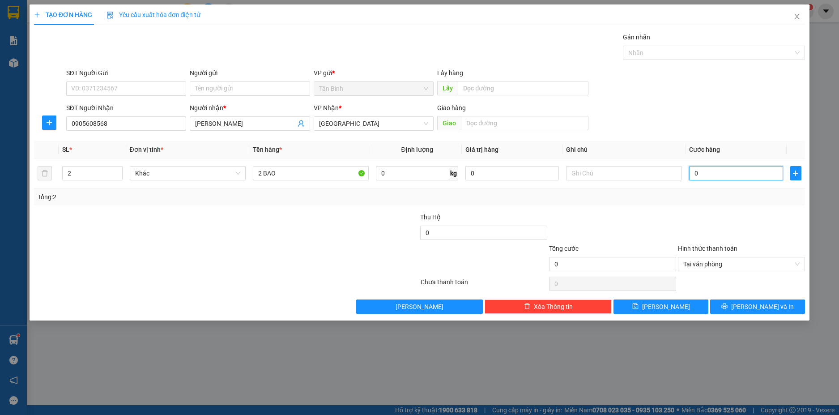
type input "5"
type input "50"
type input "500"
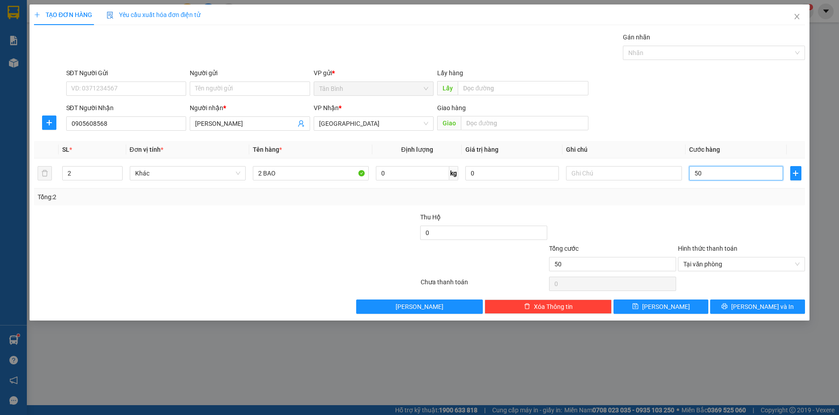
type input "500"
type input "5.000"
type input "50.000"
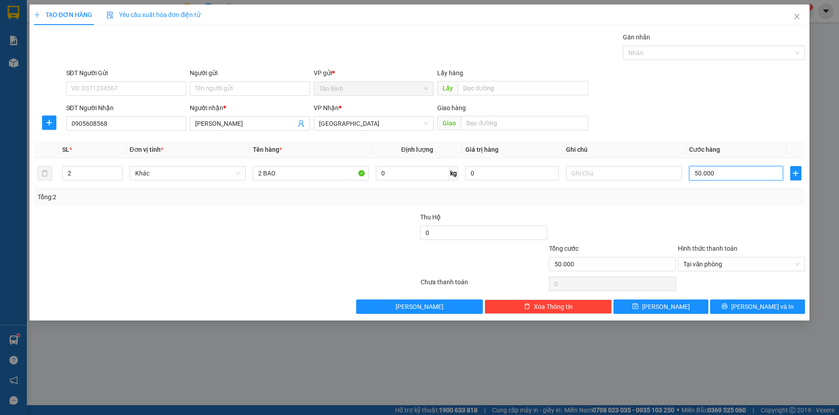
type input "500.000"
click at [789, 301] on button "[PERSON_NAME] và In" at bounding box center [757, 306] width 95 height 14
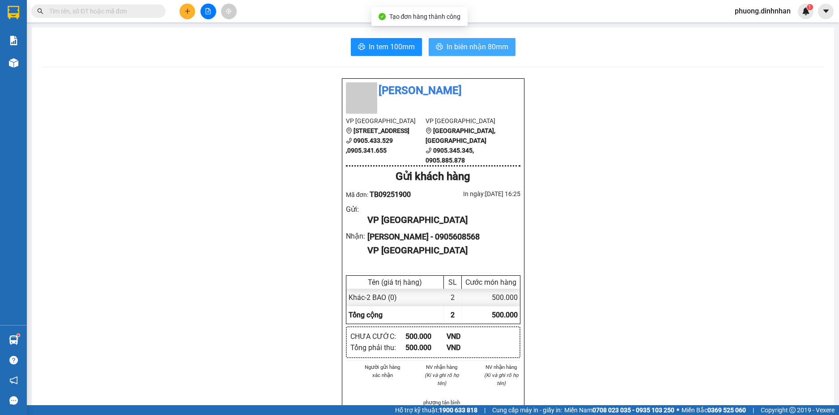
click at [439, 51] on span "printer" at bounding box center [439, 47] width 7 height 9
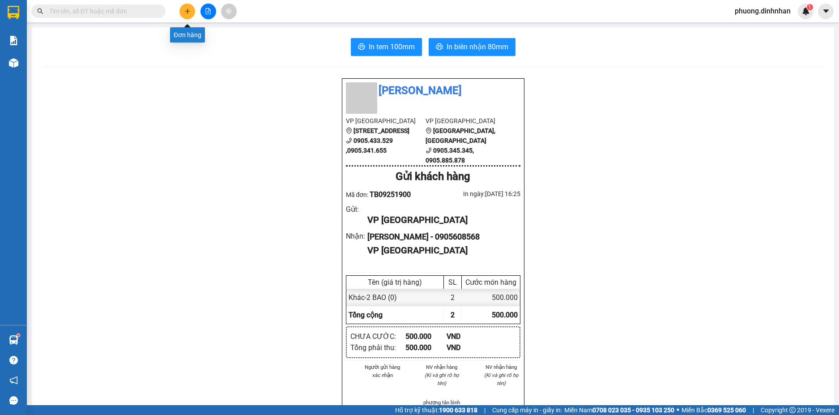
click at [188, 12] on icon "plus" at bounding box center [187, 11] width 6 height 6
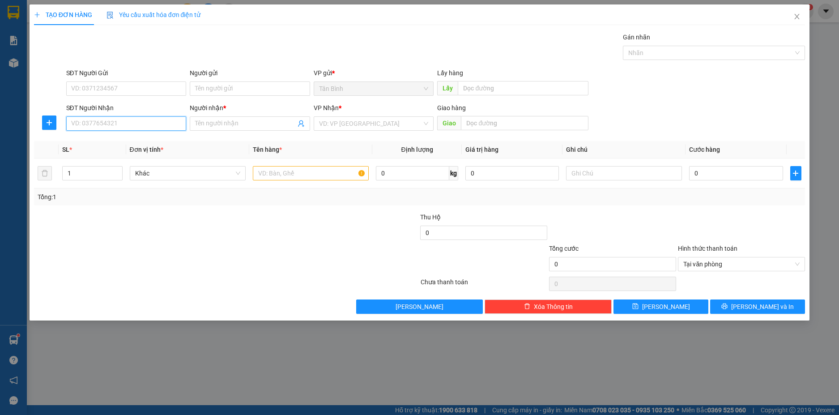
click at [84, 123] on input "SĐT Người Nhận" at bounding box center [126, 123] width 120 height 14
click at [91, 124] on input "SĐT Người Nhận" at bounding box center [126, 123] width 120 height 14
type input "0914738630"
drag, startPoint x: 106, startPoint y: 137, endPoint x: 173, endPoint y: 145, distance: 67.6
click at [115, 137] on div "0914738630 - LIÊN" at bounding box center [127, 142] width 110 height 10
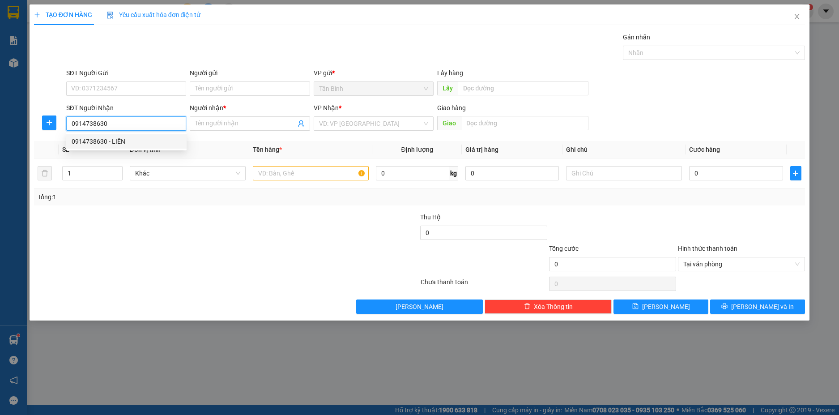
type input "LIÊN"
type input "0914738630"
drag, startPoint x: 283, startPoint y: 171, endPoint x: 814, endPoint y: 156, distance: 531.1
click at [283, 170] on input "text" at bounding box center [311, 173] width 116 height 14
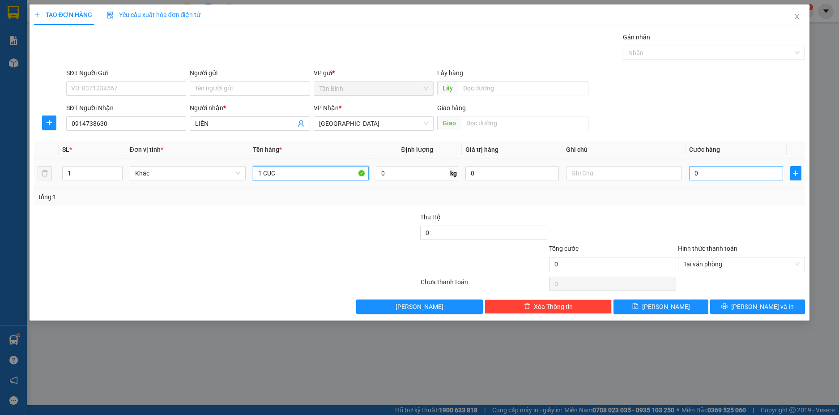
type input "1 CUC"
click at [711, 175] on input "0" at bounding box center [736, 173] width 94 height 14
type input "1"
type input "10"
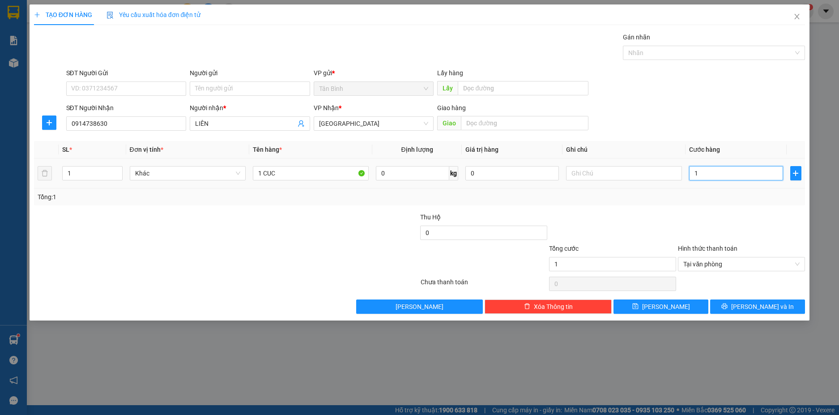
type input "10"
type input "100"
type input "1.000"
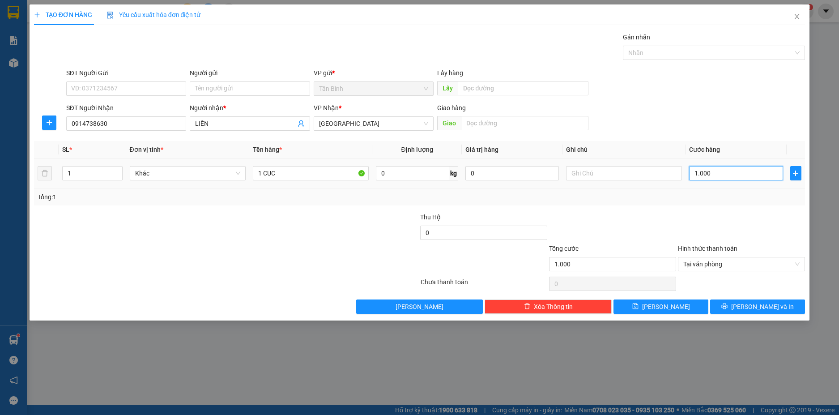
type input "10.000"
type input "100.000"
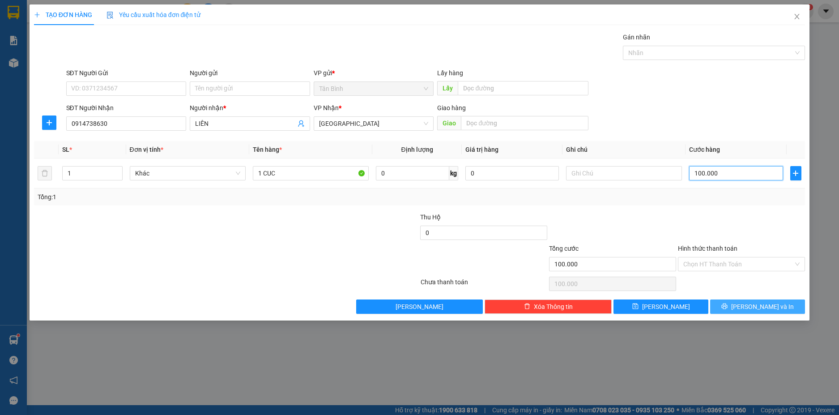
type input "100.000"
click at [782, 307] on button "[PERSON_NAME] và In" at bounding box center [757, 306] width 95 height 14
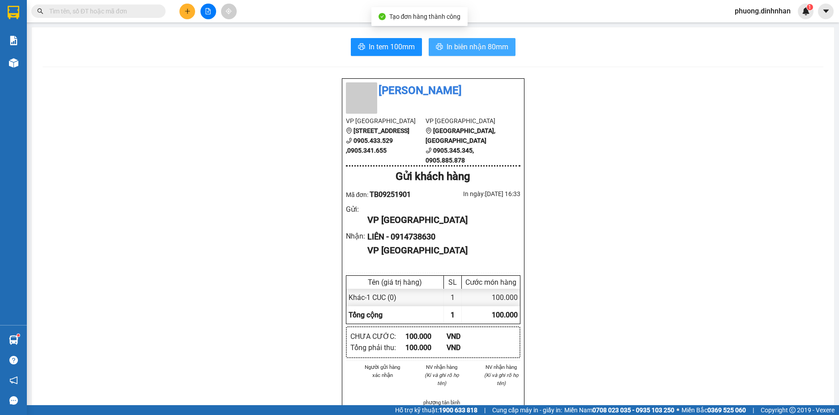
click at [492, 43] on span "In biên nhận 80mm" at bounding box center [478, 46] width 62 height 11
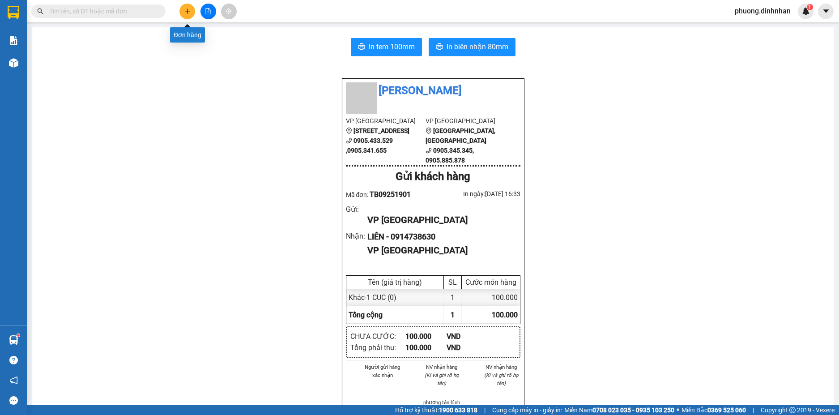
click at [185, 11] on icon "plus" at bounding box center [187, 11] width 6 height 6
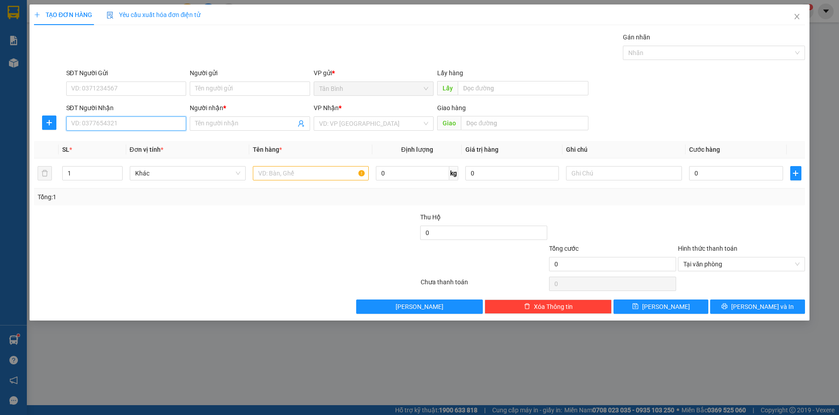
click at [111, 125] on input "SĐT Người Nhận" at bounding box center [126, 123] width 120 height 14
click at [111, 122] on input "SĐT Người Nhận" at bounding box center [126, 123] width 120 height 14
click at [101, 127] on input "SĐT Người Nhận" at bounding box center [126, 123] width 120 height 14
click at [114, 127] on input "SĐT Người Nhận" at bounding box center [126, 123] width 120 height 14
click at [114, 124] on input "SĐT Người Nhận" at bounding box center [126, 123] width 120 height 14
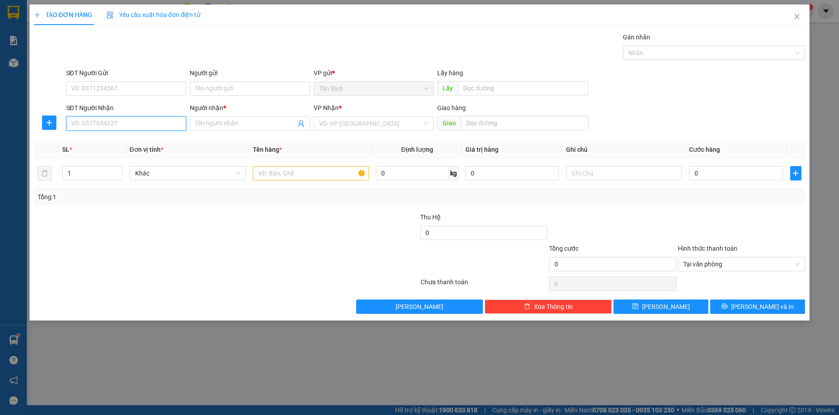
click at [89, 126] on input "SĐT Người Nhận" at bounding box center [126, 123] width 120 height 14
click at [91, 124] on input "SĐT Người Nhận" at bounding box center [126, 123] width 120 height 14
type input "0935541502"
click at [210, 128] on input "Người nhận *" at bounding box center [245, 124] width 101 height 10
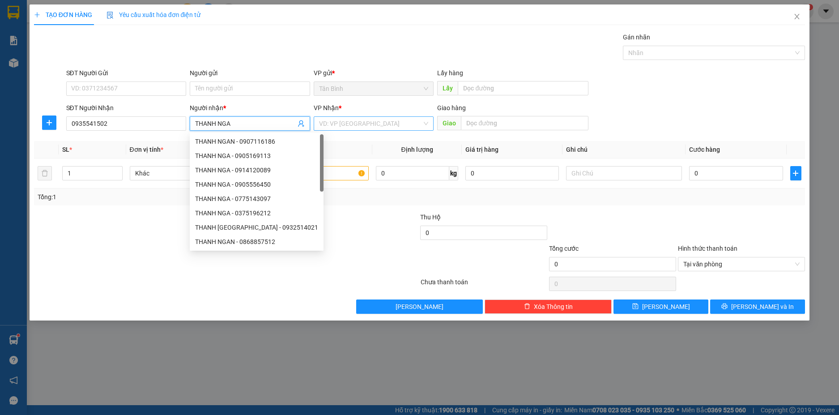
type input "THANH NGA"
click at [355, 123] on input "search" at bounding box center [370, 123] width 103 height 13
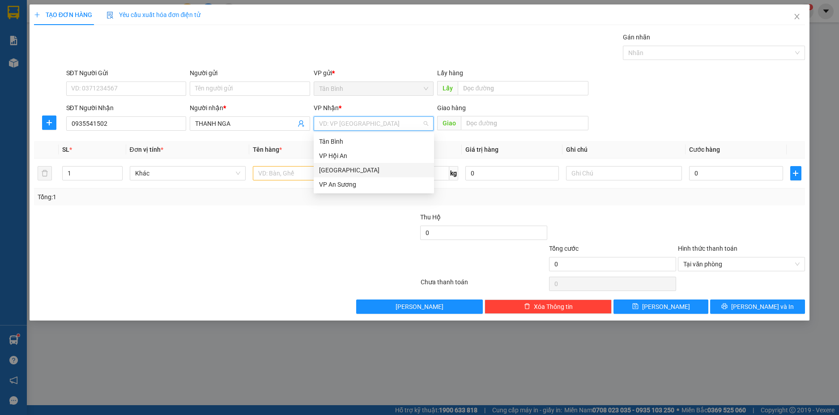
click at [350, 167] on div "[GEOGRAPHIC_DATA]" at bounding box center [374, 170] width 110 height 10
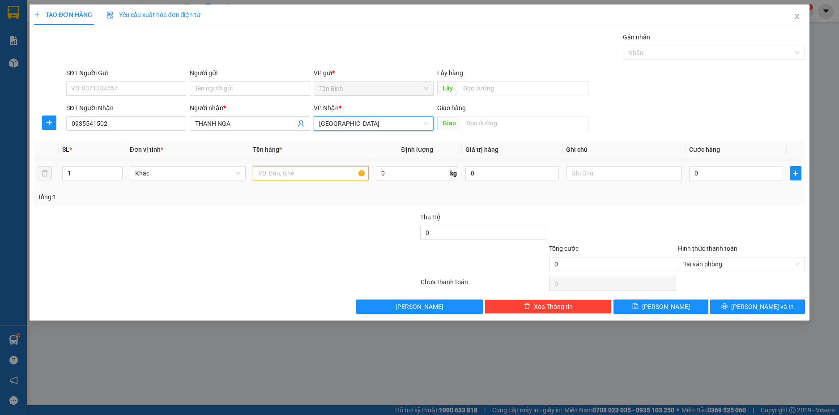
click at [300, 178] on input "text" at bounding box center [311, 173] width 116 height 14
type input "1 XE 43D1 08124"
click at [607, 177] on input "text" at bounding box center [624, 173] width 116 height 14
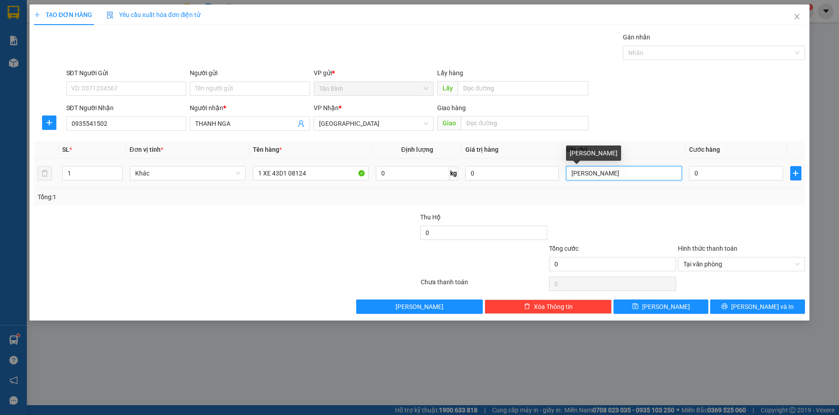
click at [590, 174] on input "GIAPO TAN NOI" at bounding box center [624, 173] width 116 height 14
type input "GIAO TAN NOI"
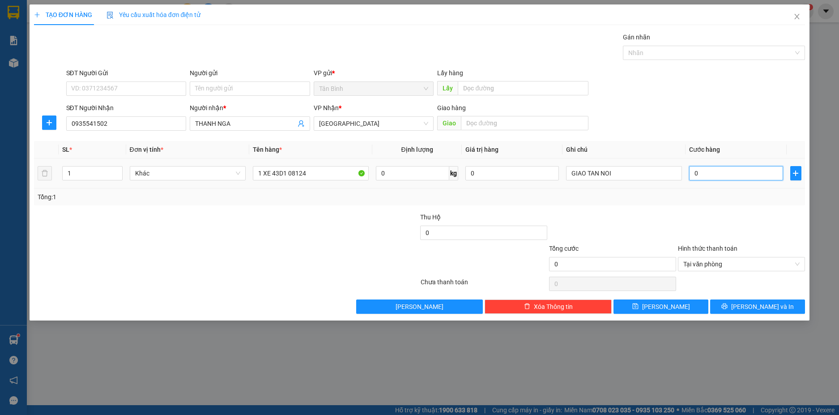
click at [709, 178] on input "0" at bounding box center [736, 173] width 94 height 14
click at [727, 173] on input "0" at bounding box center [736, 173] width 94 height 14
click at [719, 191] on div "Tổng: 1" at bounding box center [420, 196] width 772 height 17
click at [712, 175] on input "0" at bounding box center [736, 173] width 94 height 14
type input "5"
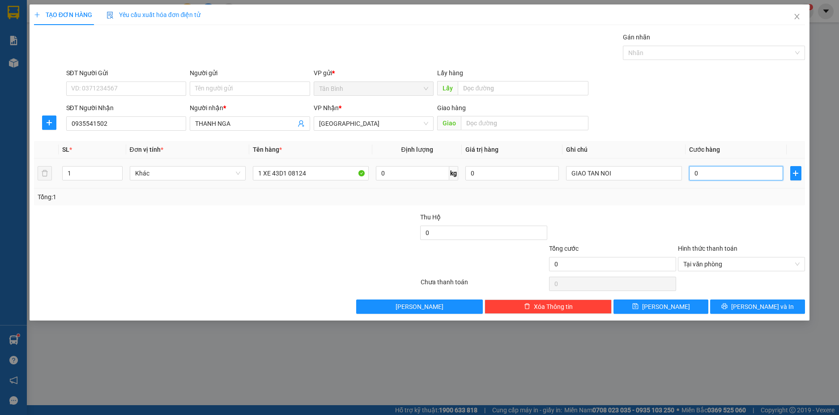
type input "5"
type input "57"
type input "570"
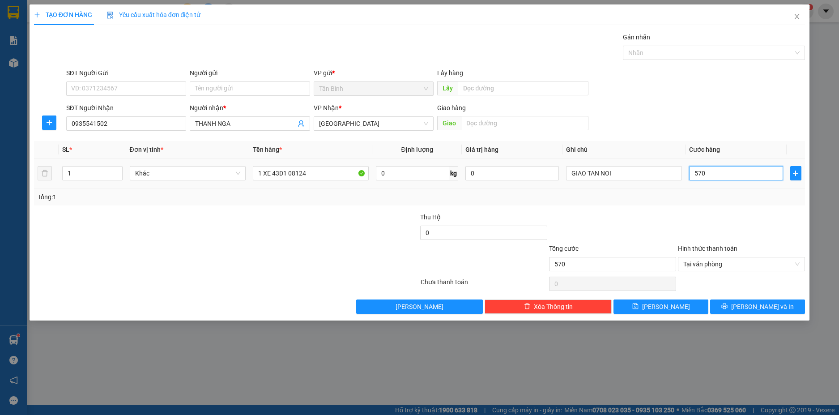
type input "5.700"
type input "57.000"
type input "570.000"
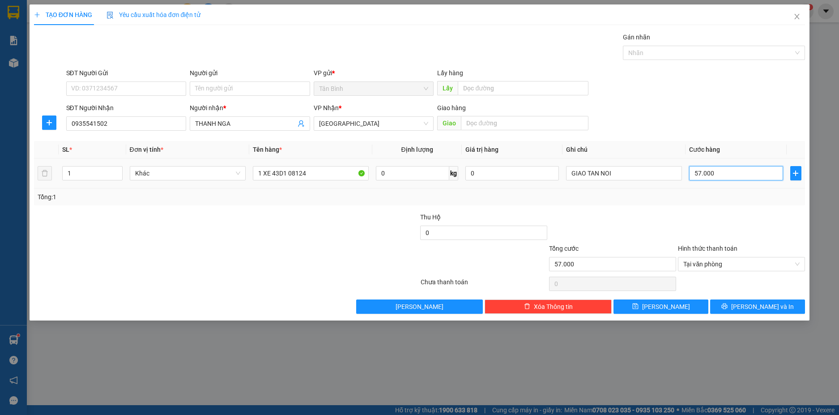
type input "570.000"
type input "5.700.000"
type input "570.000"
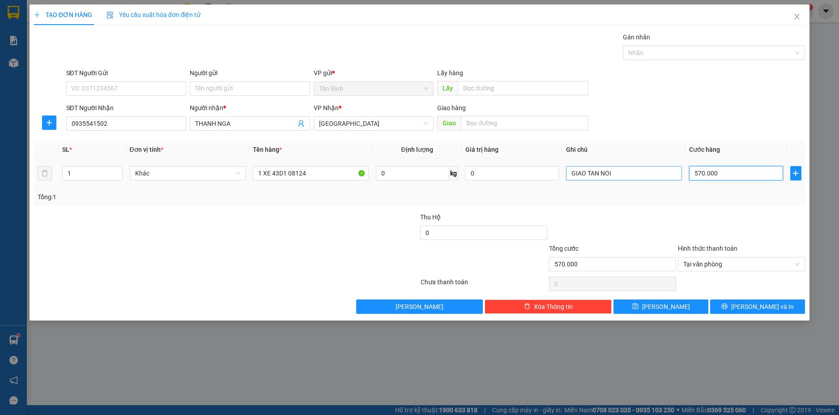
type input "570.000"
click at [623, 174] on input "GIAO TAN NOI" at bounding box center [624, 173] width 116 height 14
type input "GIAO TAN NOI 70K"
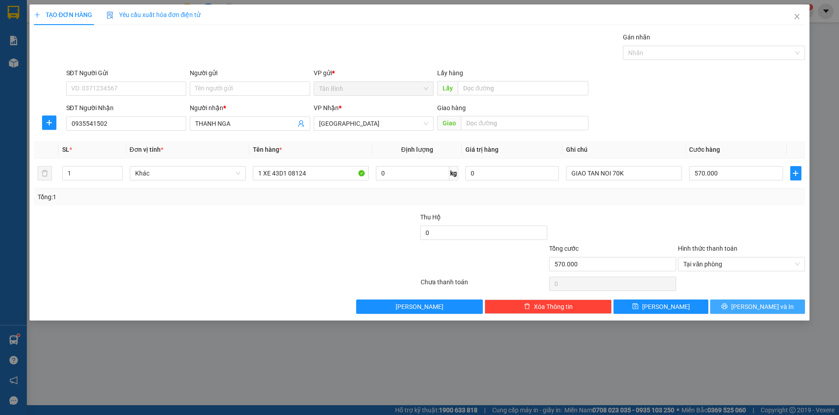
click at [736, 304] on button "[PERSON_NAME] và In" at bounding box center [757, 306] width 95 height 14
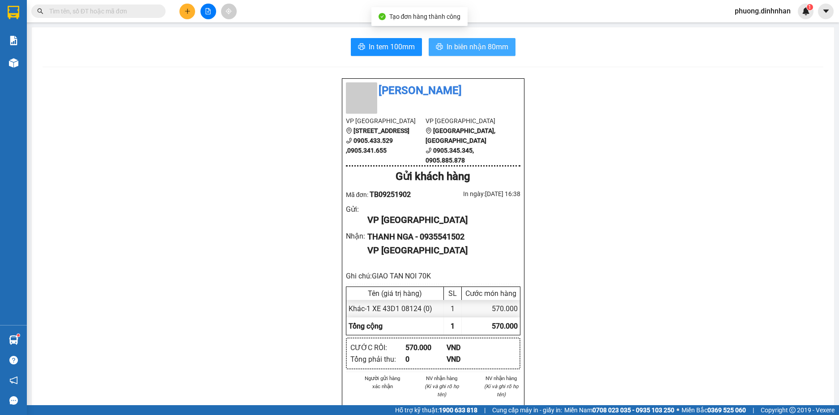
click at [439, 49] on icon "printer" at bounding box center [439, 46] width 7 height 6
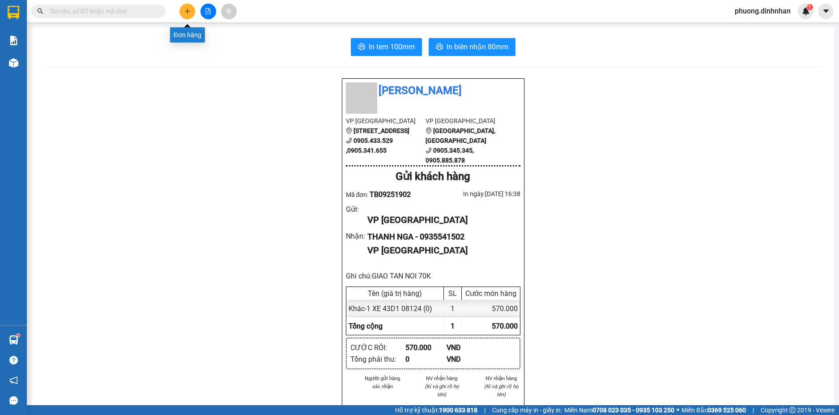
click at [185, 12] on icon "plus" at bounding box center [187, 11] width 6 height 6
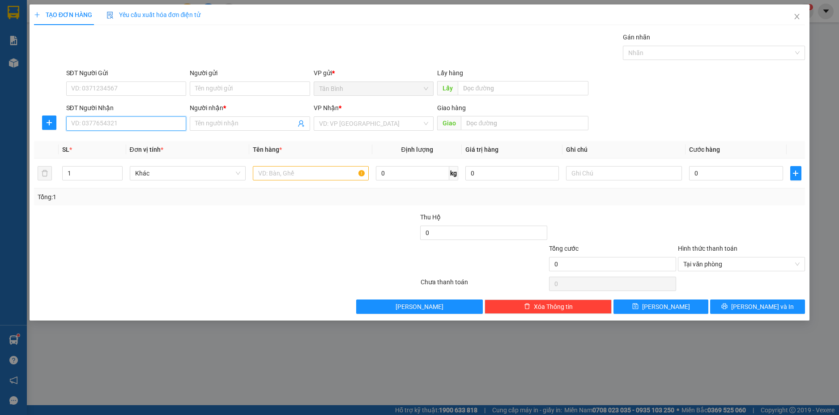
click at [83, 125] on input "SĐT Người Nhận" at bounding box center [126, 123] width 120 height 14
type input "0906188382"
drag, startPoint x: 124, startPoint y: 140, endPoint x: 273, endPoint y: 175, distance: 153.0
click at [133, 141] on div "0906188382 - A LAM" at bounding box center [127, 142] width 110 height 10
type input "A LAM"
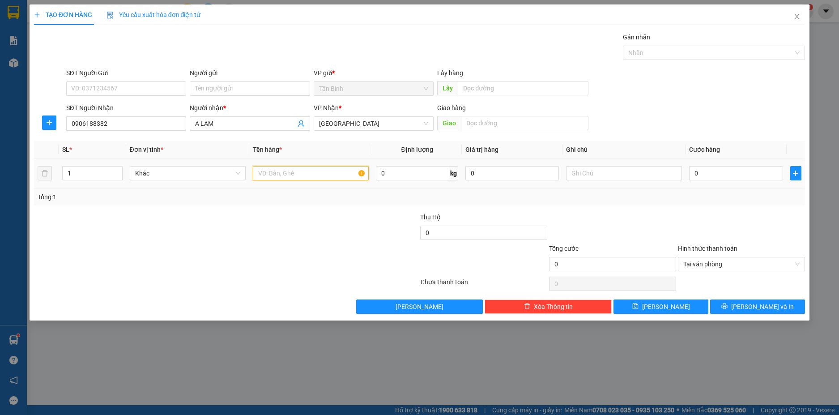
click at [270, 173] on input "text" at bounding box center [311, 173] width 116 height 14
click at [702, 171] on input "0" at bounding box center [736, 173] width 94 height 14
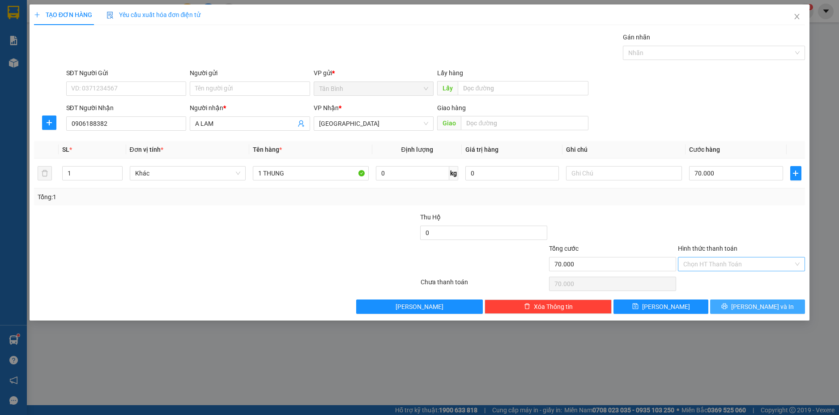
drag, startPoint x: 777, startPoint y: 305, endPoint x: 727, endPoint y: 197, distance: 119.4
click at [777, 302] on button "[PERSON_NAME] và In" at bounding box center [757, 306] width 95 height 14
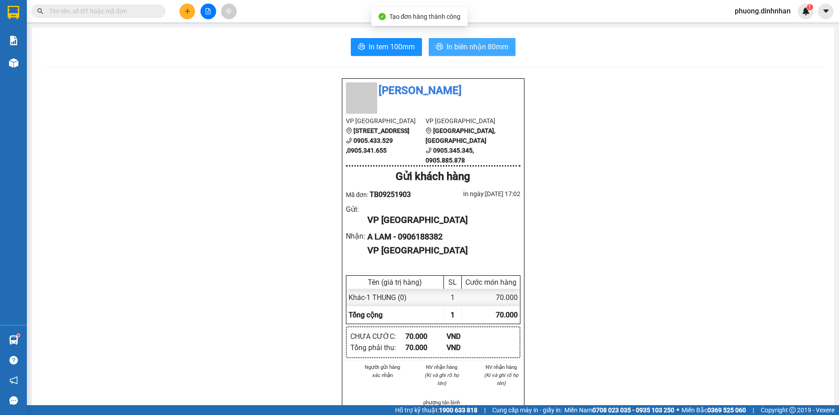
drag, startPoint x: 478, startPoint y: 42, endPoint x: 470, endPoint y: 54, distance: 14.3
click at [478, 43] on span "In biên nhận 80mm" at bounding box center [478, 46] width 62 height 11
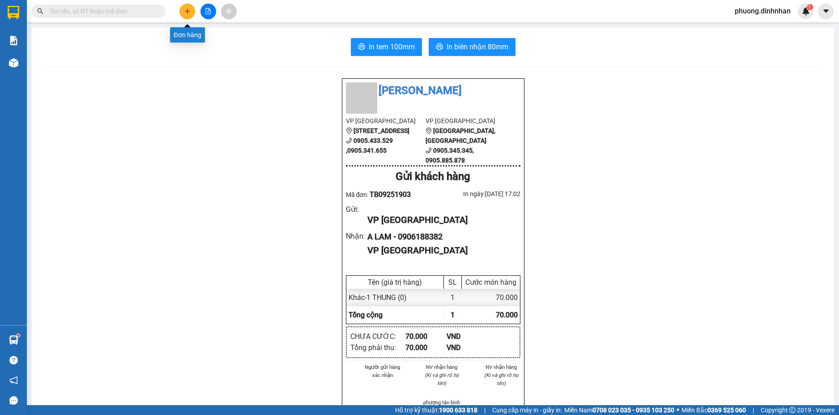
click at [186, 9] on icon "plus" at bounding box center [187, 11] width 6 height 6
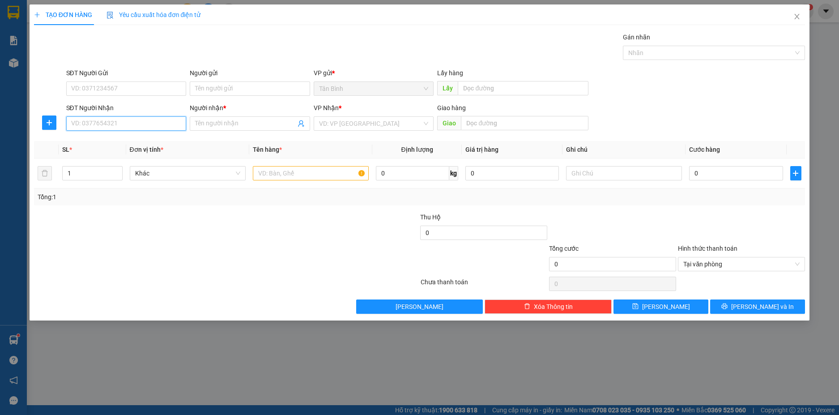
click at [121, 126] on input "SĐT Người Nhận" at bounding box center [126, 123] width 120 height 14
drag, startPoint x: 129, startPoint y: 144, endPoint x: 165, endPoint y: 144, distance: 36.3
click at [134, 144] on div "0963557447 - TUYẾT" at bounding box center [127, 142] width 110 height 10
click at [278, 175] on input "text" at bounding box center [311, 173] width 116 height 14
click at [489, 127] on input "text" at bounding box center [525, 123] width 128 height 14
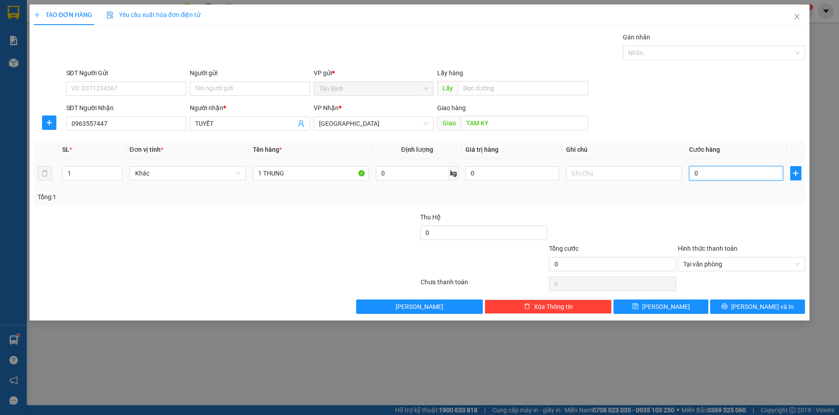
drag, startPoint x: 726, startPoint y: 175, endPoint x: 720, endPoint y: 175, distance: 5.4
click at [725, 175] on input "0" at bounding box center [736, 173] width 94 height 14
click at [727, 303] on button "[PERSON_NAME] và In" at bounding box center [757, 306] width 95 height 14
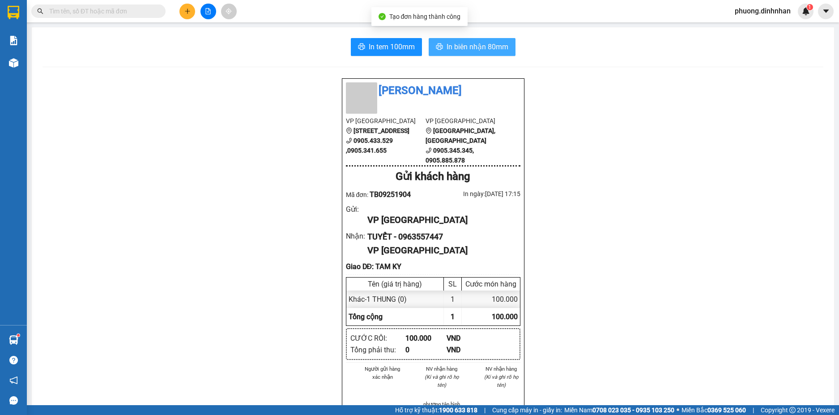
click at [483, 41] on span "In biên nhận 80mm" at bounding box center [478, 46] width 62 height 11
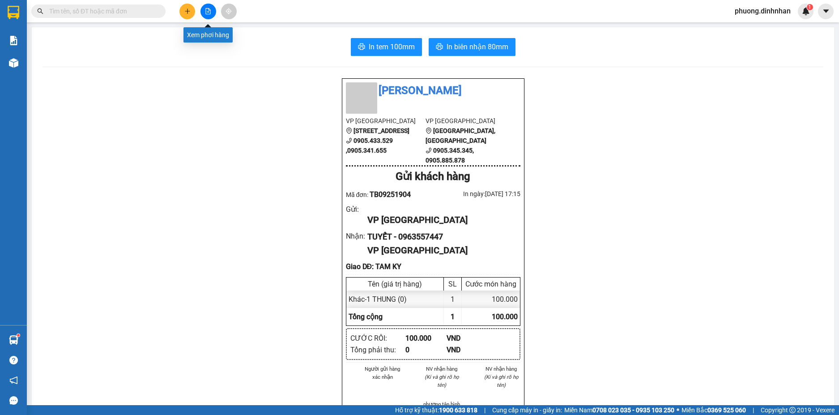
click at [208, 8] on icon "file-add" at bounding box center [208, 11] width 5 height 6
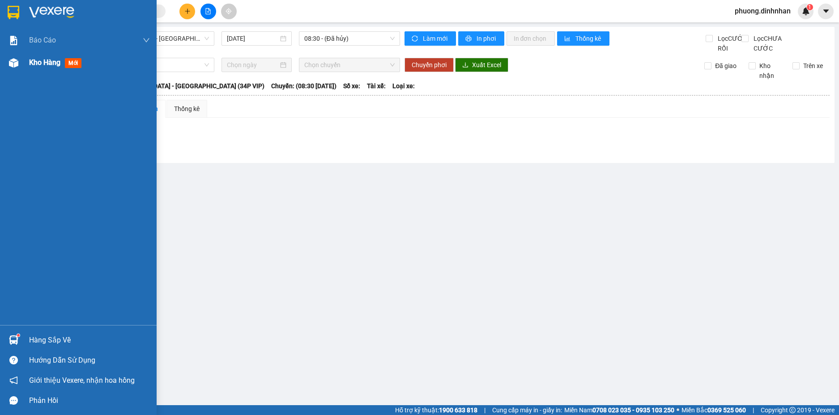
click at [7, 64] on div at bounding box center [14, 63] width 16 height 16
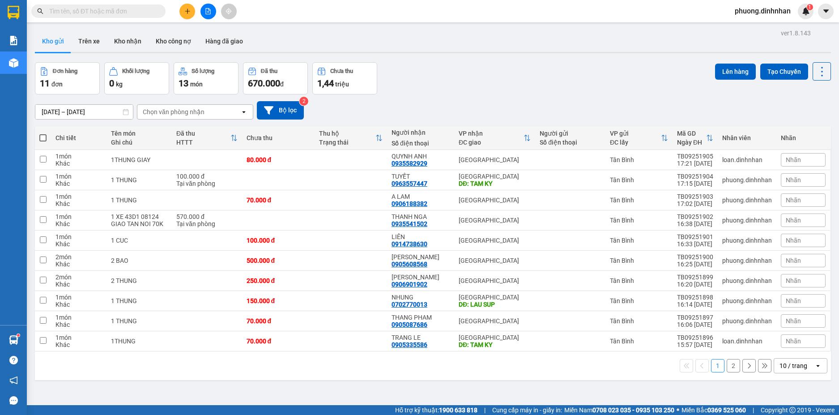
click at [39, 137] on th at bounding box center [43, 138] width 16 height 24
click at [41, 137] on span at bounding box center [42, 137] width 7 height 7
click at [43, 133] on input "checkbox" at bounding box center [43, 133] width 0 height 0
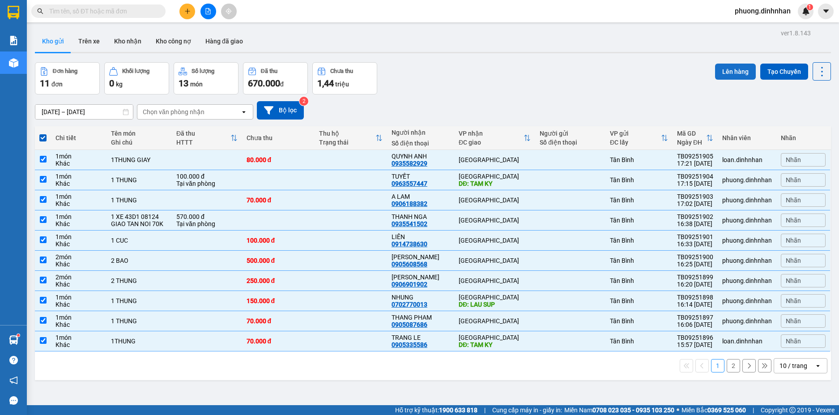
click at [722, 73] on button "Lên hàng" at bounding box center [735, 72] width 41 height 16
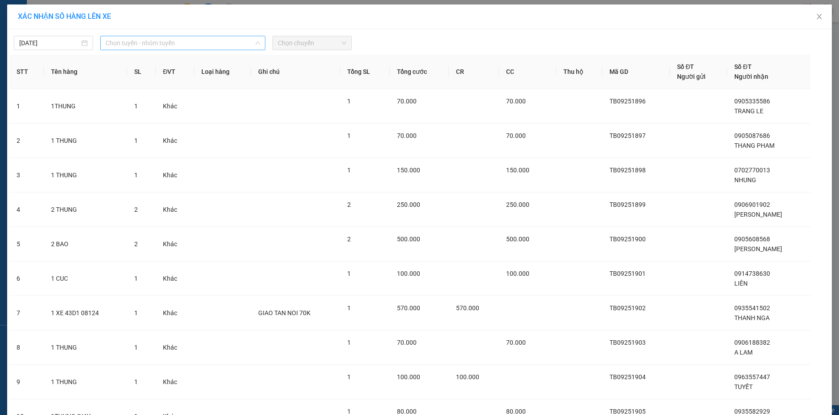
click at [227, 47] on span "Chọn tuyến - nhóm tuyến" at bounding box center [183, 42] width 154 height 13
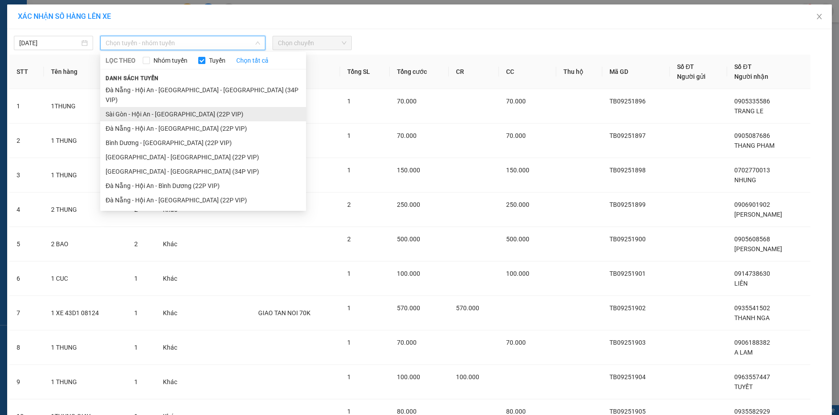
click at [182, 107] on li "Sài Gòn - Hội An - [GEOGRAPHIC_DATA] (22P VIP)" at bounding box center [203, 114] width 206 height 14
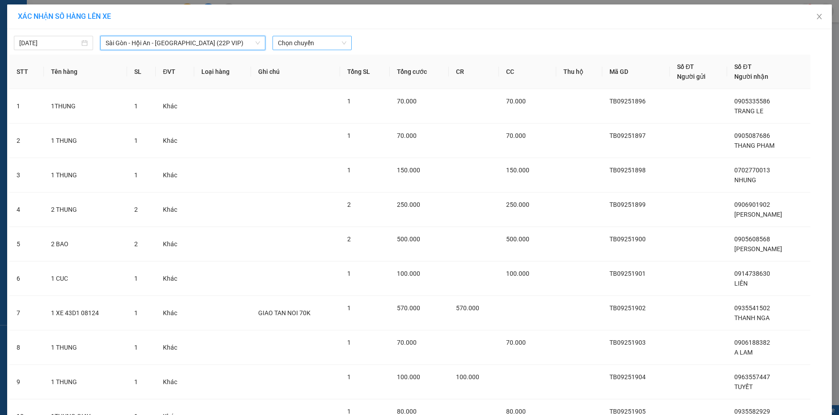
click at [300, 43] on span "Chọn chuyến" at bounding box center [312, 42] width 68 height 13
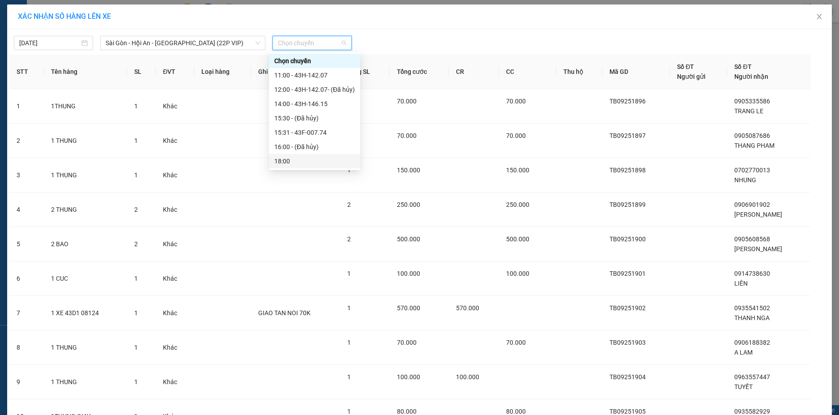
click at [295, 162] on div "18:00" at bounding box center [314, 161] width 81 height 10
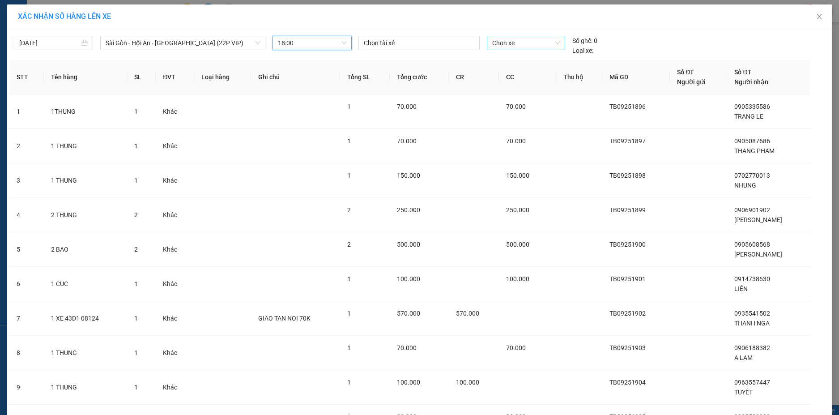
click at [487, 40] on div "Chọn xe" at bounding box center [526, 43] width 78 height 14
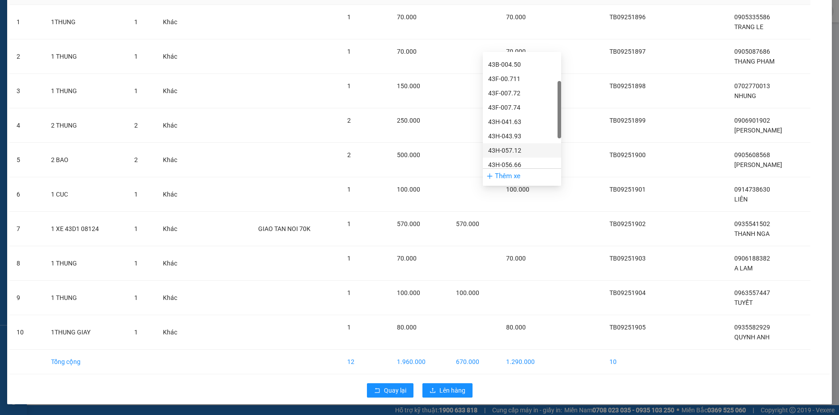
scroll to position [172, 0]
click at [514, 90] on div "43H-067.95" at bounding box center [522, 90] width 68 height 10
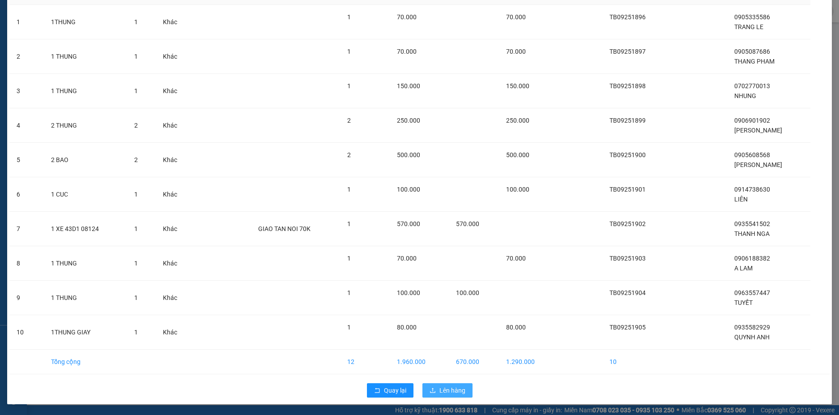
click at [450, 390] on span "Lên hàng" at bounding box center [453, 390] width 26 height 10
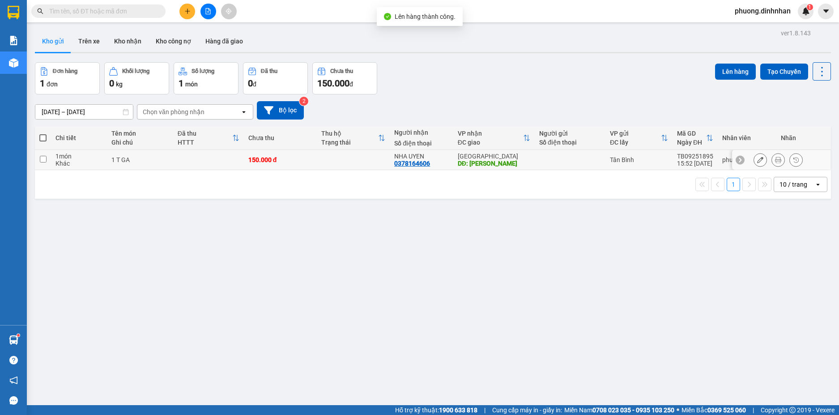
click at [346, 162] on td at bounding box center [353, 160] width 73 height 20
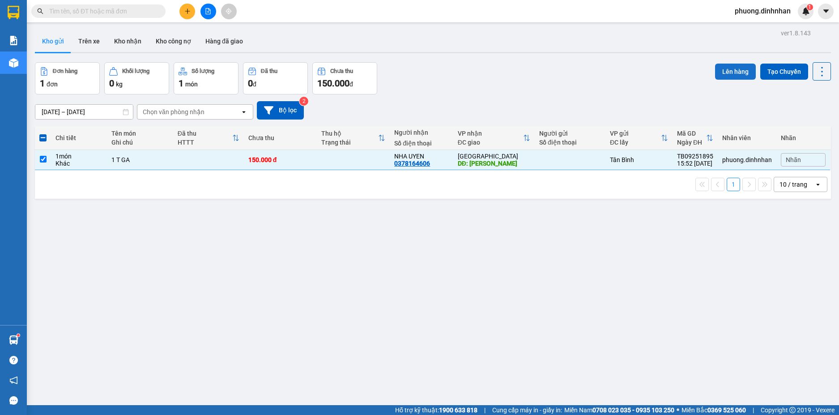
click at [726, 72] on button "Lên hàng" at bounding box center [735, 72] width 41 height 16
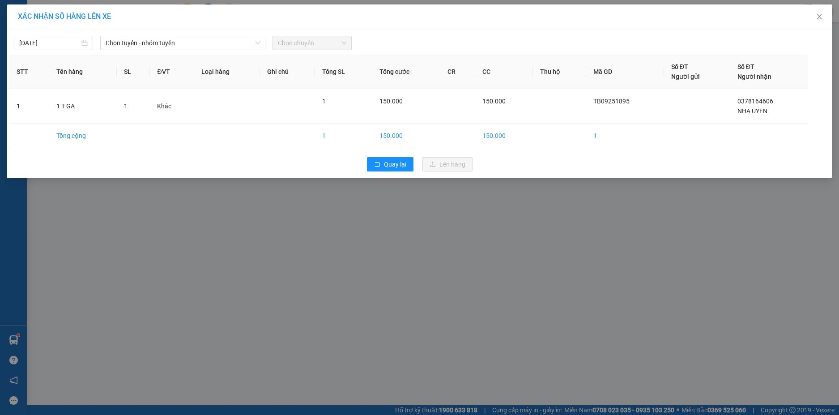
click at [184, 51] on div "14/09/2025 Chọn tuyến - nhóm tuyến Chọn chuyến STT Tên hàng SL ĐVT Loại hàng Gh…" at bounding box center [419, 103] width 825 height 149
click at [182, 43] on span "Chọn tuyến - nhóm tuyến" at bounding box center [183, 42] width 154 height 13
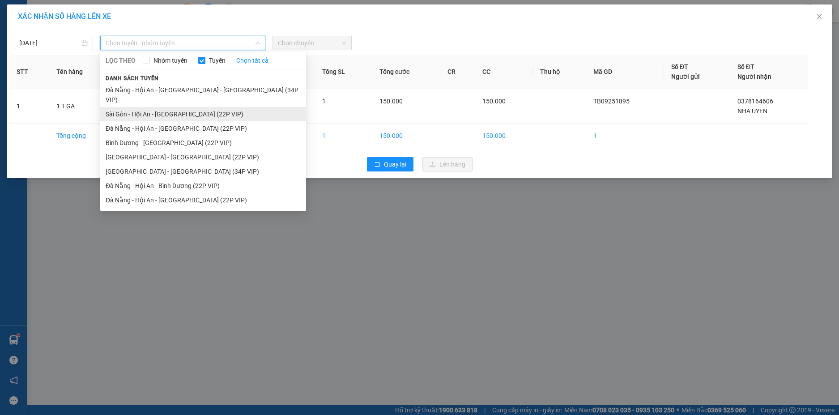
drag, startPoint x: 168, startPoint y: 105, endPoint x: 174, endPoint y: 104, distance: 6.3
click at [168, 107] on li "Sài Gòn - Hội An - [GEOGRAPHIC_DATA] (22P VIP)" at bounding box center [203, 114] width 206 height 14
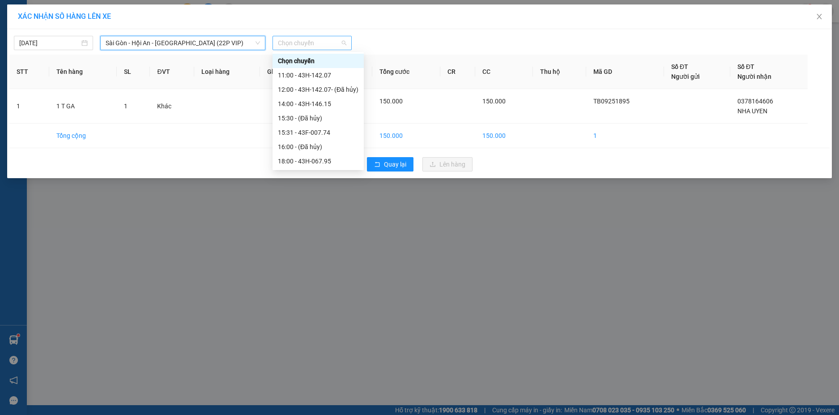
click at [295, 45] on span "Chọn chuyến" at bounding box center [312, 42] width 68 height 13
drag, startPoint x: 321, startPoint y: 159, endPoint x: 336, endPoint y: 154, distance: 15.3
click at [321, 159] on div "18:00 - 43H-067.95" at bounding box center [318, 161] width 81 height 10
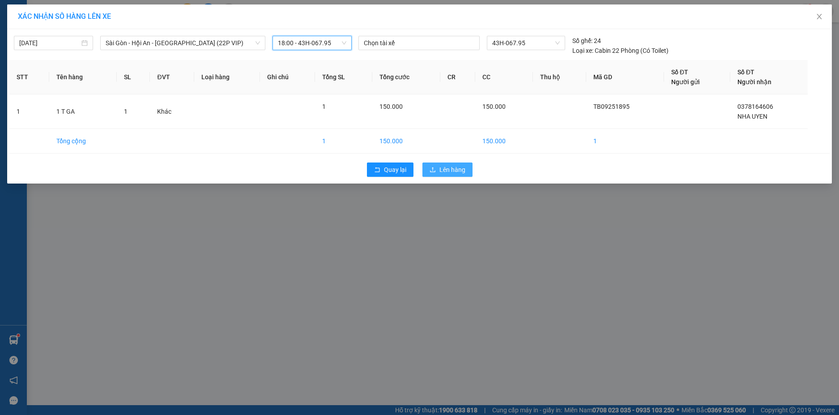
click at [445, 171] on span "Lên hàng" at bounding box center [453, 170] width 26 height 10
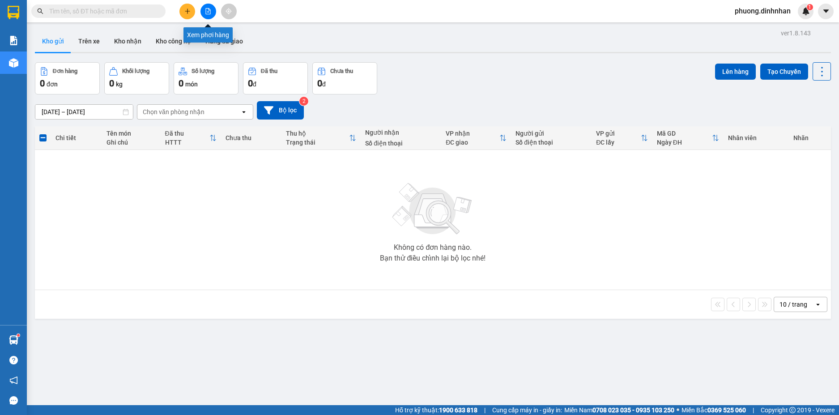
click at [205, 13] on icon "file-add" at bounding box center [208, 11] width 6 height 6
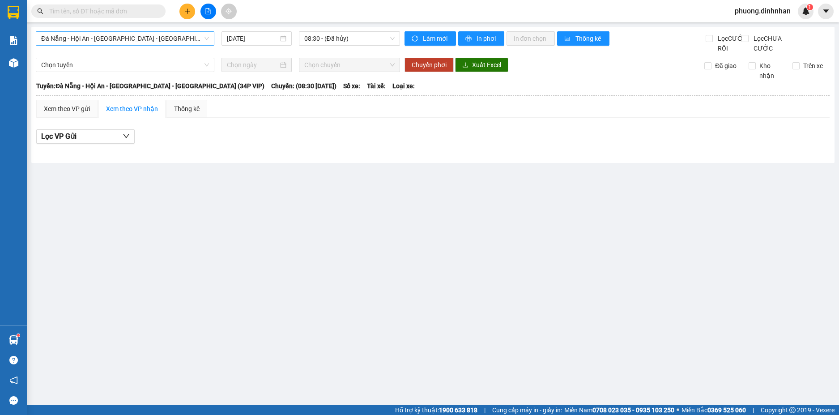
click at [175, 41] on span "Đà Nẵng - Hội An - [GEOGRAPHIC_DATA] - [GEOGRAPHIC_DATA] (34P VIP)" at bounding box center [125, 38] width 168 height 13
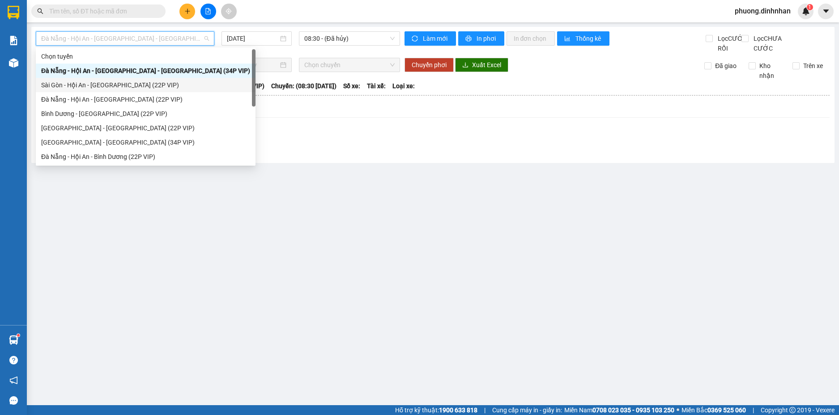
click at [112, 85] on div "Sài Gòn - Hội An - [GEOGRAPHIC_DATA] (22P VIP)" at bounding box center [145, 85] width 209 height 10
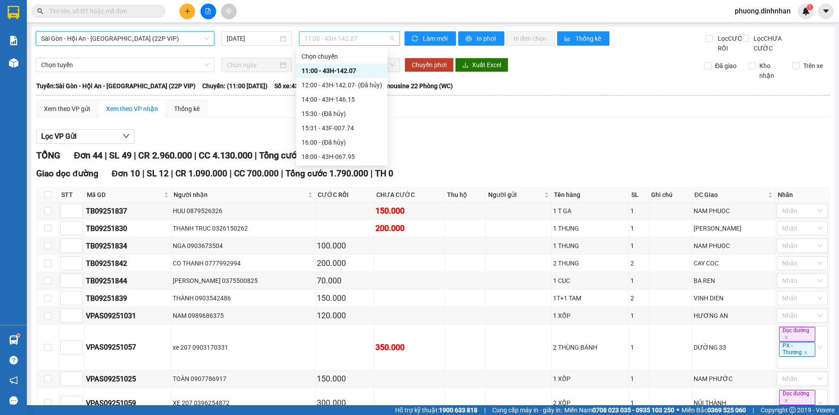
click at [351, 44] on span "11:00 - 43H-142.07" at bounding box center [349, 38] width 90 height 13
click at [339, 157] on div "18:00 - 43H-067.95" at bounding box center [342, 157] width 81 height 10
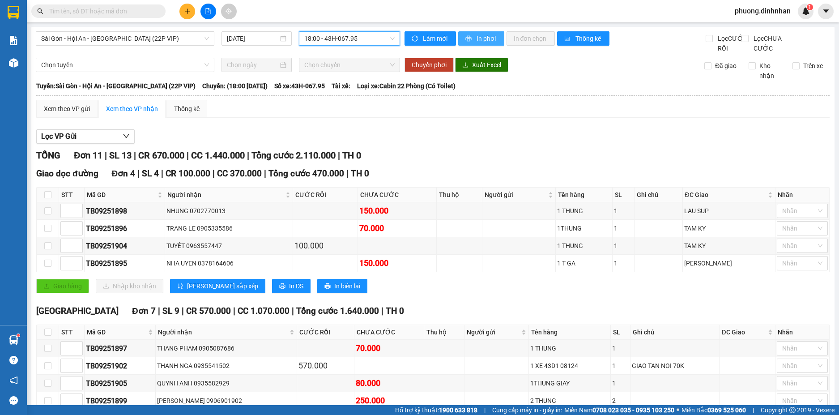
click at [483, 40] on span "In phơi" at bounding box center [487, 39] width 21 height 10
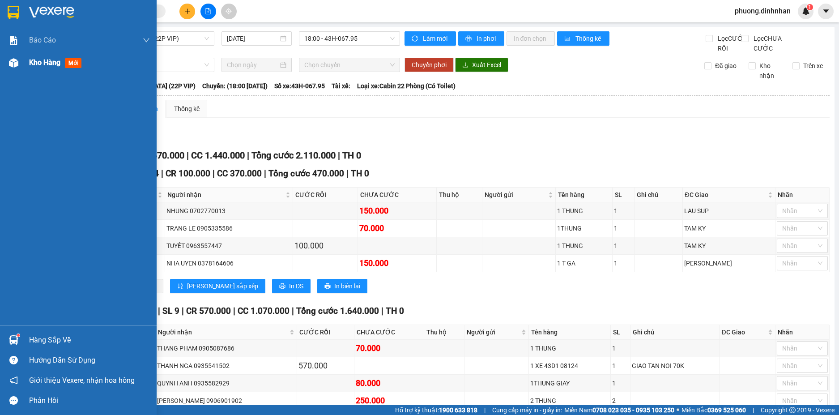
click at [10, 63] on img at bounding box center [13, 62] width 9 height 9
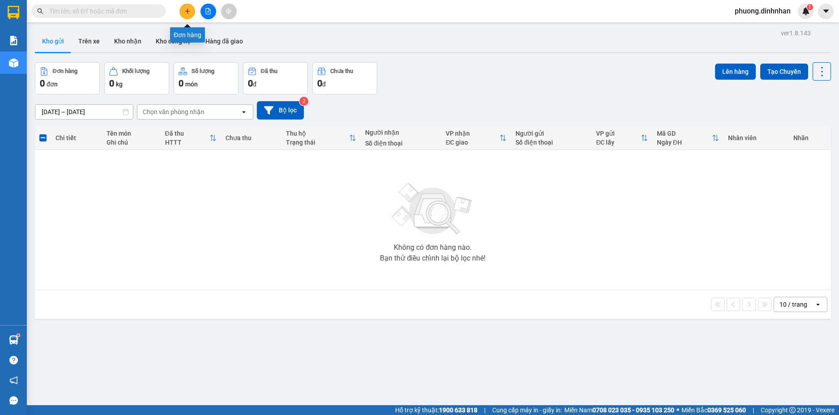
click at [187, 14] on icon "plus" at bounding box center [187, 11] width 6 height 6
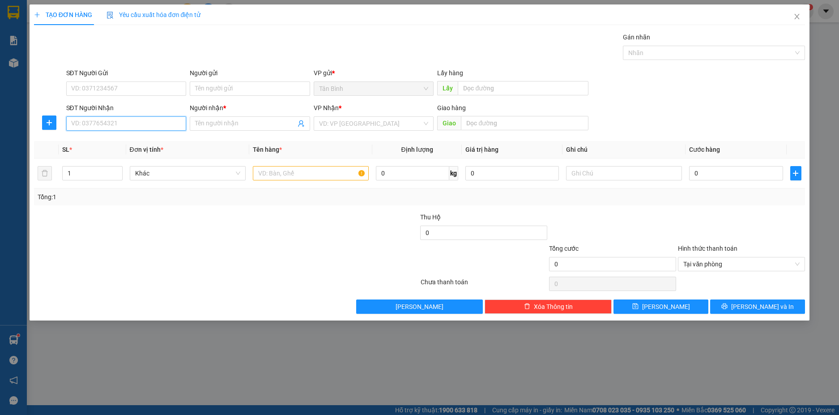
click at [104, 122] on input "SĐT Người Nhận" at bounding box center [126, 123] width 120 height 14
click at [201, 125] on input "Người nhận *" at bounding box center [245, 124] width 101 height 10
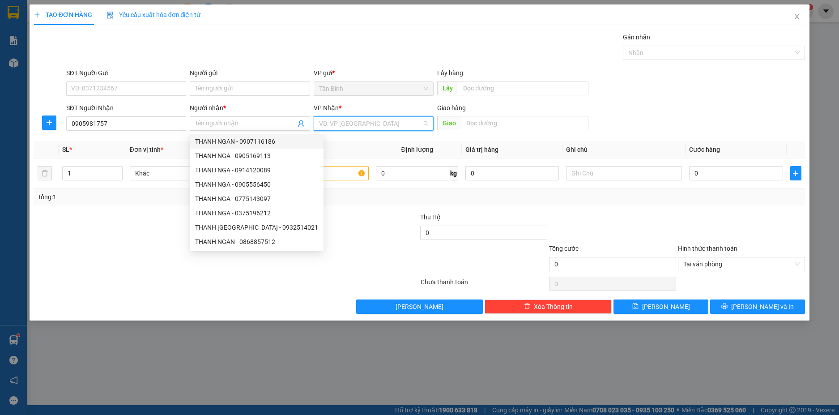
click at [336, 122] on input "search" at bounding box center [370, 123] width 103 height 13
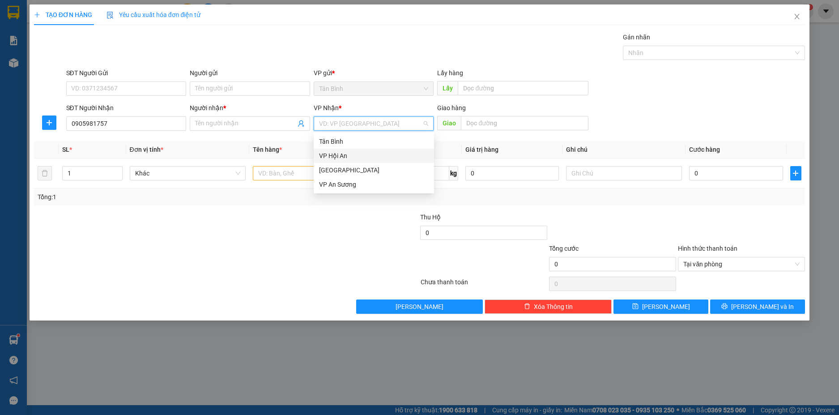
click at [337, 152] on div "VP Hội An" at bounding box center [374, 156] width 110 height 10
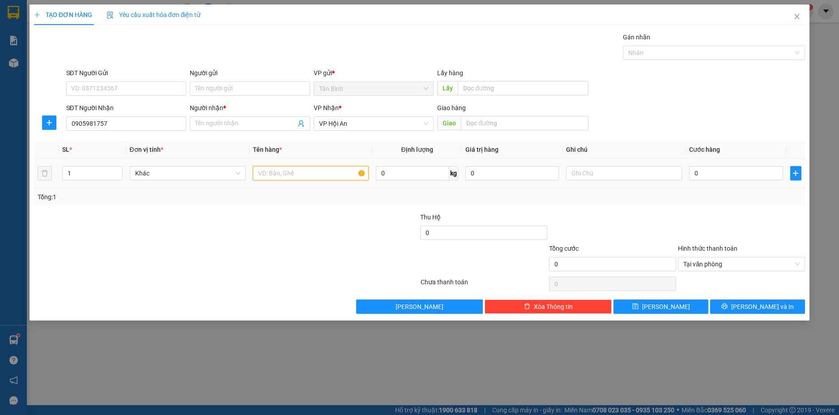
click at [288, 172] on input "text" at bounding box center [311, 173] width 116 height 14
click at [119, 167] on span "Increase Value" at bounding box center [117, 171] width 10 height 8
click at [214, 121] on input "Người nhận *" at bounding box center [245, 124] width 101 height 10
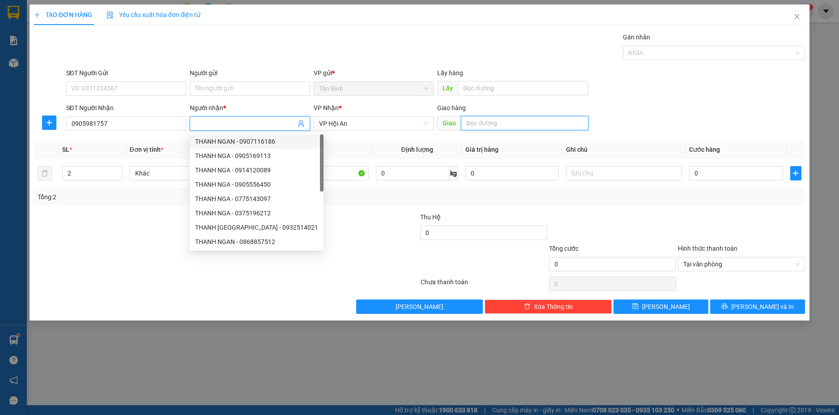
click at [497, 124] on input "text" at bounding box center [525, 123] width 128 height 14
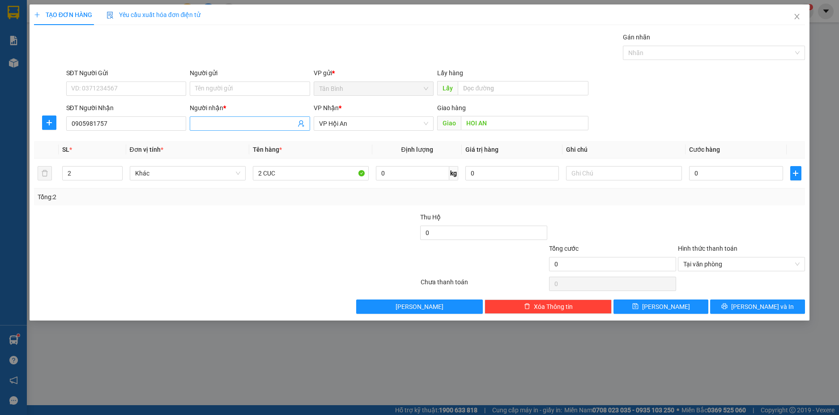
click at [218, 122] on input "Người nhận *" at bounding box center [245, 124] width 101 height 10
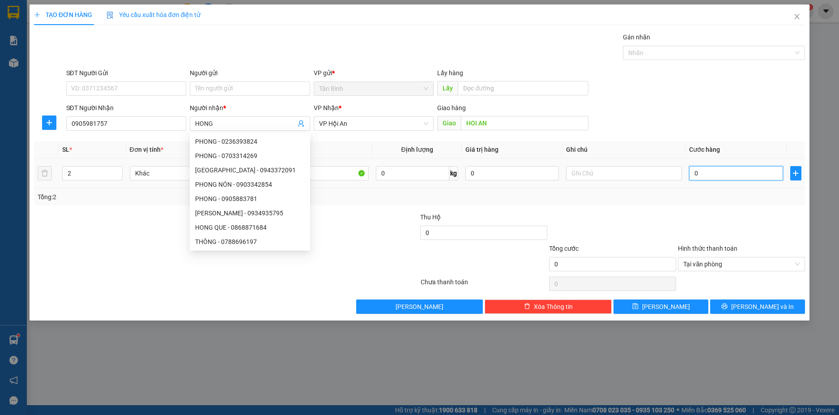
click at [711, 178] on input "0" at bounding box center [736, 173] width 94 height 14
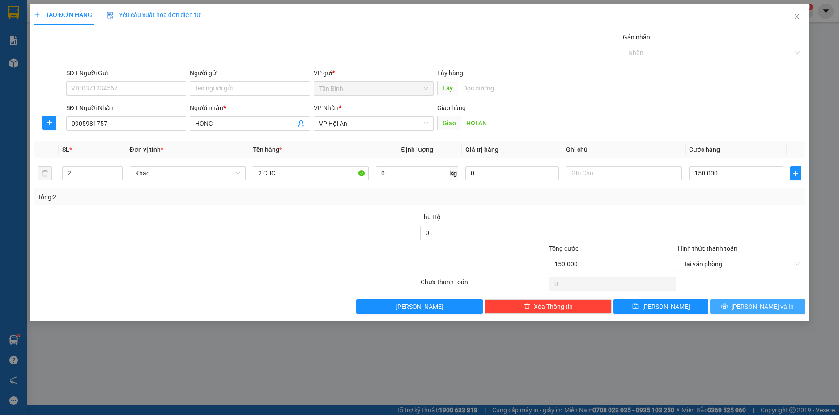
click at [728, 304] on icon "printer" at bounding box center [725, 306] width 6 height 6
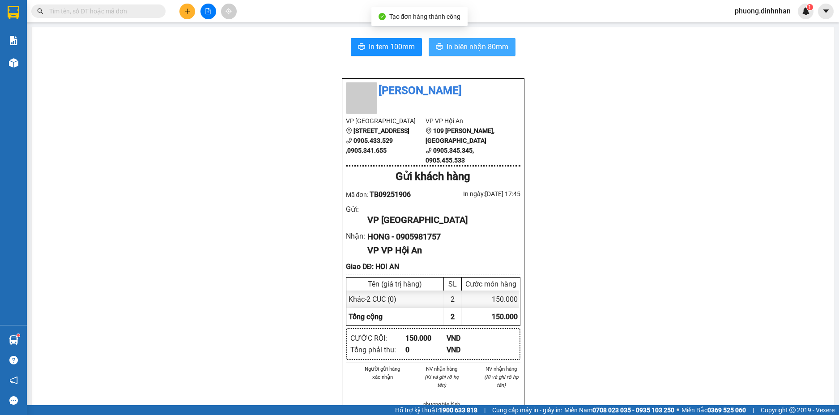
click at [496, 49] on span "In biên nhận 80mm" at bounding box center [478, 46] width 62 height 11
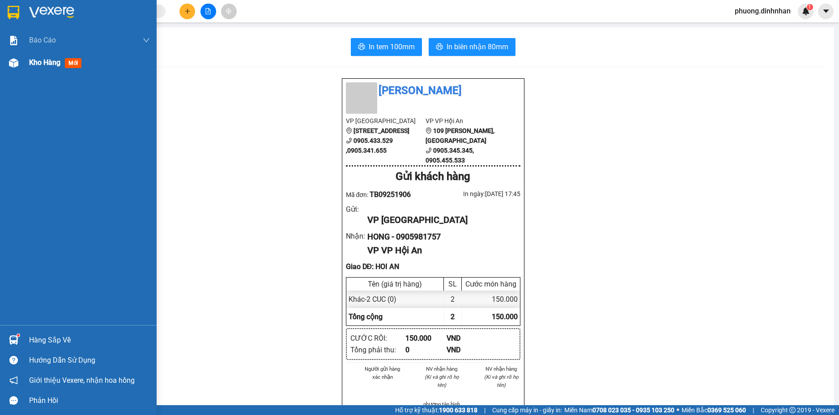
click at [12, 60] on img at bounding box center [13, 62] width 9 height 9
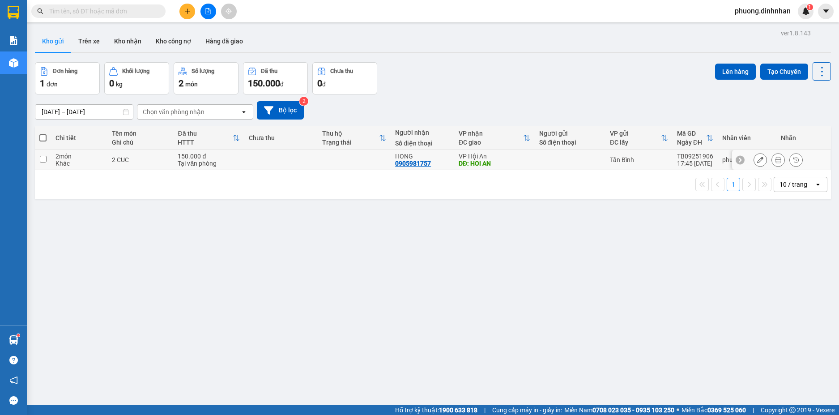
click at [558, 166] on td at bounding box center [570, 160] width 71 height 20
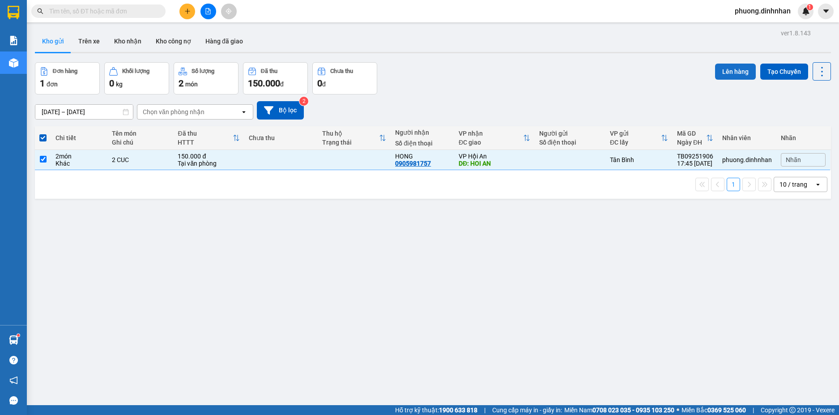
click at [725, 72] on button "Lên hàng" at bounding box center [735, 72] width 41 height 16
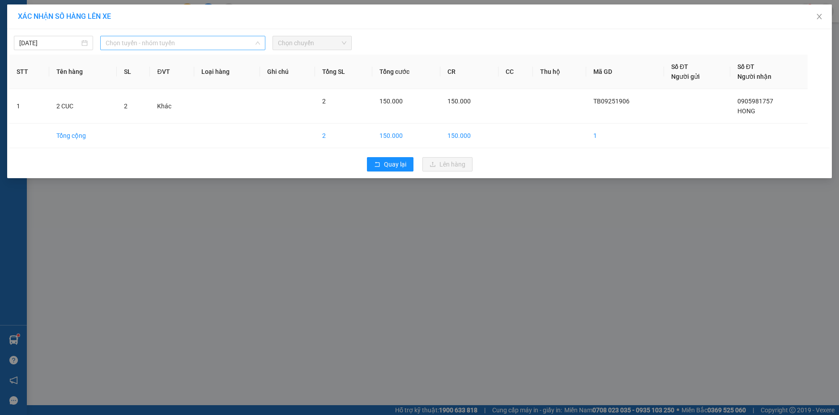
click at [212, 44] on span "Chọn tuyến - nhóm tuyến" at bounding box center [183, 42] width 154 height 13
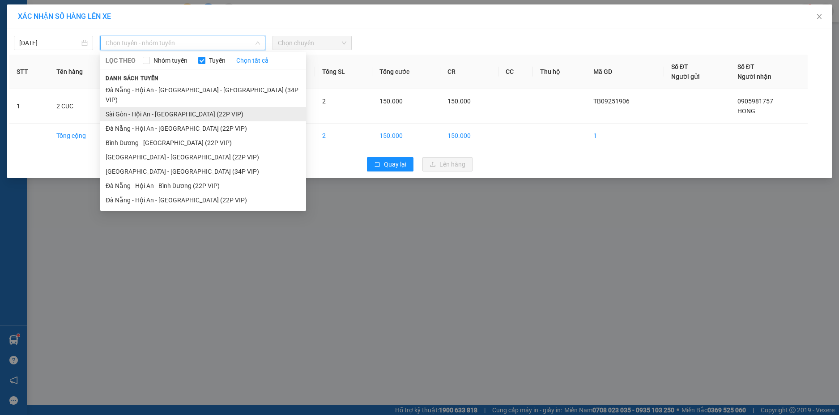
click at [173, 107] on li "Sài Gòn - Hội An - [GEOGRAPHIC_DATA] (22P VIP)" at bounding box center [203, 114] width 206 height 14
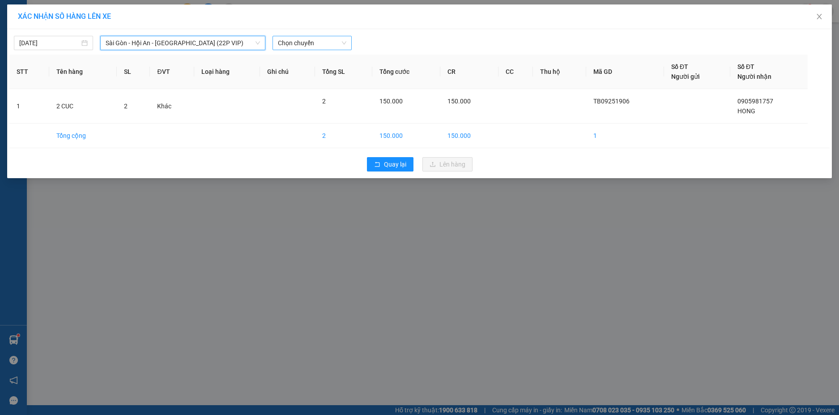
click at [314, 43] on span "Chọn chuyến" at bounding box center [312, 42] width 68 height 13
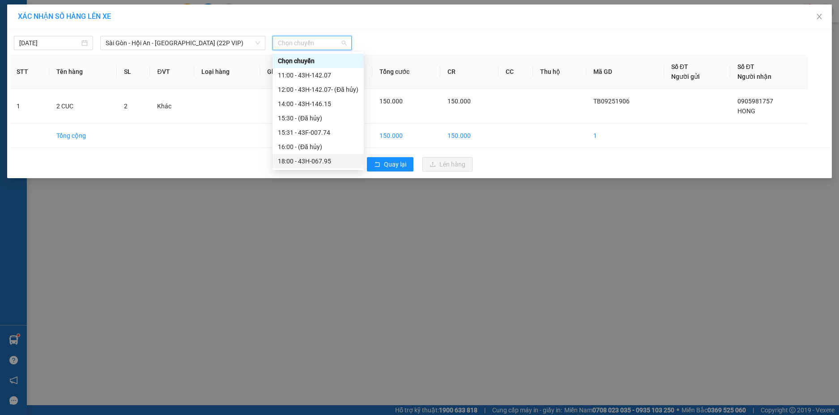
click at [323, 160] on div "18:00 - 43H-067.95" at bounding box center [318, 161] width 81 height 10
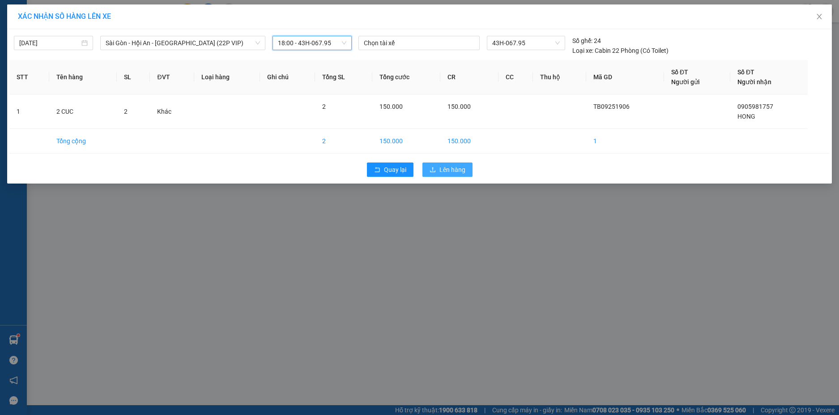
click at [440, 169] on span "Lên hàng" at bounding box center [453, 170] width 26 height 10
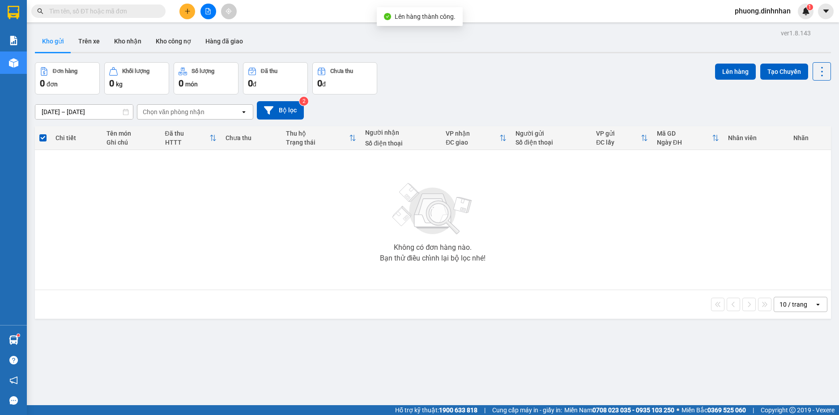
click at [211, 13] on icon "file-add" at bounding box center [208, 11] width 6 height 6
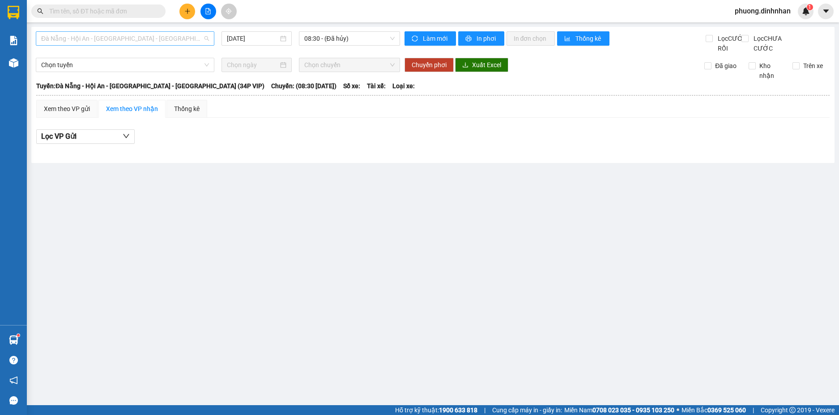
click at [174, 39] on span "Đà Nẵng - Hội An - [GEOGRAPHIC_DATA] - [GEOGRAPHIC_DATA] (34P VIP)" at bounding box center [125, 38] width 168 height 13
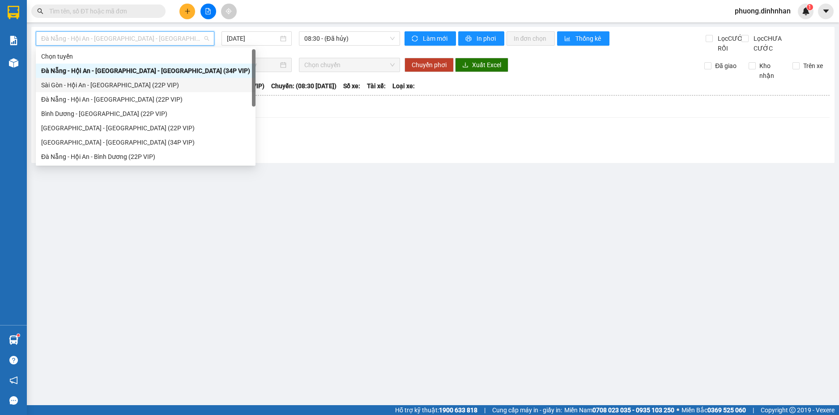
click at [133, 86] on div "Sài Gòn - Hội An - [GEOGRAPHIC_DATA] (22P VIP)" at bounding box center [145, 85] width 209 height 10
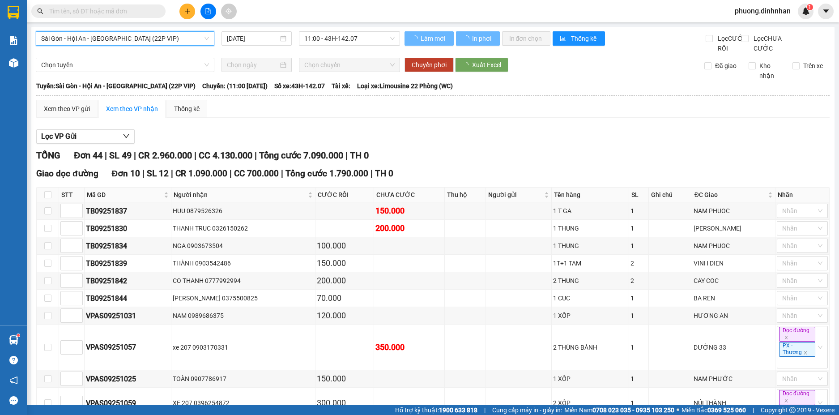
click at [338, 34] on span "11:00 - 43H-142.07" at bounding box center [349, 38] width 90 height 13
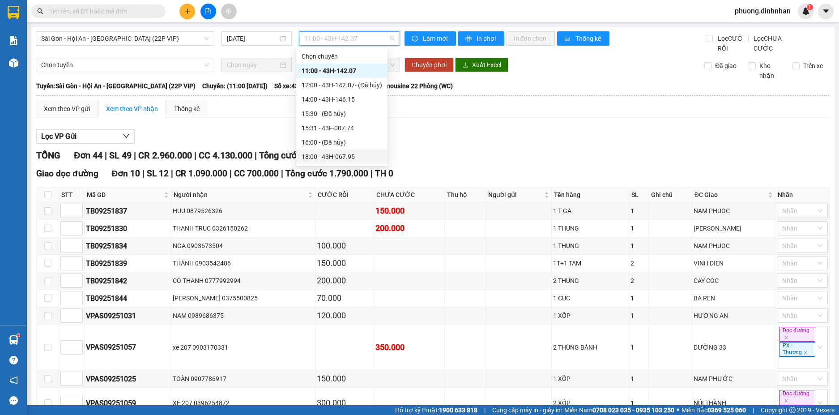
click at [344, 159] on div "18:00 - 43H-067.95" at bounding box center [342, 157] width 81 height 10
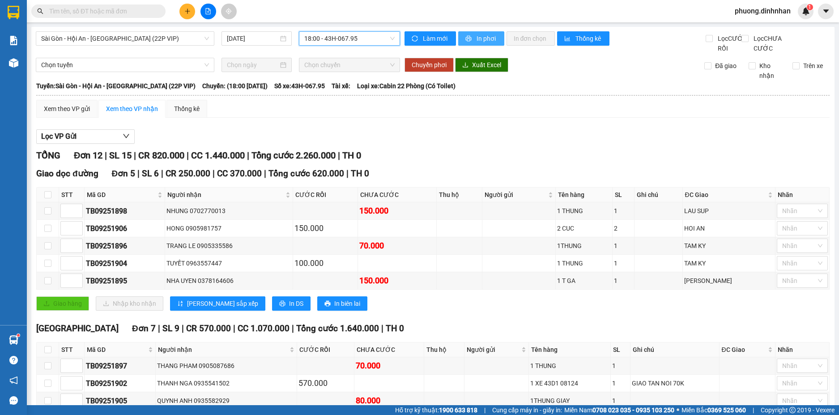
click at [479, 41] on span "In phơi" at bounding box center [487, 39] width 21 height 10
click at [191, 9] on button at bounding box center [188, 12] width 16 height 16
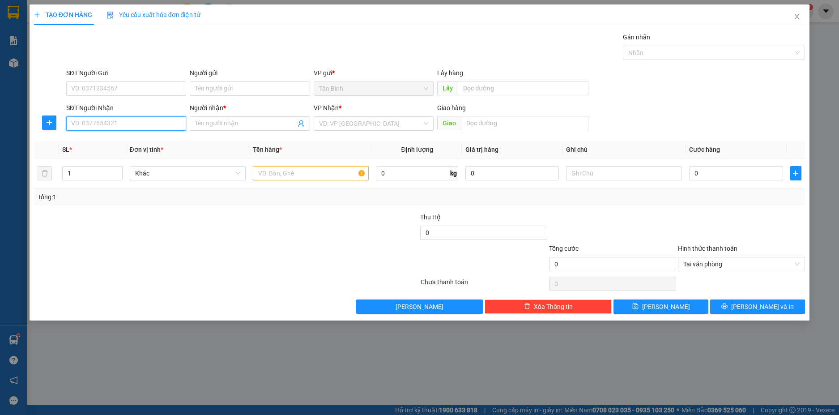
click at [122, 123] on input "SĐT Người Nhận" at bounding box center [126, 123] width 120 height 14
click at [154, 130] on input "SĐT Người Nhận" at bounding box center [126, 123] width 120 height 14
click at [145, 141] on div "0368454992 - THUAN CHAU" at bounding box center [127, 142] width 110 height 10
click at [271, 175] on input "text" at bounding box center [311, 173] width 116 height 14
click at [236, 125] on input "THUAN CHAU" at bounding box center [245, 124] width 101 height 10
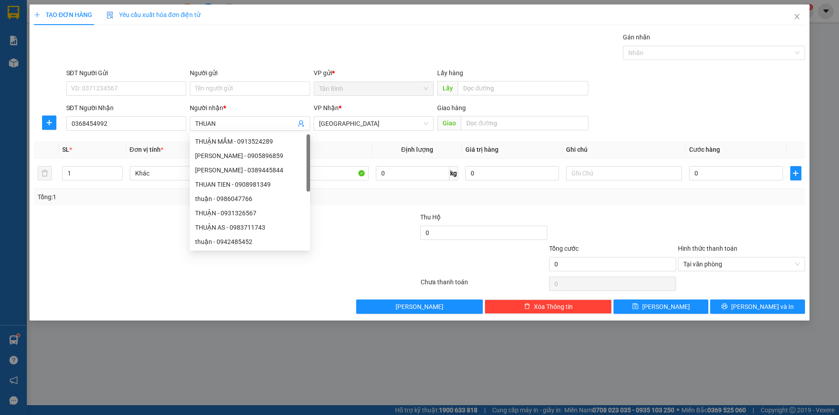
click at [288, 42] on div "Gán nhãn Nhãn" at bounding box center [435, 47] width 743 height 31
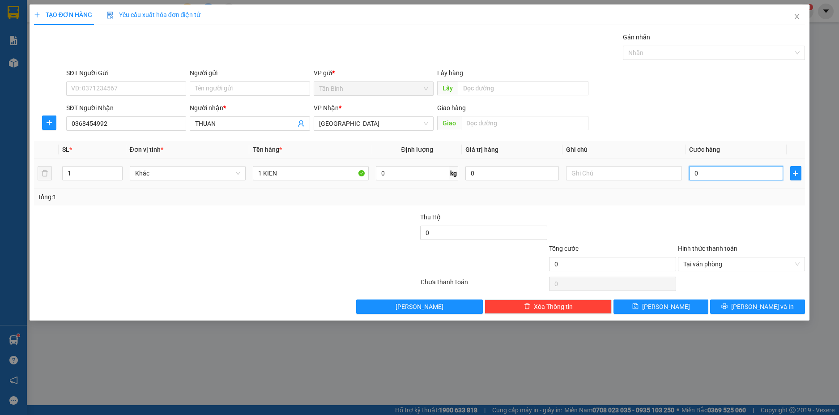
click at [707, 177] on input "0" at bounding box center [736, 173] width 94 height 14
click at [492, 124] on input "text" at bounding box center [525, 123] width 128 height 14
click at [703, 174] on input "0" at bounding box center [736, 173] width 94 height 14
click at [739, 303] on button "[PERSON_NAME] và In" at bounding box center [757, 306] width 95 height 14
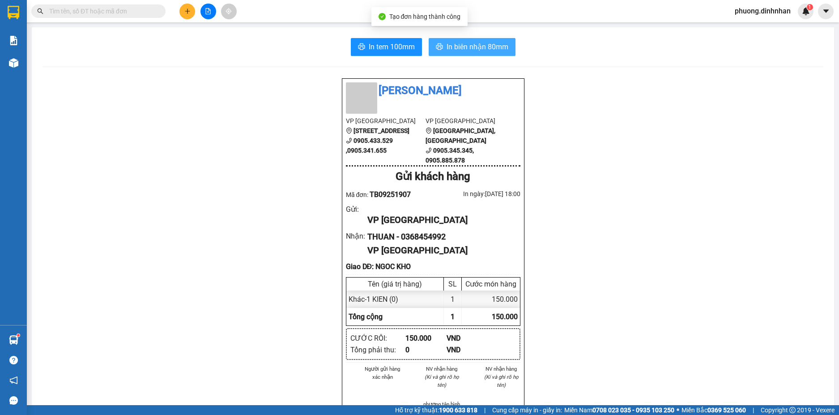
click at [486, 49] on span "In biên nhận 80mm" at bounding box center [478, 46] width 62 height 11
